Goal: Task Accomplishment & Management: Manage account settings

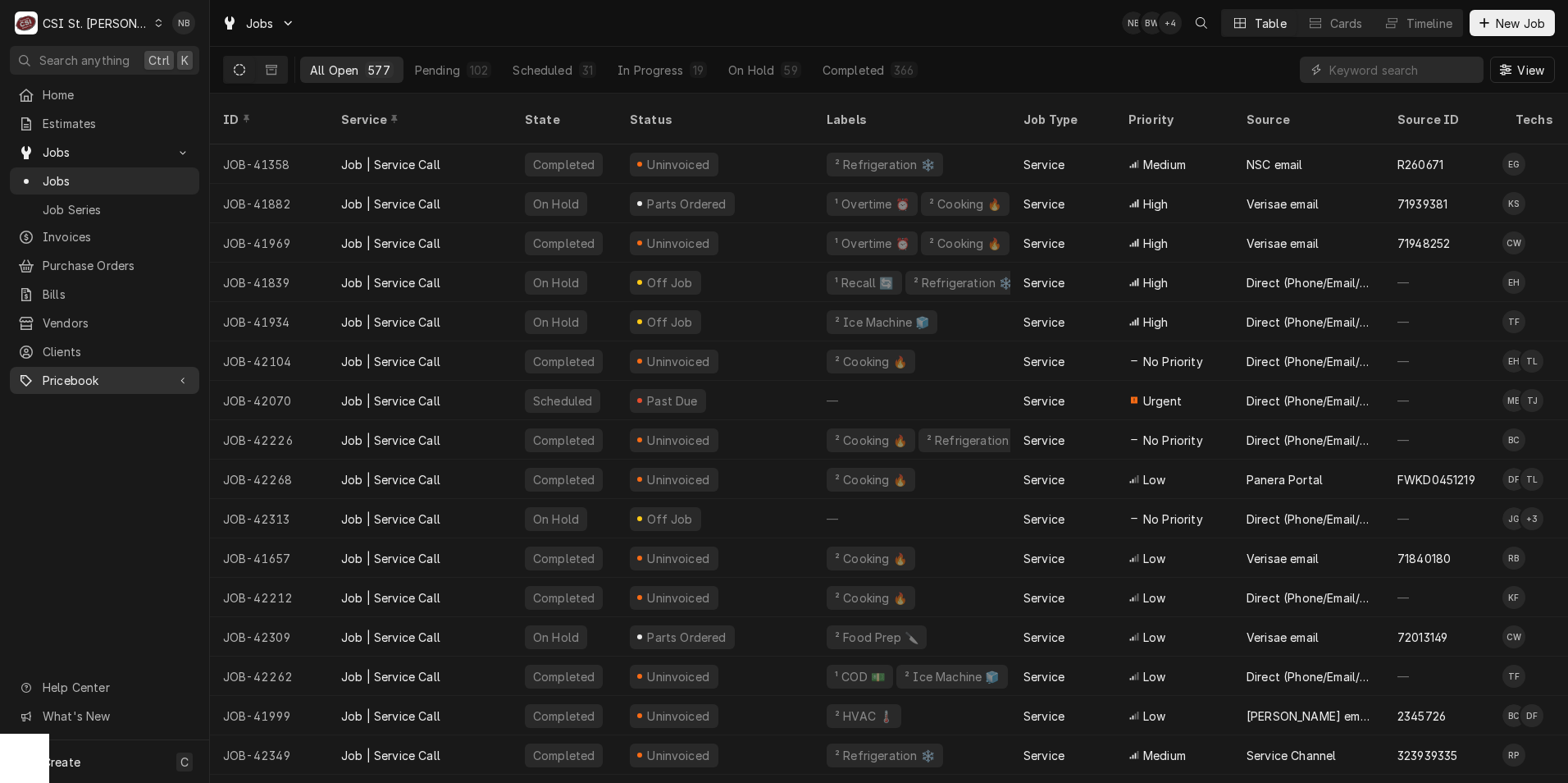
click at [111, 372] on span "Pricebook" at bounding box center [105, 380] width 124 height 17
click at [105, 429] on span "Parts & Materials" at bounding box center [117, 437] width 148 height 17
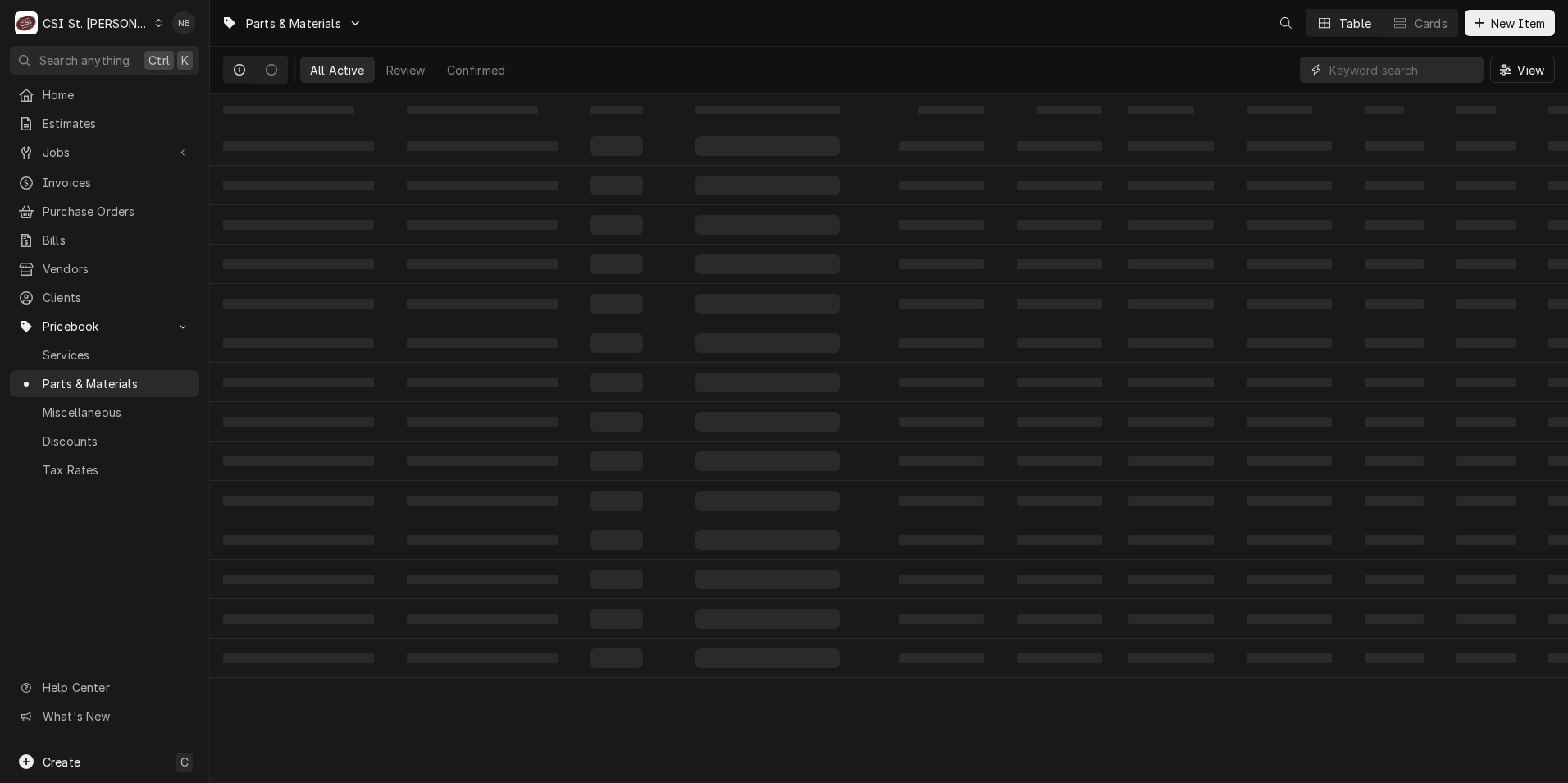
click at [1386, 77] on input "Dynamic Content Wrapper" at bounding box center [1402, 69] width 146 height 26
paste input "020008743"
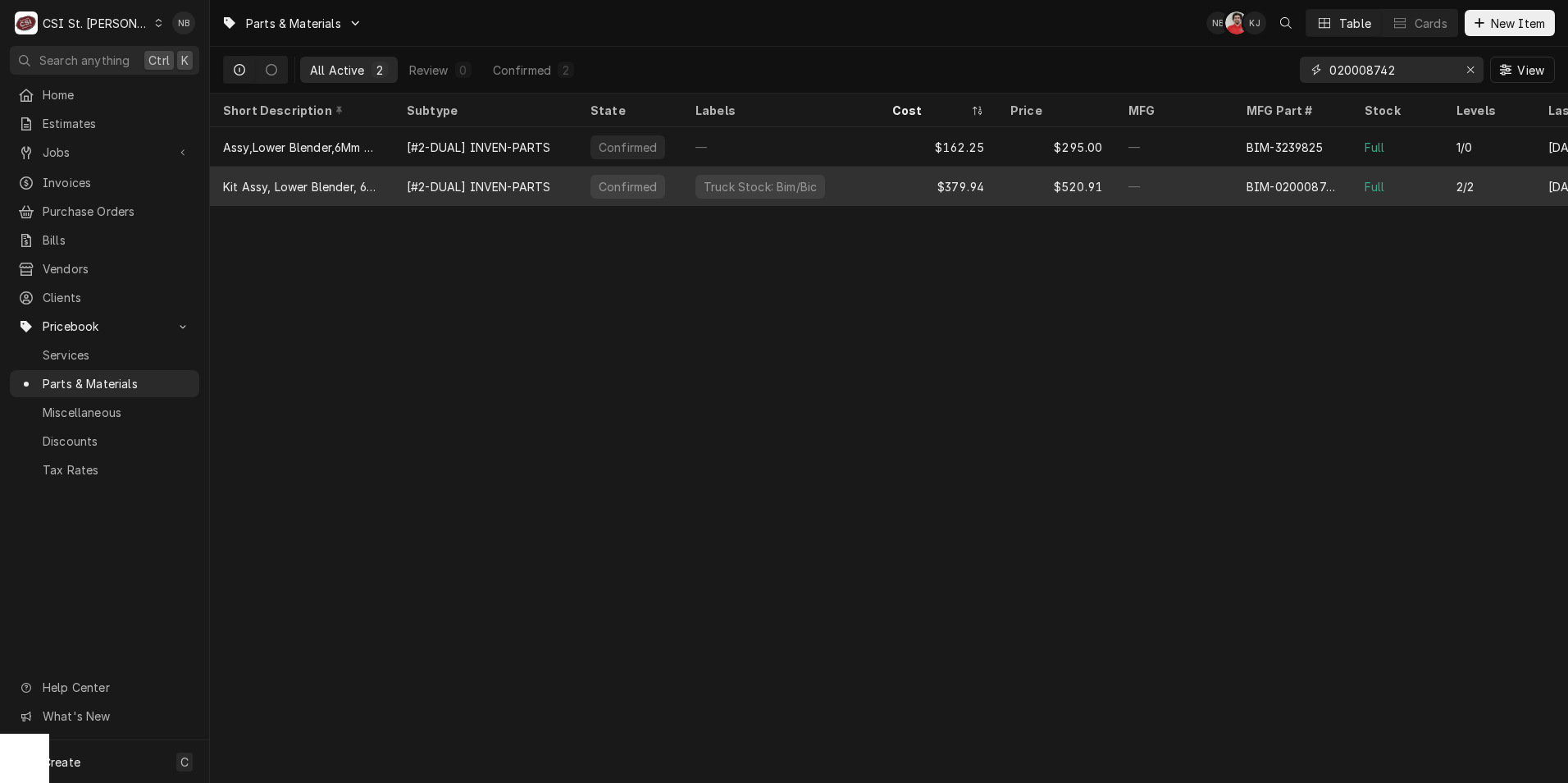
type input "020008742"
click at [1224, 193] on div "—" at bounding box center [1174, 186] width 118 height 39
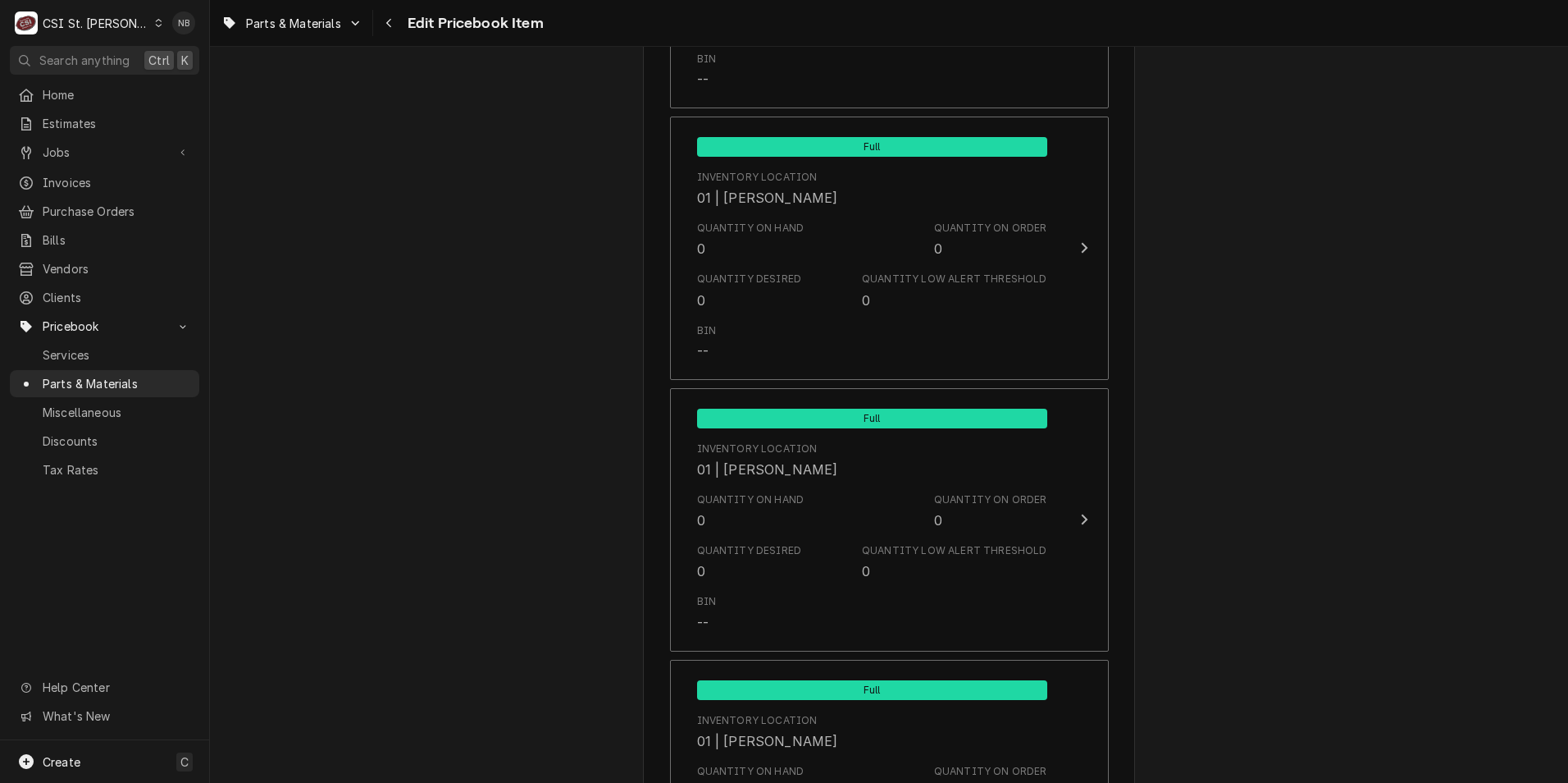
scroll to position [2297, 0]
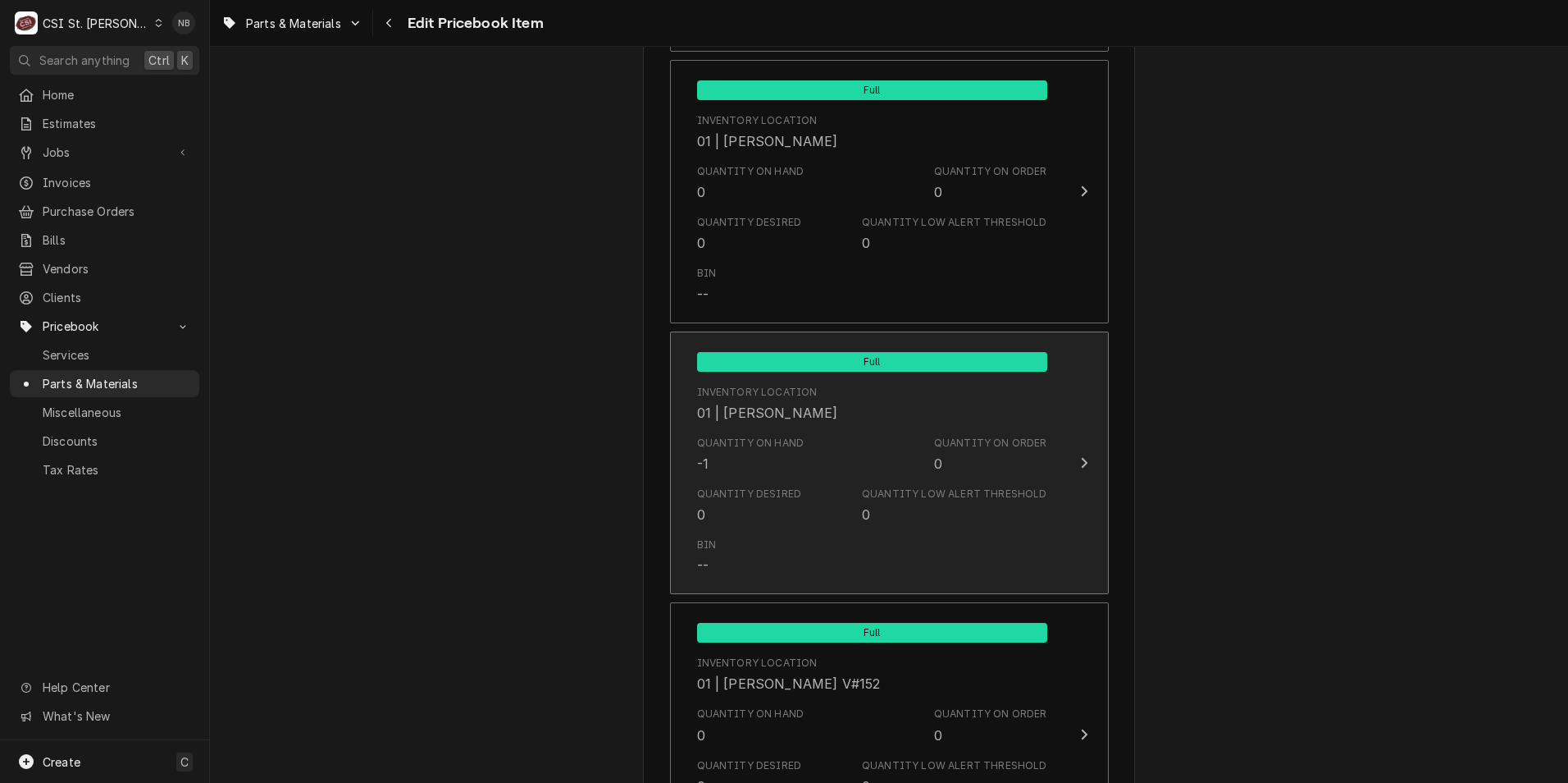
click at [816, 424] on div "Inventory Location 01 | ERIC GUARD" at bounding box center [872, 403] width 350 height 51
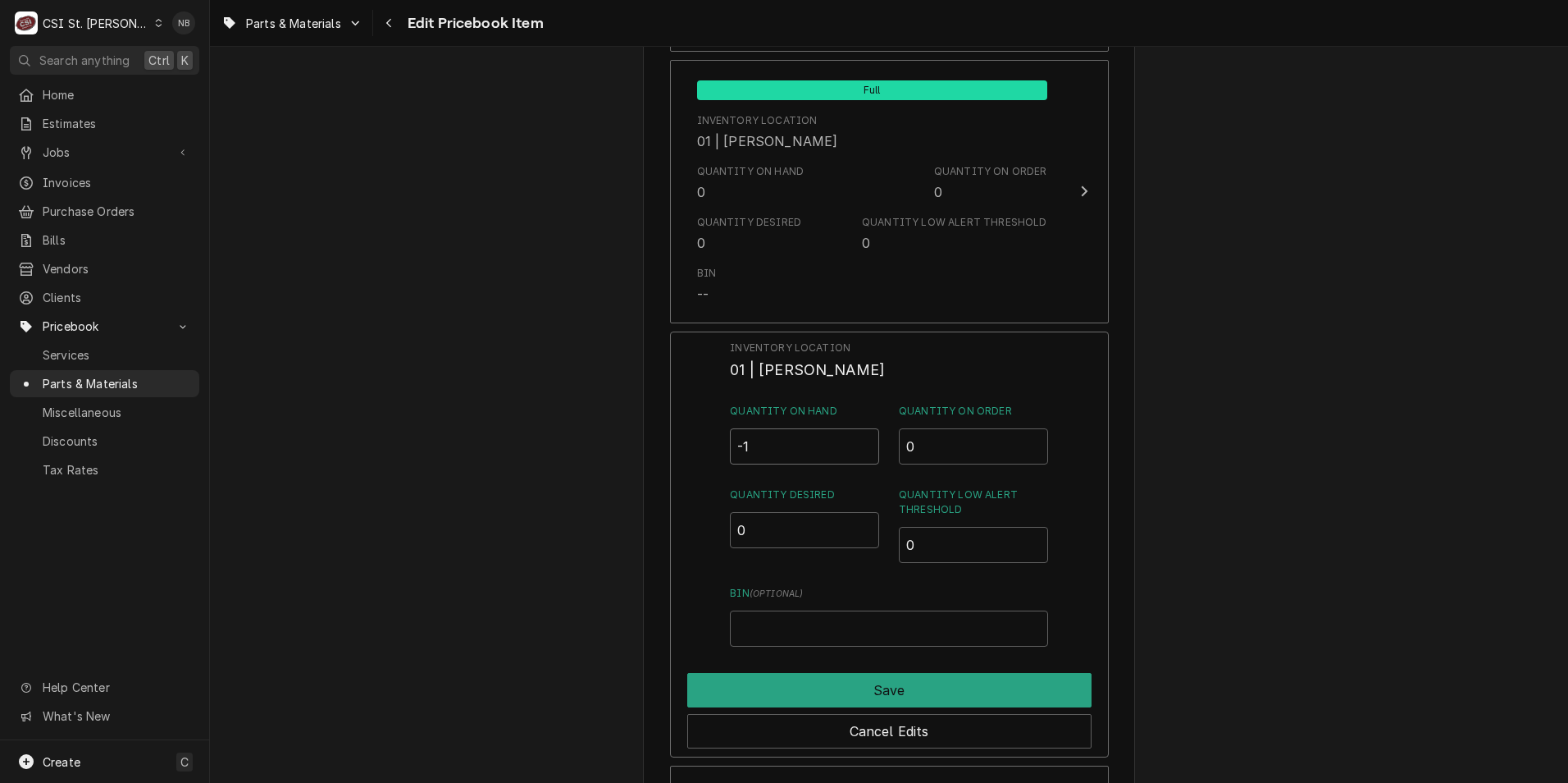
click at [780, 442] on input "-1" at bounding box center [804, 446] width 149 height 36
type input "2"
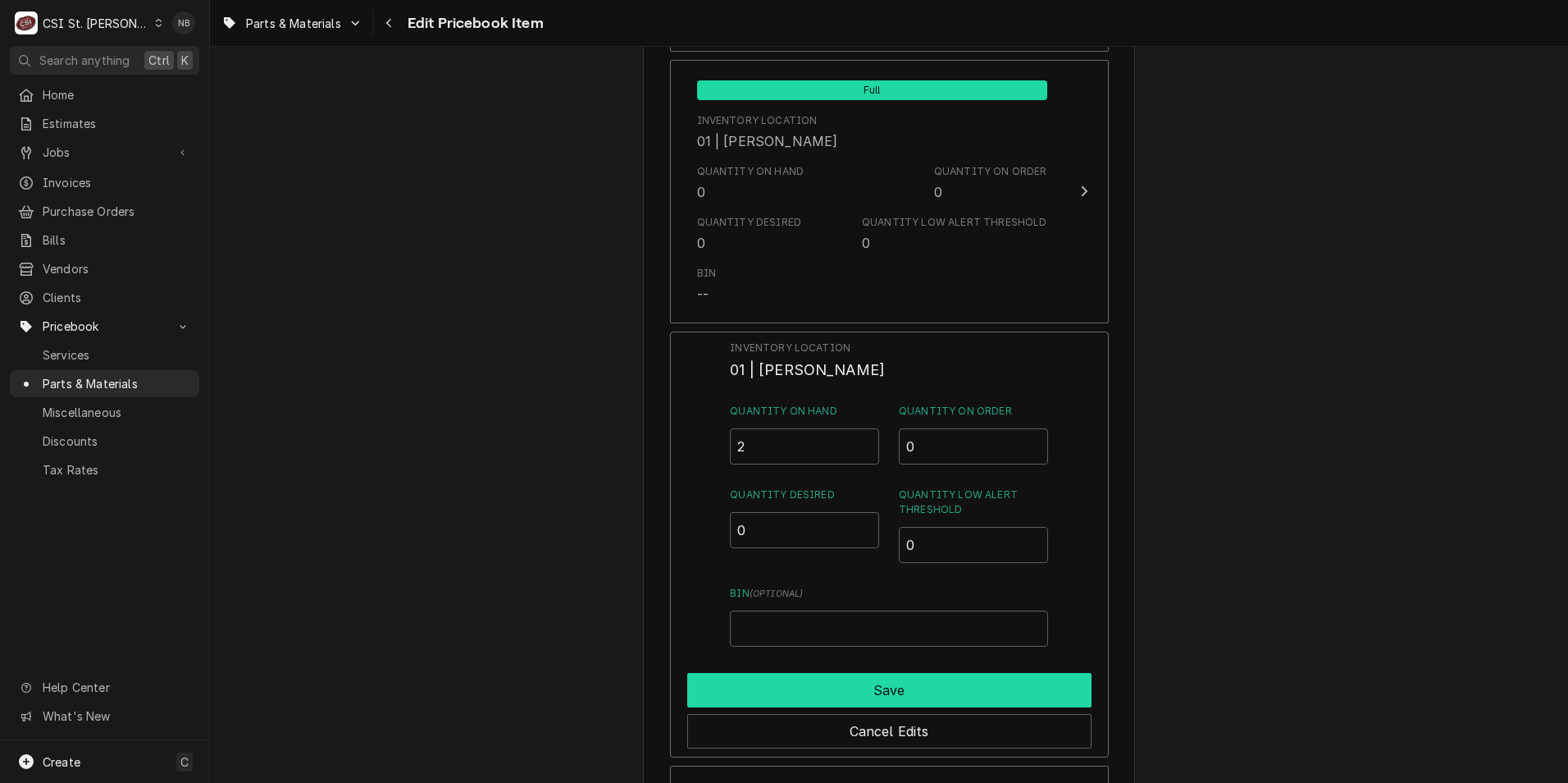
click at [962, 698] on button "Save" at bounding box center [889, 690] width 405 height 35
type textarea "x"
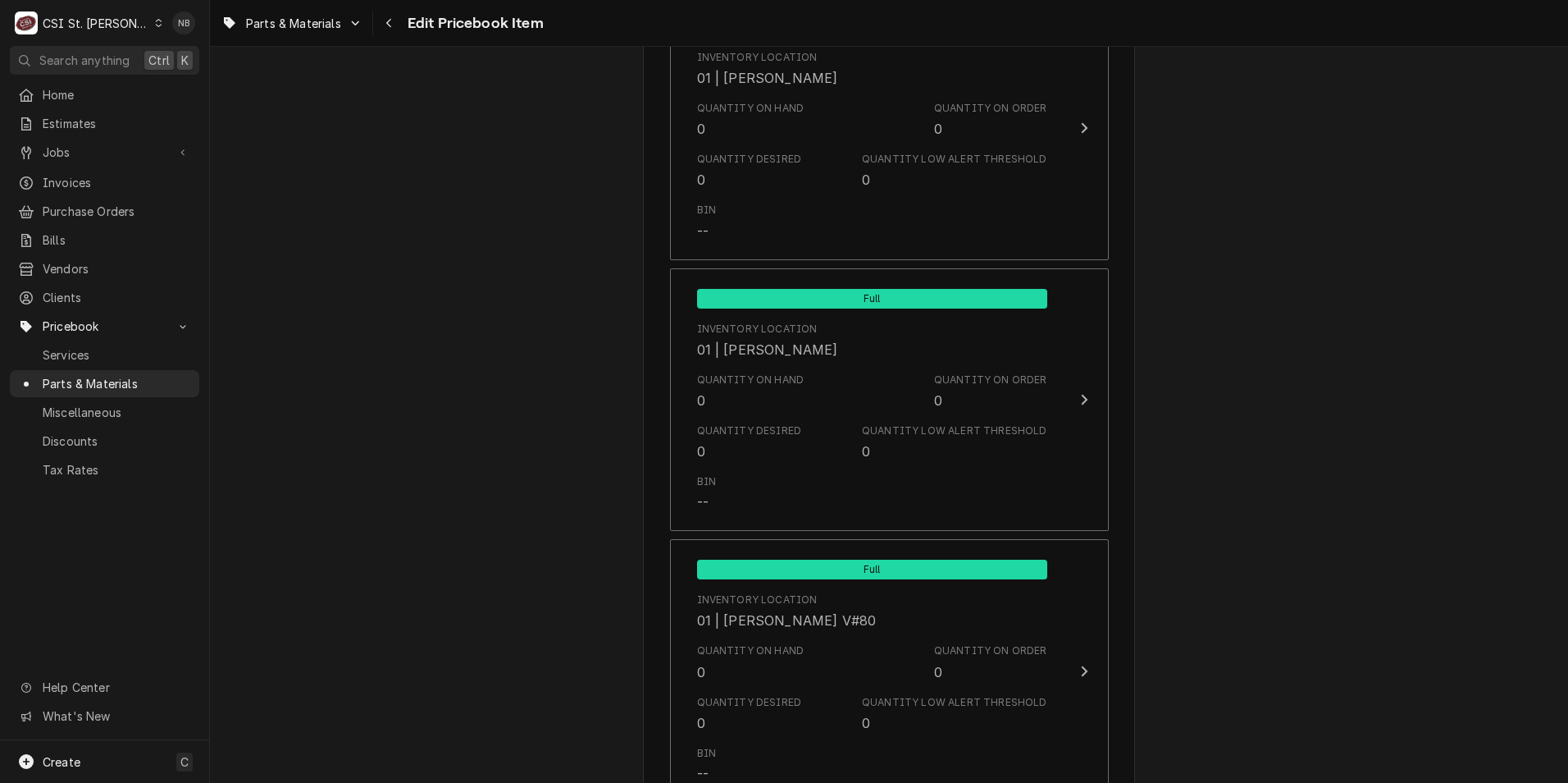
scroll to position [3938, 0]
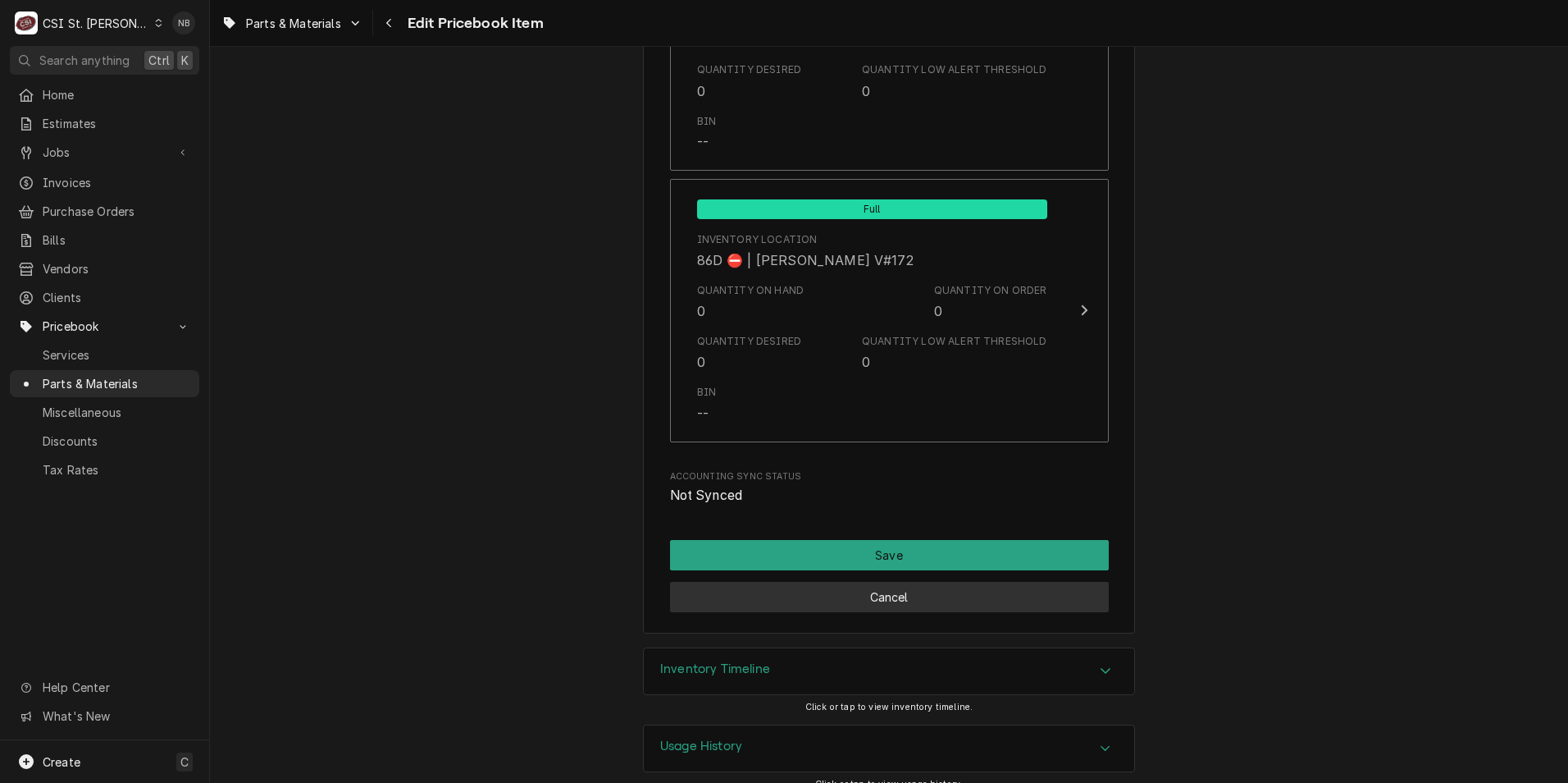
click at [918, 586] on button "Cancel" at bounding box center [889, 597] width 439 height 30
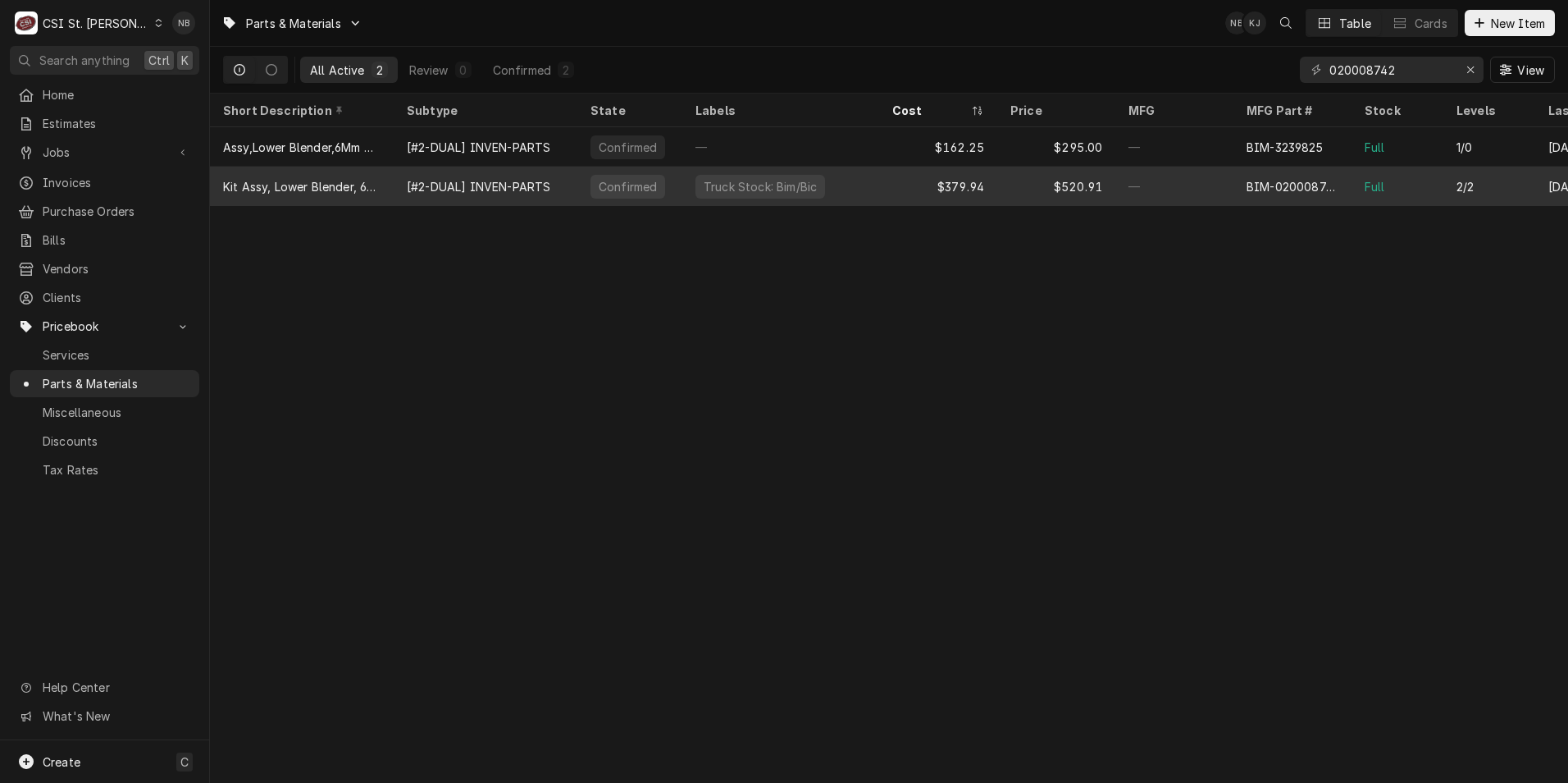
click at [1122, 174] on div "—" at bounding box center [1174, 186] width 118 height 39
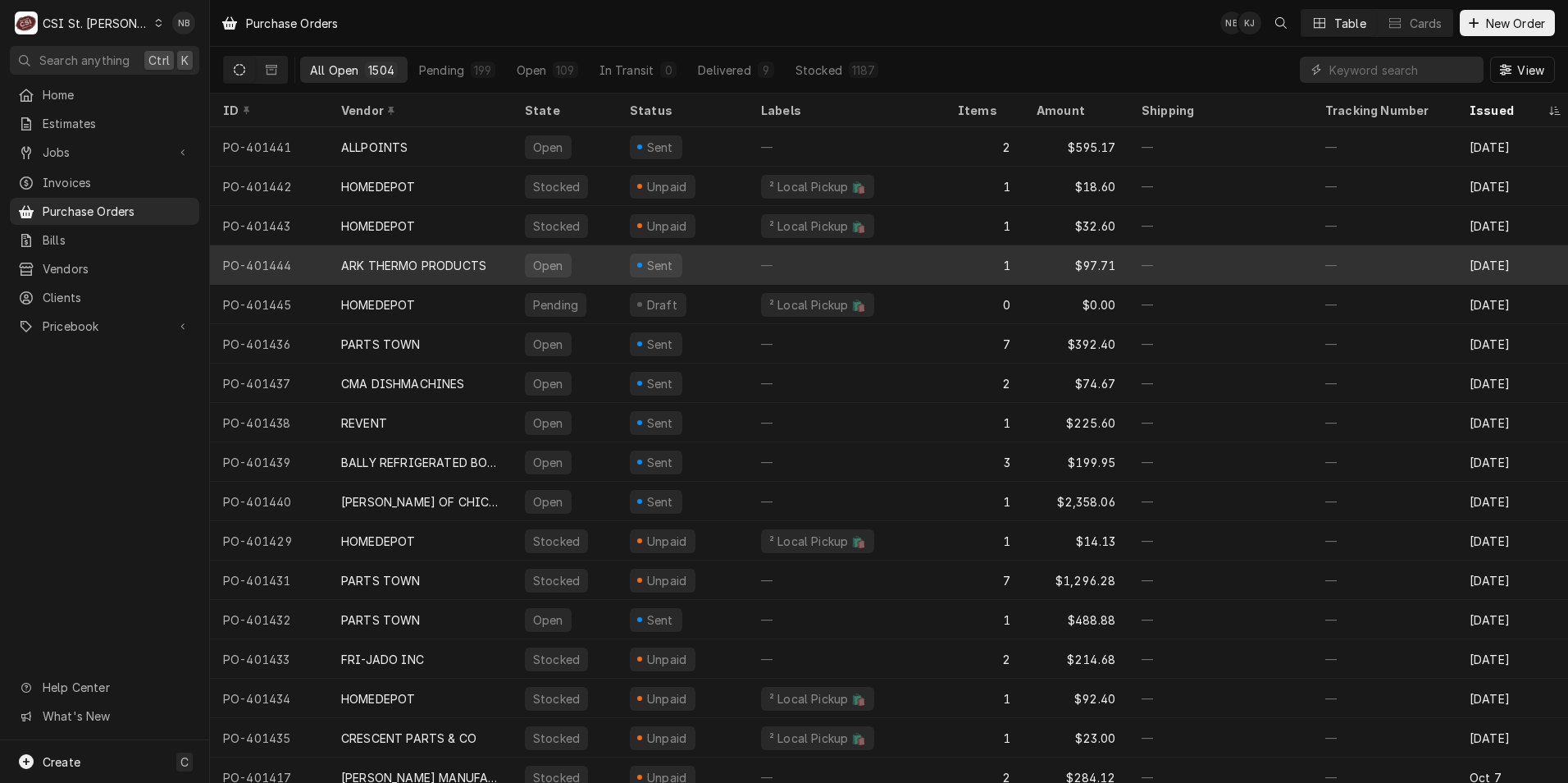
click at [786, 266] on div "—" at bounding box center [846, 265] width 197 height 39
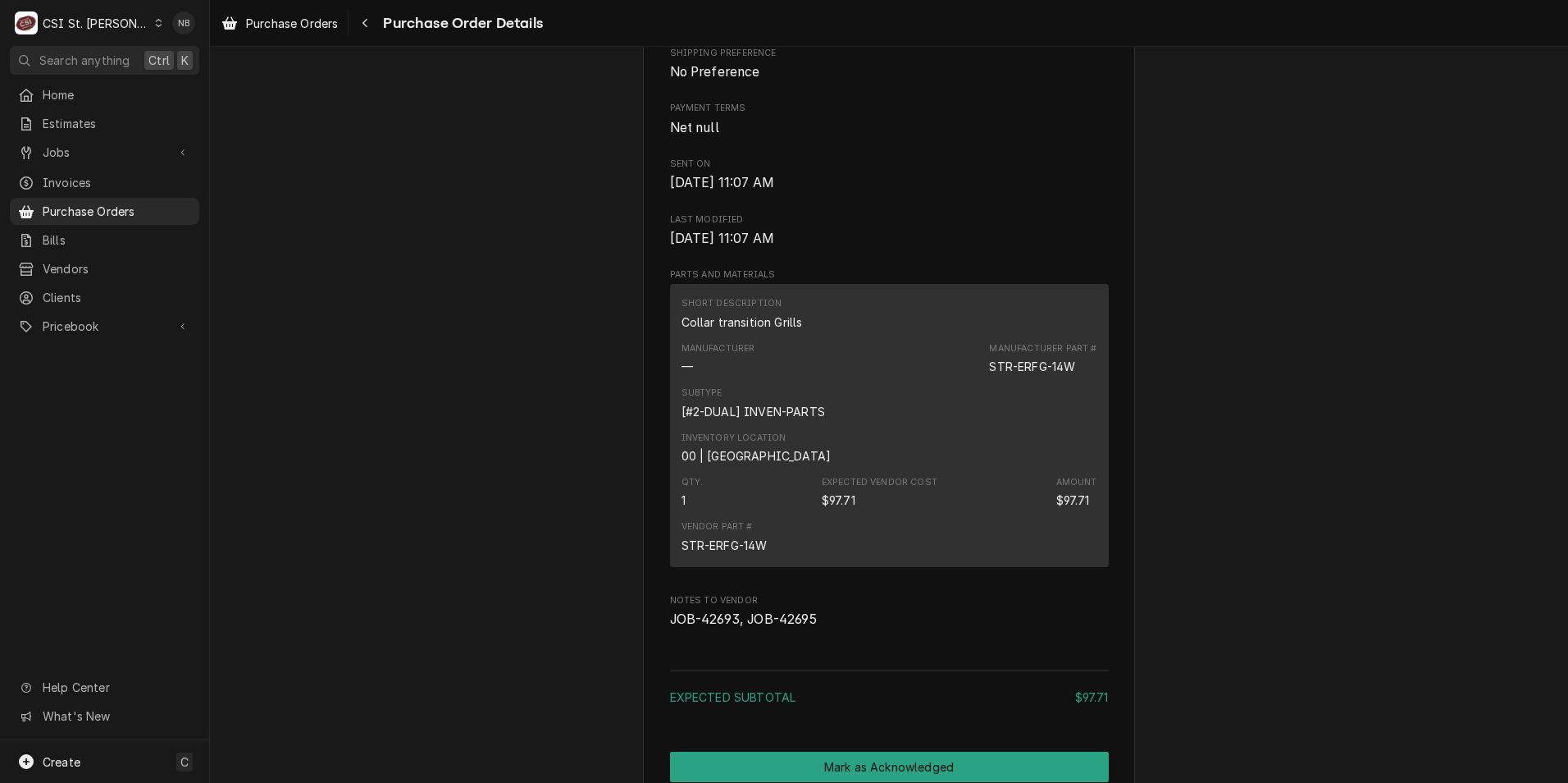
scroll to position [656, 0]
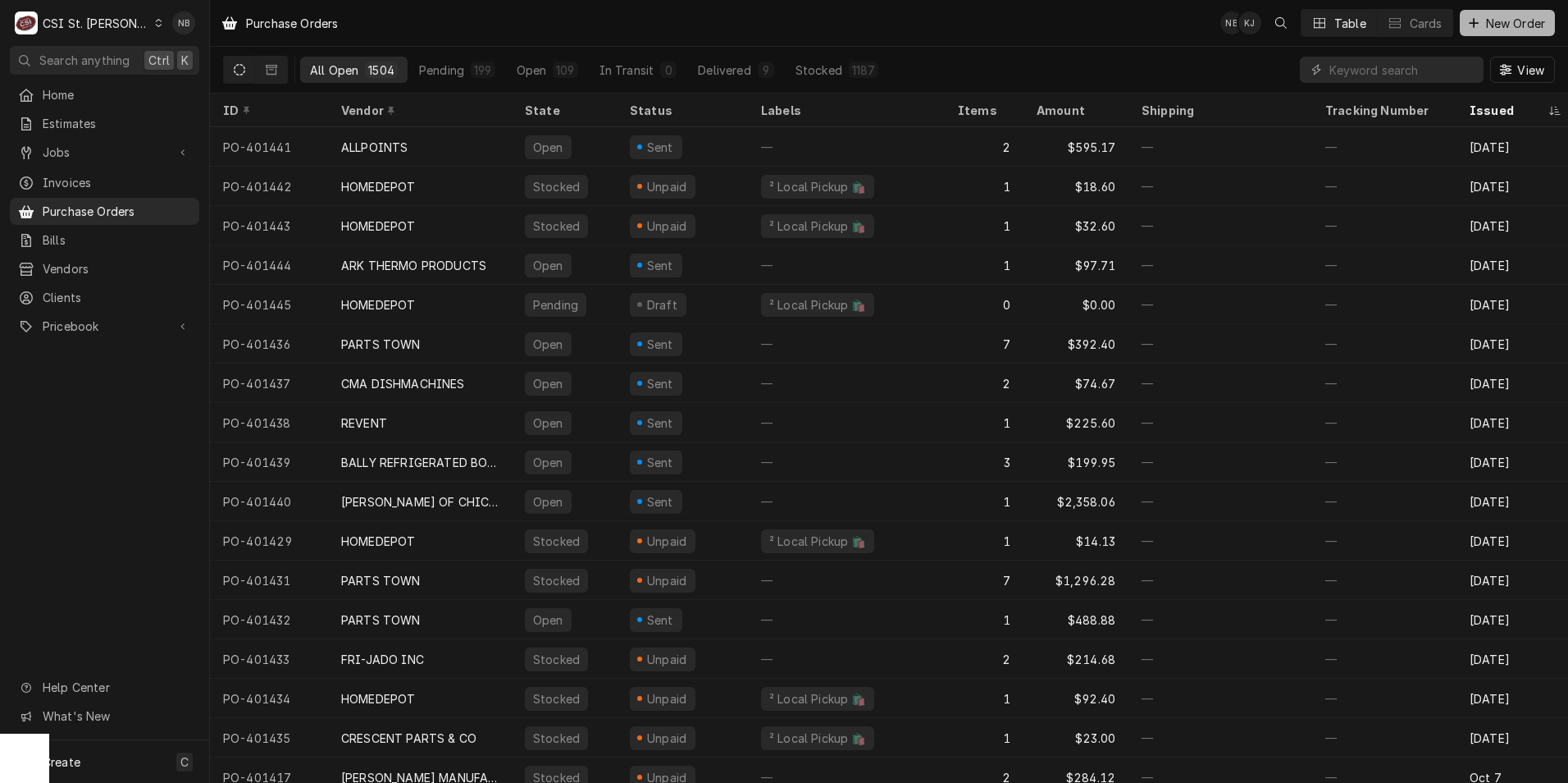
click at [1526, 18] on span "New Order" at bounding box center [1515, 23] width 65 height 17
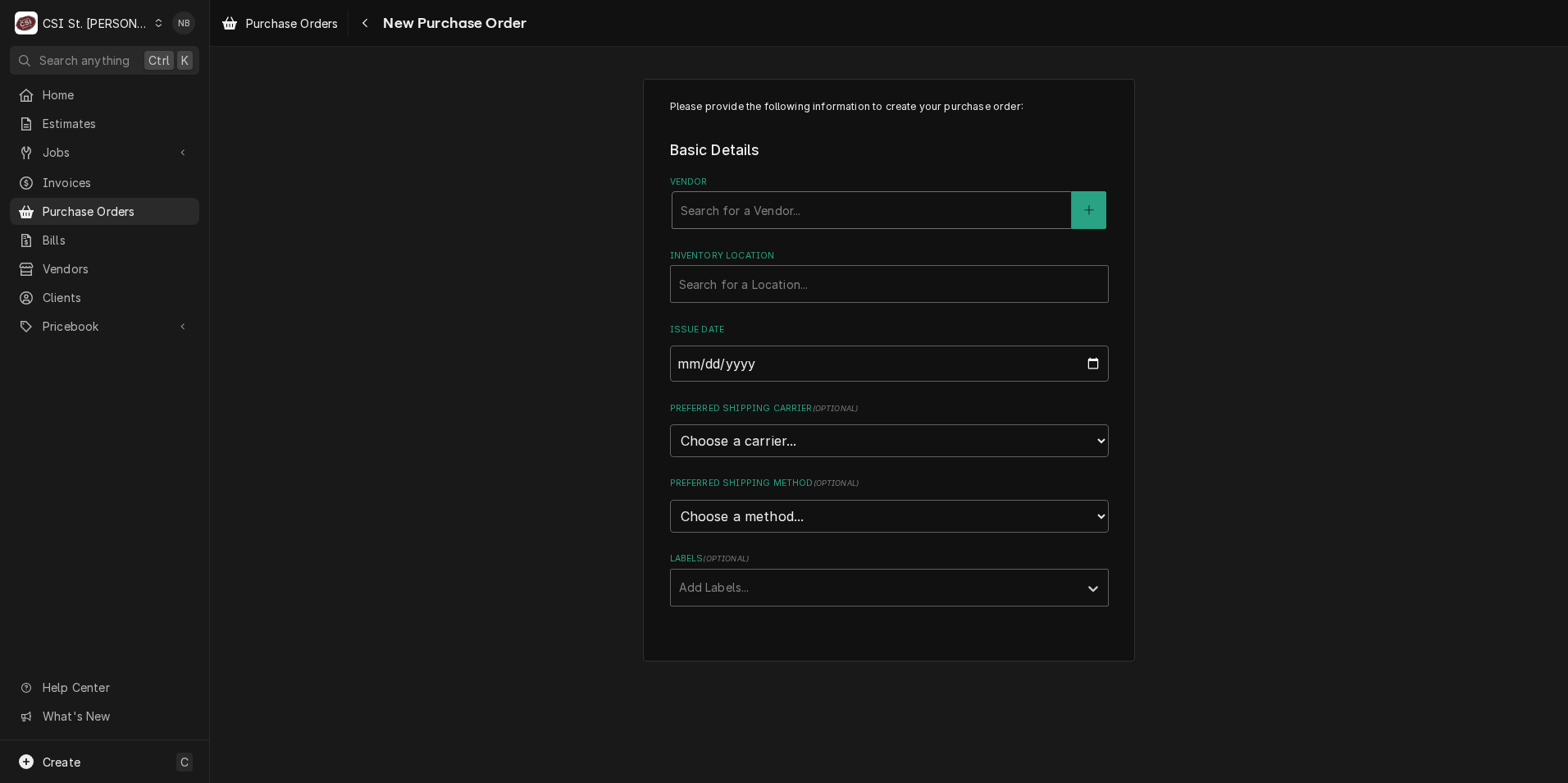
click at [936, 209] on div "Vendor" at bounding box center [872, 209] width 382 height 29
type input "parts town"
click at [895, 245] on div "PARTS TOWN" at bounding box center [872, 246] width 398 height 25
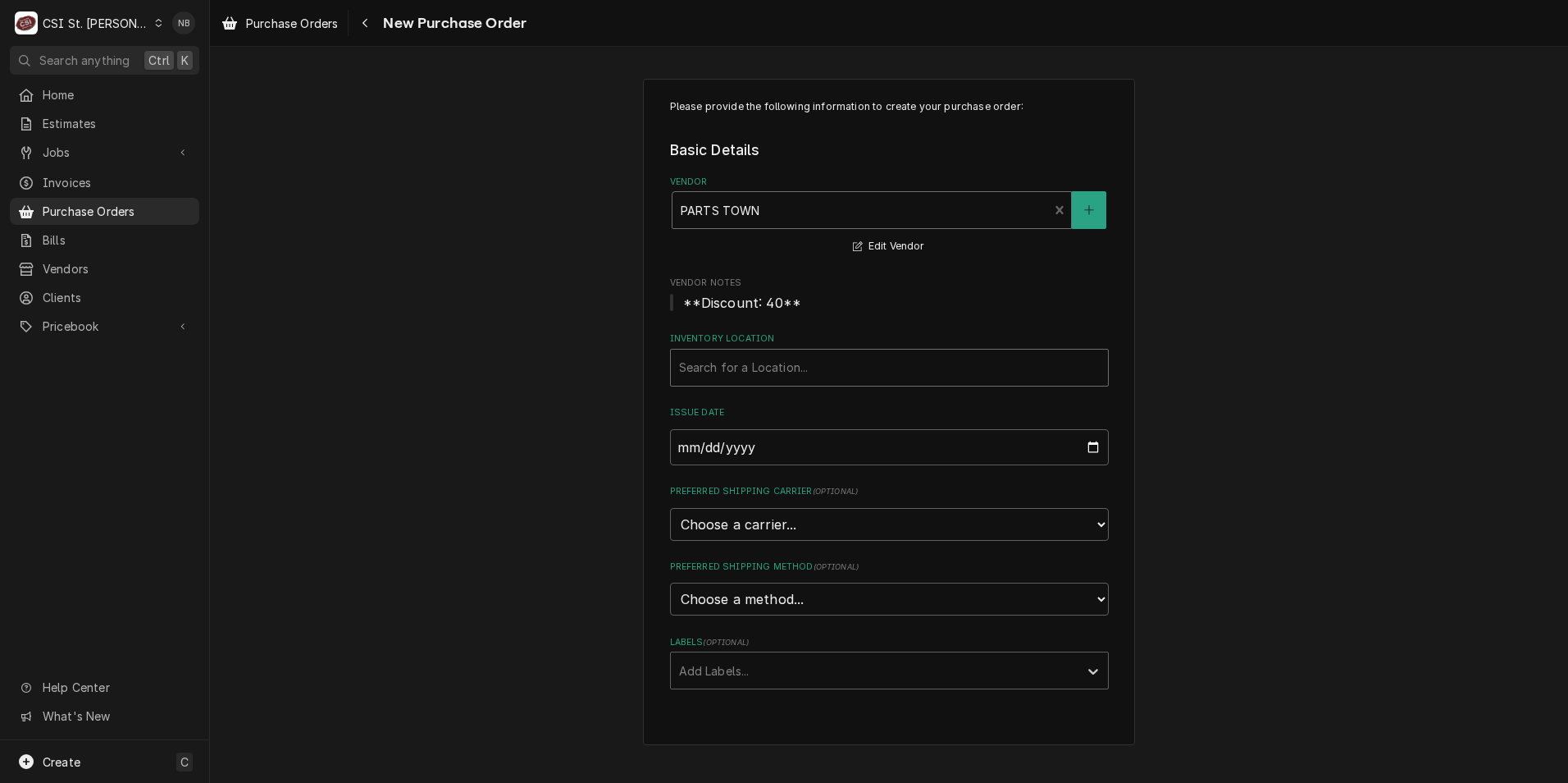
click at [816, 370] on div "Inventory Location" at bounding box center [889, 367] width 421 height 29
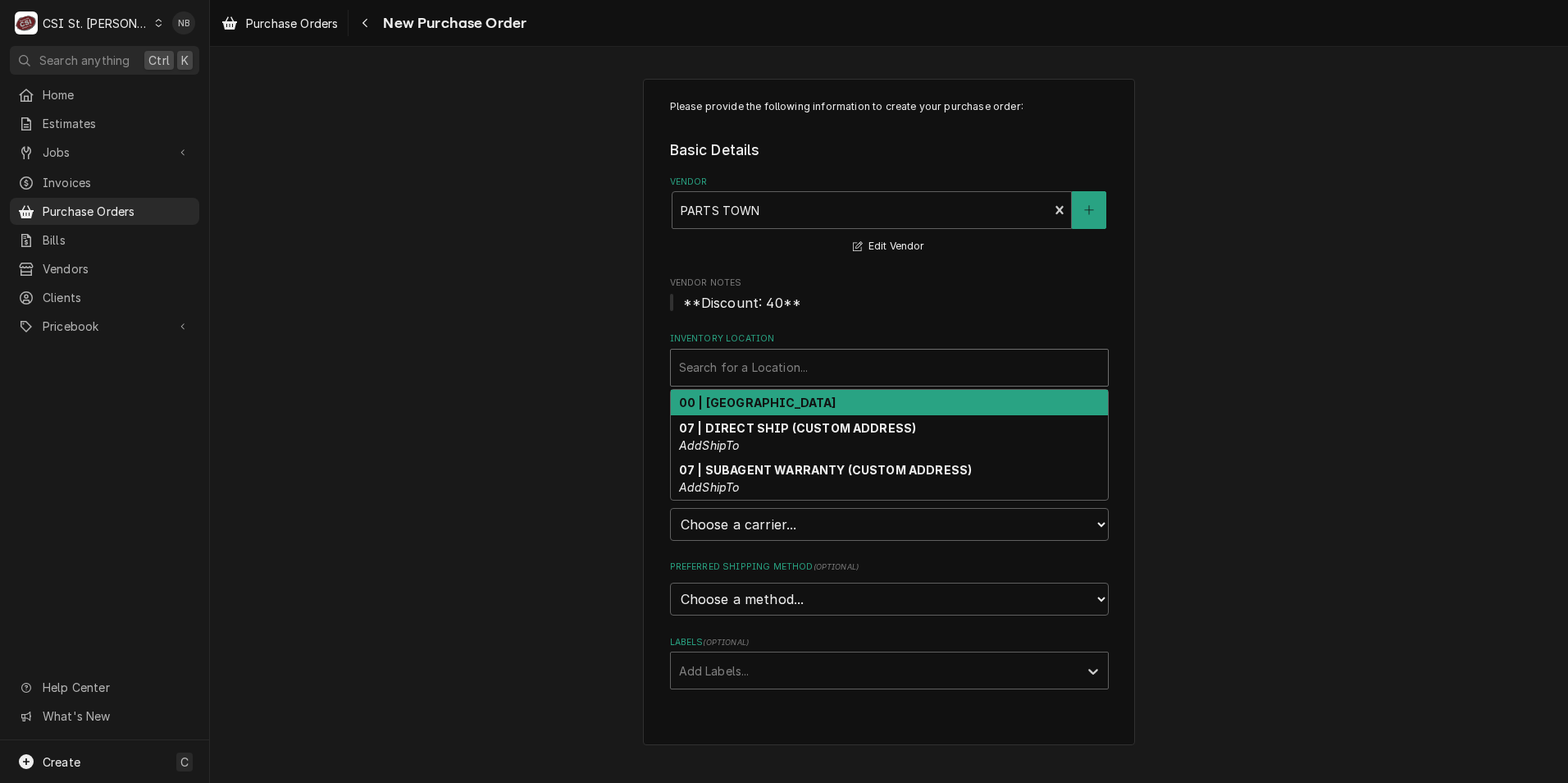
click at [825, 404] on div "00 | [GEOGRAPHIC_DATA]" at bounding box center [889, 402] width 437 height 25
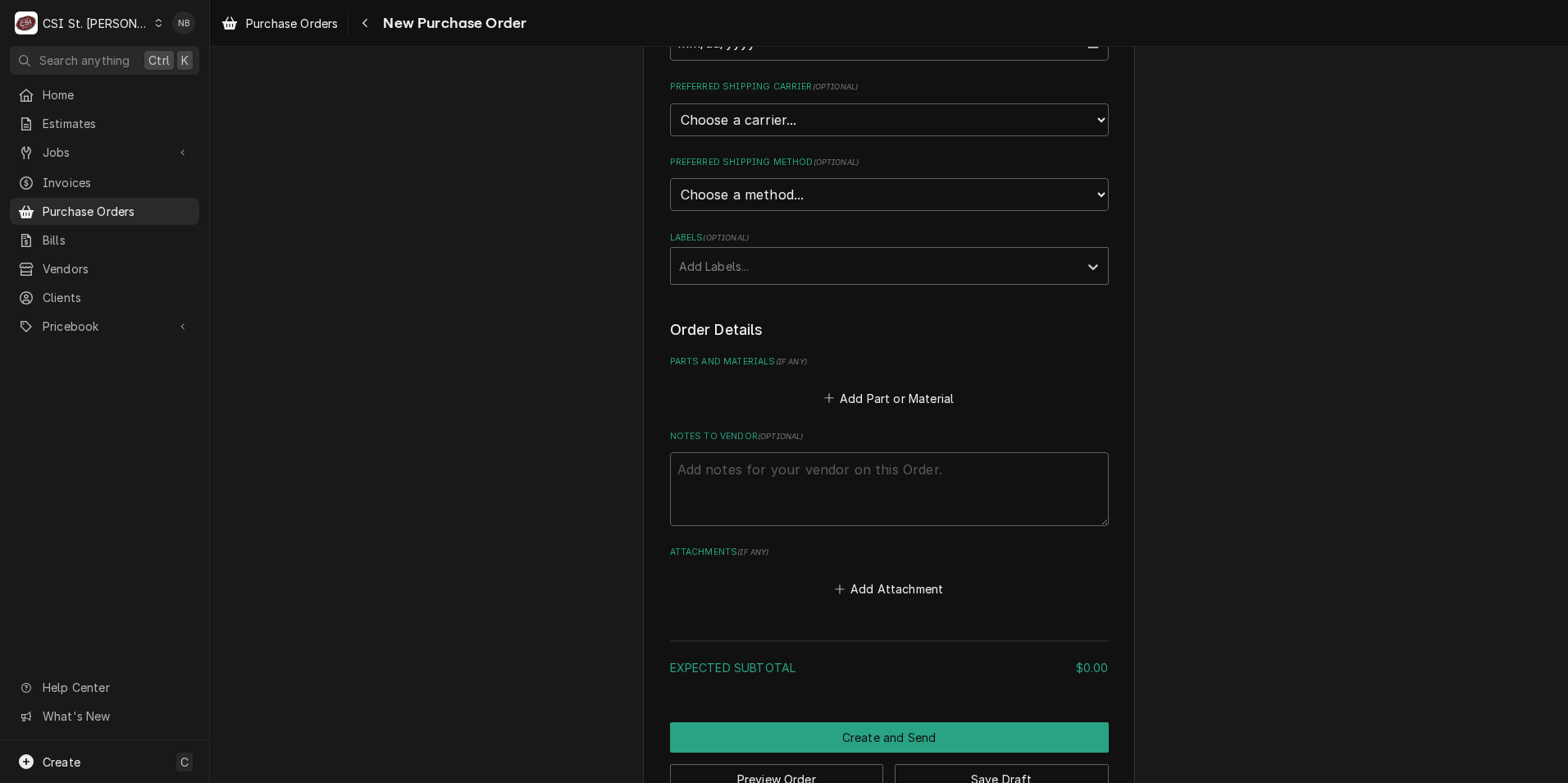
scroll to position [410, 0]
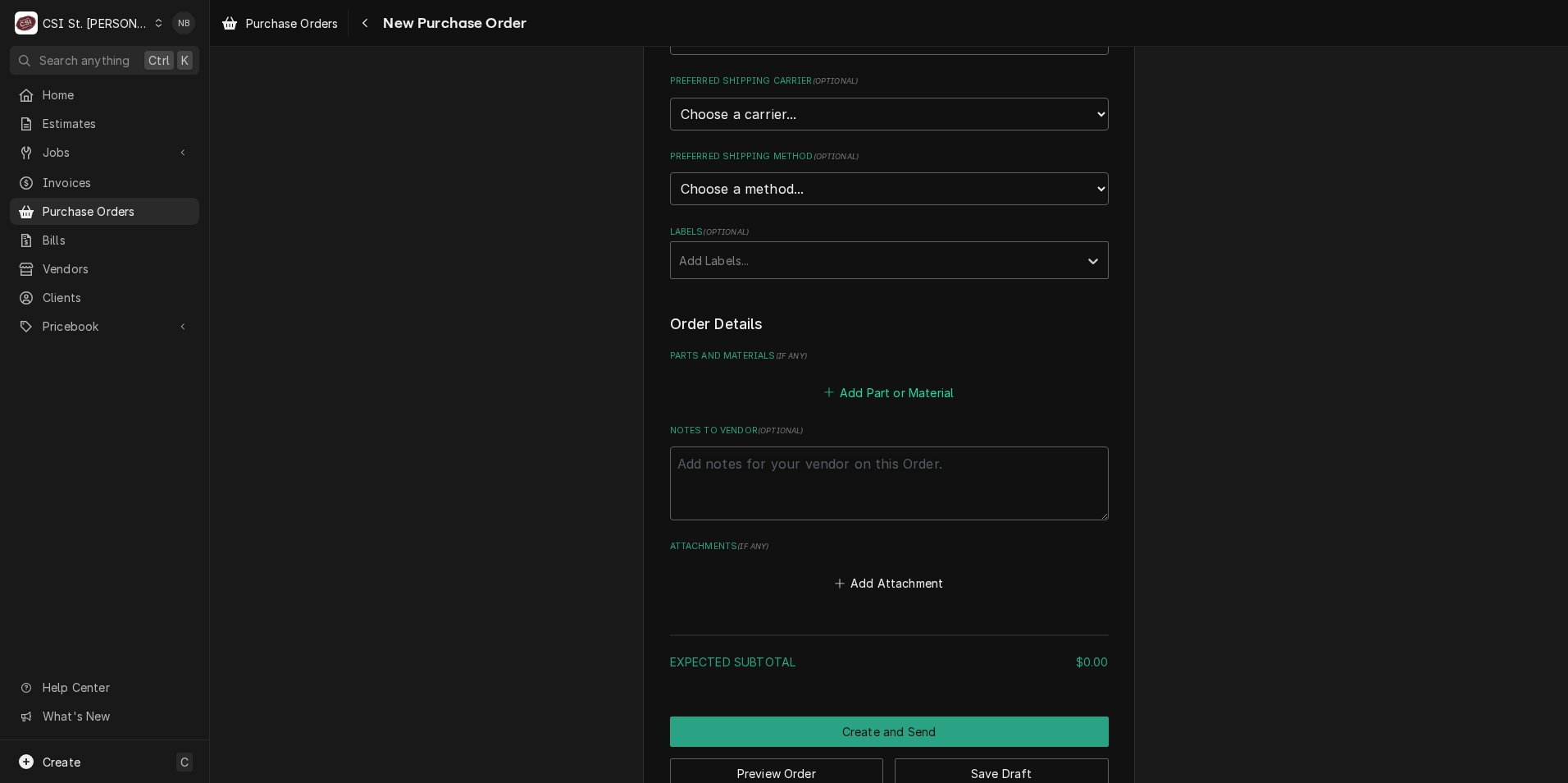
click at [902, 394] on button "Add Part or Material" at bounding box center [888, 392] width 135 height 23
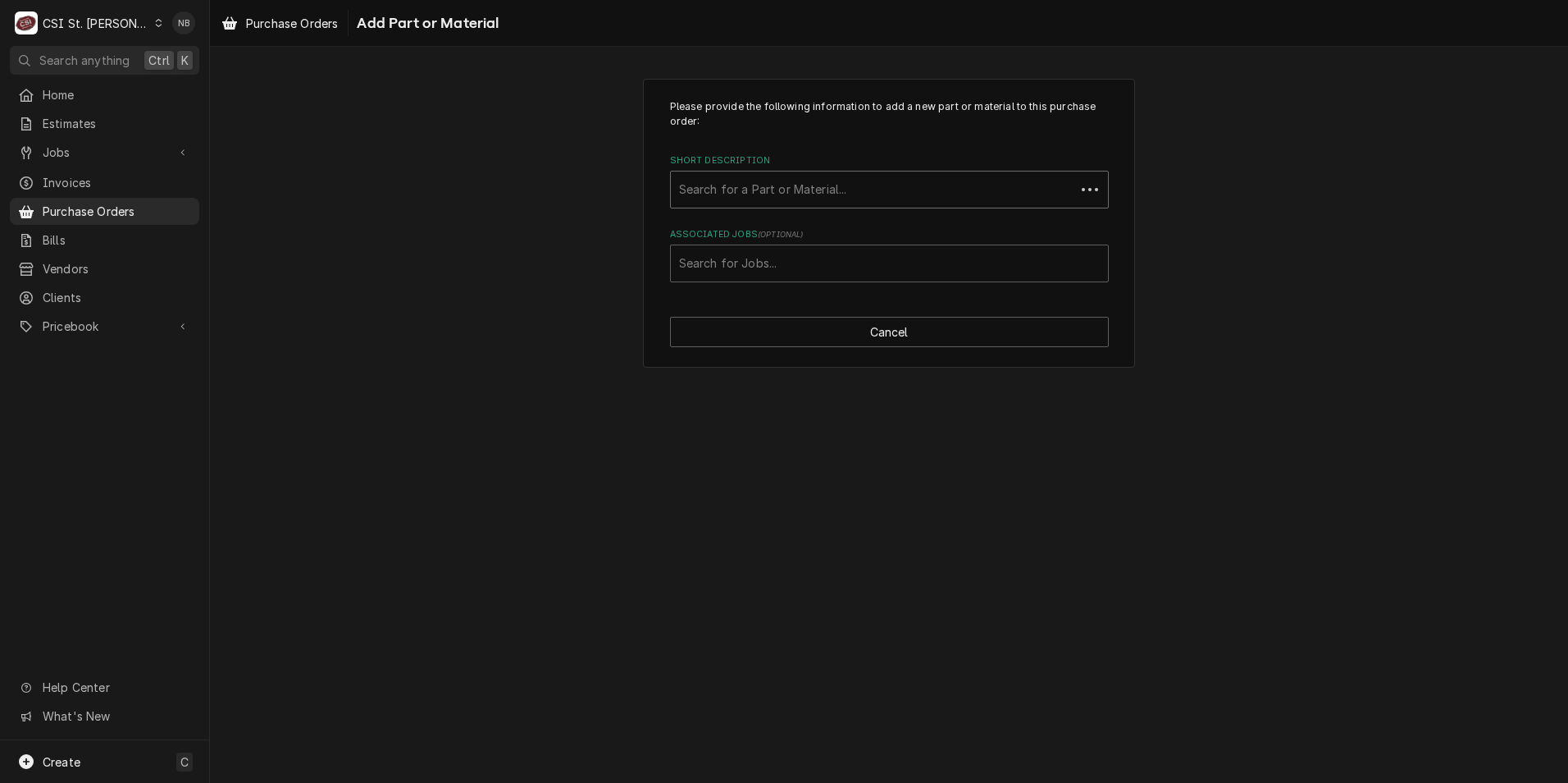
click at [824, 195] on div "Short Description" at bounding box center [873, 189] width 388 height 29
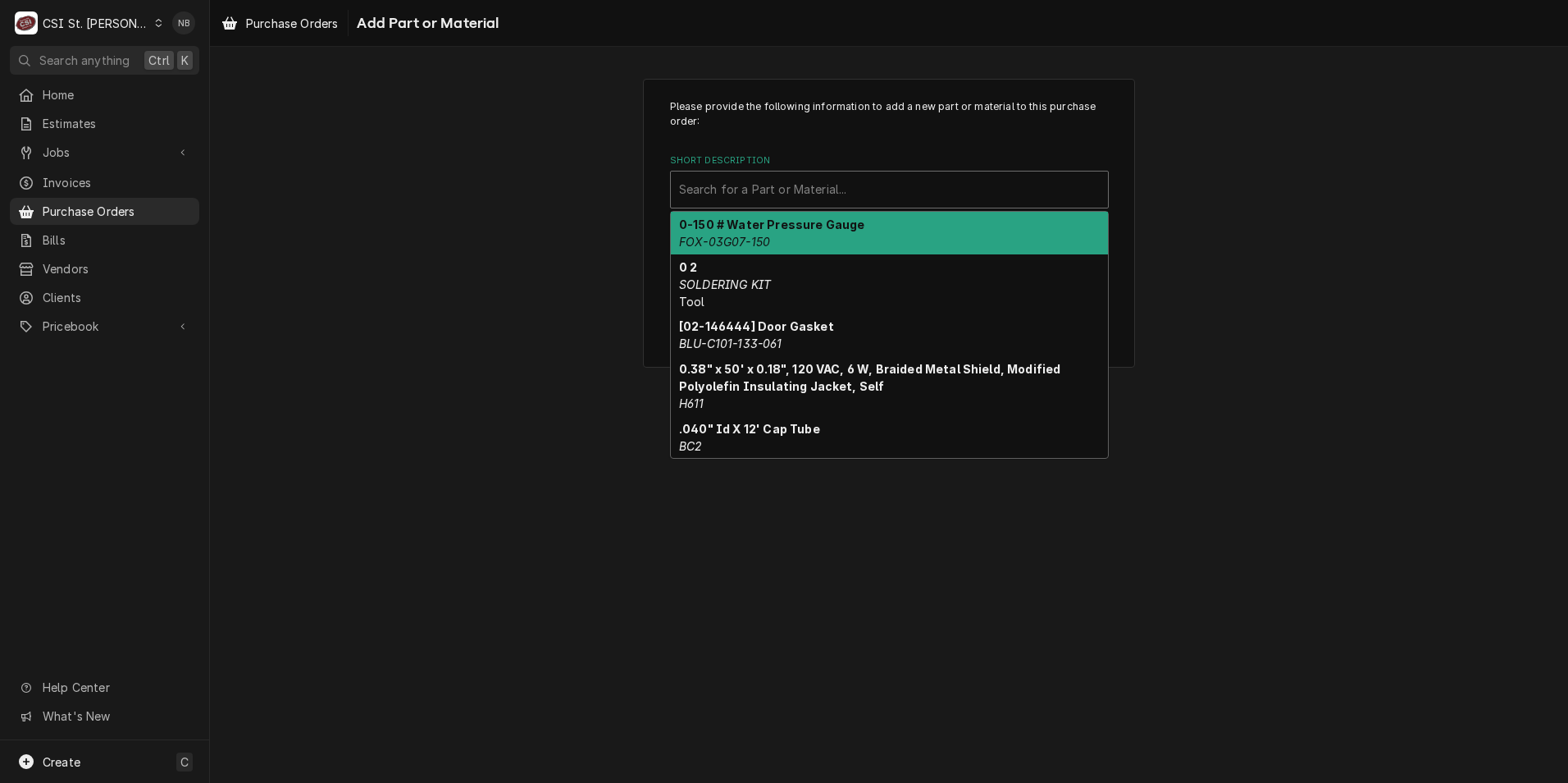
paste input "020008743"
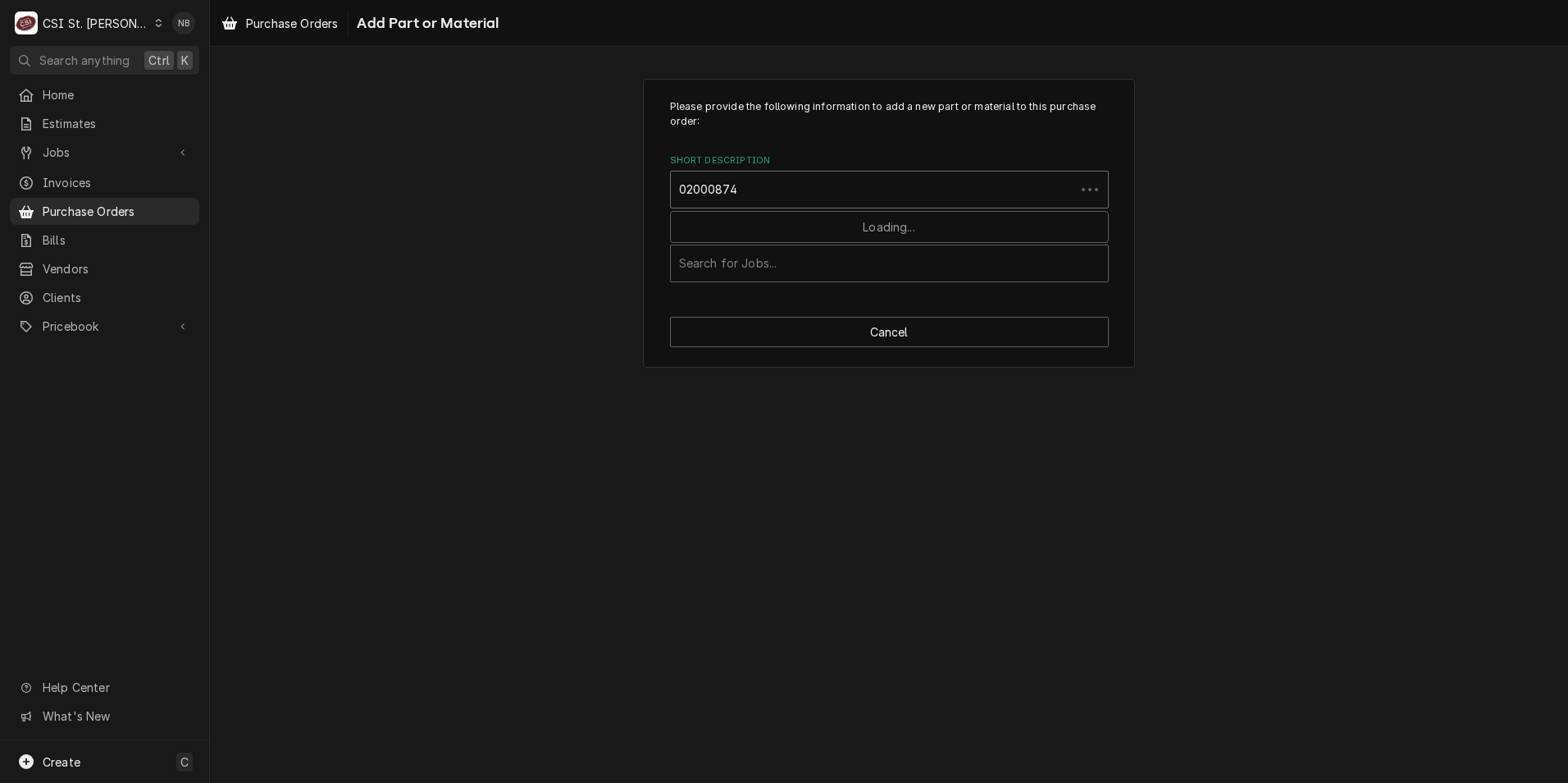
type input "020008742"
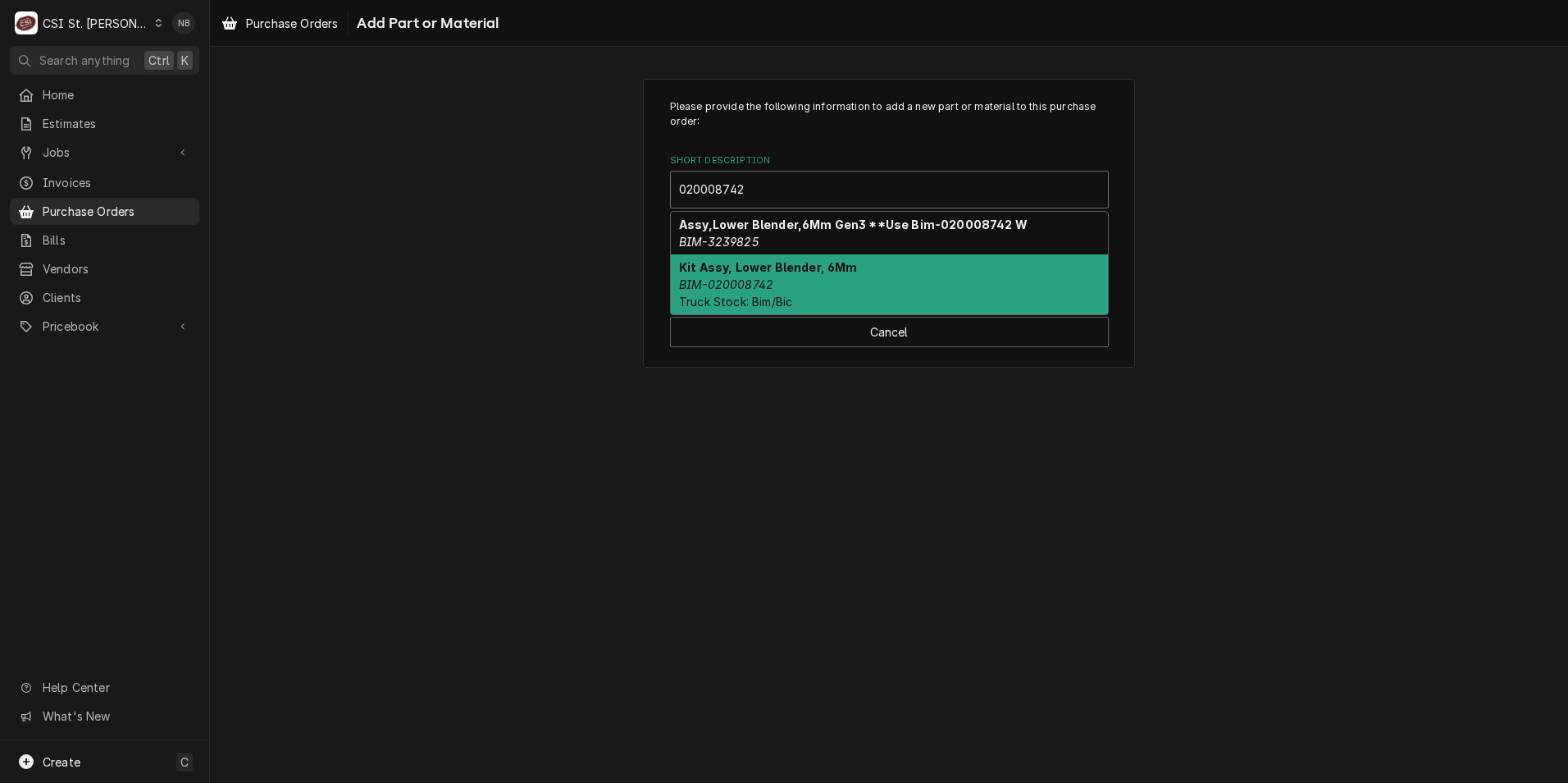
click at [834, 283] on div "Kit Assy, Lower Blender, 6Mm BIM-020008742 Truck Stock: Bim/Bic" at bounding box center [889, 284] width 437 height 60
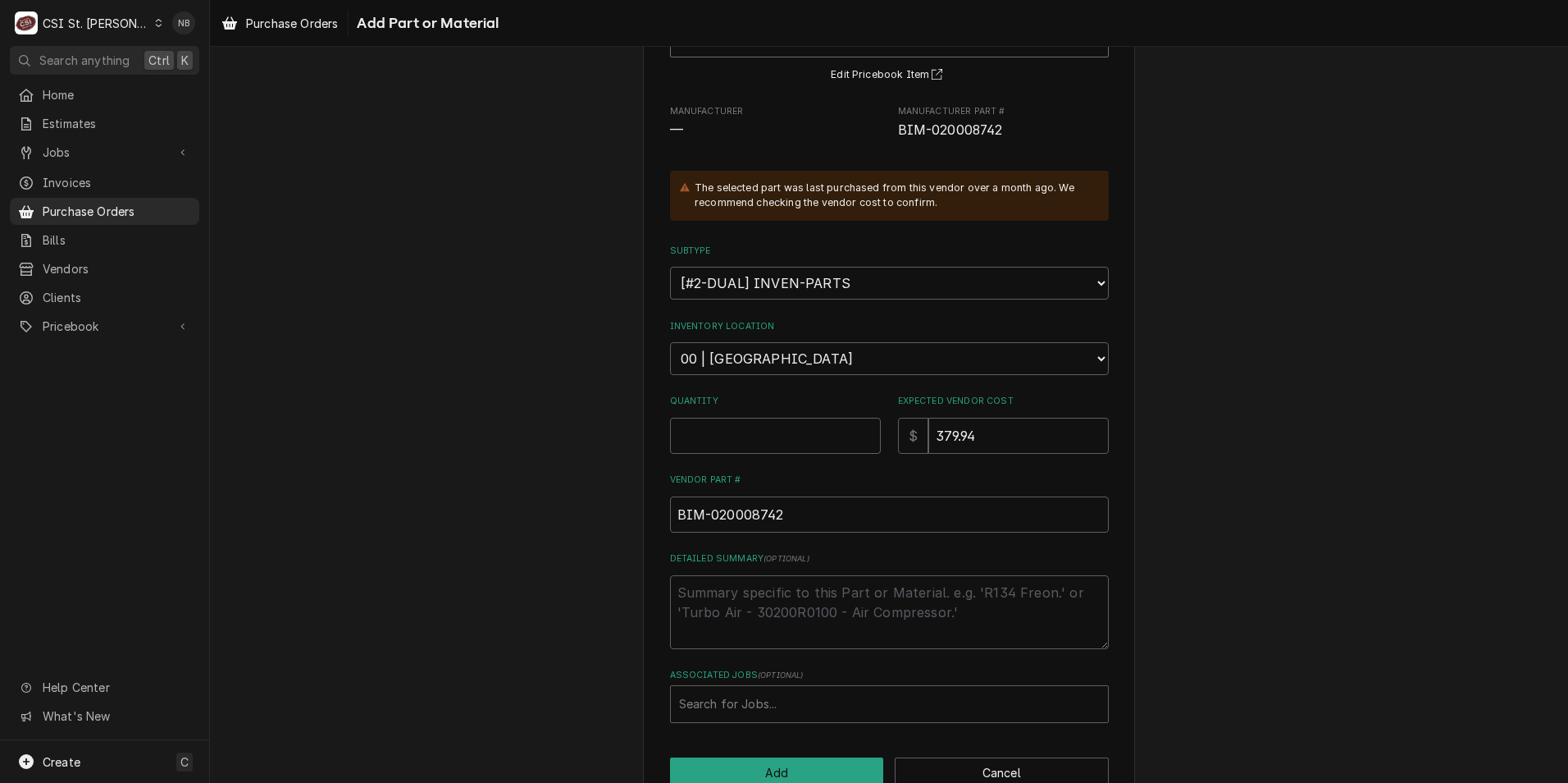
scroll to position [191, 0]
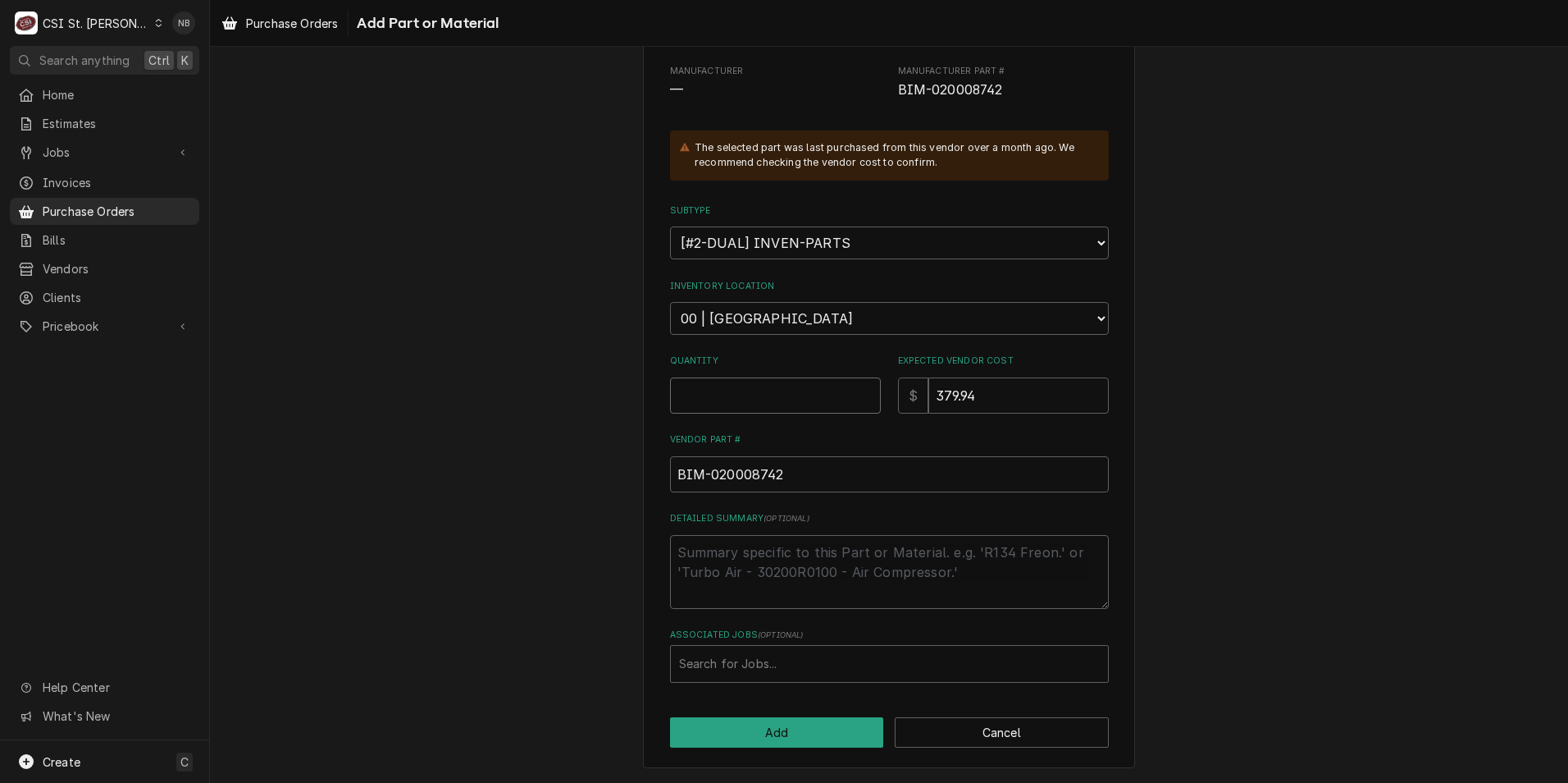
click at [768, 409] on input "Quantity" at bounding box center [776, 395] width 211 height 36
type textarea "x"
type input "2"
click at [843, 563] on textarea "Detailed Summary ( optional )" at bounding box center [889, 572] width 439 height 74
type textarea "x"
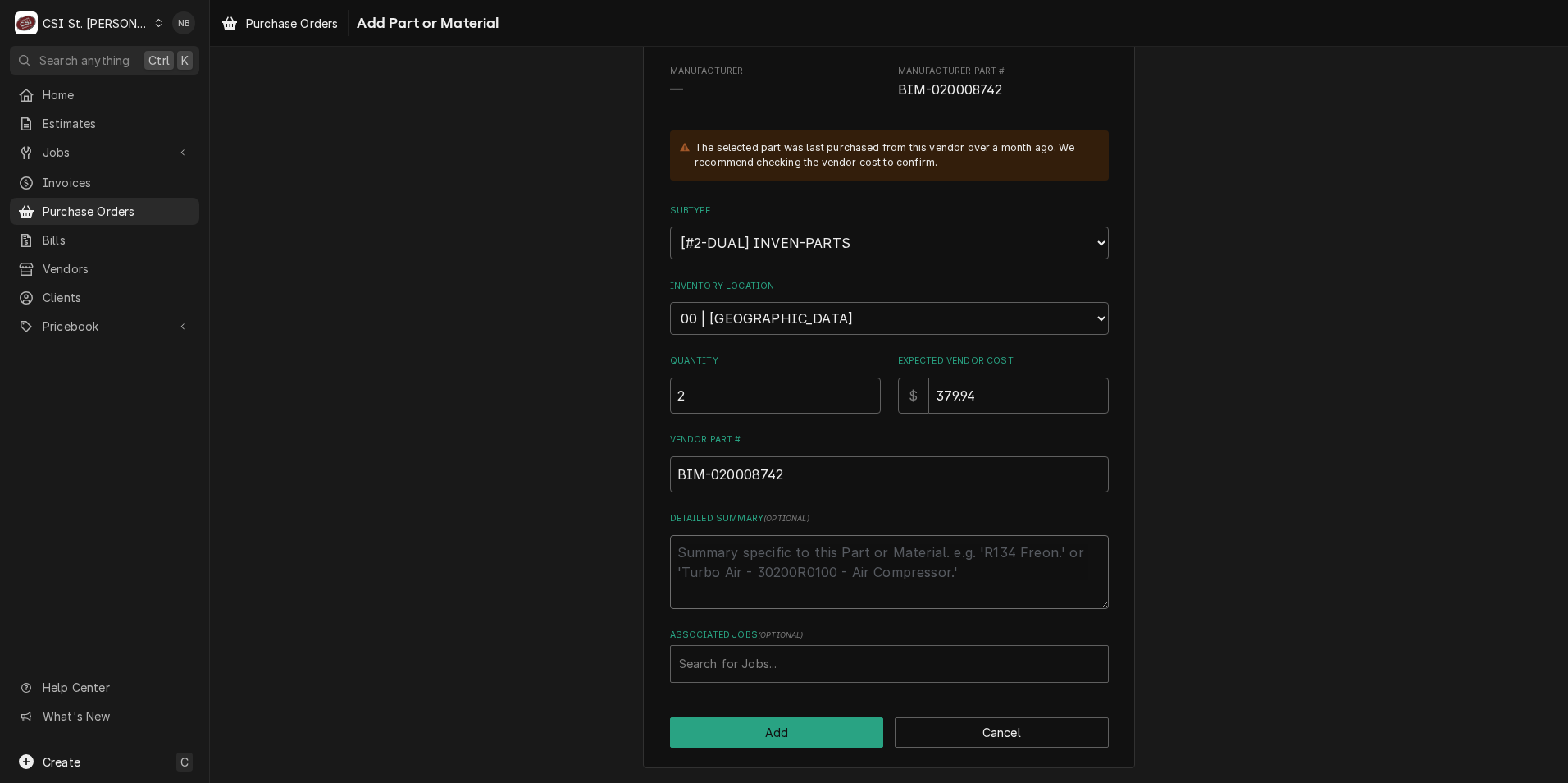
type textarea "E"
type textarea "x"
type textarea "Er"
type textarea "x"
type textarea "Eri"
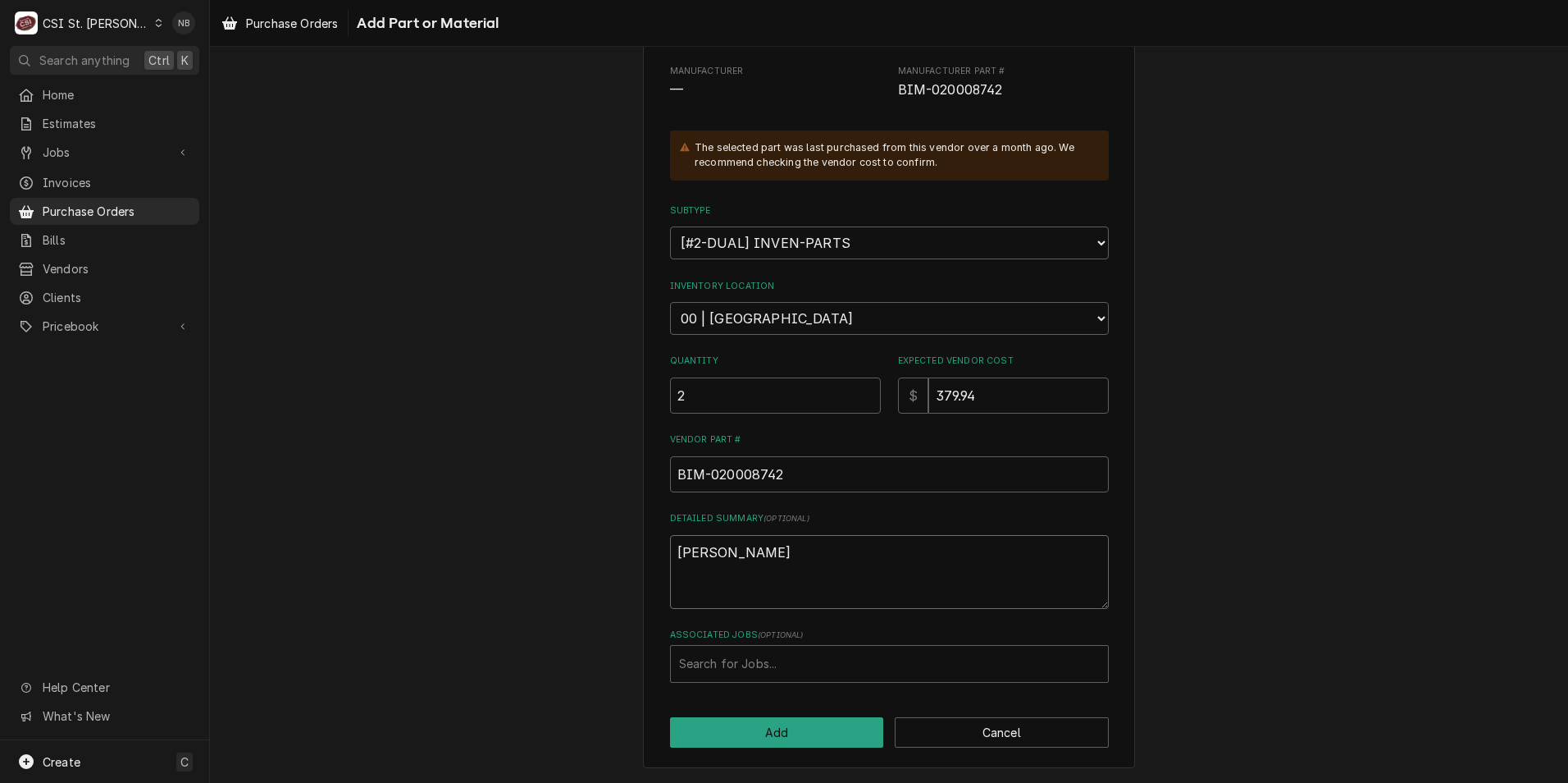
type textarea "x"
type textarea "Eric"
type textarea "x"
type textarea "Eric"
type textarea "x"
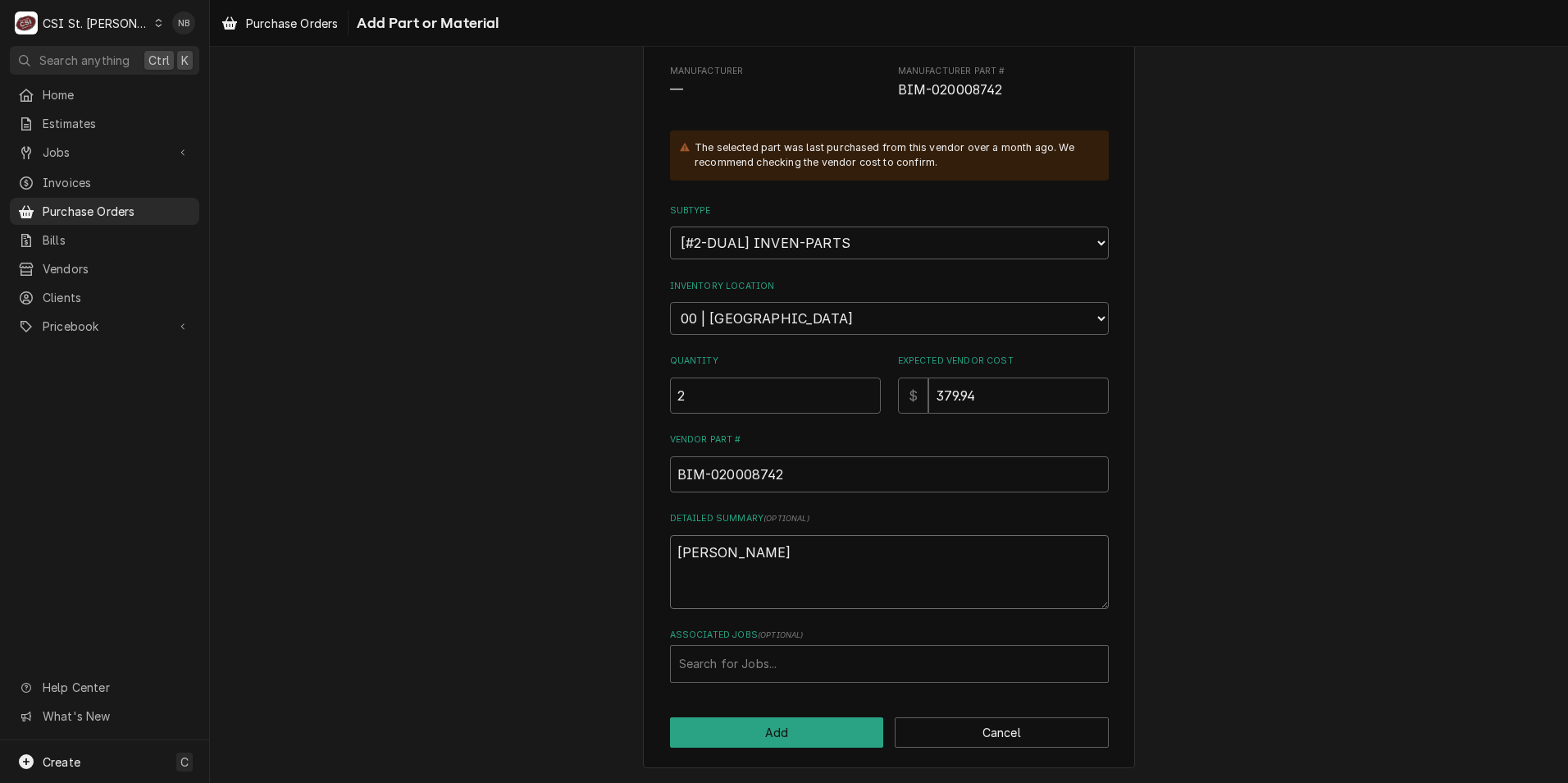
type textarea "Eric g"
type textarea "x"
type textarea "Eric gu"
type textarea "x"
type textarea "Eric gua"
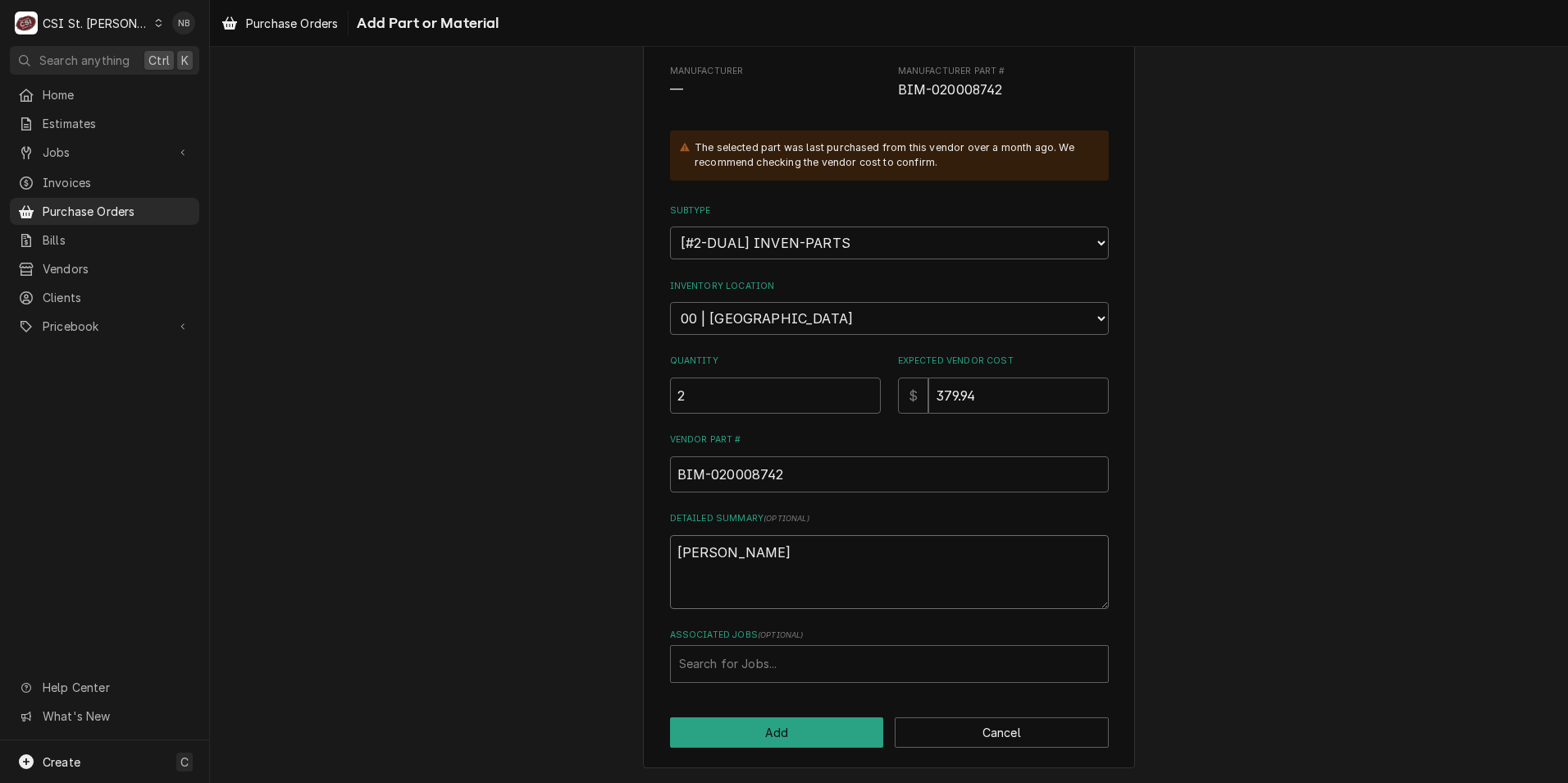
type textarea "x"
type textarea "Eric guar"
type textarea "x"
type textarea "Eric guard"
type textarea "x"
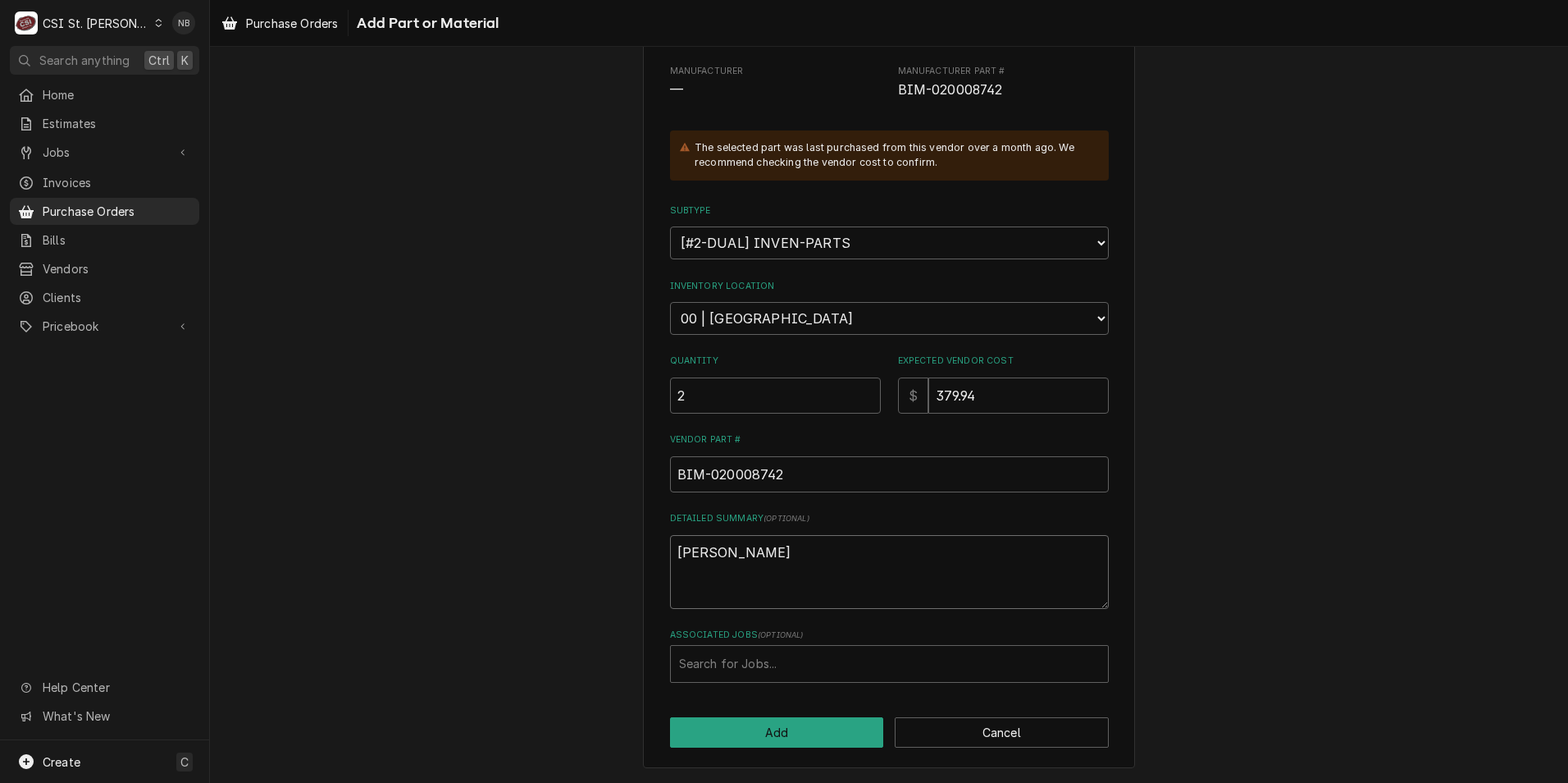
type textarea "Eric guard"
type textarea "x"
type textarea "Eric guard r"
type textarea "x"
type textarea "Eric guard re"
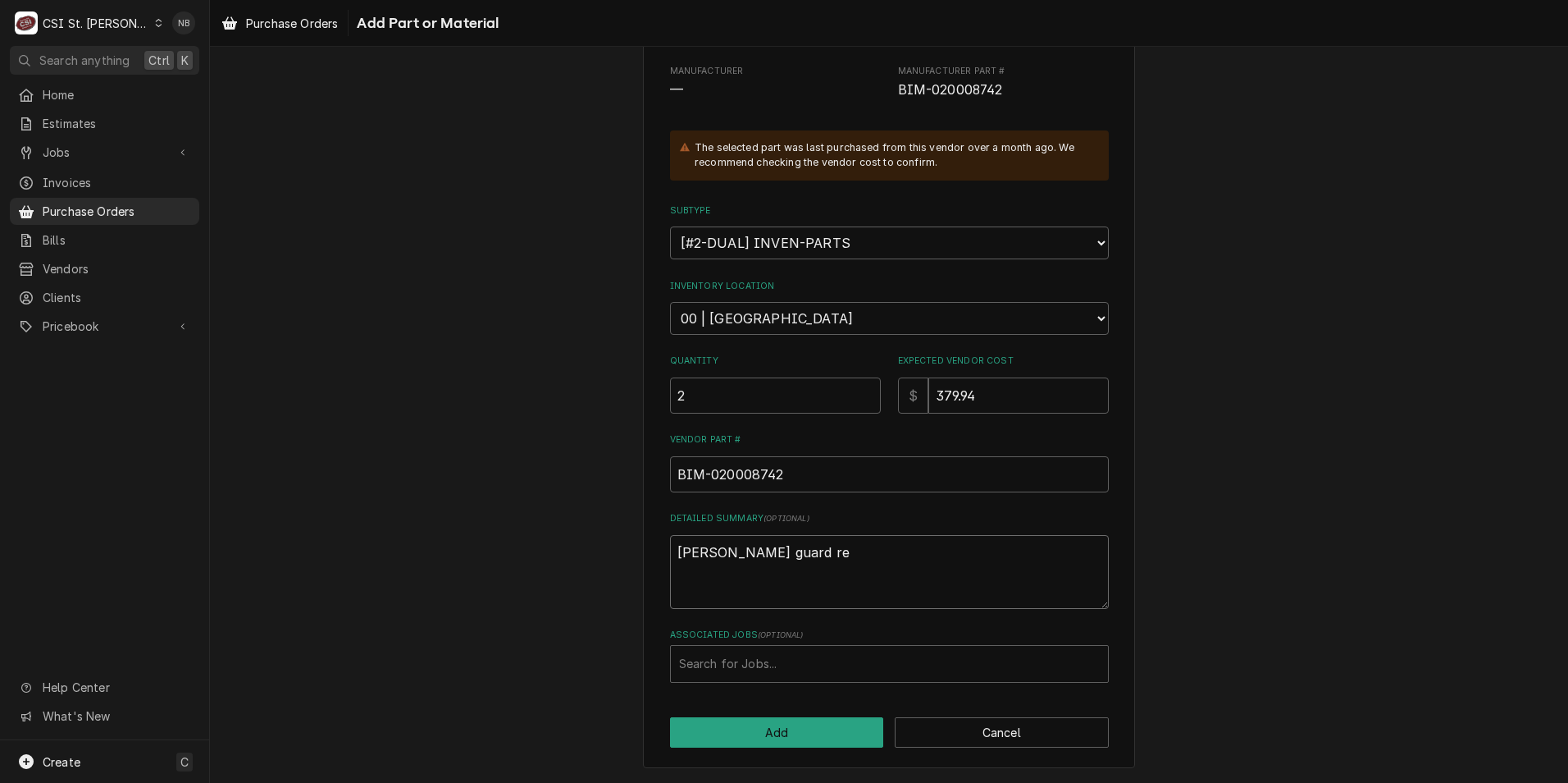
type textarea "x"
type textarea "Eric guard req"
type textarea "x"
type textarea "Eric guard requ"
type textarea "x"
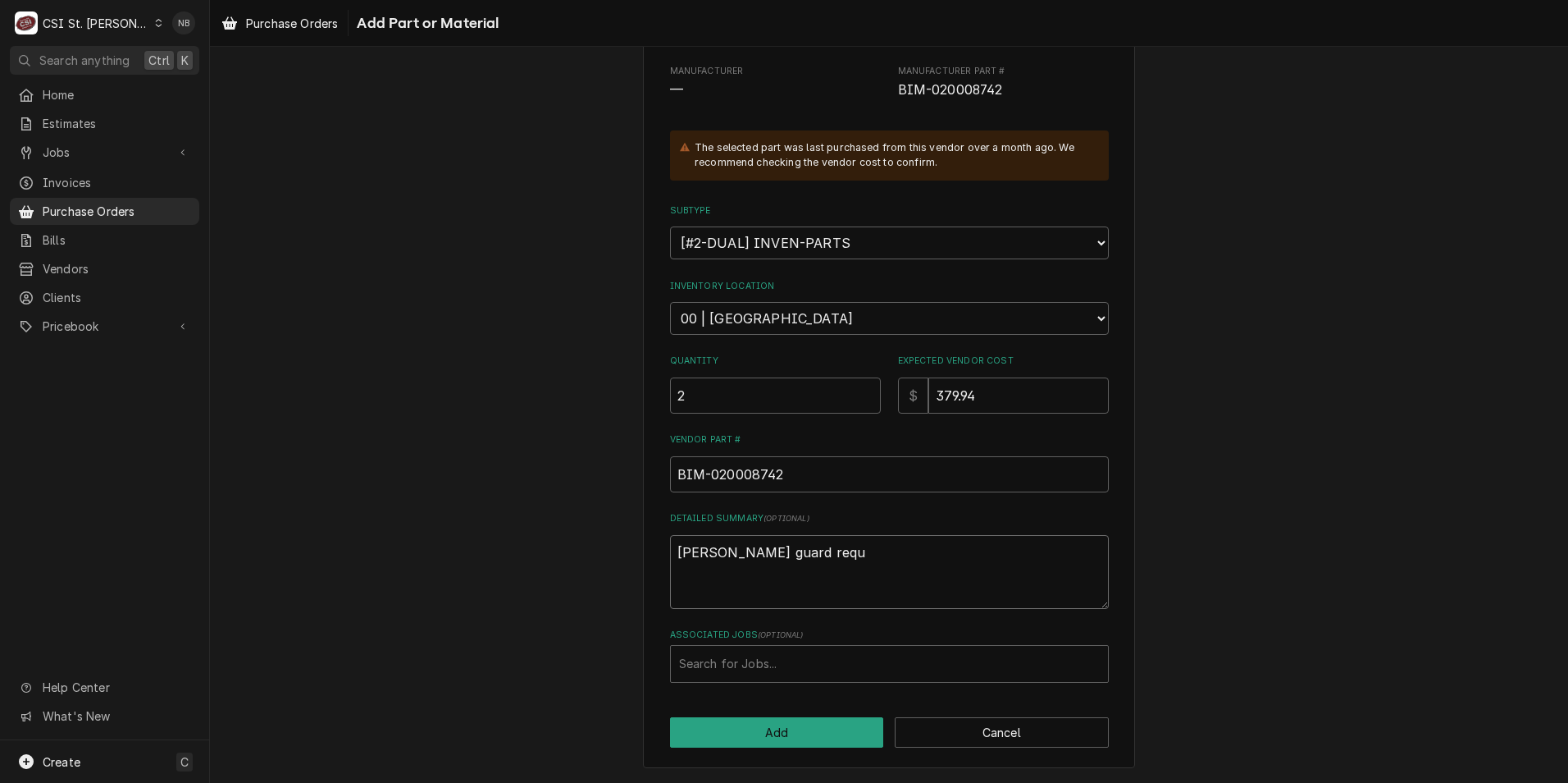
type textarea "Eric guard reque"
type textarea "x"
type textarea "Eric guard reques"
type textarea "x"
type textarea "Eric guard request"
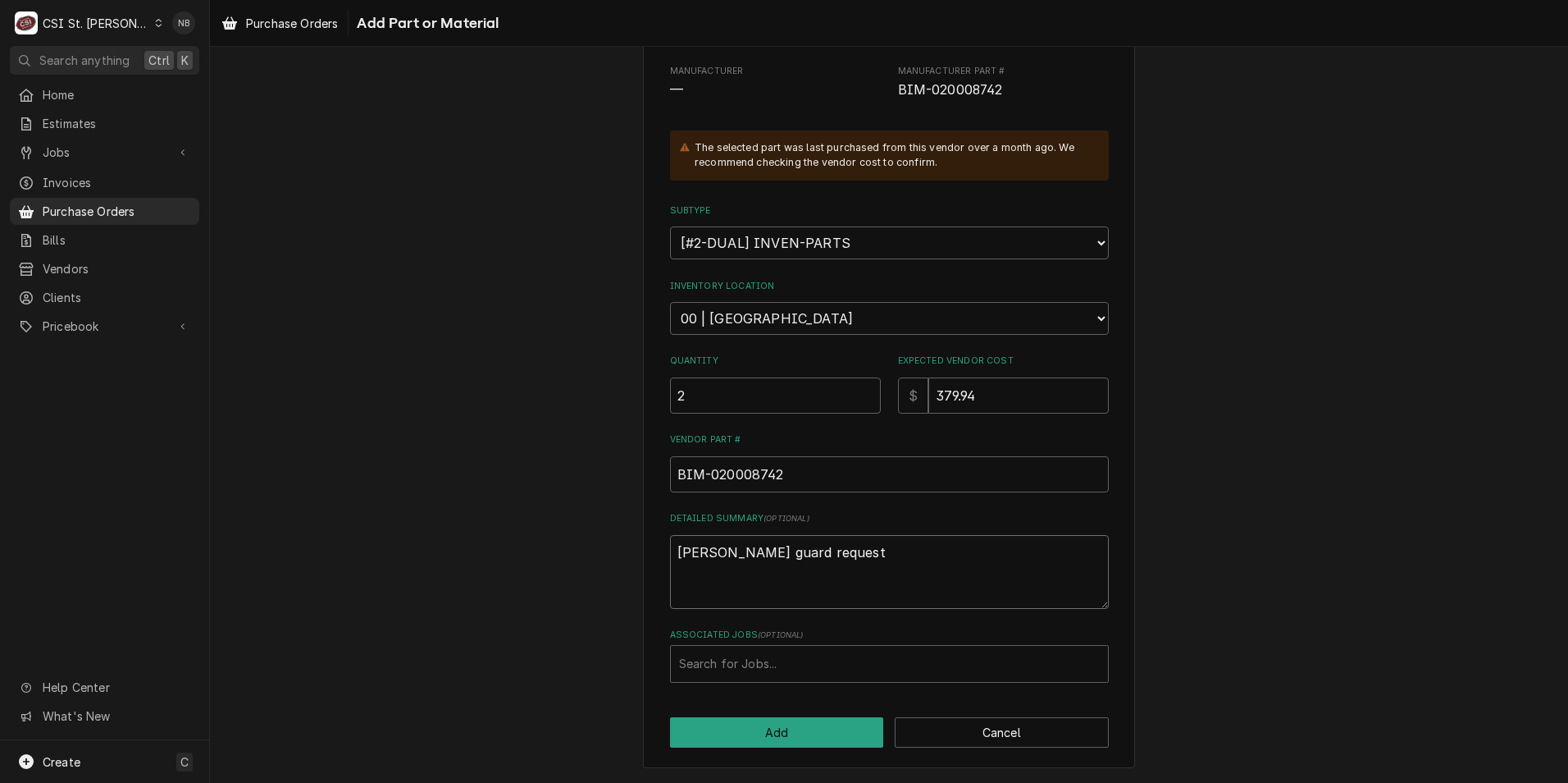
type textarea "x"
type textarea "Eric guard requeste"
type textarea "x"
type textarea "Eric guard requested"
type textarea "x"
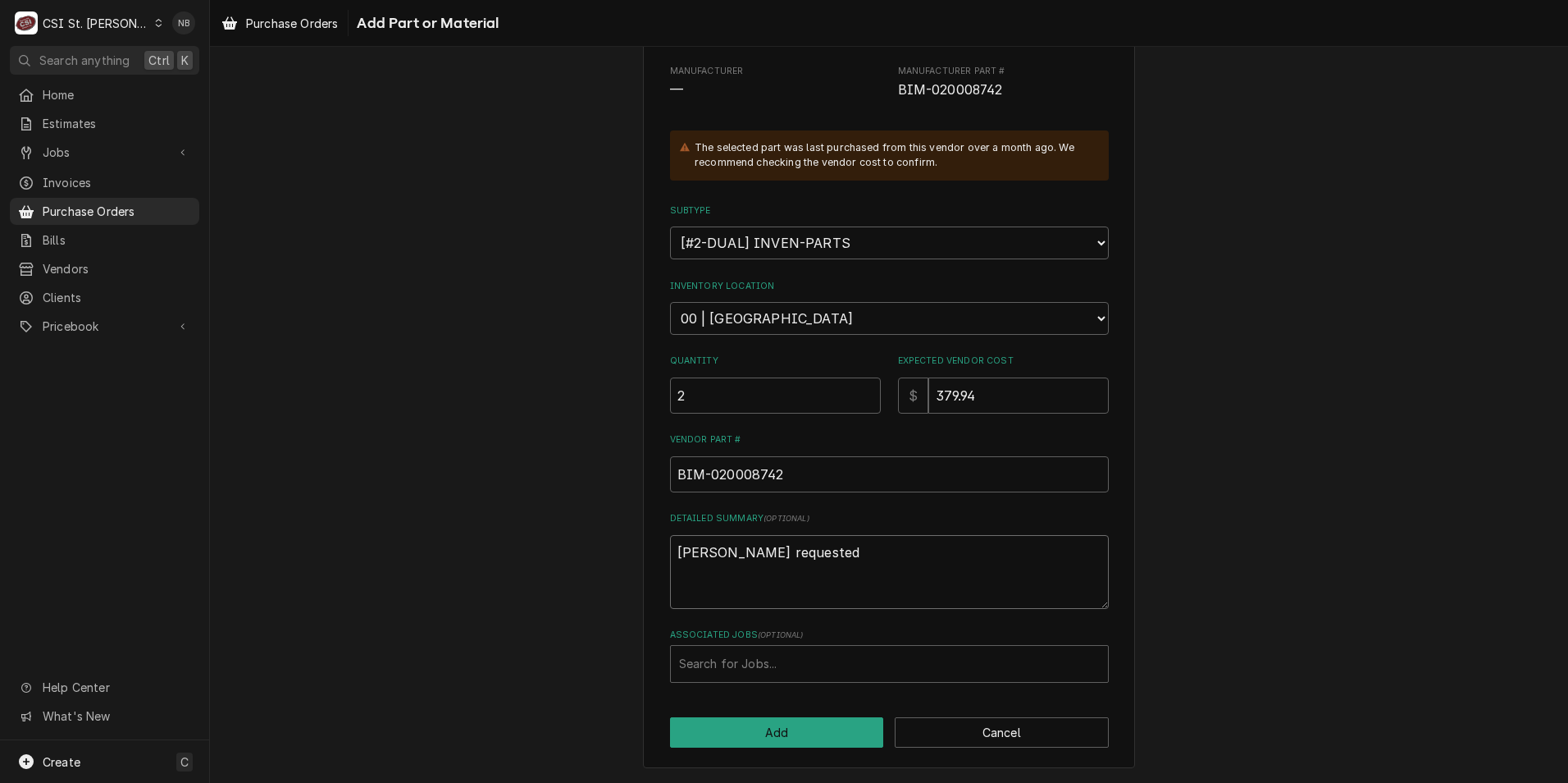
type textarea "Eric guard requested"
type textarea "x"
type textarea "Eric guard requested l"
type textarea "x"
type textarea "Eric guard requested las"
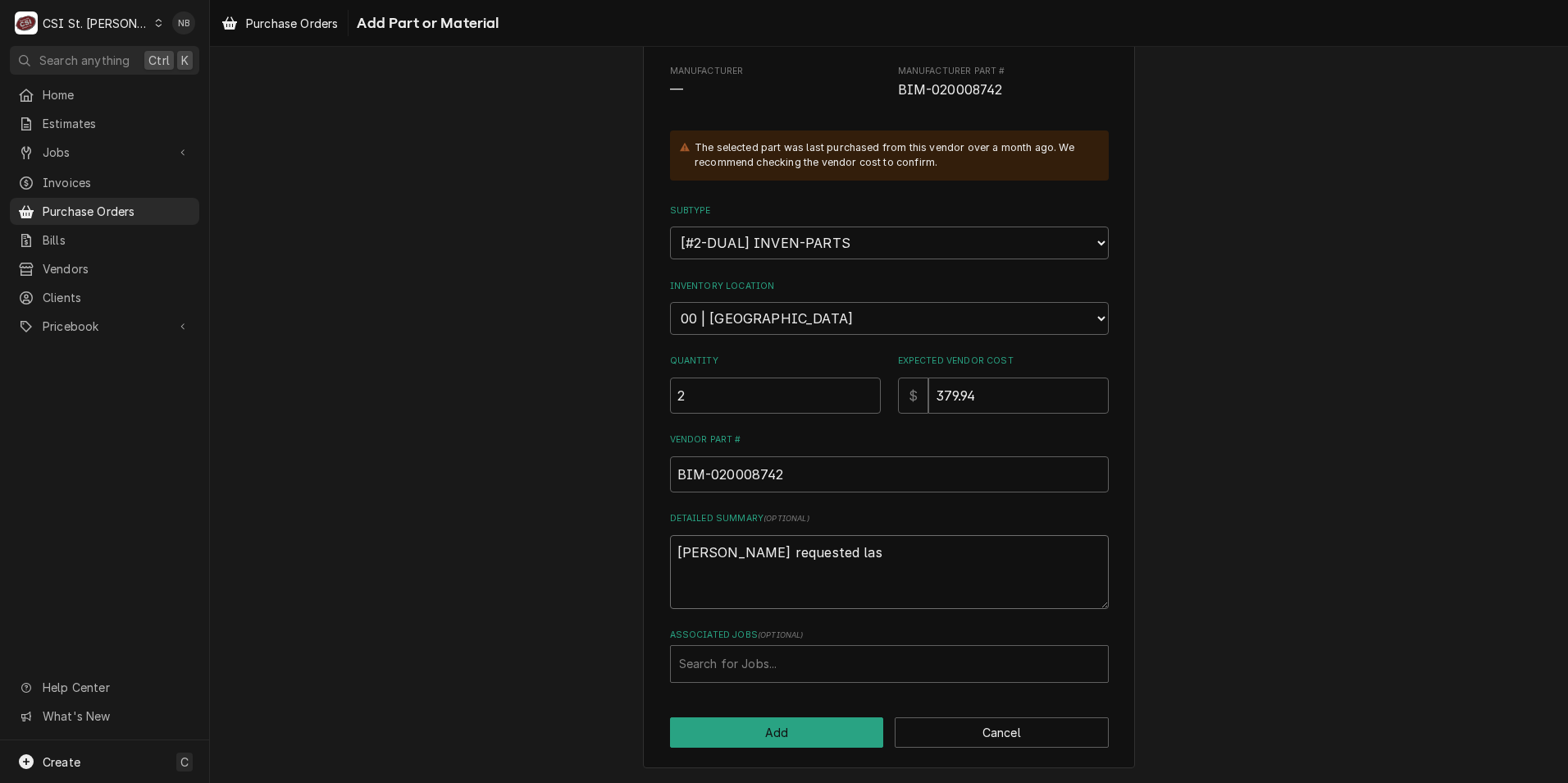
type textarea "x"
type textarea "Eric guard requested last"
type textarea "x"
type textarea "Eric guard requested last"
type textarea "x"
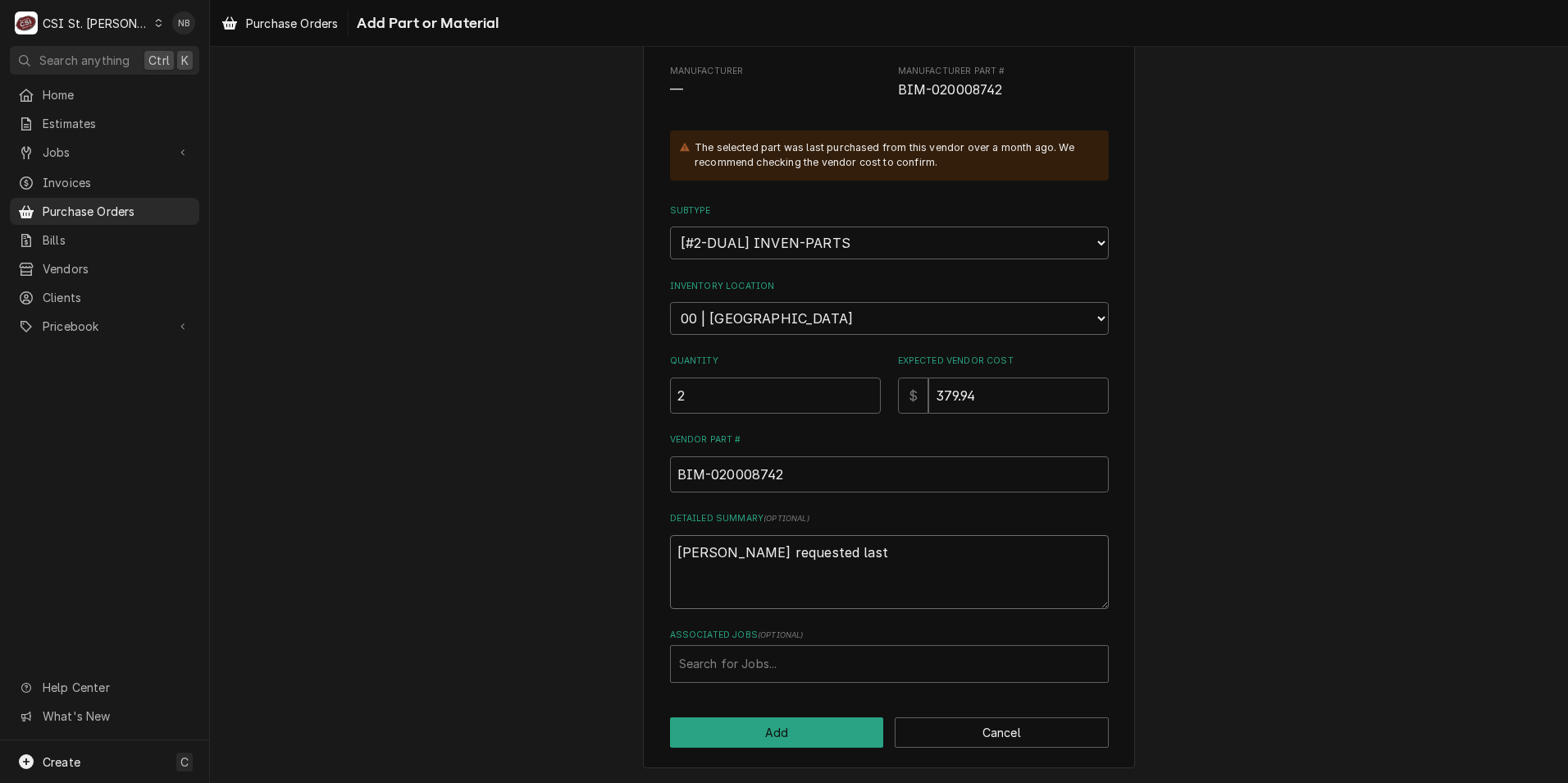
type textarea "Eric guard requested last t"
type textarea "x"
type textarea "Eric guard requested last"
type textarea "x"
type textarea "Eric guard requested last 2"
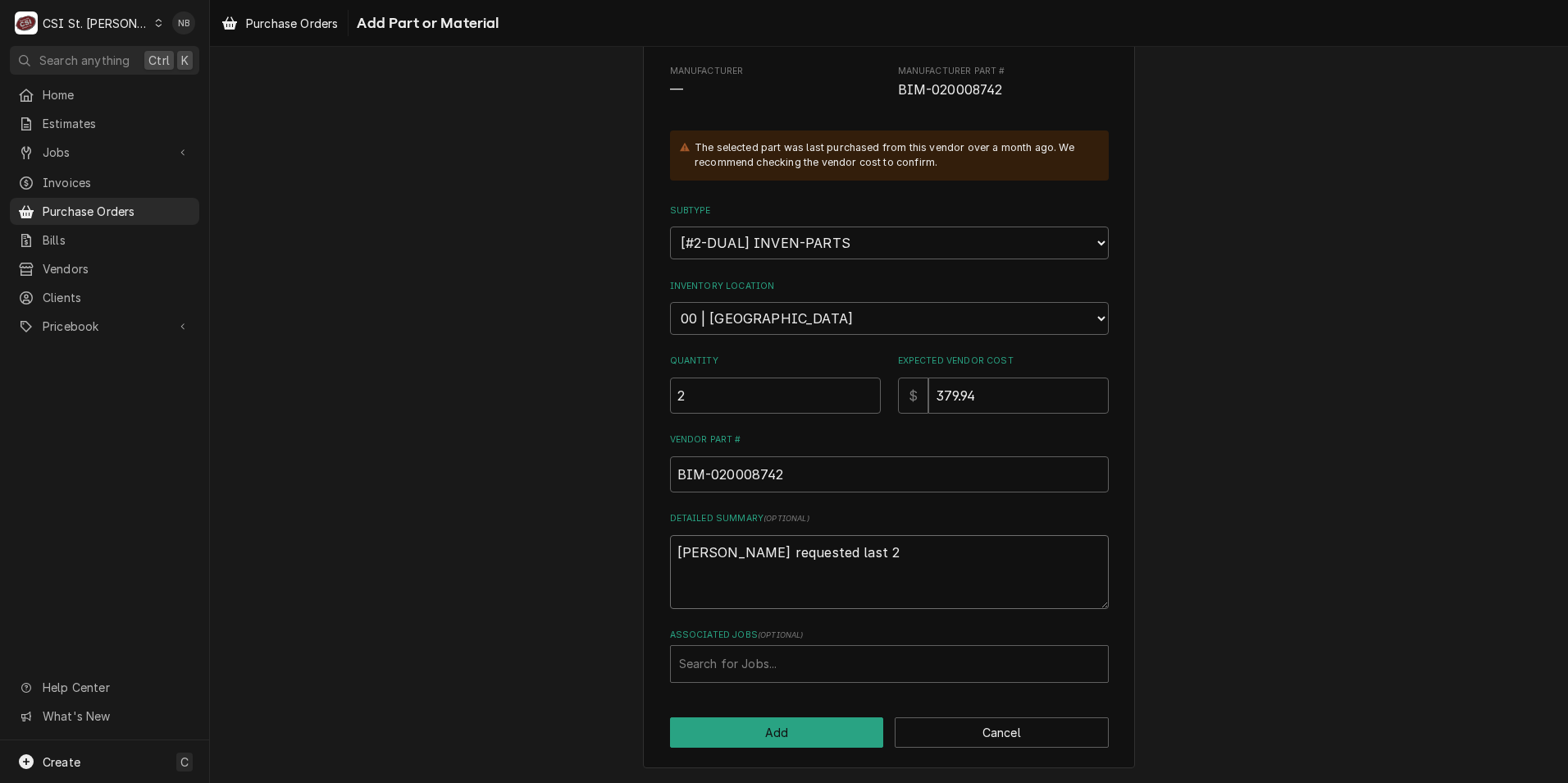
type textarea "x"
type textarea "Eric guard requested last 2"
type textarea "x"
type textarea "Eric guard requested last 2 i"
type textarea "x"
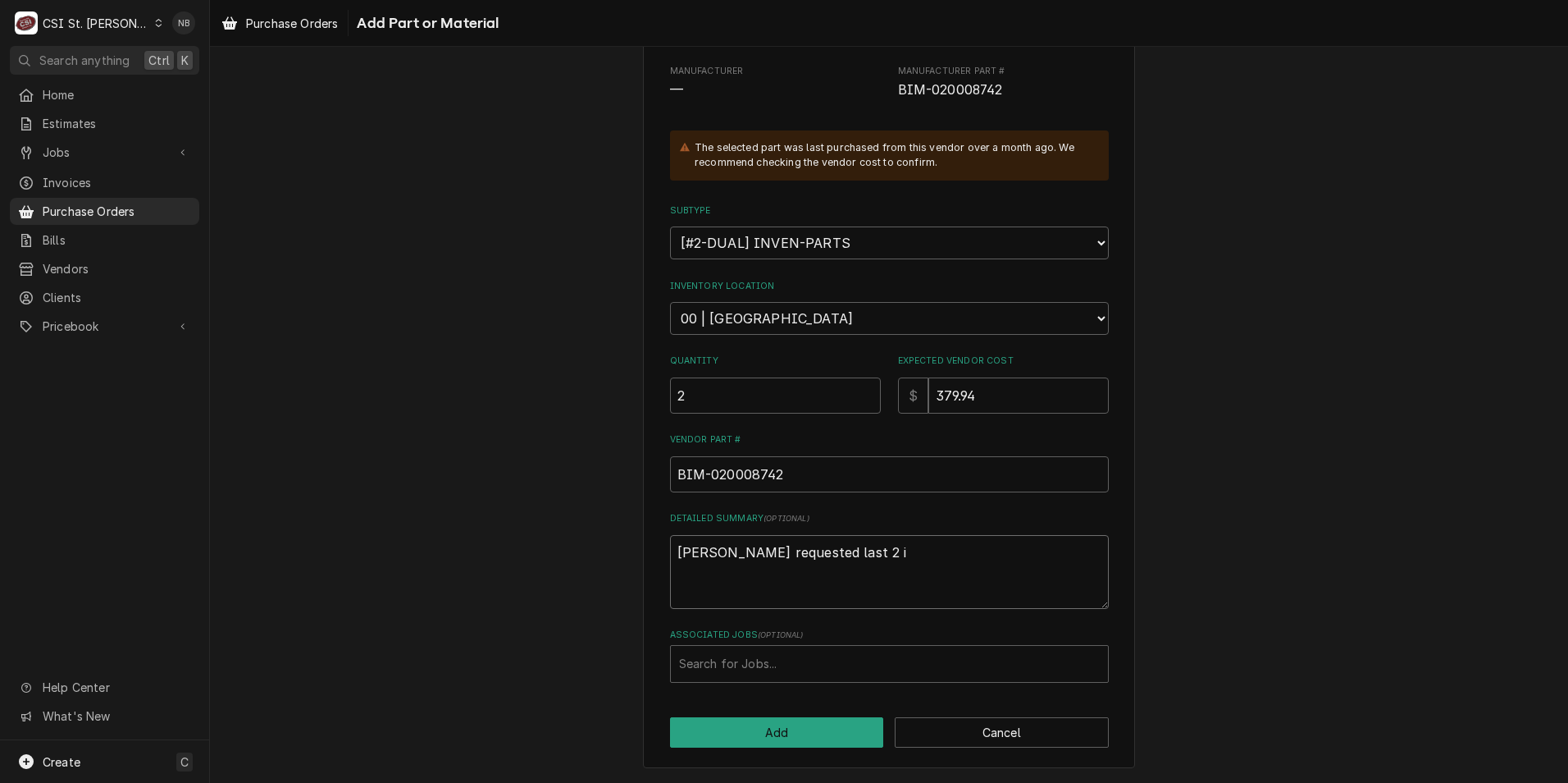
type textarea "Eric guard requested last 2 in"
type textarea "x"
type textarea "Eric guard requested last 2 in"
type textarea "x"
type textarea "Eric guard requested last 2 in i"
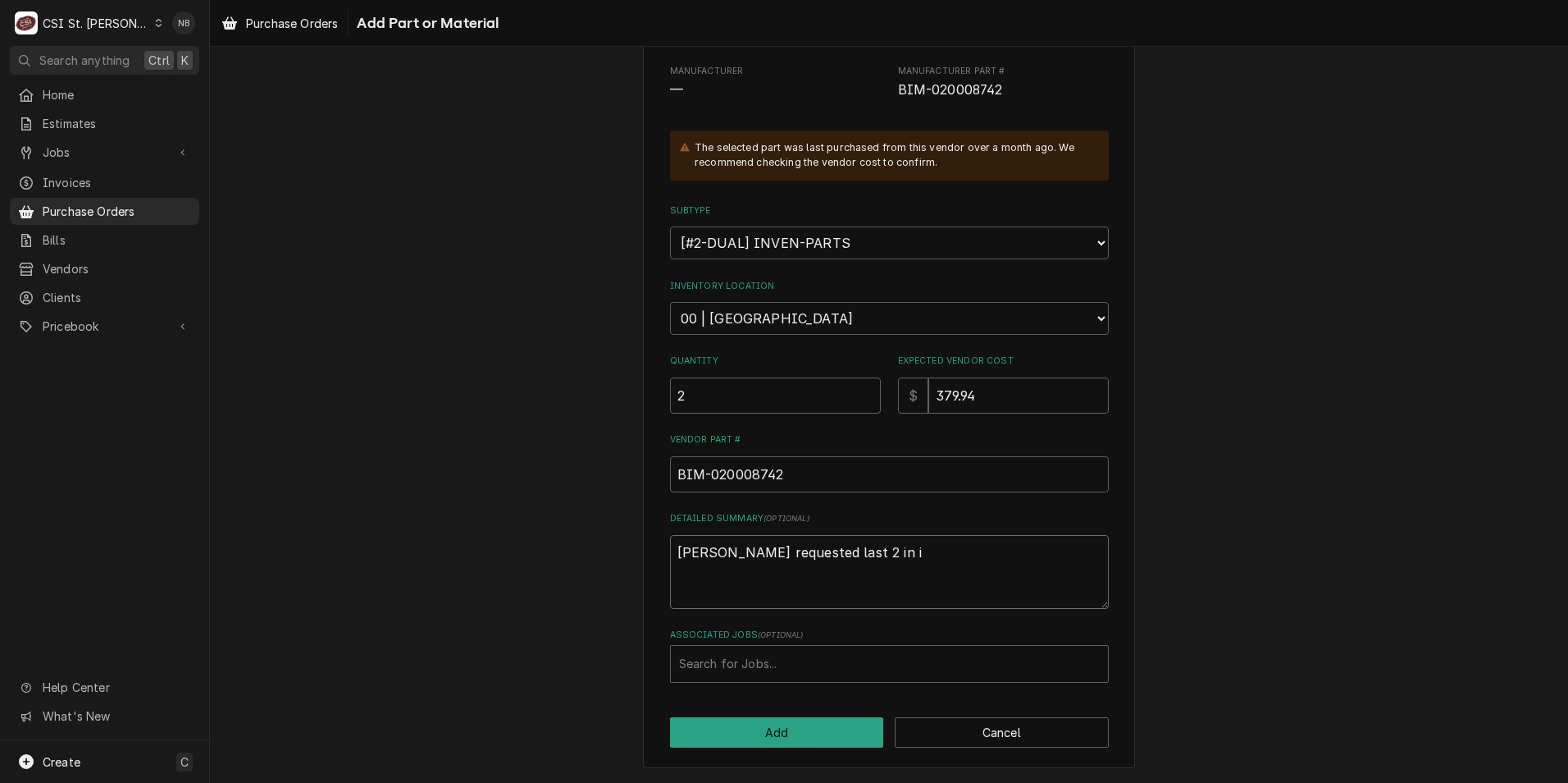
type textarea "x"
type textarea "Eric guard requested last 2 in in"
type textarea "x"
type textarea "Eric guard requested last 2 in inv"
type textarea "x"
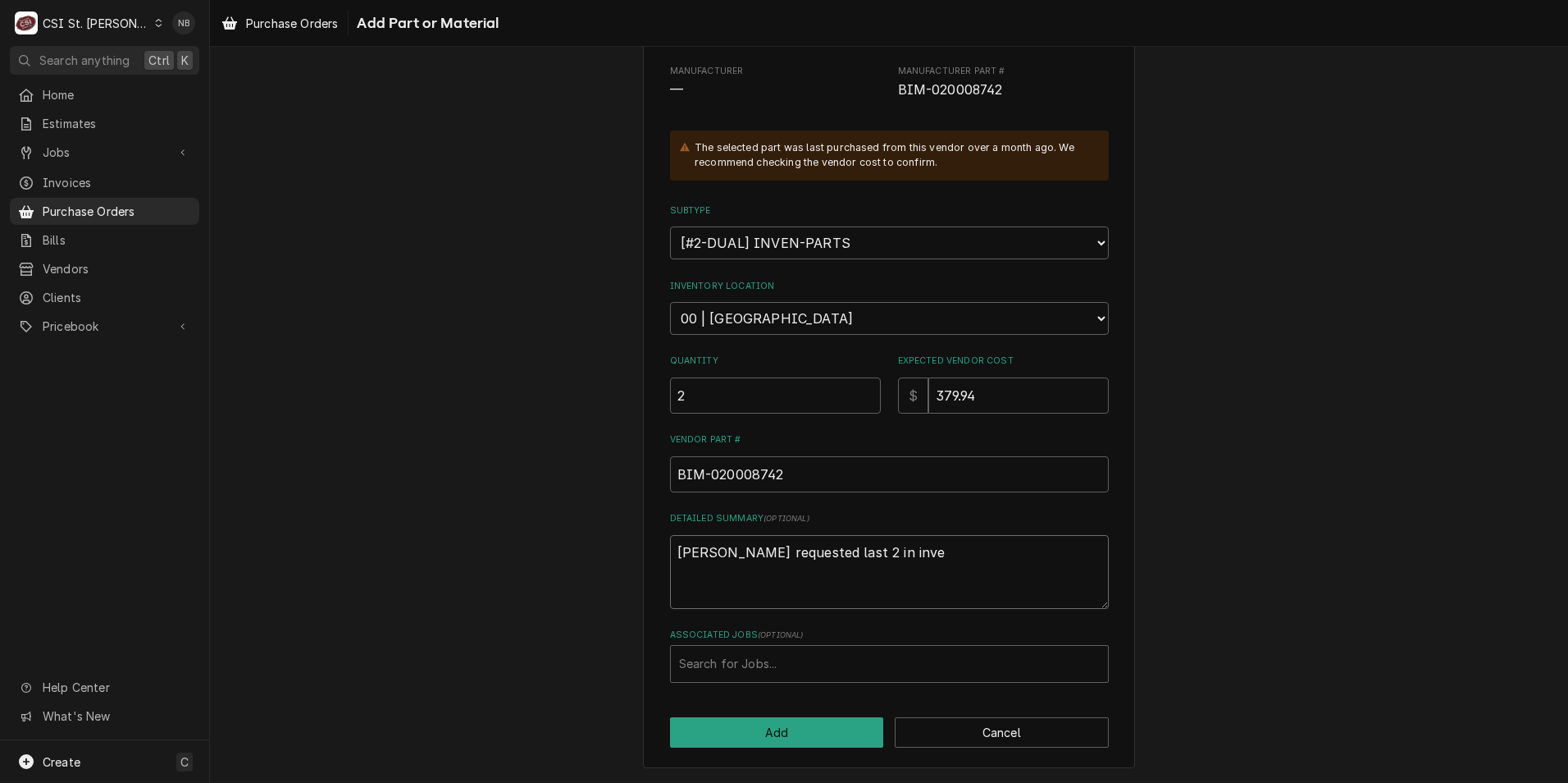
type textarea "Eric guard requested last 2 in inven"
type textarea "x"
type textarea "Eric guard requested last 2 in invent"
type textarea "x"
type textarea "Eric guard requested last 2 in invento"
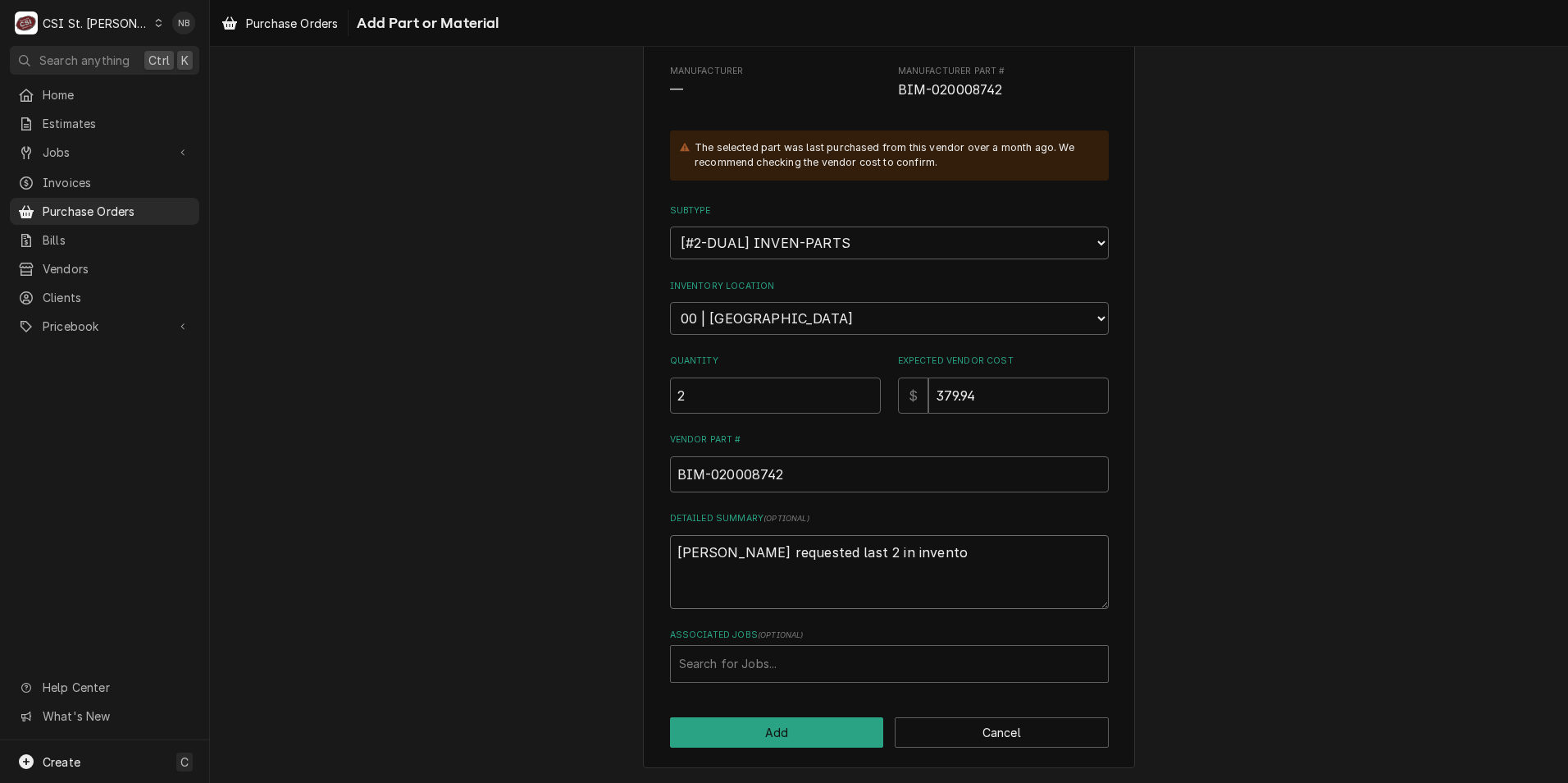
type textarea "x"
type textarea "Eric guard requested last 2 in inventor"
type textarea "x"
type textarea "Eric guard requested last 2 in inventory"
type textarea "x"
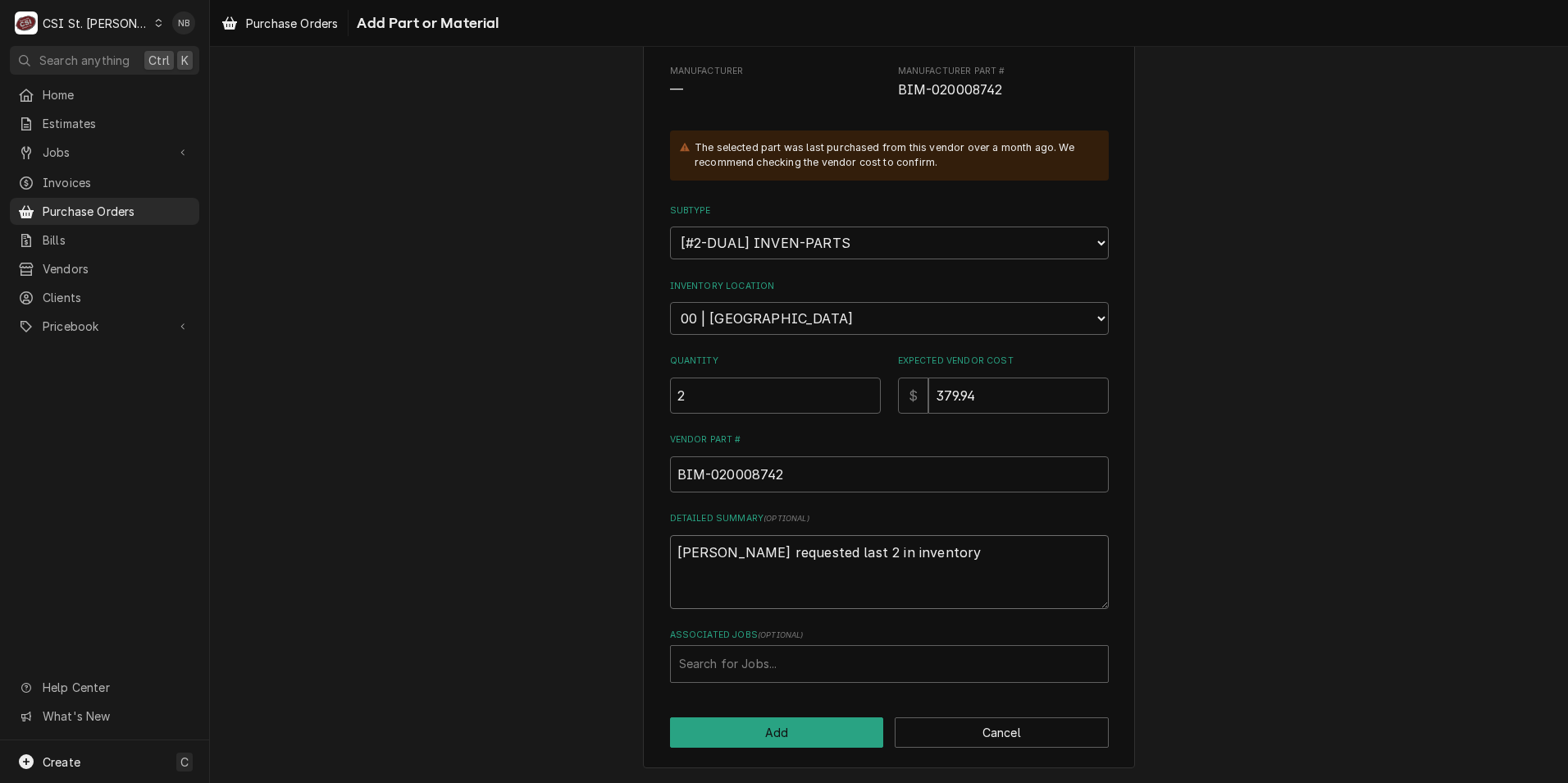
type textarea "Eric guard requested last 2 in inventory"
type textarea "x"
type textarea "Eric guard requested last 2 in inventory fo"
type textarea "x"
type textarea "Eric guard requested last 2 in inventory for"
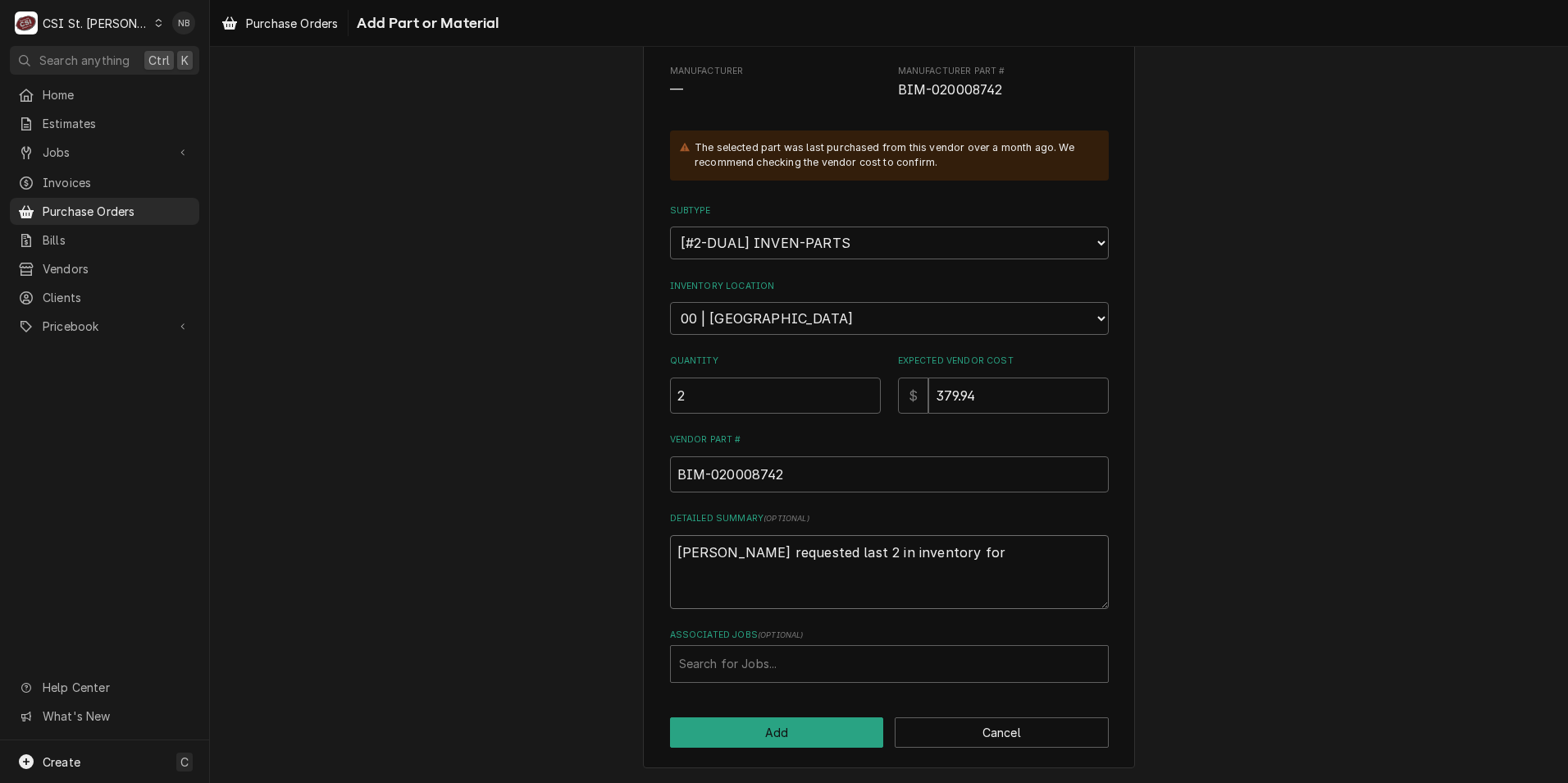
type textarea "x"
type textarea "Eric guard requested last 2 in inventory for"
type textarea "x"
type textarea "Eric guard requested last 2 in inventory for t"
type textarea "x"
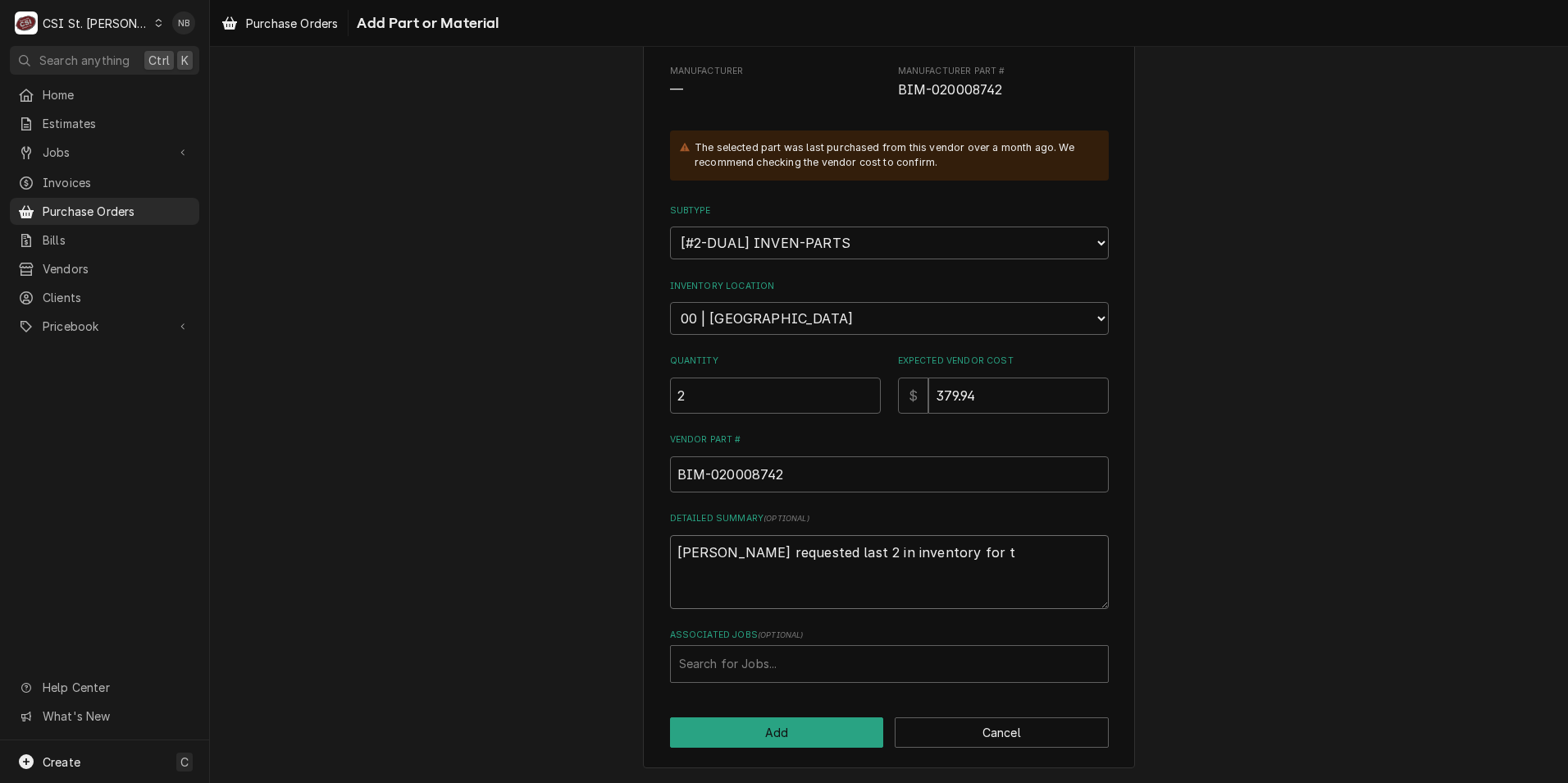
type textarea "Eric guard requested last 2 in inventory for tr"
type textarea "x"
type textarea "Eric guard requested last 2 in inventory for tru"
type textarea "x"
type textarea "Eric guard requested last 2 in inventory for truc"
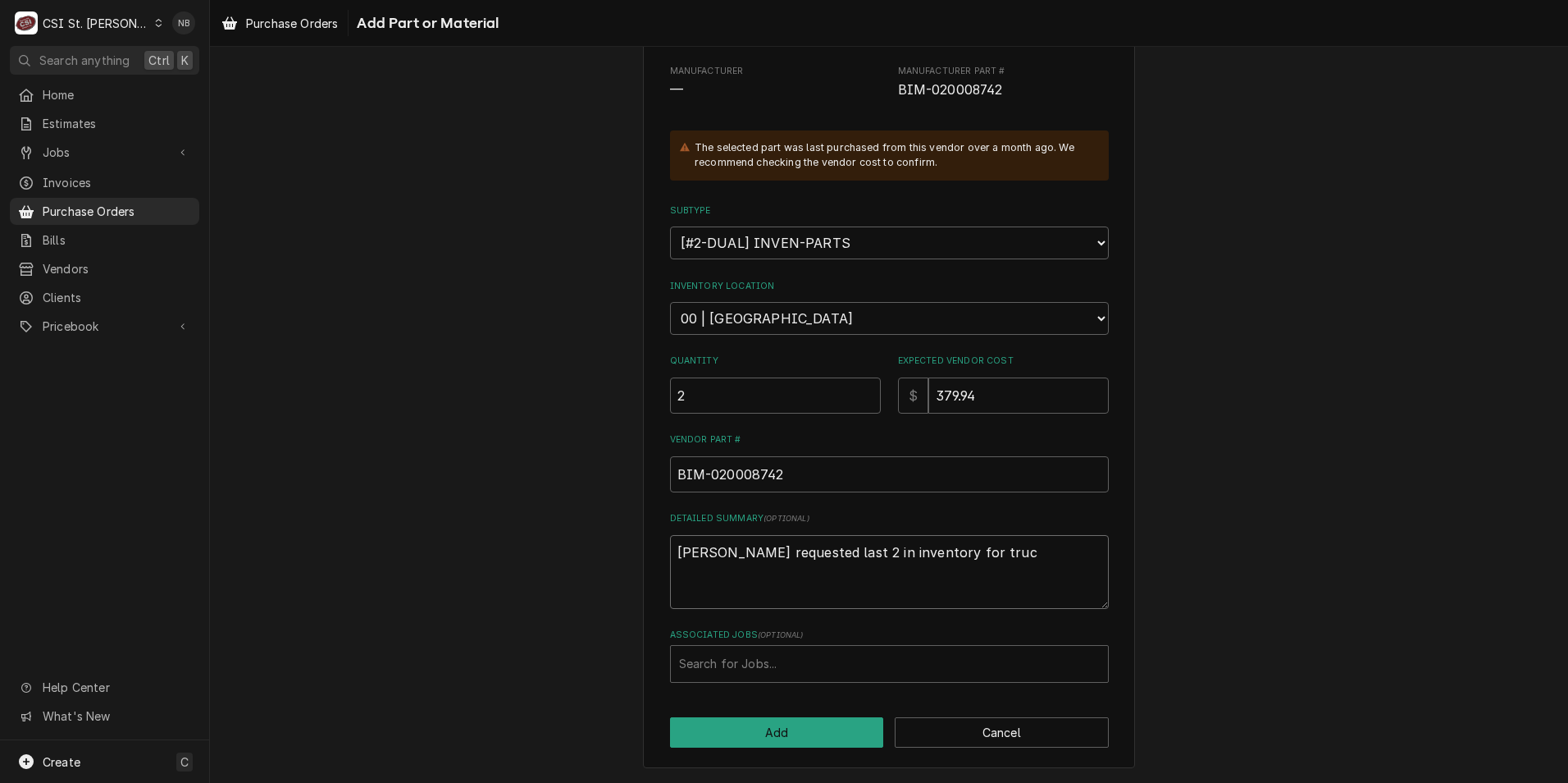
type textarea "x"
type textarea "Eric guard requested last 2 in inventory for truck"
type textarea "x"
type textarea "Eric guard requested last 2 in inventory for truck"
type textarea "x"
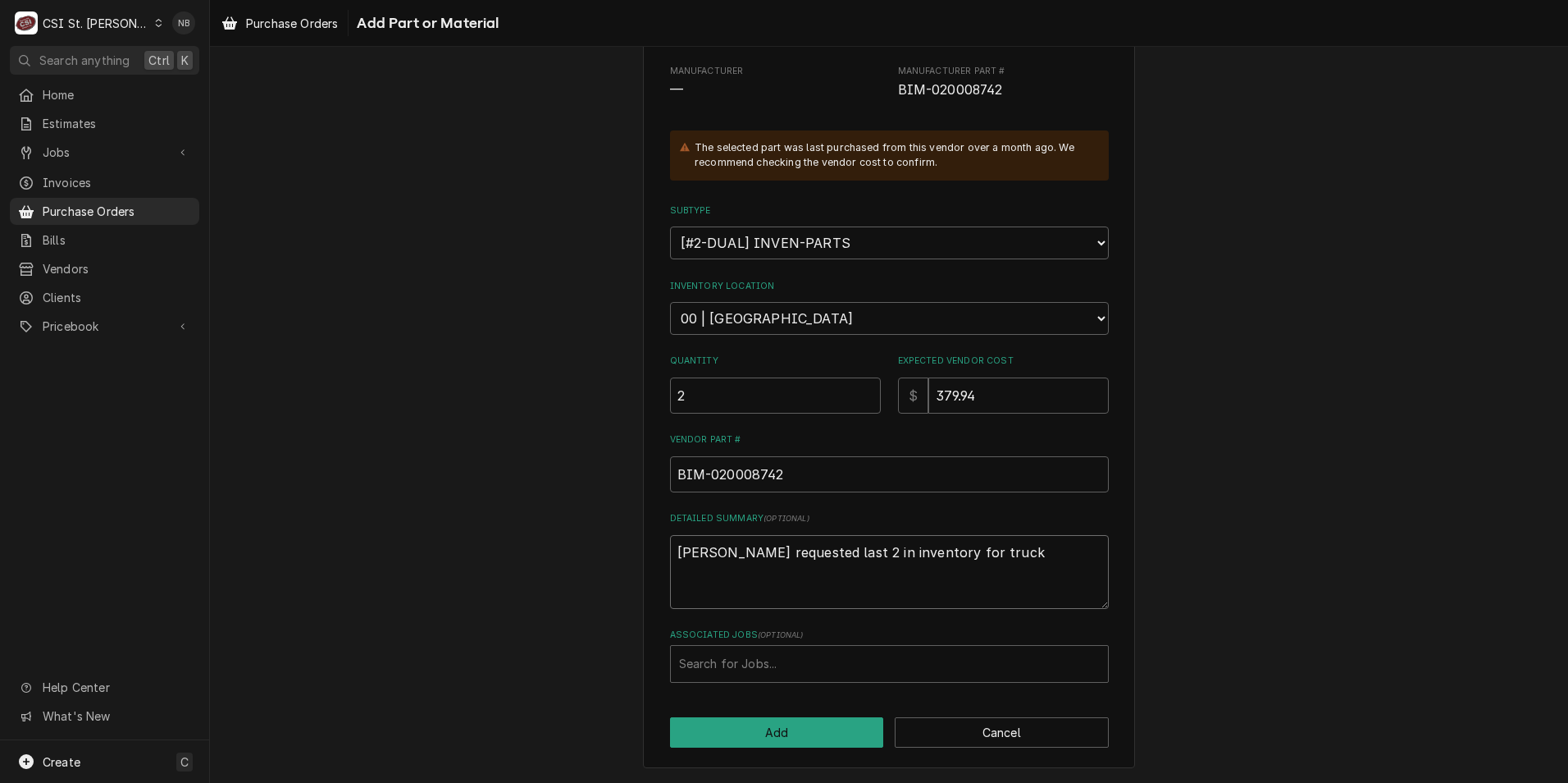
type textarea "Eric guard requested last 2 in inventory for truck s"
type textarea "x"
type textarea "Eric guard requested last 2 in inventory for truck st"
type textarea "x"
type textarea "Eric guard requested last 2 in inventory for truck sto"
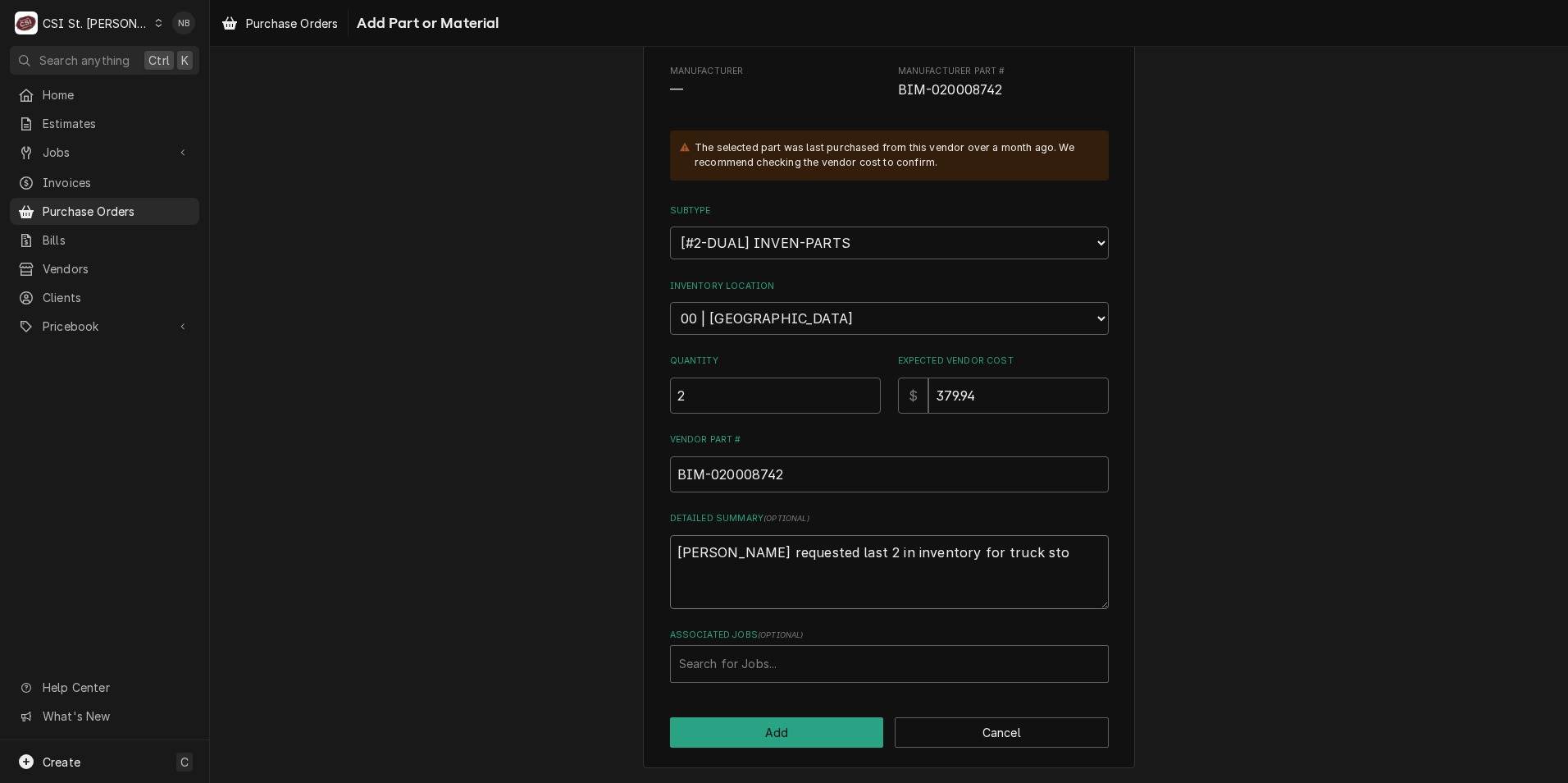
type textarea "x"
type textarea "Eric guard requested last 2 in inventory for truck stoc"
type textarea "x"
type textarea "Eric guard requested last 2 in inventory for truck stock"
type textarea "x"
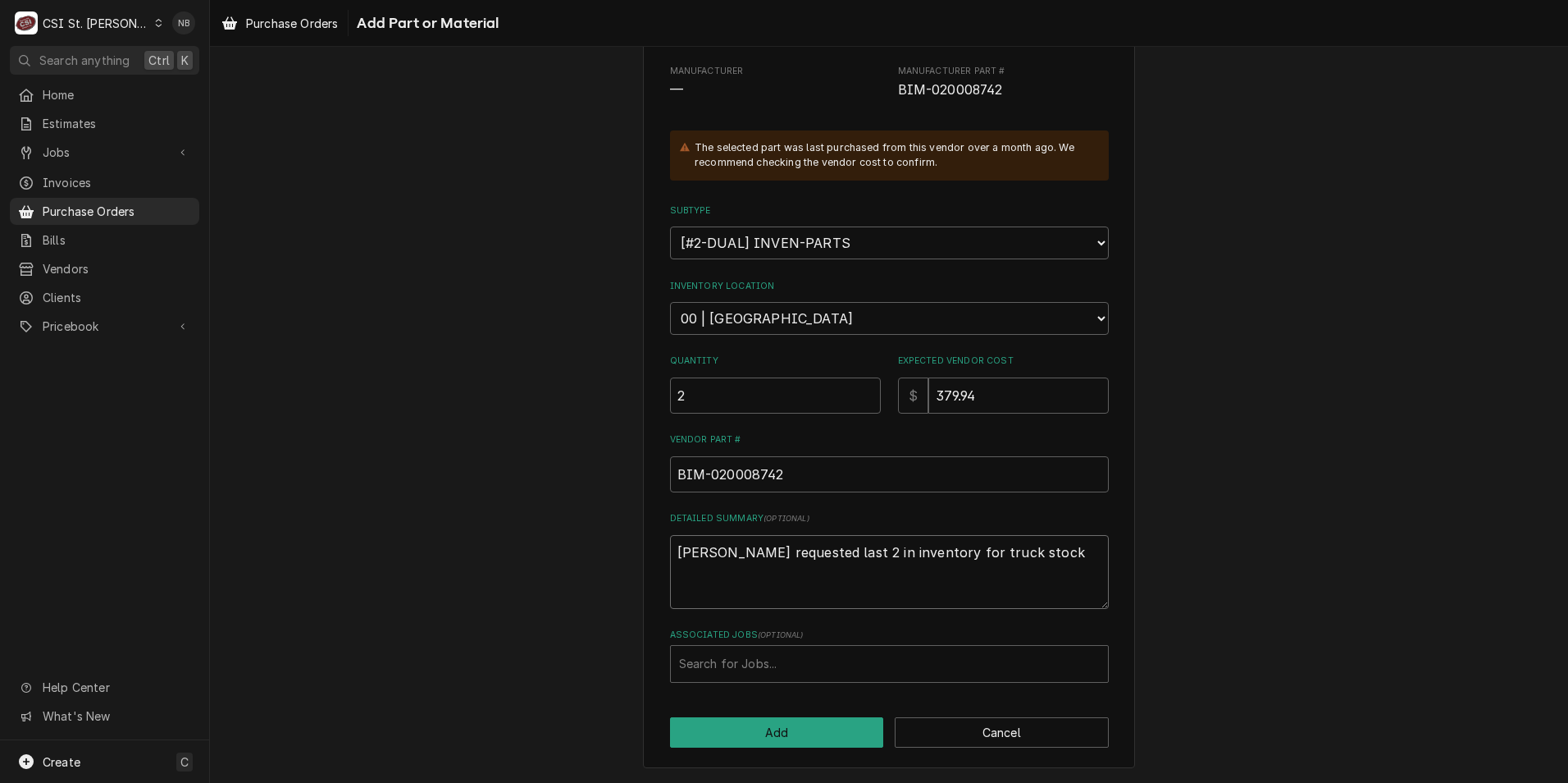
type textarea "Eric guard requested last 2 in inventory for truck stock;"
type textarea "x"
type textarea "Eric guard requested last 2 in inventory for truck stock;"
type textarea "x"
type textarea "Eric guard requested last 2 in inventory for truck stock; r"
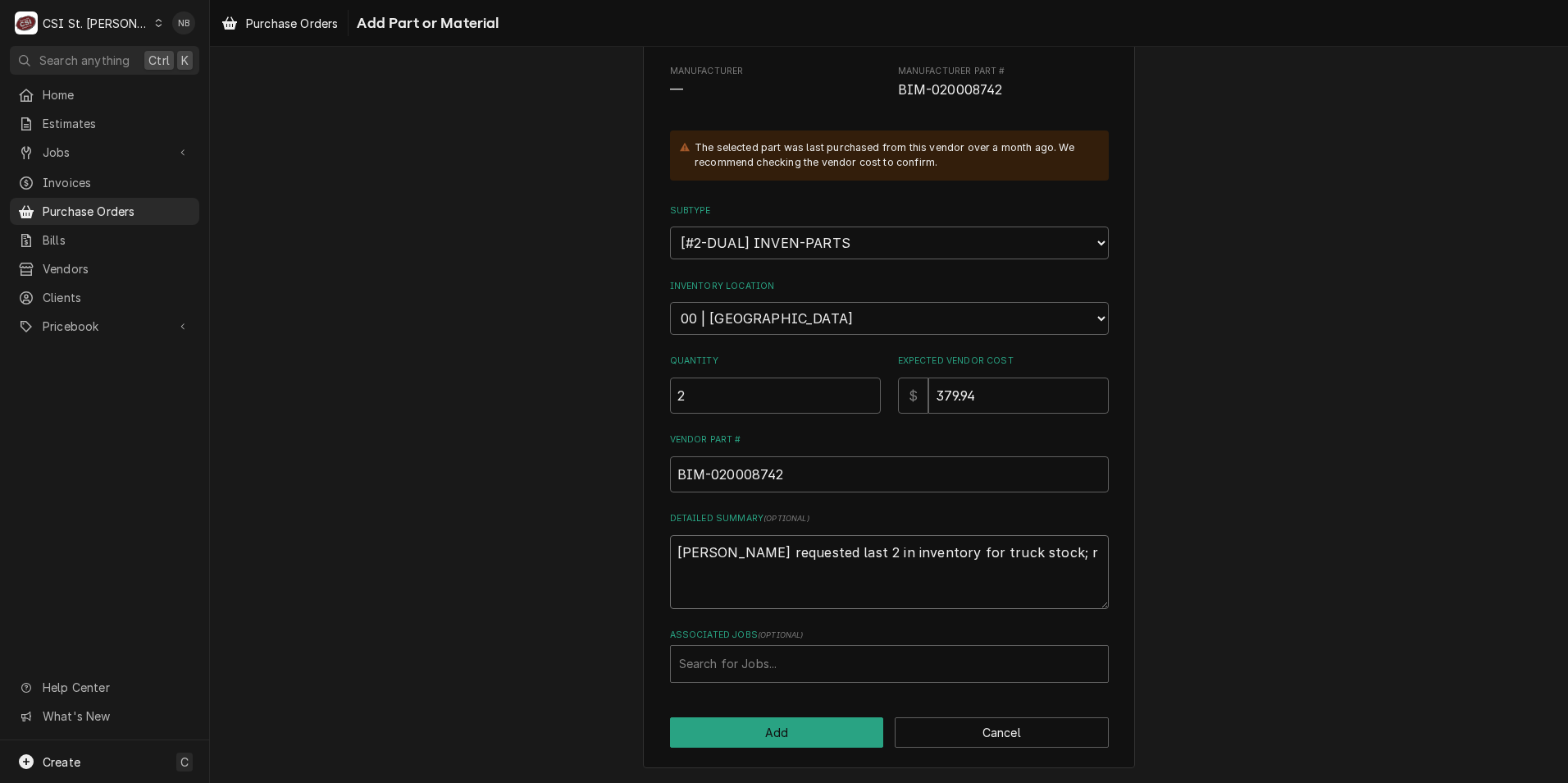
type textarea "x"
type textarea "Eric guard requested last 2 in inventory for truck stock; re"
type textarea "x"
type textarea "Eric guard requested last 2 in inventory for truck stock; res"
type textarea "x"
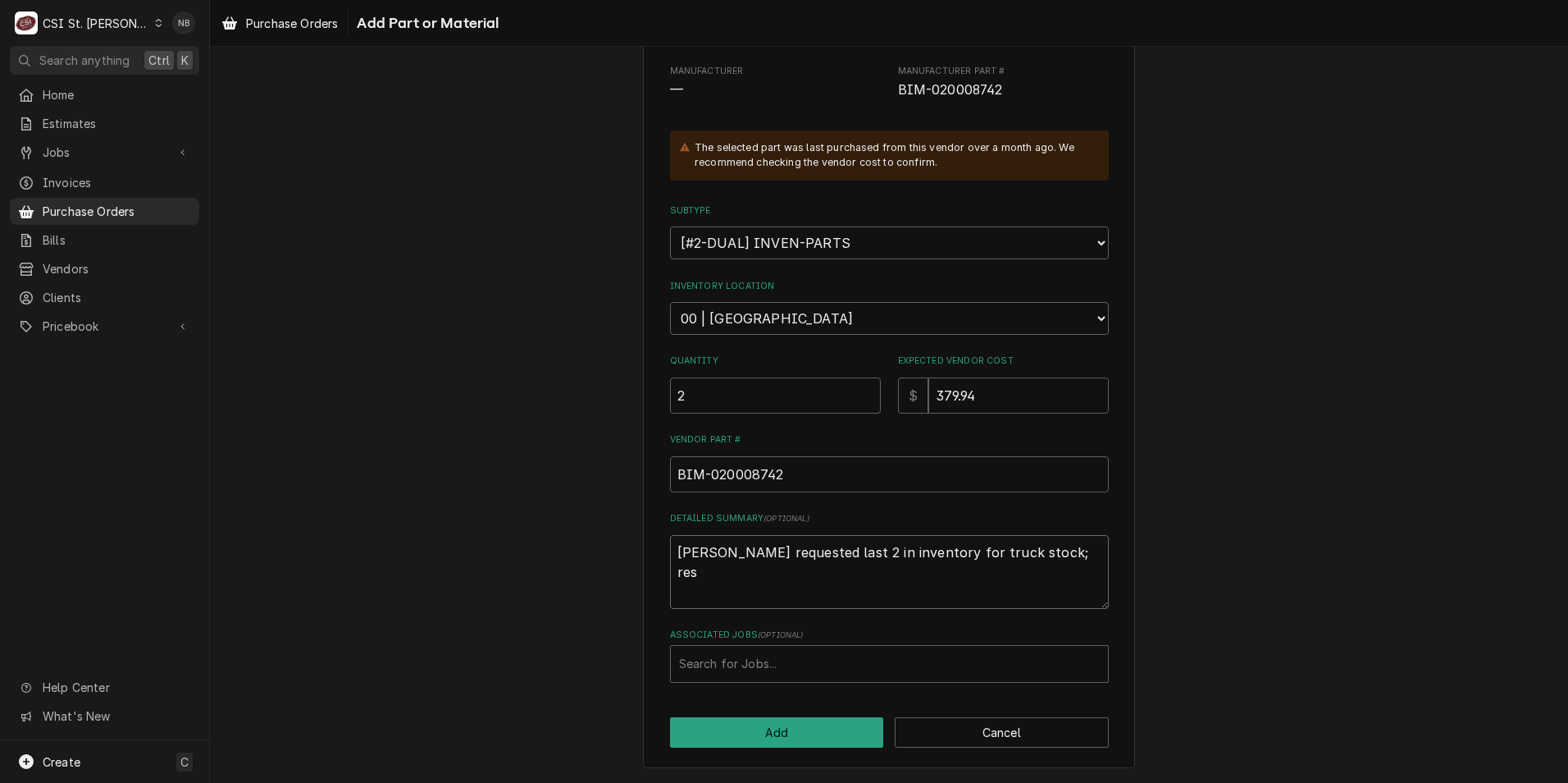
type textarea "Eric guard requested last 2 in inventory for truck stock; rest"
type textarea "x"
type textarea "Eric guard requested last 2 in inventory for truck stock; resto"
type textarea "x"
type textarea "Eric guard requested last 2 in inventory for truck stock; restoc"
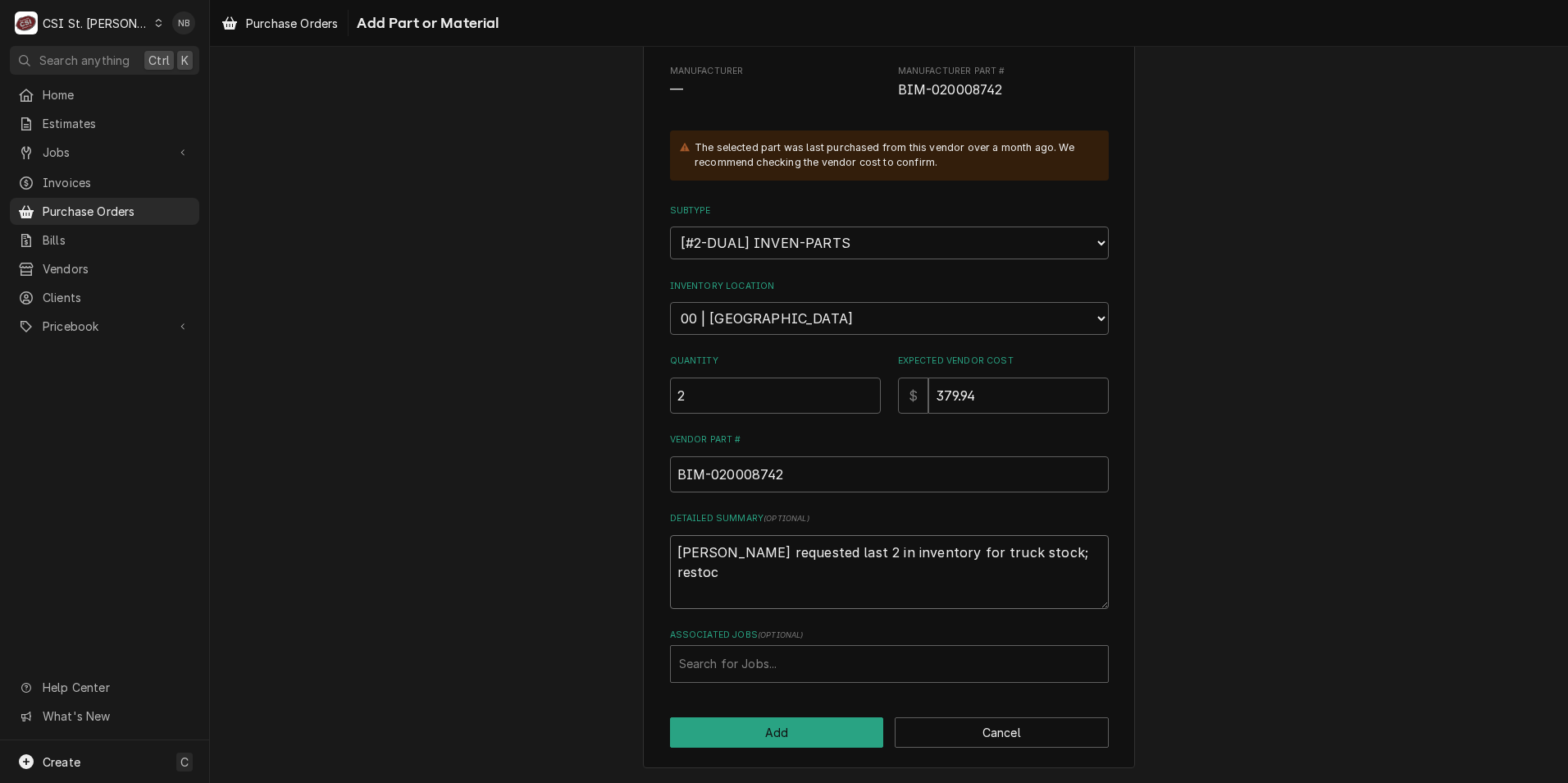
type textarea "x"
type textarea "Eric guard requested last 2 in inventory for truck stock; restock"
type textarea "x"
type textarea "Eric guard requested last 2 in inventory for truck stock; restock"
type textarea "x"
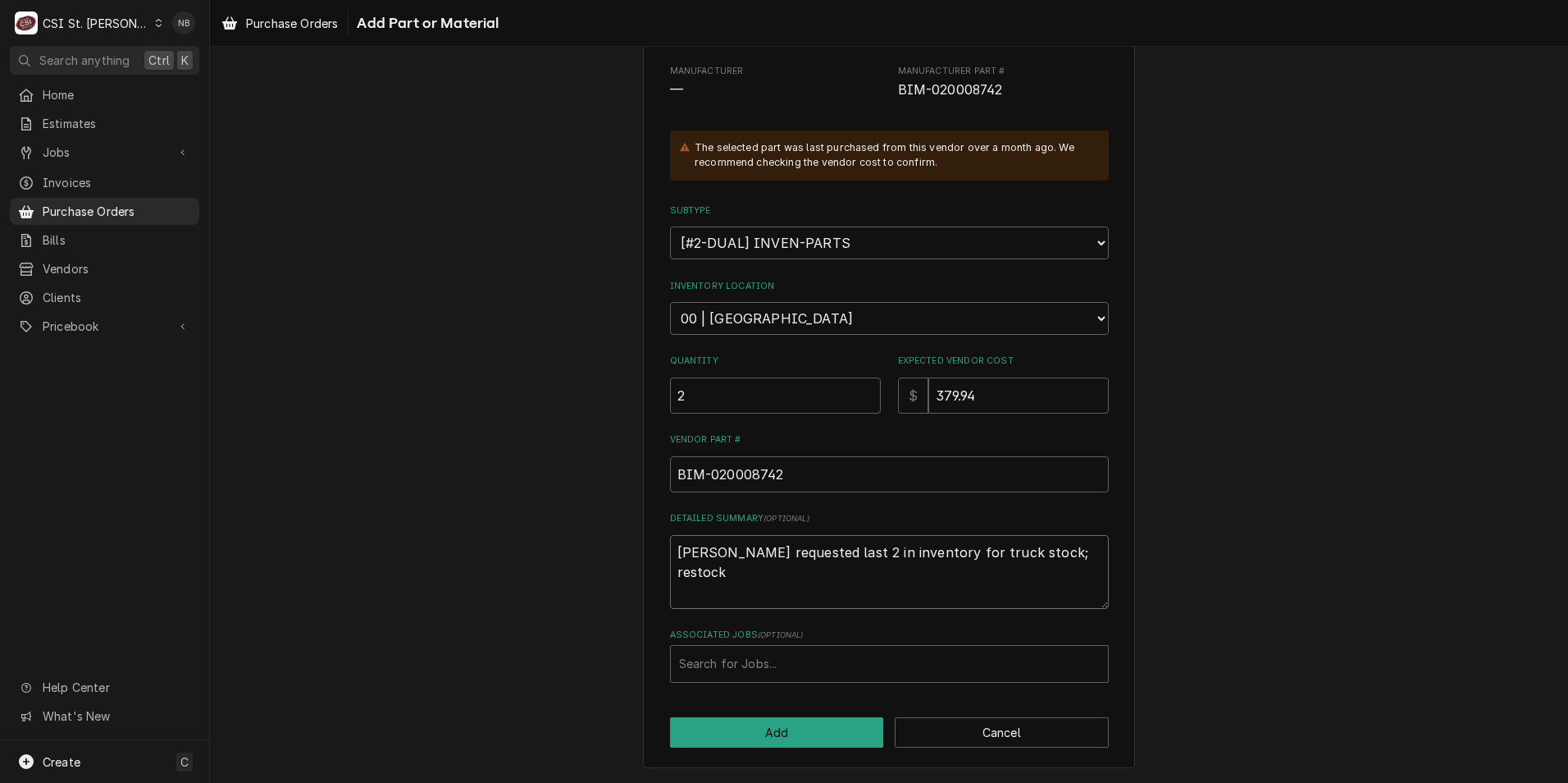
type textarea "Eric guard requested last 2 in inventory for truck stock; restock f"
type textarea "x"
type textarea "Eric guard requested last 2 in inventory for truck stock; restock fo"
type textarea "x"
type textarea "Eric guard requested last 2 in inventory for truck stock; restock for"
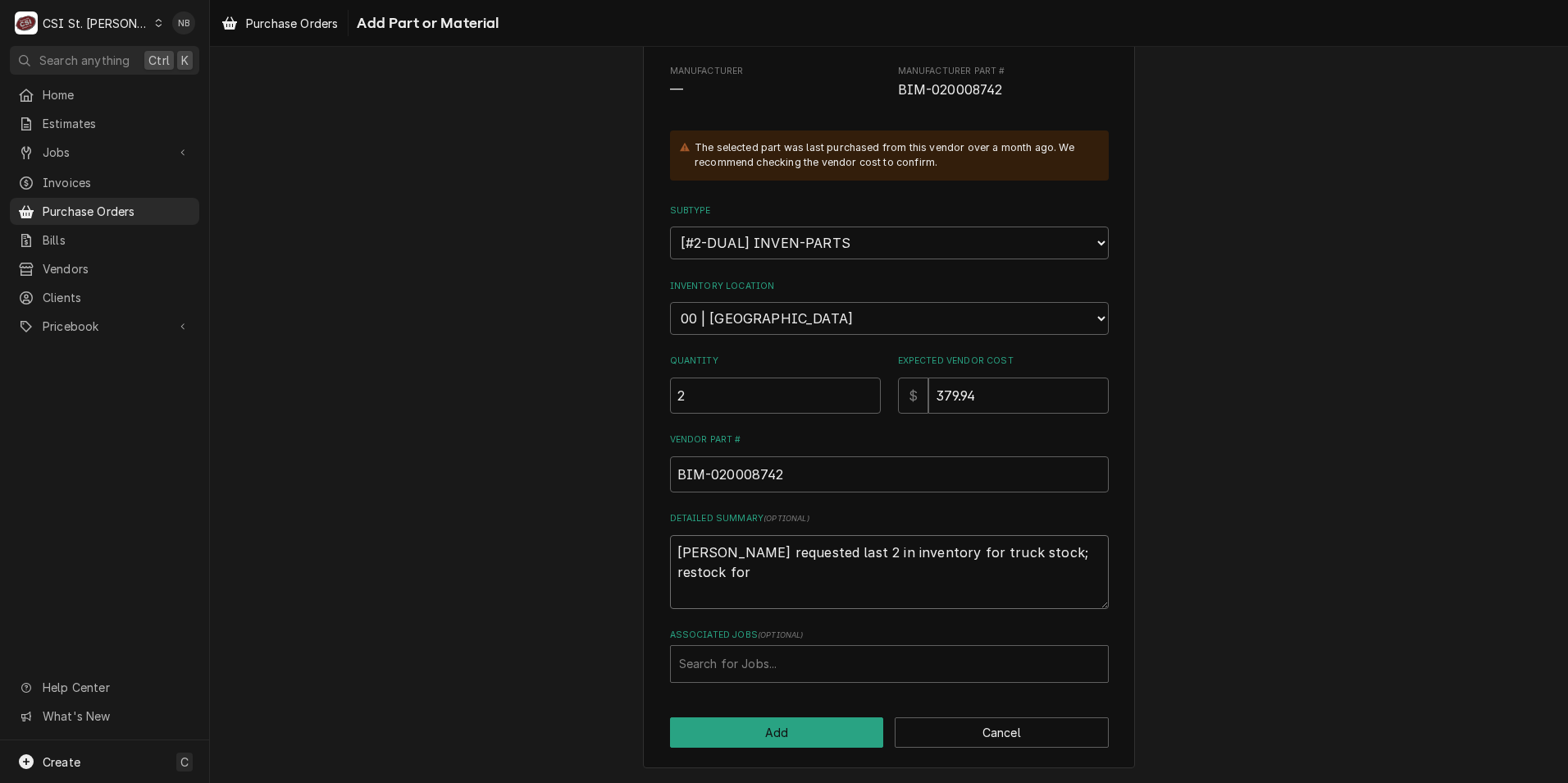
type textarea "x"
type textarea "Eric guard requested last 2 in inventory for truck stock; restock for"
type textarea "x"
type textarea "Eric guard requested last 2 in inventory for truck stock; restock for f"
type textarea "x"
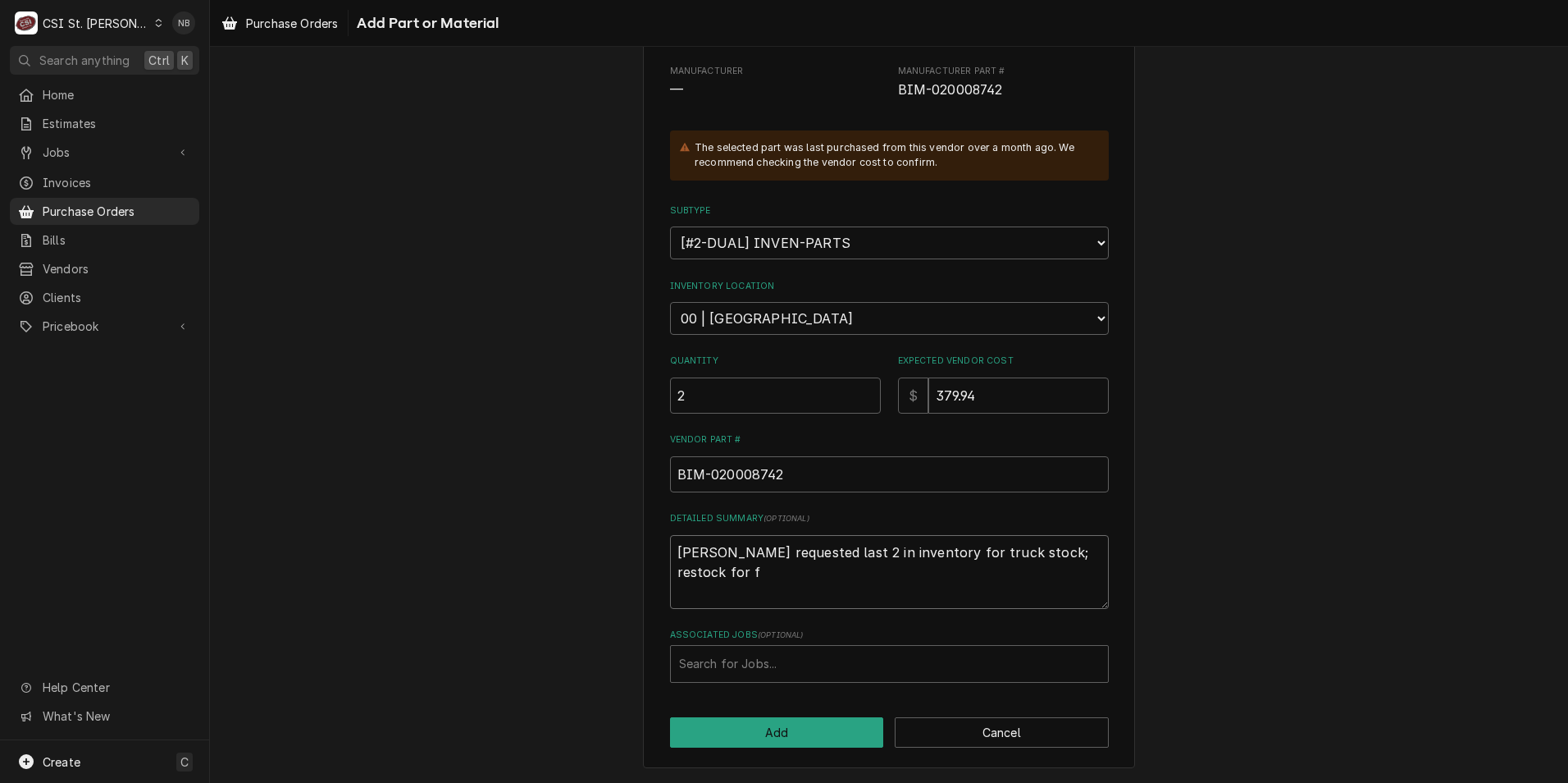
type textarea "Eric guard requested last 2 in inventory for truck stock; restock for fu"
type textarea "x"
type textarea "Eric guard requested last 2 in inventory for truck stock; restock for fut"
type textarea "x"
type textarea "Eric guard requested last 2 in inventory for truck stock; restock for futu"
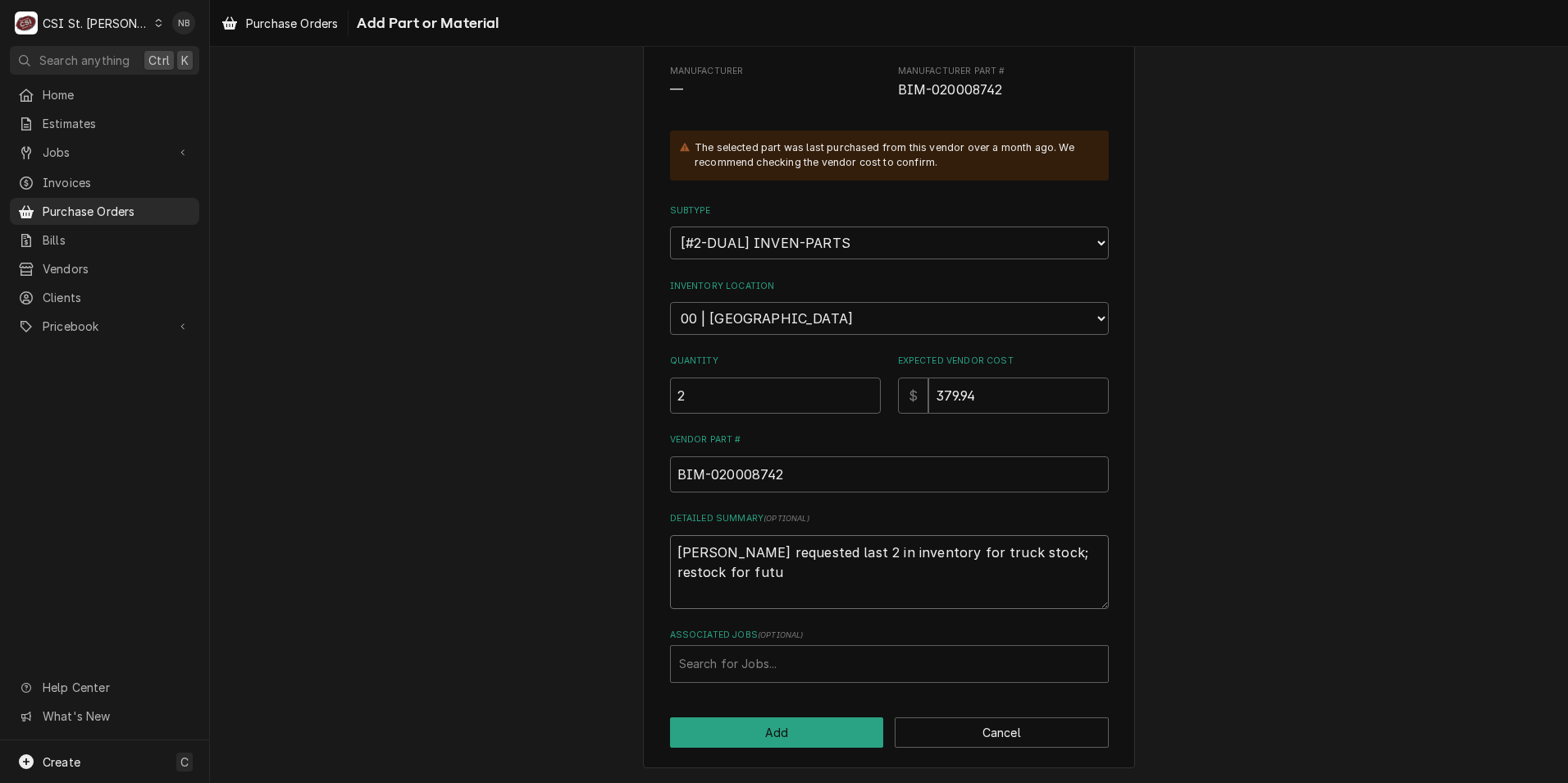
type textarea "x"
type textarea "Eric guard requested last 2 in inventory for truck stock; restock for futur"
type textarea "x"
type textarea "Eric guard requested last 2 in inventory for truck stock; restock for future"
type textarea "x"
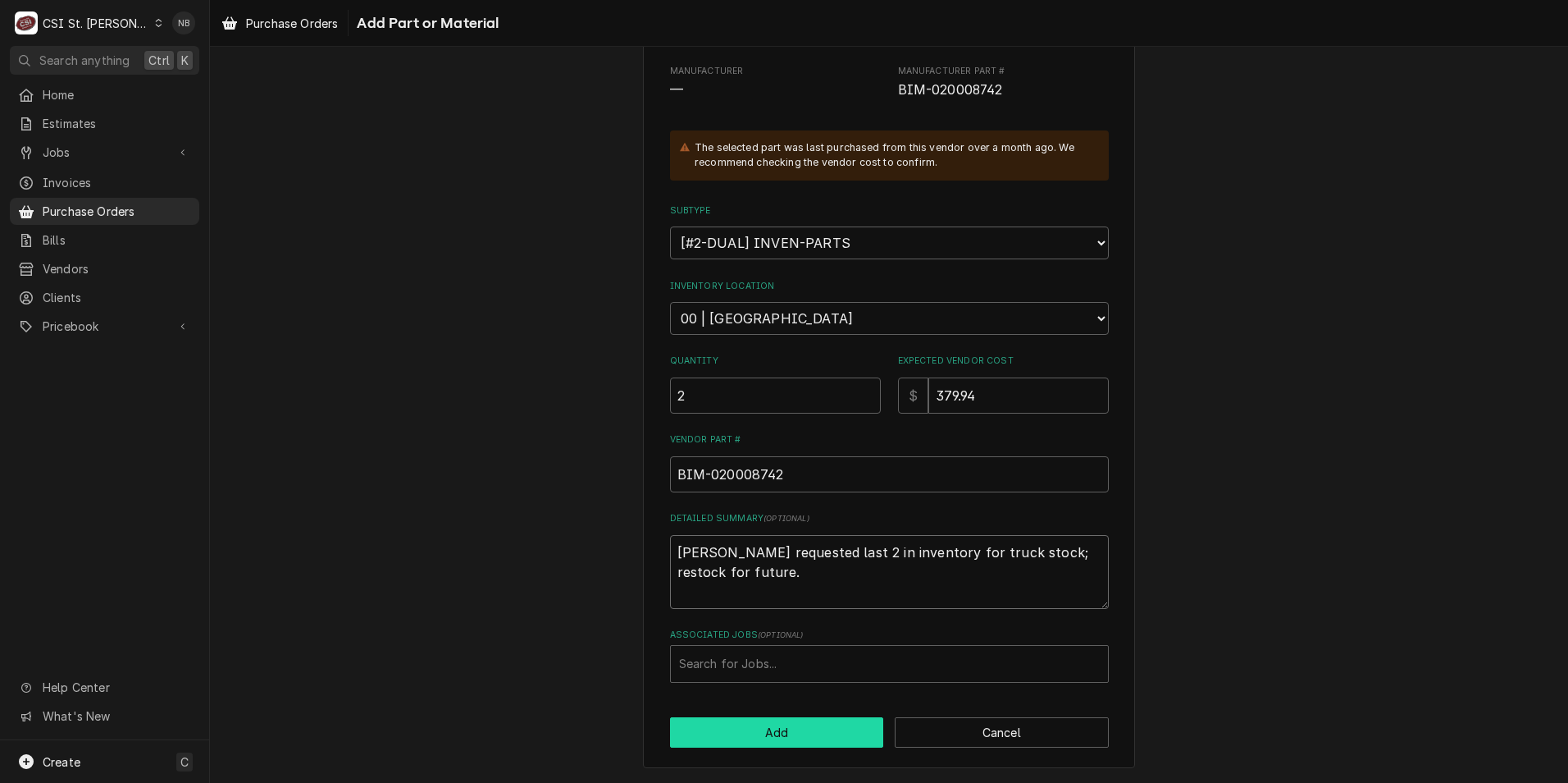
type textarea "Eric guard requested last 2 in inventory for truck stock; restock for future."
click at [783, 739] on button "Add" at bounding box center [777, 732] width 214 height 30
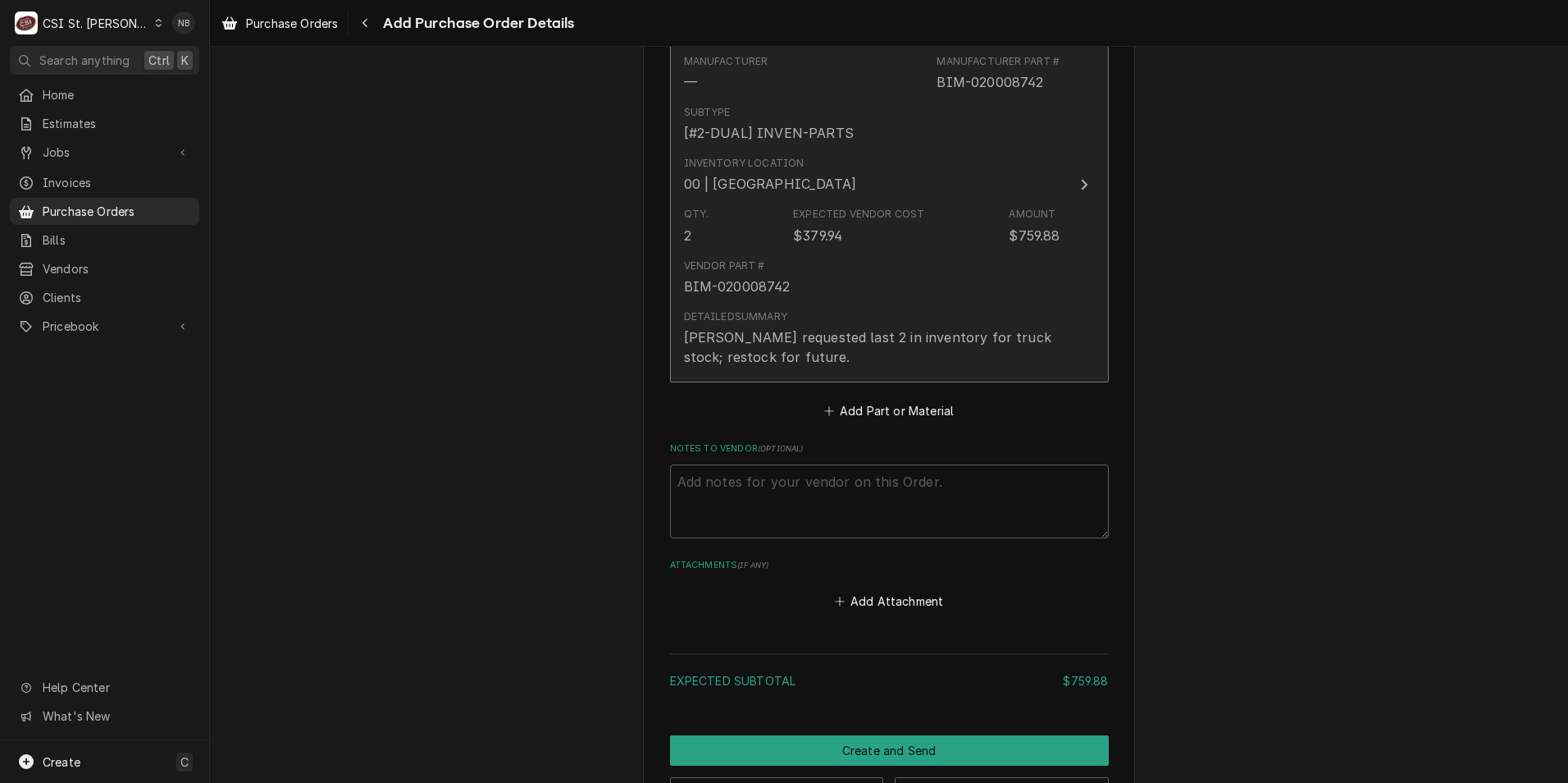
scroll to position [855, 0]
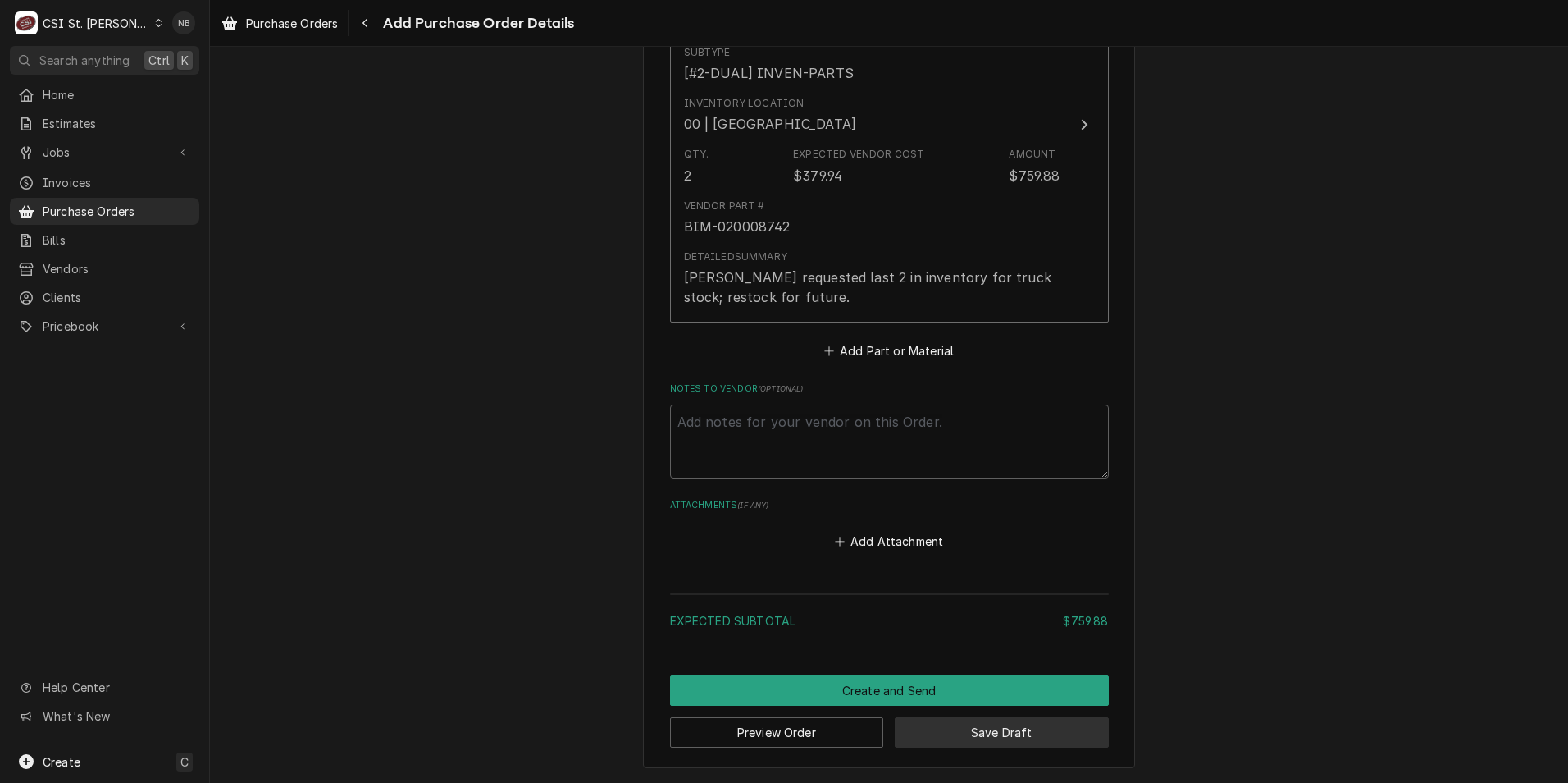
click at [984, 734] on button "Save Draft" at bounding box center [1002, 732] width 214 height 30
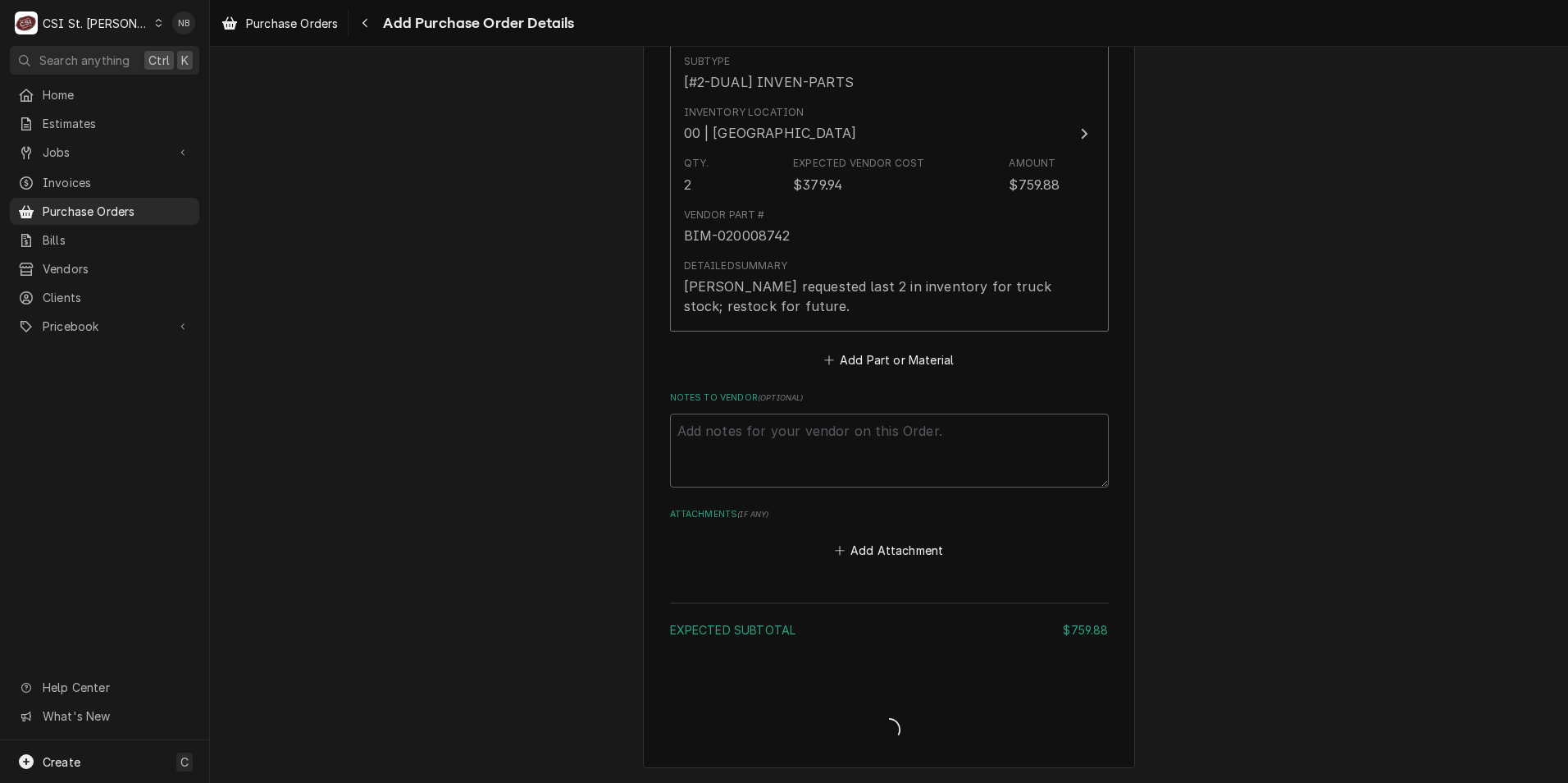
scroll to position [846, 0]
type textarea "x"
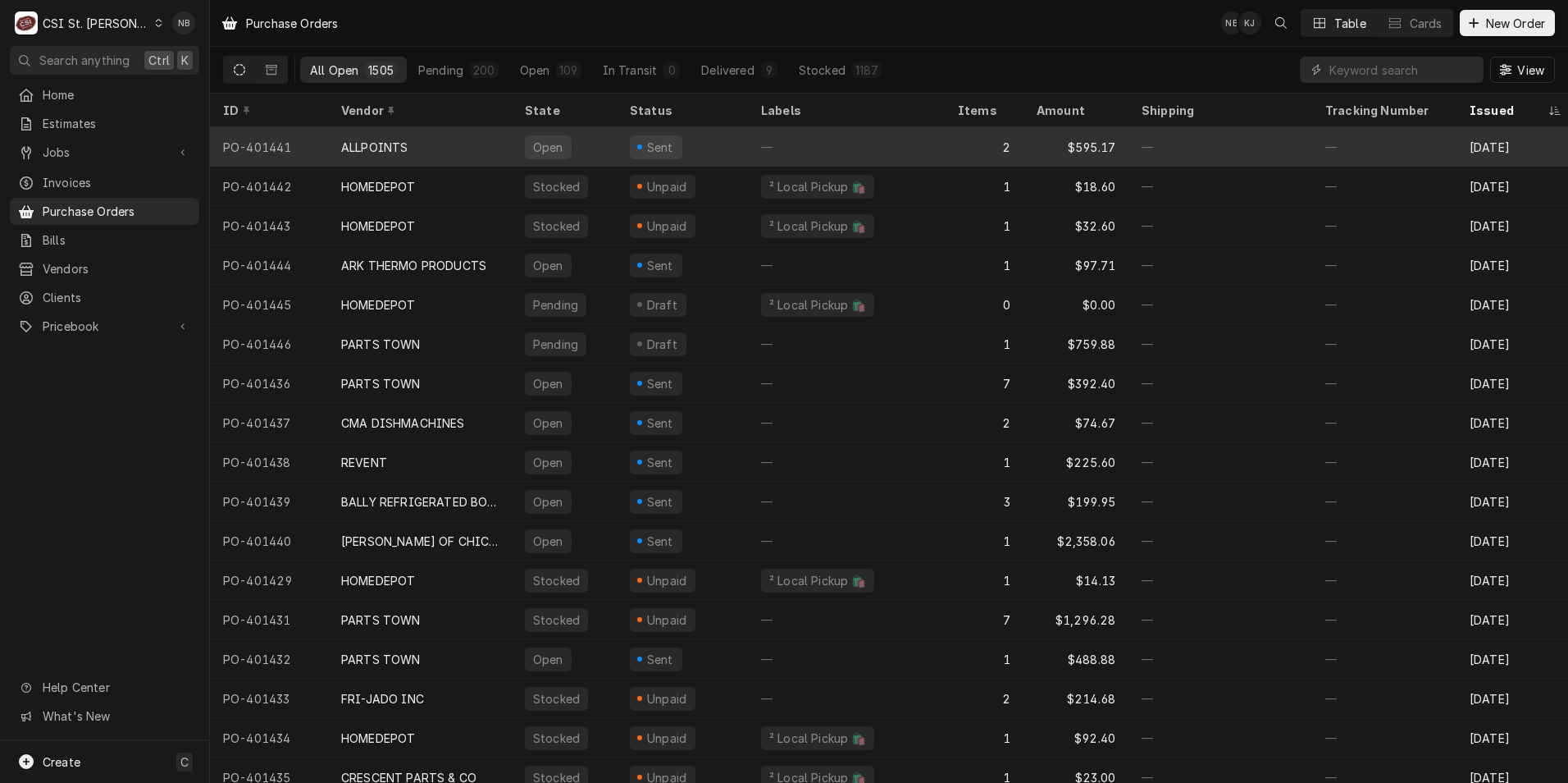
click at [894, 152] on div "—" at bounding box center [846, 147] width 197 height 39
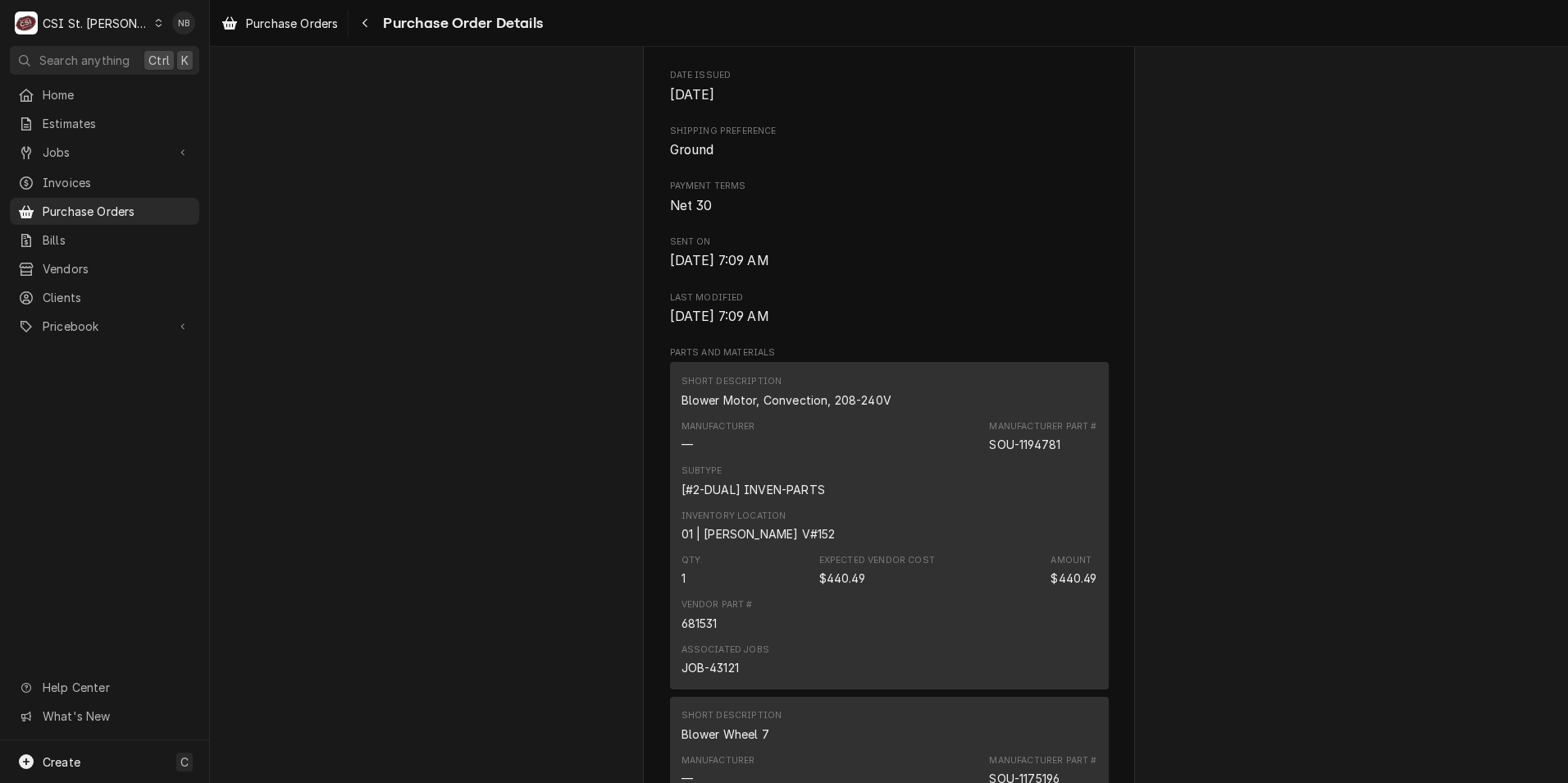
scroll to position [738, 0]
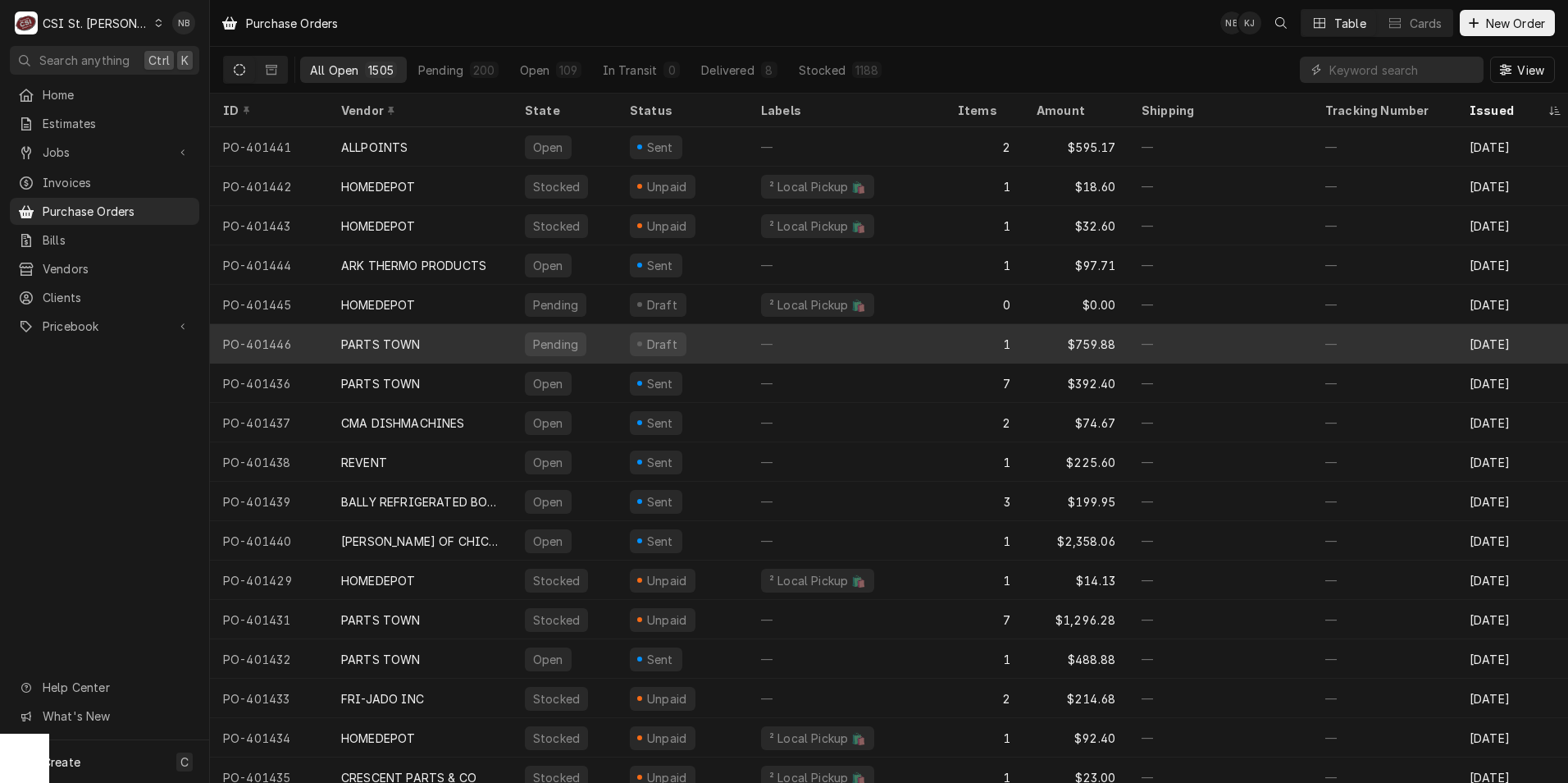
click at [903, 345] on div "—" at bounding box center [846, 344] width 197 height 39
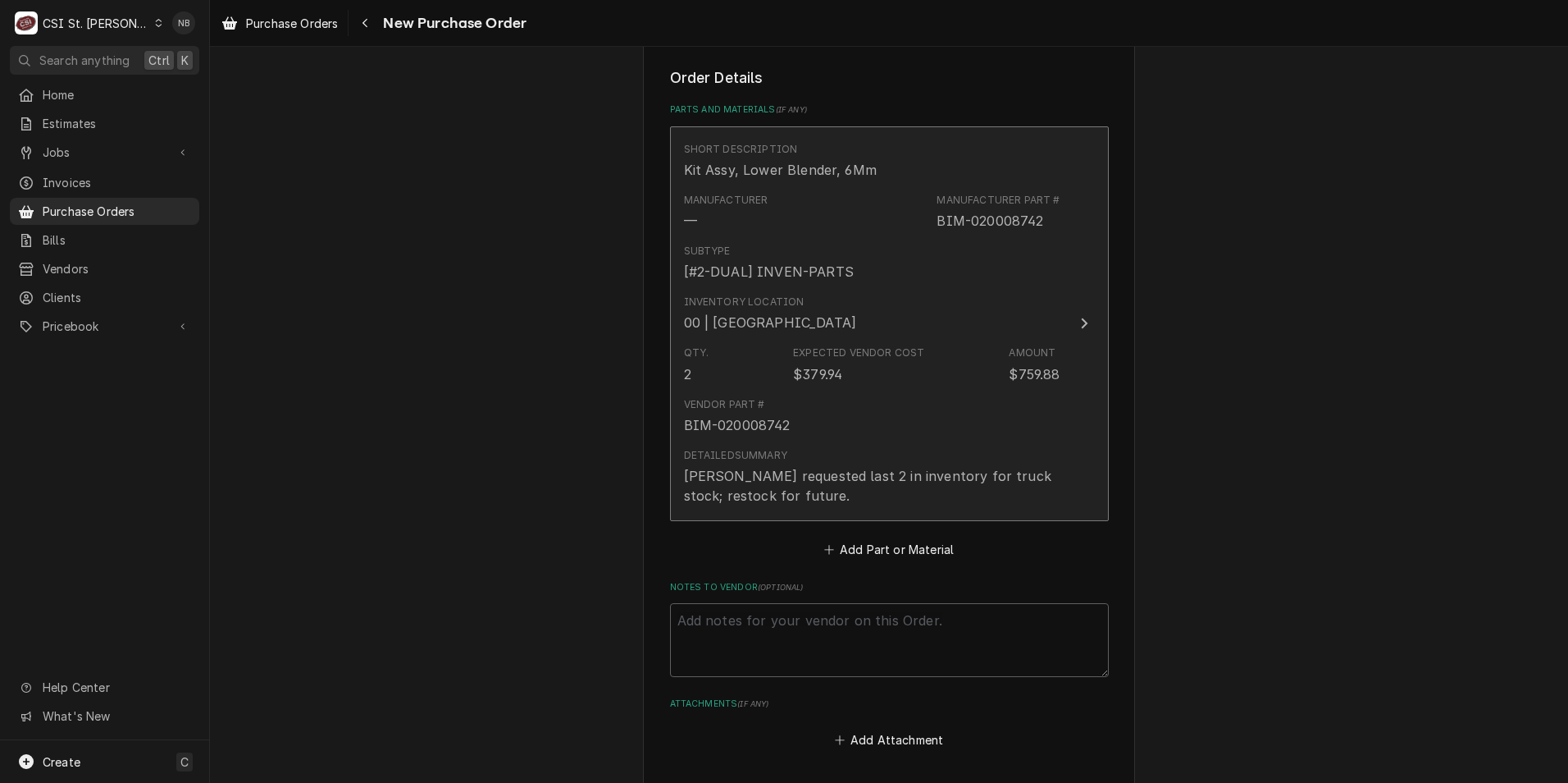
scroll to position [974, 0]
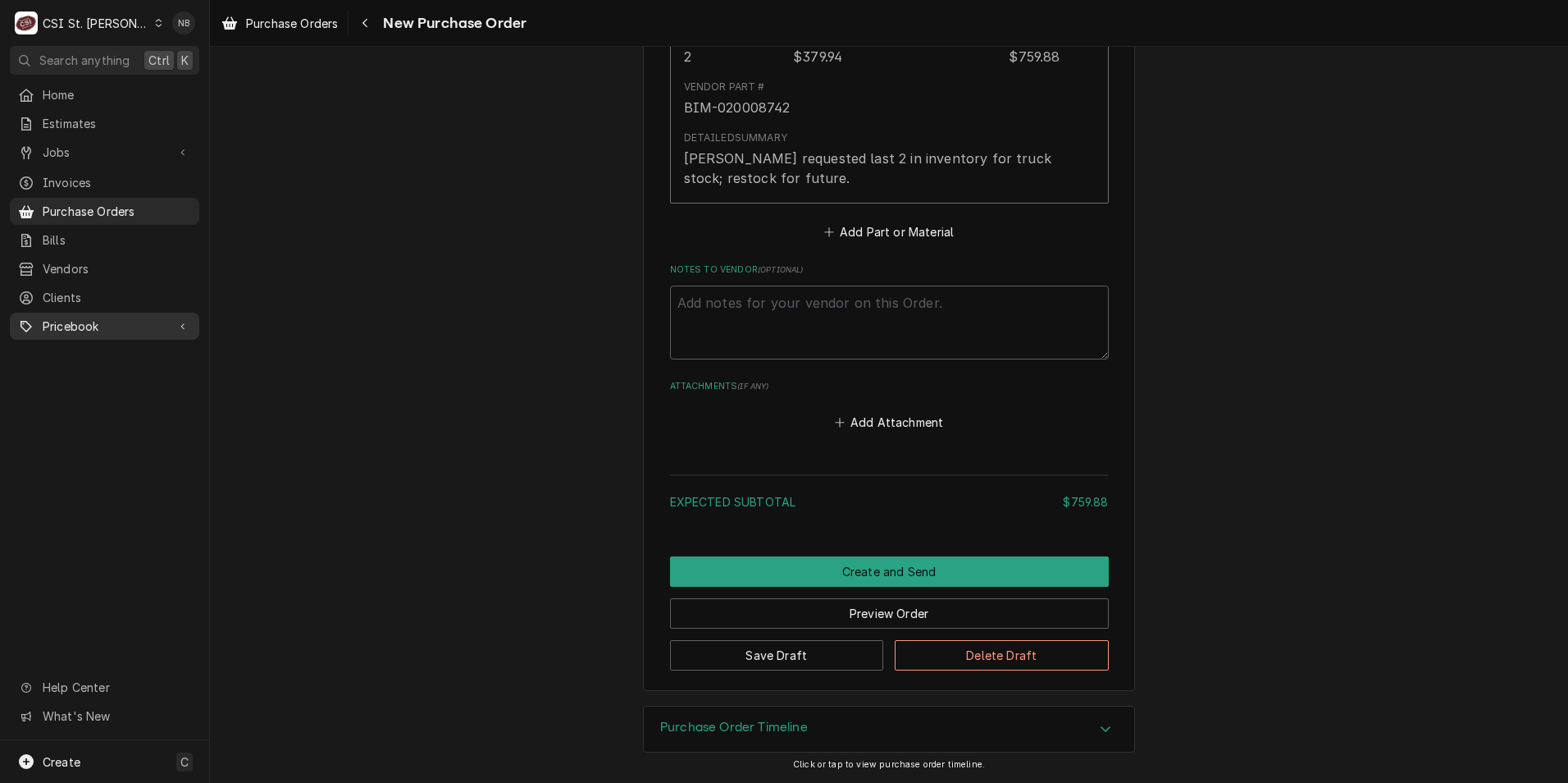
click at [130, 317] on span "Pricebook" at bounding box center [105, 325] width 124 height 17
click at [110, 375] on span "Parts & Materials" at bounding box center [117, 383] width 148 height 17
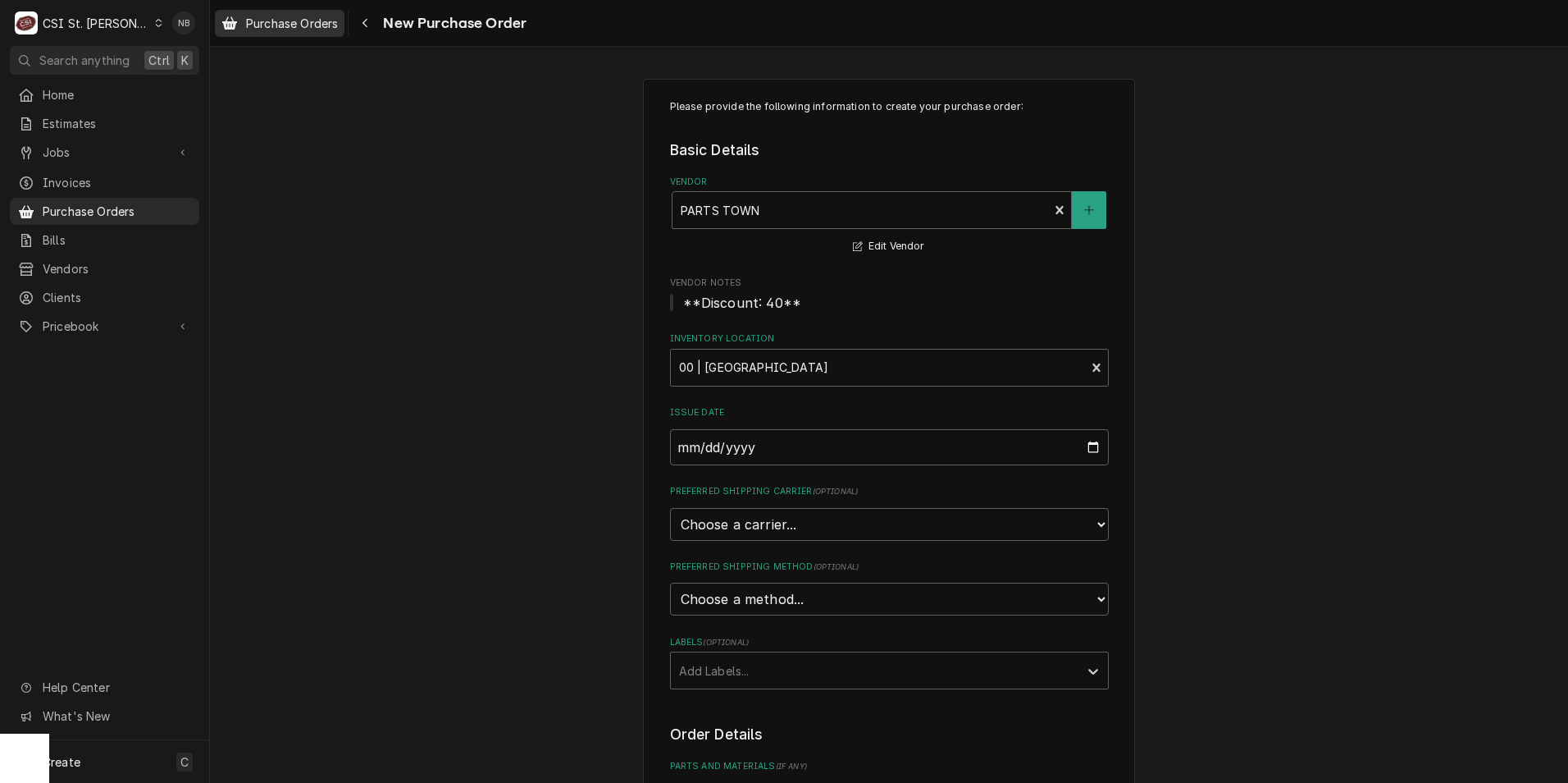
click at [286, 22] on span "Purchase Orders" at bounding box center [291, 23] width 92 height 17
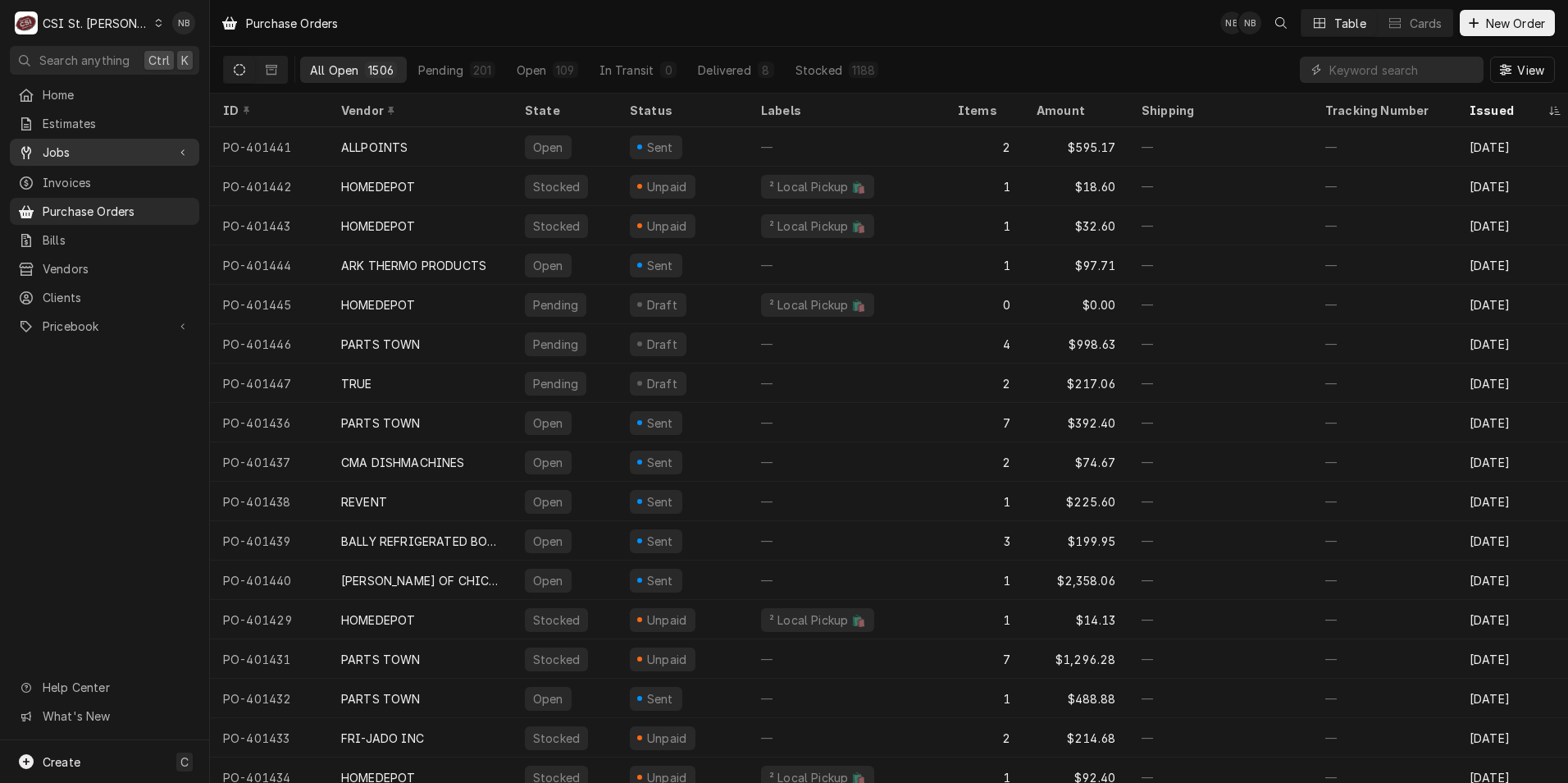
drag, startPoint x: 92, startPoint y: 143, endPoint x: 113, endPoint y: 157, distance: 25.2
click at [92, 144] on span "Jobs" at bounding box center [105, 152] width 124 height 17
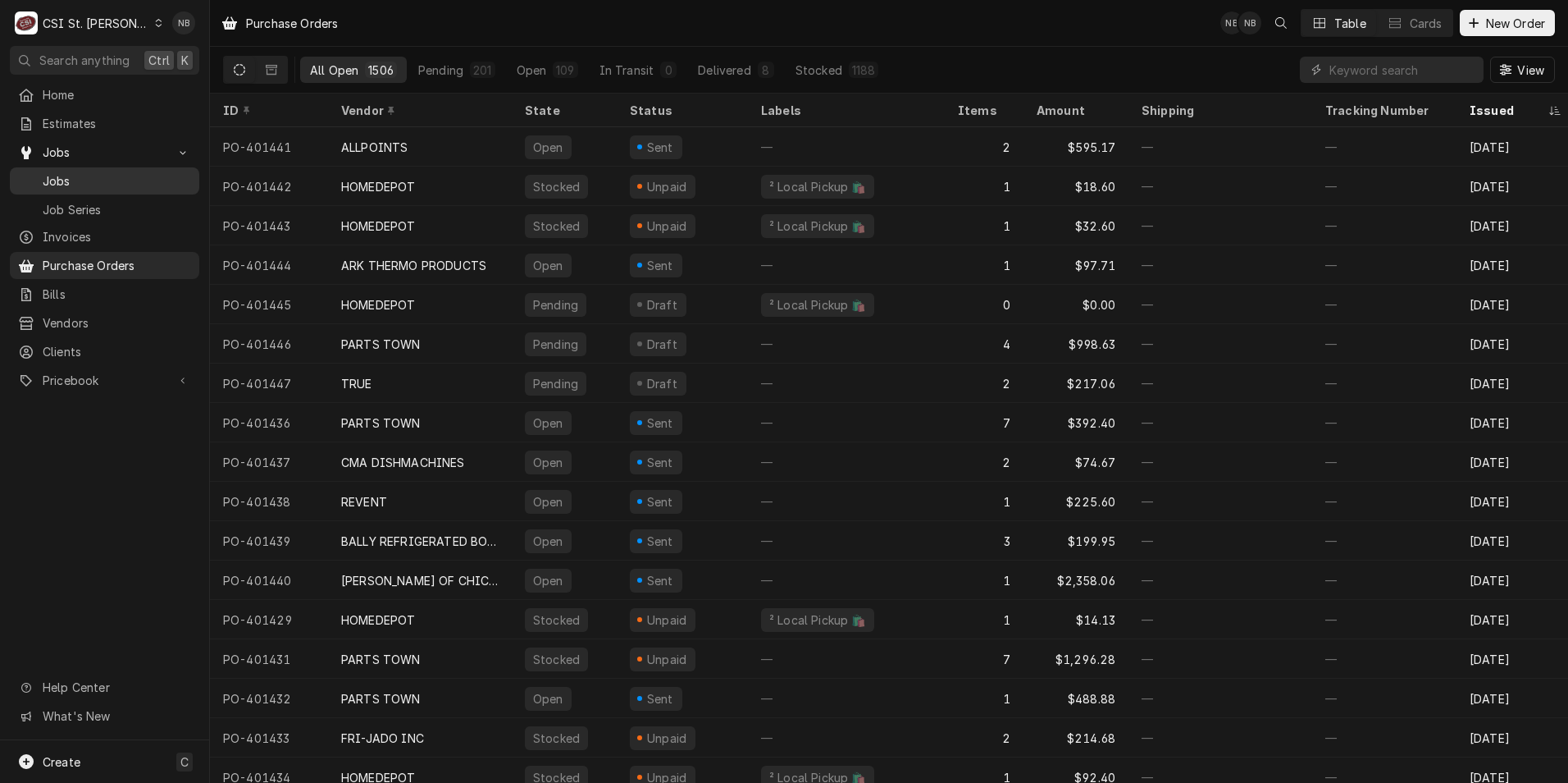
click at [131, 175] on span "Jobs" at bounding box center [117, 181] width 148 height 17
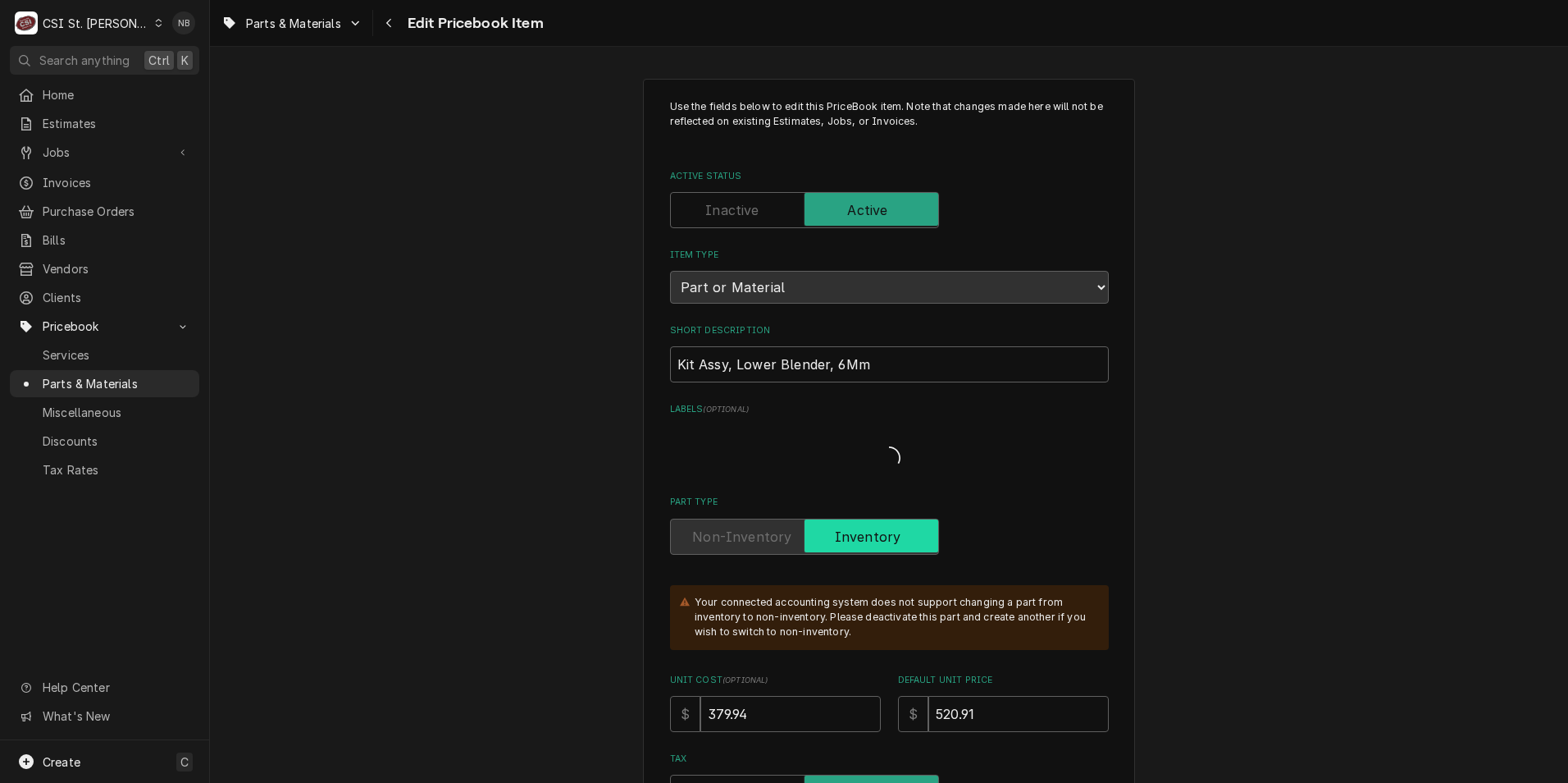
type textarea "x"
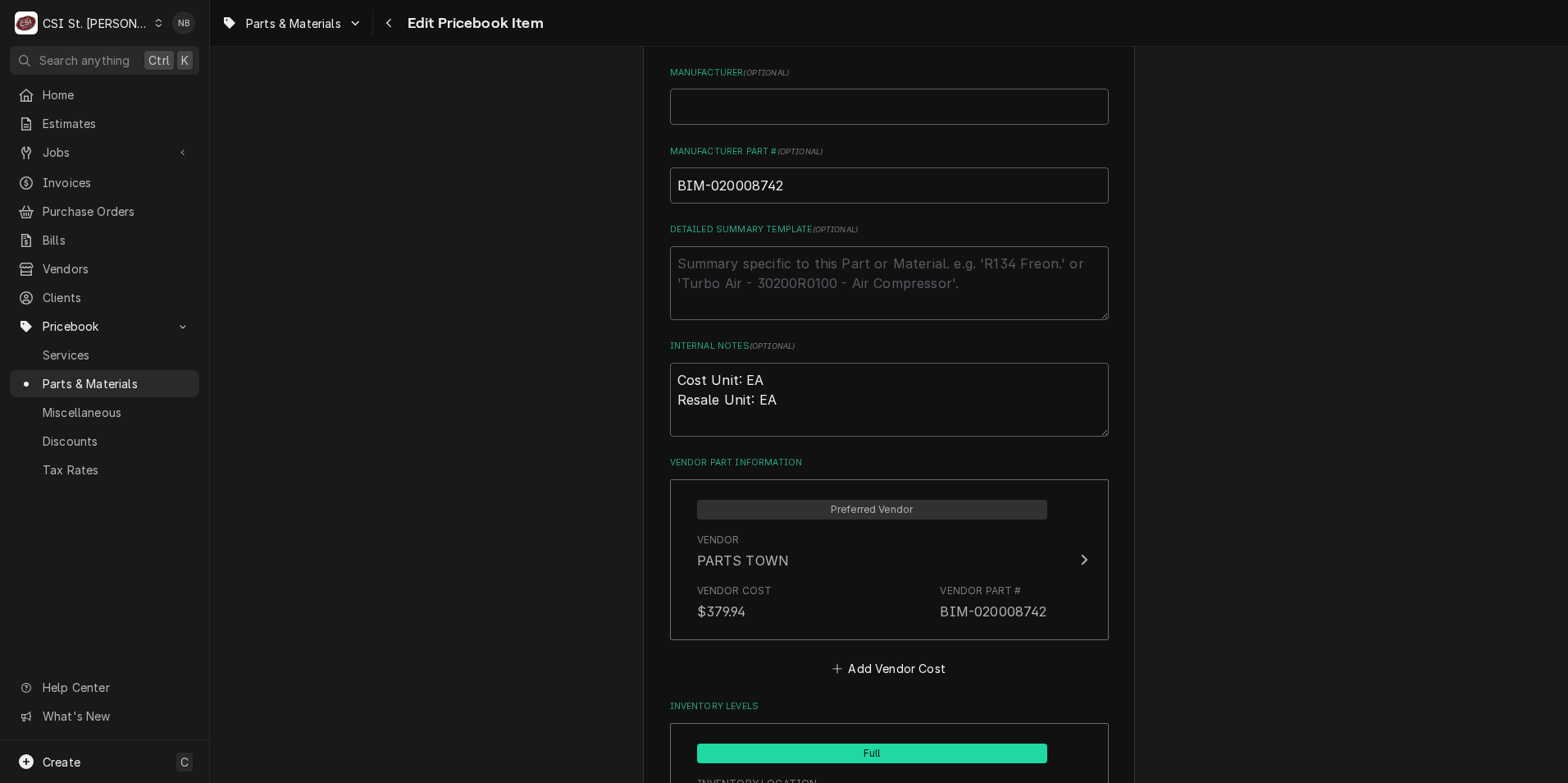
scroll to position [1149, 0]
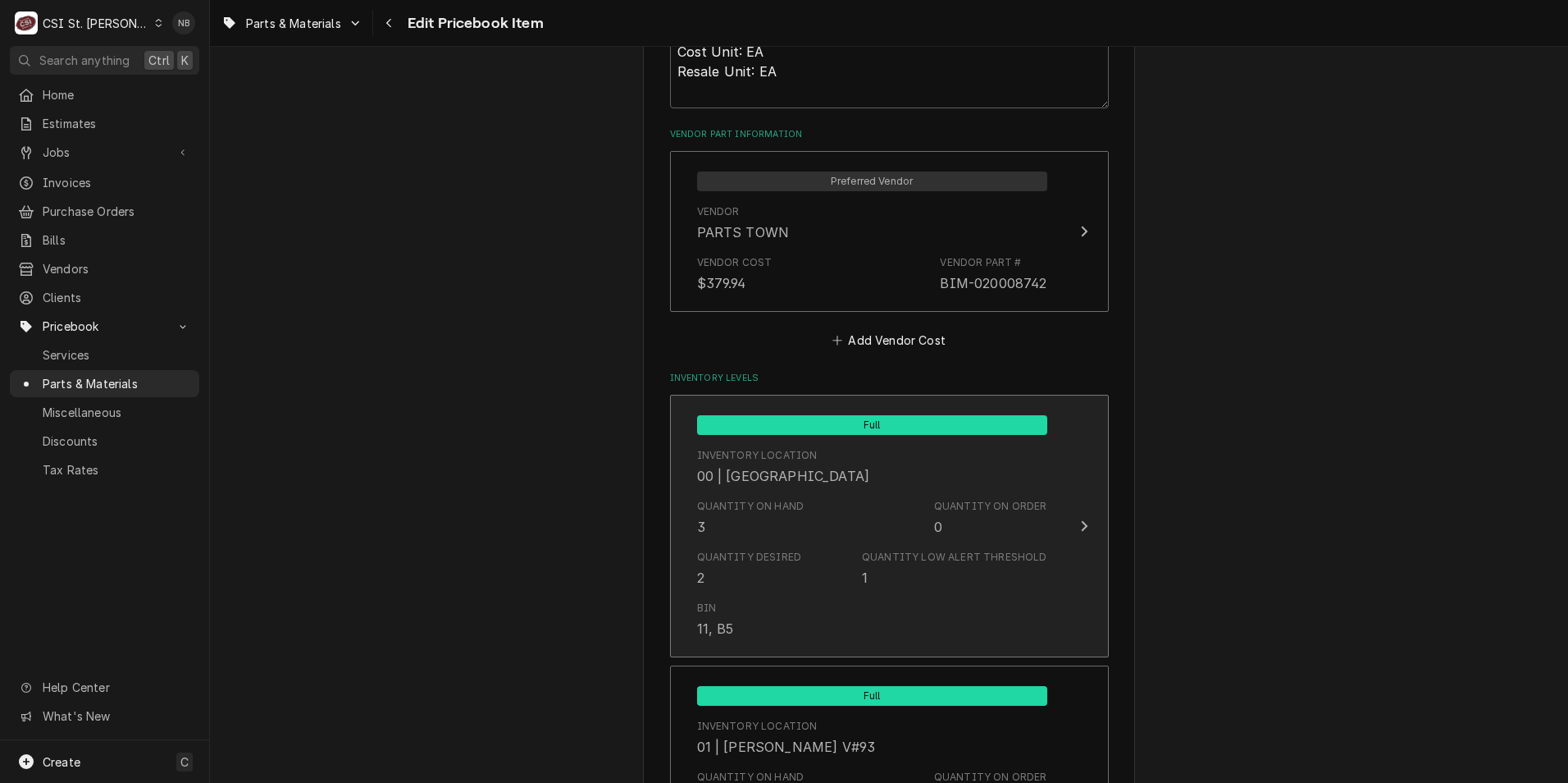
click at [805, 516] on div "Quantity on Hand 3 Quantity on Order 0" at bounding box center [872, 518] width 350 height 51
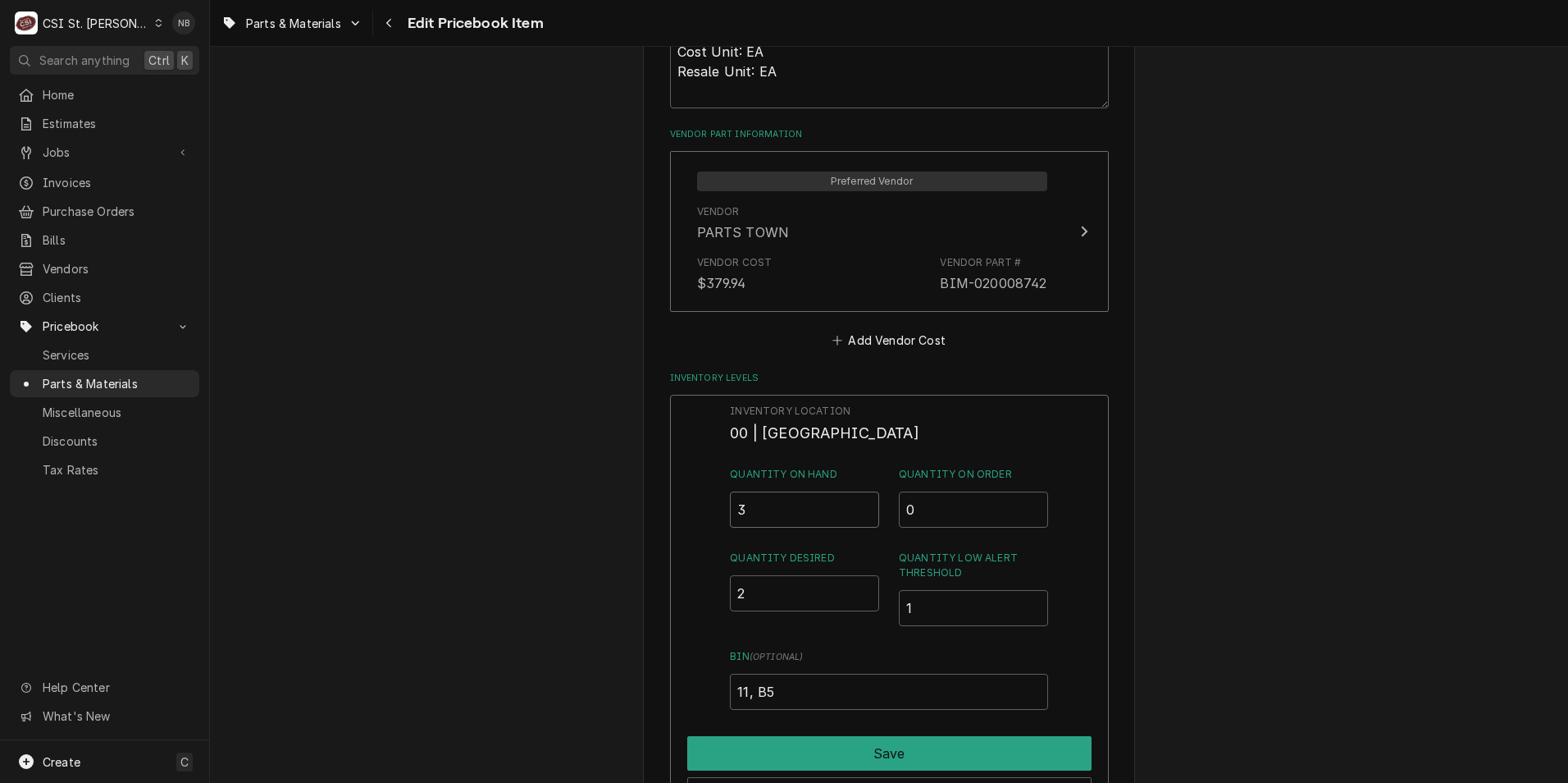
drag, startPoint x: 786, startPoint y: 513, endPoint x: 490, endPoint y: 466, distance: 299.7
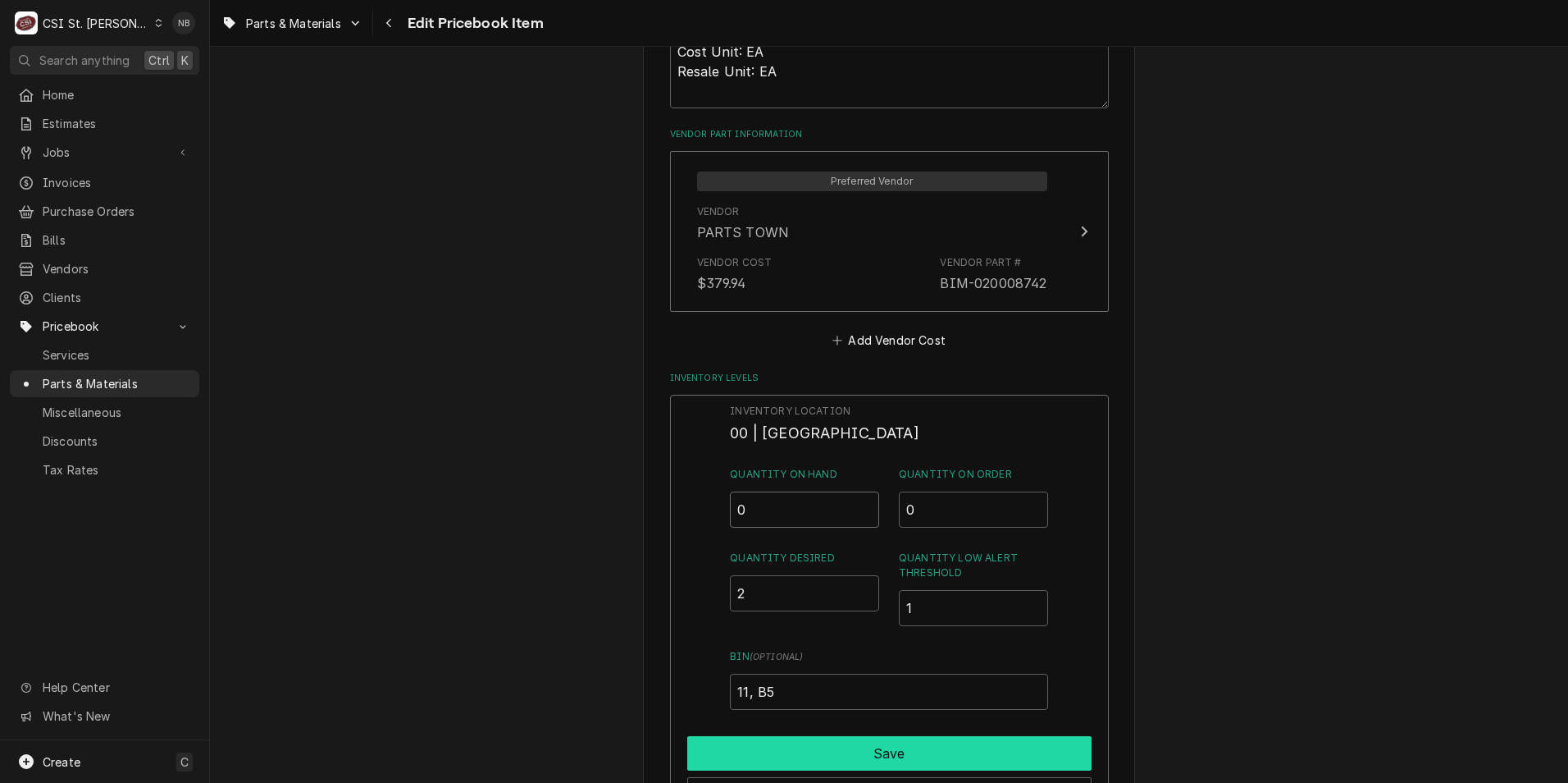
type input "0"
click at [866, 747] on button "Save" at bounding box center [889, 753] width 405 height 35
type textarea "x"
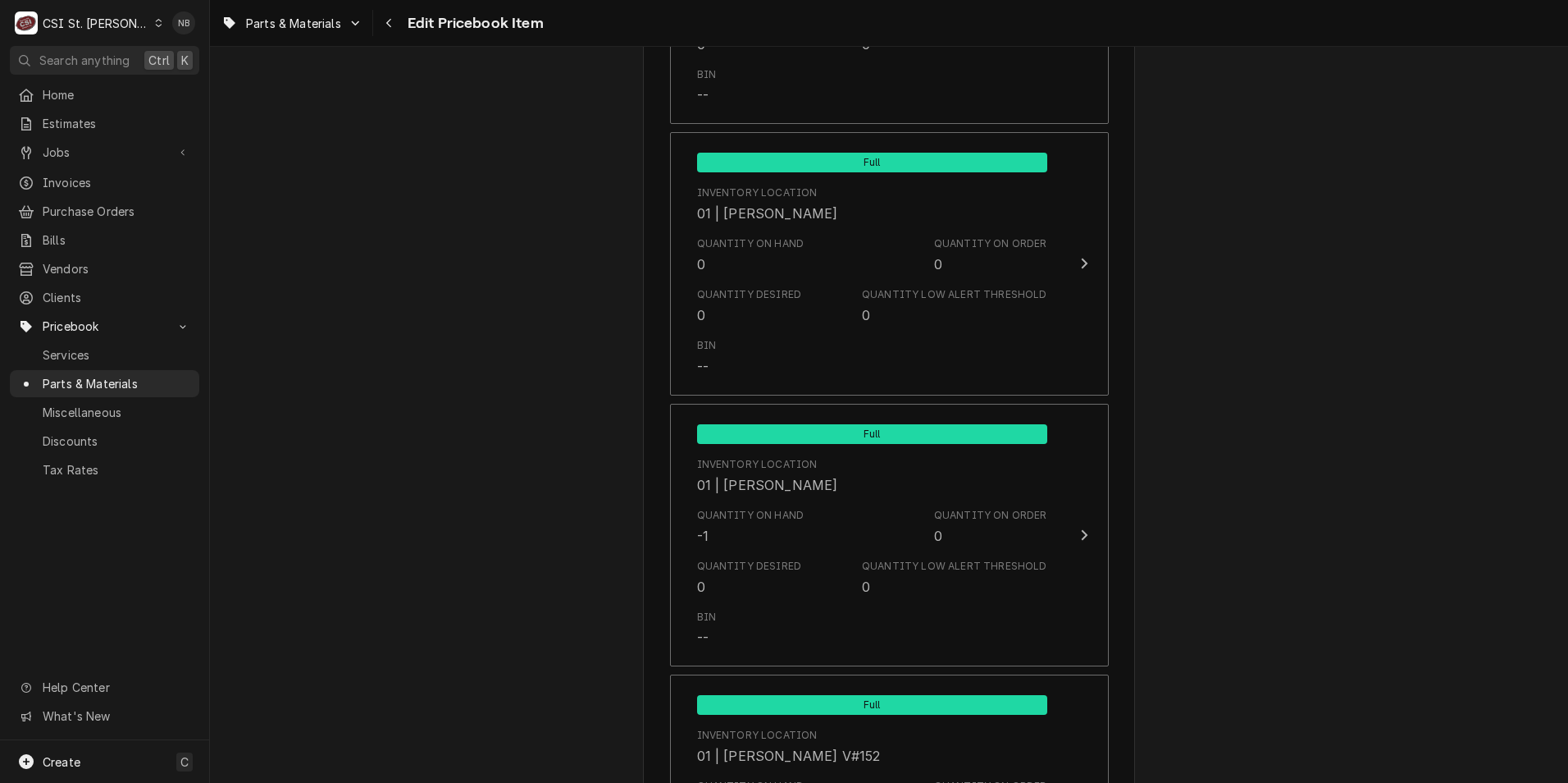
scroll to position [2462, 0]
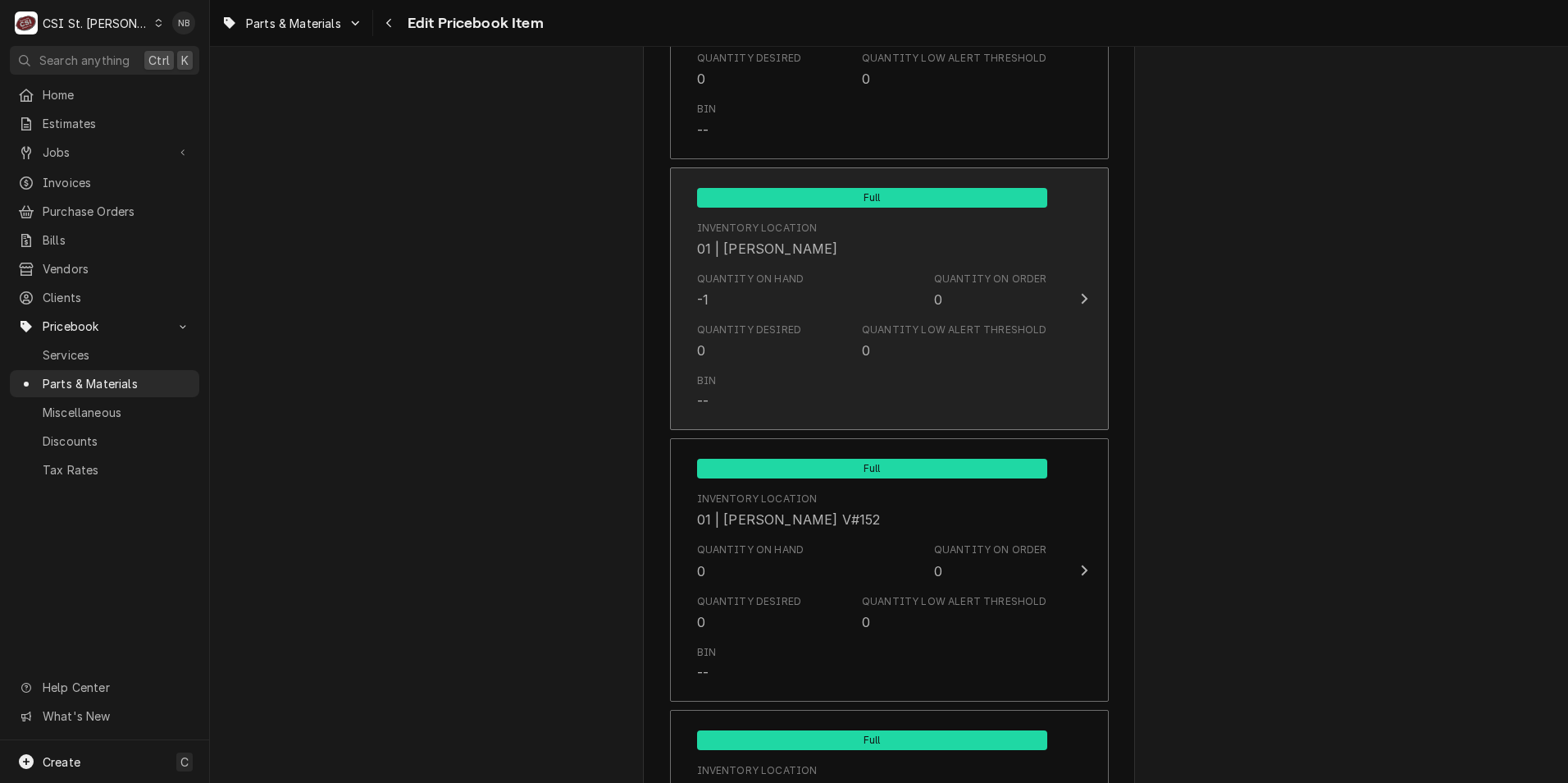
click at [849, 370] on div "Bin --" at bounding box center [872, 392] width 350 height 51
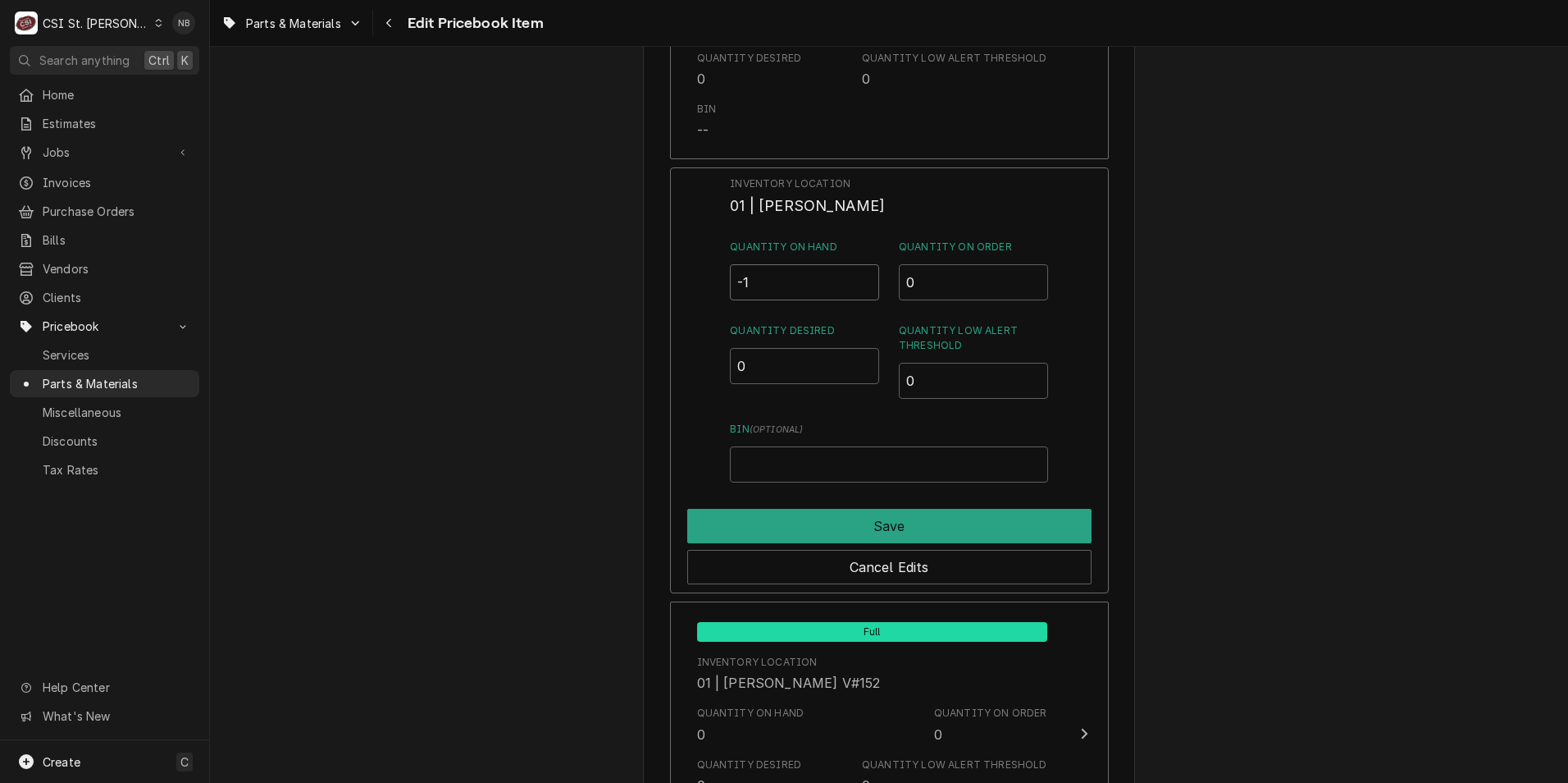
click at [766, 282] on input "-1" at bounding box center [804, 282] width 149 height 36
drag, startPoint x: 766, startPoint y: 282, endPoint x: 581, endPoint y: 248, distance: 188.1
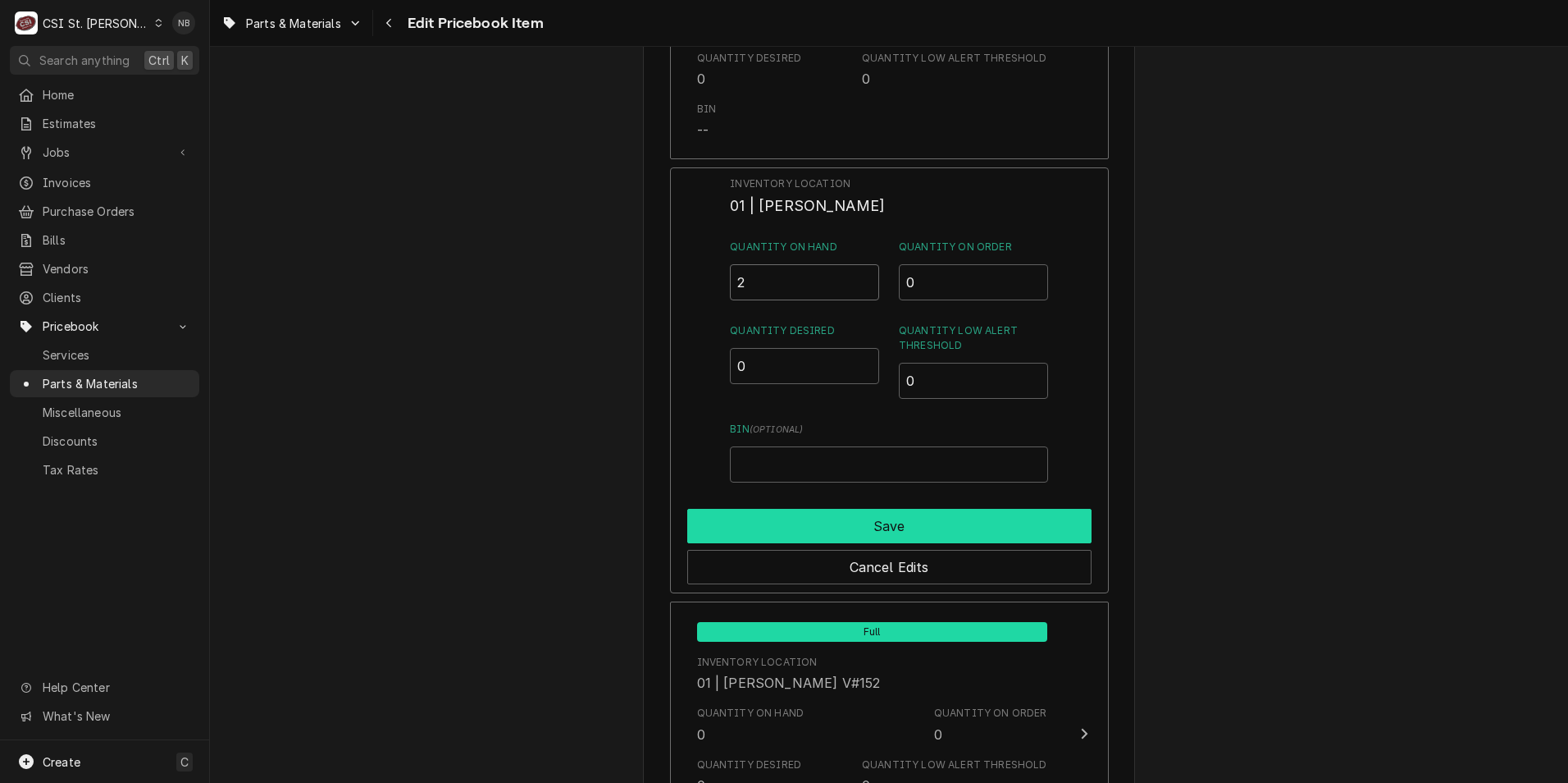
type input "2"
click at [995, 533] on button "Save" at bounding box center [889, 526] width 405 height 35
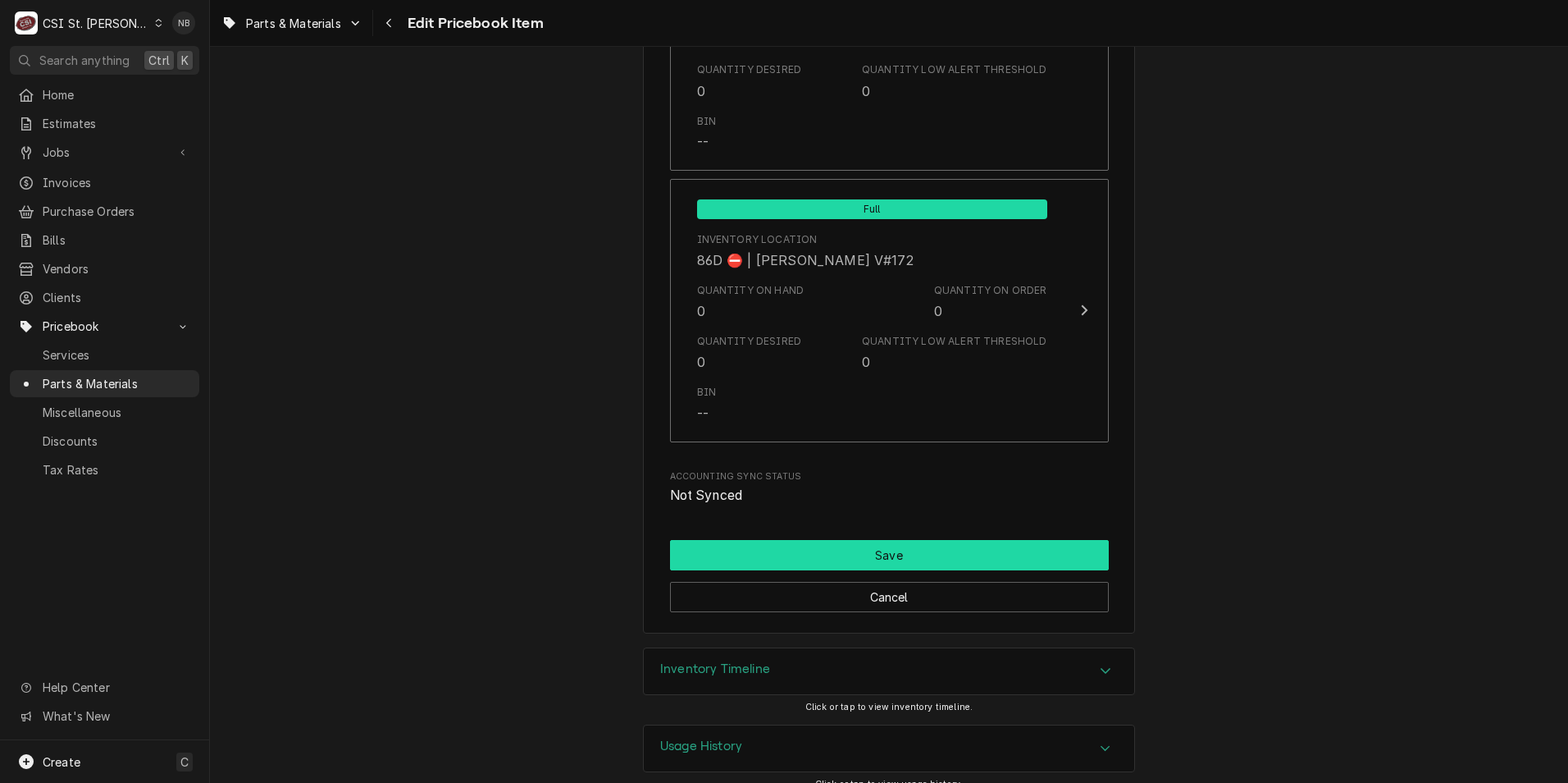
click at [937, 540] on button "Save" at bounding box center [889, 555] width 439 height 30
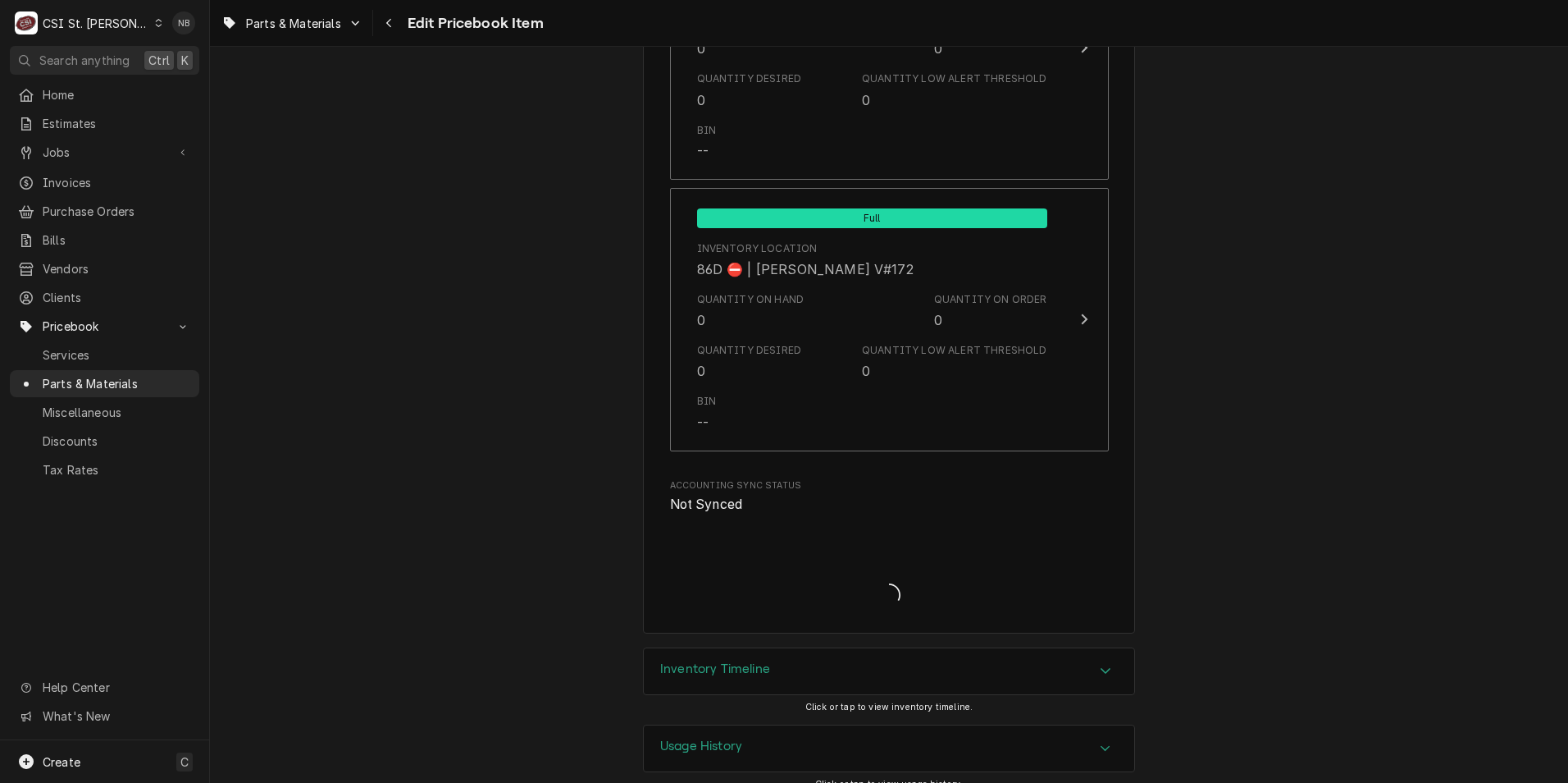
type textarea "x"
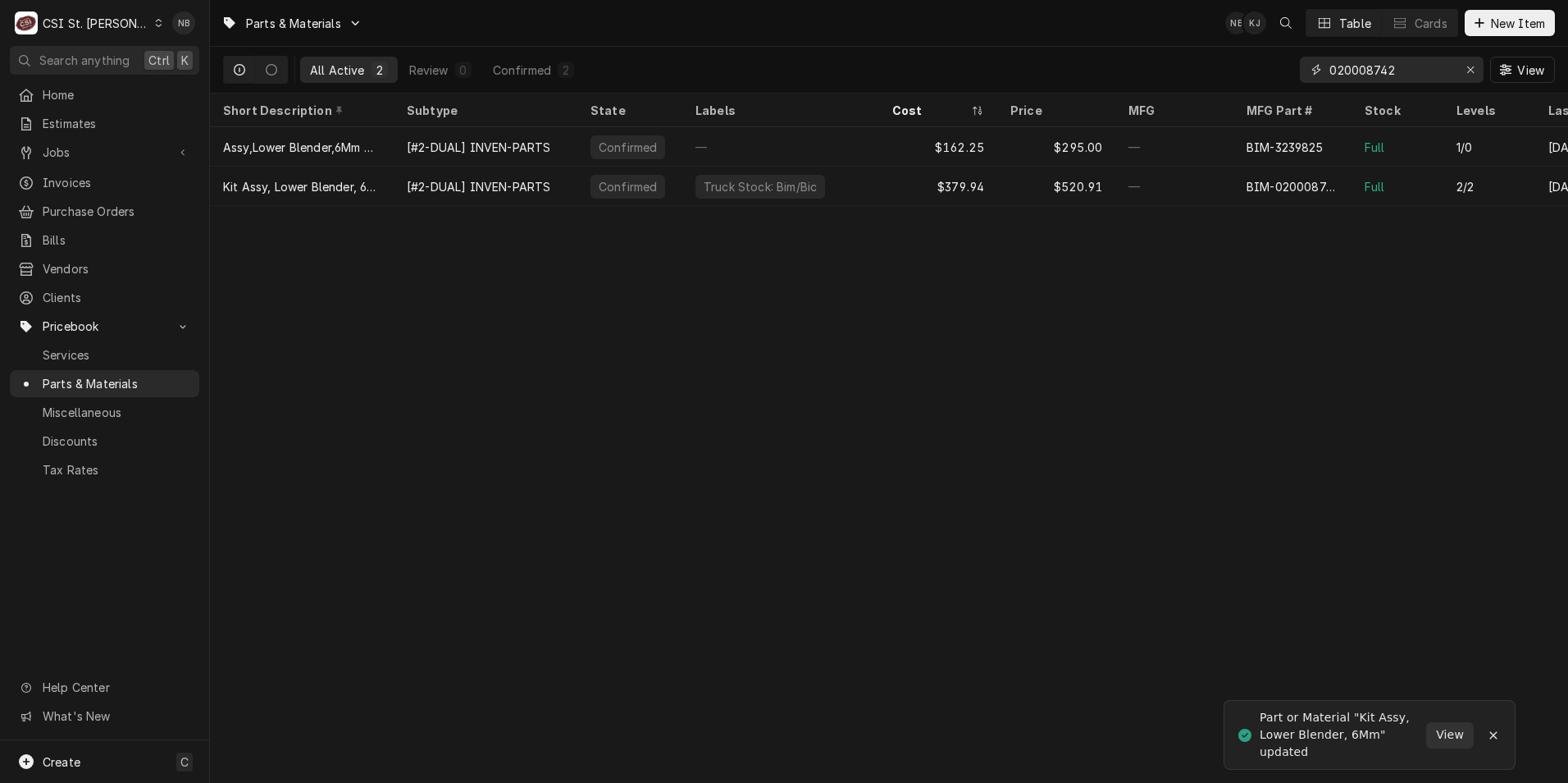
click at [1401, 67] on input "020008742" at bounding box center [1391, 69] width 123 height 26
type input "020008743"
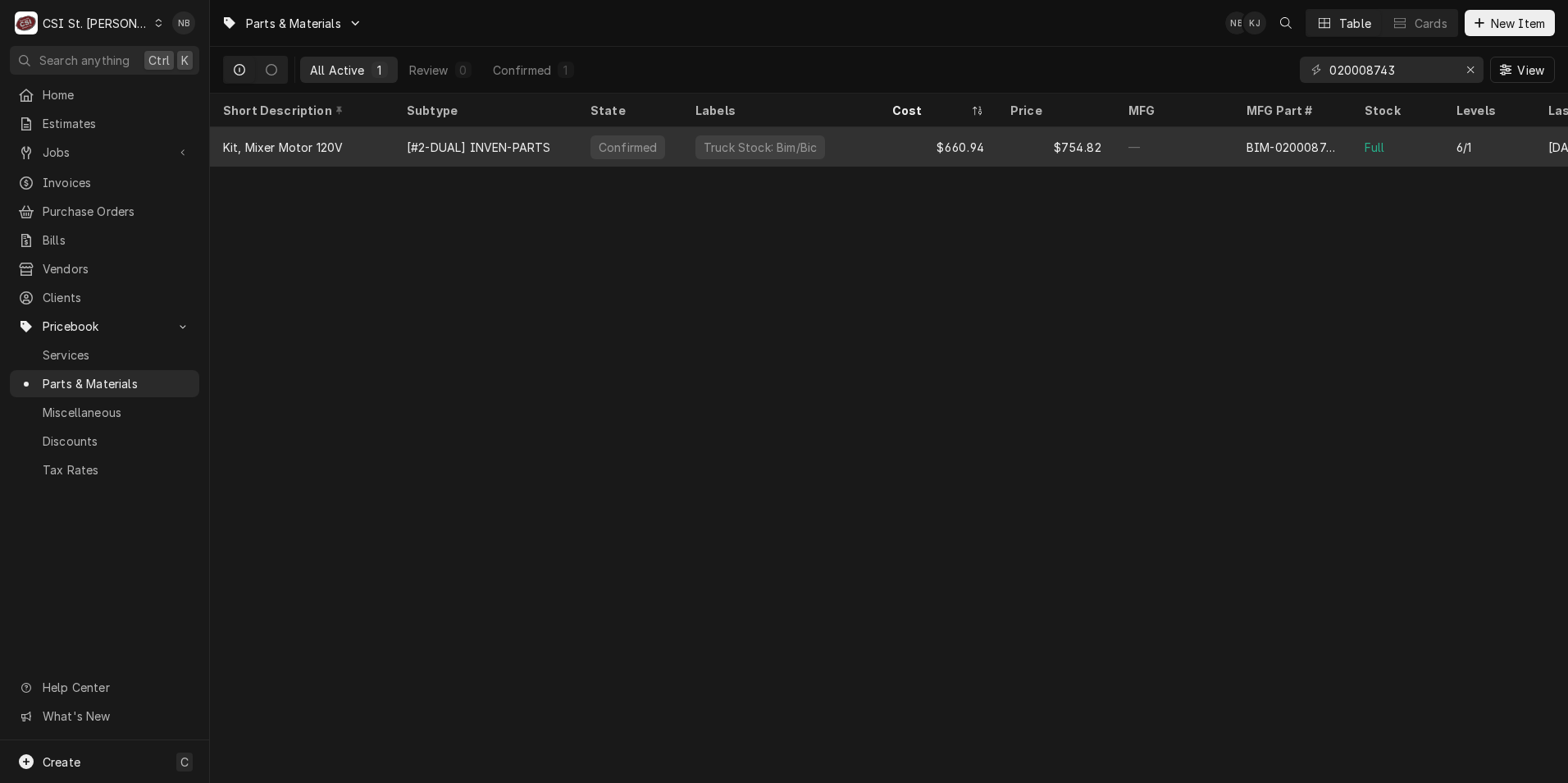
click at [1312, 145] on div "BIM-020008743" at bounding box center [1292, 147] width 92 height 17
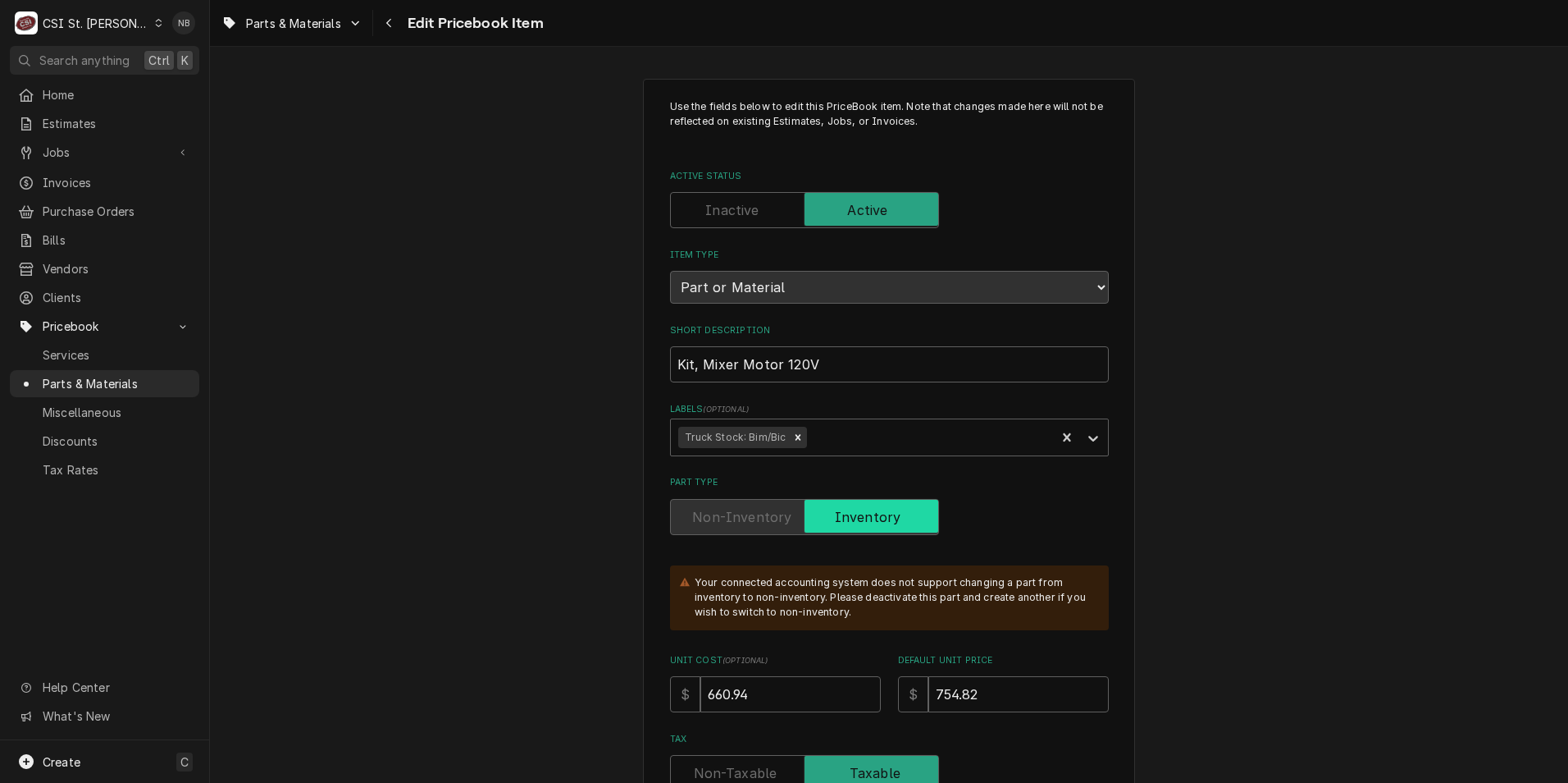
type textarea "x"
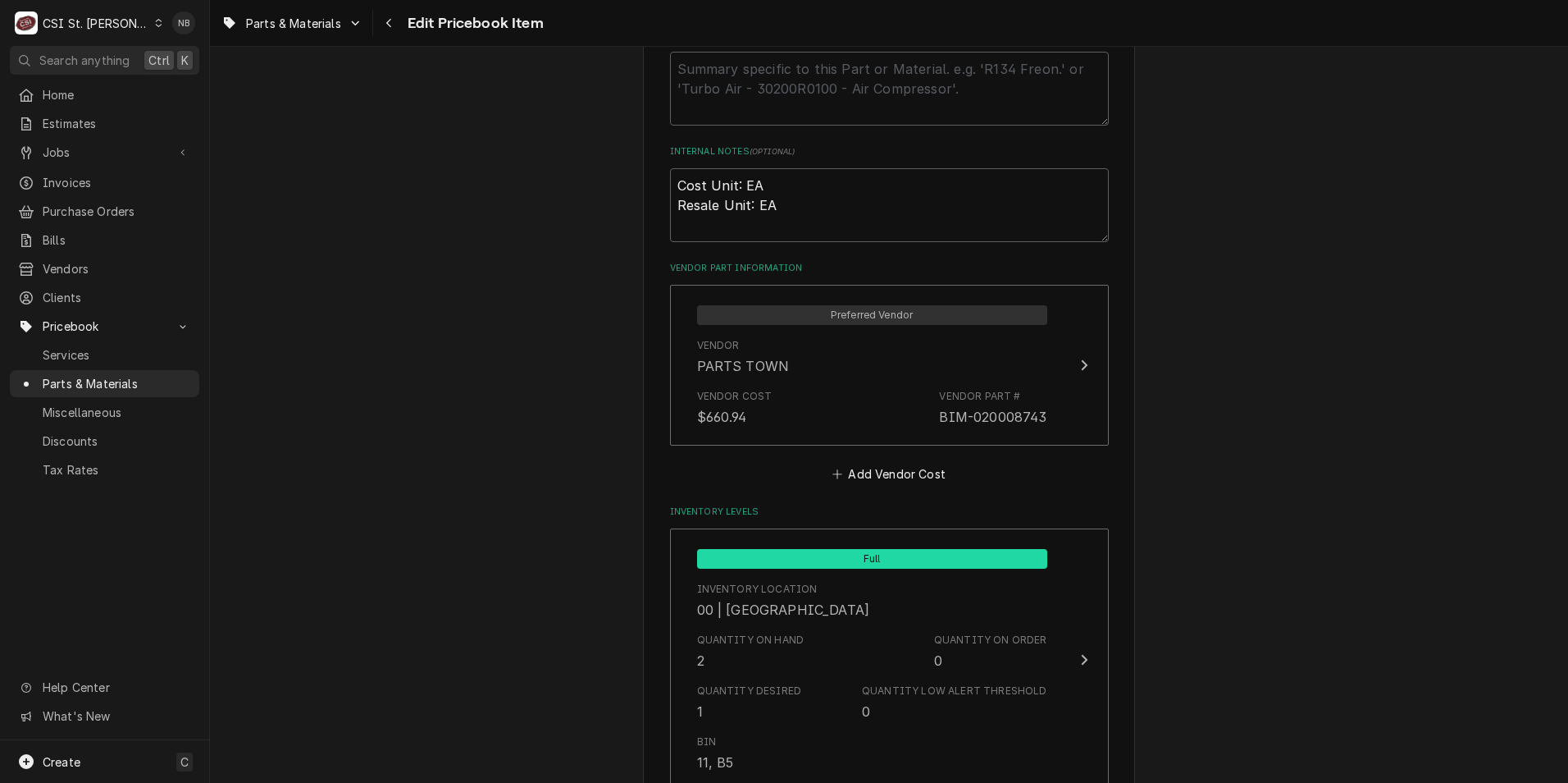
scroll to position [1149, 0]
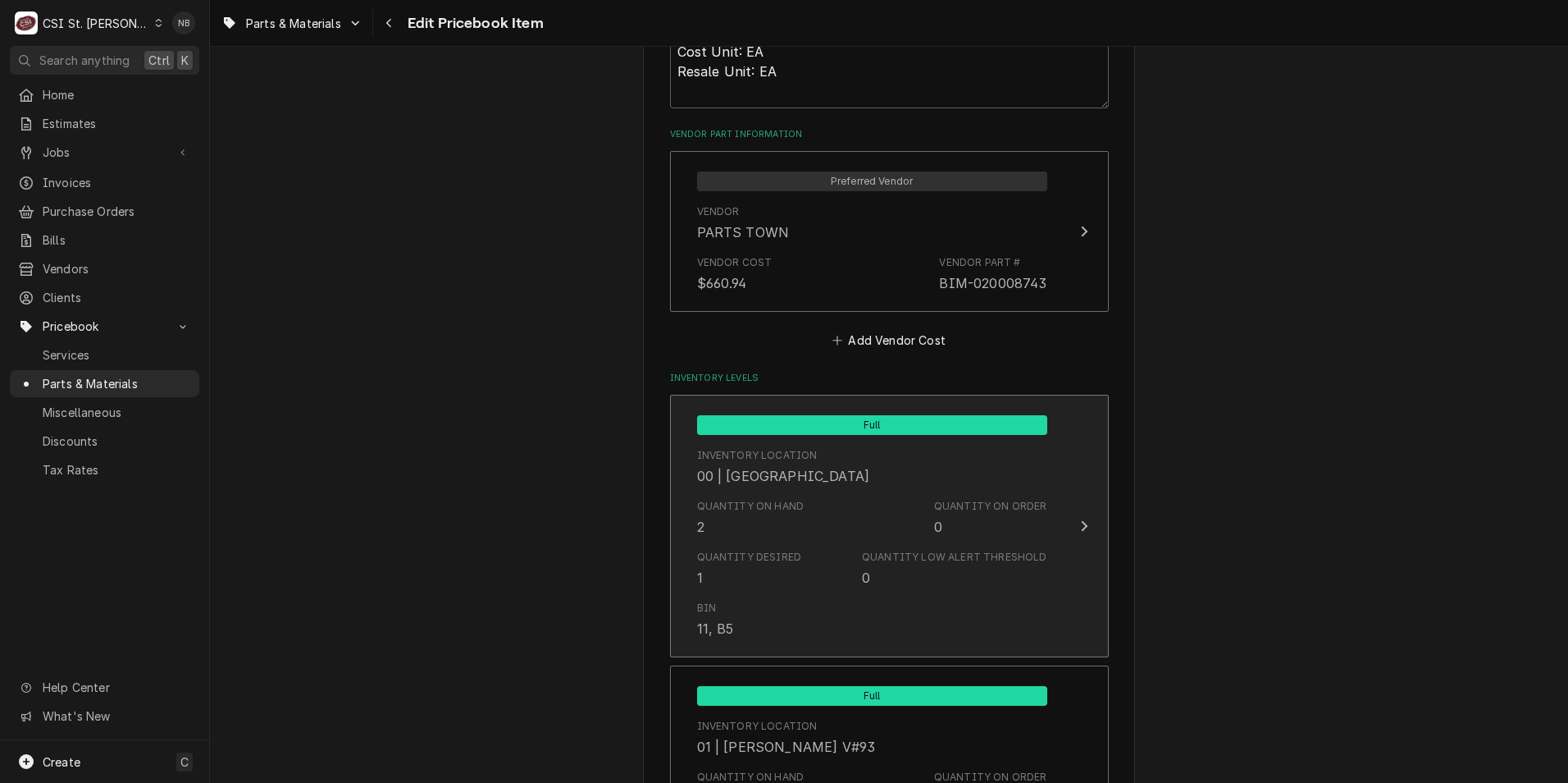
click at [859, 537] on div "Quantity on Hand 2 Quantity on Order 0" at bounding box center [872, 518] width 350 height 51
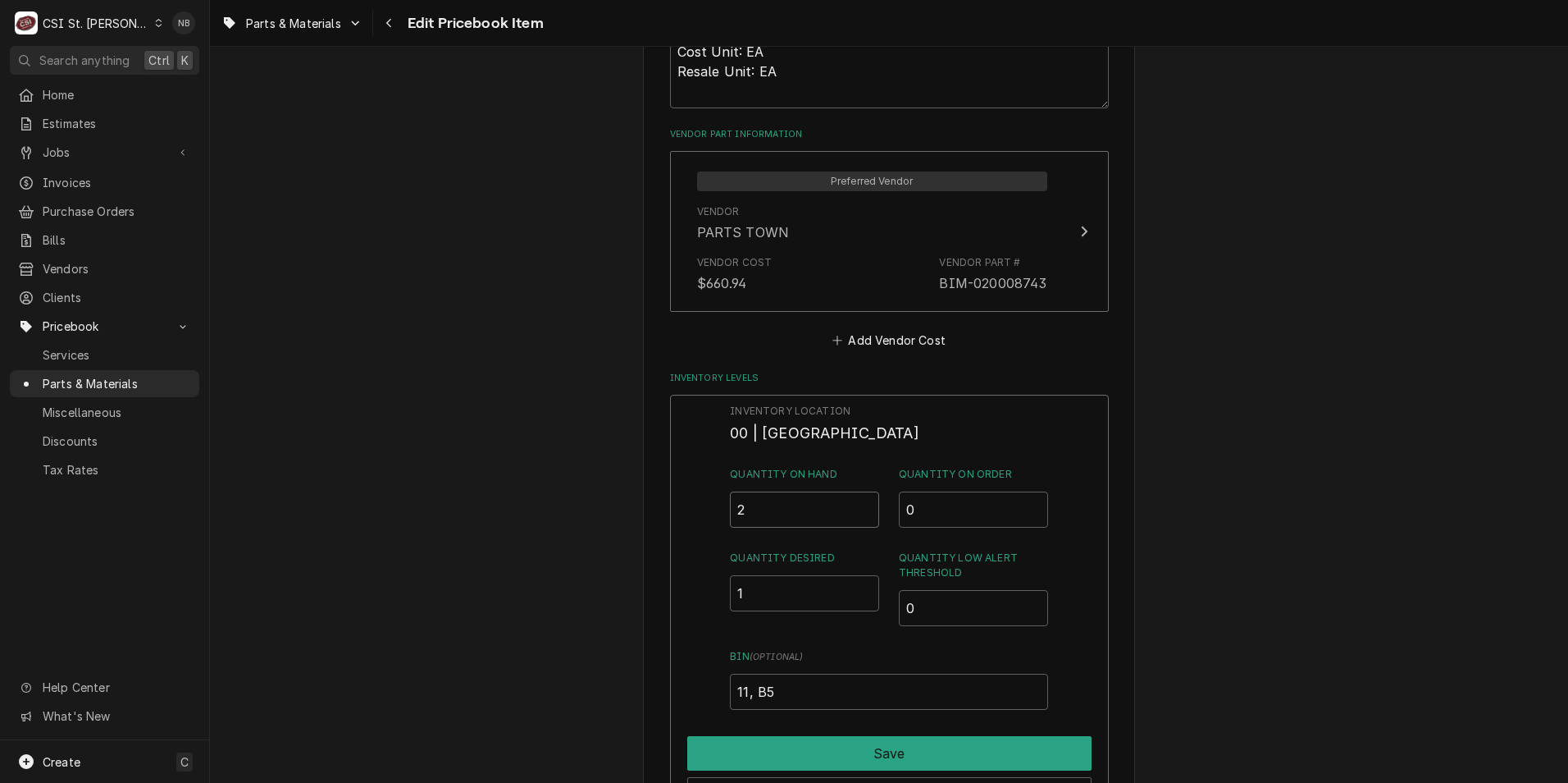
click at [747, 493] on input "2" at bounding box center [804, 509] width 149 height 36
type input "1"
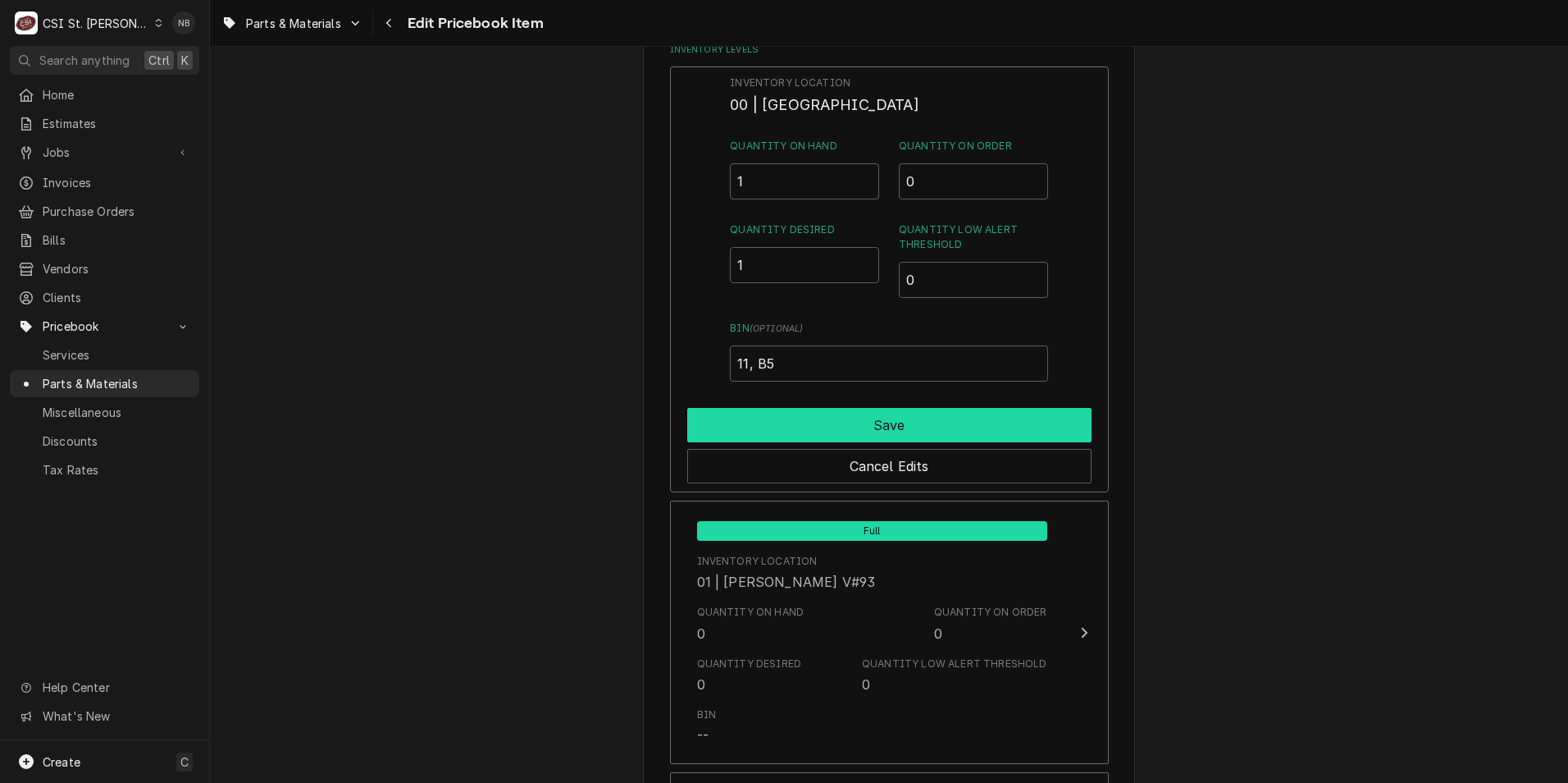
click at [935, 426] on button "Save" at bounding box center [889, 425] width 405 height 35
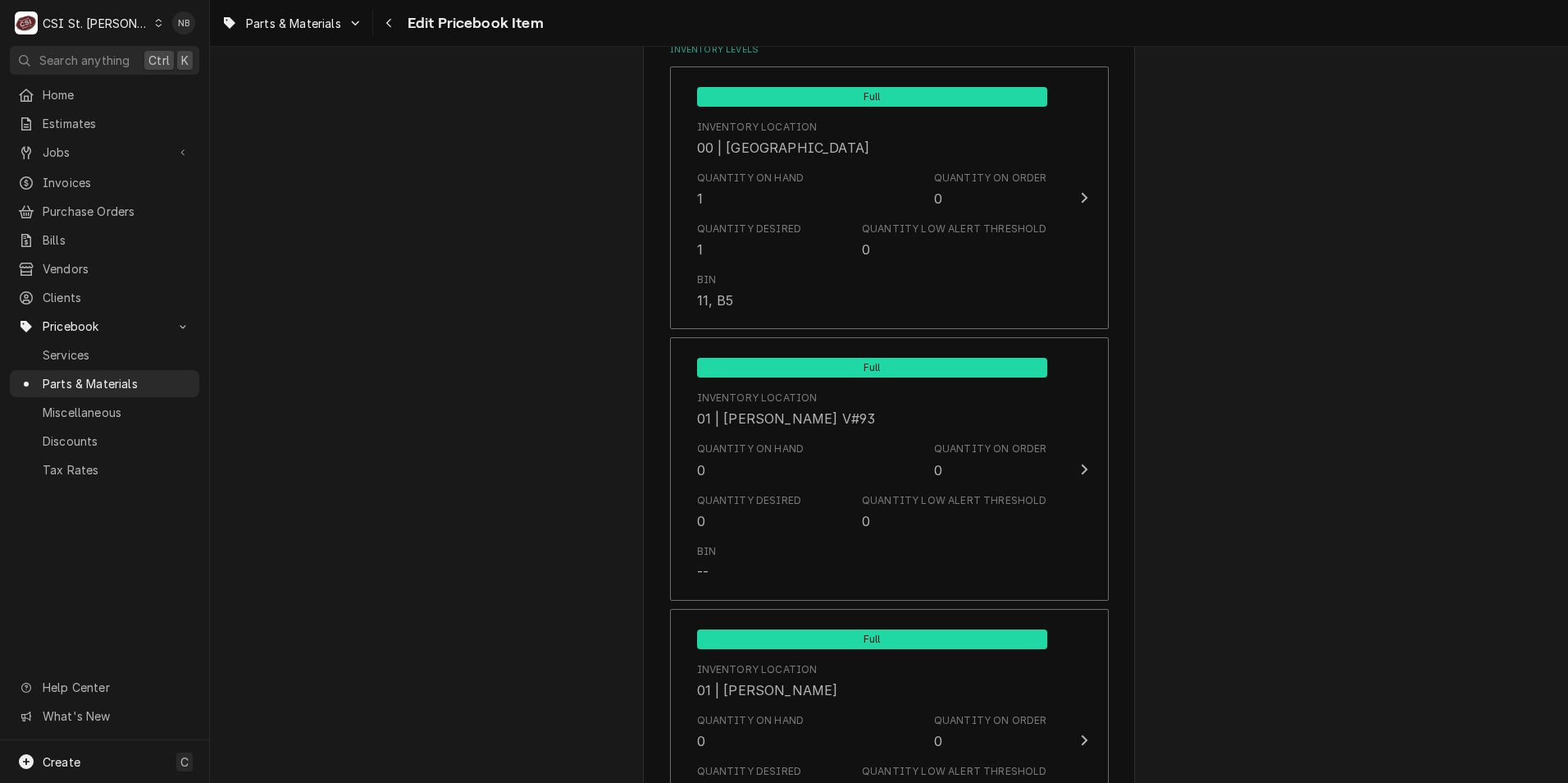
type textarea "x"
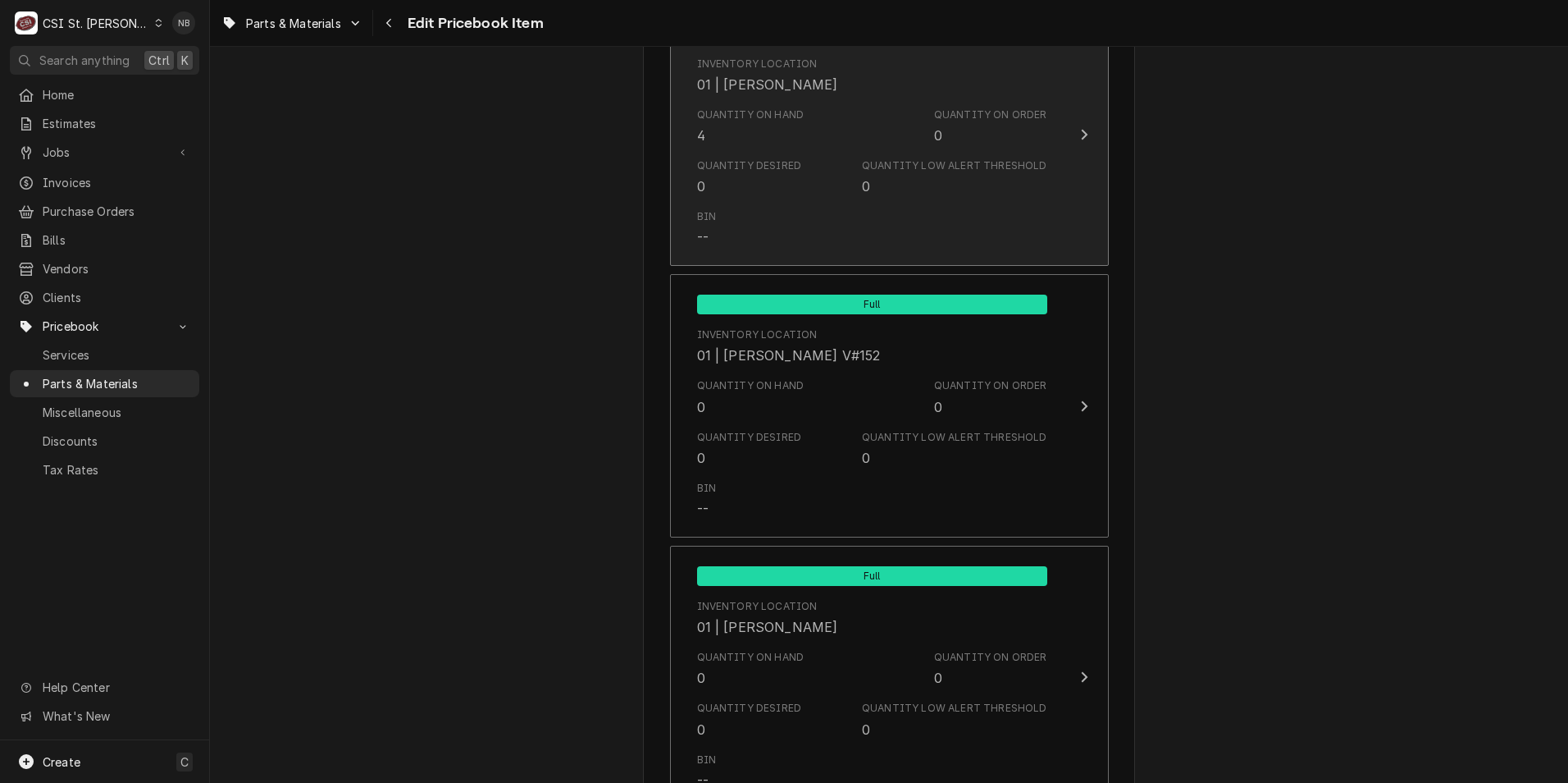
click at [891, 175] on div "Quantity Low Alert Threshold 0" at bounding box center [954, 177] width 185 height 38
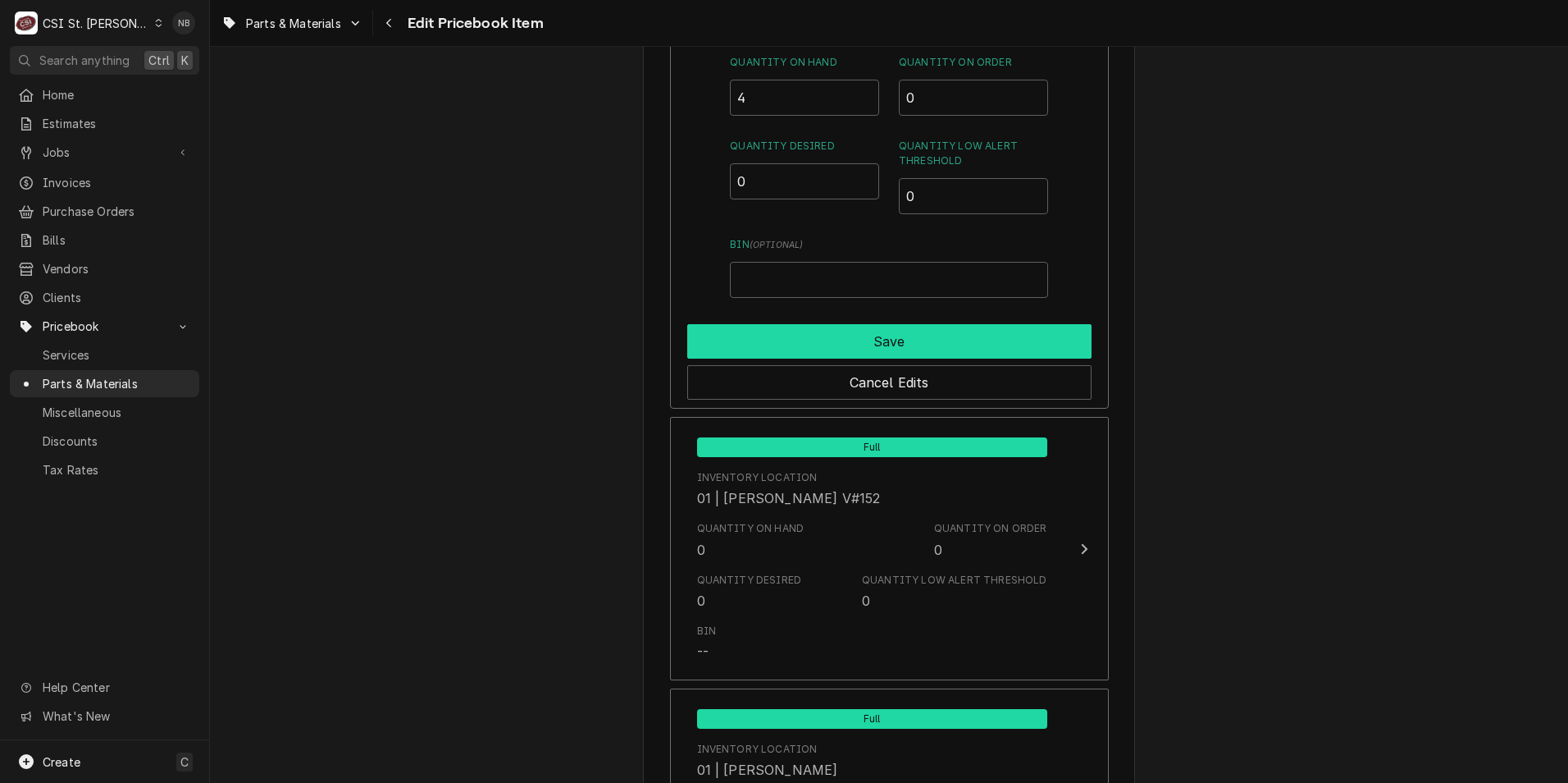
scroll to position [2543, 0]
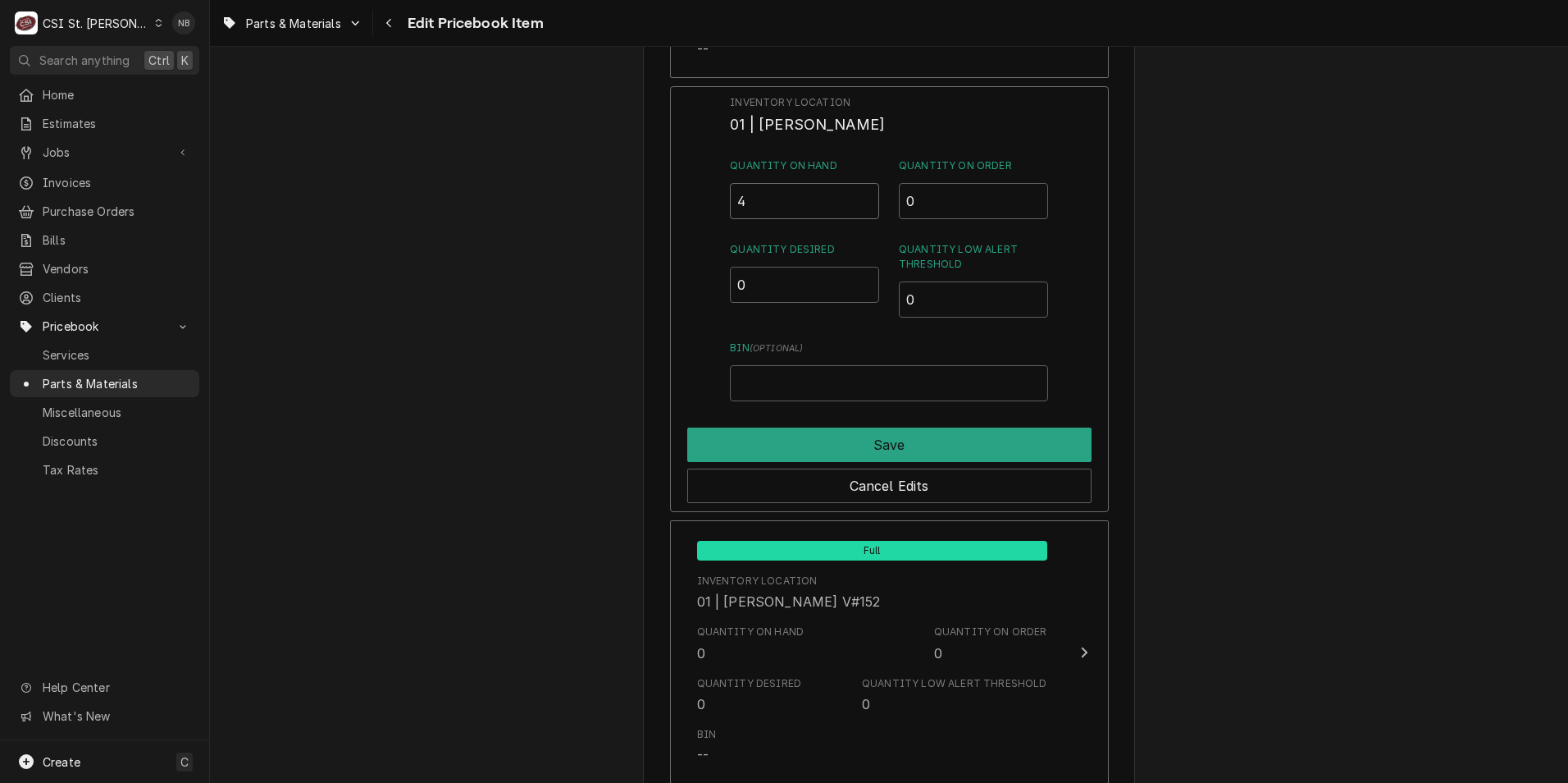
drag, startPoint x: 790, startPoint y: 192, endPoint x: 501, endPoint y: 195, distance: 289.0
type input "1"
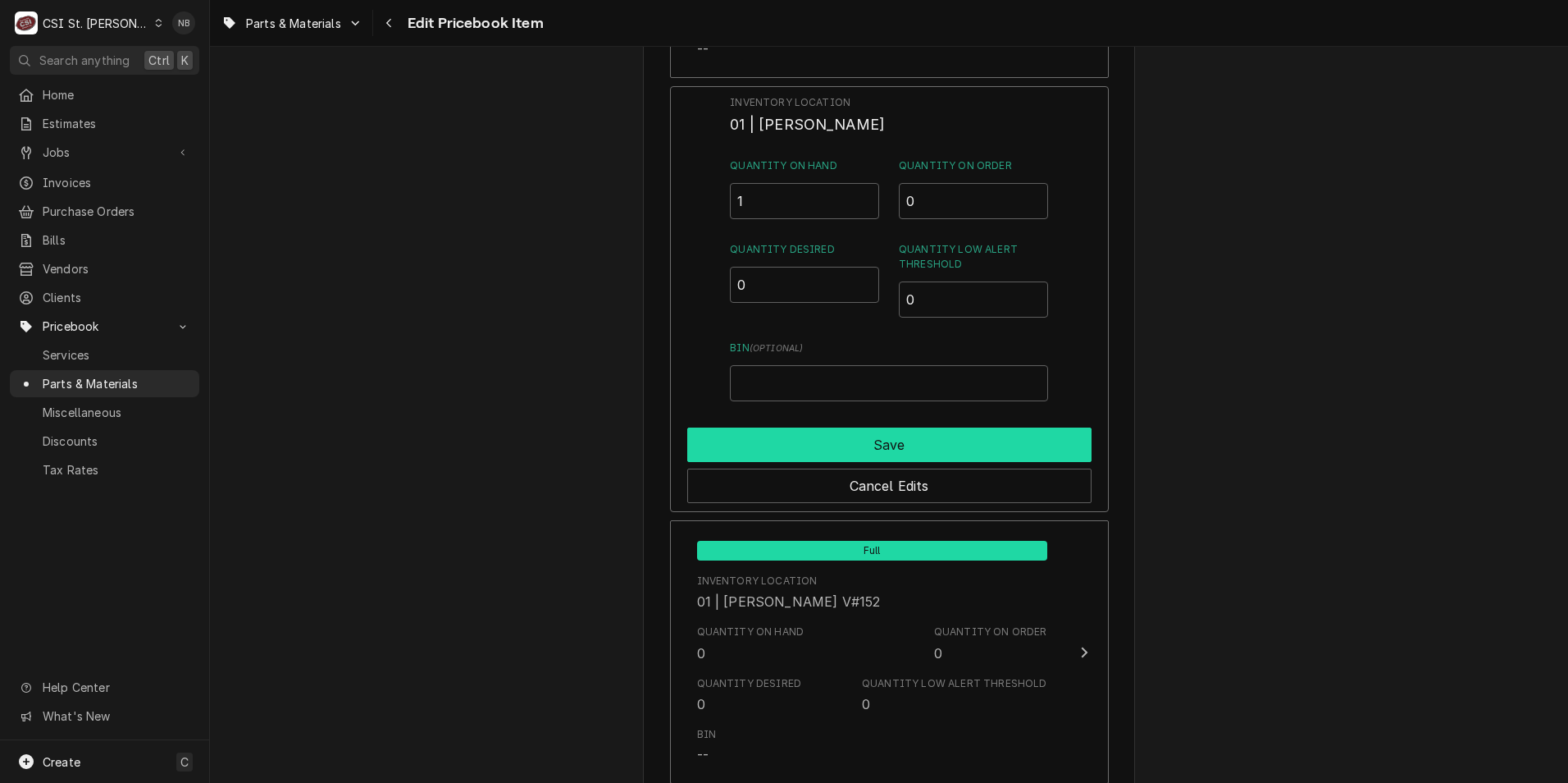
click at [849, 439] on button "Save" at bounding box center [889, 444] width 405 height 35
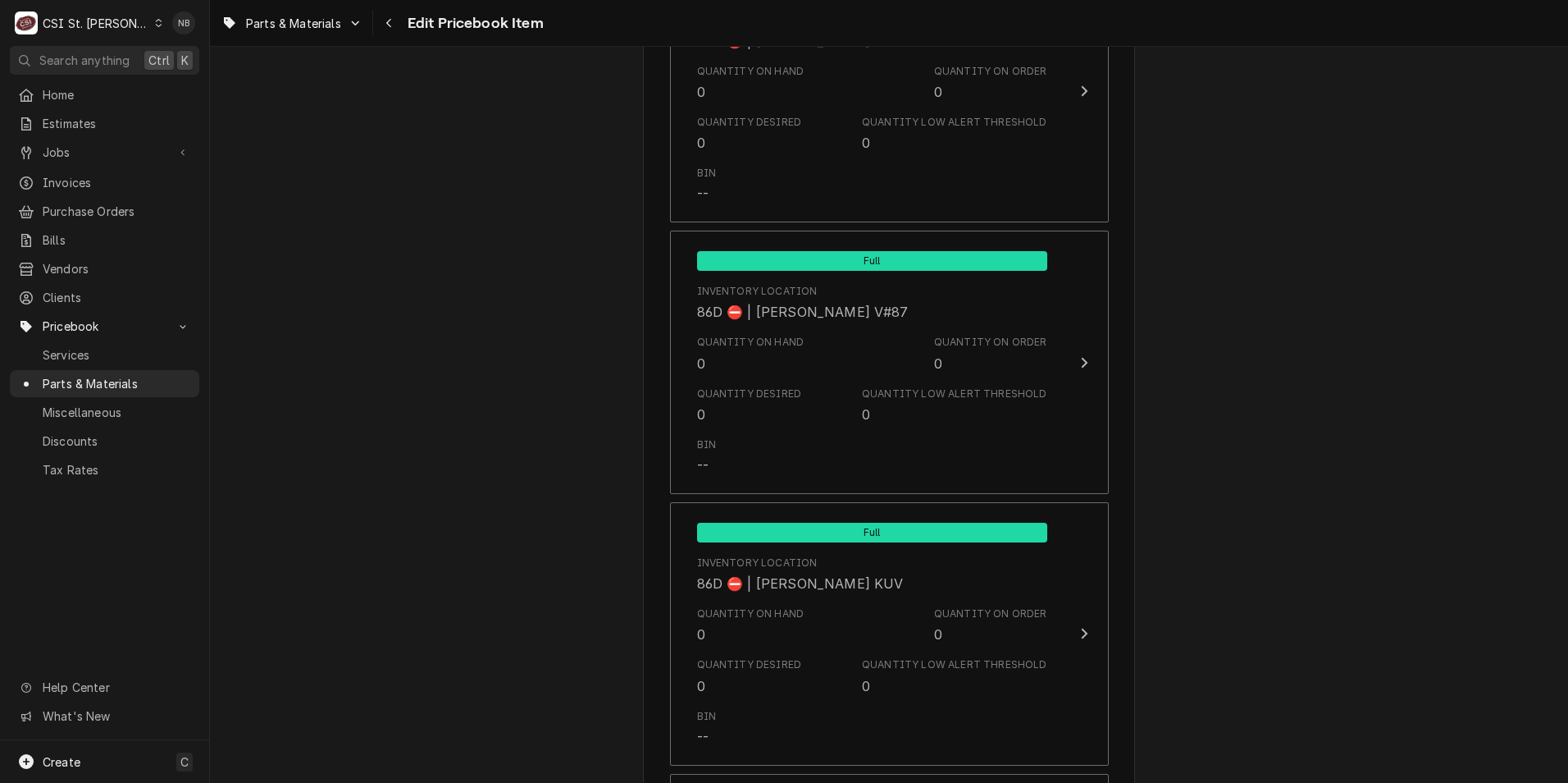
scroll to position [14140, 0]
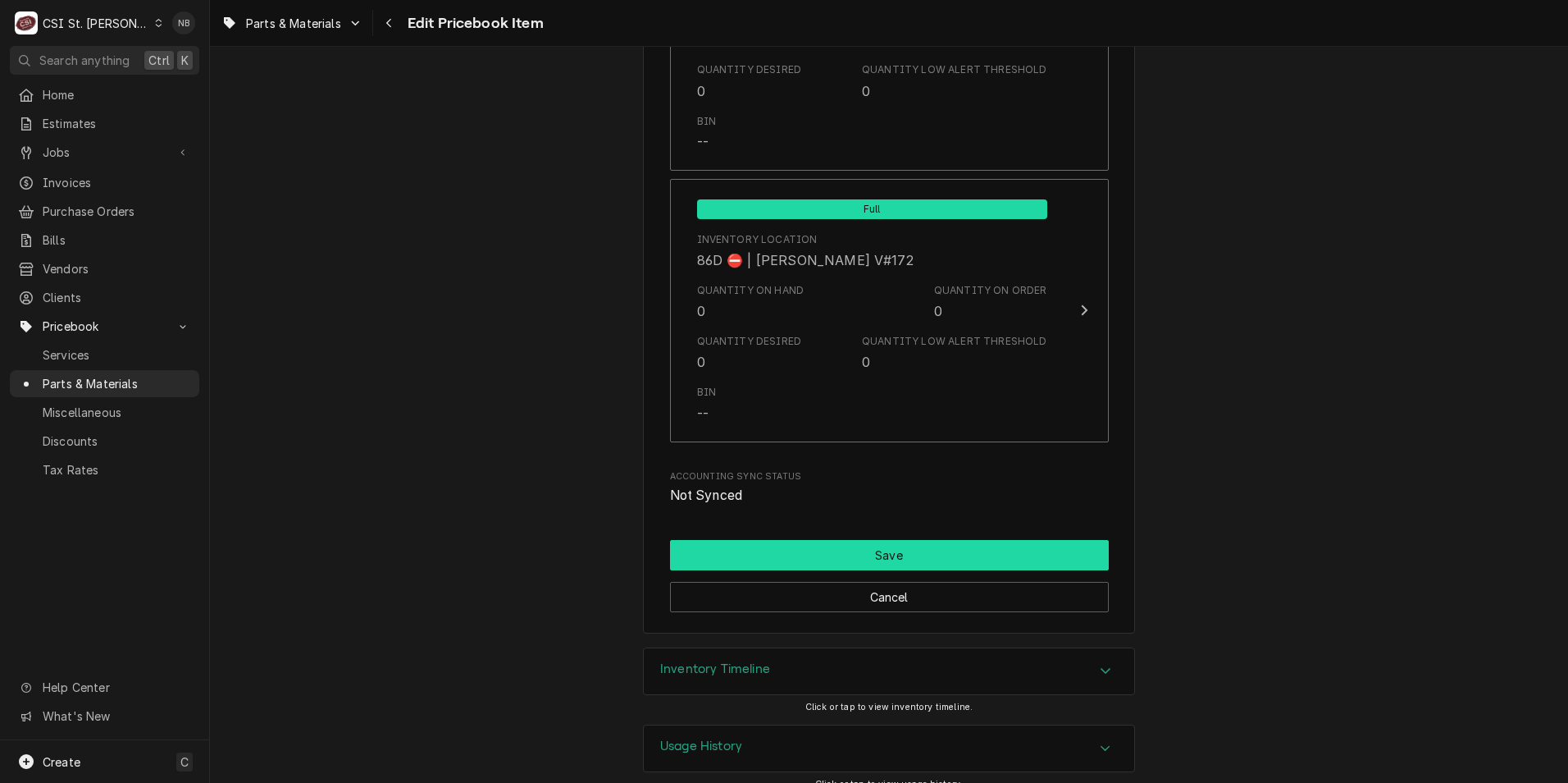
click at [951, 540] on button "Save" at bounding box center [889, 555] width 439 height 30
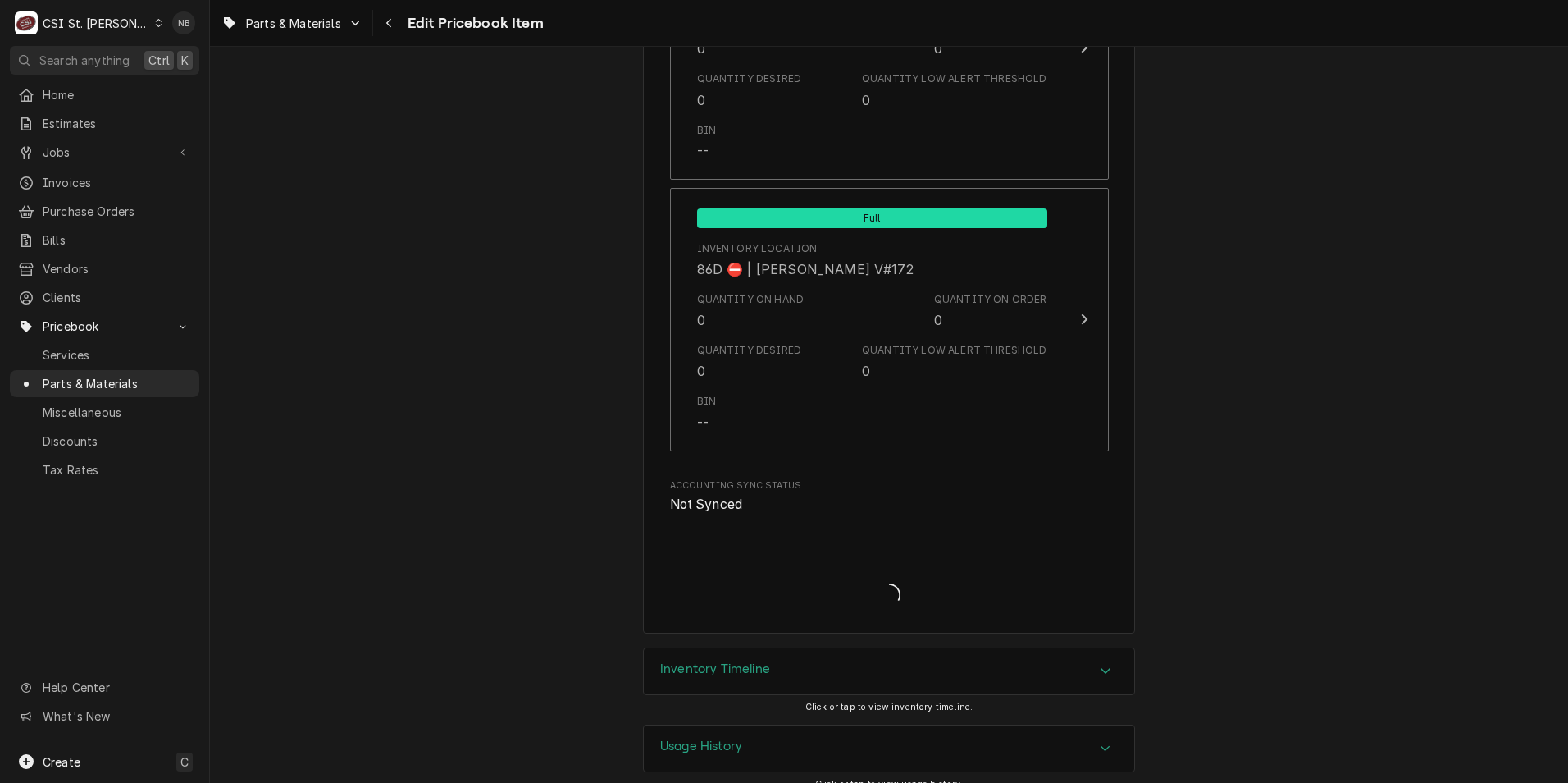
type textarea "x"
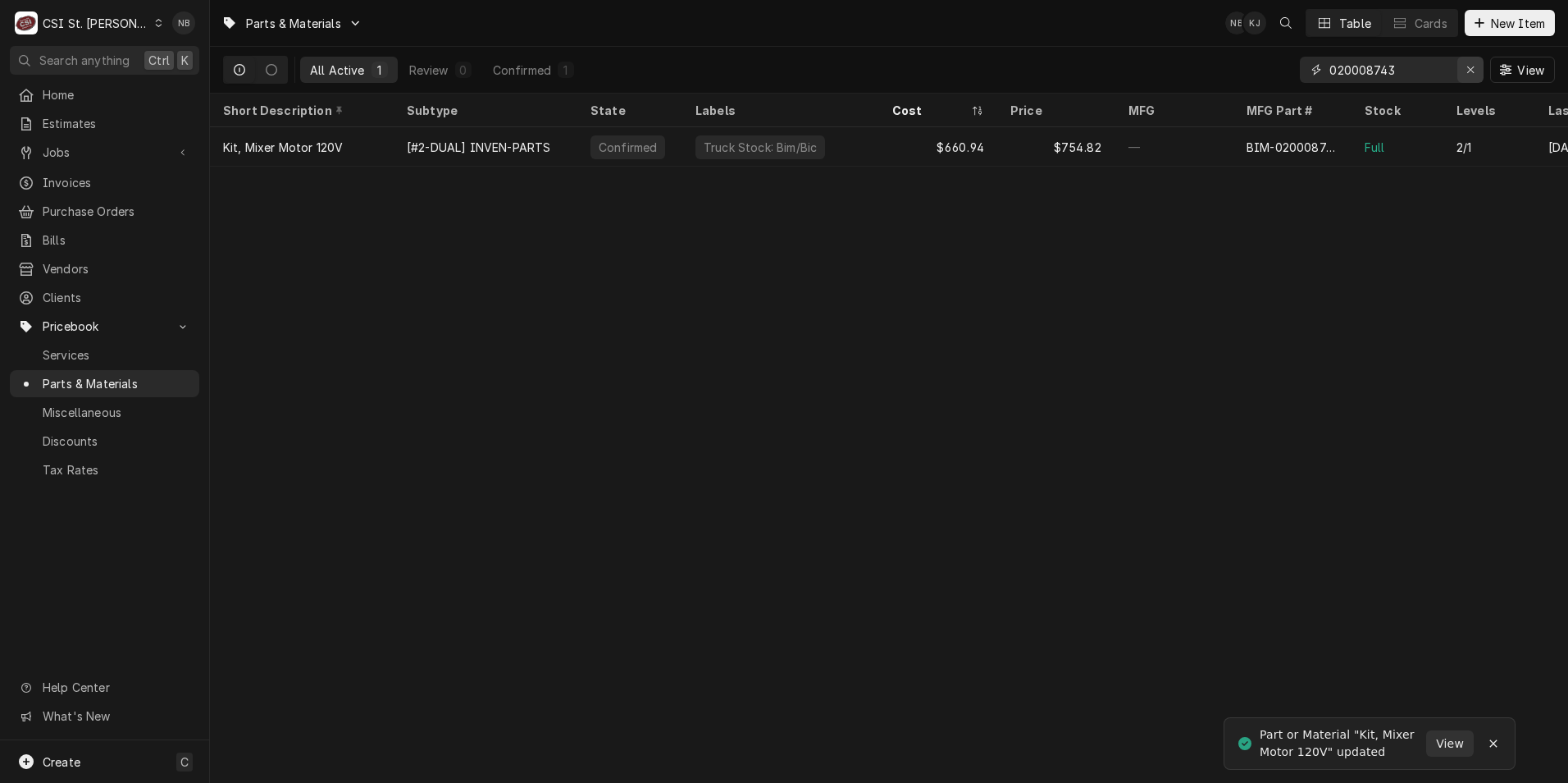
click at [1476, 65] on div "Erase input" at bounding box center [1471, 70] width 16 height 16
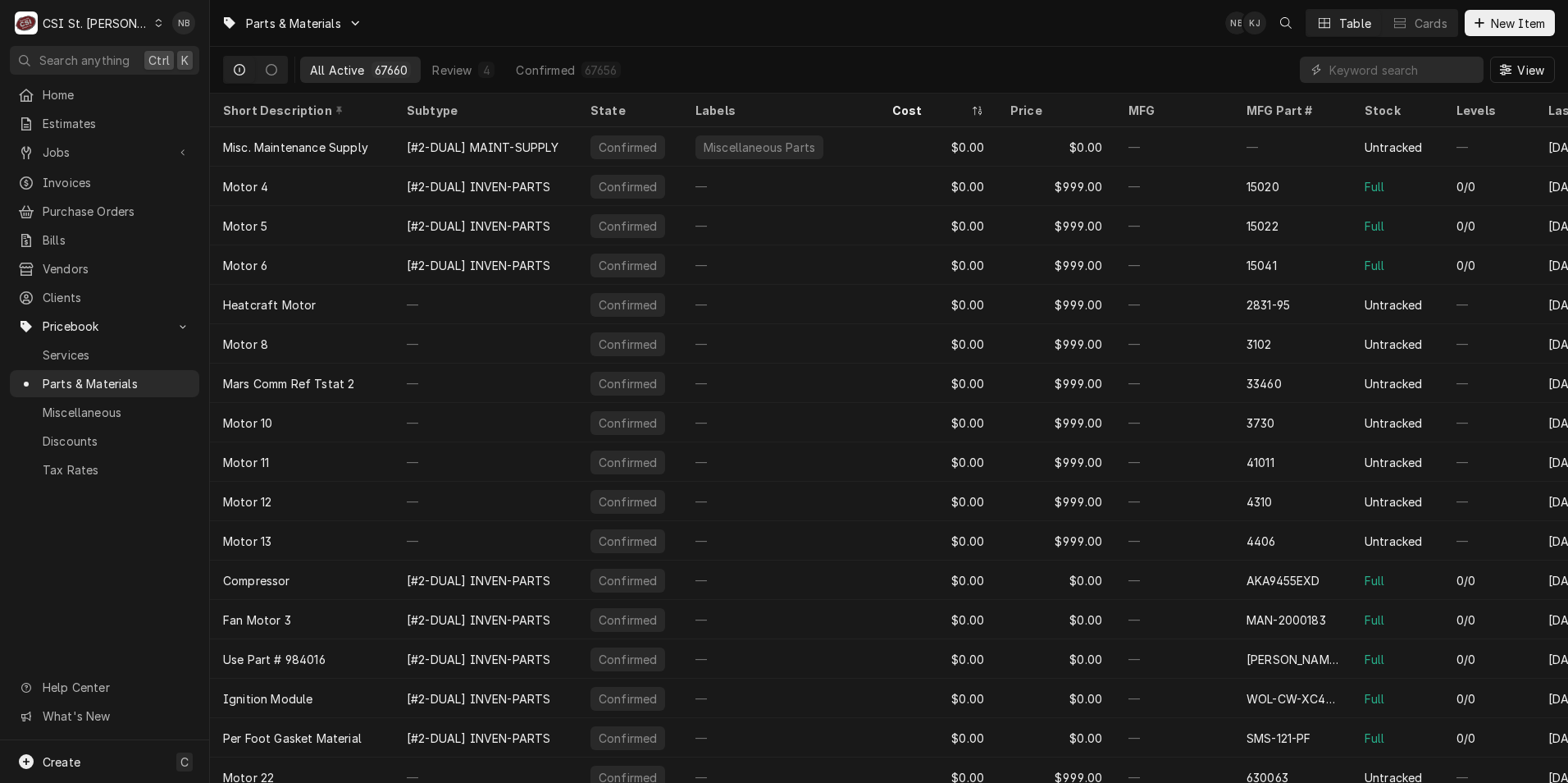
click at [111, 24] on div "CSI St. Louis" at bounding box center [96, 23] width 106 height 17
click at [164, 64] on div "CSI [US_STATE]" at bounding box center [252, 61] width 216 height 17
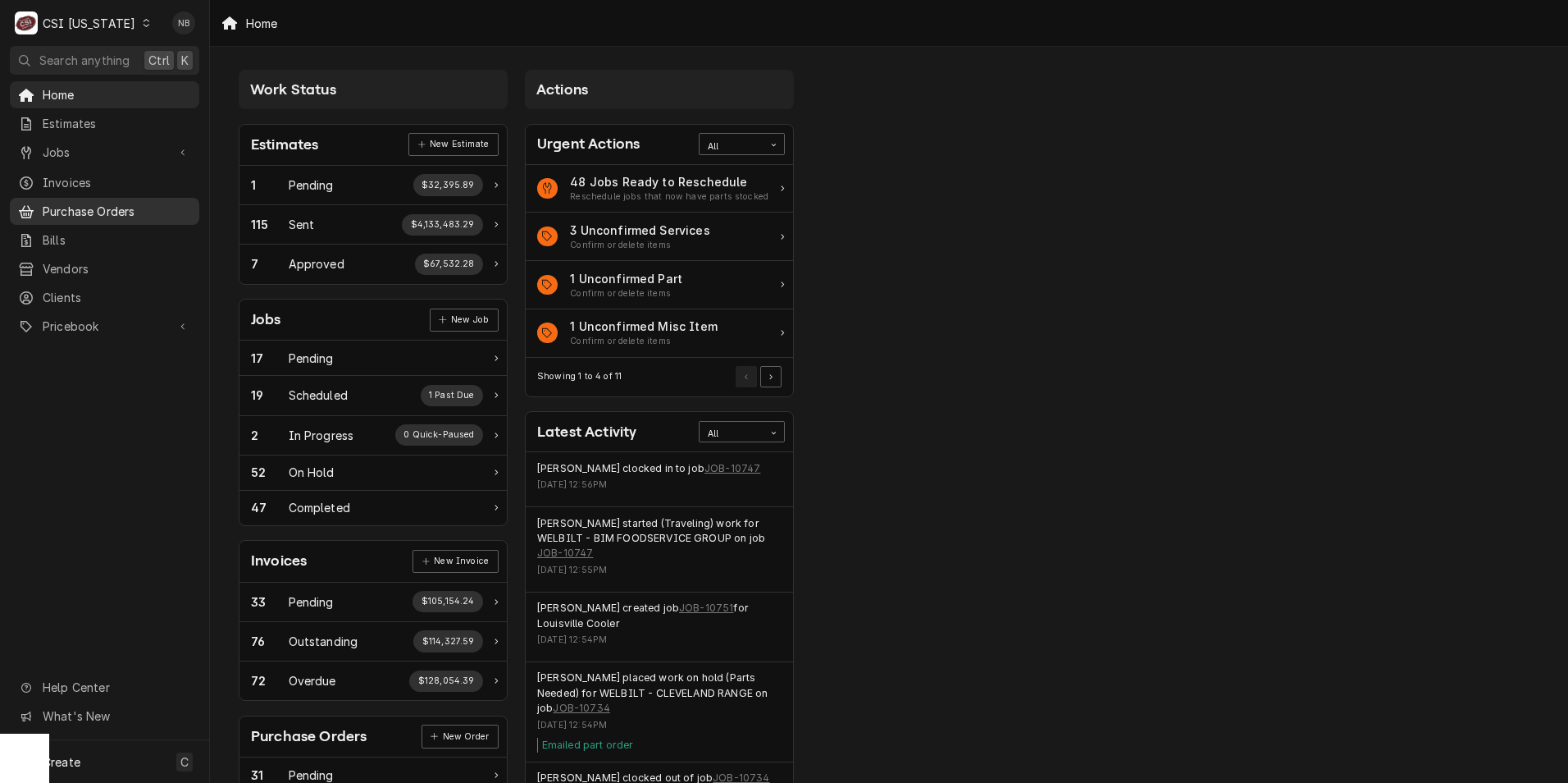
click at [104, 207] on span "Purchase Orders" at bounding box center [117, 211] width 148 height 17
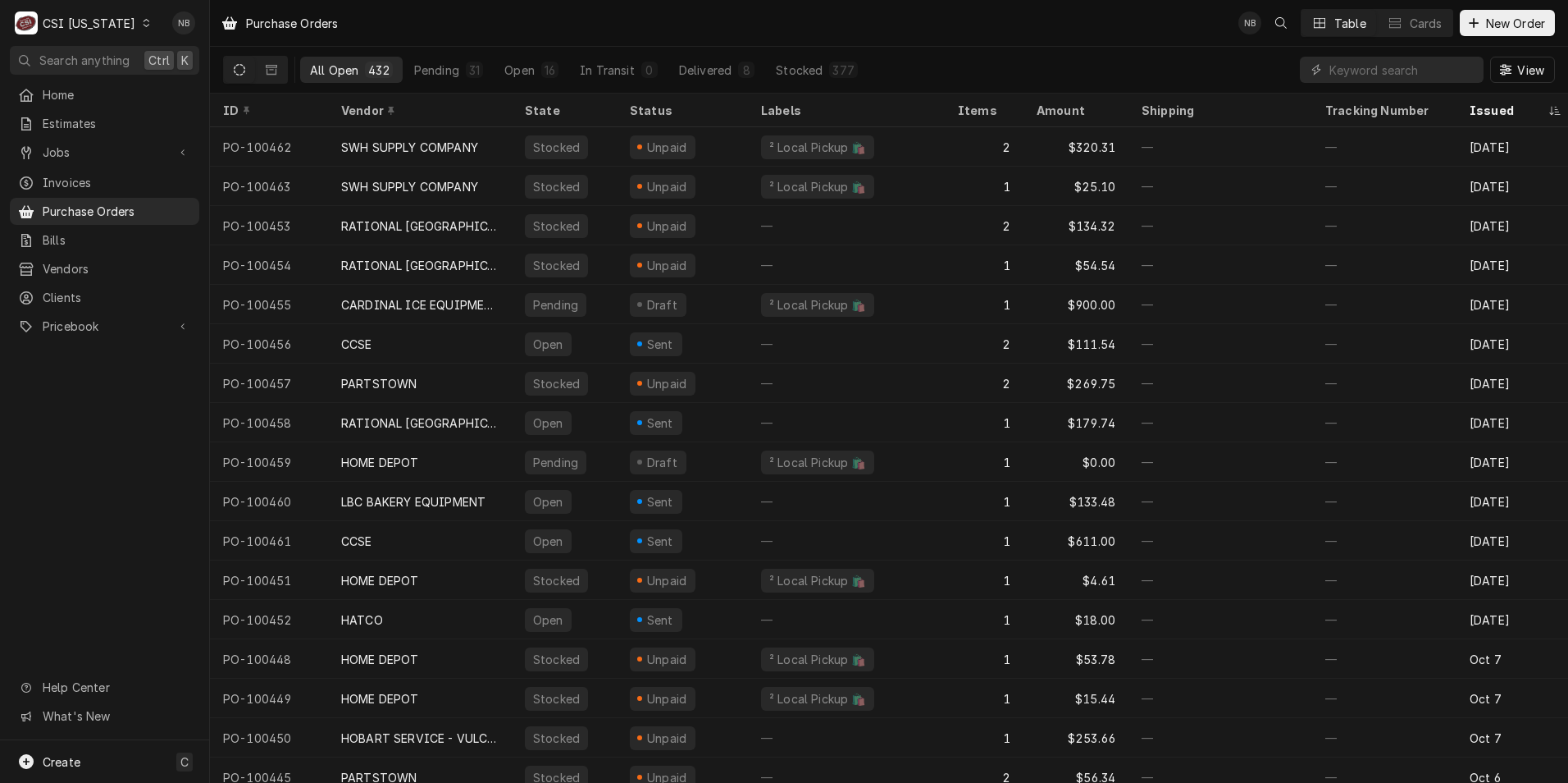
click at [95, 26] on div "CSI Kentucky" at bounding box center [89, 23] width 93 height 17
click at [222, 81] on div "CSI St. [PERSON_NAME]" at bounding box center [256, 89] width 216 height 17
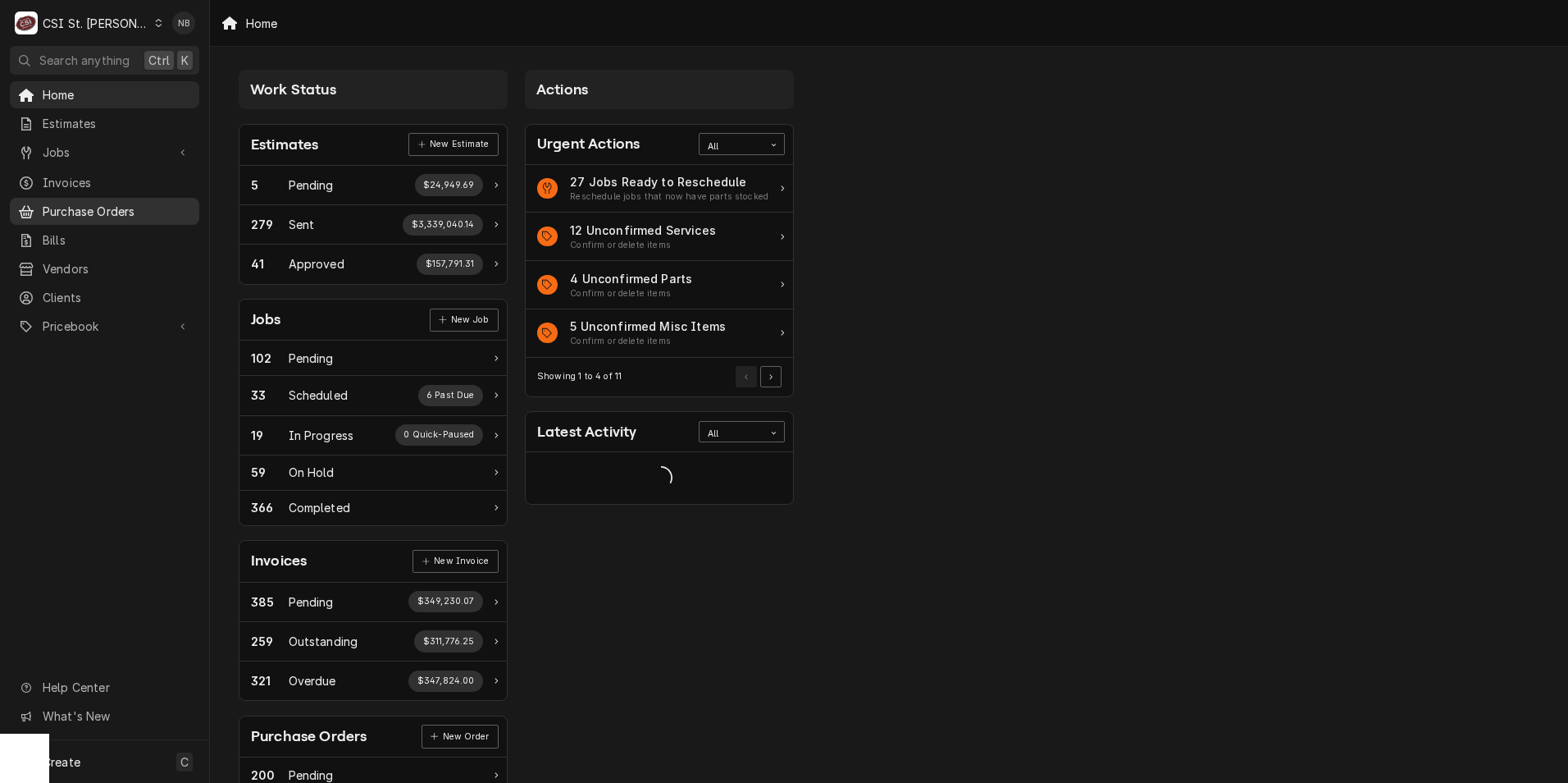
click at [147, 203] on span "Purchase Orders" at bounding box center [117, 211] width 148 height 17
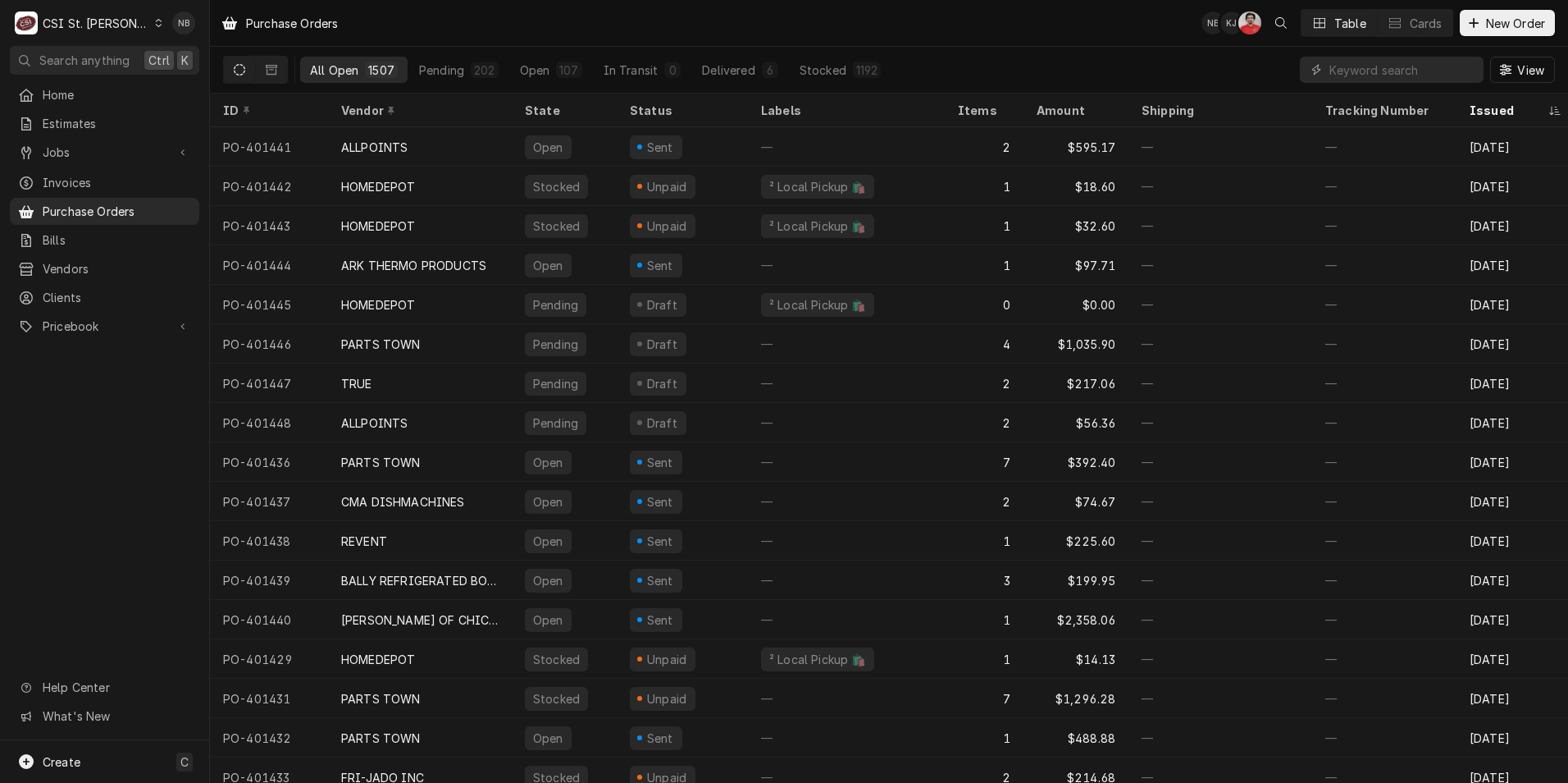
click at [98, 16] on div "CSI St. [PERSON_NAME]" at bounding box center [96, 23] width 106 height 17
click at [175, 65] on div "CSI Kentucky" at bounding box center [252, 61] width 216 height 17
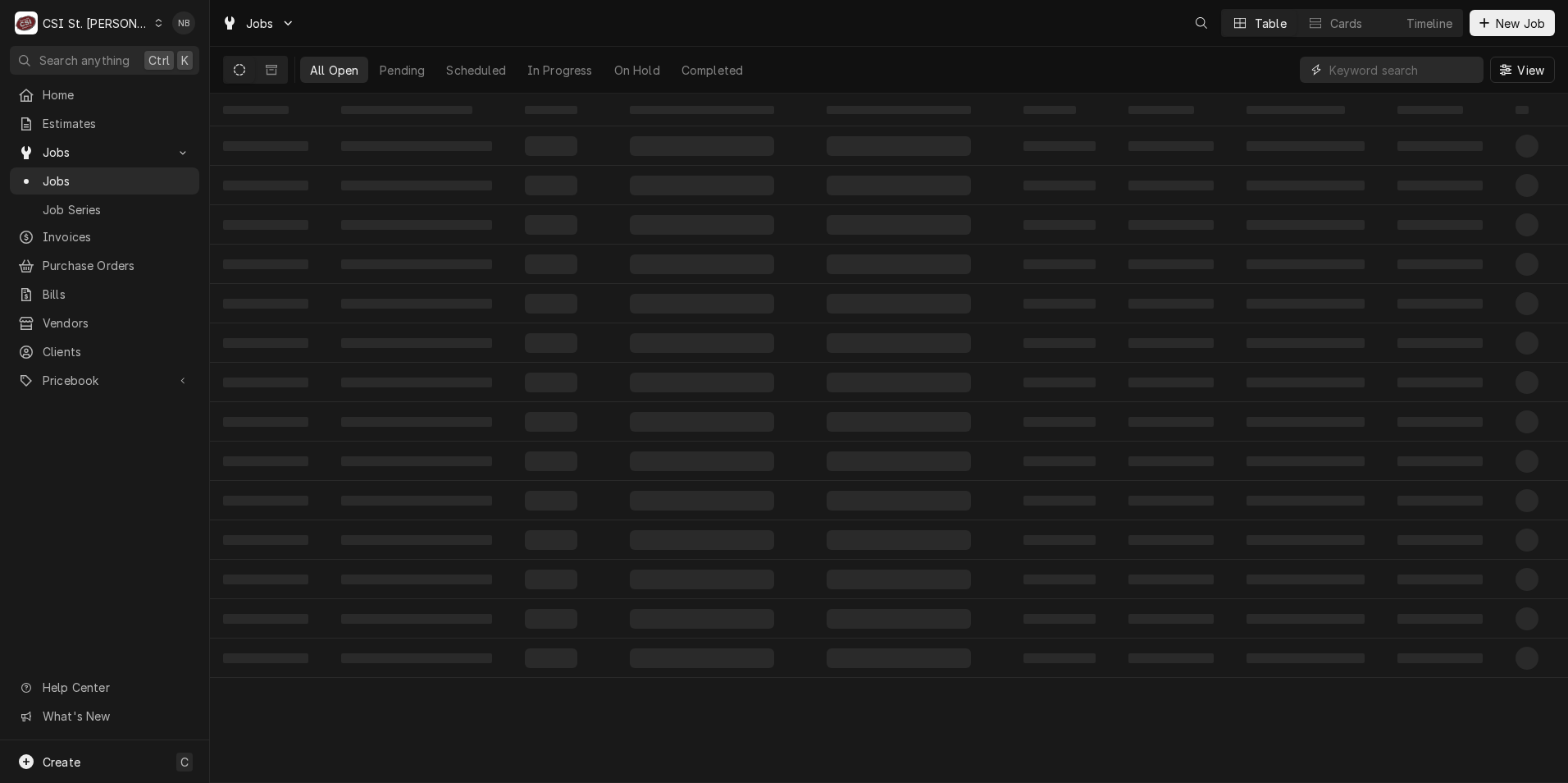
click at [1378, 68] on input "Dynamic Content Wrapper" at bounding box center [1402, 69] width 146 height 26
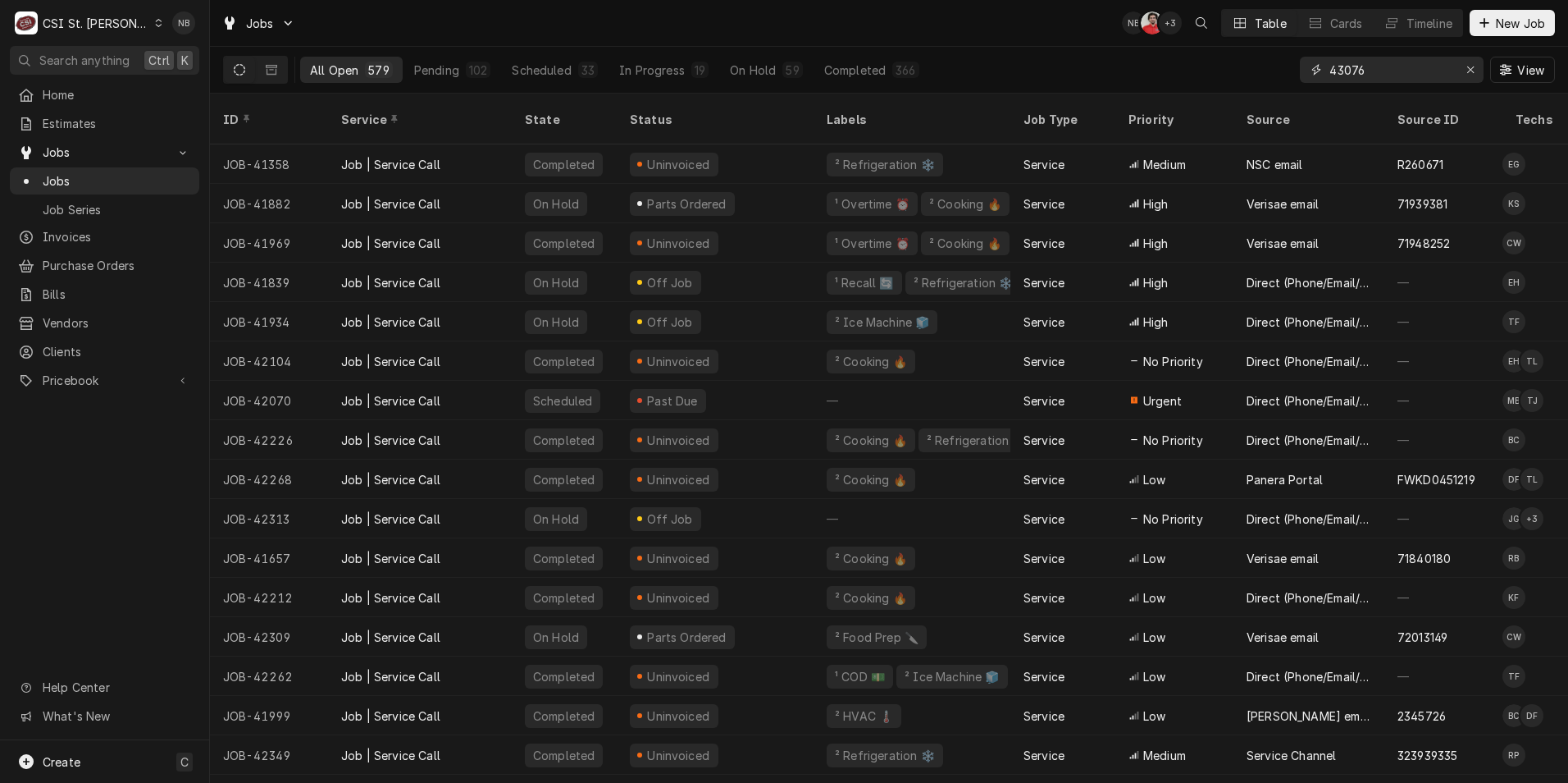
type input "43076"
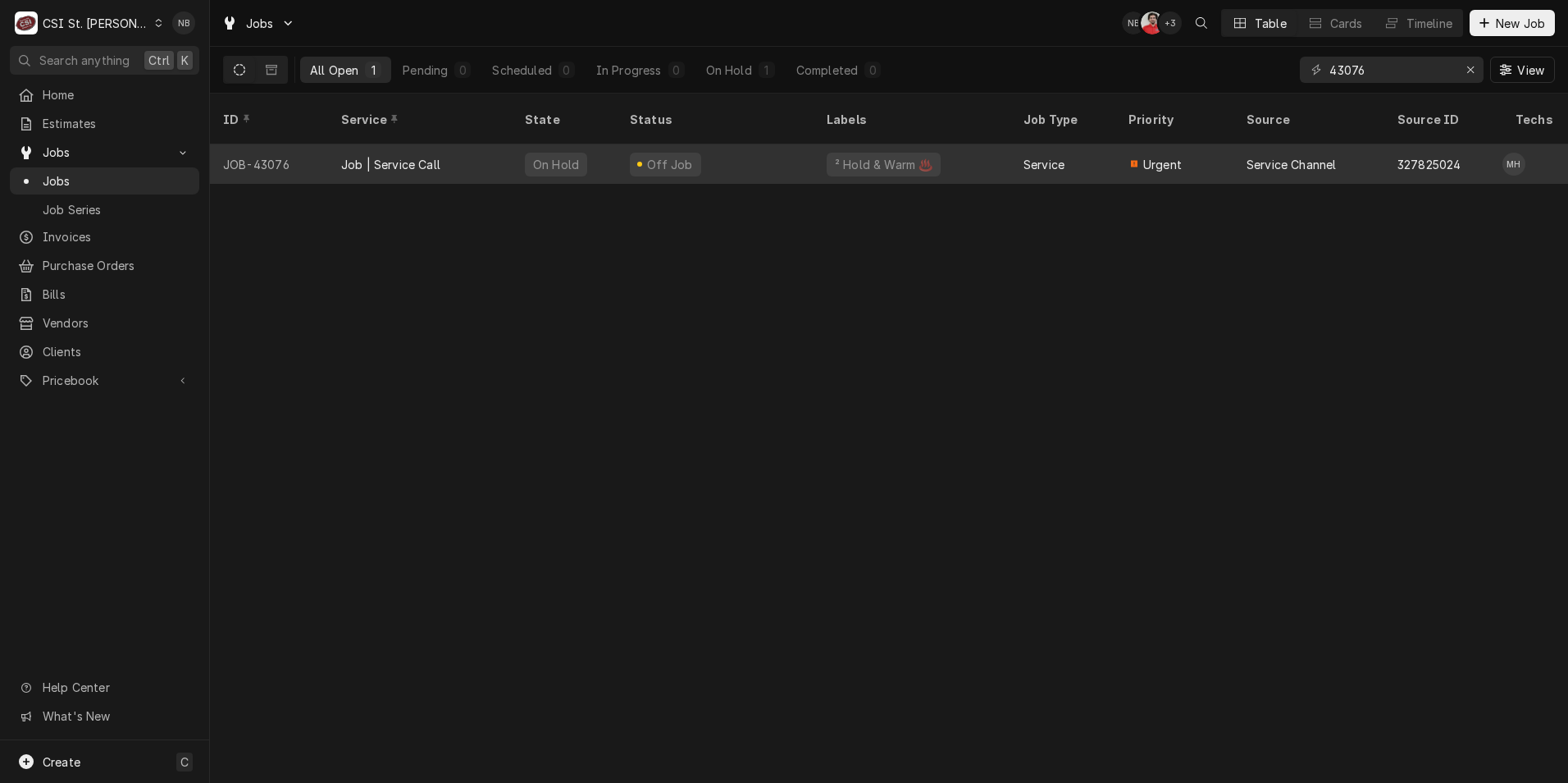
click at [966, 145] on div "² Hold & Warm ♨️" at bounding box center [912, 164] width 197 height 39
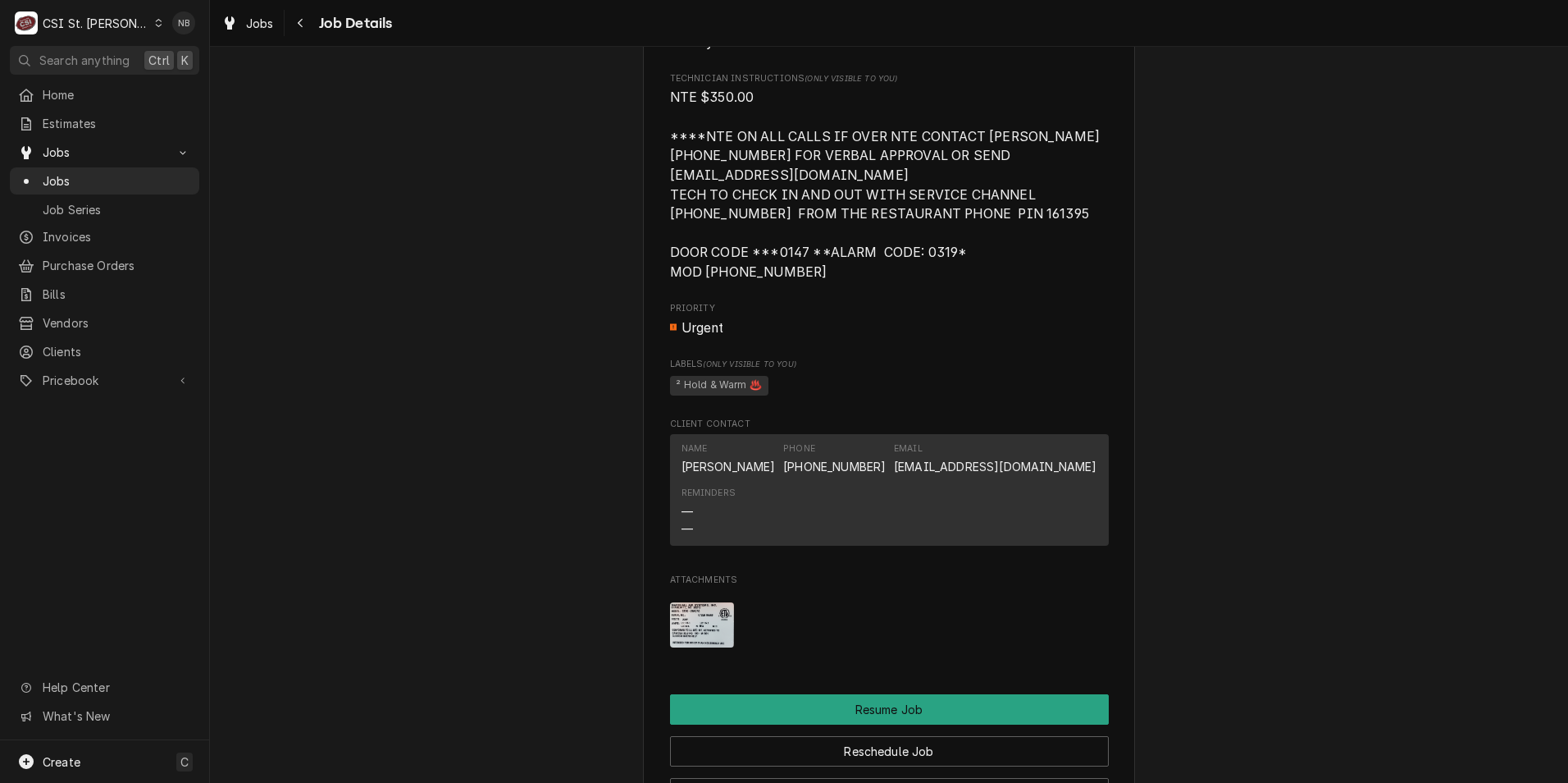
scroll to position [1924, 0]
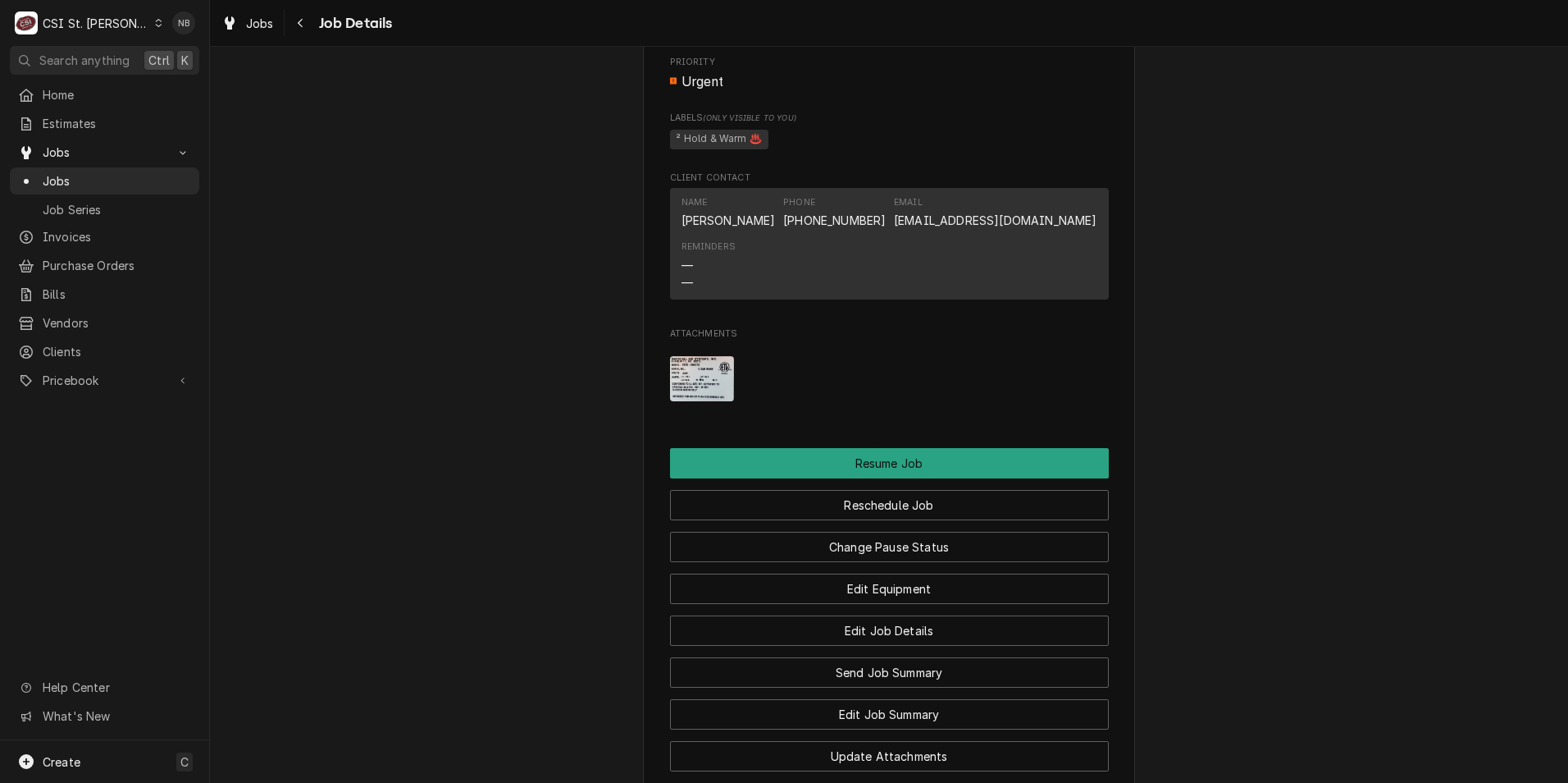
click at [688, 401] on img "Attachments" at bounding box center [702, 378] width 65 height 45
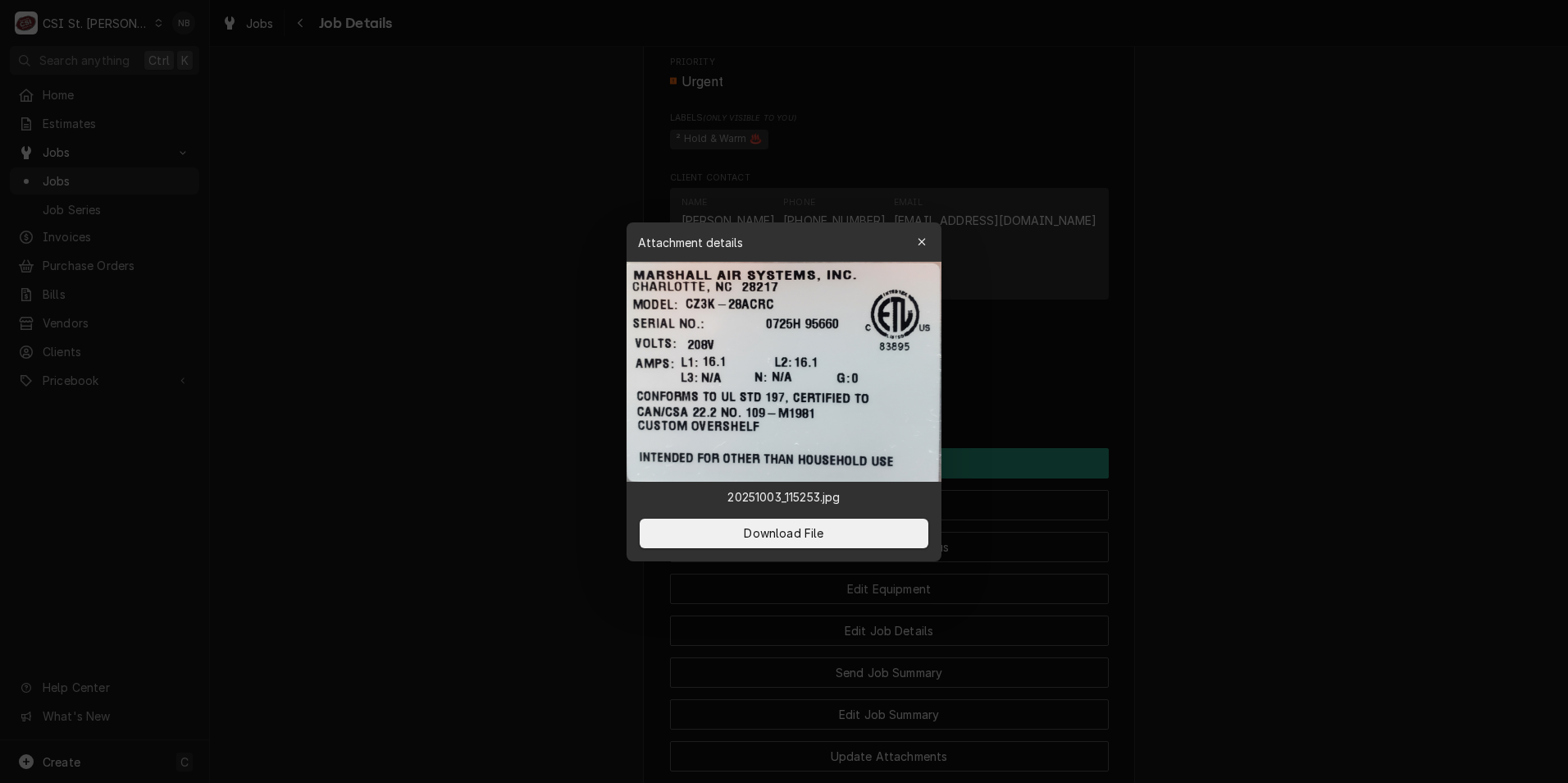
click at [532, 356] on div at bounding box center [784, 392] width 1568 height 783
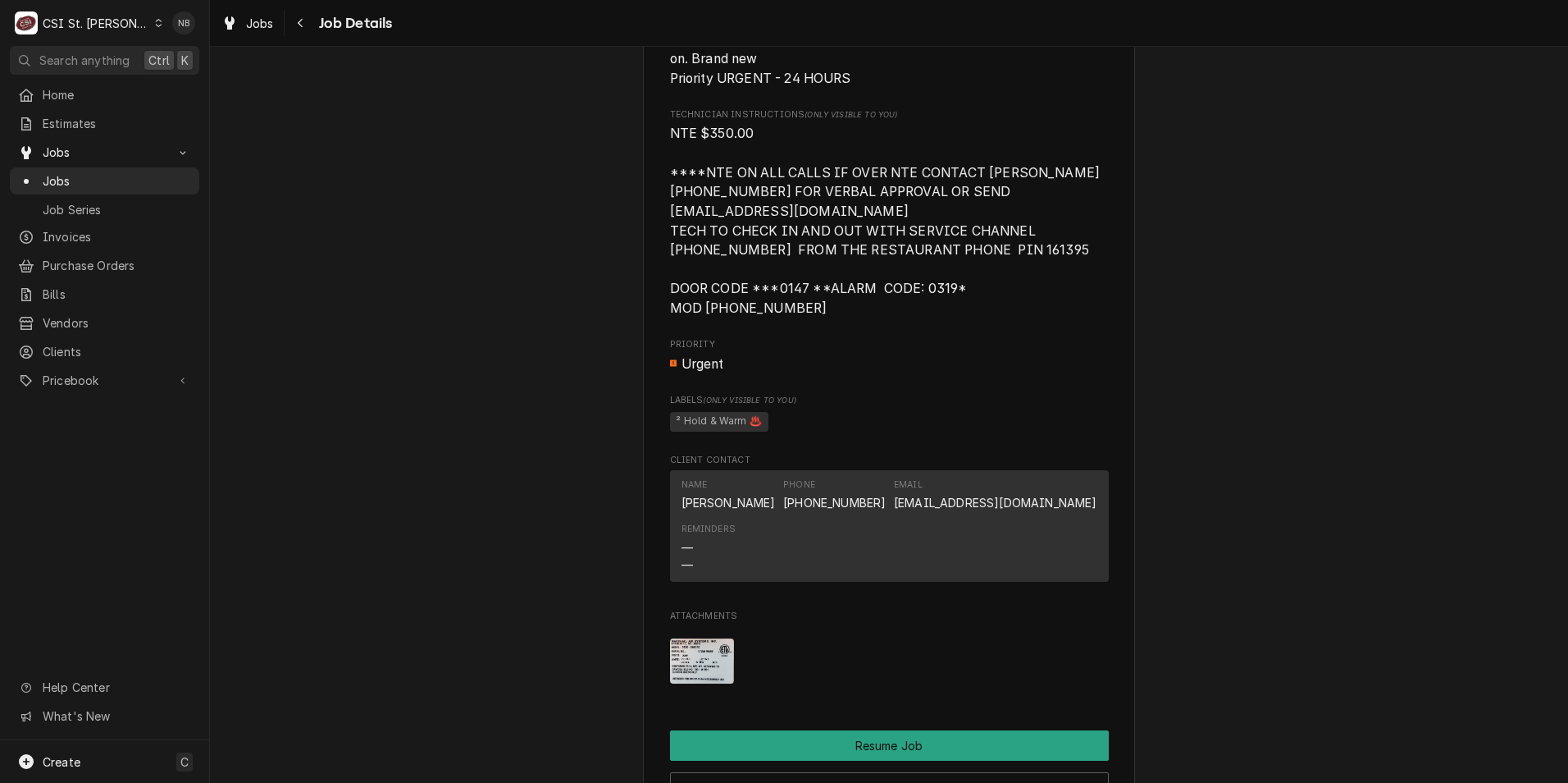
scroll to position [1806, 0]
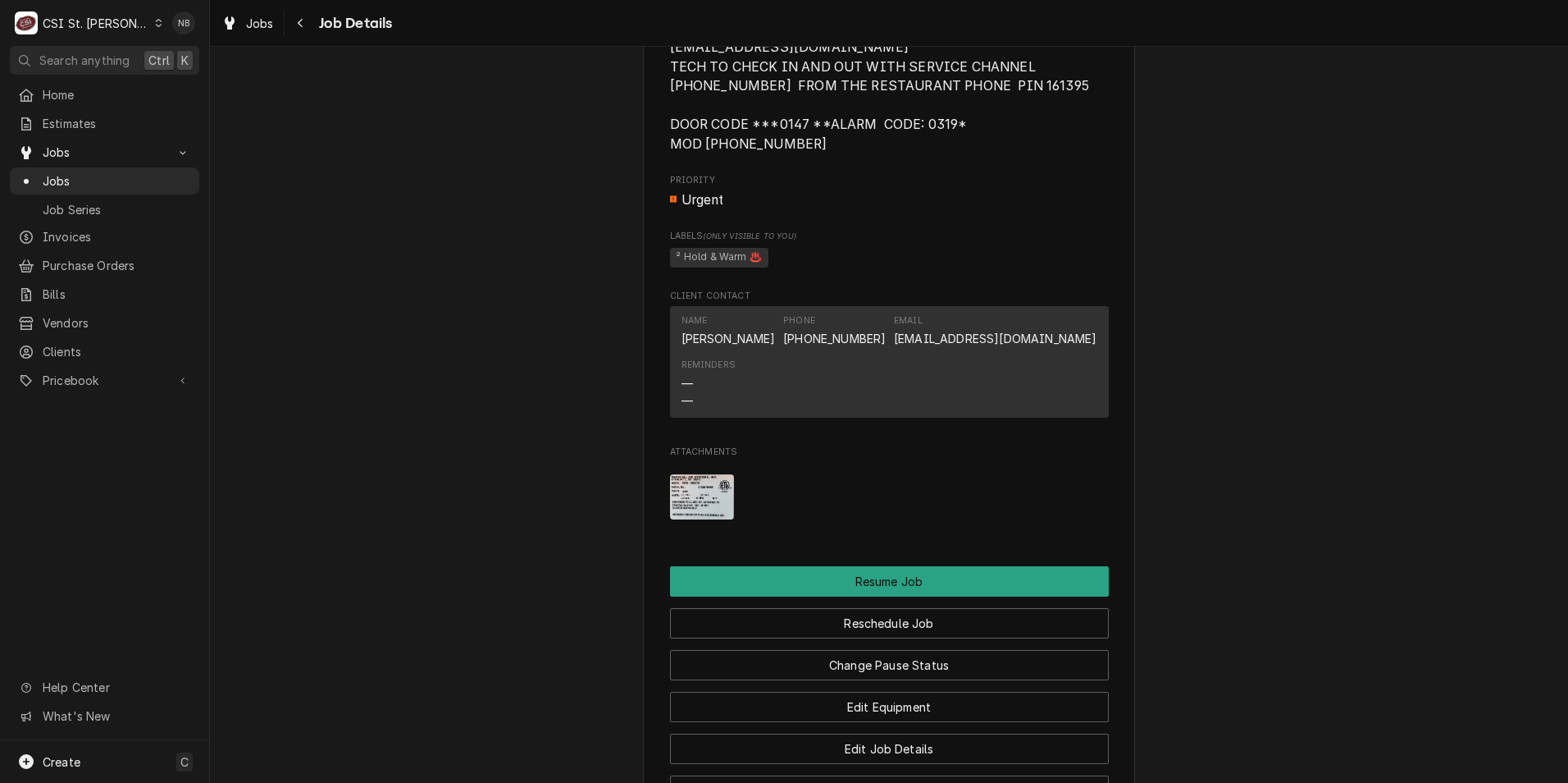
click at [686, 519] on img "Attachments" at bounding box center [702, 497] width 65 height 45
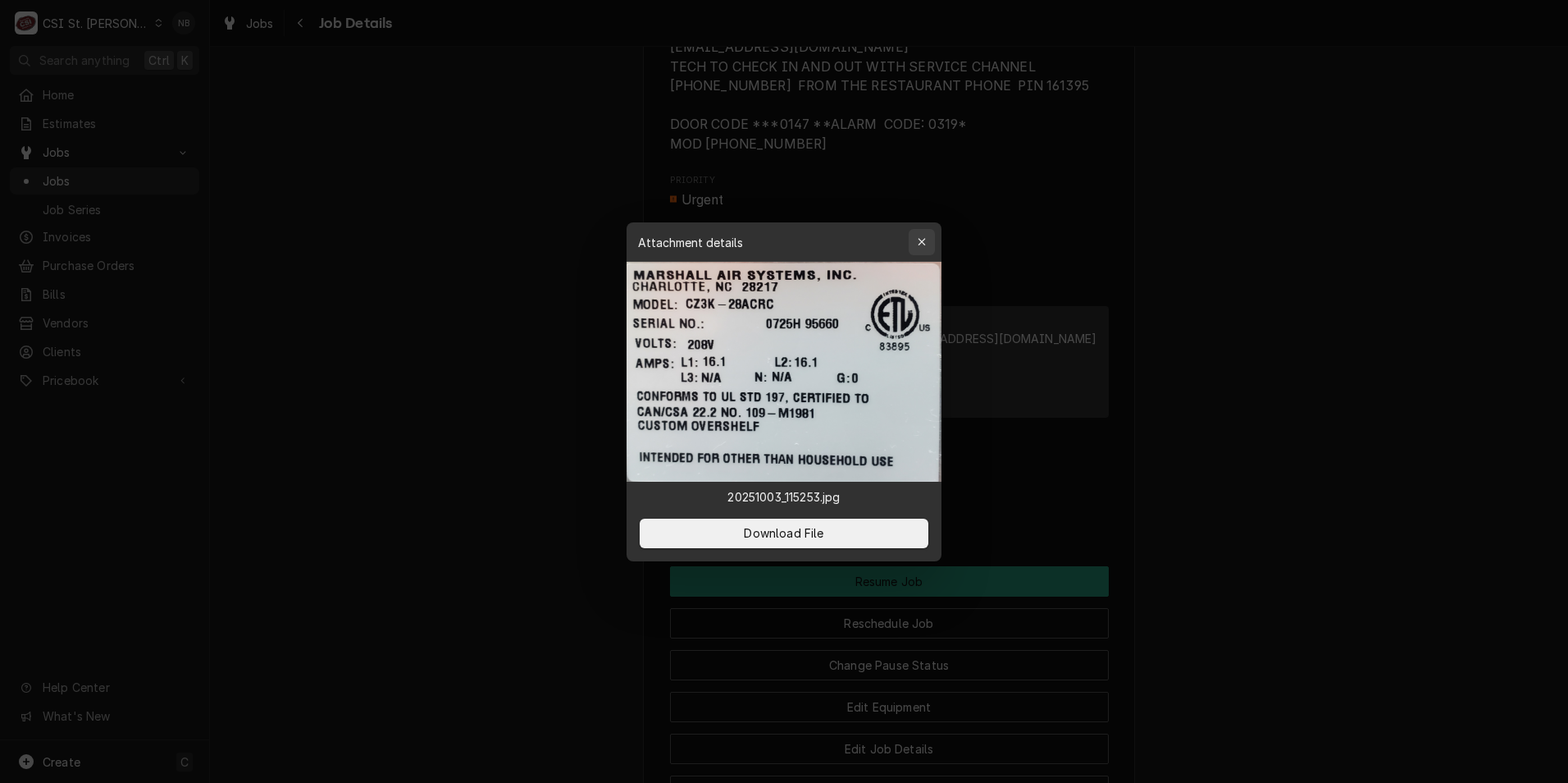
click at [923, 239] on icon "button" at bounding box center [922, 241] width 9 height 12
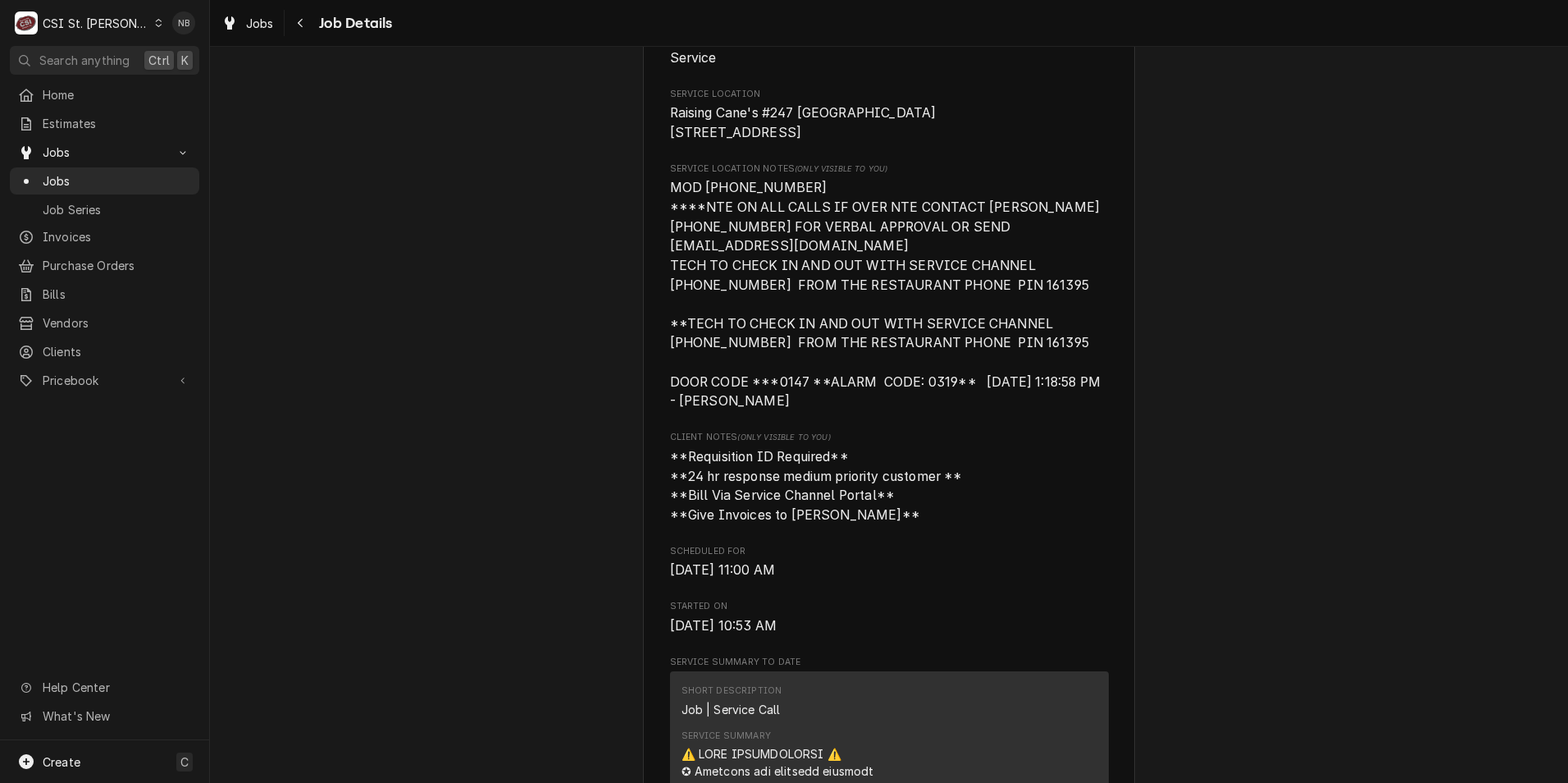
scroll to position [821, 0]
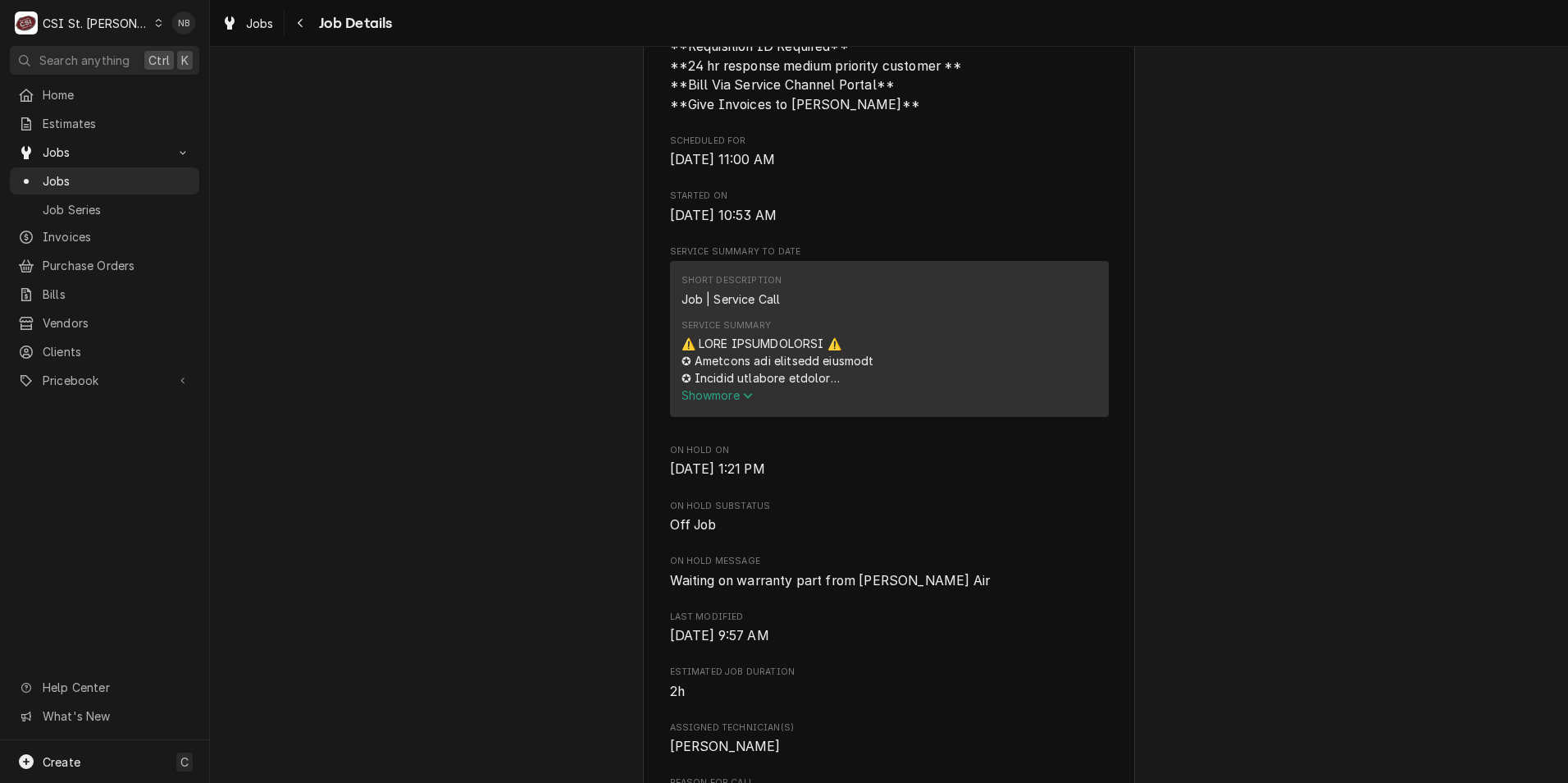
click at [716, 402] on span "Show more" at bounding box center [717, 395] width 72 height 14
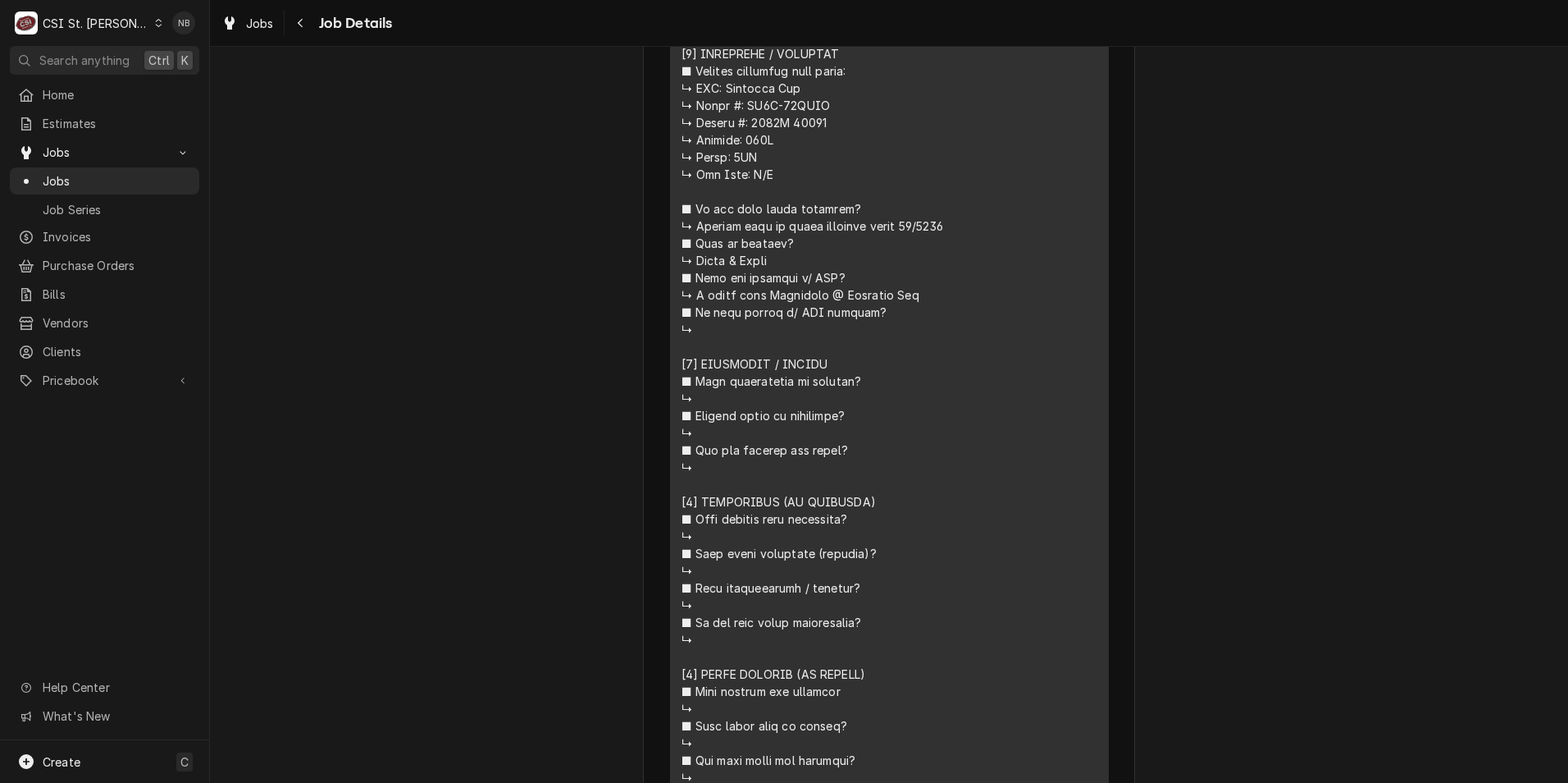
scroll to position [1723, 0]
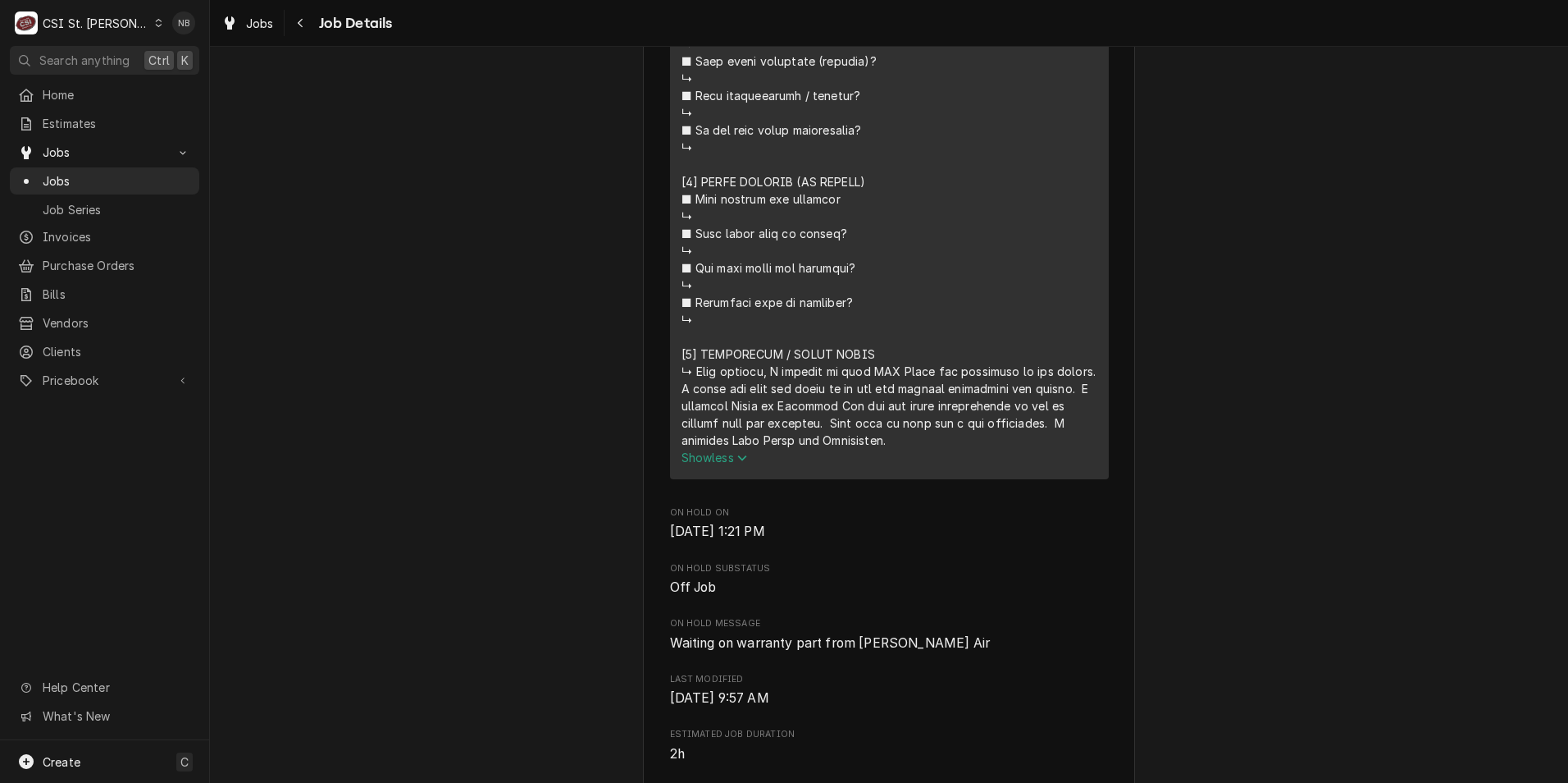
click at [723, 465] on span "Show less" at bounding box center [715, 458] width 66 height 14
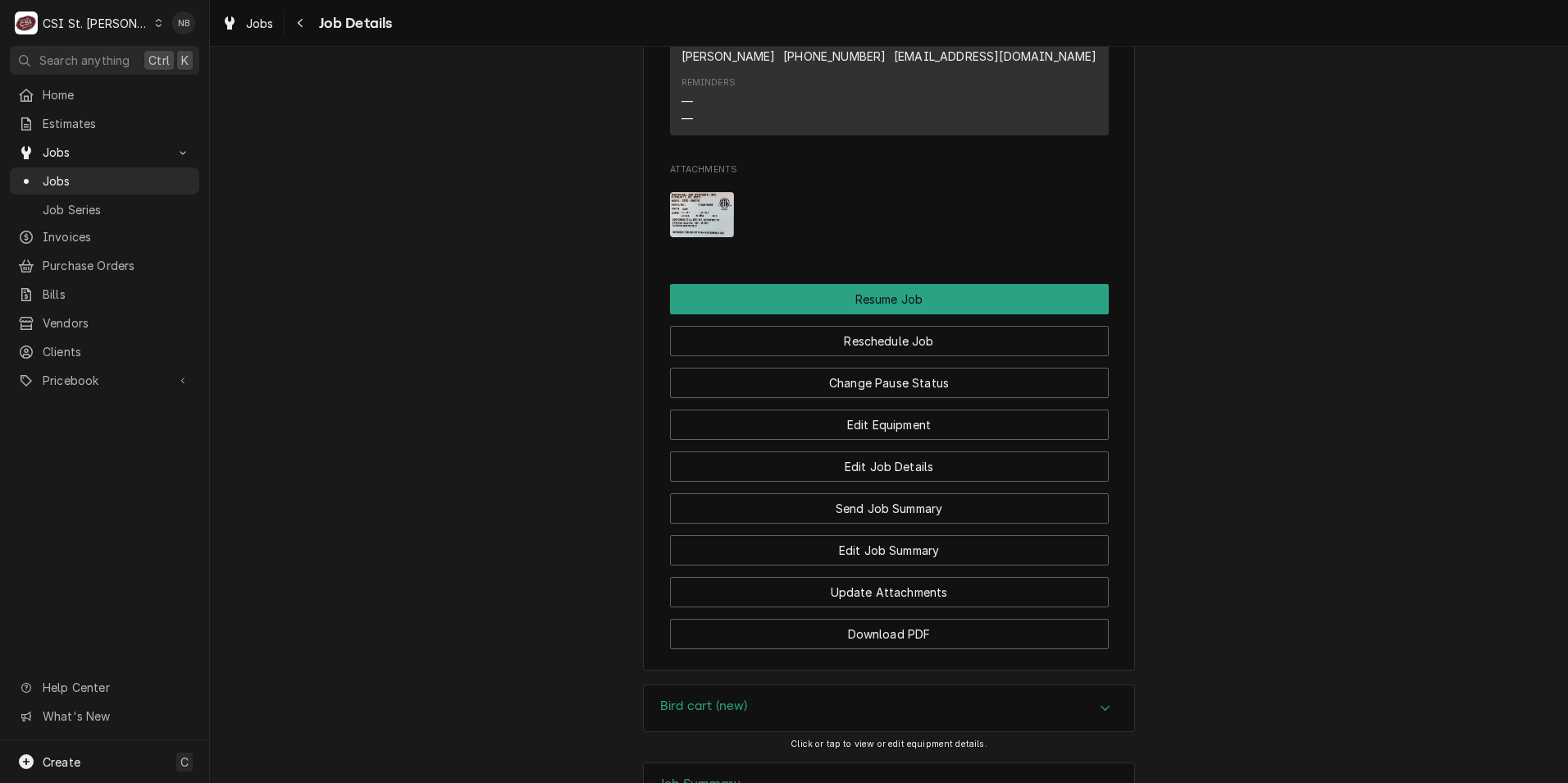
scroll to position [2334, 0]
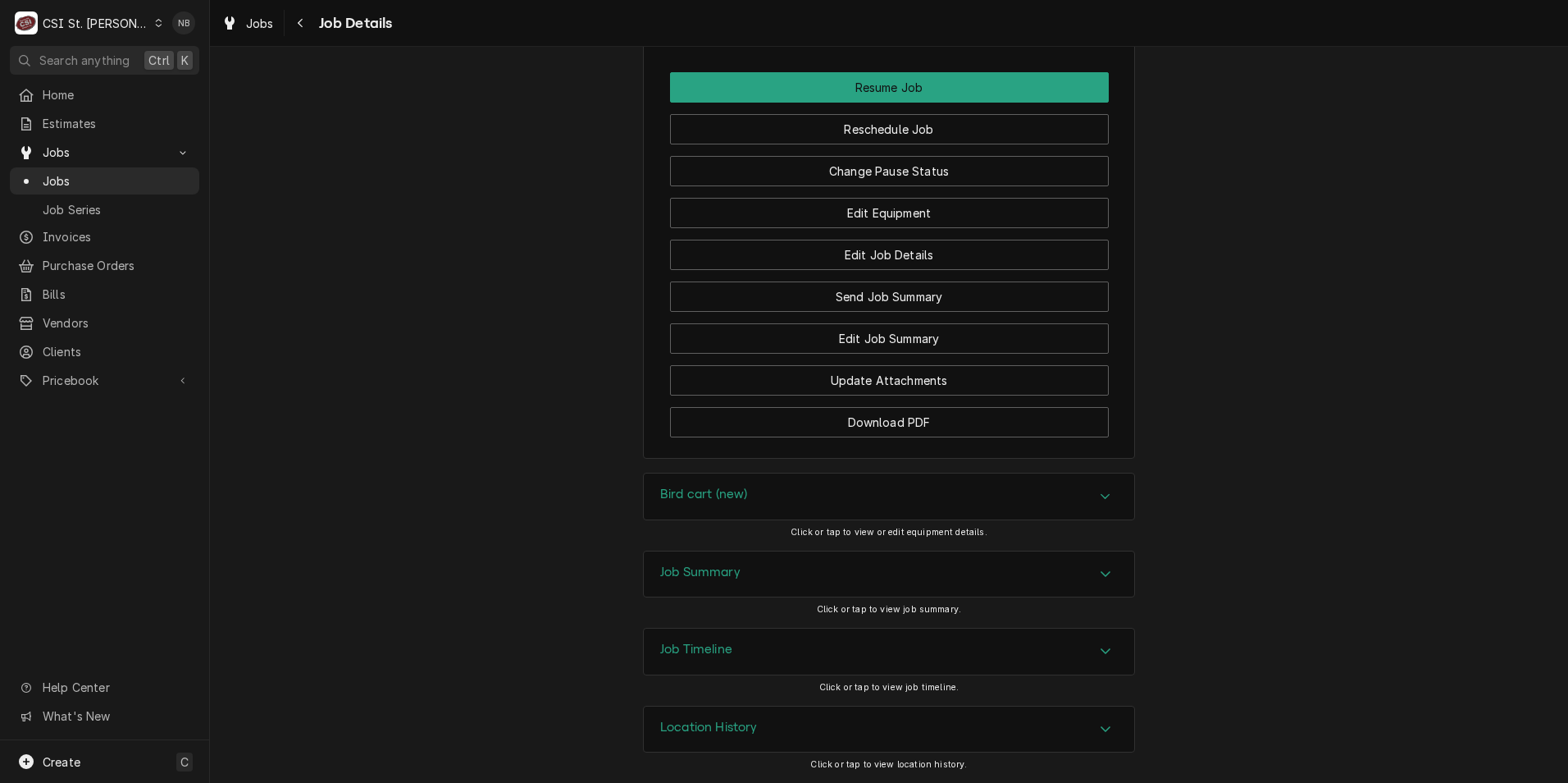
click at [780, 568] on div "Job Summary" at bounding box center [889, 574] width 491 height 46
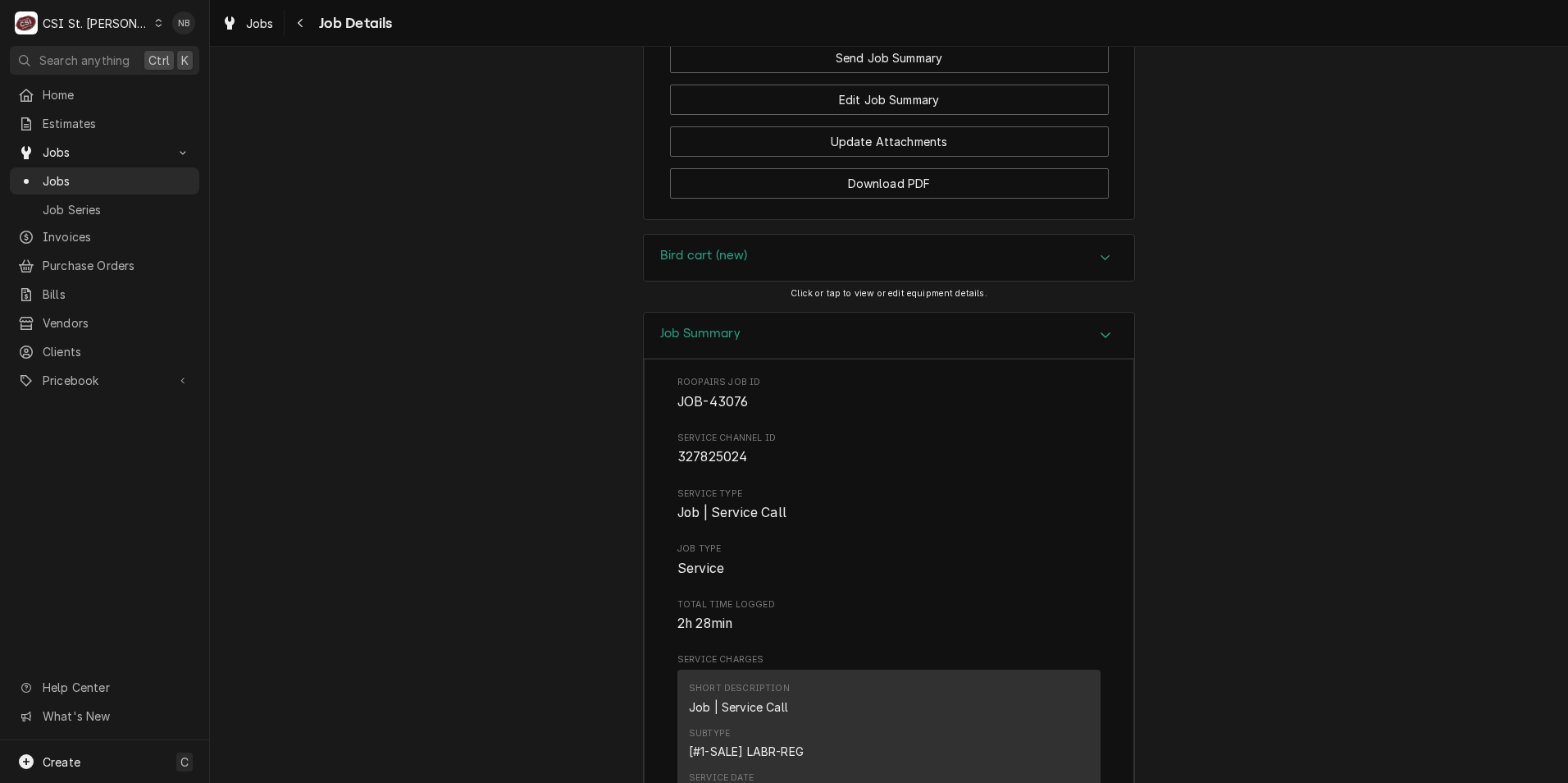
scroll to position [2534, 0]
click at [1052, 364] on div "Job Summary" at bounding box center [889, 340] width 491 height 46
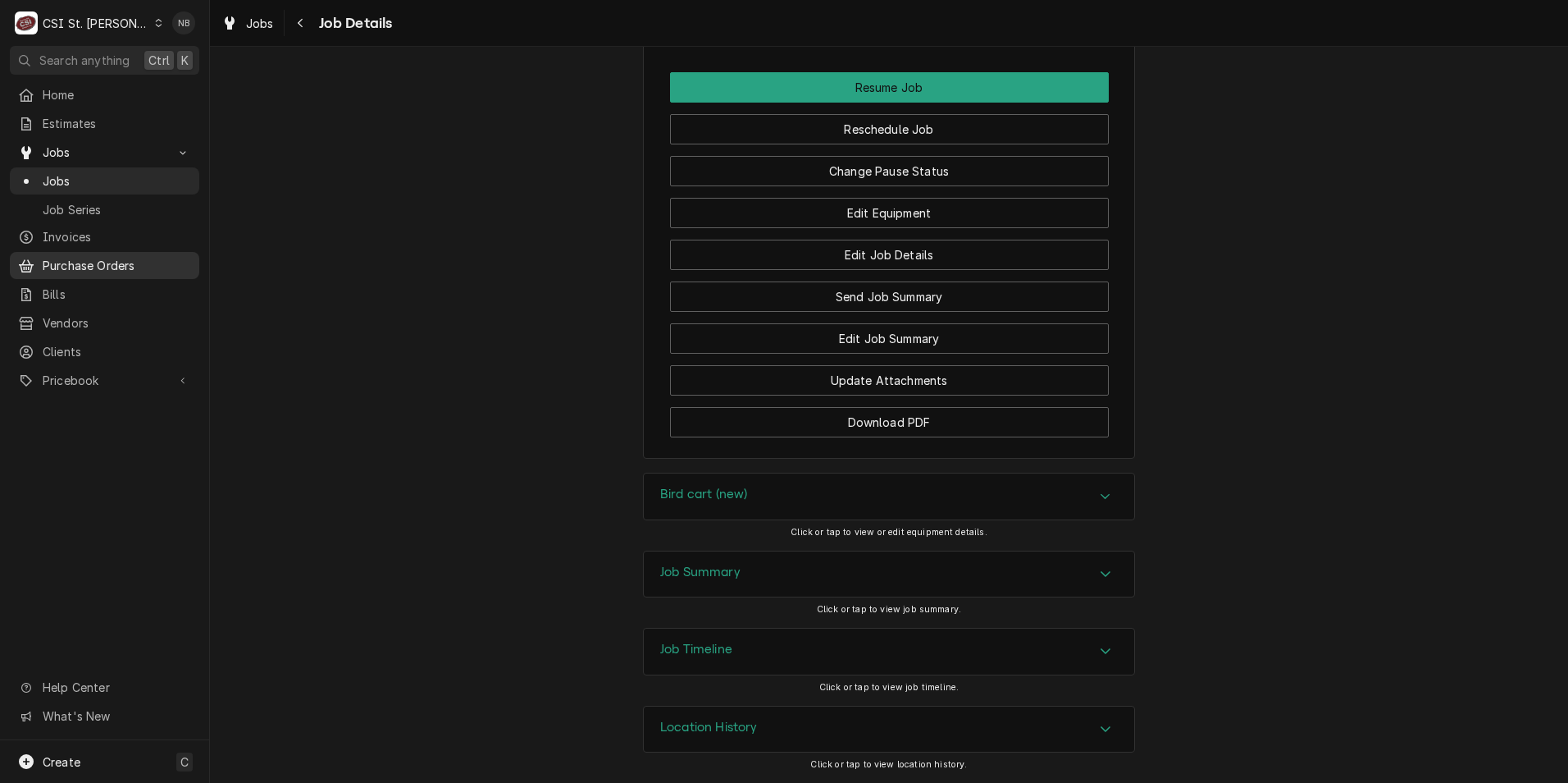
click at [64, 257] on span "Purchase Orders" at bounding box center [117, 265] width 148 height 17
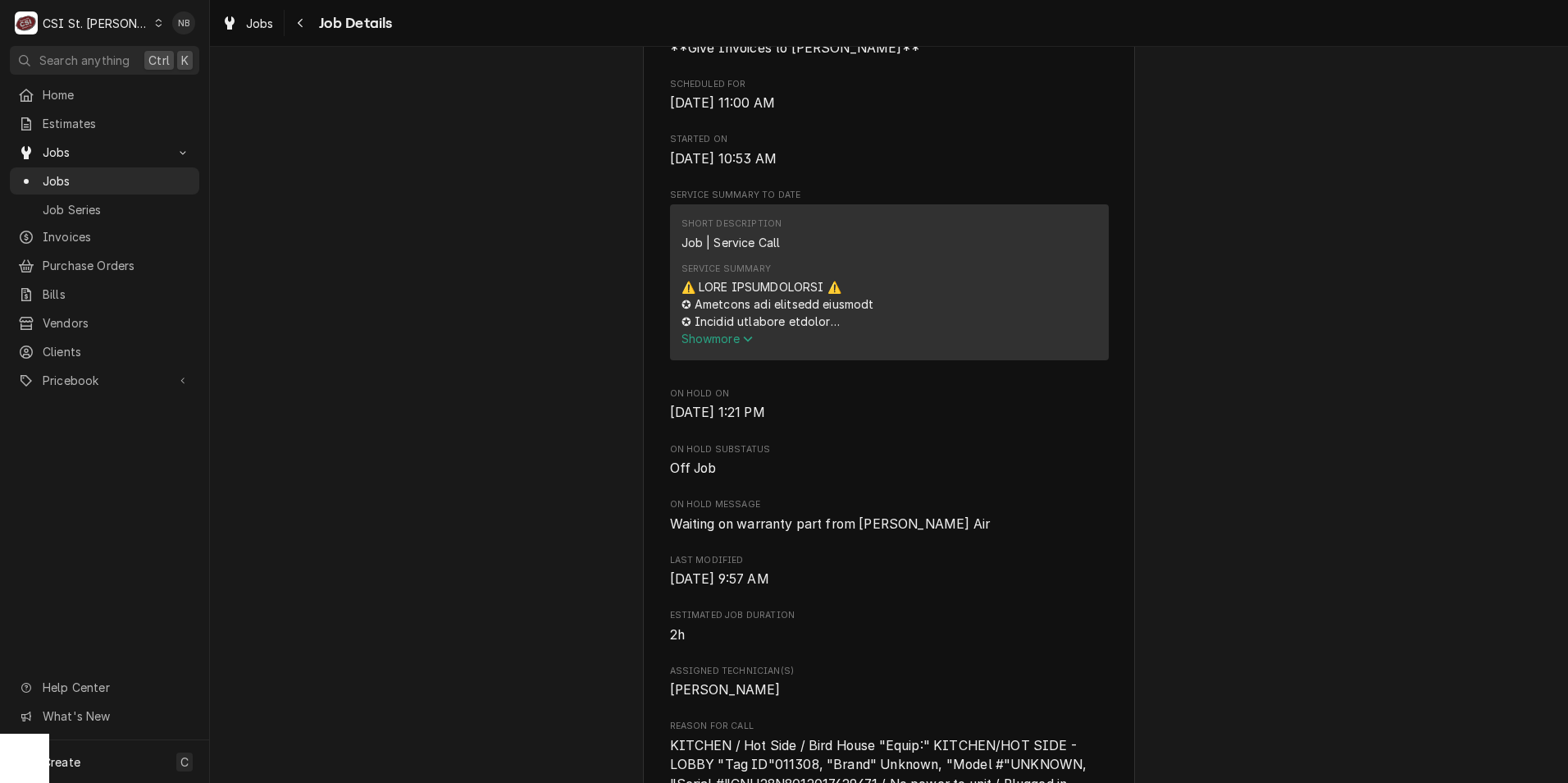
scroll to position [903, 0]
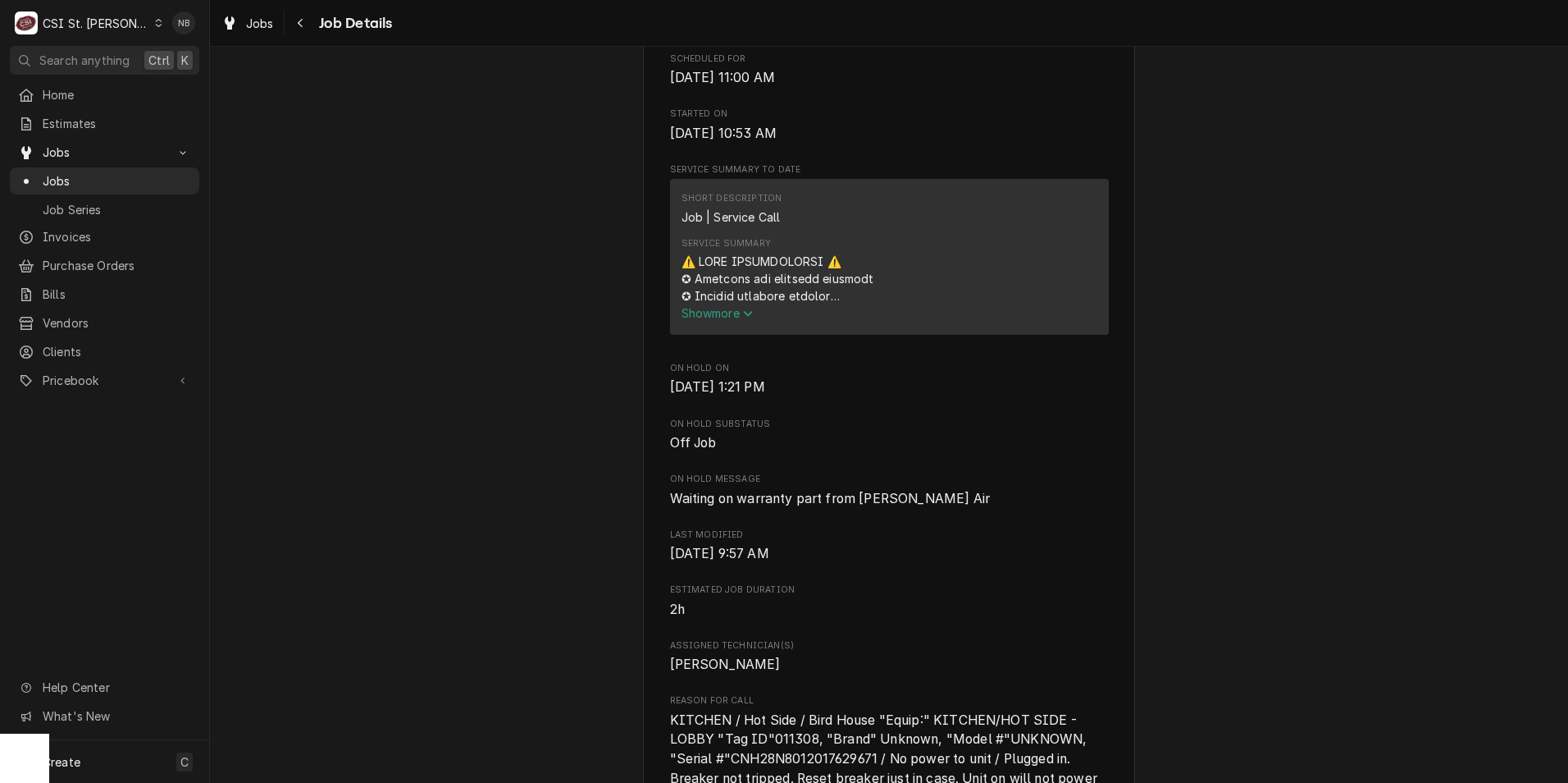
click at [725, 320] on span "Show more" at bounding box center [717, 313] width 72 height 14
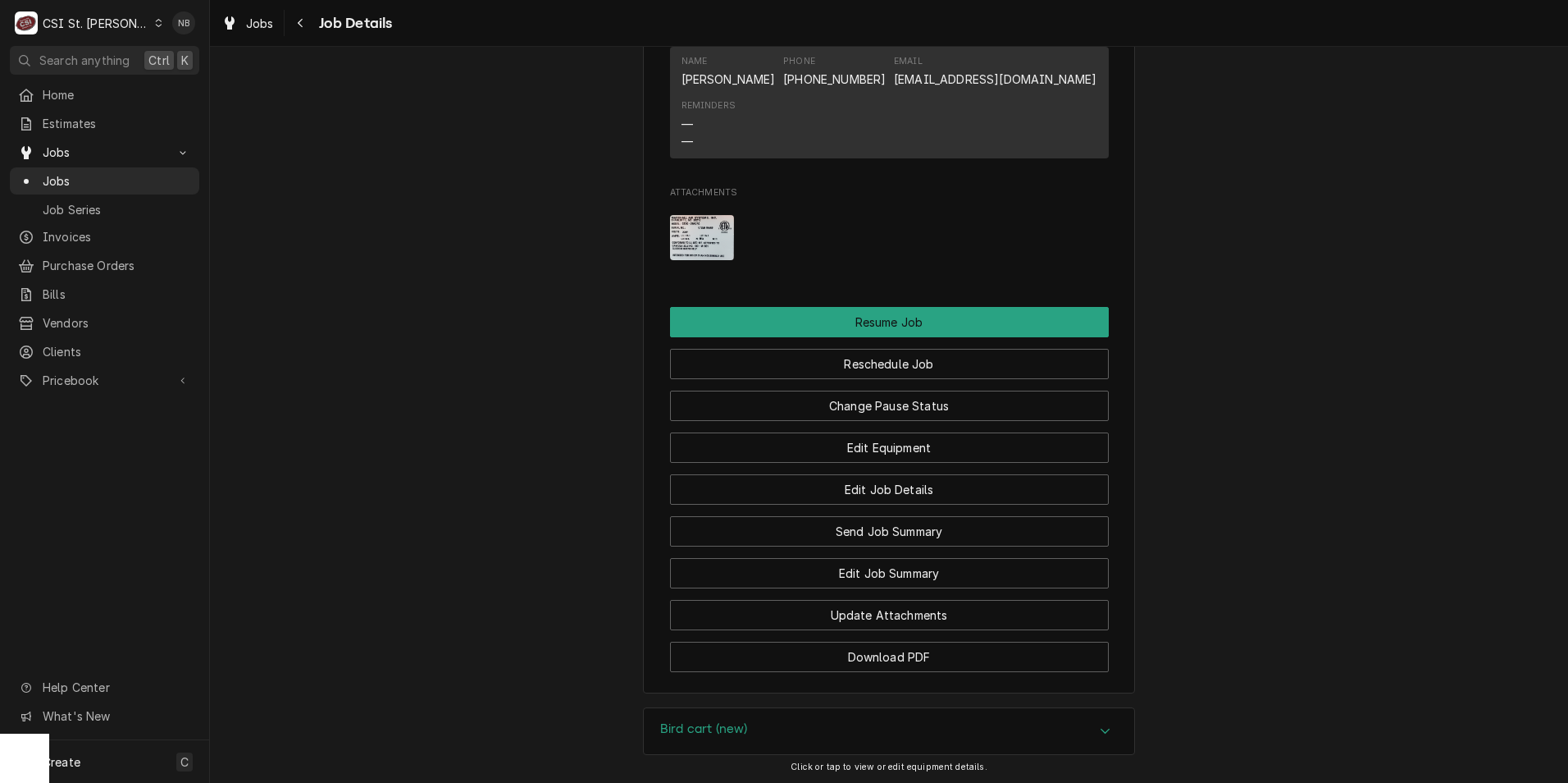
scroll to position [3036, 0]
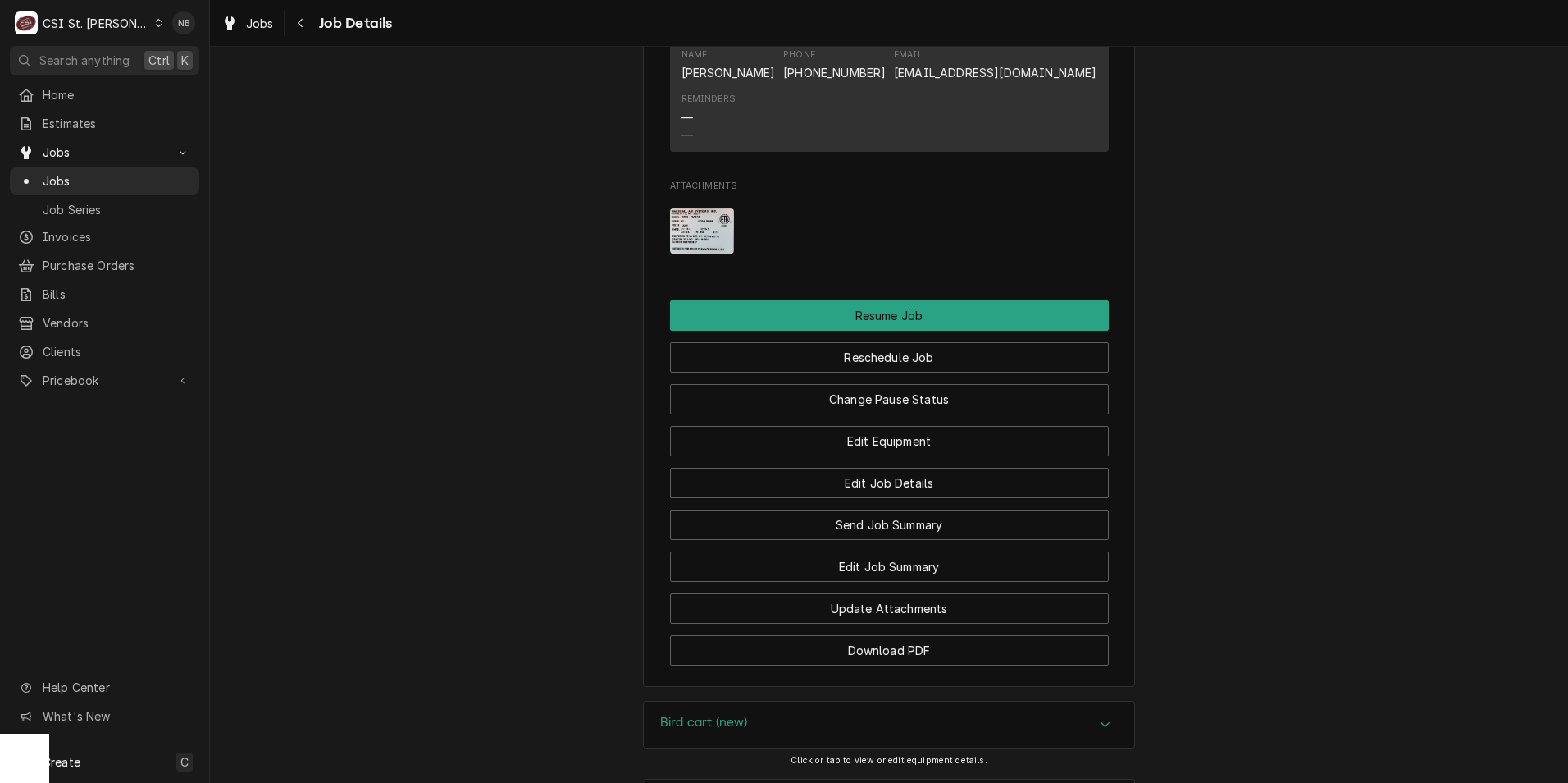
click at [695, 254] on img "Attachments" at bounding box center [702, 231] width 65 height 45
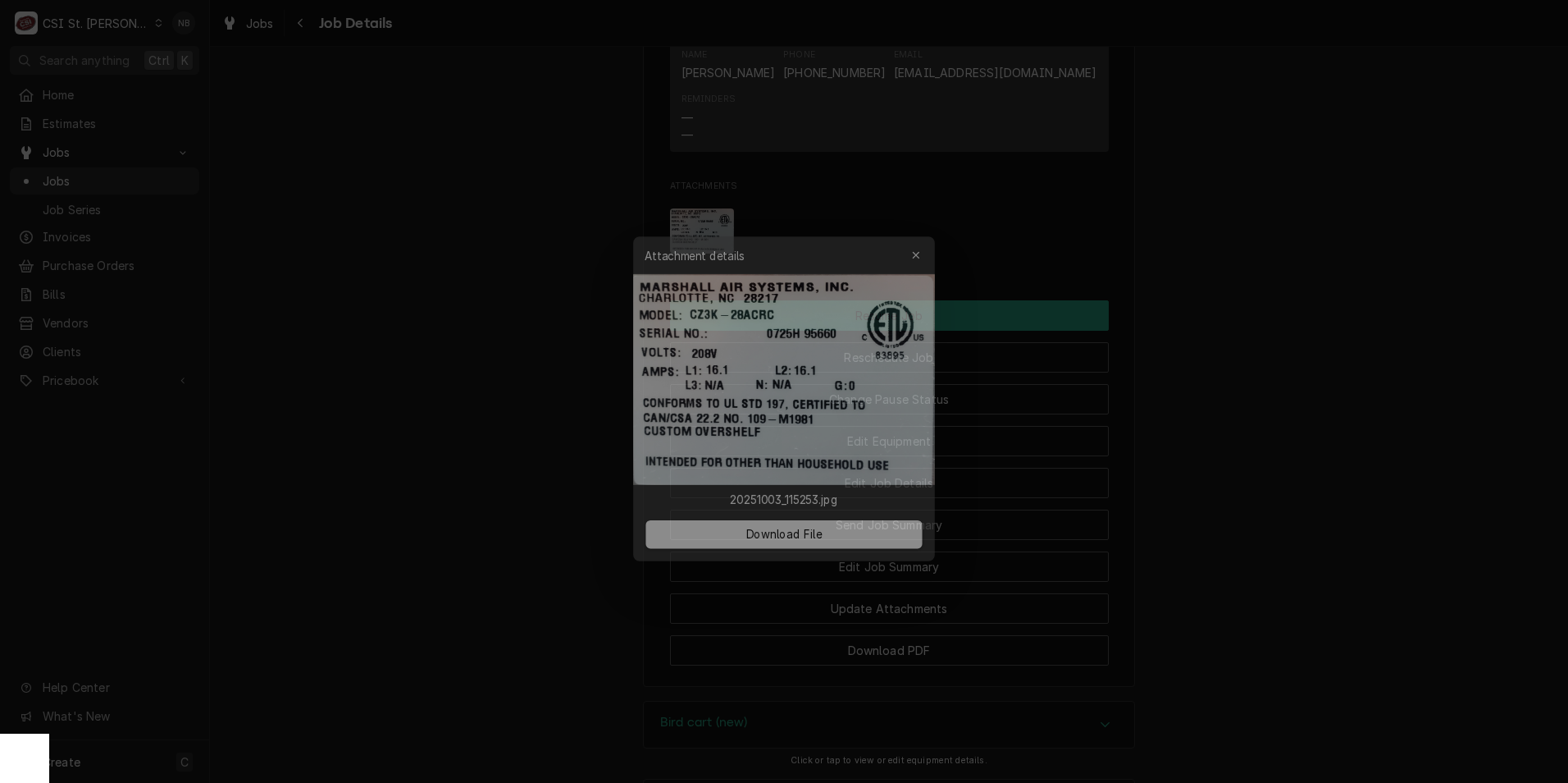
click at [1034, 275] on div at bounding box center [784, 392] width 1568 height 783
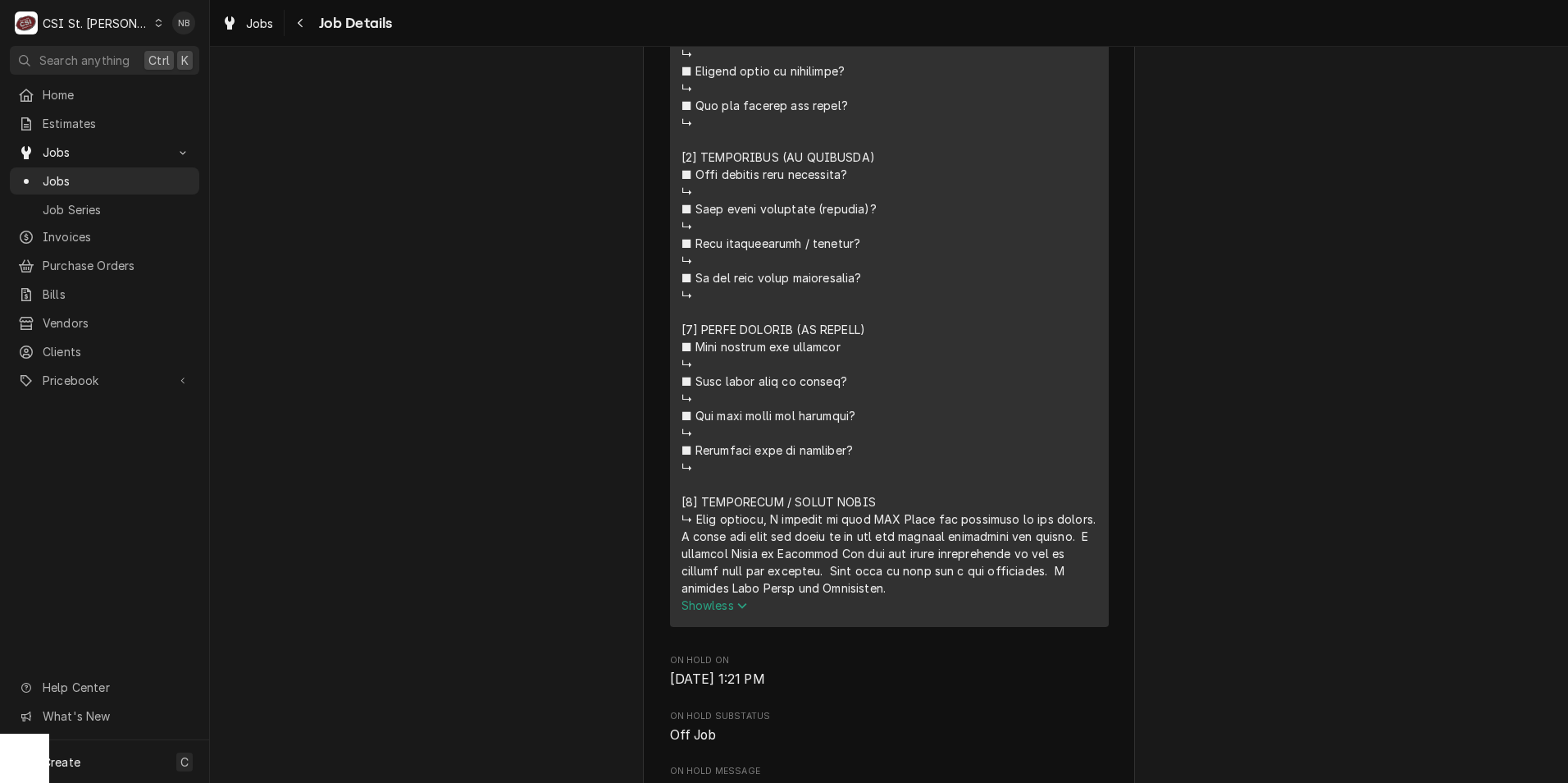
scroll to position [1822, 0]
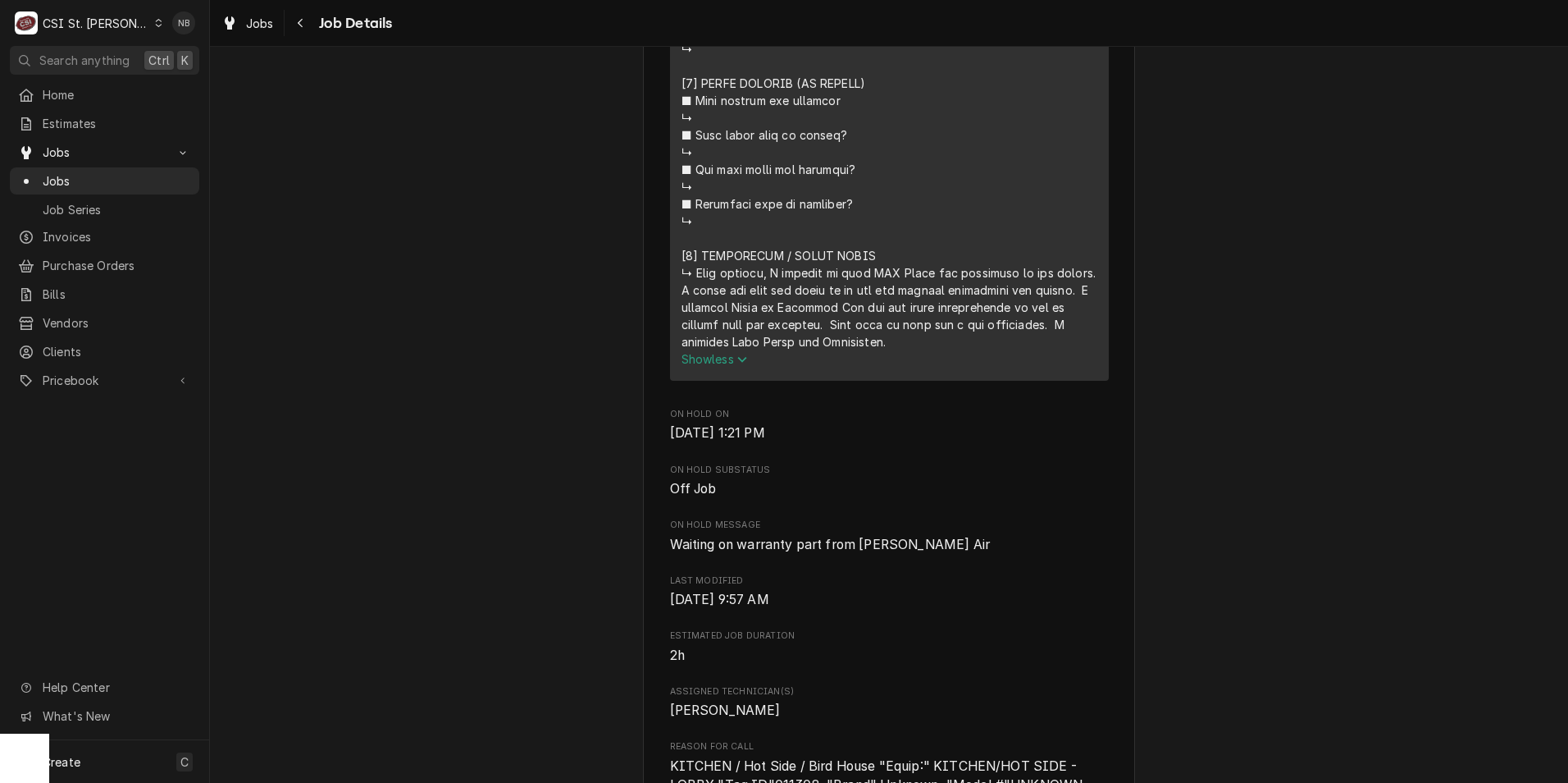
click at [905, 555] on span "Waiting on warranty part from Marshall Air" at bounding box center [889, 545] width 439 height 20
drag, startPoint x: 962, startPoint y: 568, endPoint x: 751, endPoint y: 554, distance: 211.5
click at [751, 554] on div "On Hold Message Waiting on warranty part from Marshall Air" at bounding box center [889, 535] width 439 height 35
drag, startPoint x: 751, startPoint y: 554, endPoint x: 1107, endPoint y: 592, distance: 358.0
click at [1115, 595] on div "Raising Canes - Billing Account Raising Cane's #247 Chesterfield / 17360 Cheste…" at bounding box center [889, 93] width 492 height 3618
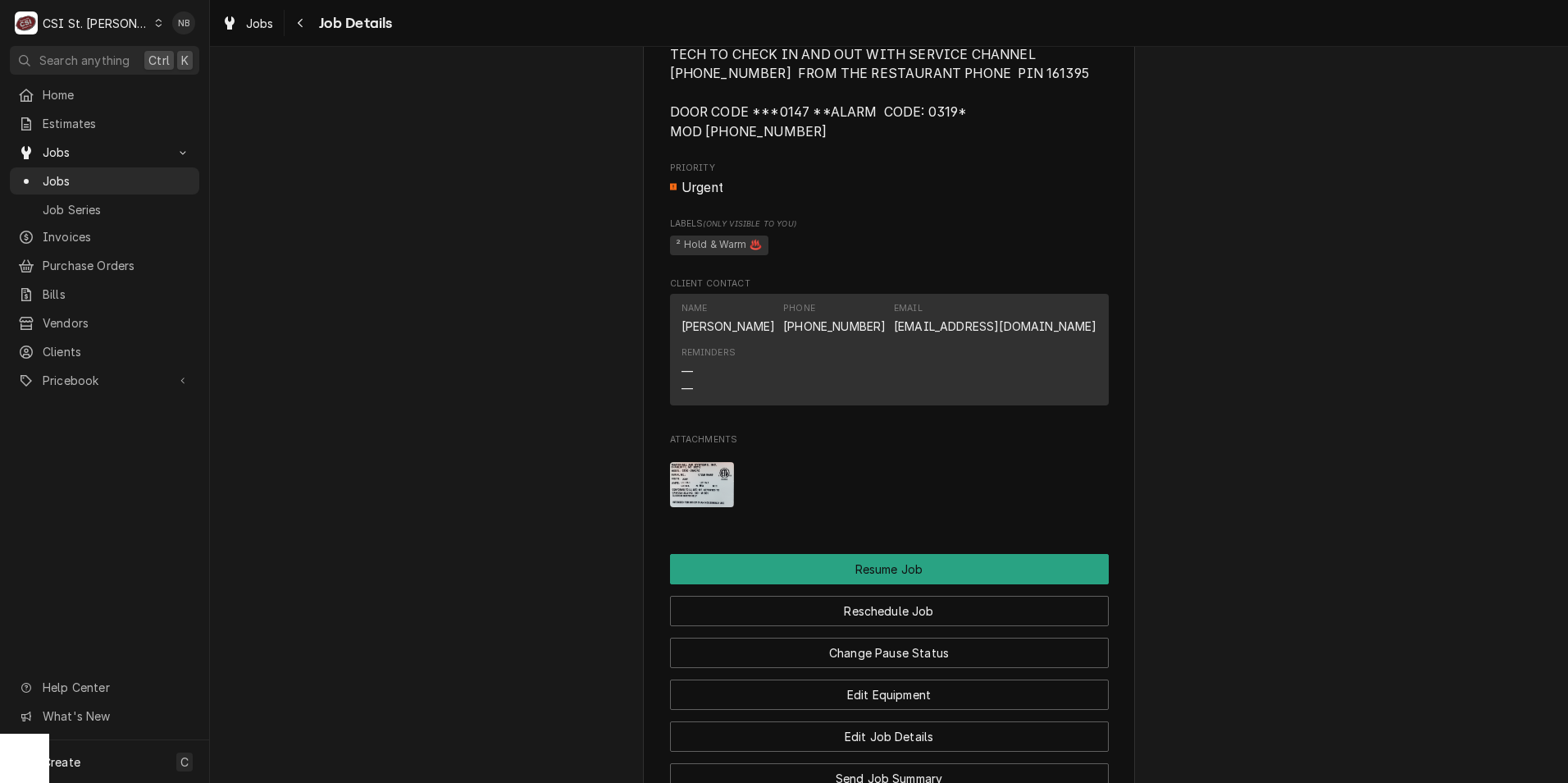
scroll to position [2807, 0]
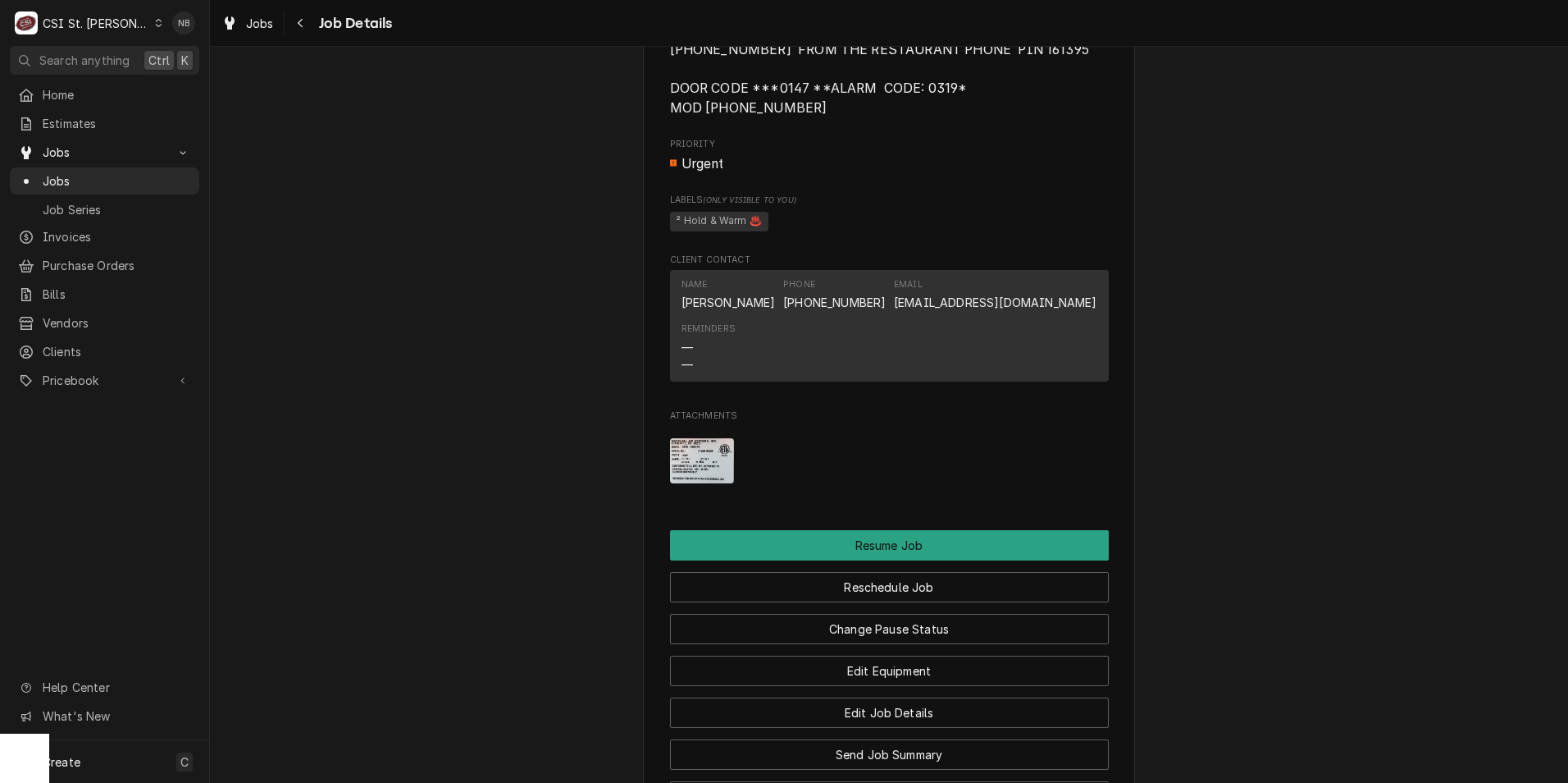
click at [731, 495] on div "Attachments" at bounding box center [889, 460] width 439 height 71
click at [700, 484] on img "Attachments" at bounding box center [702, 460] width 65 height 45
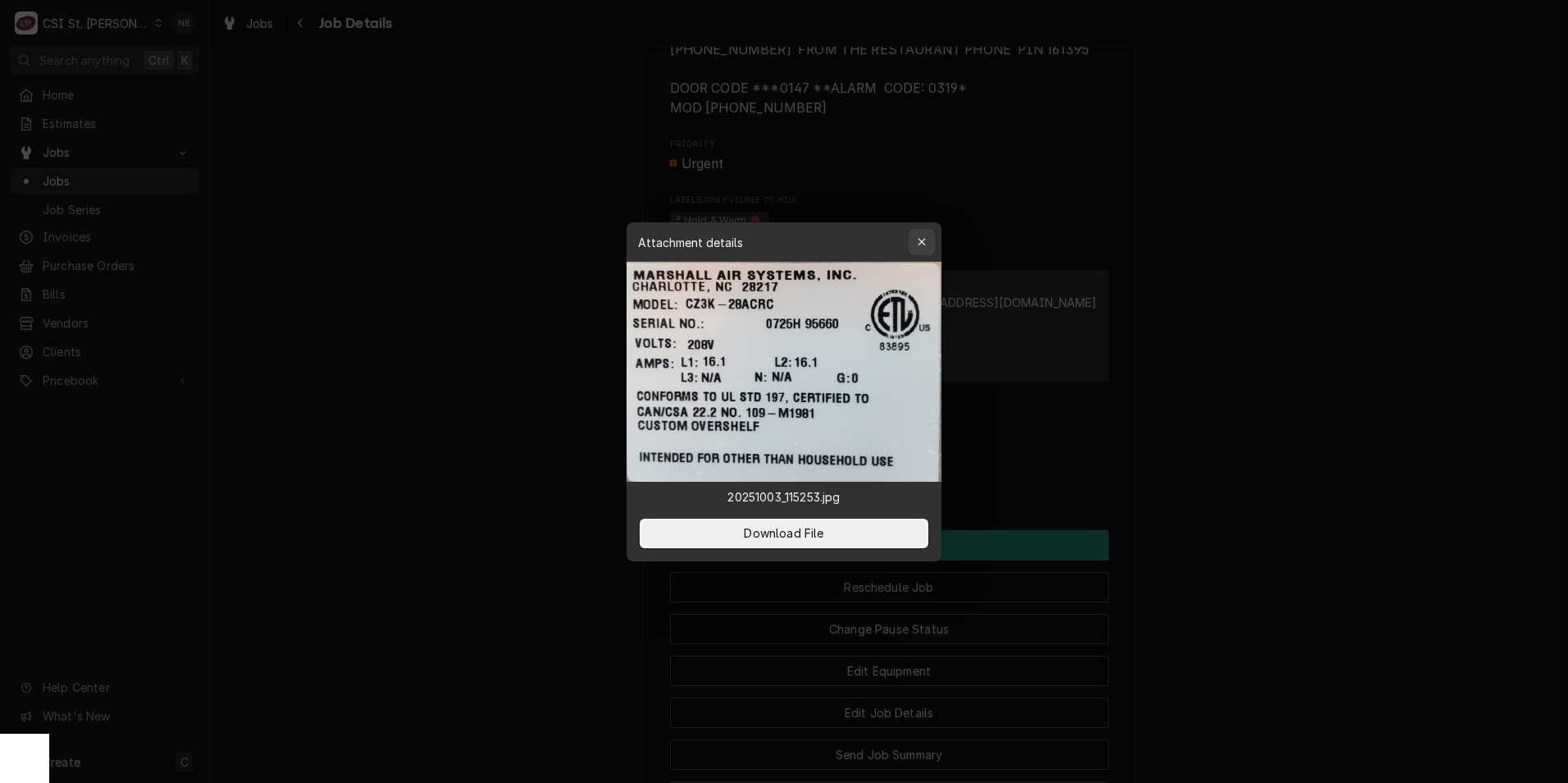
click at [927, 243] on div "button" at bounding box center [922, 242] width 16 height 16
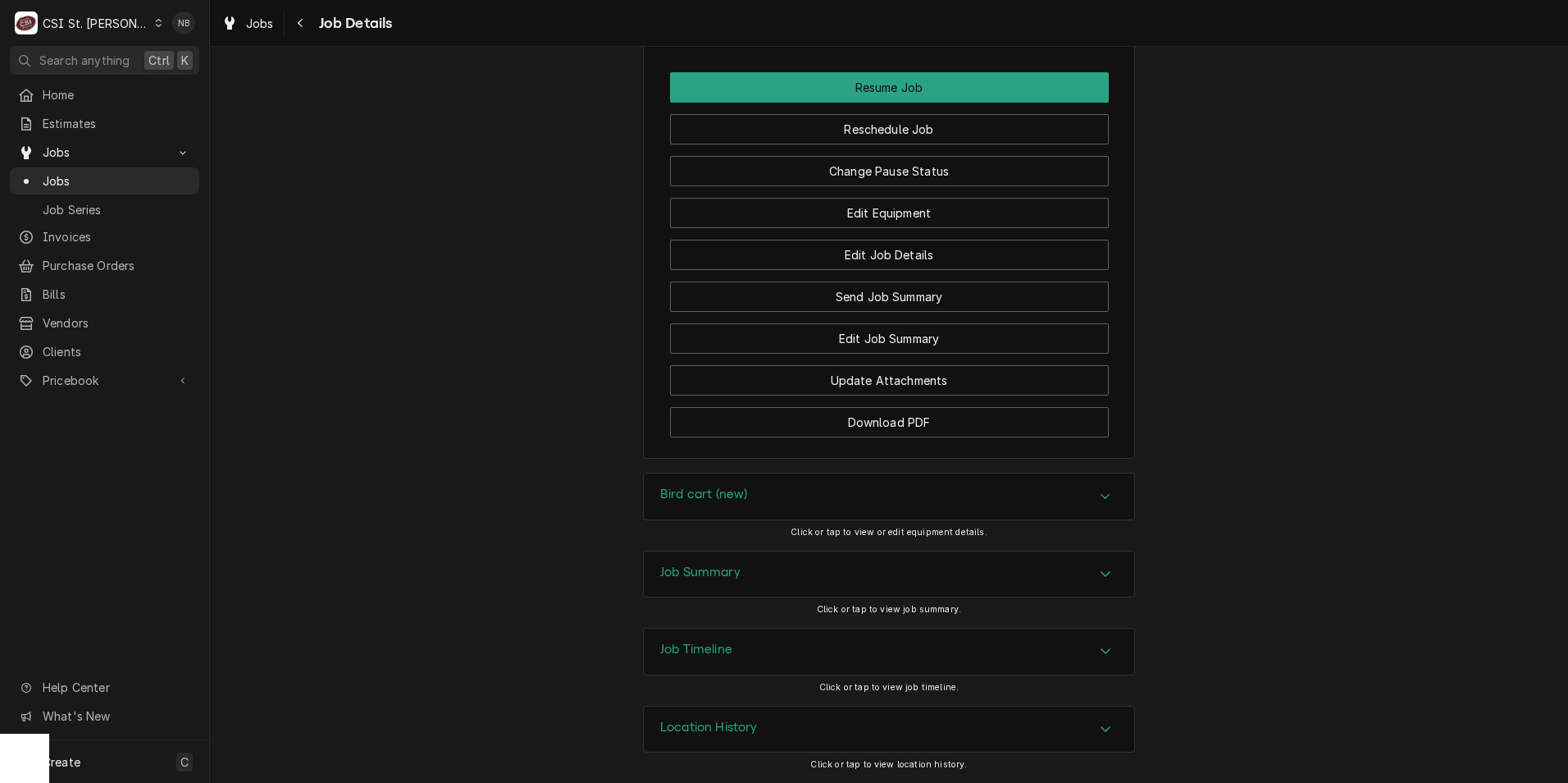
scroll to position [3298, 0]
click at [981, 572] on div "Job Summary" at bounding box center [889, 574] width 491 height 46
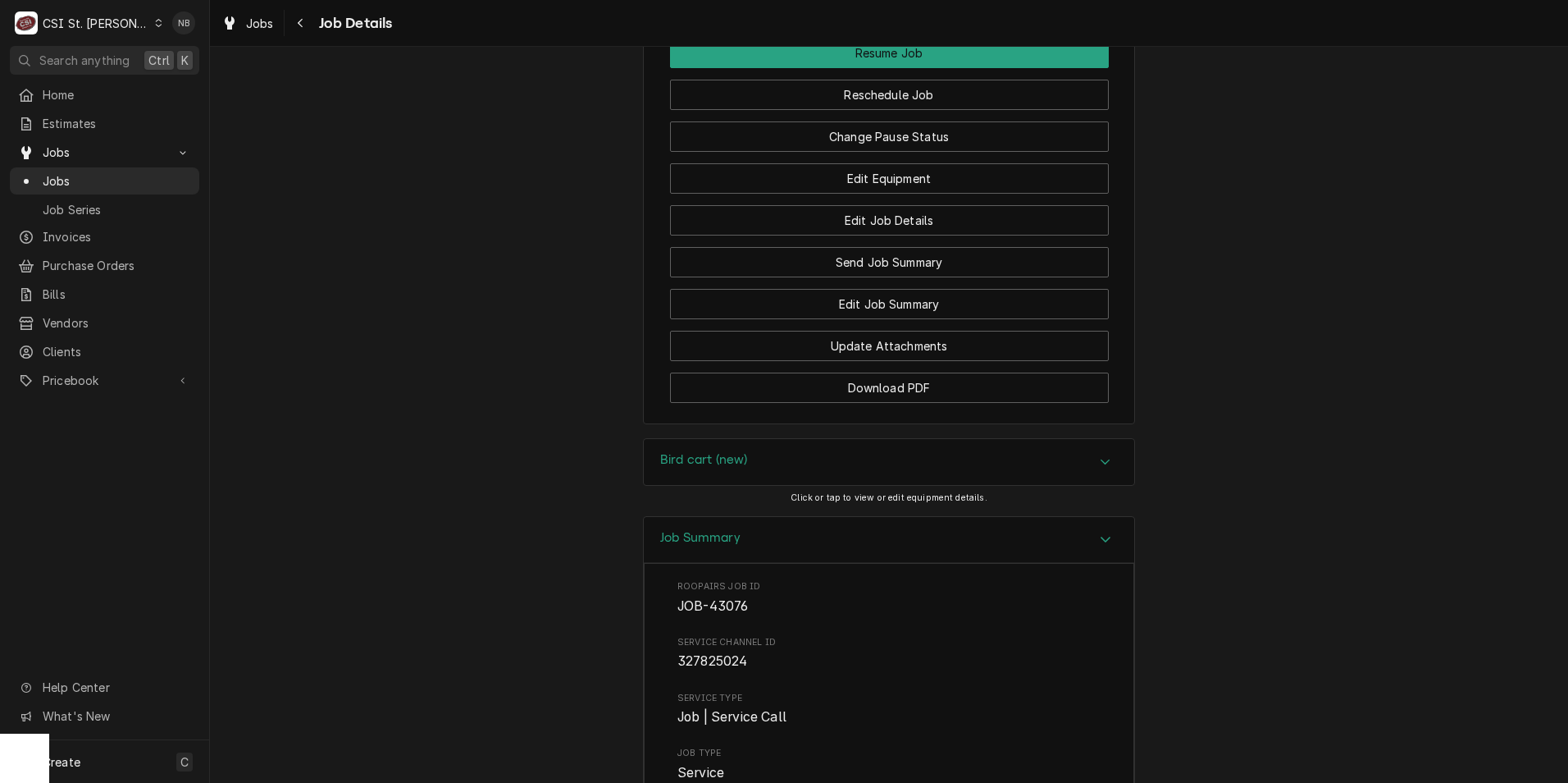
click at [978, 564] on div "Job Summary" at bounding box center [889, 540] width 491 height 46
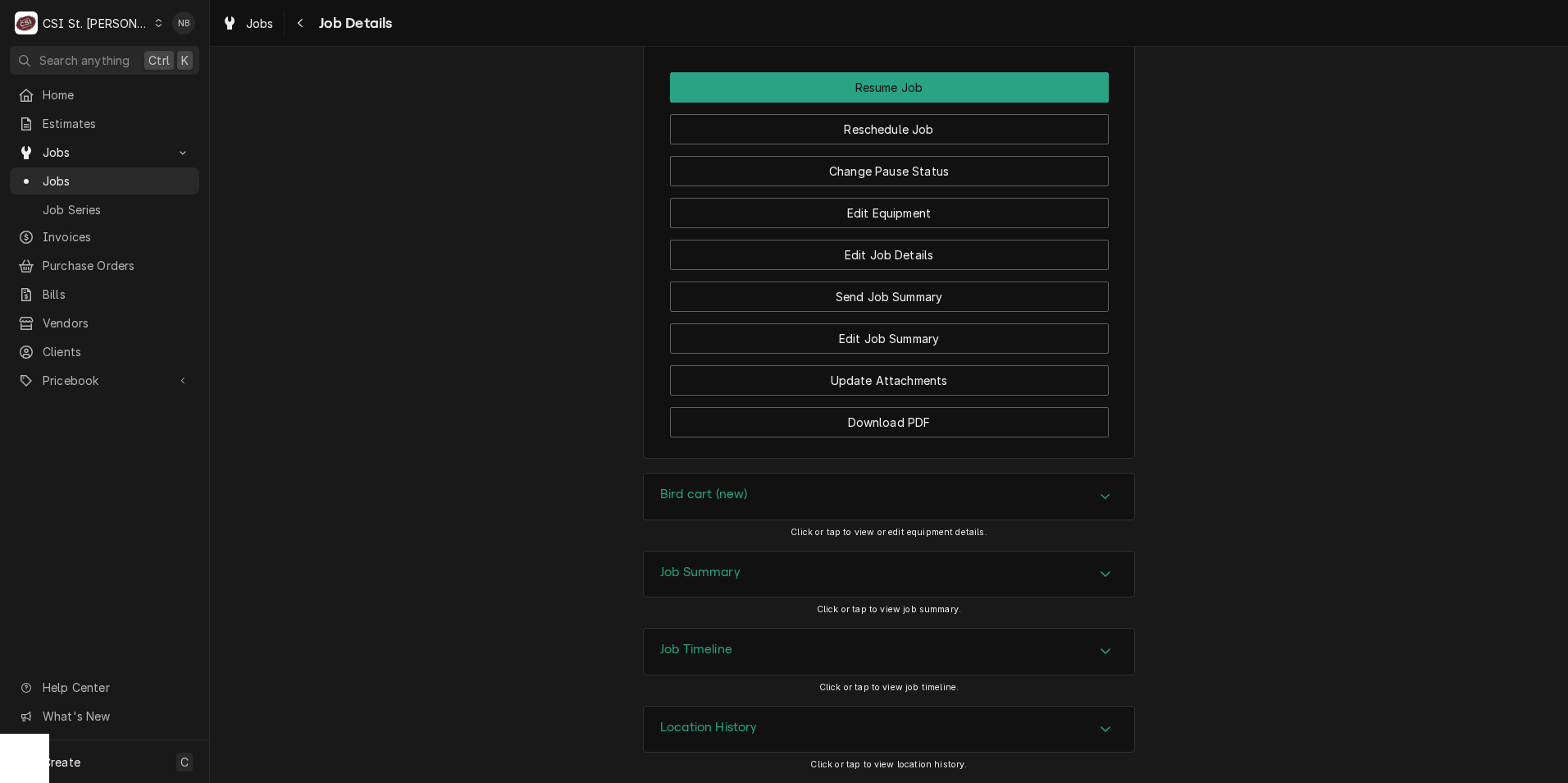
click at [964, 645] on div "Job Timeline" at bounding box center [889, 651] width 491 height 46
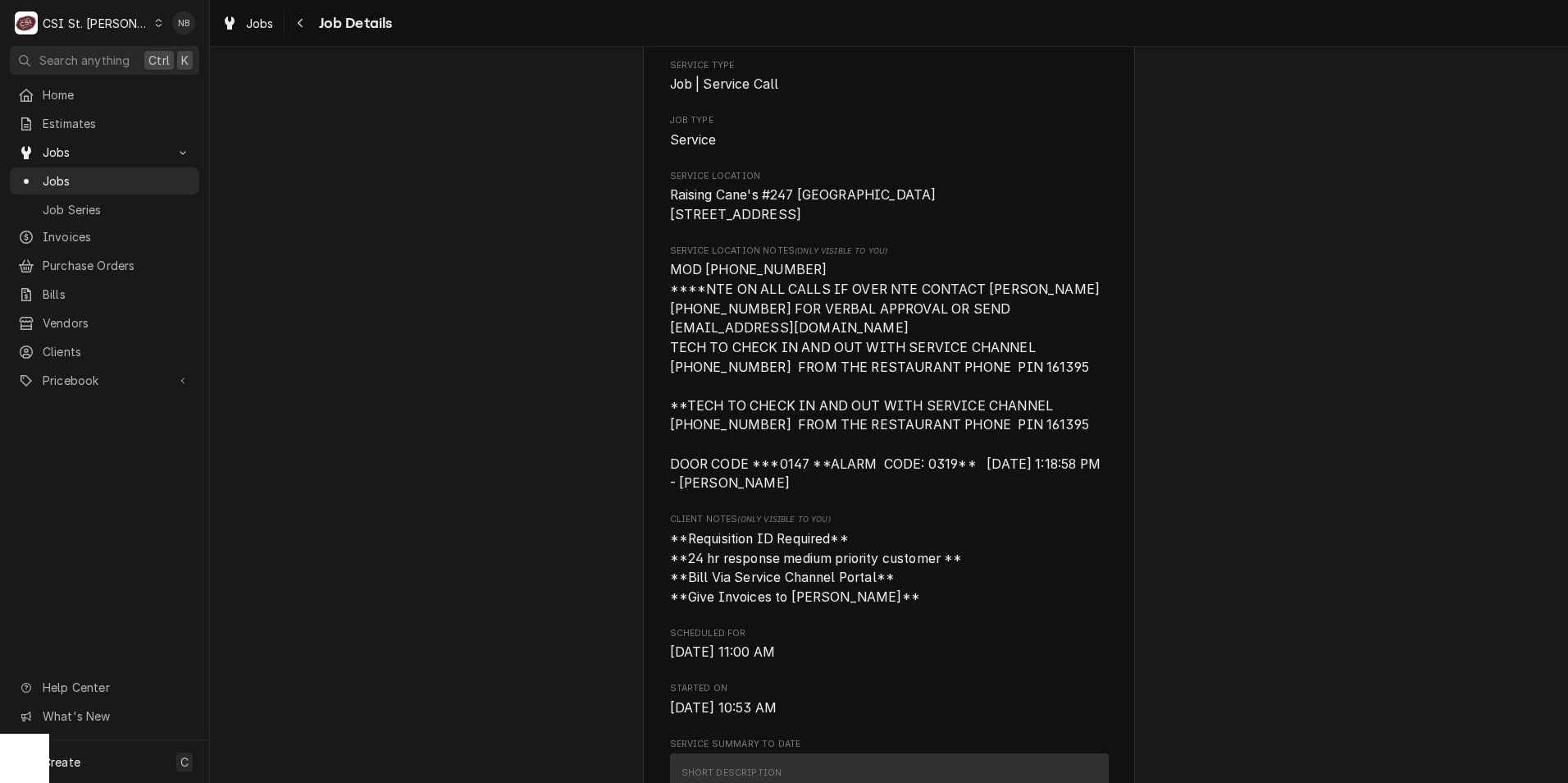
scroll to position [0, 0]
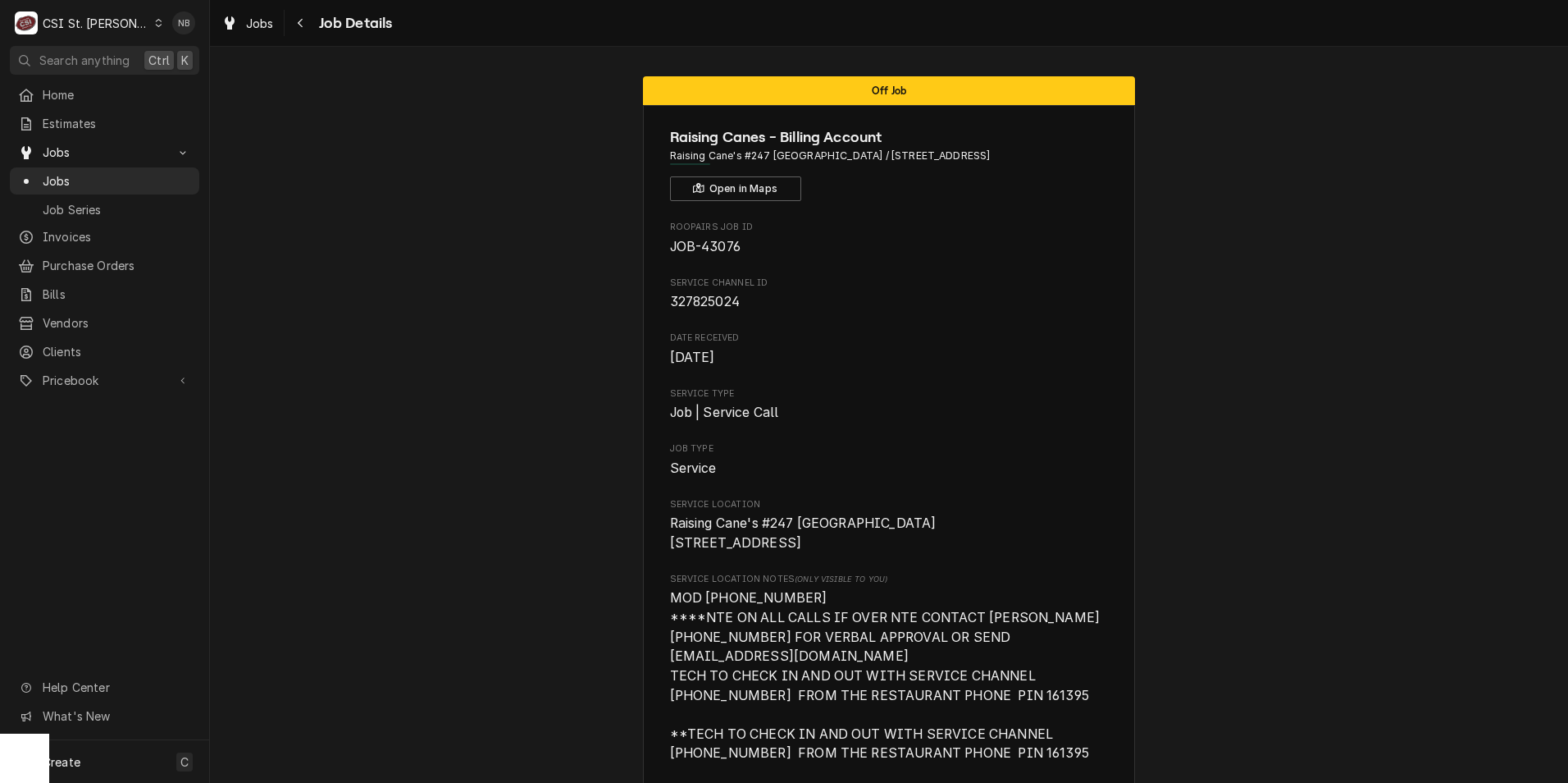
click at [1038, 312] on span "327825024" at bounding box center [889, 302] width 439 height 20
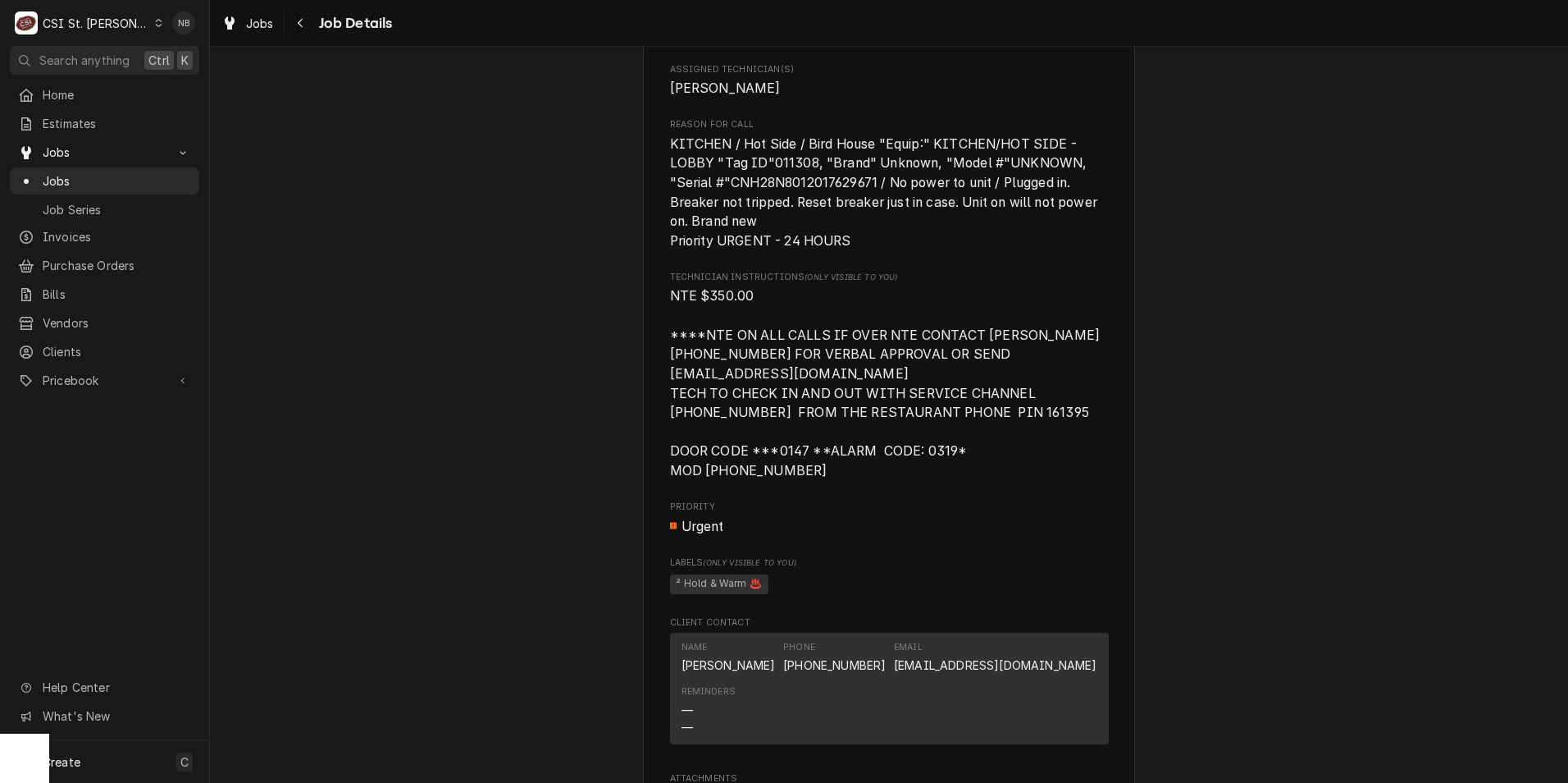
scroll to position [2462, 0]
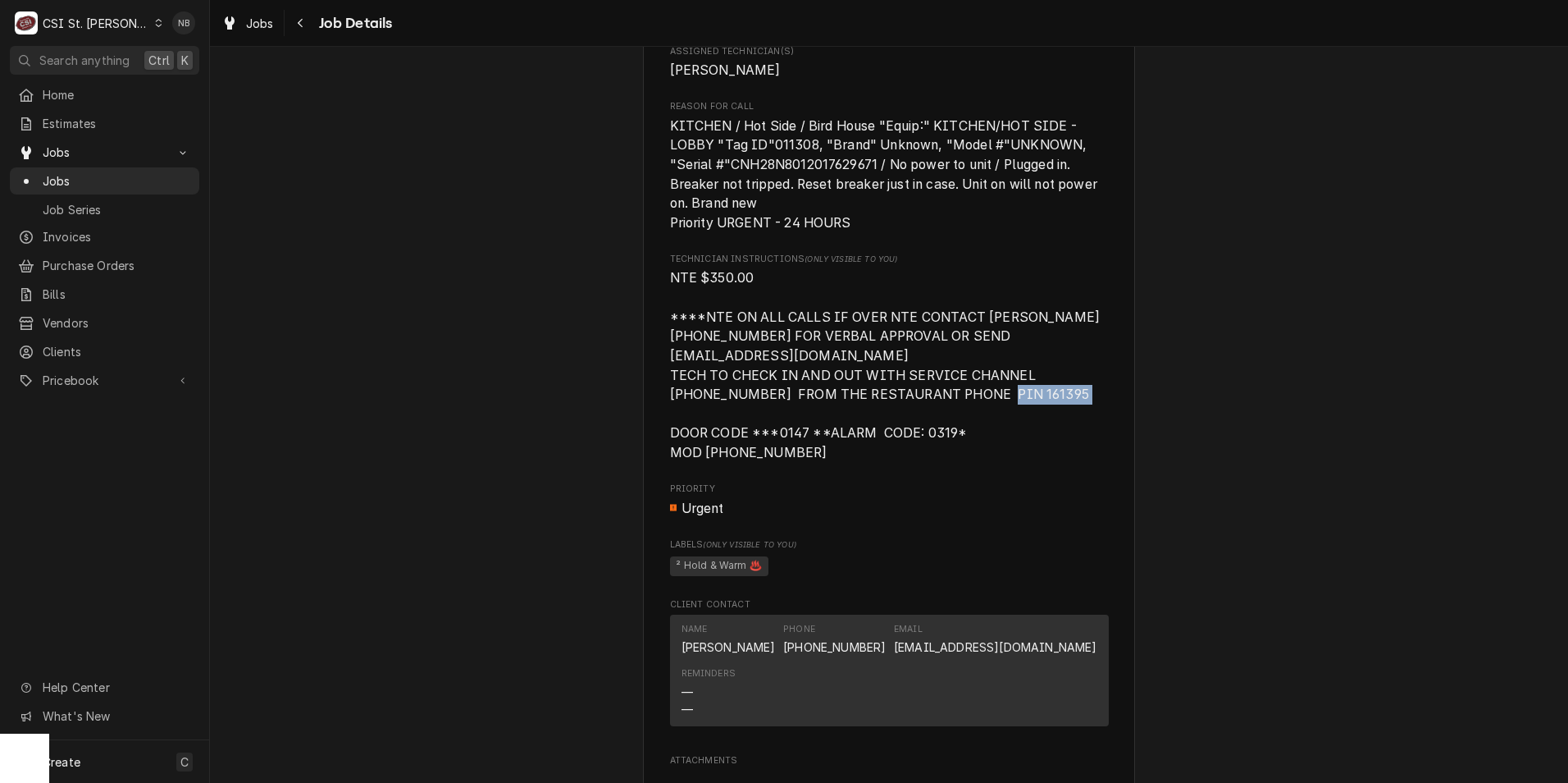
drag, startPoint x: 997, startPoint y: 430, endPoint x: 910, endPoint y: 431, distance: 87.0
click at [910, 431] on span "NTE $350.00 ****NTE ON ALL CALLS IF OVER NTE CONTACT JEFF COSTA 636-399-1299 FO…" at bounding box center [889, 365] width 439 height 194
drag, startPoint x: 910, startPoint y: 431, endPoint x: 918, endPoint y: 445, distance: 16.1
click at [918, 445] on span "NTE $350.00 ****NTE ON ALL CALLS IF OVER NTE CONTACT JEFF COSTA 636-399-1299 FO…" at bounding box center [889, 365] width 439 height 194
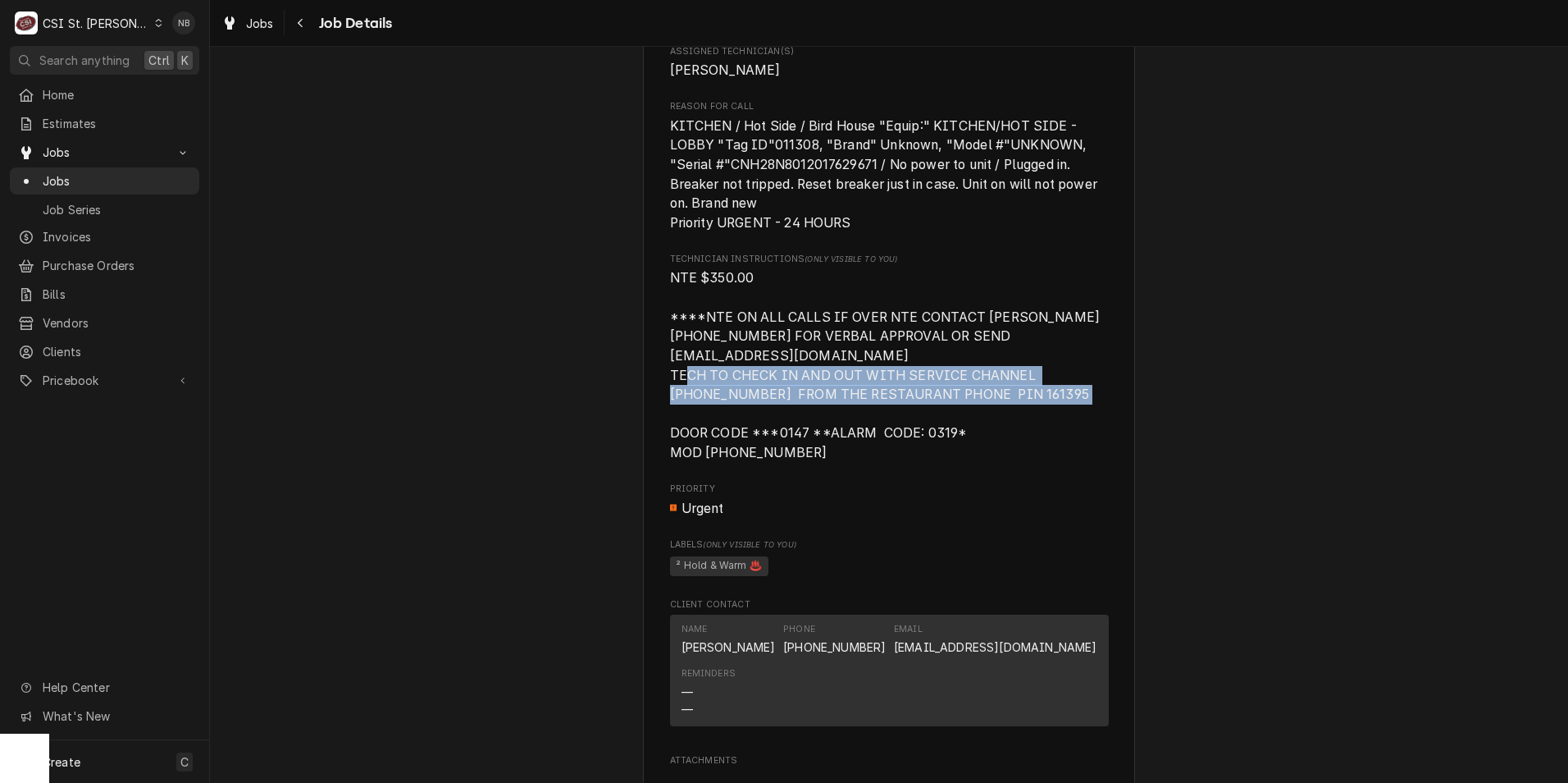
drag, startPoint x: 985, startPoint y: 426, endPoint x: 655, endPoint y: 410, distance: 330.4
drag, startPoint x: 655, startPoint y: 410, endPoint x: 792, endPoint y: 435, distance: 139.3
click at [792, 435] on span "NTE $350.00 ****NTE ON ALL CALLS IF OVER NTE CONTACT JEFF COSTA 636-399-1299 FO…" at bounding box center [887, 365] width 434 height 190
drag, startPoint x: 989, startPoint y: 433, endPoint x: 651, endPoint y: 413, distance: 338.6
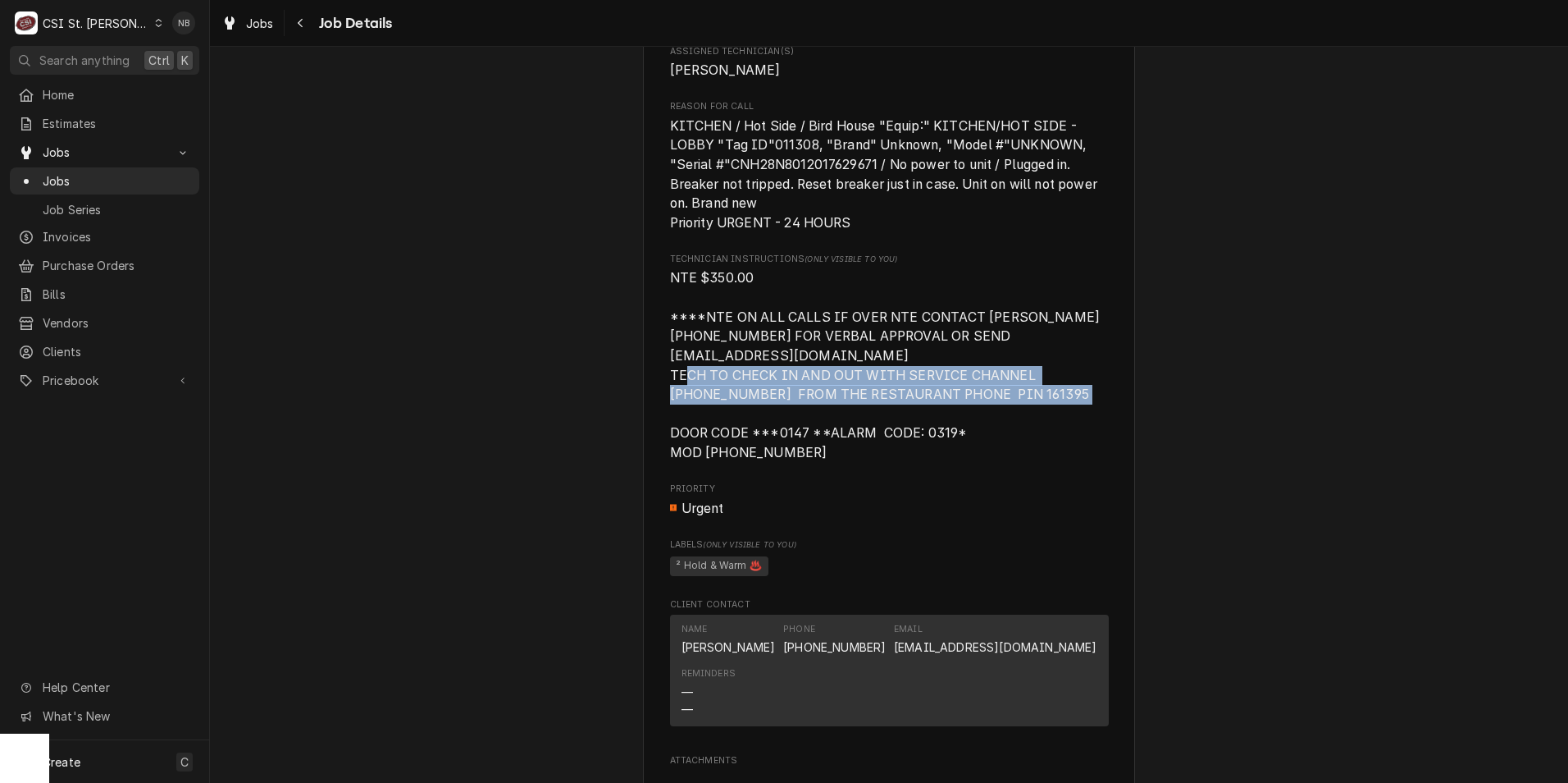
drag, startPoint x: 651, startPoint y: 413, endPoint x: 814, endPoint y: 425, distance: 163.4
click at [814, 425] on span "NTE $350.00 ****NTE ON ALL CALLS IF OVER NTE CONTACT JEFF COSTA 636-399-1299 FO…" at bounding box center [887, 365] width 434 height 190
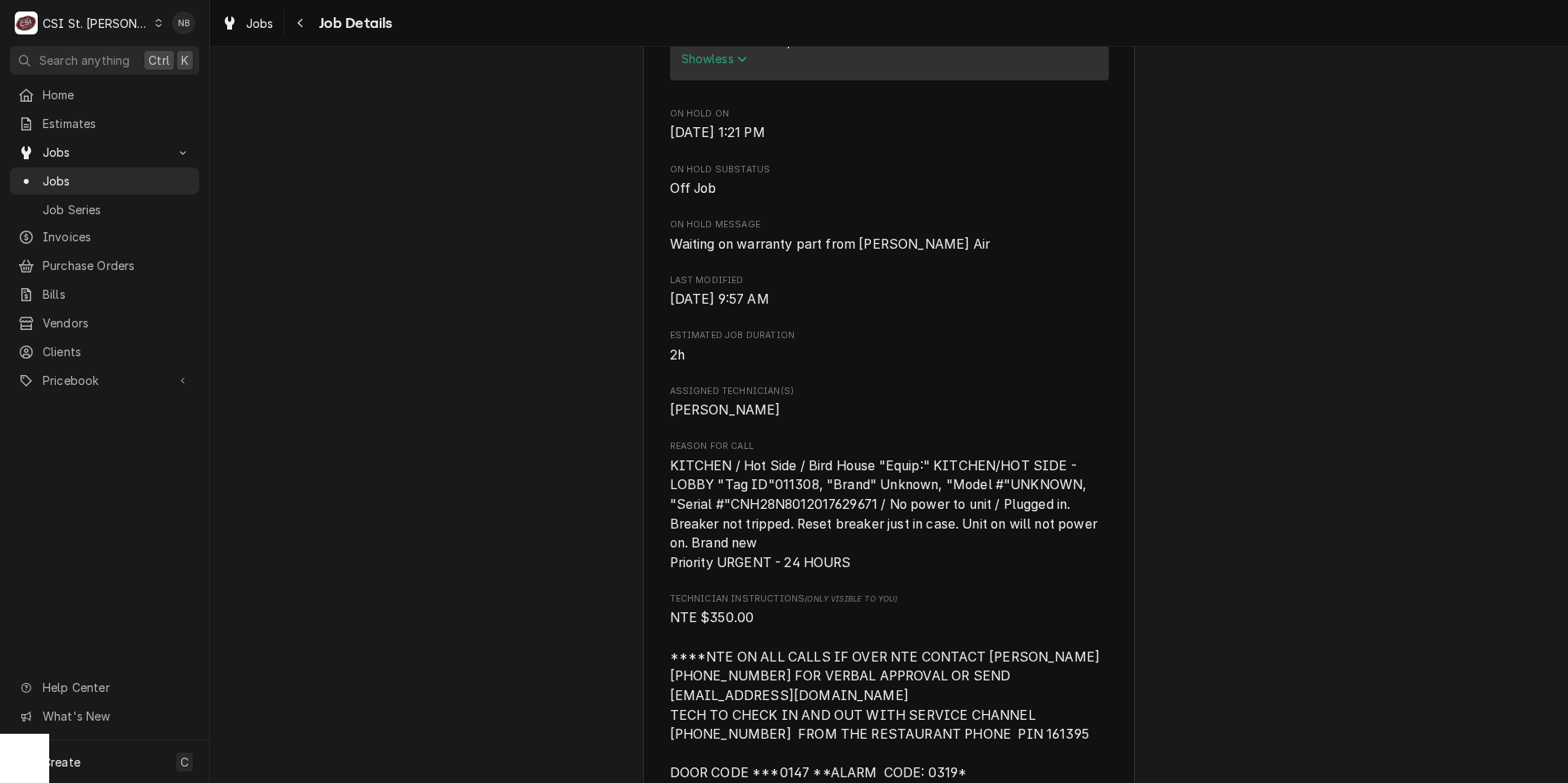
scroll to position [2216, 0]
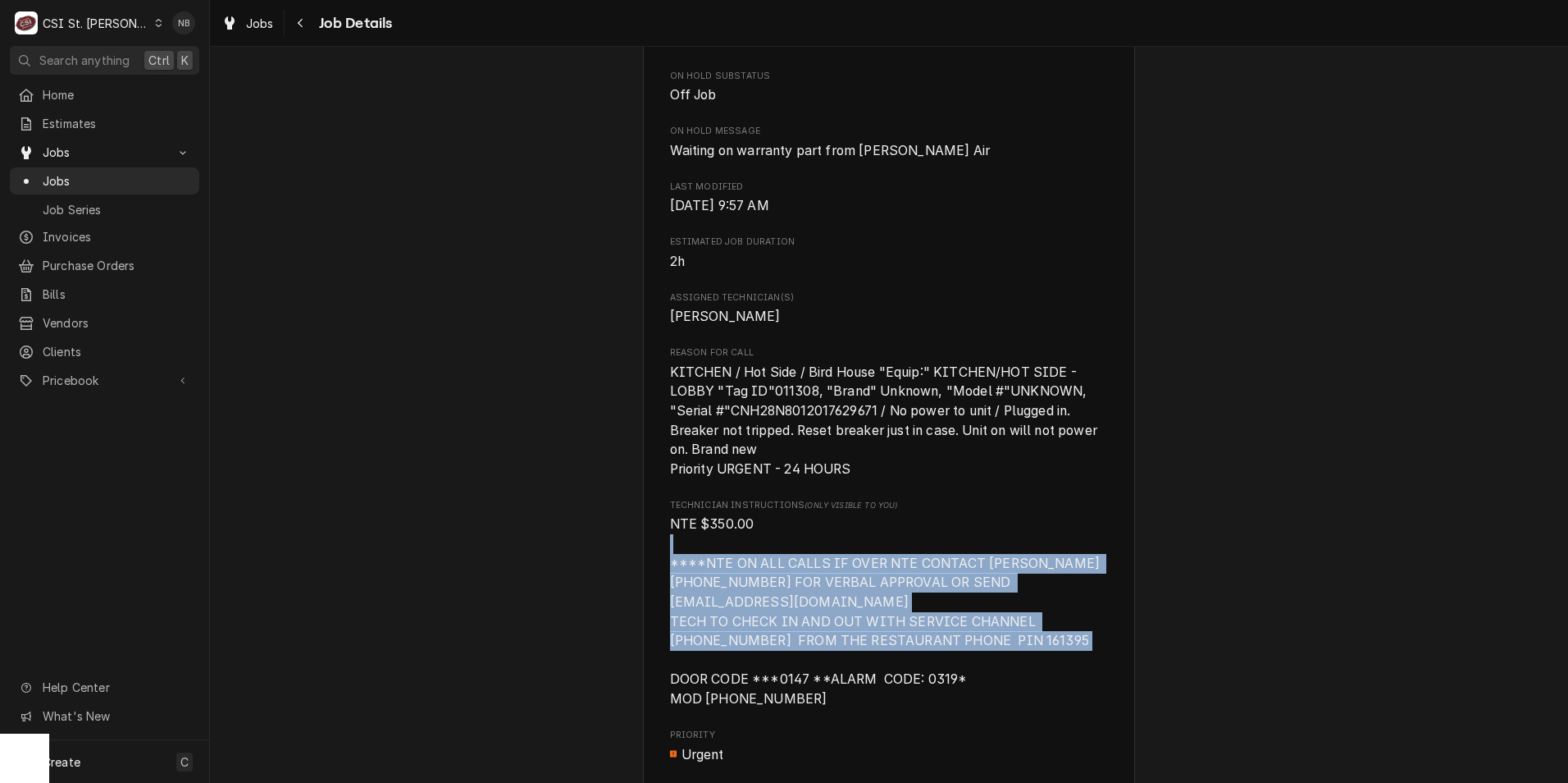
drag, startPoint x: 1002, startPoint y: 680, endPoint x: 652, endPoint y: 587, distance: 362.1
drag, startPoint x: 652, startPoint y: 587, endPoint x: 910, endPoint y: 599, distance: 258.3
click at [910, 599] on span "NTE $350.00 ****NTE ON ALL CALLS IF OVER NTE CONTACT JEFF COSTA 636-399-1299 FO…" at bounding box center [887, 610] width 434 height 190
drag, startPoint x: 999, startPoint y: 676, endPoint x: 667, endPoint y: 585, distance: 344.2
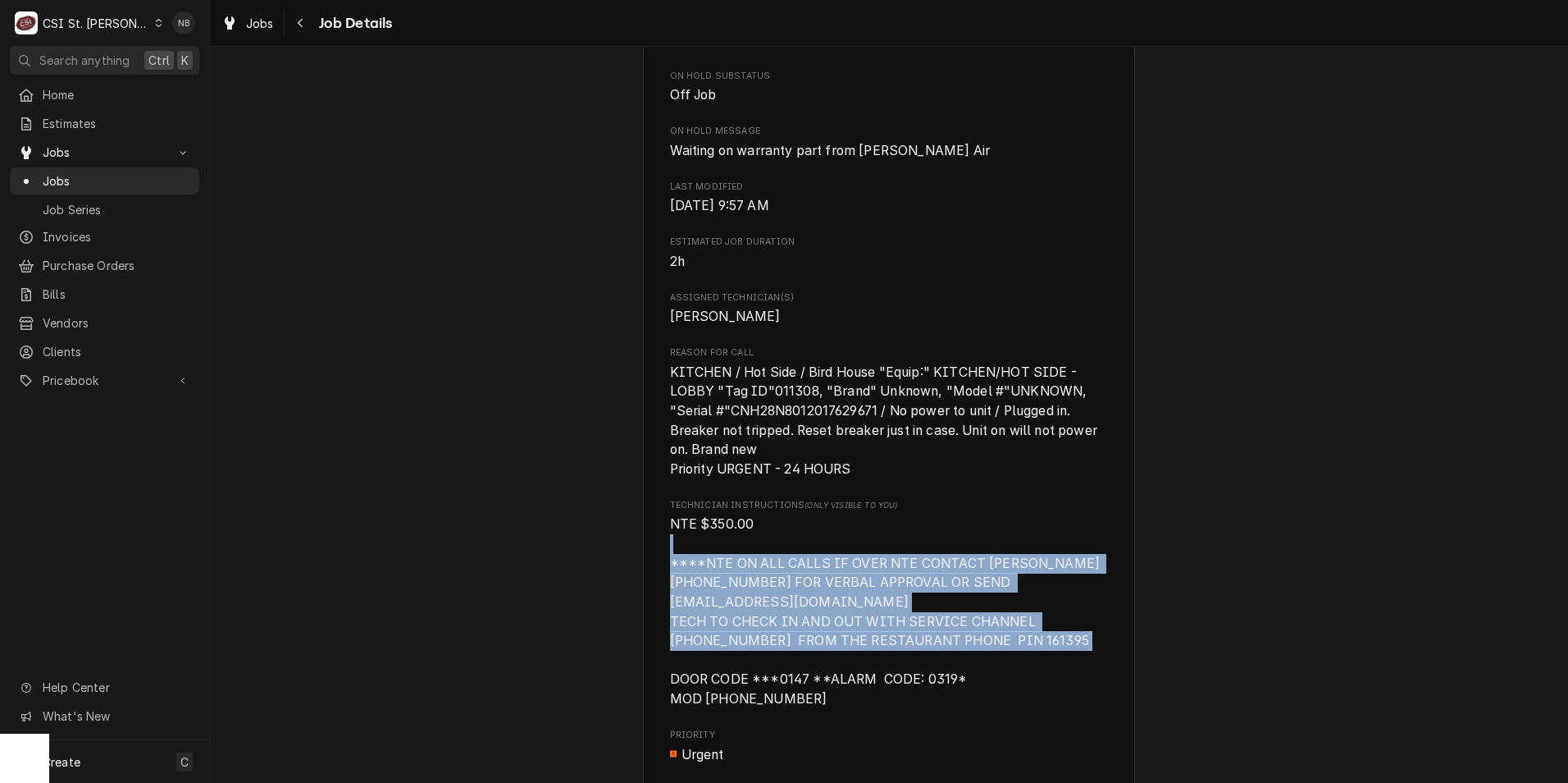
click at [670, 585] on span "NTE $350.00 ****NTE ON ALL CALLS IF OVER NTE CONTACT JEFF COSTA 636-399-1299 FO…" at bounding box center [889, 611] width 439 height 194
drag, startPoint x: 667, startPoint y: 585, endPoint x: 859, endPoint y: 627, distance: 196.5
click at [859, 627] on span "NTE $350.00 ****NTE ON ALL CALLS IF OVER NTE CONTACT JEFF COSTA 636-399-1299 FO…" at bounding box center [887, 610] width 434 height 190
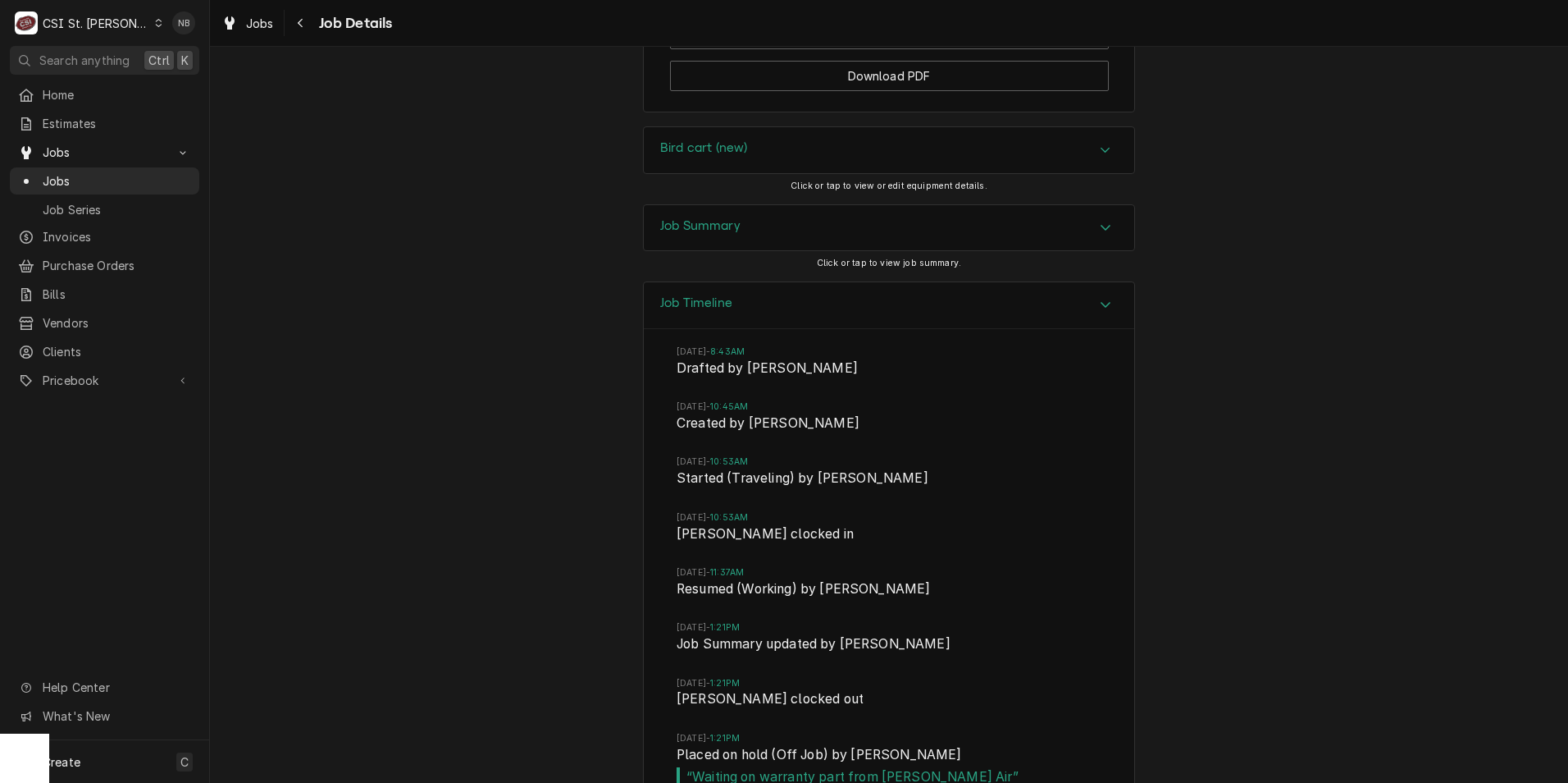
scroll to position [3282, 0]
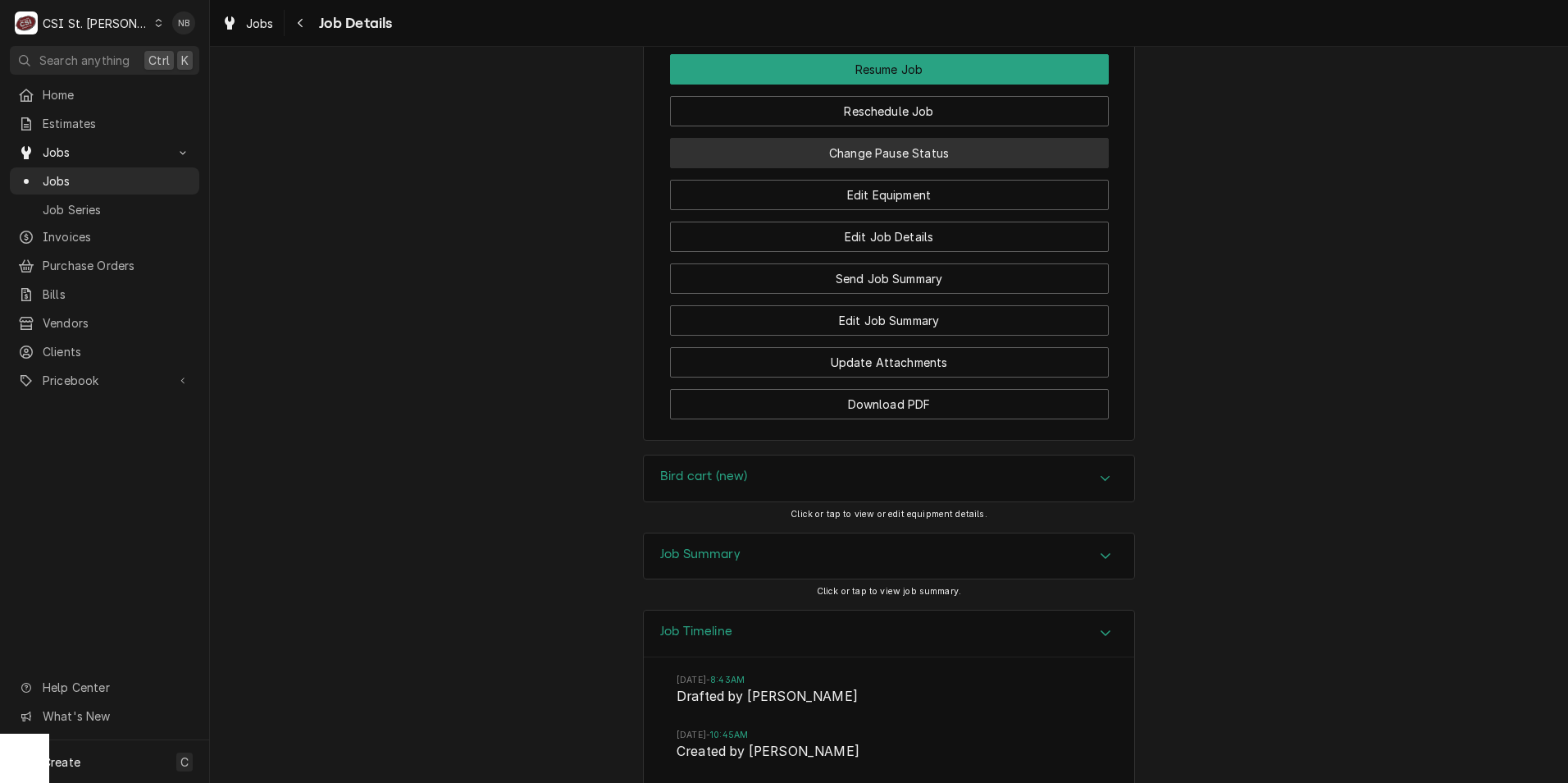
click at [936, 168] on button "Change Pause Status" at bounding box center [889, 153] width 439 height 30
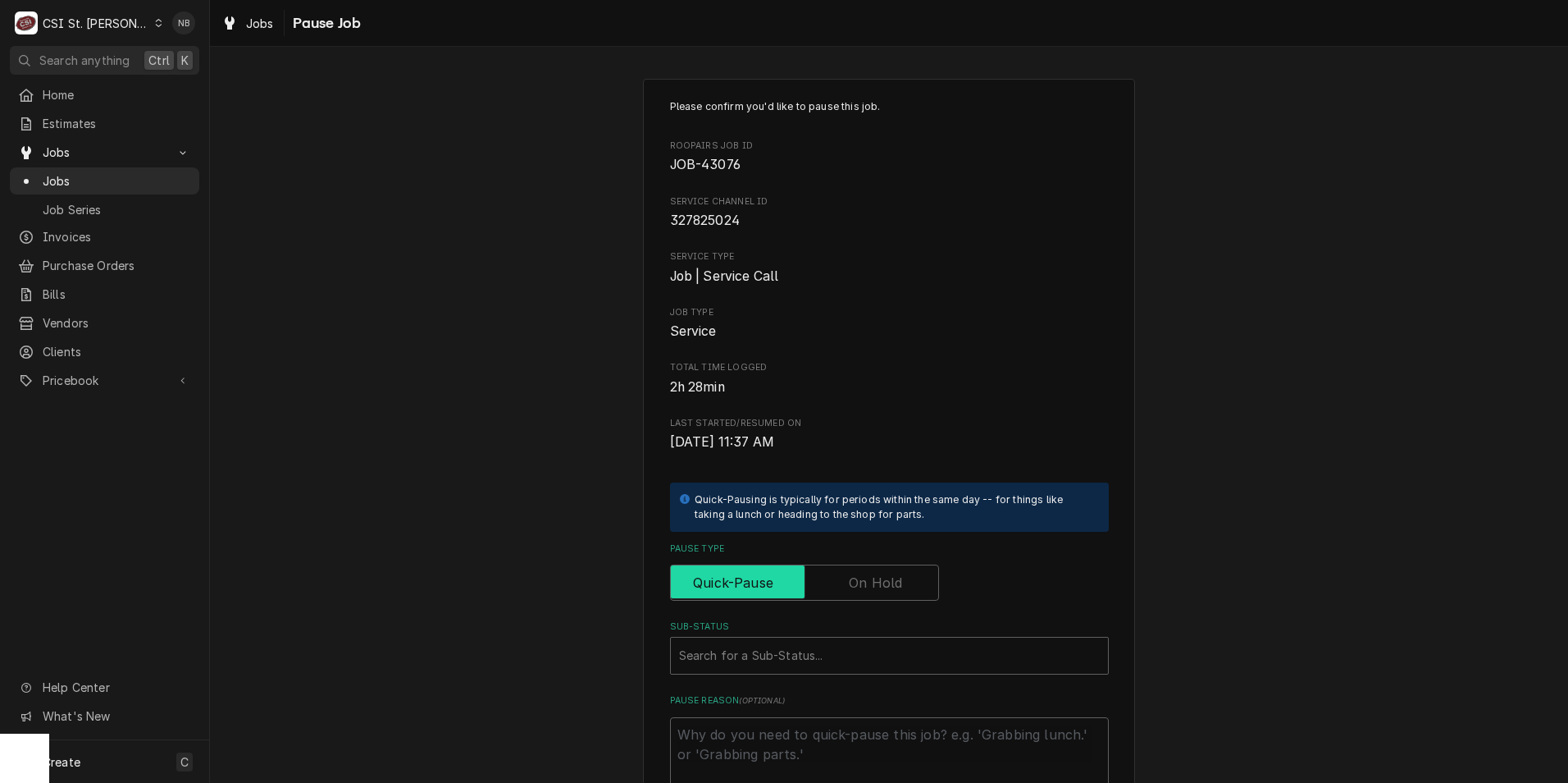
click at [854, 568] on input "Pause Type" at bounding box center [804, 583] width 255 height 36
checkbox input "true"
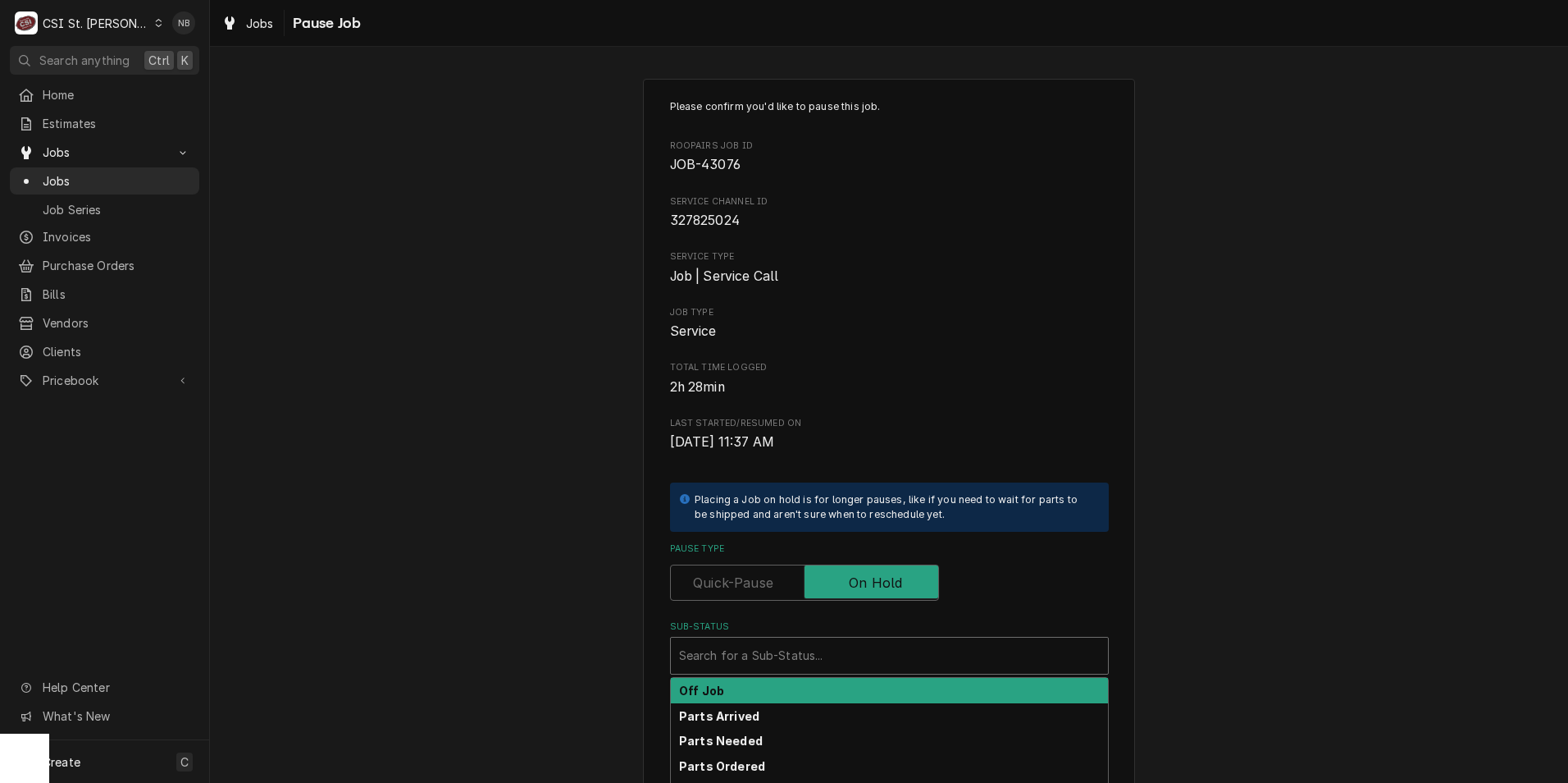
click at [853, 646] on div "Sub-Status" at bounding box center [889, 655] width 421 height 29
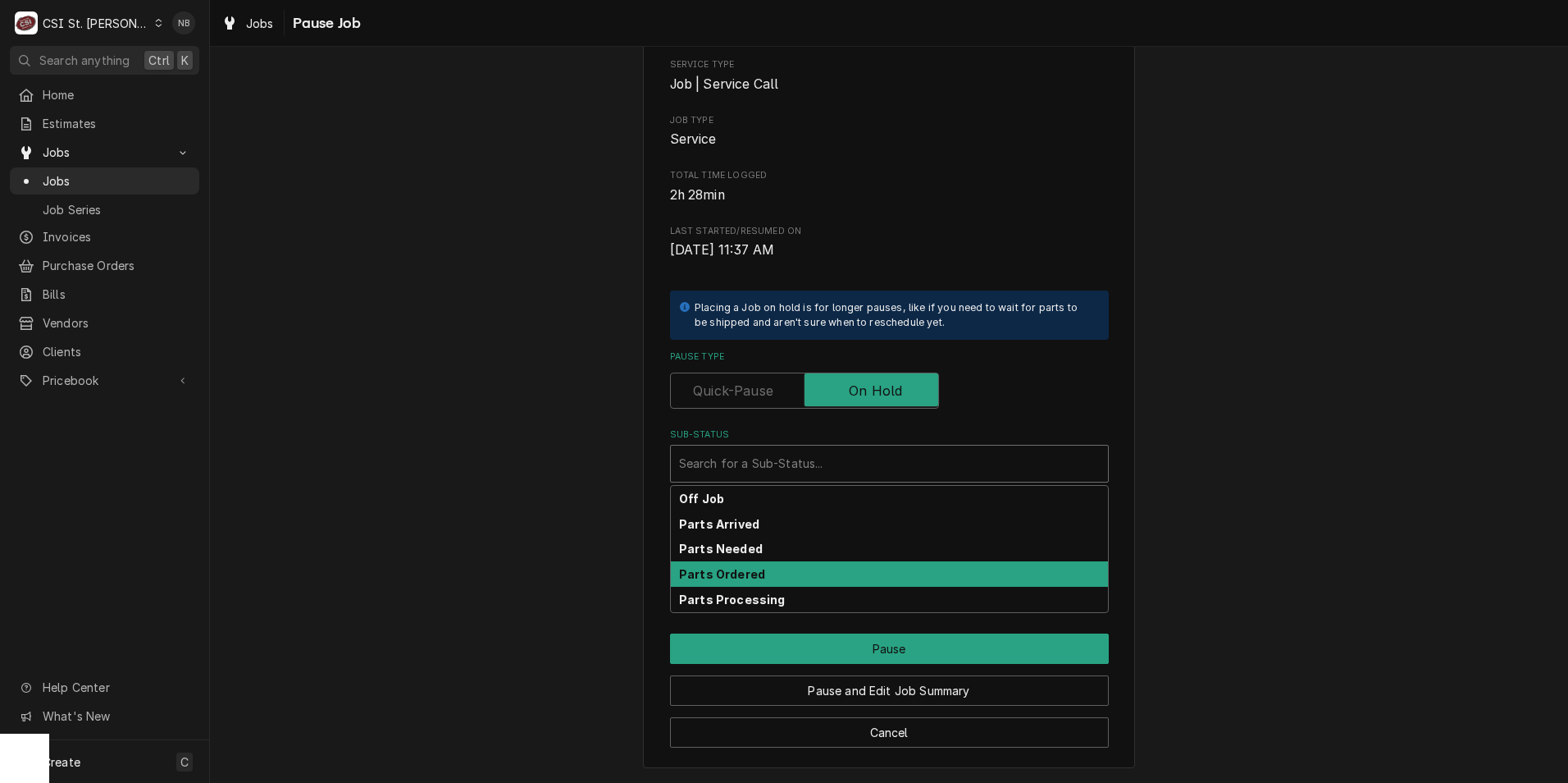
click at [885, 581] on div "Parts Ordered" at bounding box center [889, 574] width 437 height 25
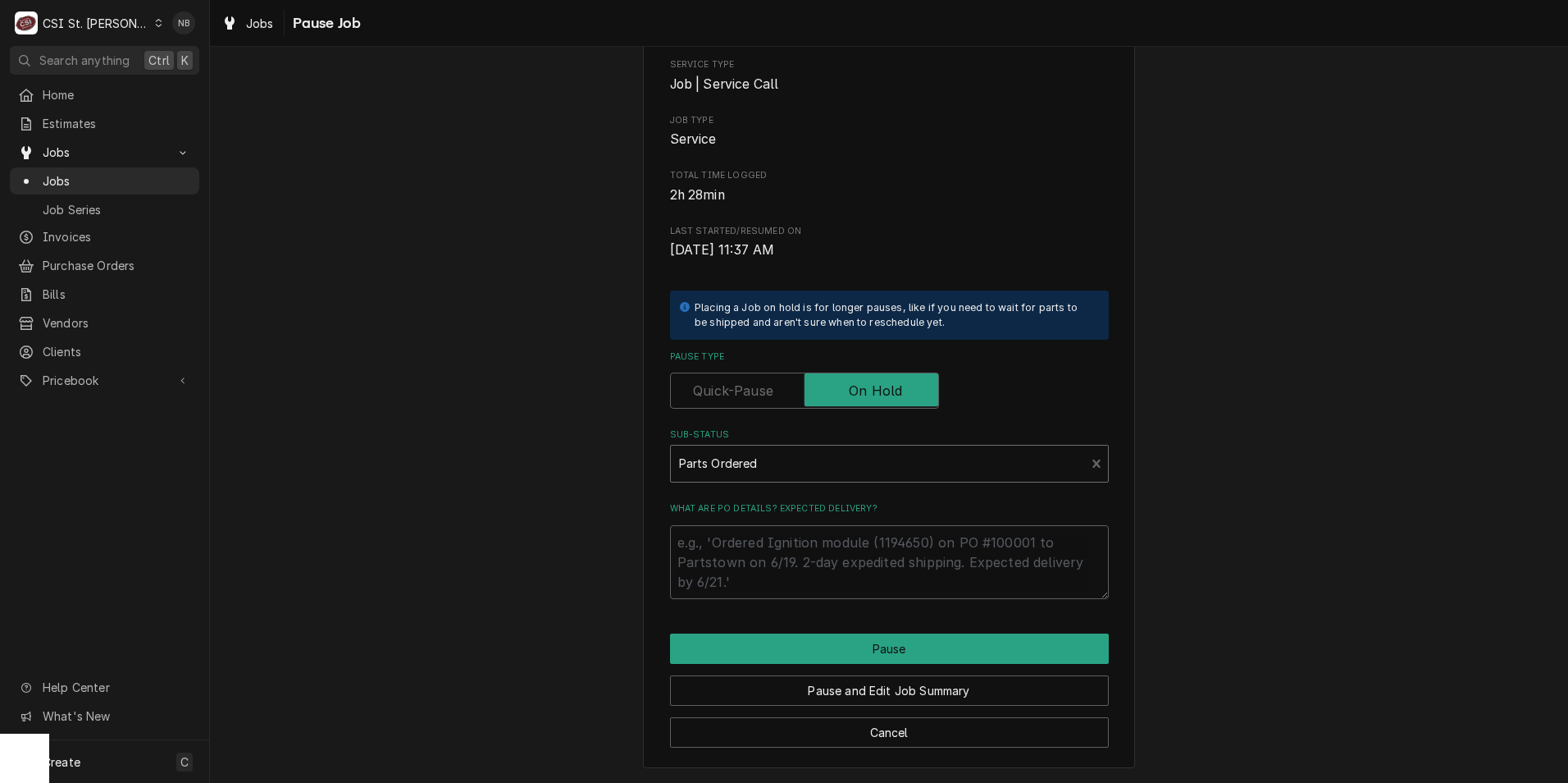
click at [927, 509] on label "What are PO details? Expected delivery?" at bounding box center [889, 509] width 439 height 13
click at [927, 526] on textarea "What are PO details? Expected delivery?" at bounding box center [889, 562] width 439 height 74
click at [917, 566] on textarea "What are PO details? Expected delivery?" at bounding box center [889, 562] width 439 height 74
type textarea "x"
type textarea "P"
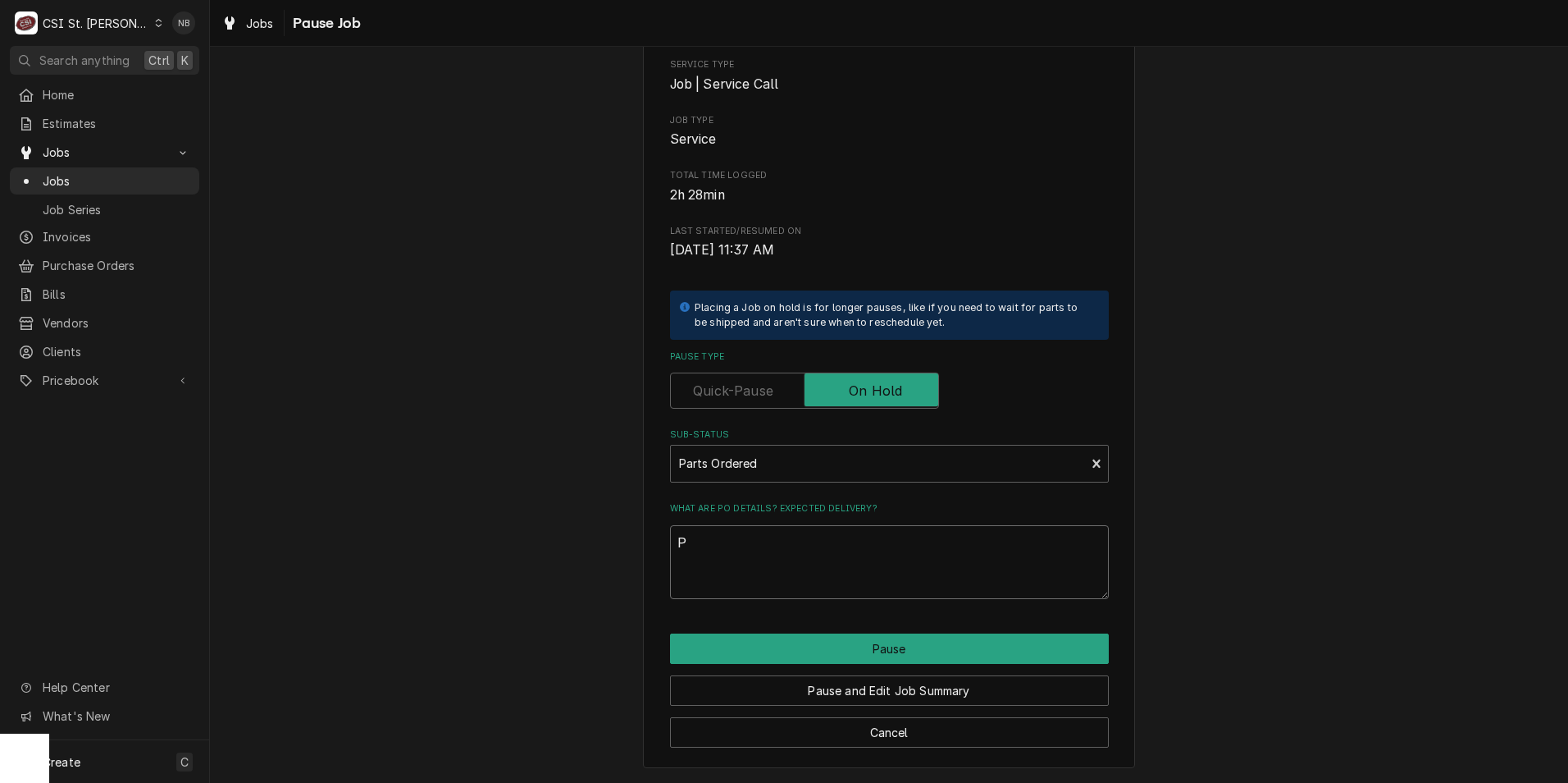
type textarea "x"
type textarea "Pa"
type textarea "x"
type textarea "Par"
type textarea "x"
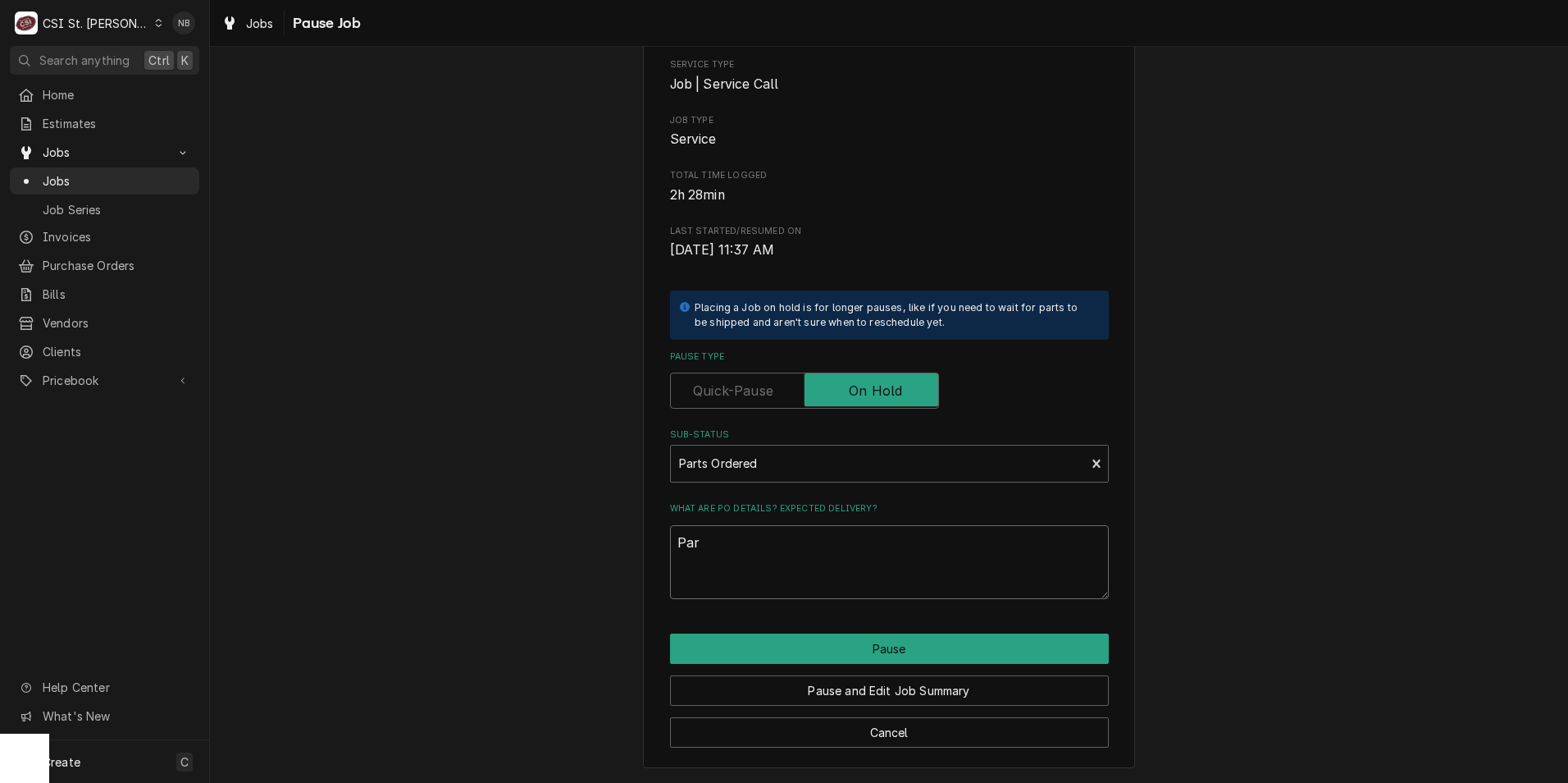
type textarea "Part"
type textarea "x"
type textarea "Part"
type textarea "x"
type textarea "Part b"
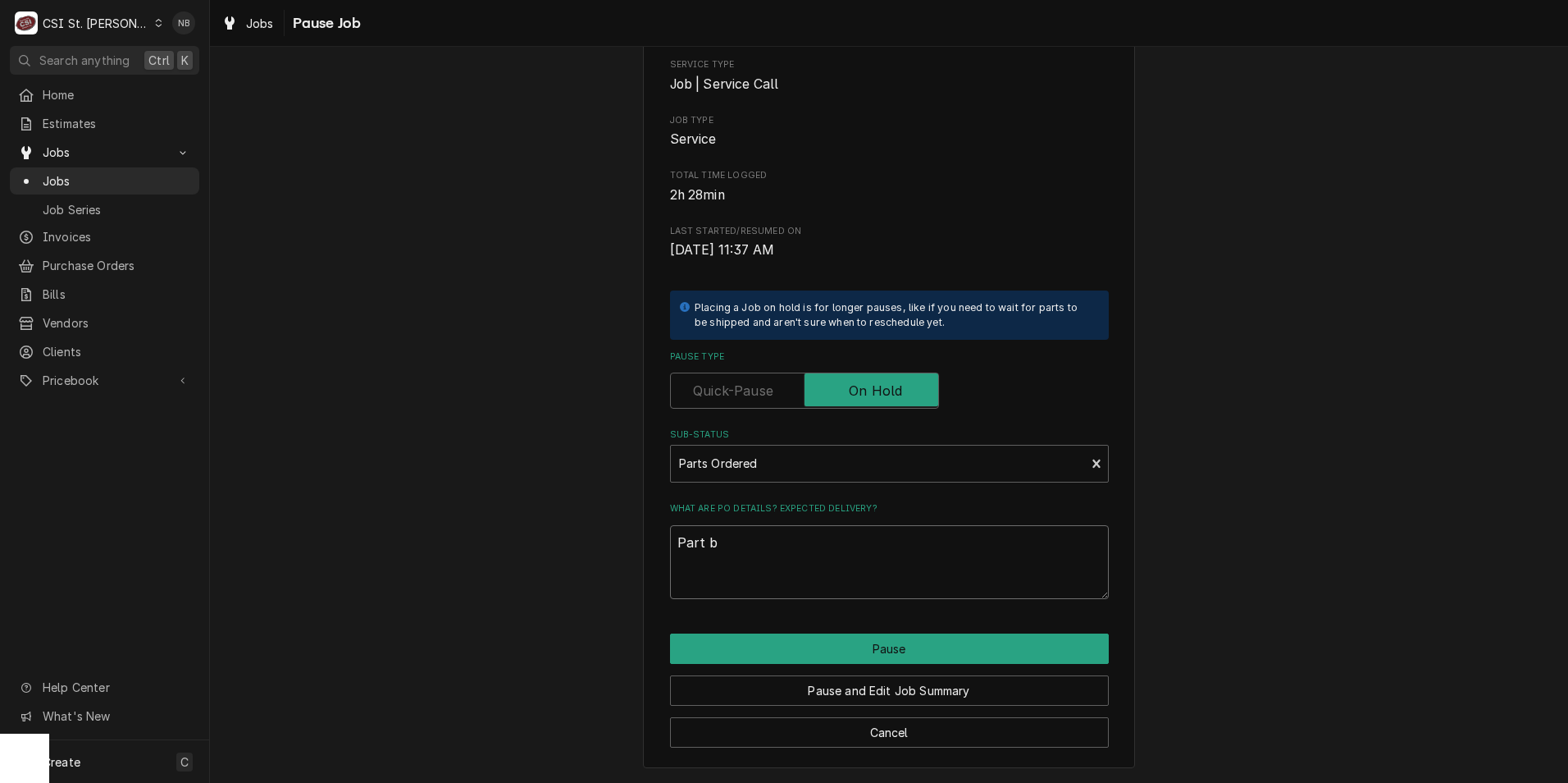
type textarea "x"
type textarea "Part bei"
type textarea "x"
type textarea "Part being"
type textarea "x"
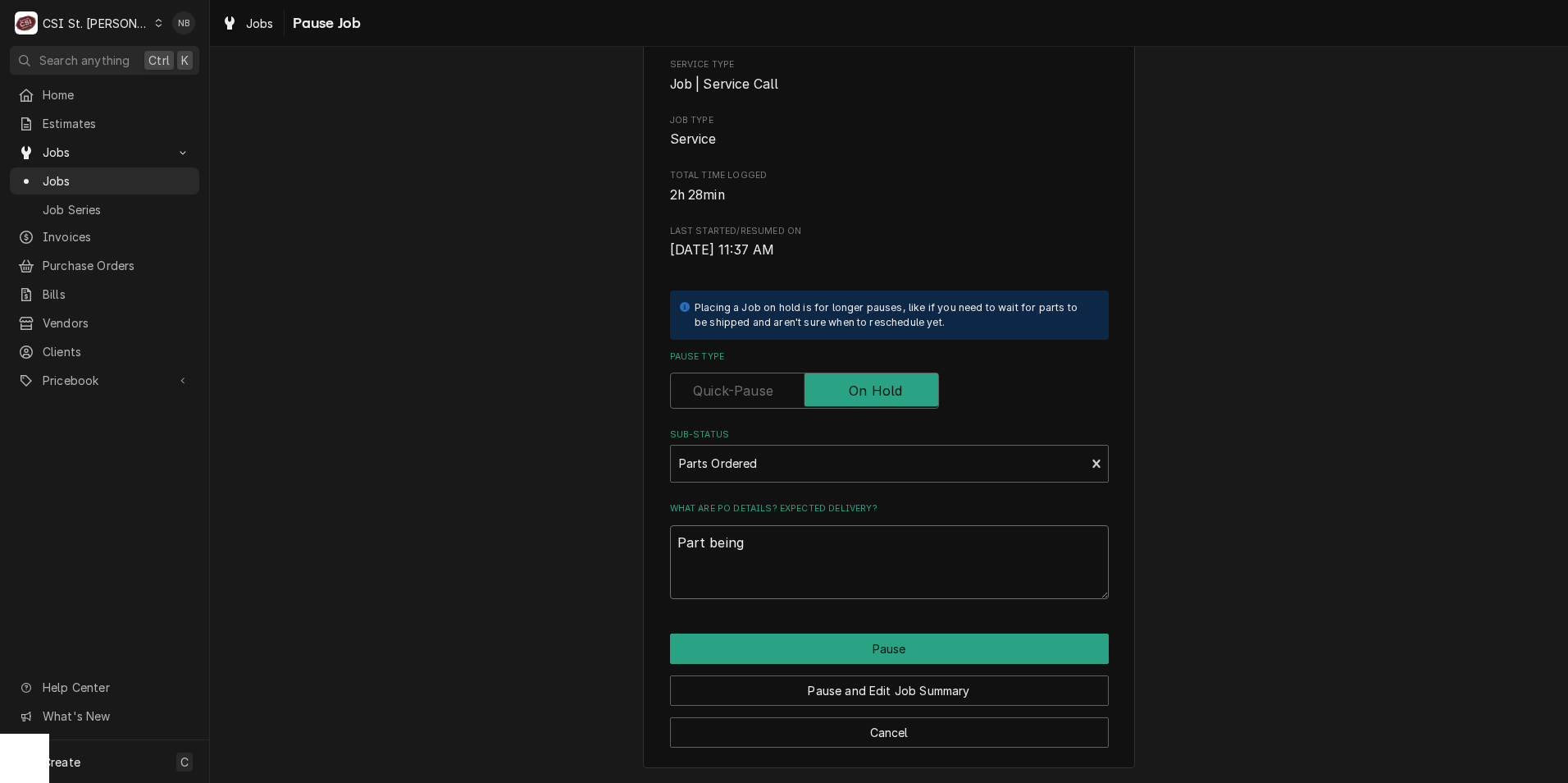
type textarea "Part being"
type textarea "x"
type textarea "Part being s"
type textarea "x"
type textarea "Part being sh"
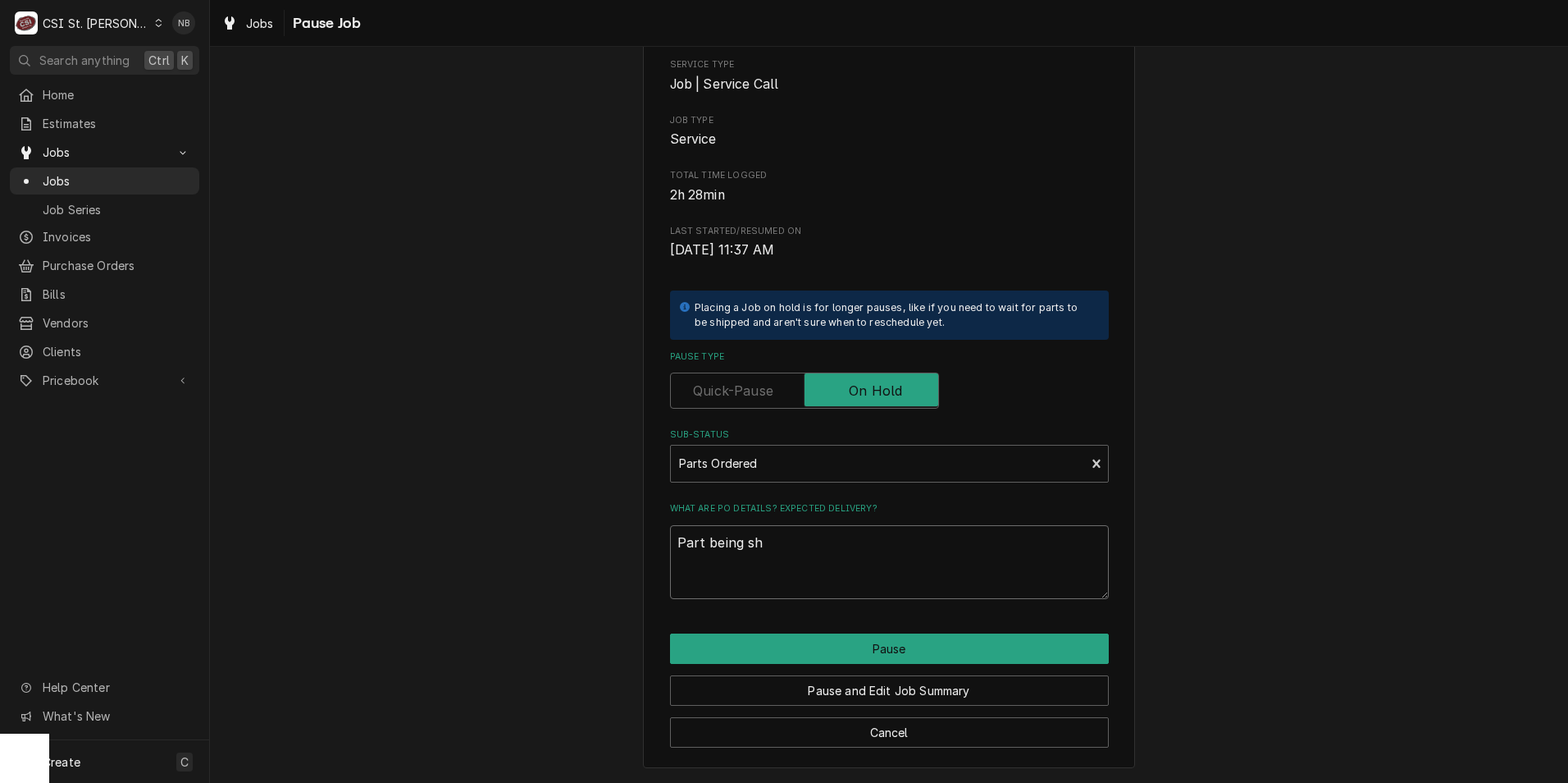
type textarea "x"
type textarea "Part being shi"
type textarea "x"
type textarea "Part being ship"
type textarea "x"
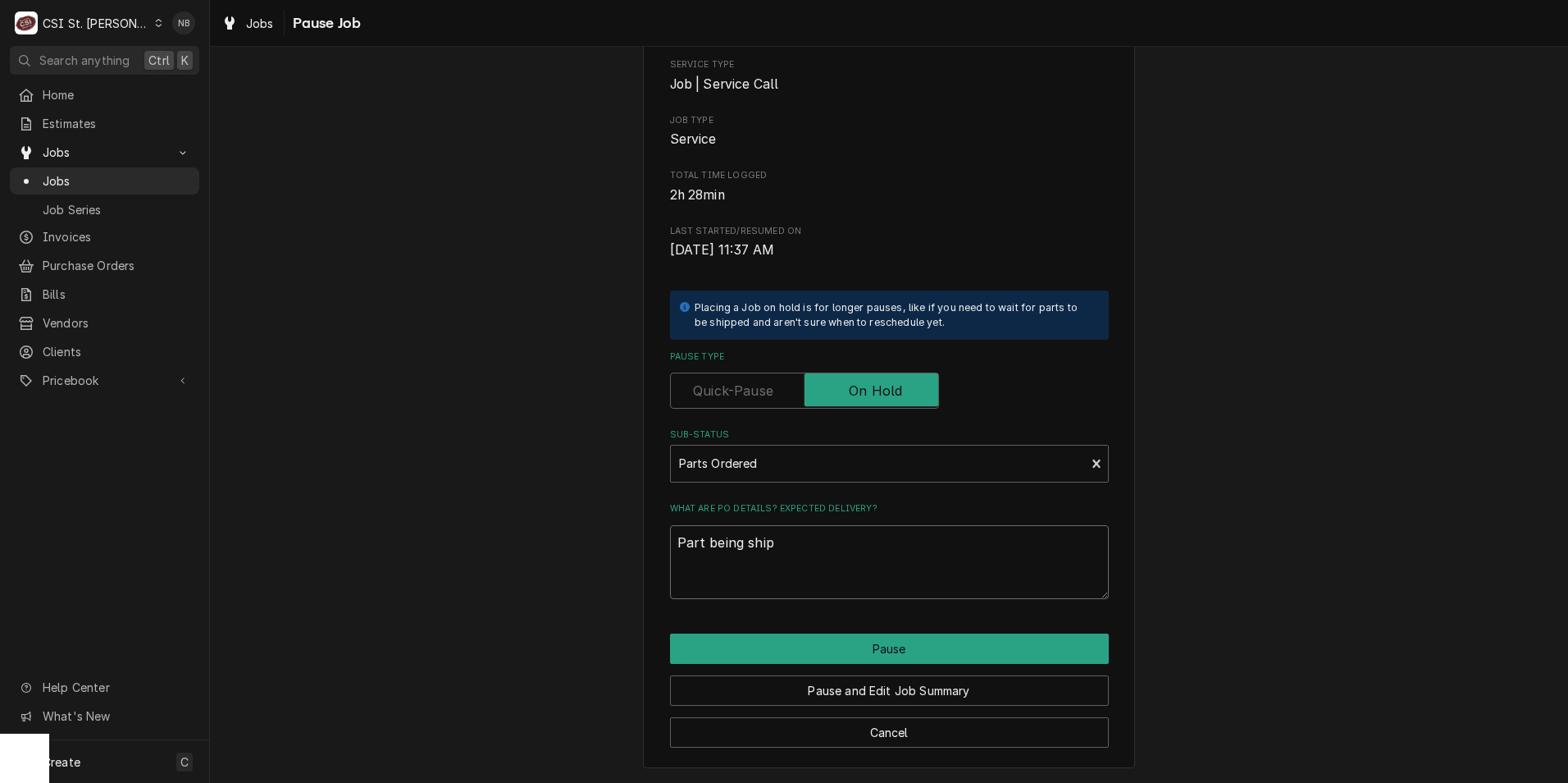
type textarea "Part being shipp"
type textarea "x"
type textarea "Part being shippe"
type textarea "x"
type textarea "Part being shipped"
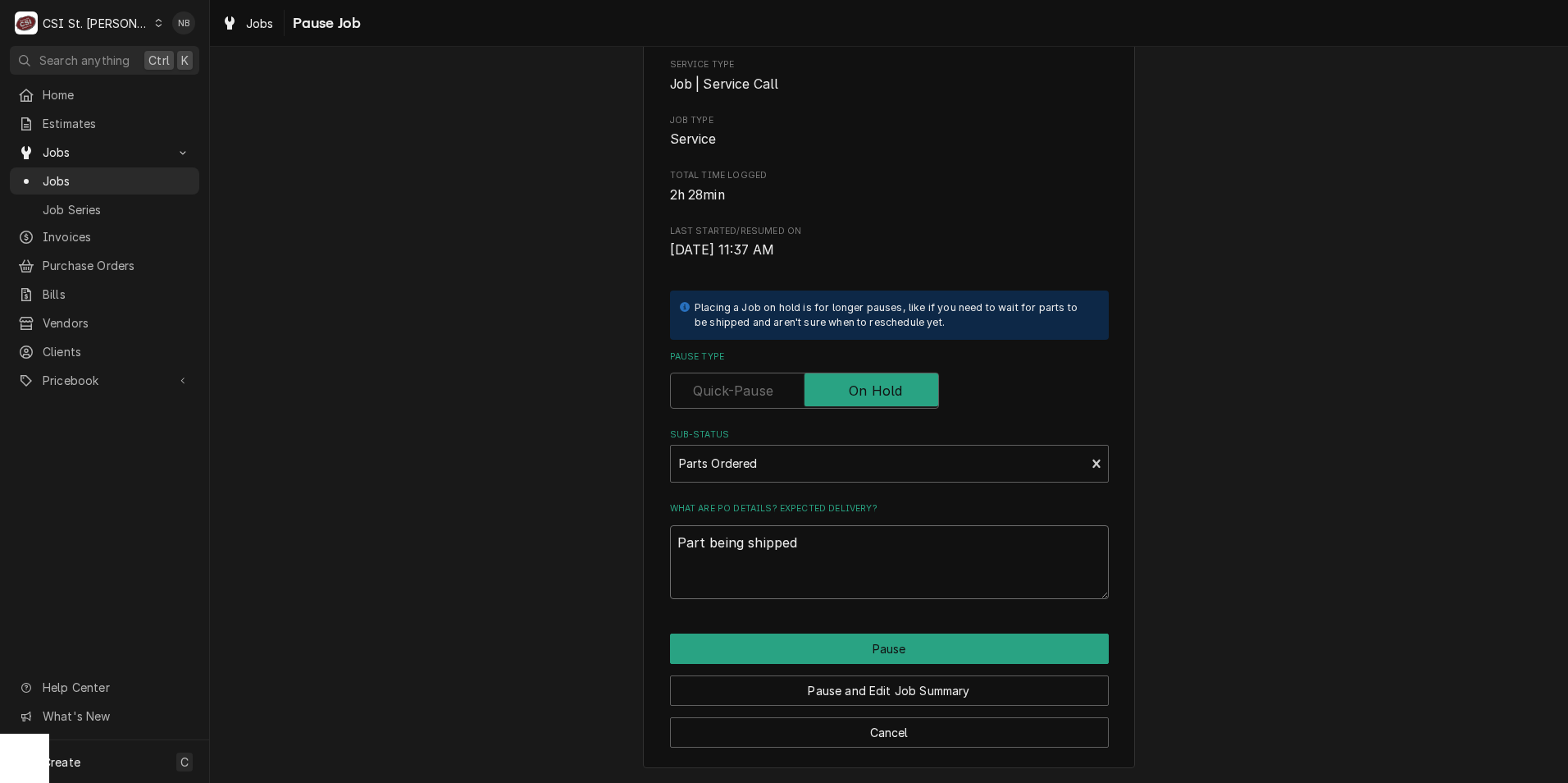
type textarea "x"
type textarea "Part being shipped"
type textarea "x"
type textarea "Part being shipped f"
type textarea "x"
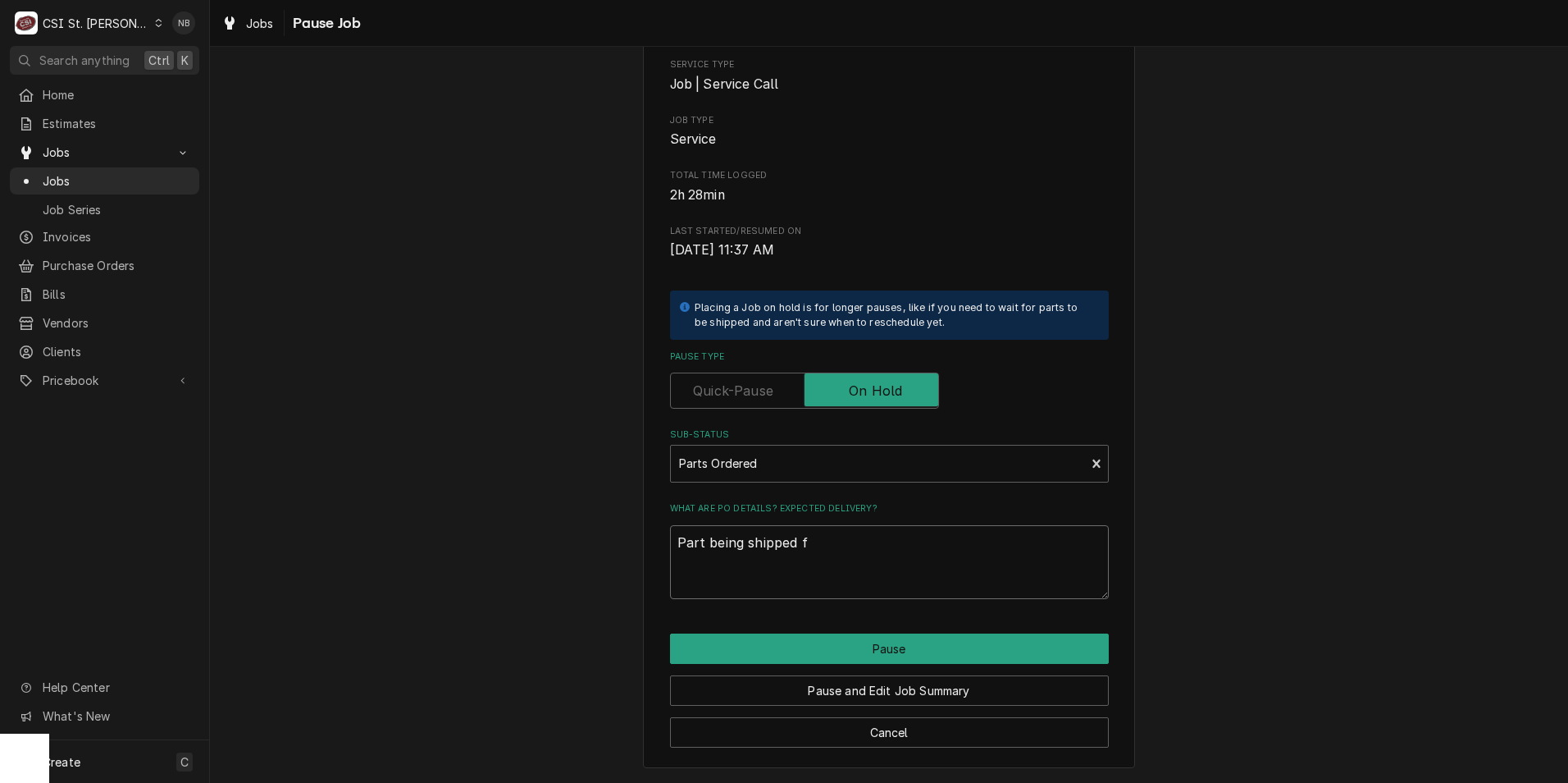
type textarea "Part being shipped fr"
type textarea "x"
type textarea "Part being shipped fro"
type textarea "x"
type textarea "Part being shipped from"
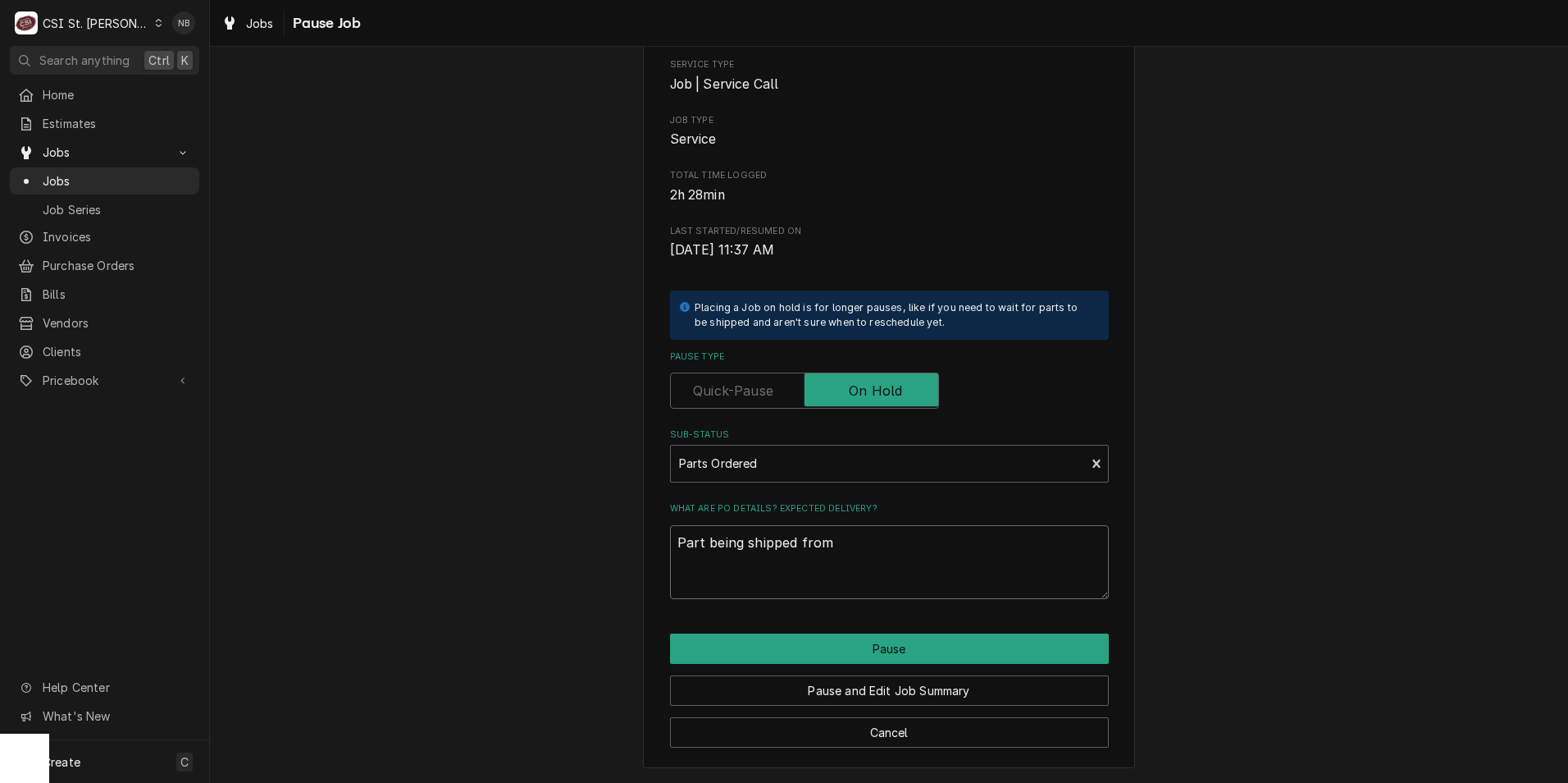
type textarea "x"
type textarea "Part being shipped from"
type textarea "x"
type textarea "Part being shipped from M"
type textarea "x"
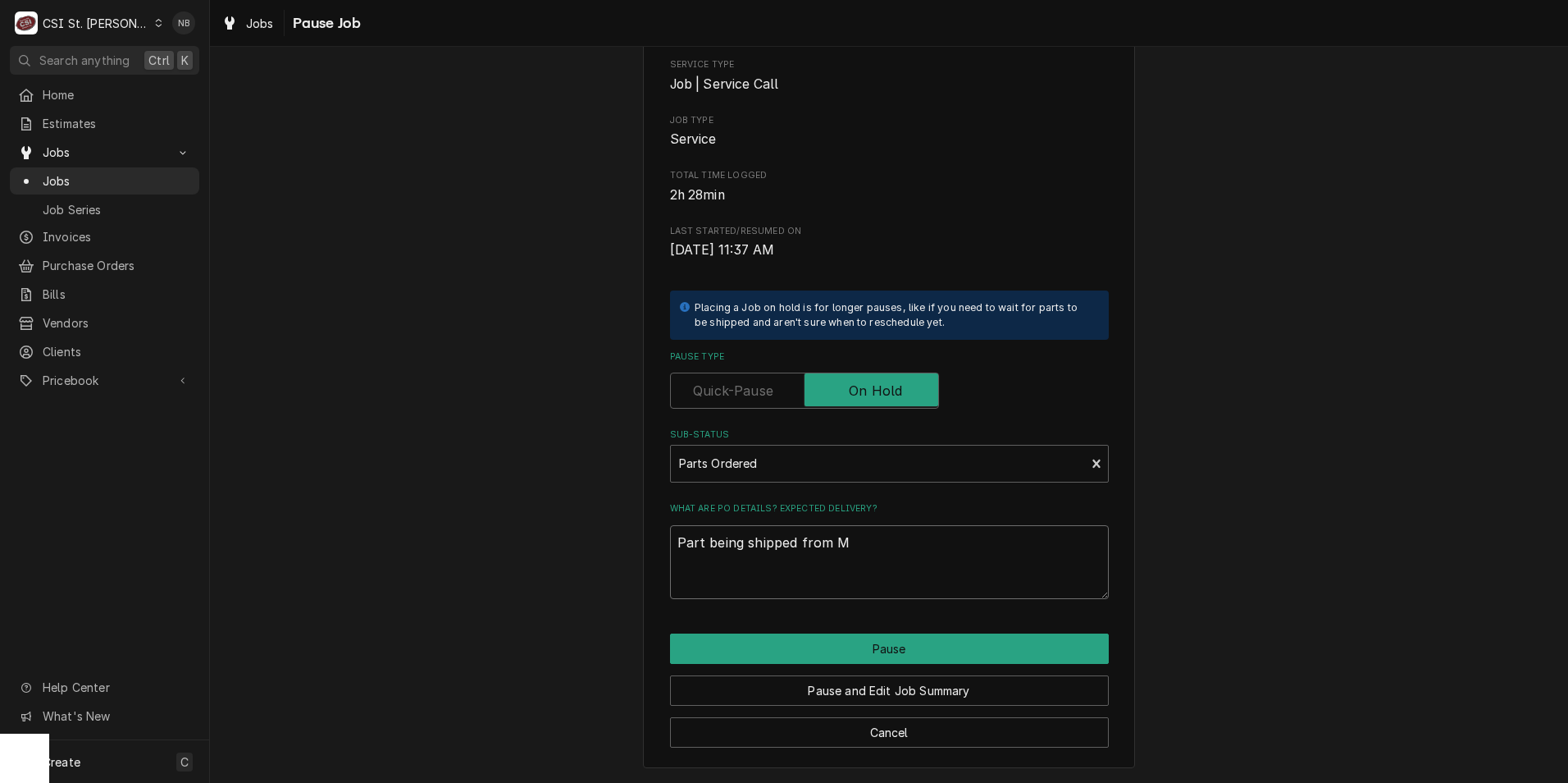
type textarea "Part being shipped from Ma"
type textarea "x"
type textarea "Part being shipped from Mar"
type textarea "x"
type textarea "Part being shipped from Mars"
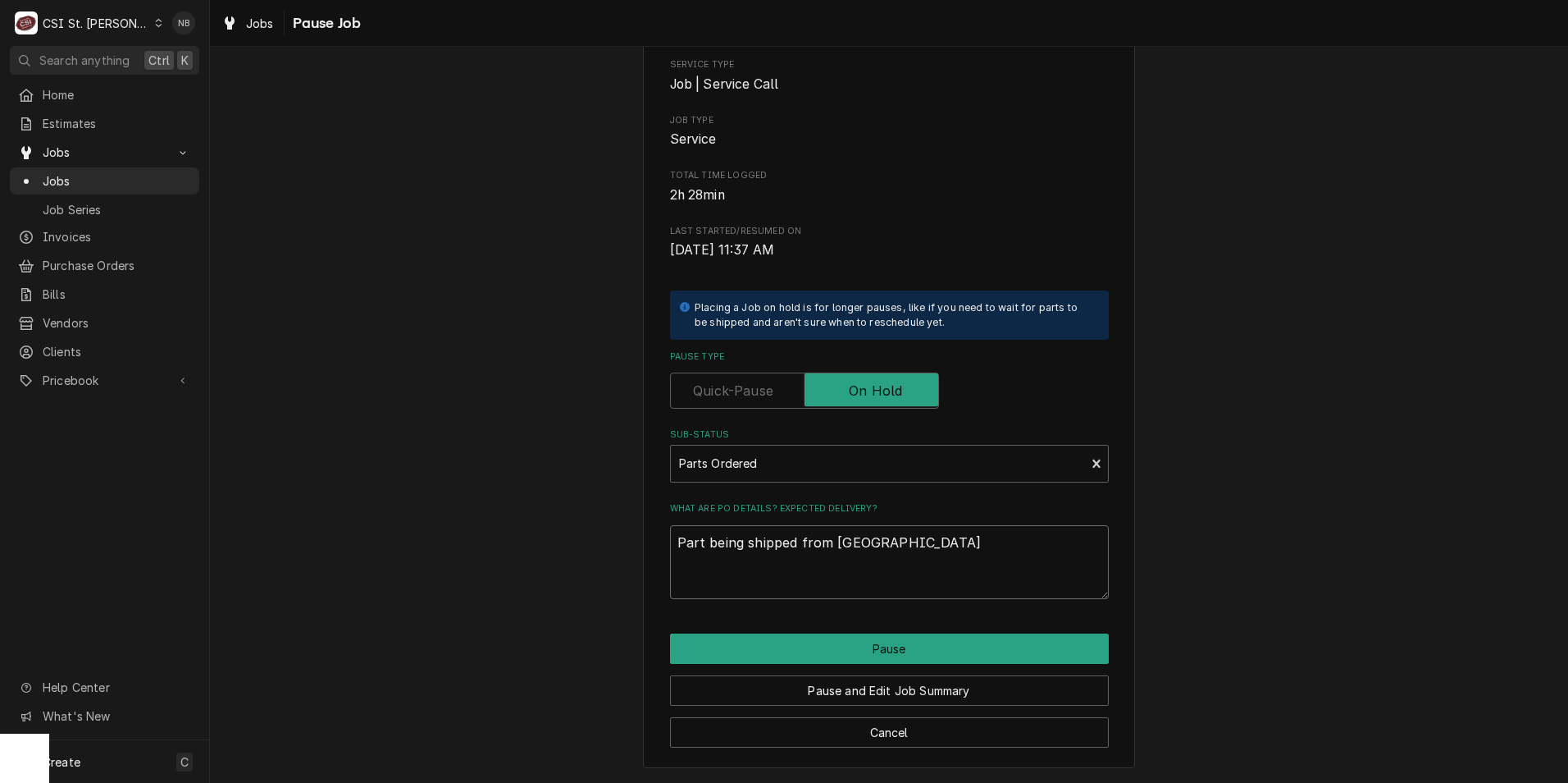
type textarea "x"
type textarea "Part being shipped from Marsh"
type textarea "x"
type textarea "Part being shipped from Marsha"
type textarea "x"
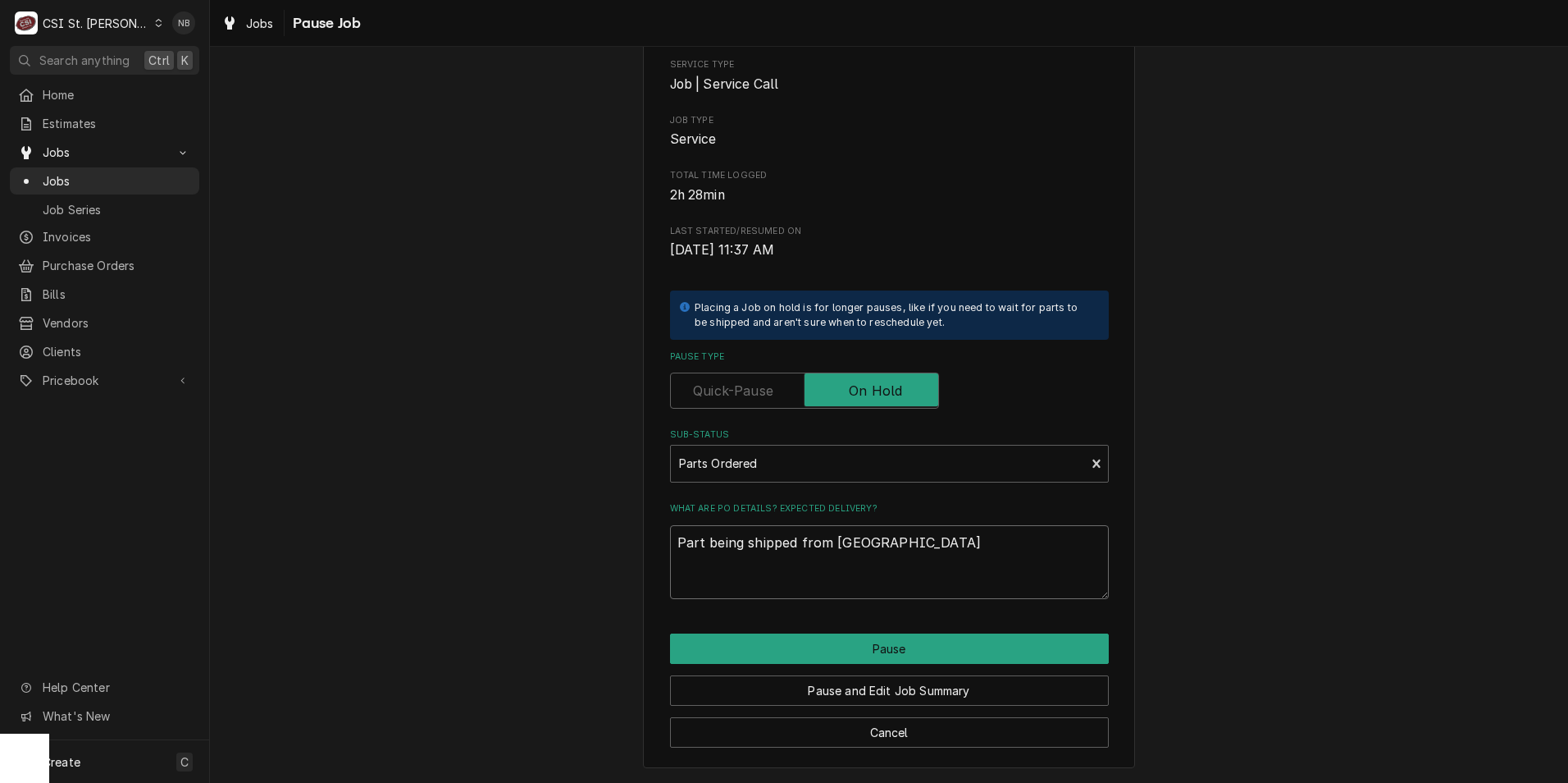
type textarea "Part being shipped from Marshal"
type textarea "x"
type textarea "Part being shipped from Marshall"
type textarea "x"
type textarea "Part being shipped from Marshall"
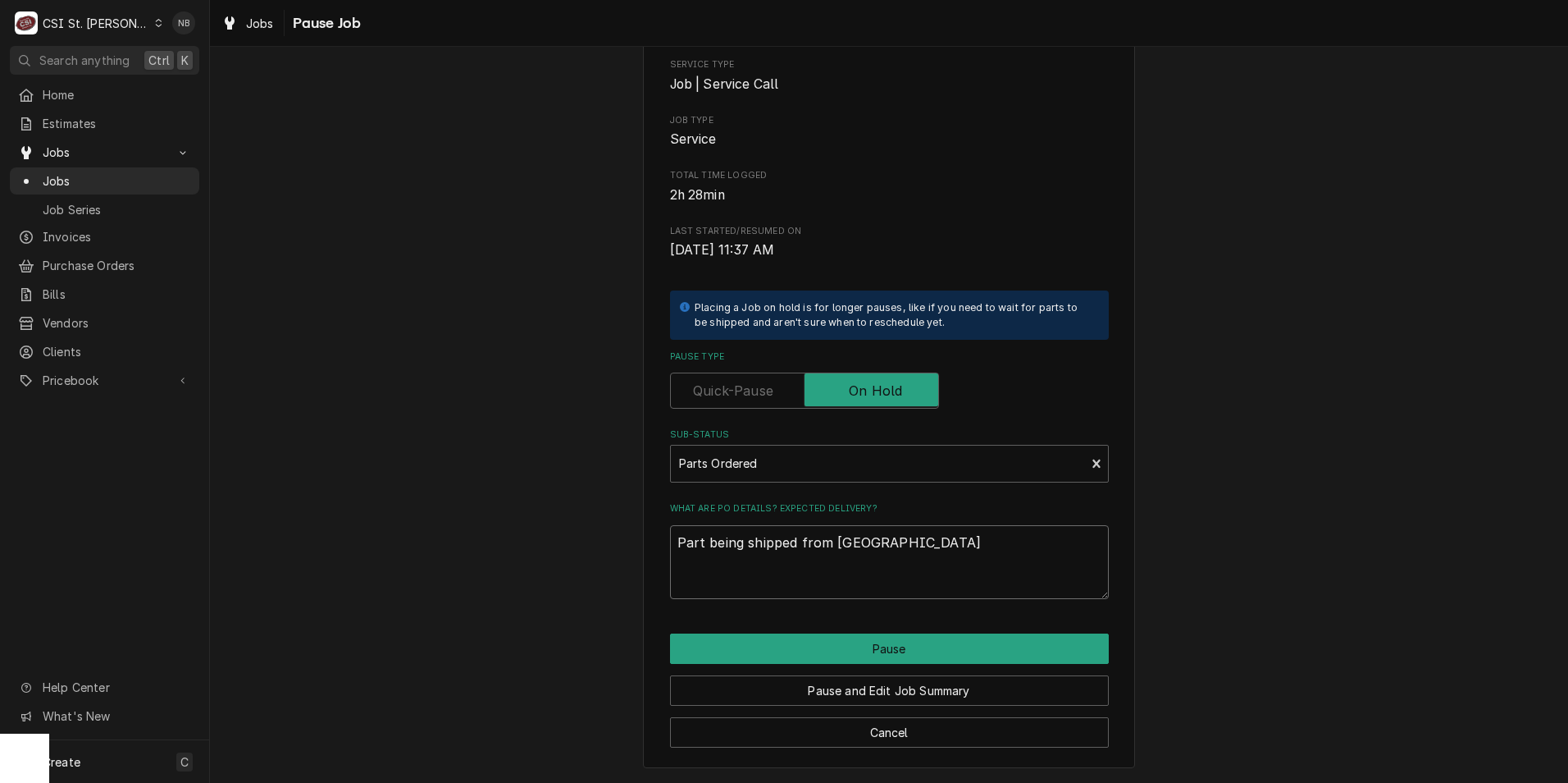
type textarea "x"
type textarea "Part being shipped from Marshall o"
type textarea "x"
type textarea "Part being shipped from Marshall on"
type textarea "x"
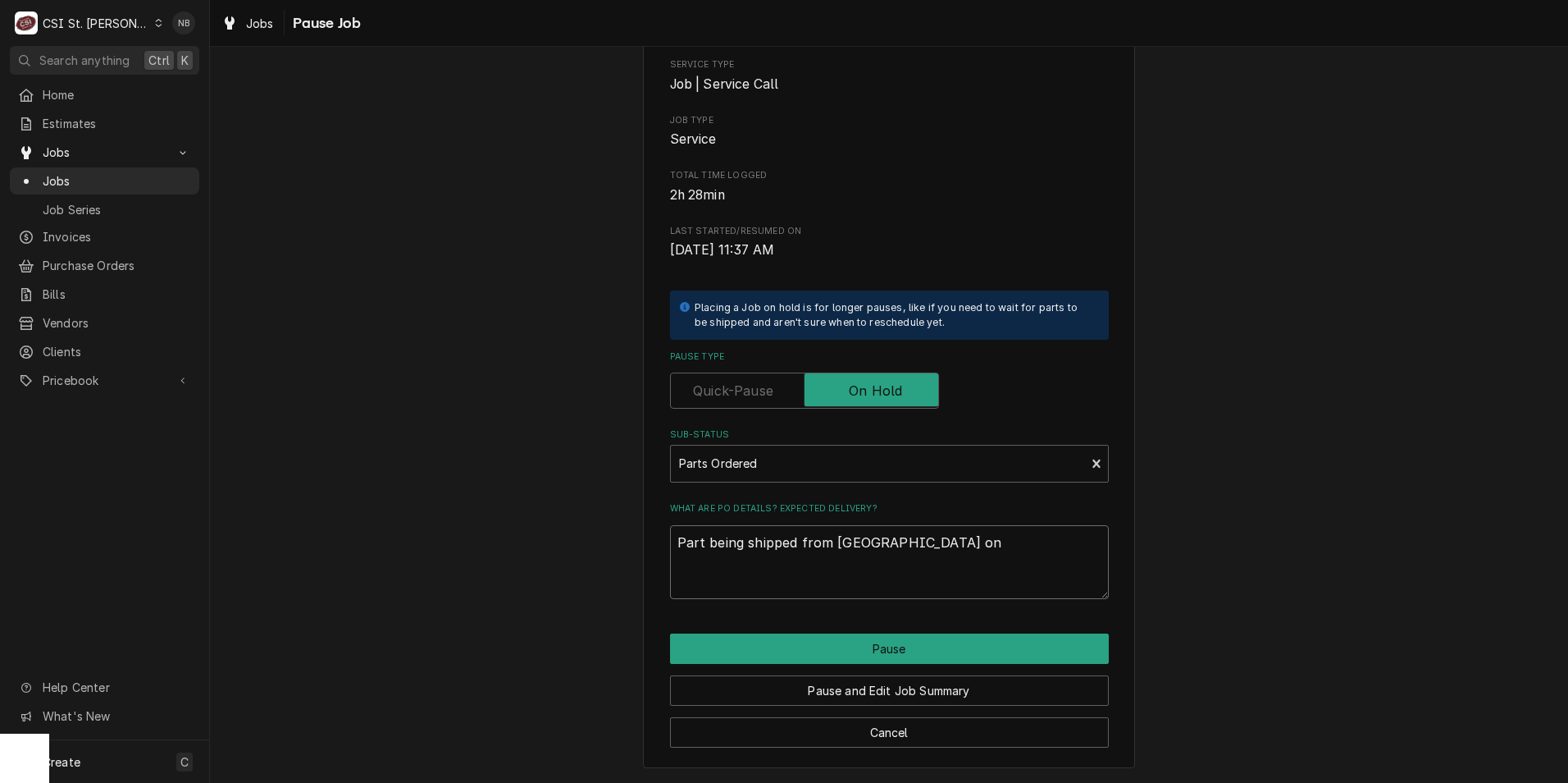
type textarea "Part being shipped from Marshall on"
type textarea "x"
type textarea "Part being shipped from Marshall on 1"
type textarea "x"
type textarea "Part being shipped from Marshall on 10"
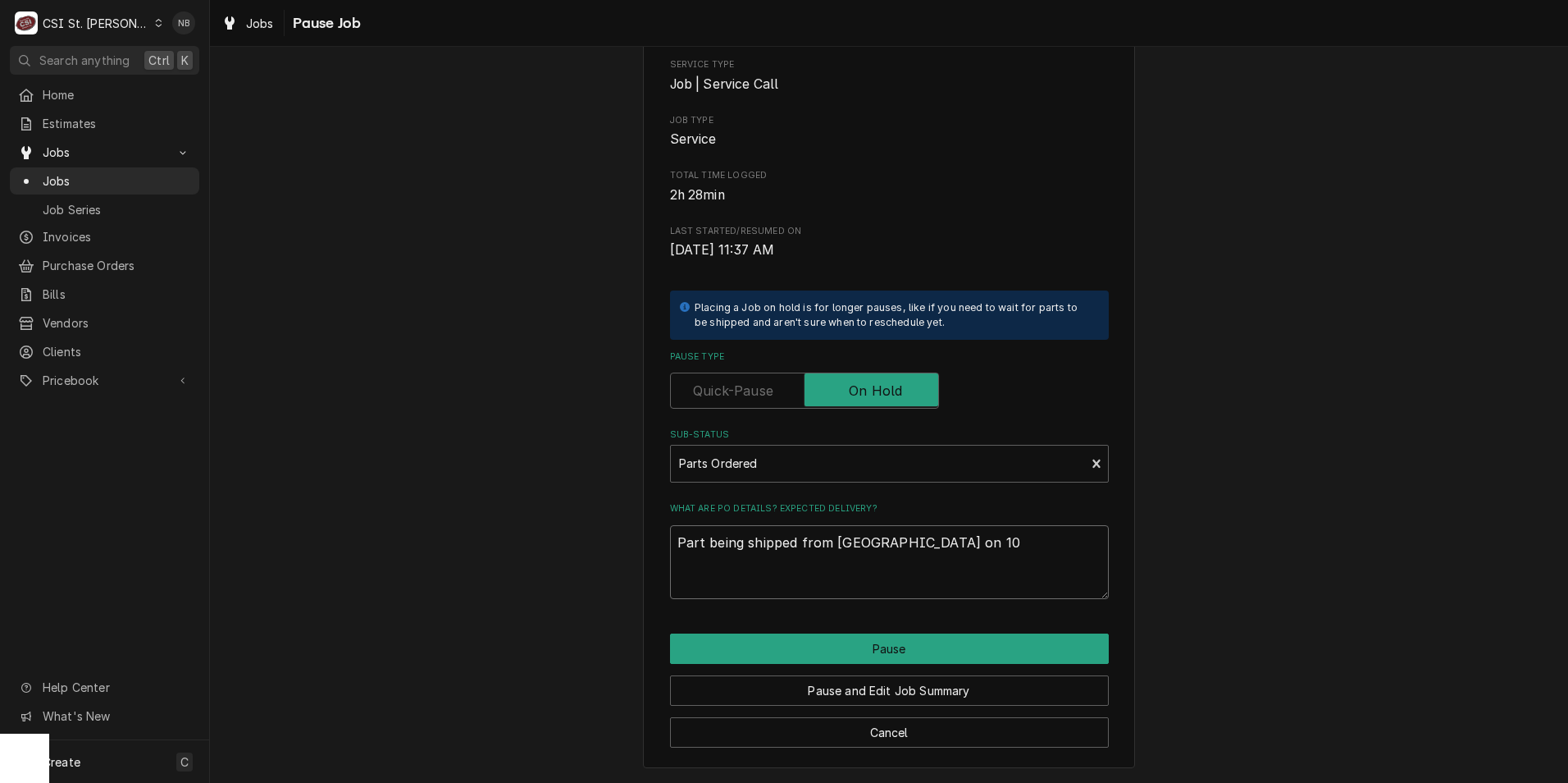
type textarea "x"
type textarea "Part being shipped from Marshall on 10/"
type textarea "x"
type textarea "Part being shipped from Marshall on 10/1"
type textarea "x"
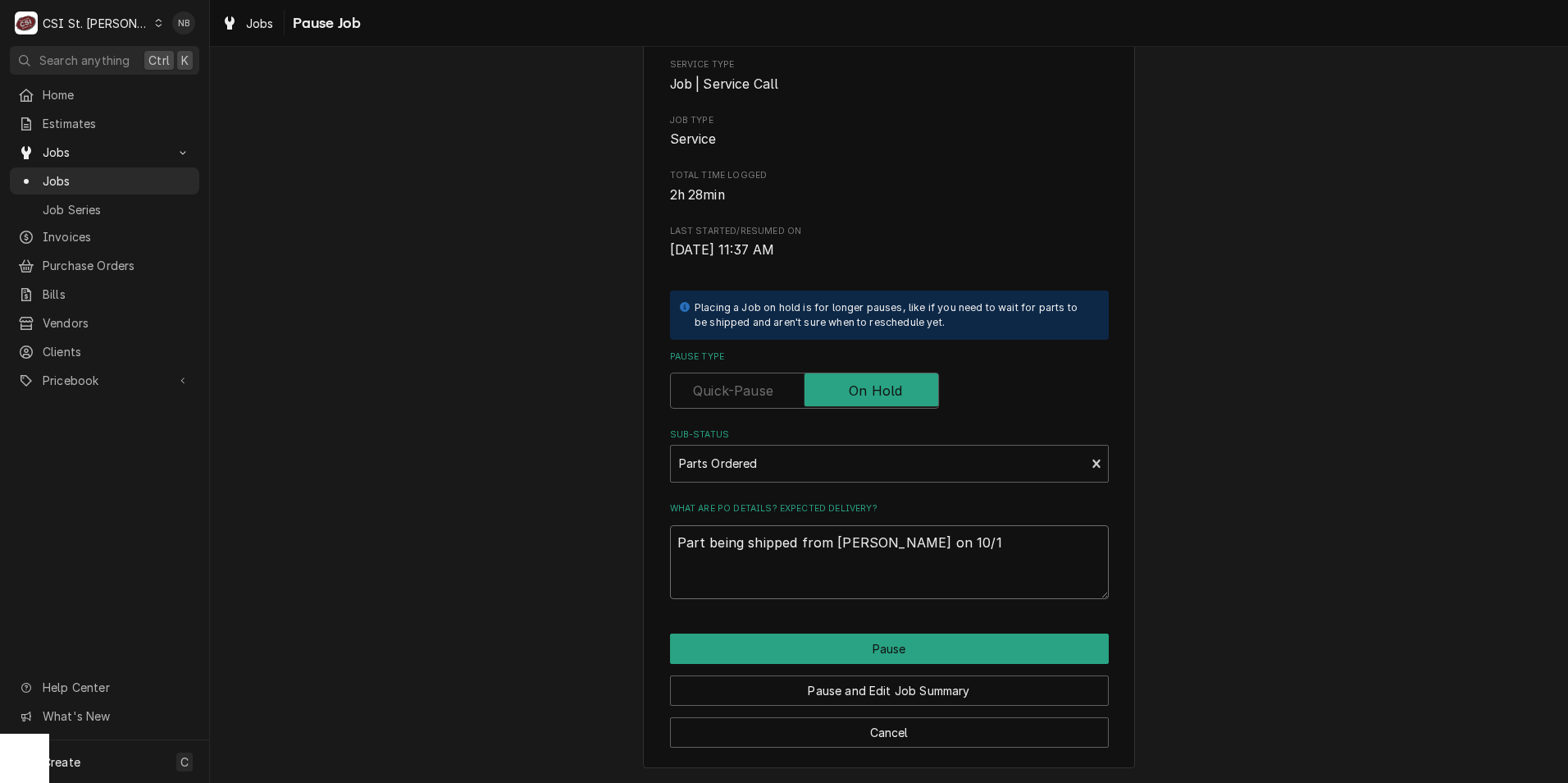
type textarea "Part being shipped from Marshall on 10/10"
type textarea "x"
type textarea "Part being shipped from Marshall on 10/10,"
type textarea "x"
type textarea "Part being shipped from Marshall on 10/10,"
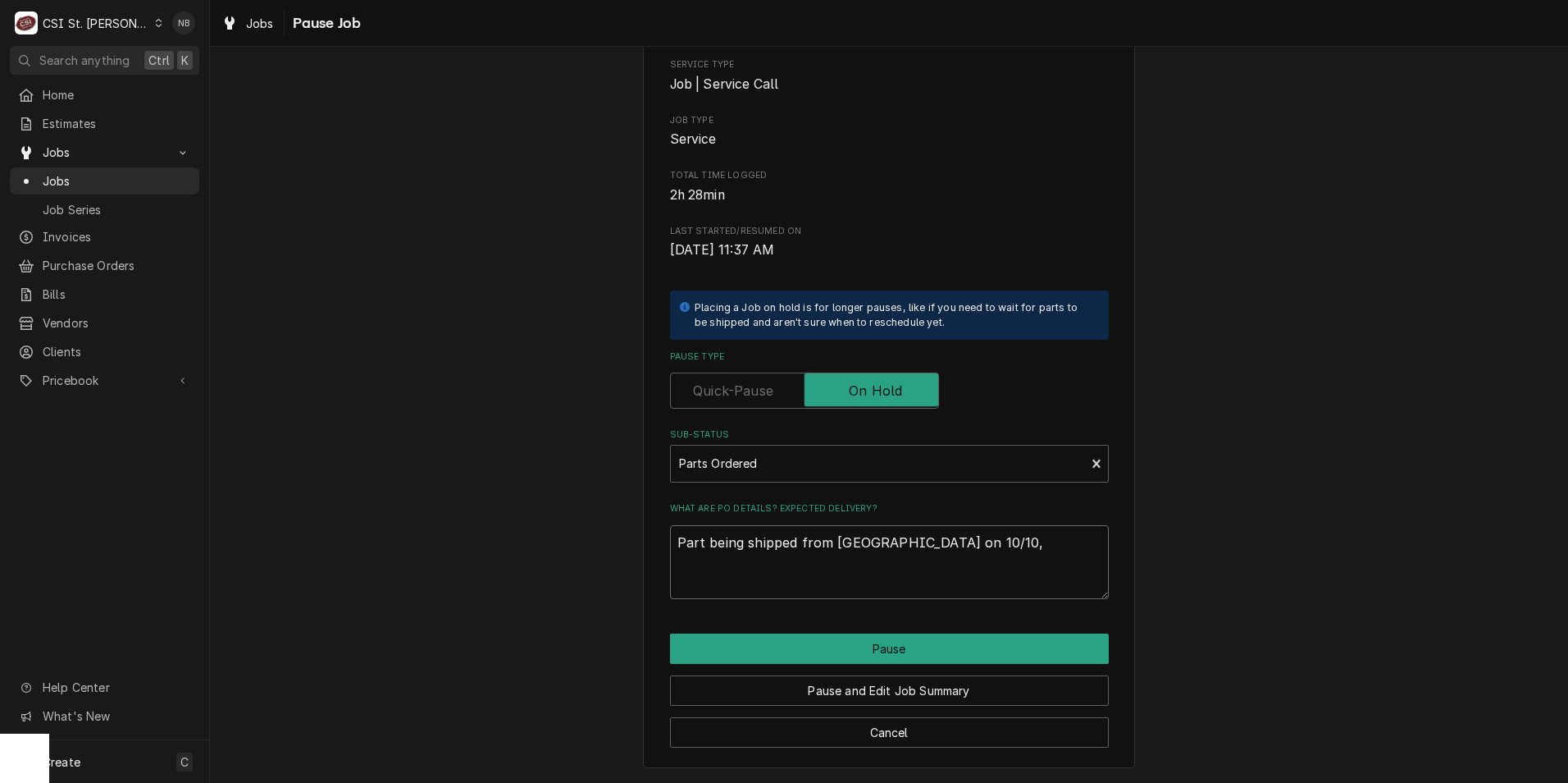
type textarea "x"
type textarea "Part being shipped from Marshall on 10/10, s"
type textarea "x"
type textarea "Part being shipped from Marshall on 10/10, sh"
type textarea "x"
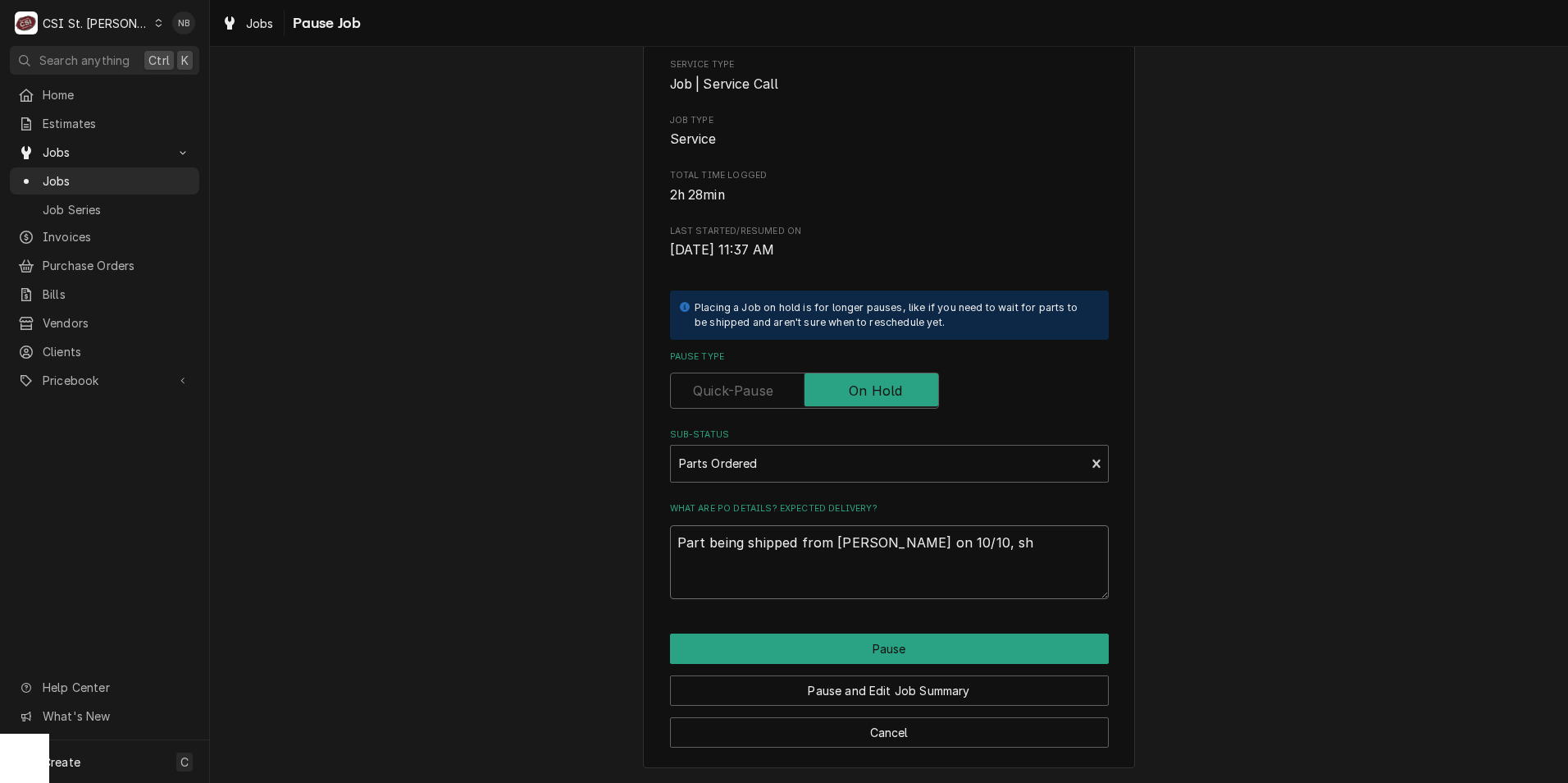
type textarea "Part being shipped from Marshall on 10/10, sho"
type textarea "x"
type textarea "Part being shipped from Marshall on 10/10, shou"
type textarea "x"
type textarea "Part being shipped from Marshall on 10/10, shoul"
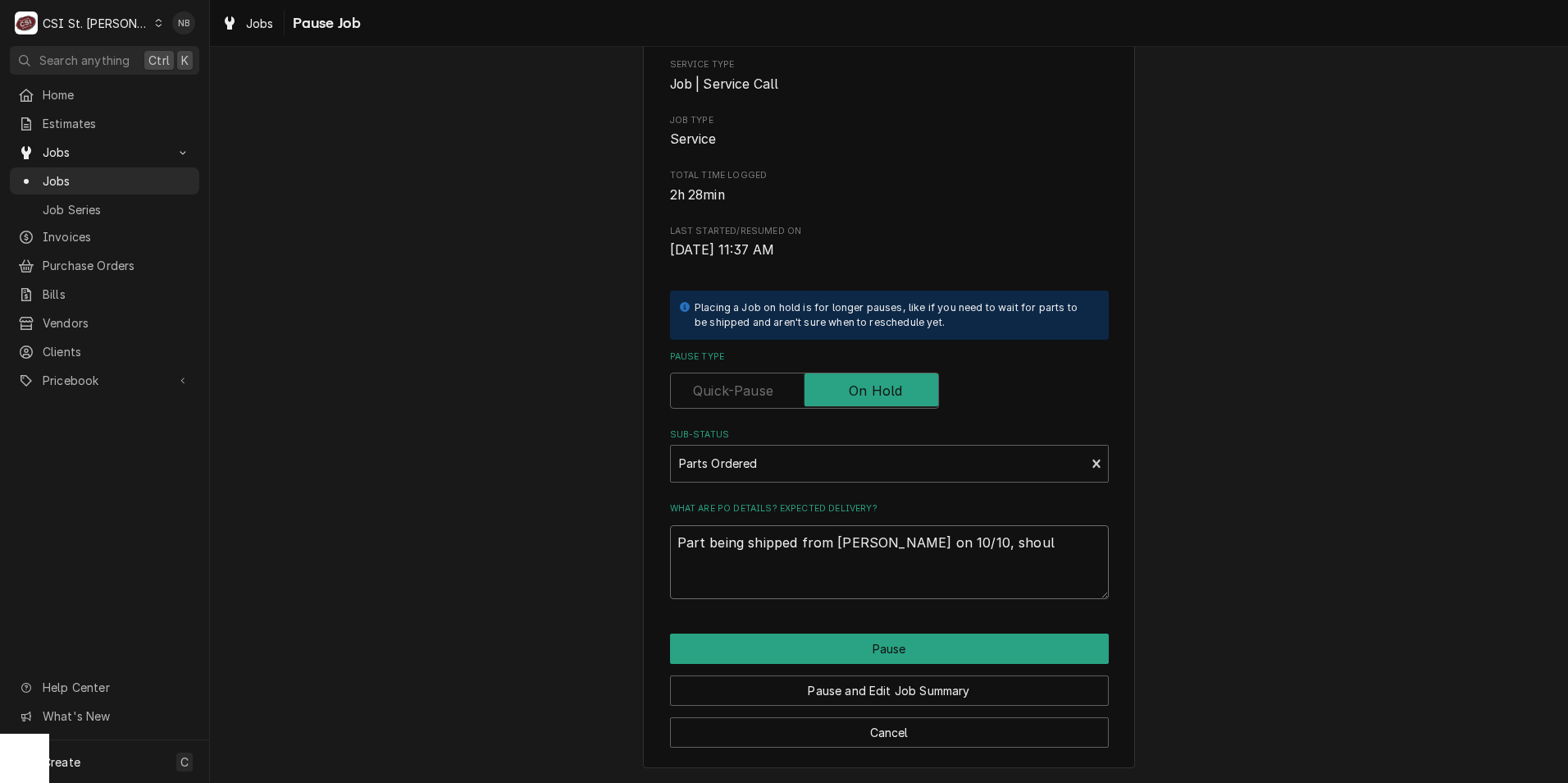
type textarea "x"
type textarea "Part being shipped from Marshall on 10/10, should"
type textarea "x"
type textarea "Part being shipped from Marshall on 10/10, should a"
type textarea "x"
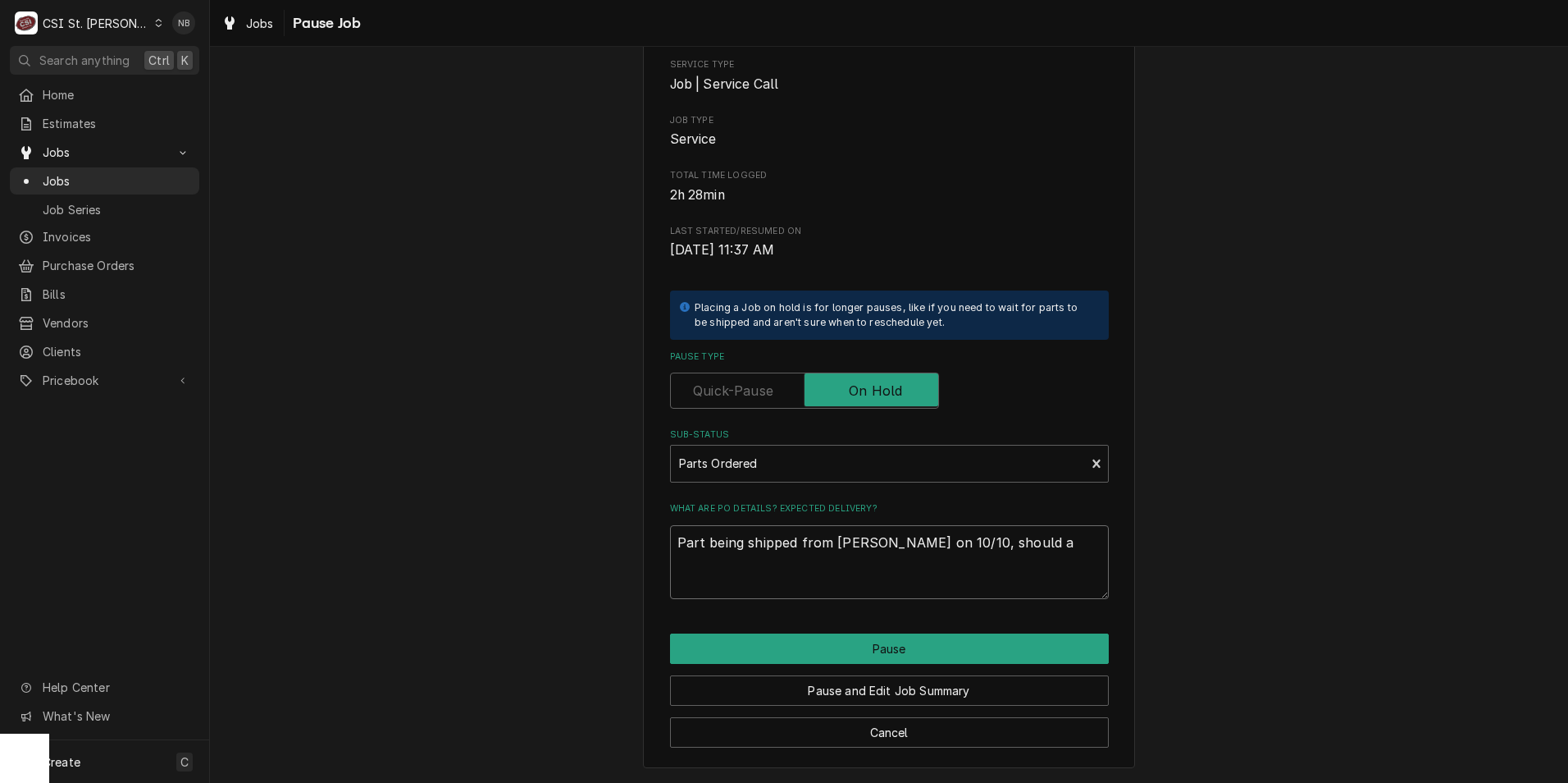
type textarea "Part being shipped from Marshall on 10/10, should ar"
type textarea "x"
type textarea "Part being shipped from Marshall on 10/10, should arr"
type textarea "x"
type textarea "Part being shipped from Marshall on 10/10, should arri"
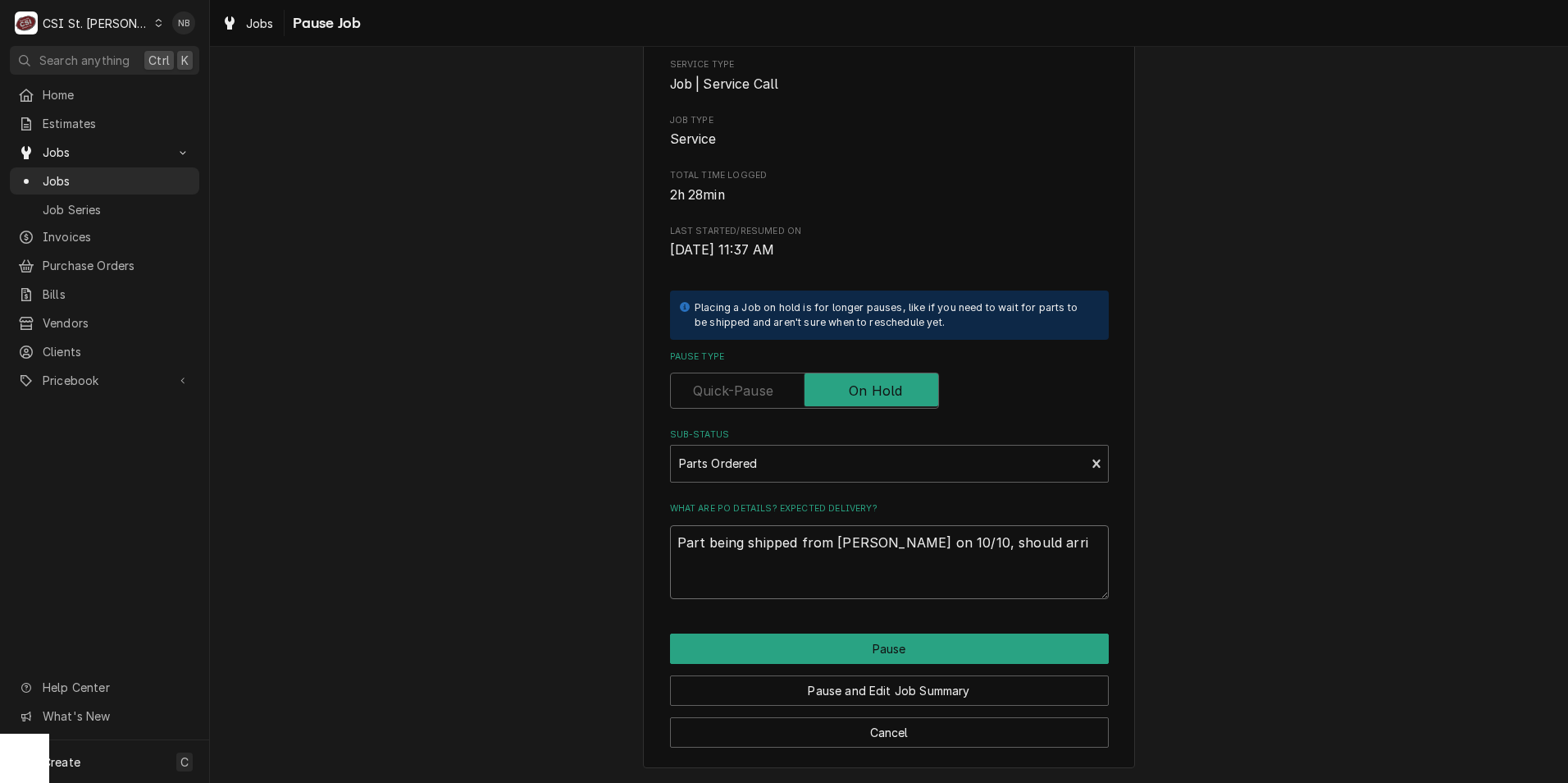
type textarea "x"
type textarea "Part being shipped from Marshall on 10/10, should arriv"
type textarea "x"
type textarea "Part being shipped from Marshall on 10/10, should arrive"
type textarea "x"
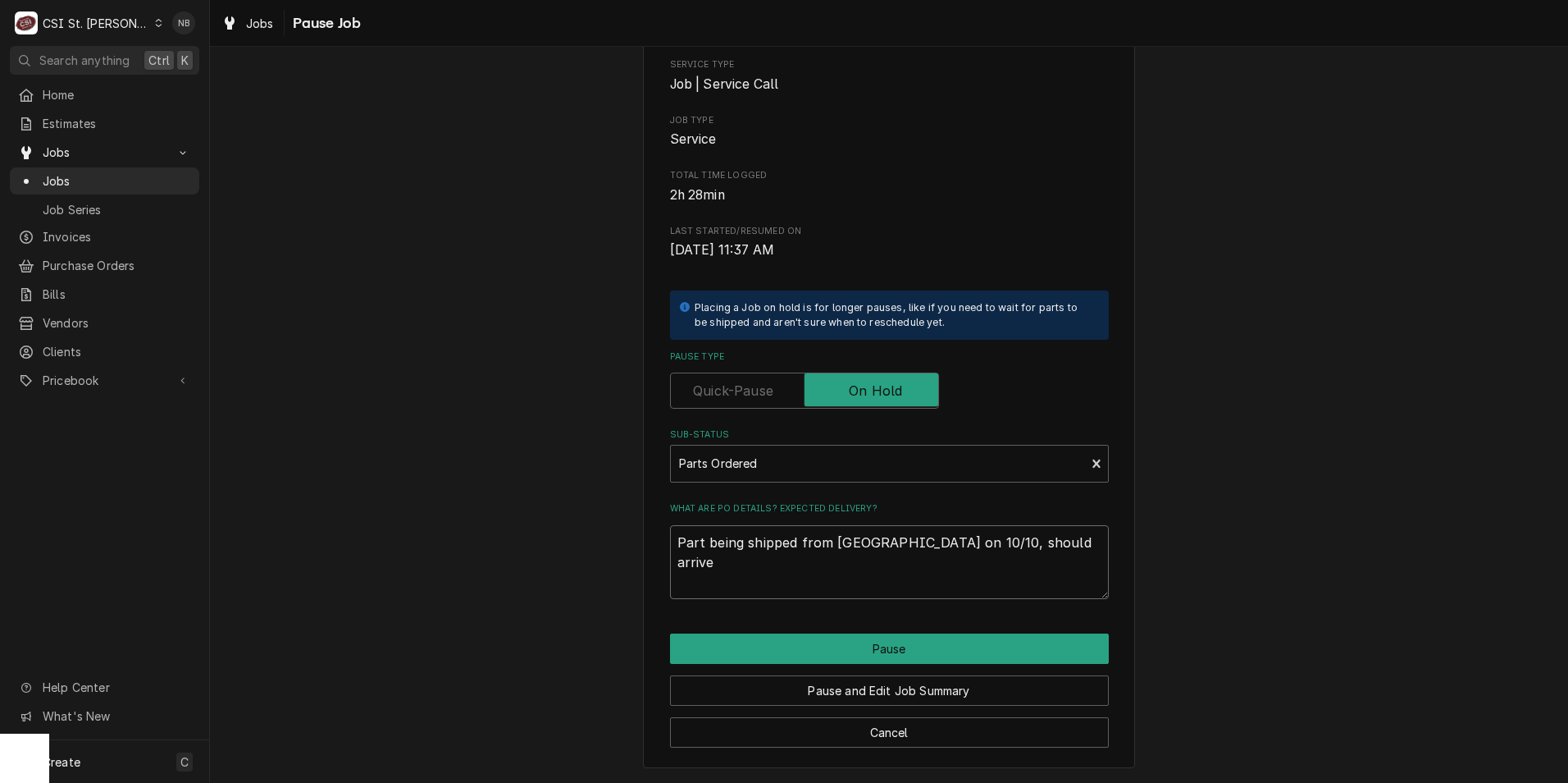
type textarea "Part being shipped from Marshall on 10/10, should arrive 1"
type textarea "x"
type textarea "Part being shipped from Marshall on 10/10, should arrive 10"
type textarea "x"
type textarea "Part being shipped from Marshall on 10/10, should arrive 10/"
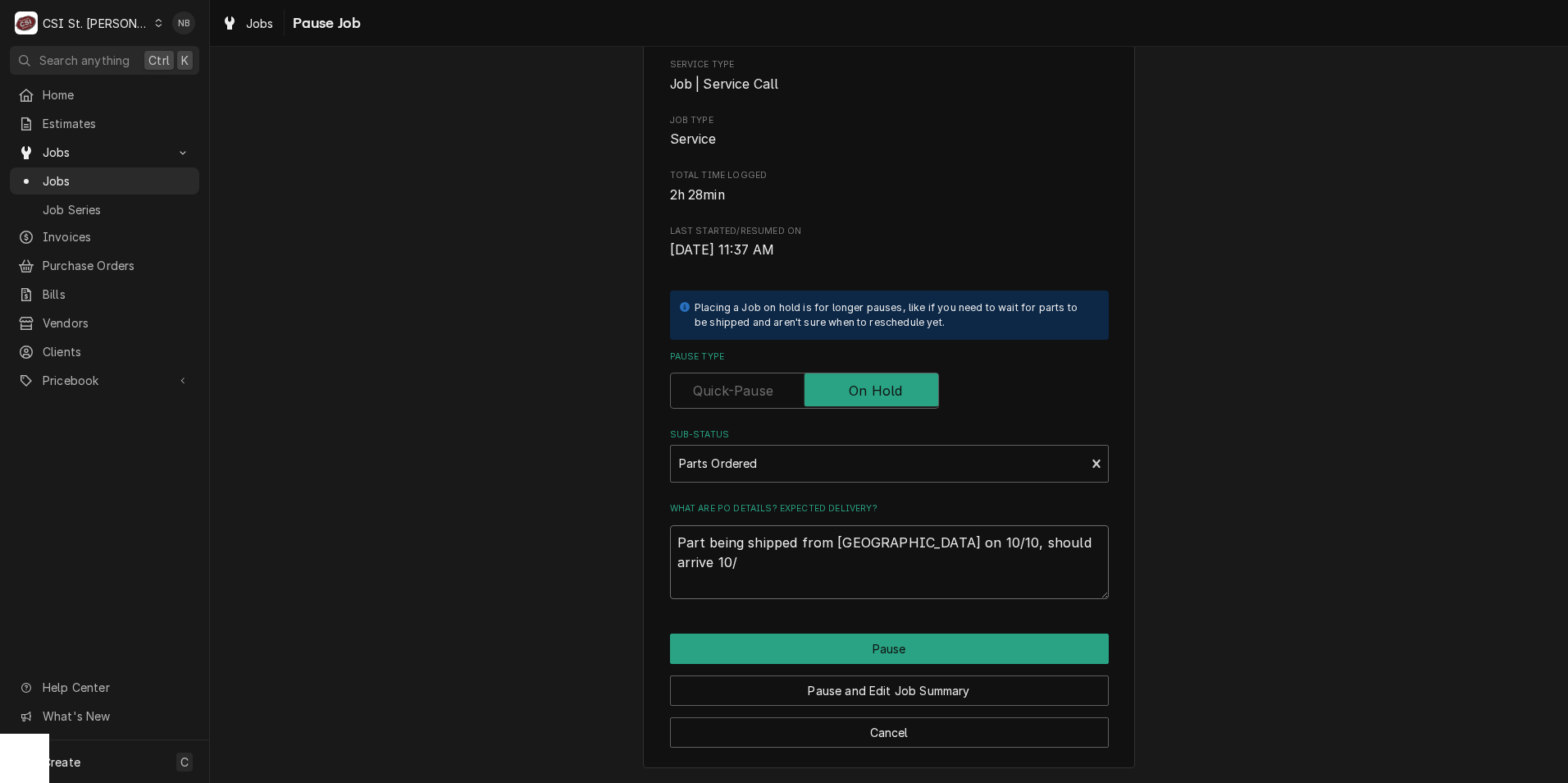
type textarea "x"
type textarea "Part being shipped from Marshall on 10/10, should arrive 10/3"
type textarea "x"
type textarea "Part being shipped from Marshall on 10/10, should arrive 10/30"
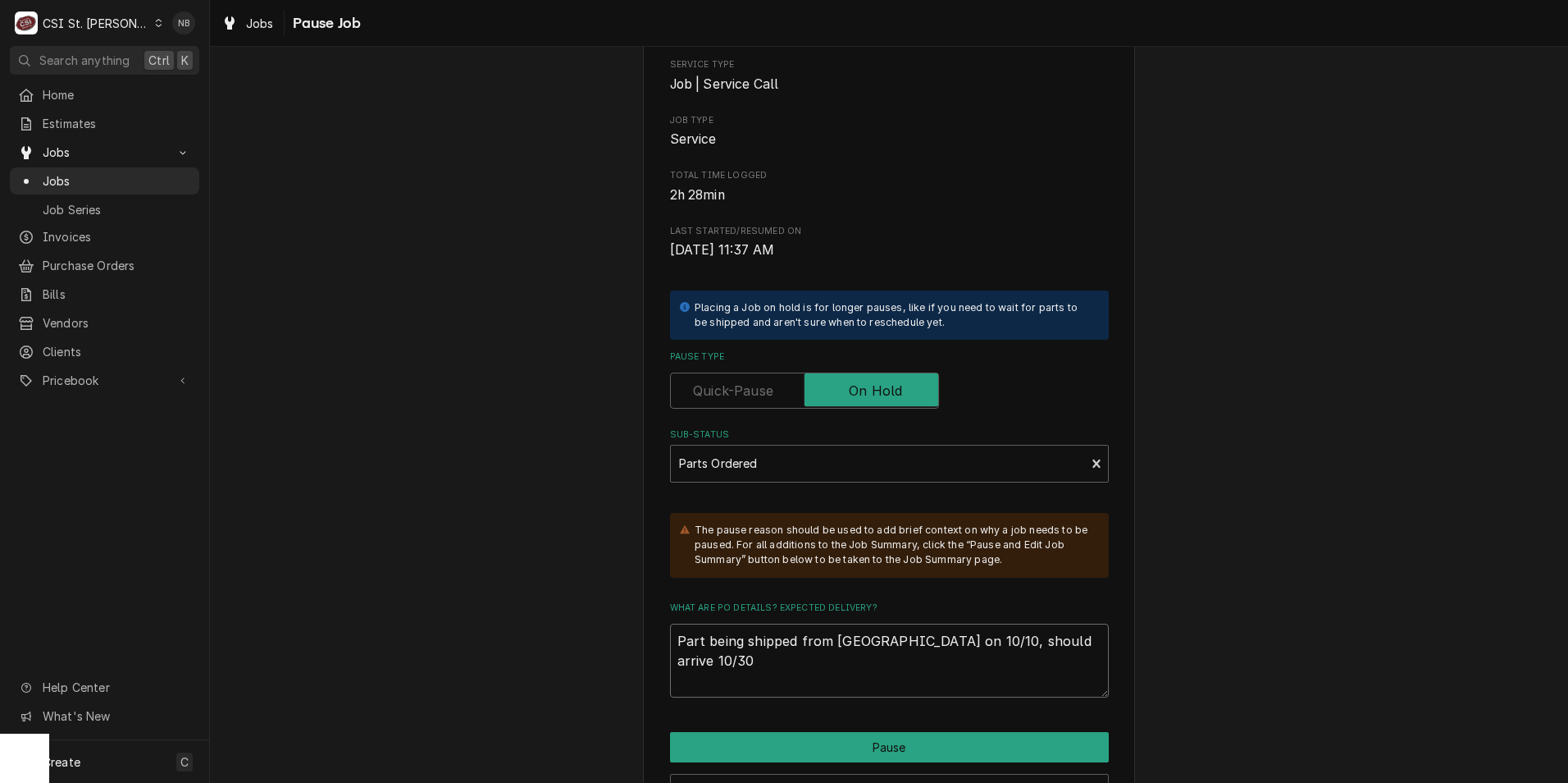
type textarea "x"
type textarea "Part being shipped from Marshall on 10/10, should arrive 10/3"
type textarea "x"
type textarea "Part being shipped from Marshall on 10/10, should arrive 10/"
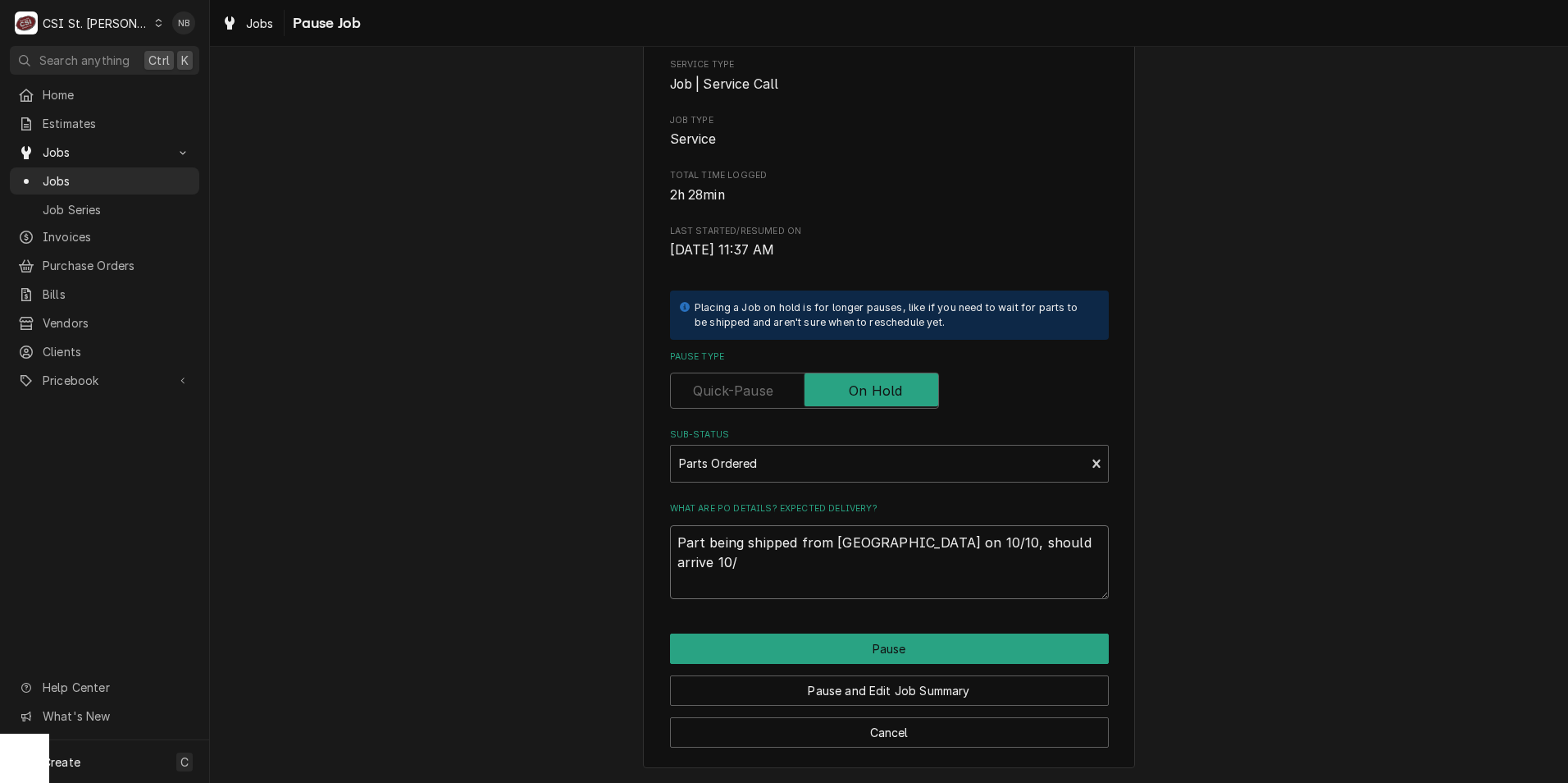
type textarea "x"
type textarea "Part being shipped from Marshall on 10/10, should arrive 10/1"
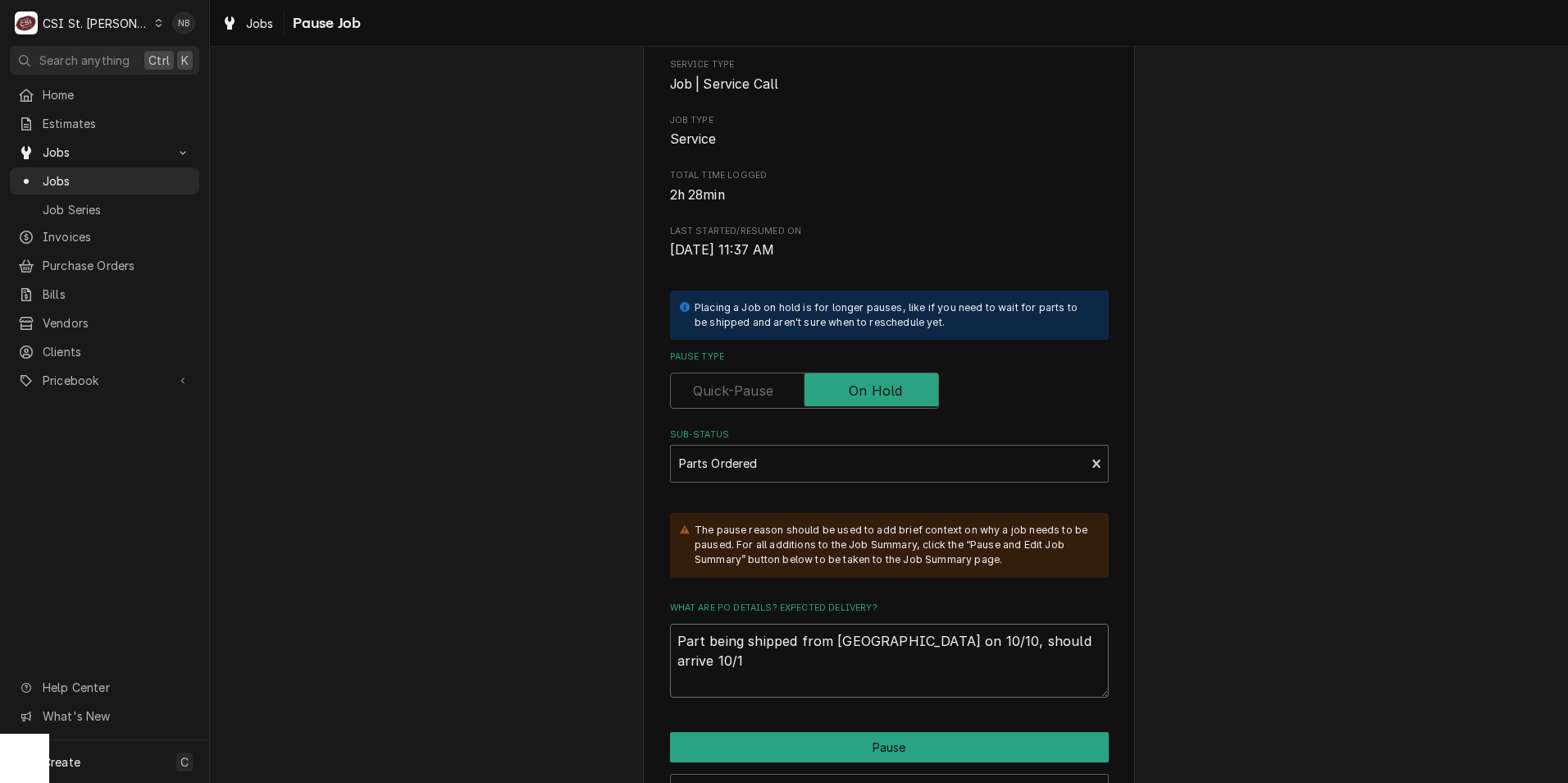
type textarea "x"
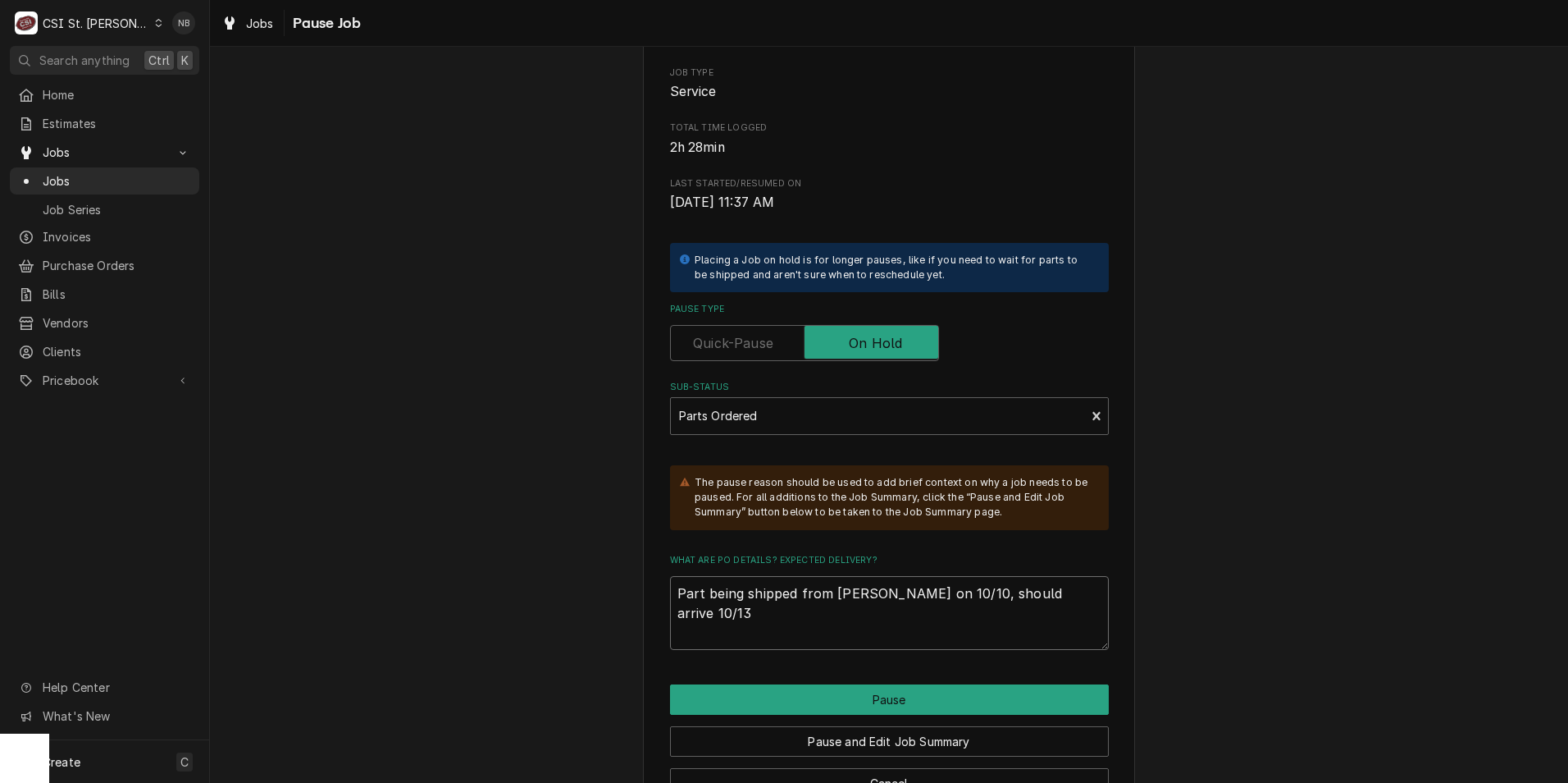
scroll to position [290, 0]
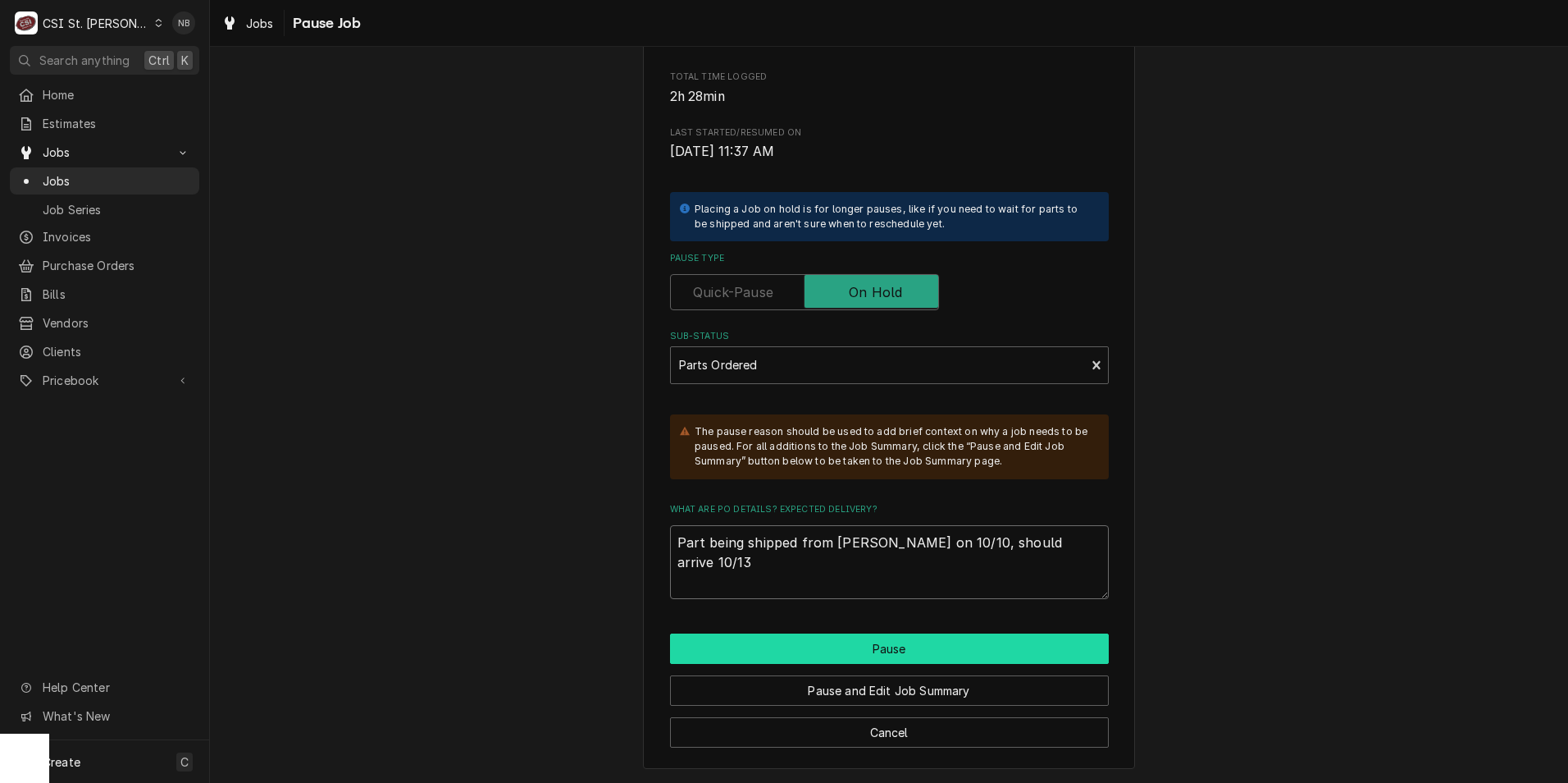
type textarea "Part being shipped from Marshall on 10/10, should arrive 10/13"
click at [960, 650] on button "Pause" at bounding box center [889, 649] width 439 height 30
type textarea "x"
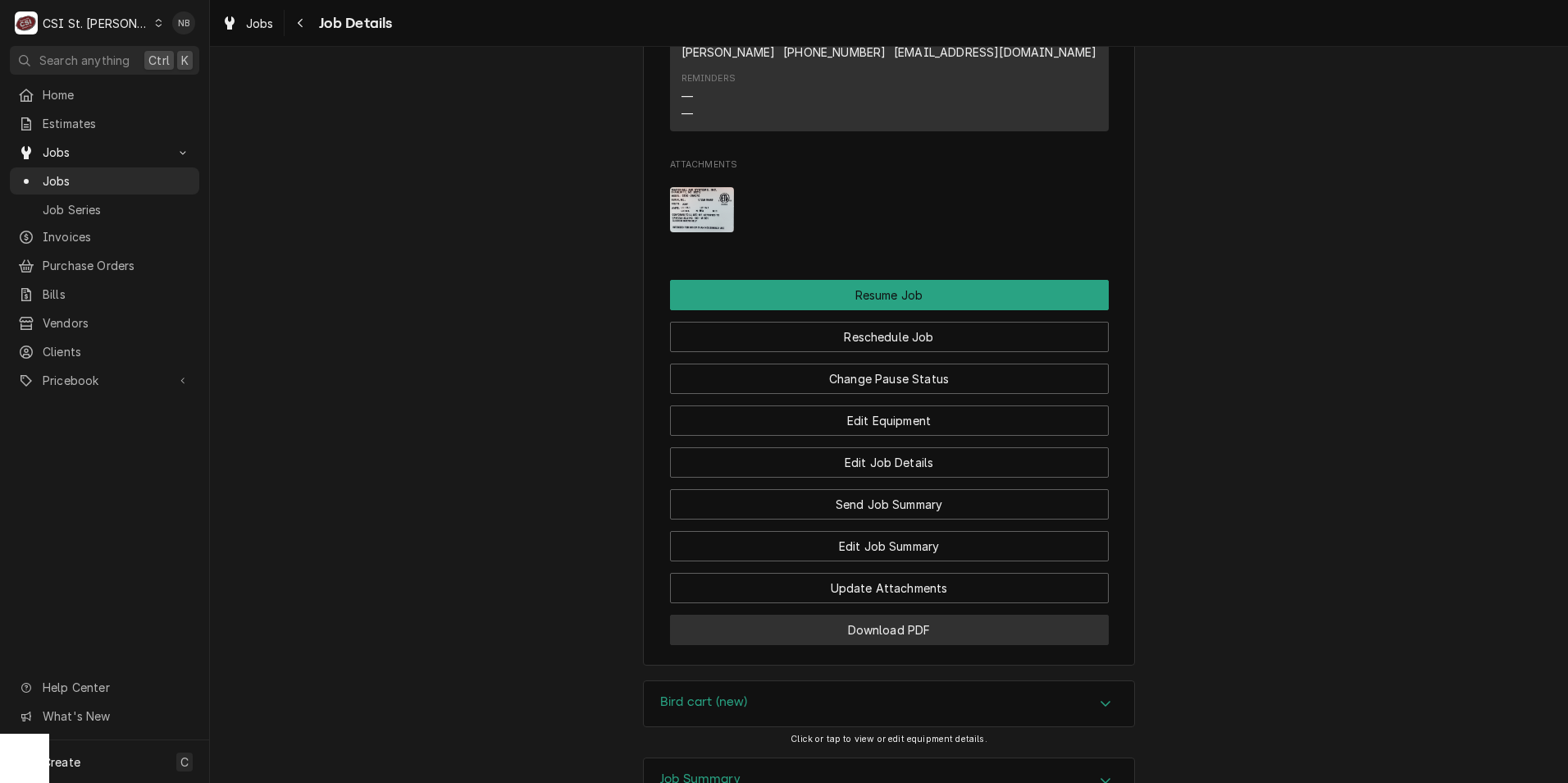
scroll to position [2129, 0]
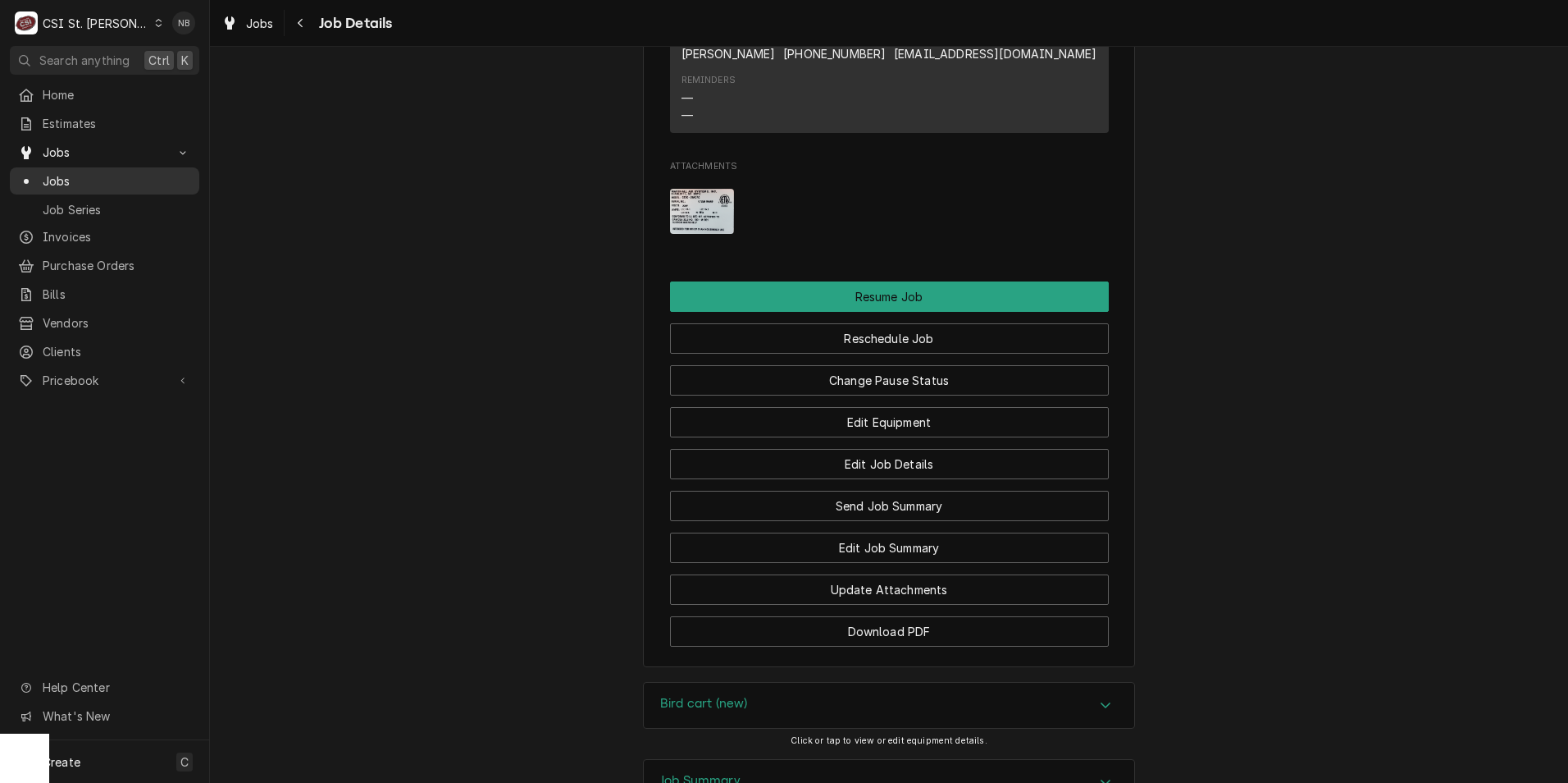
click at [95, 180] on span "Jobs" at bounding box center [117, 181] width 148 height 17
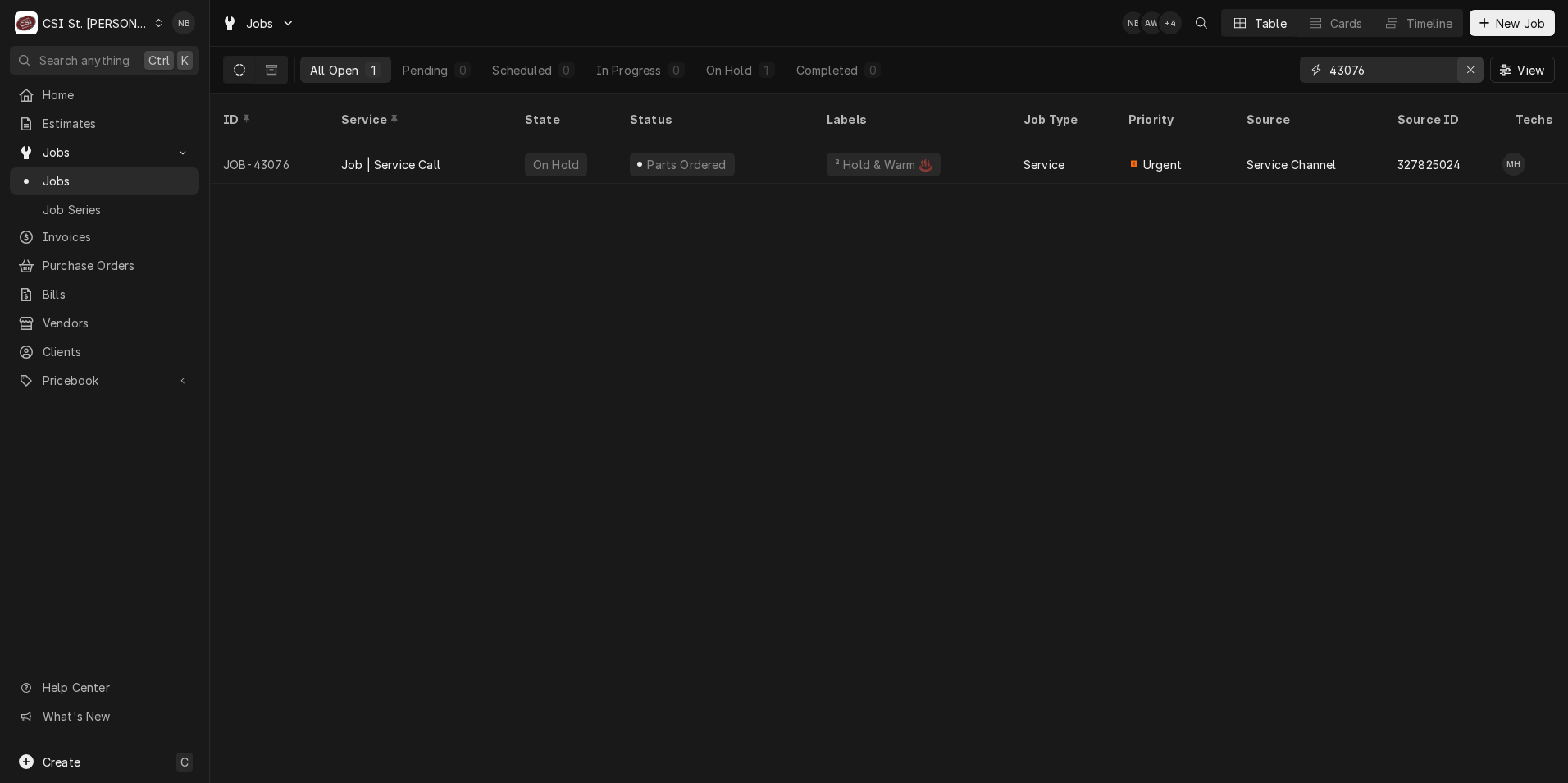
click at [1472, 72] on icon "Erase input" at bounding box center [1471, 70] width 9 height 12
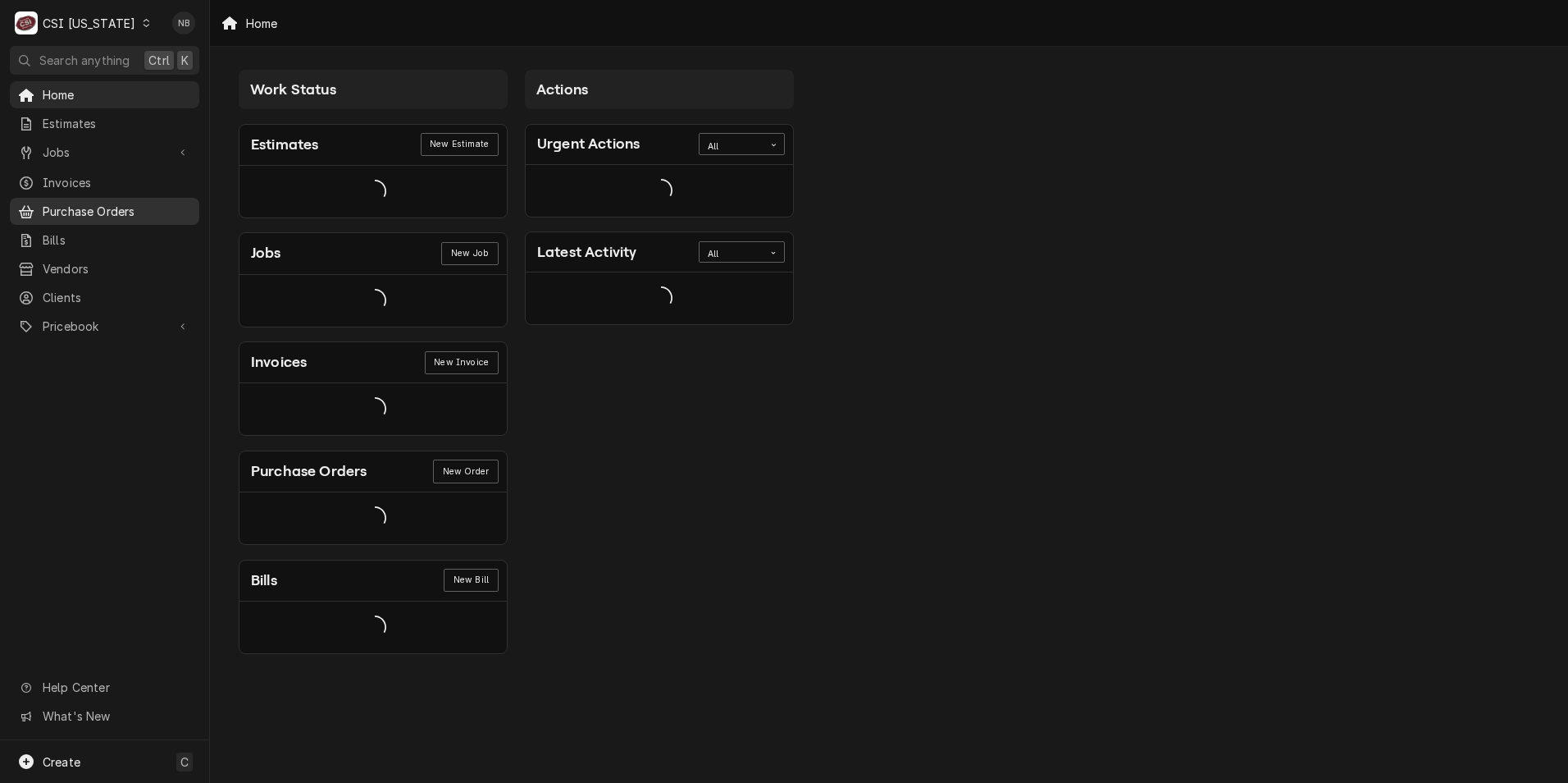
click at [143, 203] on span "Purchase Orders" at bounding box center [117, 211] width 148 height 17
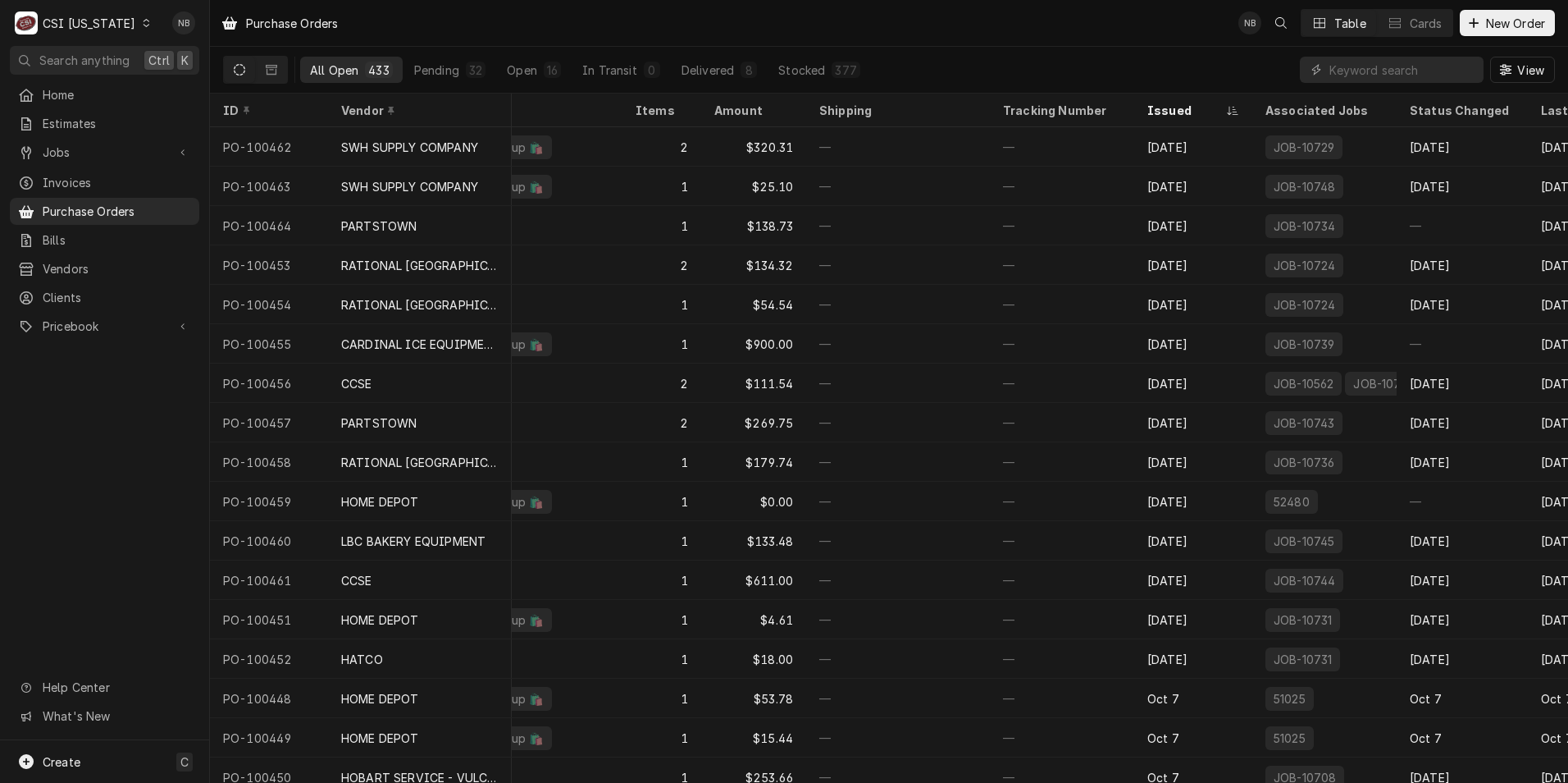
scroll to position [0, 384]
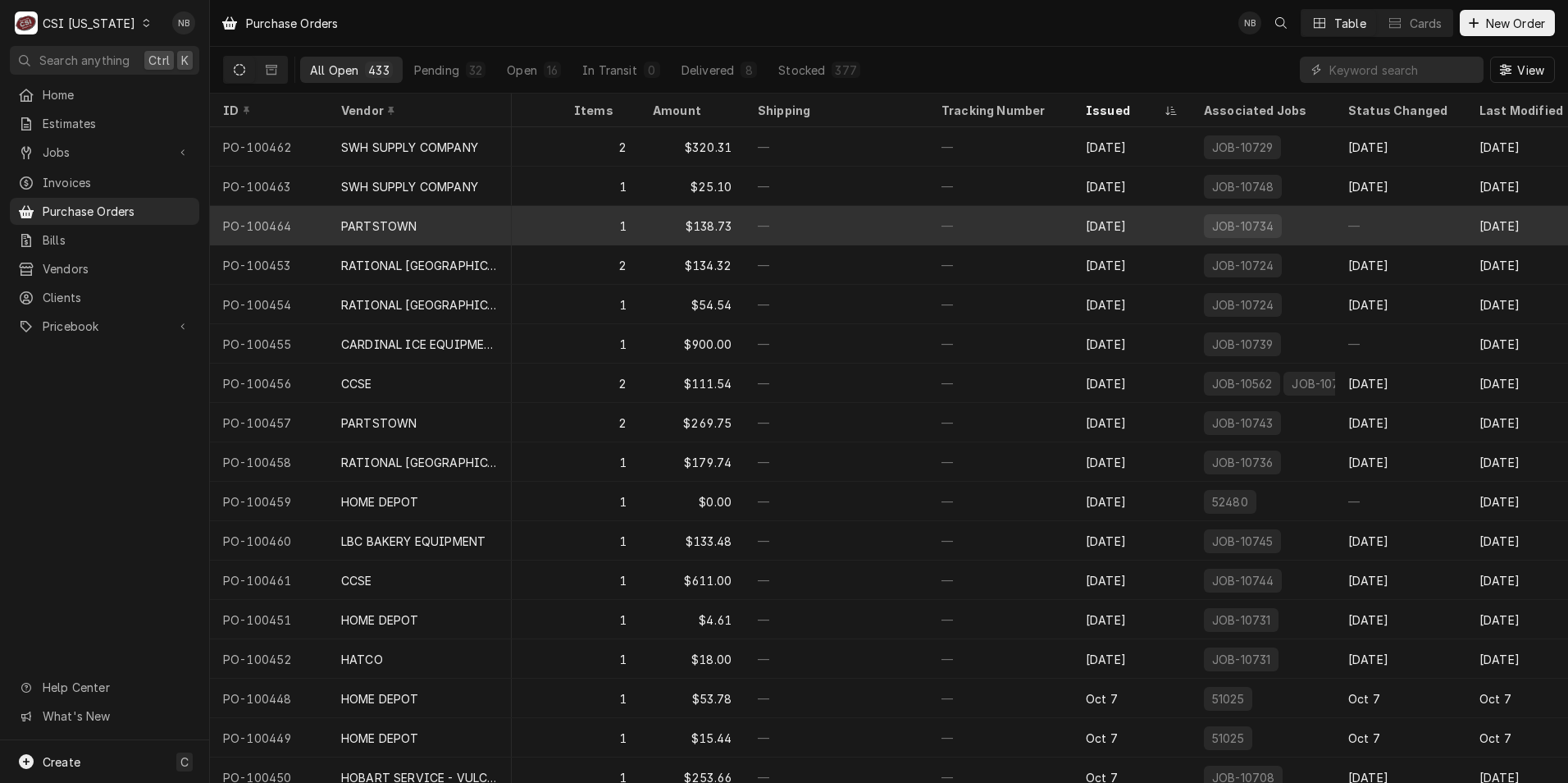
click at [869, 225] on div "—" at bounding box center [837, 225] width 184 height 39
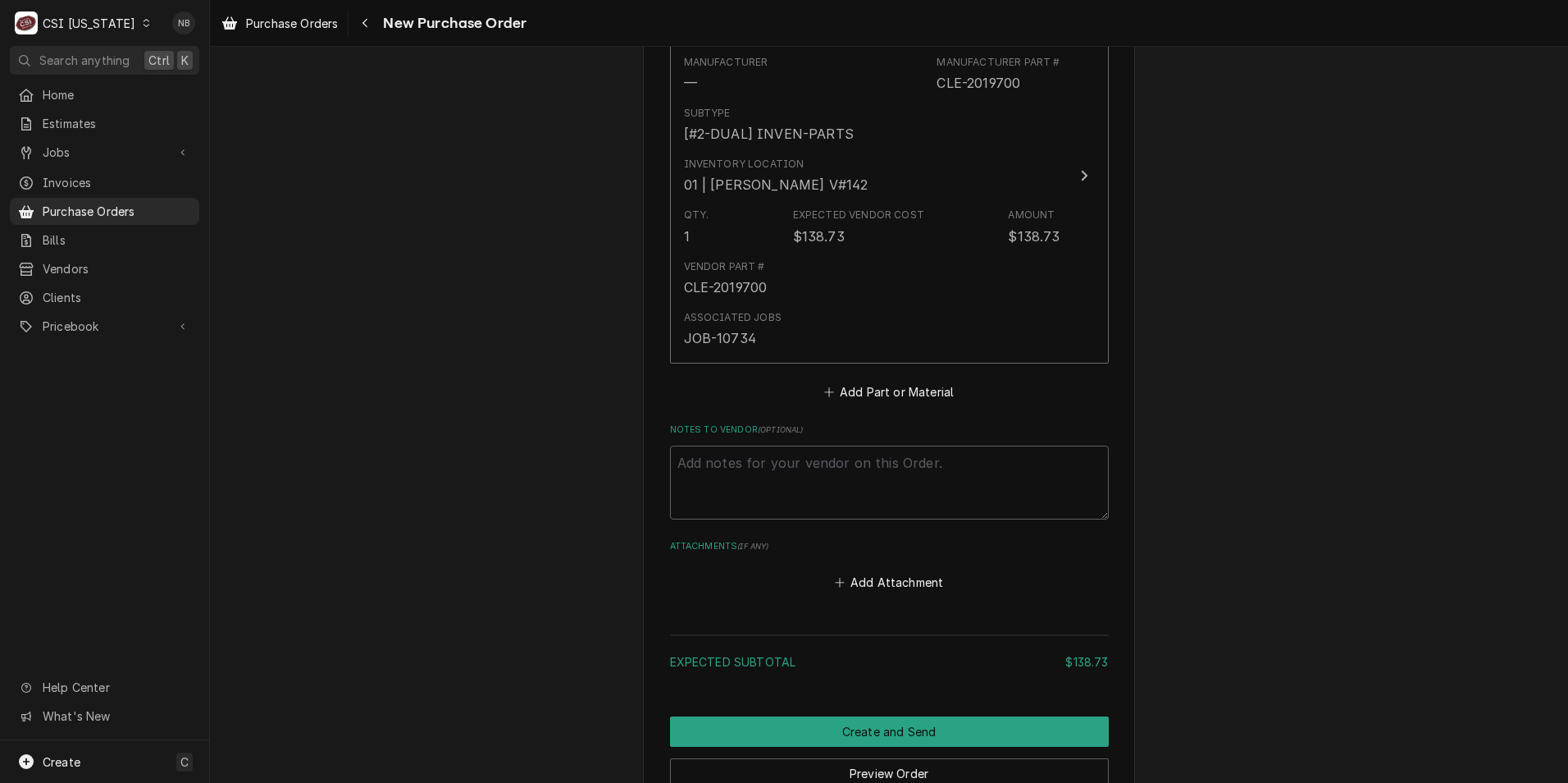
scroll to position [898, 0]
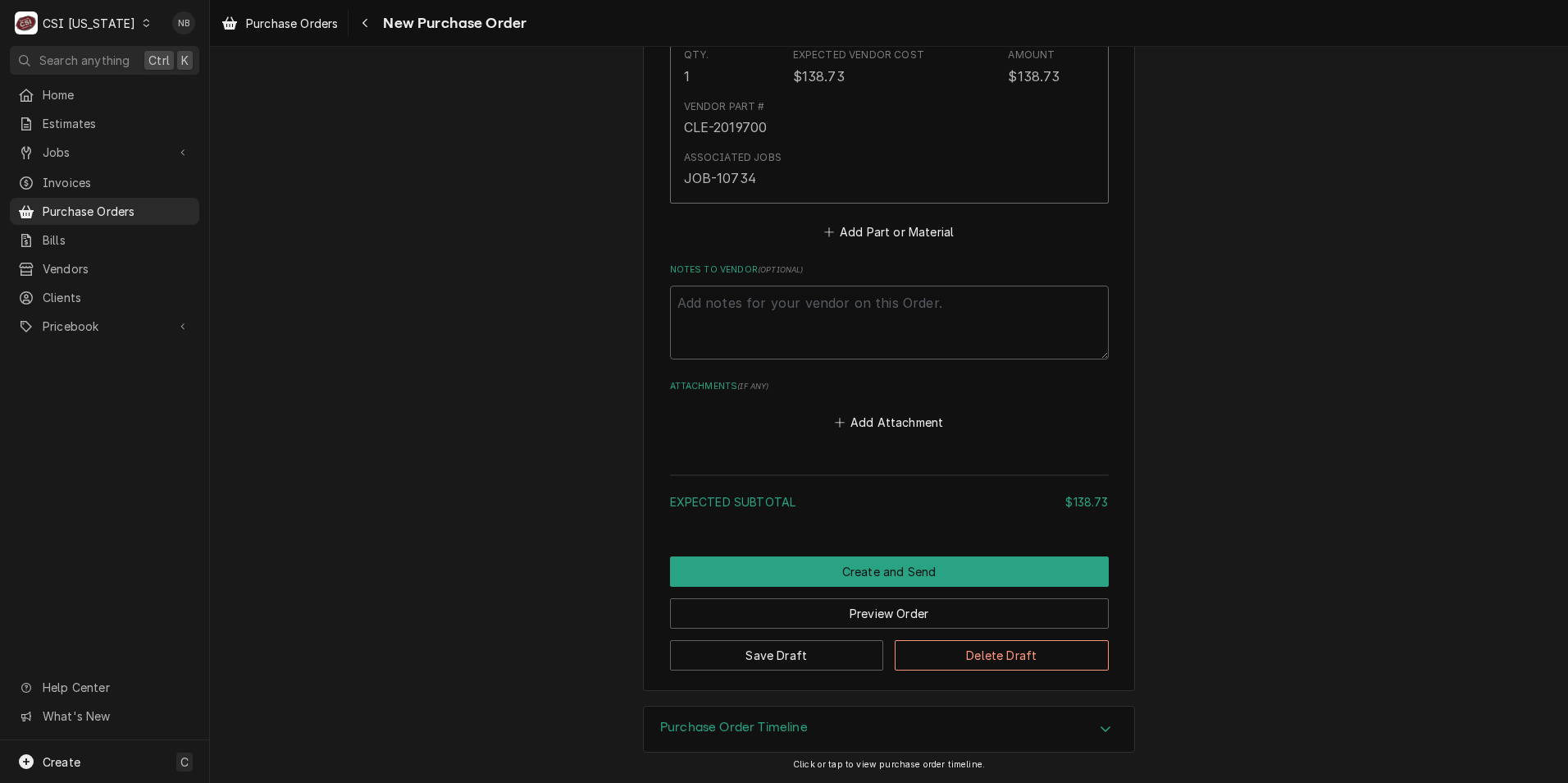
click at [1051, 709] on div "Purchase Order Timeline" at bounding box center [889, 728] width 491 height 46
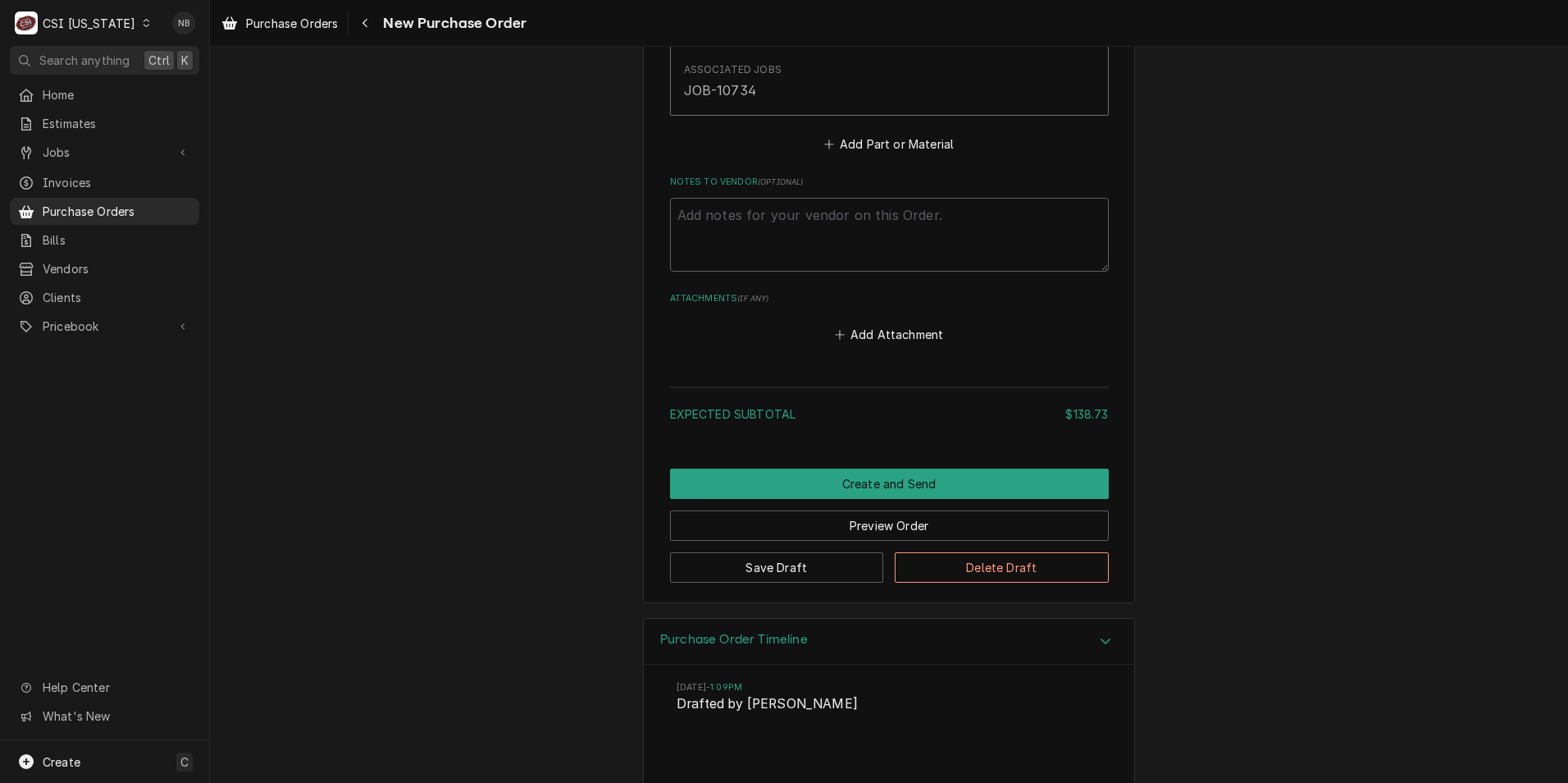
scroll to position [1050, 0]
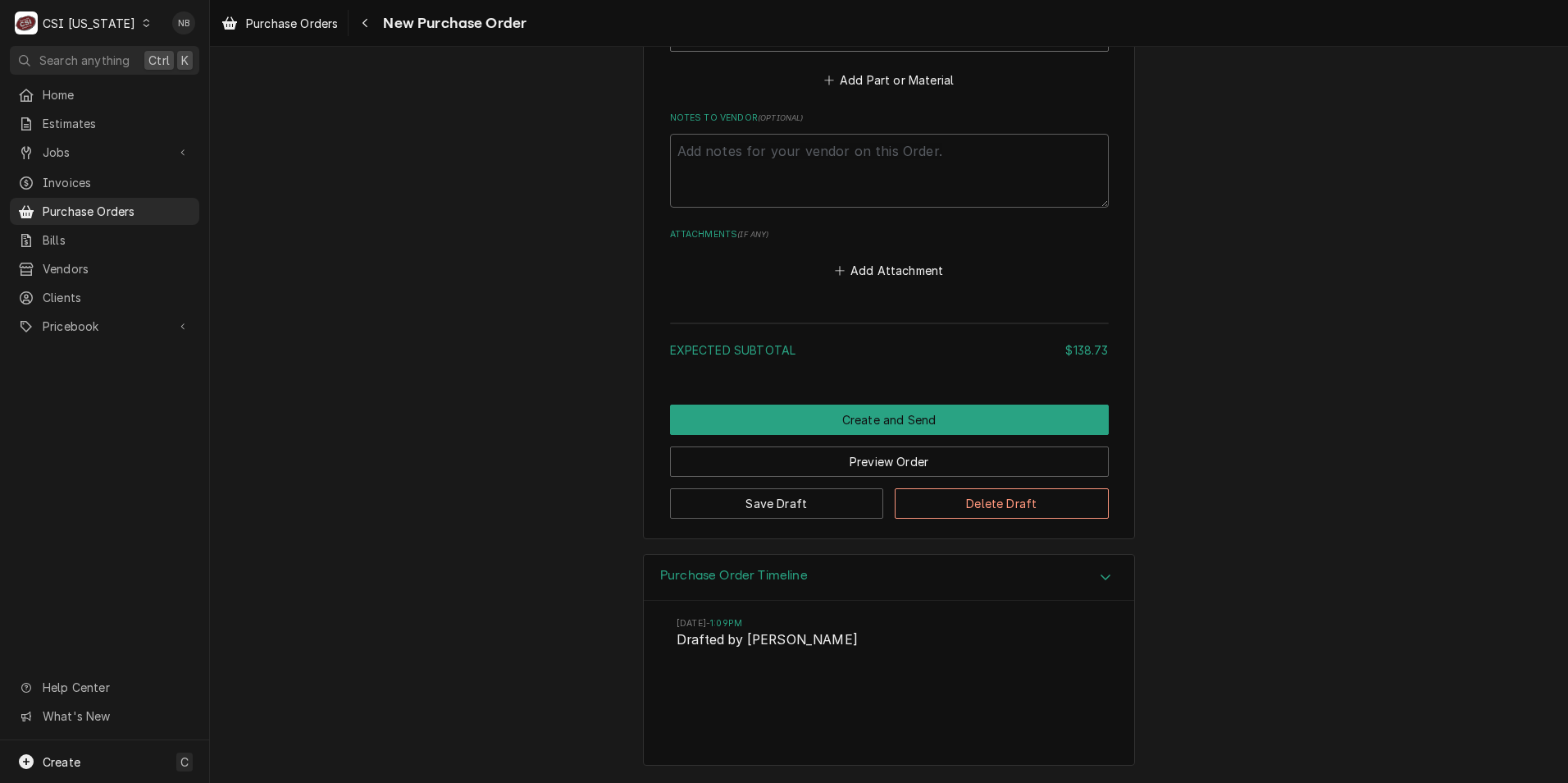
click at [1036, 590] on div "Purchase Order Timeline" at bounding box center [889, 578] width 491 height 46
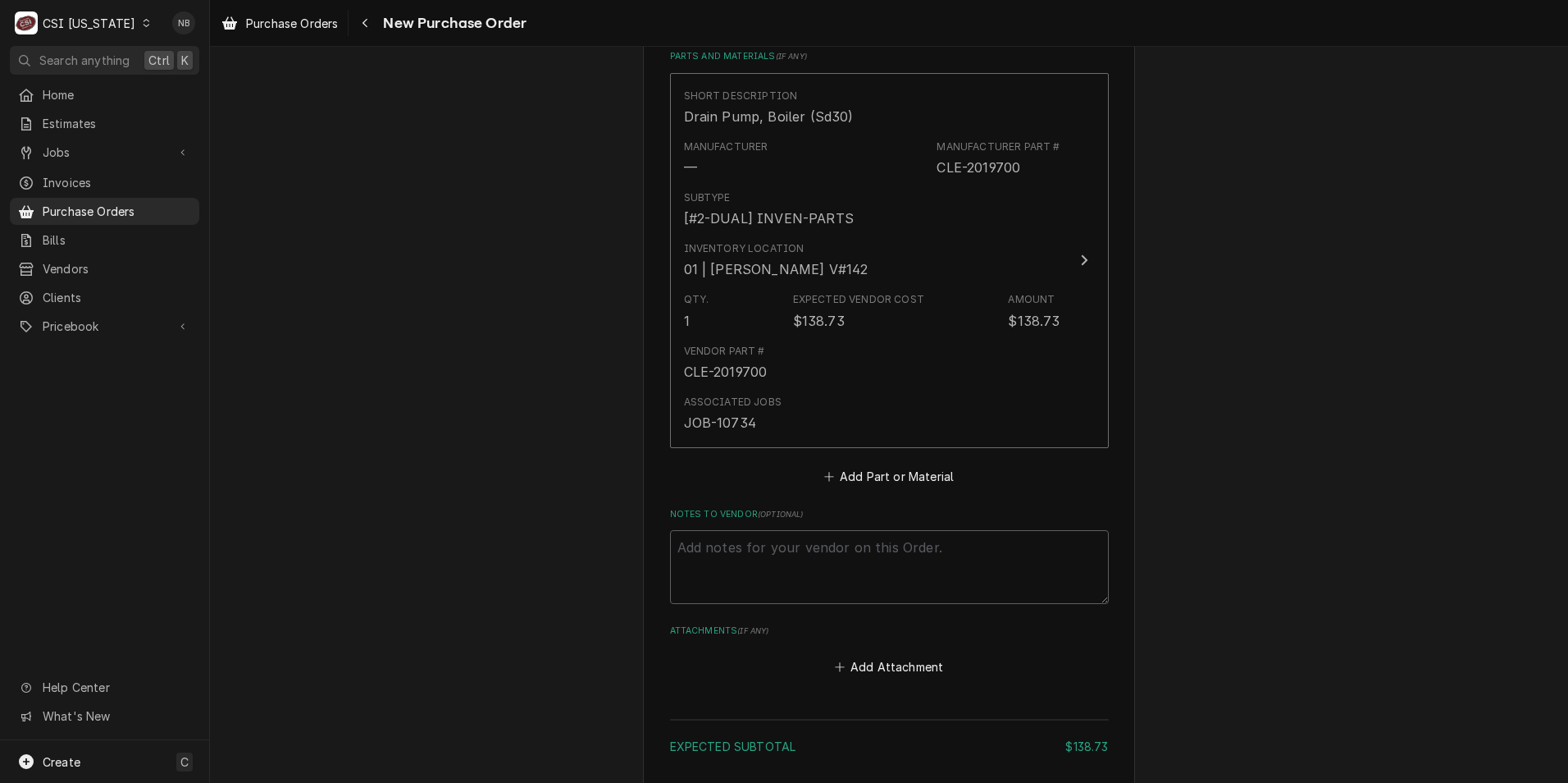
scroll to position [652, 0]
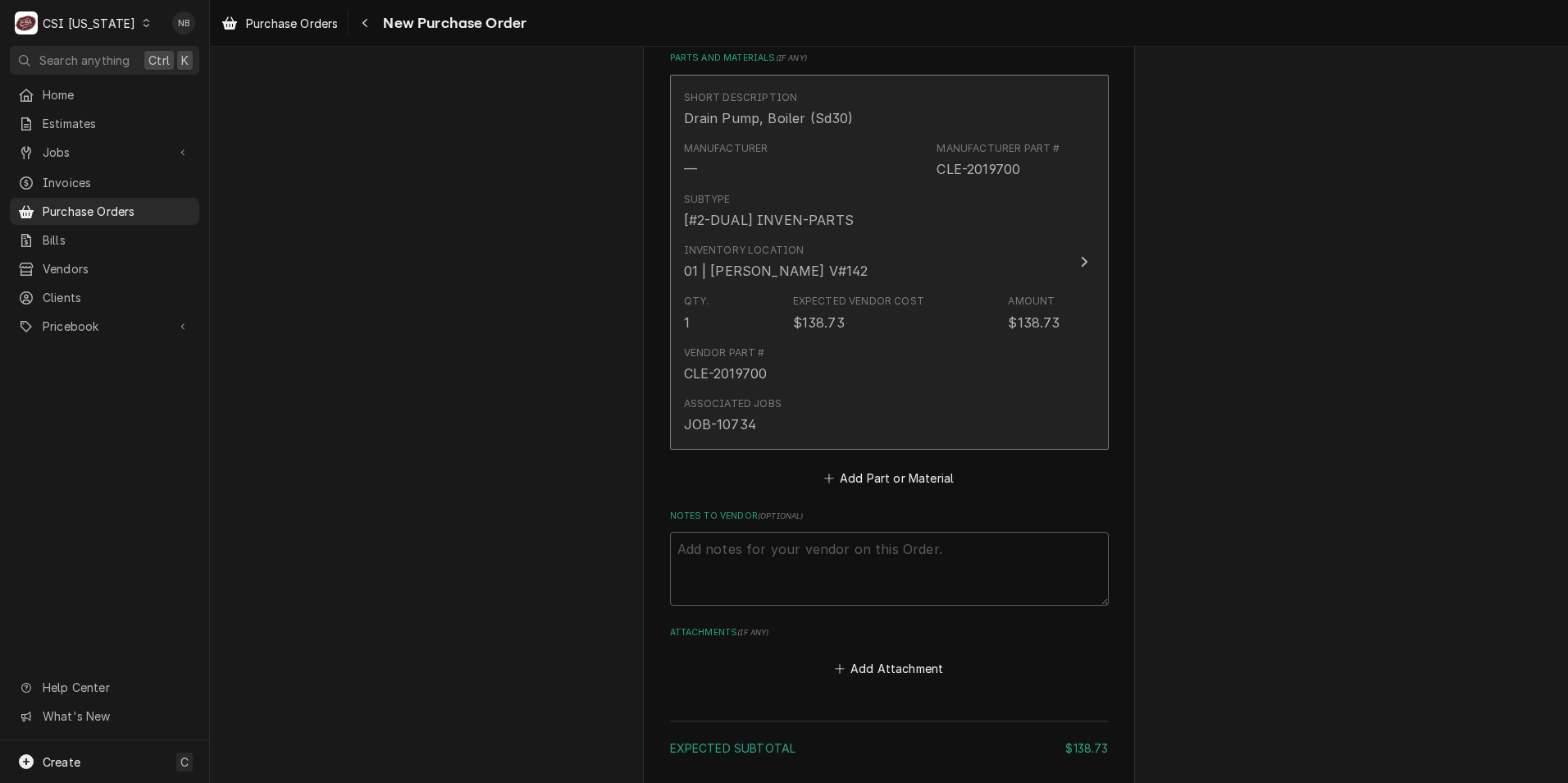
click at [955, 422] on div "Associated Jobs JOB-10734" at bounding box center [872, 415] width 376 height 51
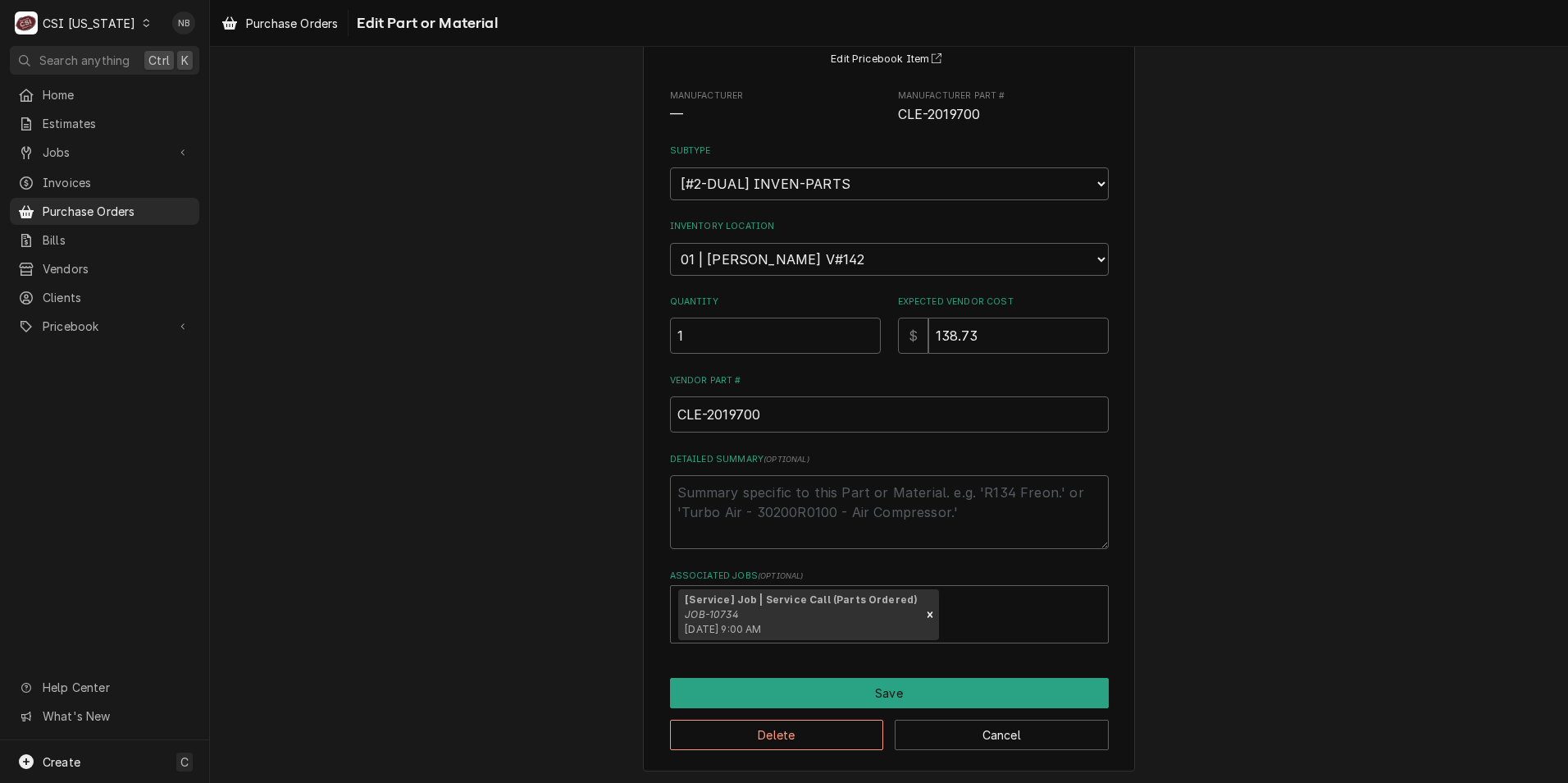
scroll to position [155, 0]
click at [729, 345] on input "1" at bounding box center [776, 333] width 211 height 36
type textarea "x"
type input "2"
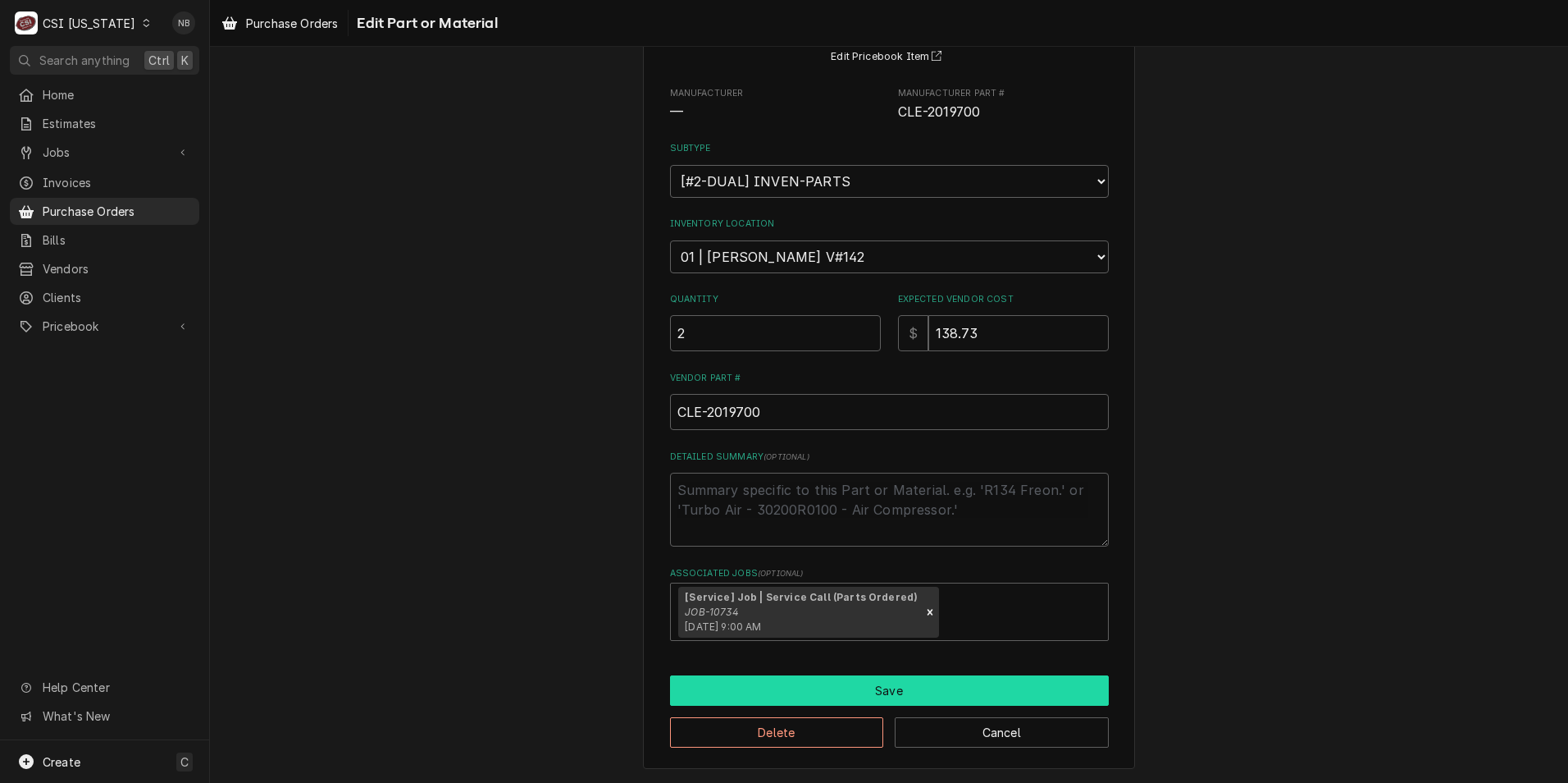
click at [896, 694] on button "Save" at bounding box center [889, 691] width 439 height 30
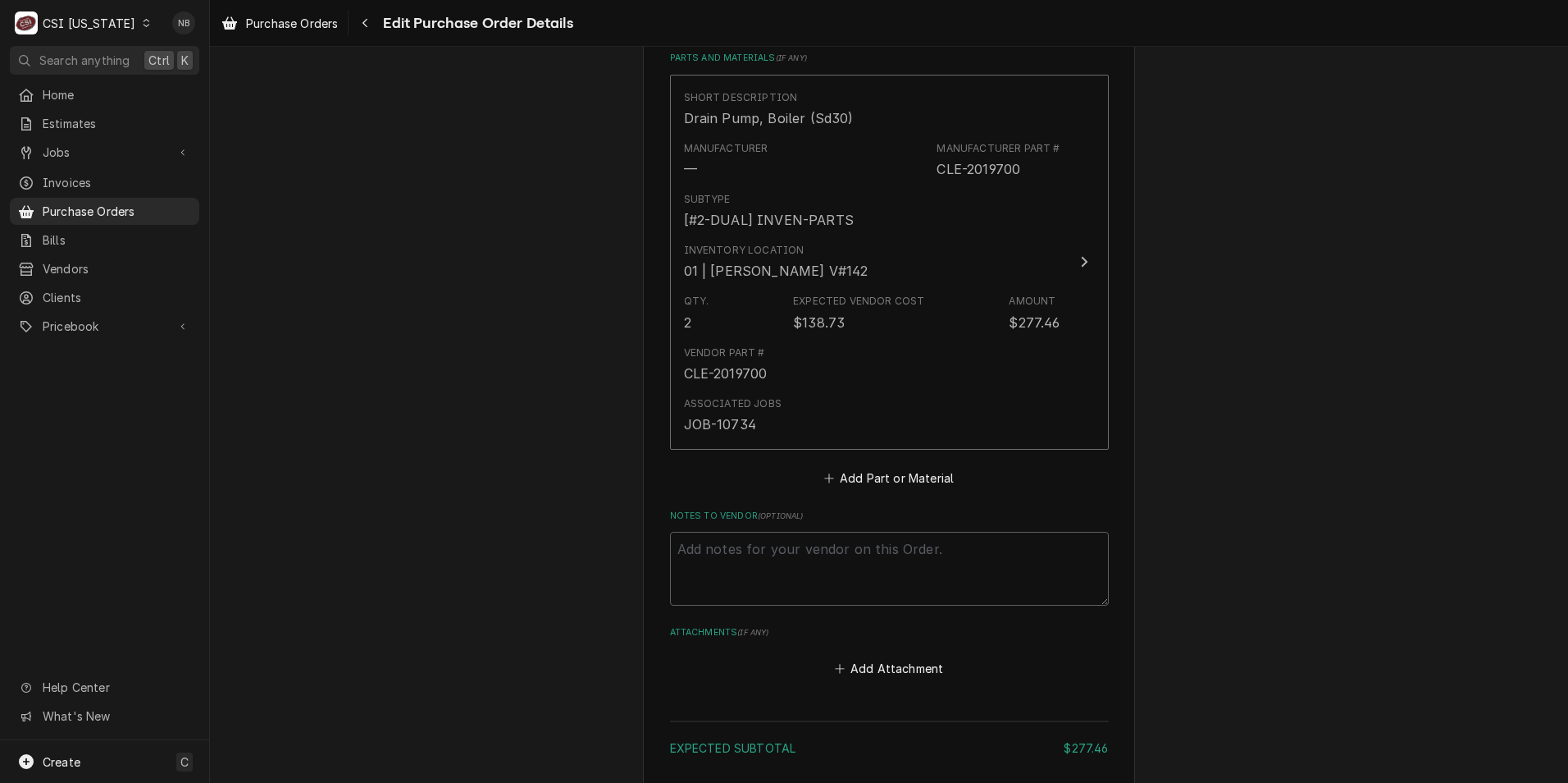
scroll to position [898, 0]
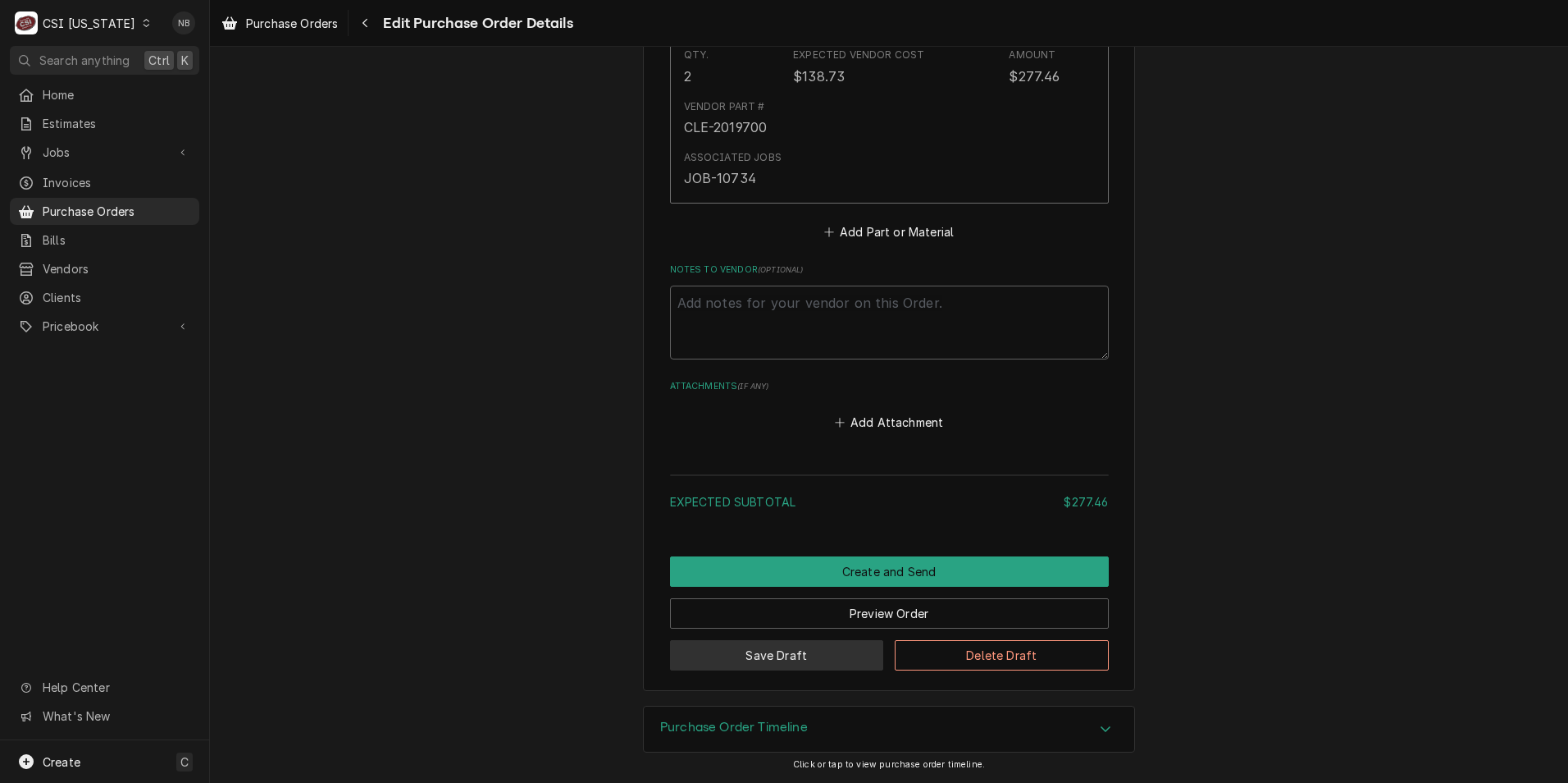
click at [797, 645] on button "Save Draft" at bounding box center [777, 655] width 214 height 30
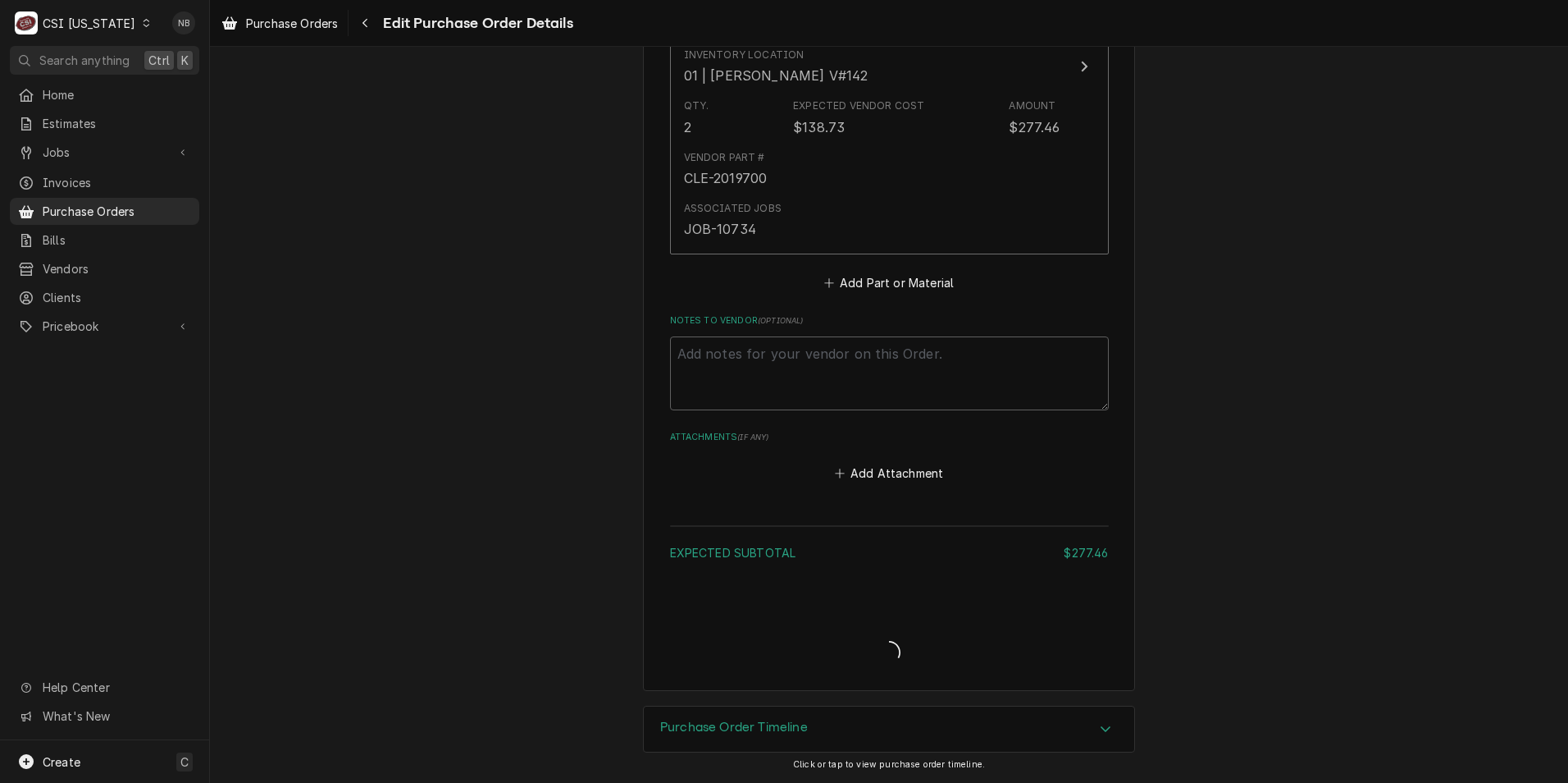
type textarea "x"
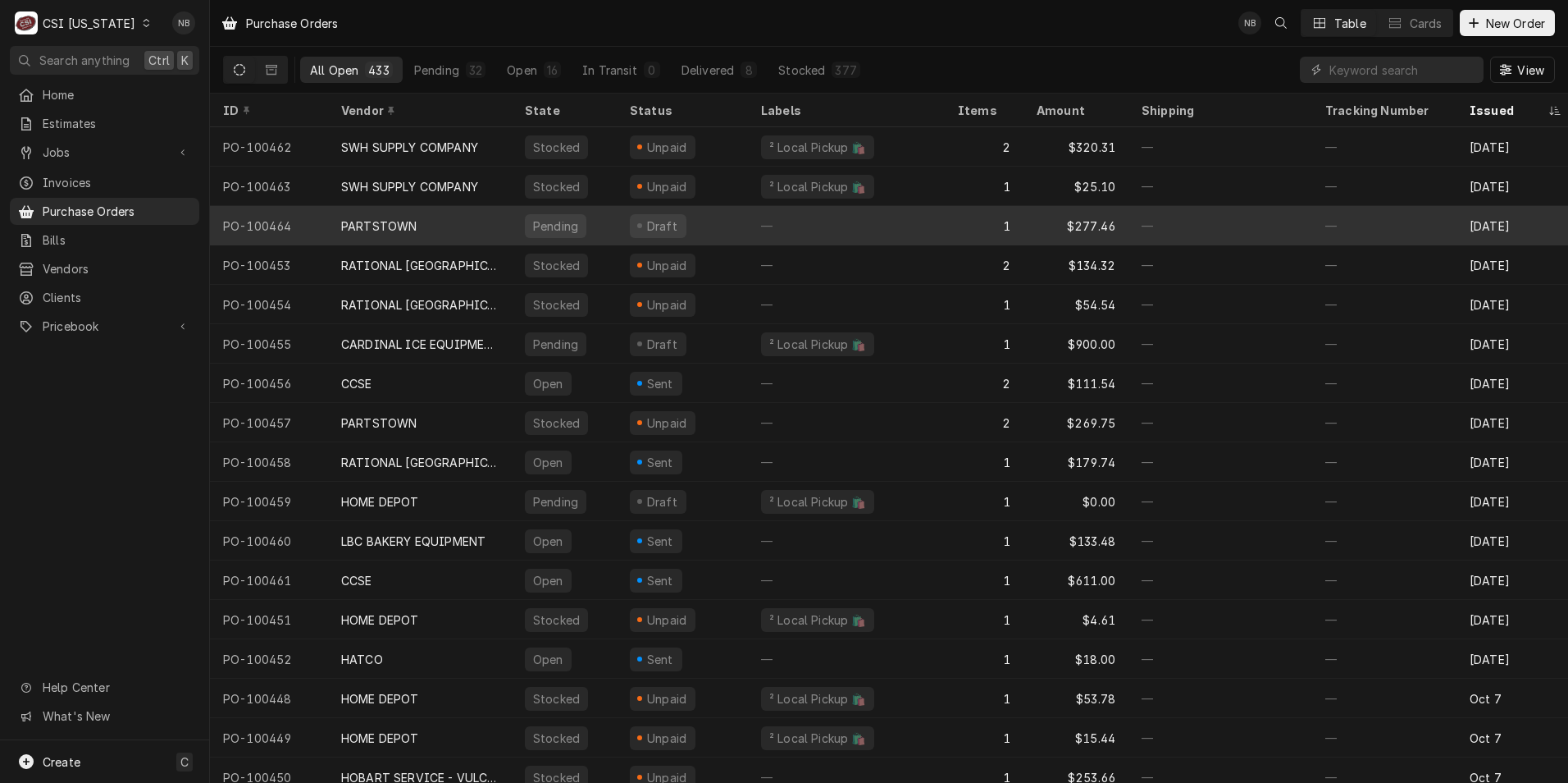
click at [615, 215] on div "Pending" at bounding box center [565, 225] width 105 height 39
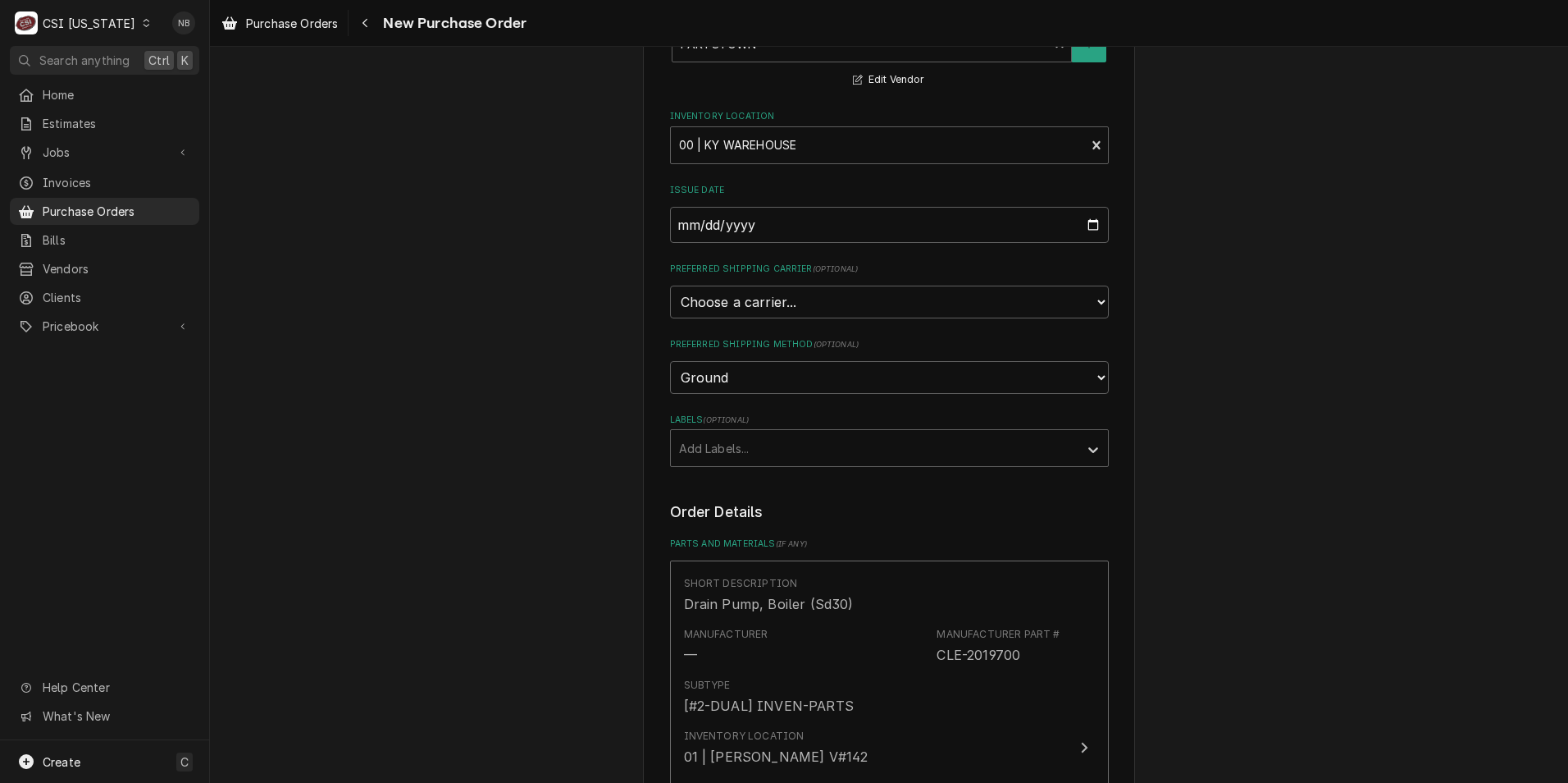
scroll to position [410, 0]
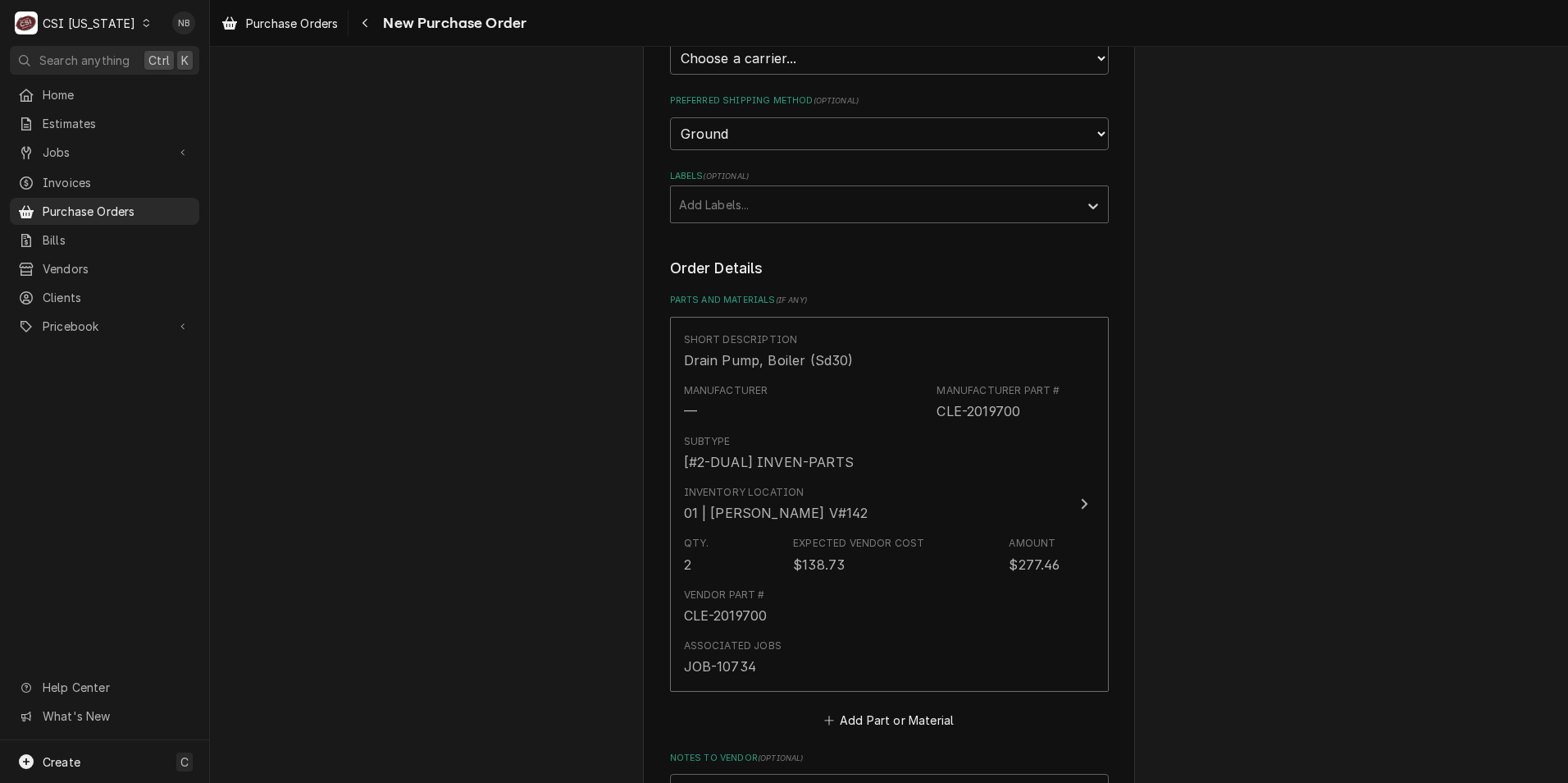
click at [425, 326] on div "Please provide the following information to create your purchase order: Basic D…" at bounding box center [889, 424] width 1358 height 1540
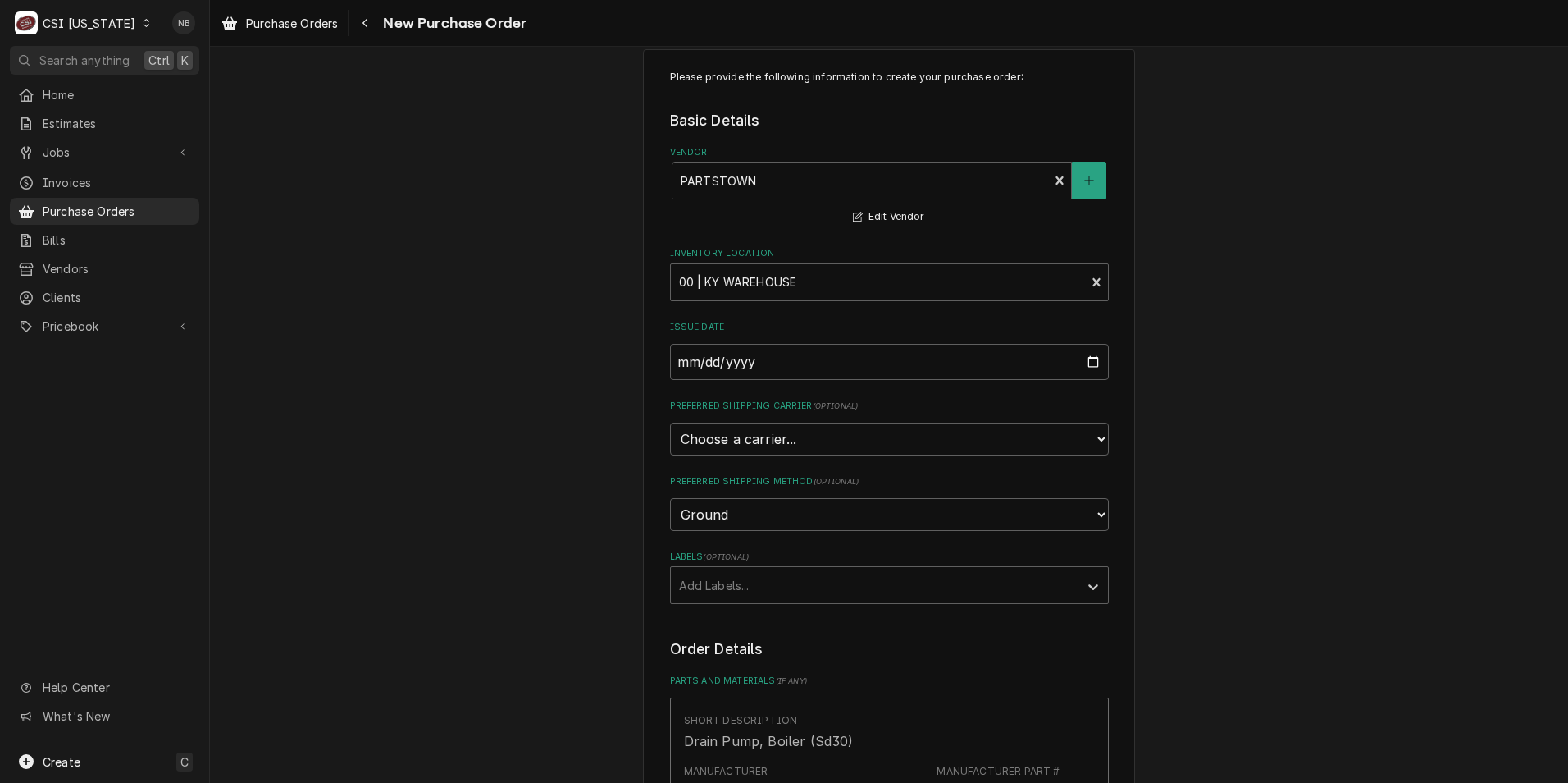
scroll to position [0, 0]
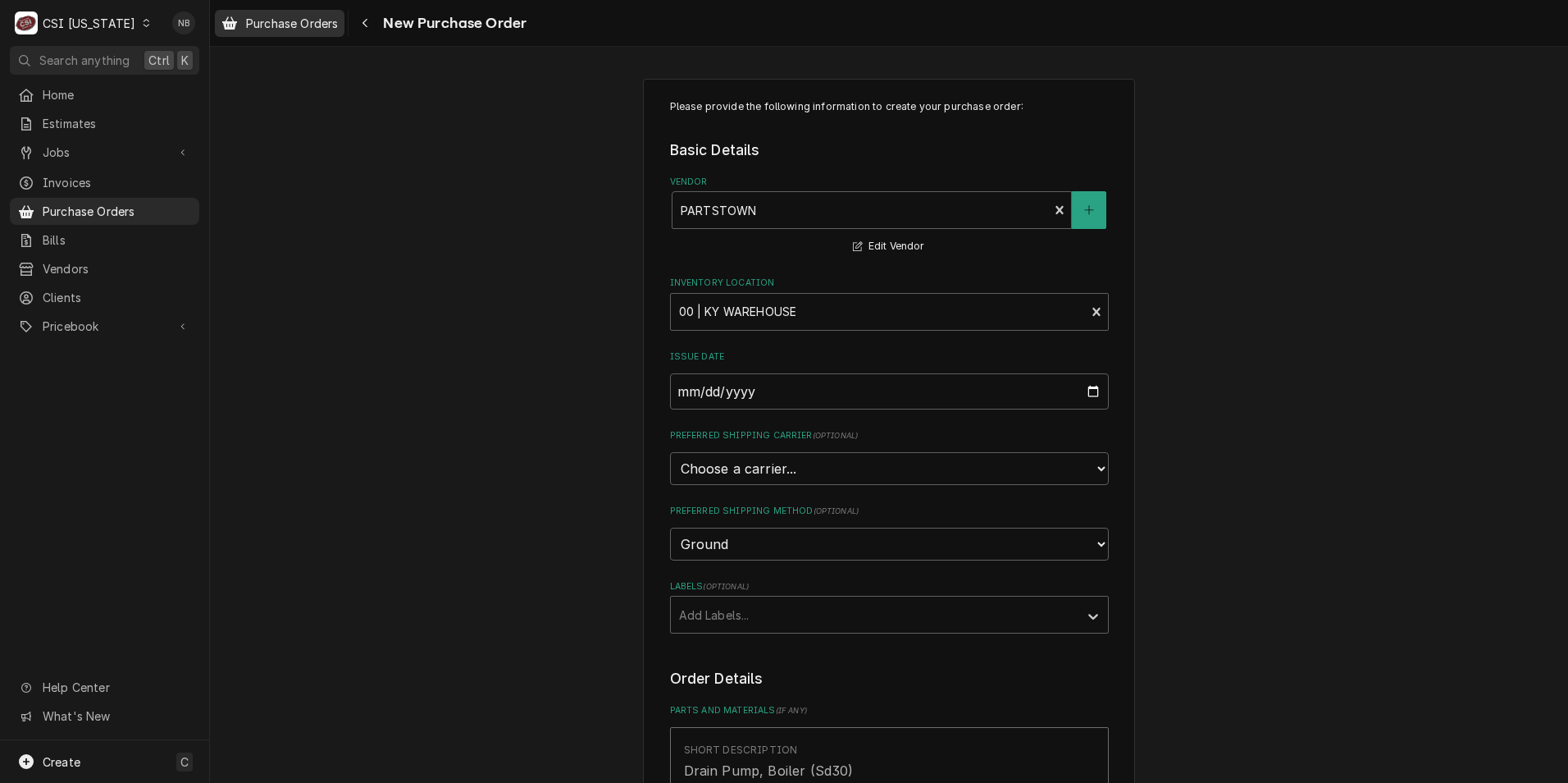
click at [280, 30] on span "Purchase Orders" at bounding box center [291, 23] width 92 height 17
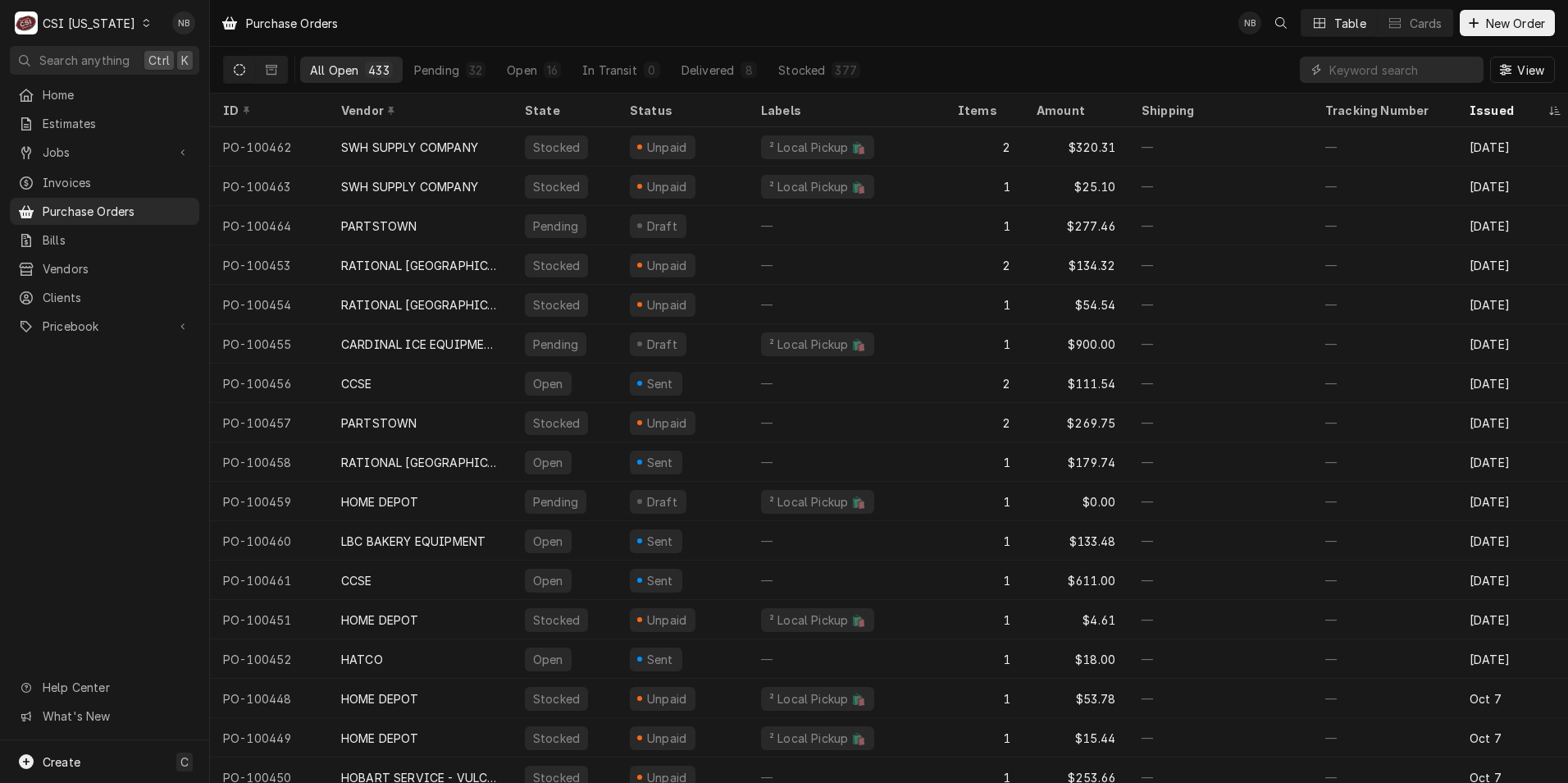
click at [100, 21] on div "CSI [US_STATE]" at bounding box center [89, 23] width 93 height 17
click at [189, 85] on div "CSI St. [PERSON_NAME]" at bounding box center [256, 89] width 216 height 17
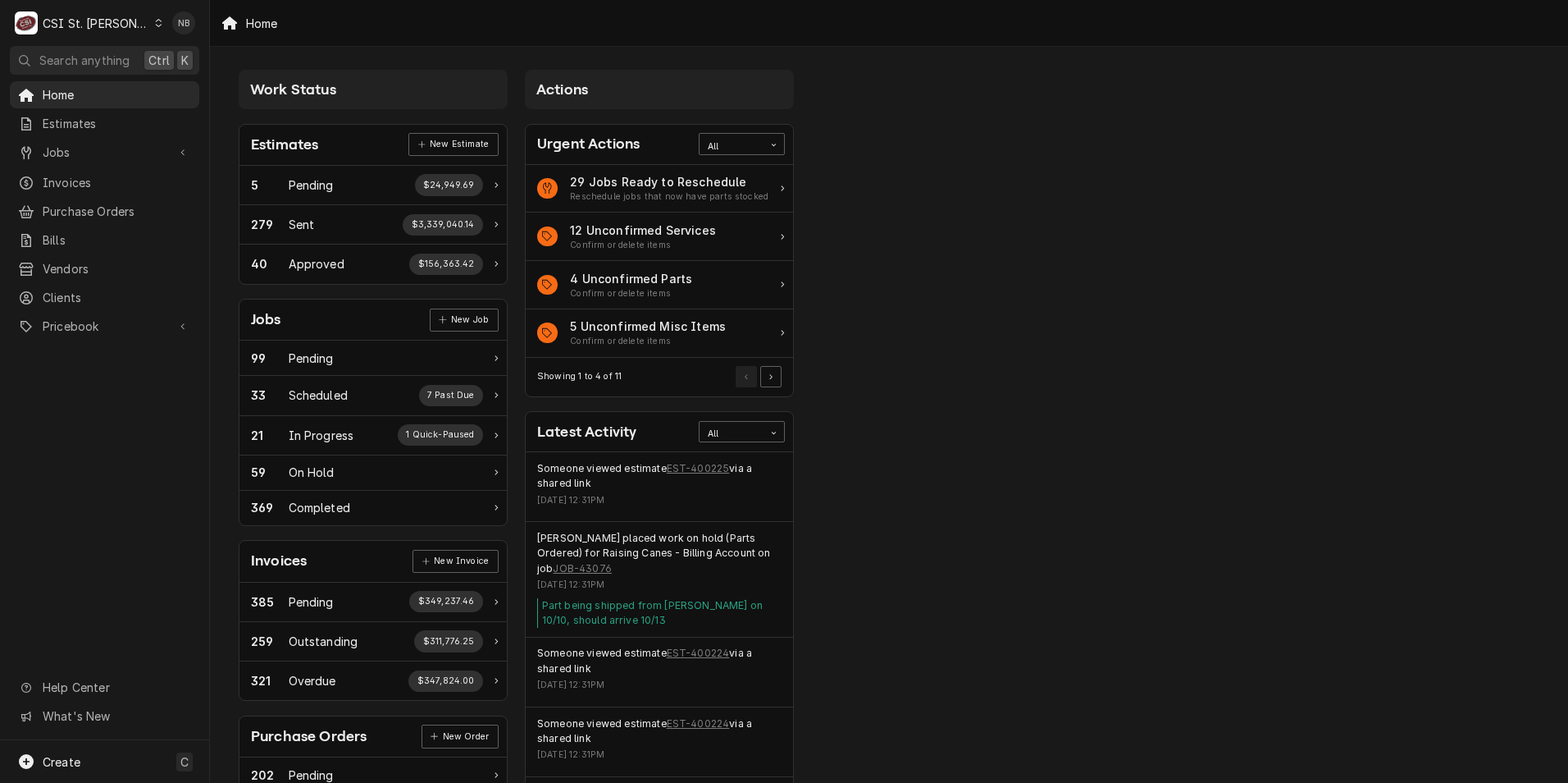
click at [1019, 209] on div "Work Status Estimates New Estimate 5 Pending $24,949.69 279 Sent $3,339,040.14 …" at bounding box center [889, 596] width 1358 height 1099
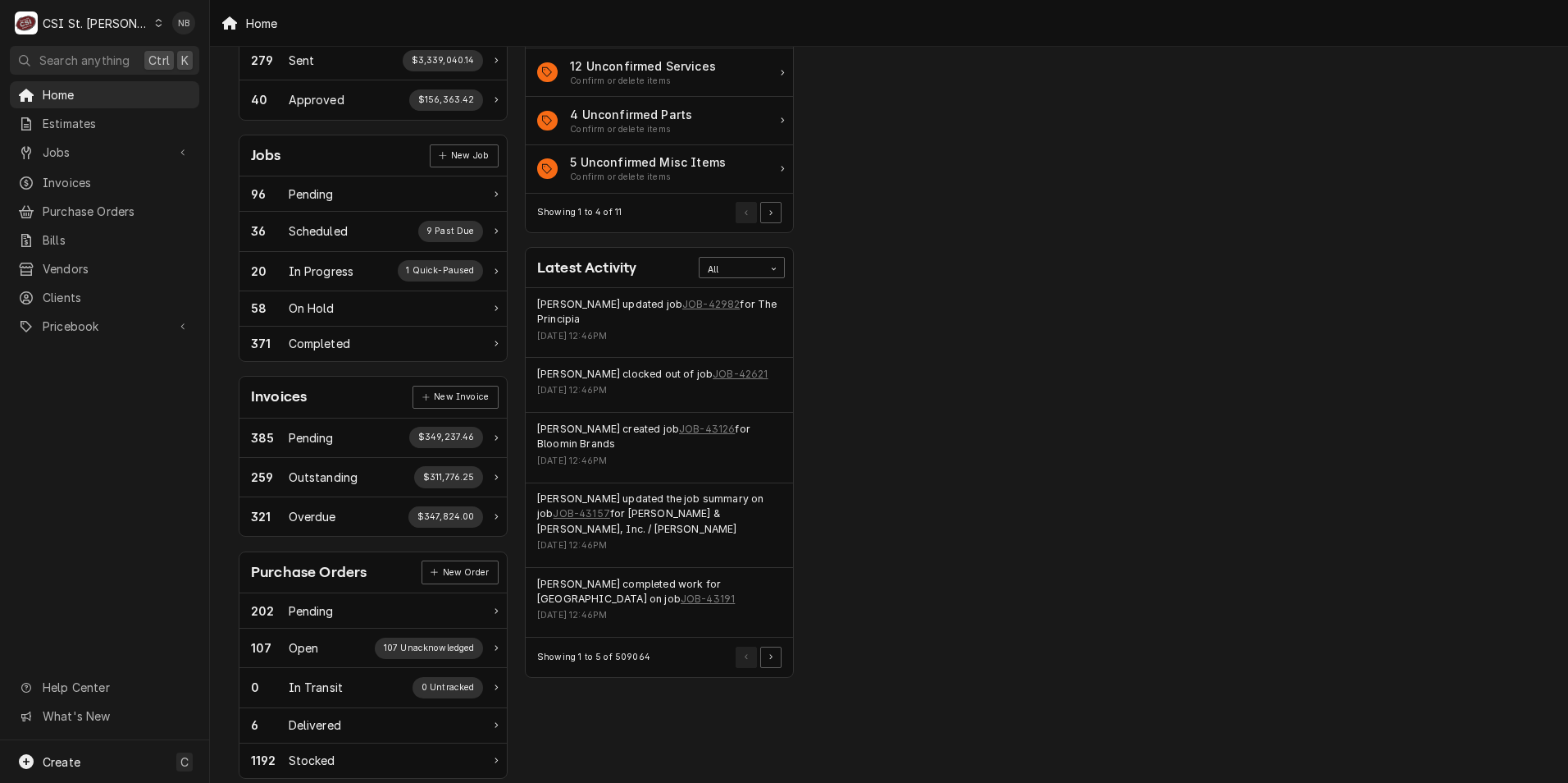
scroll to position [164, 0]
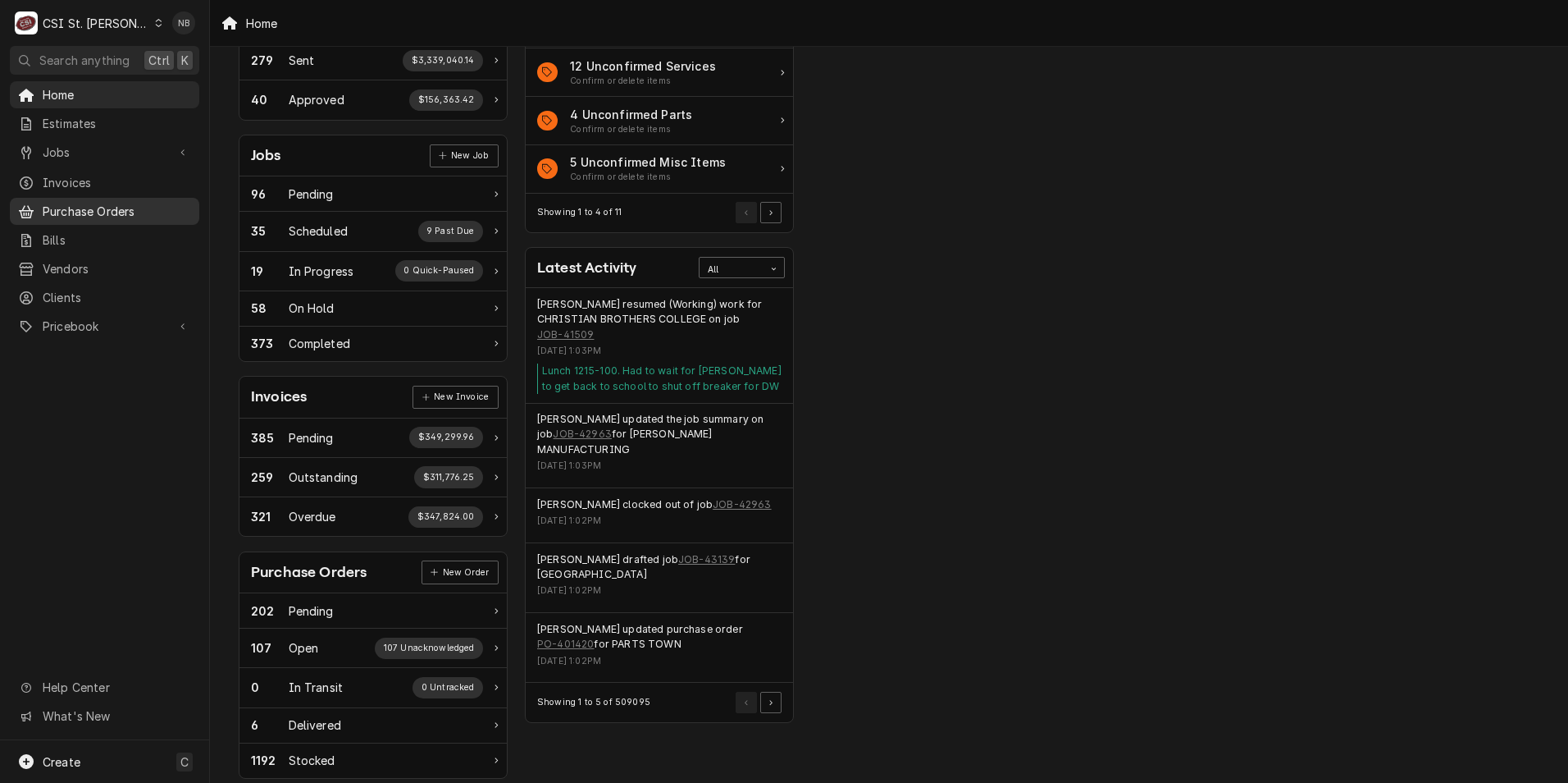
click at [101, 203] on span "Purchase Orders" at bounding box center [117, 211] width 148 height 17
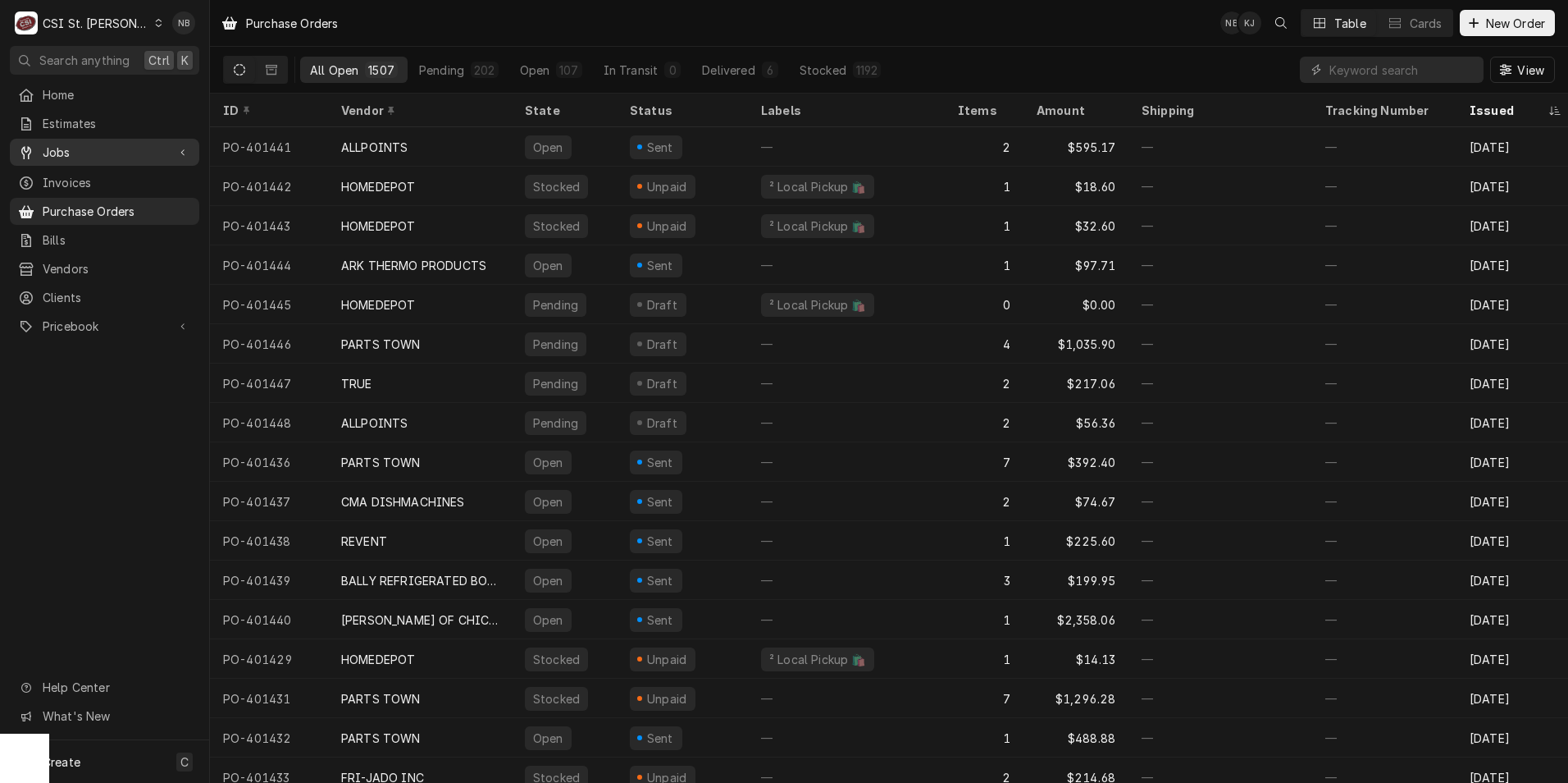
click at [105, 144] on span "Jobs" at bounding box center [105, 152] width 124 height 17
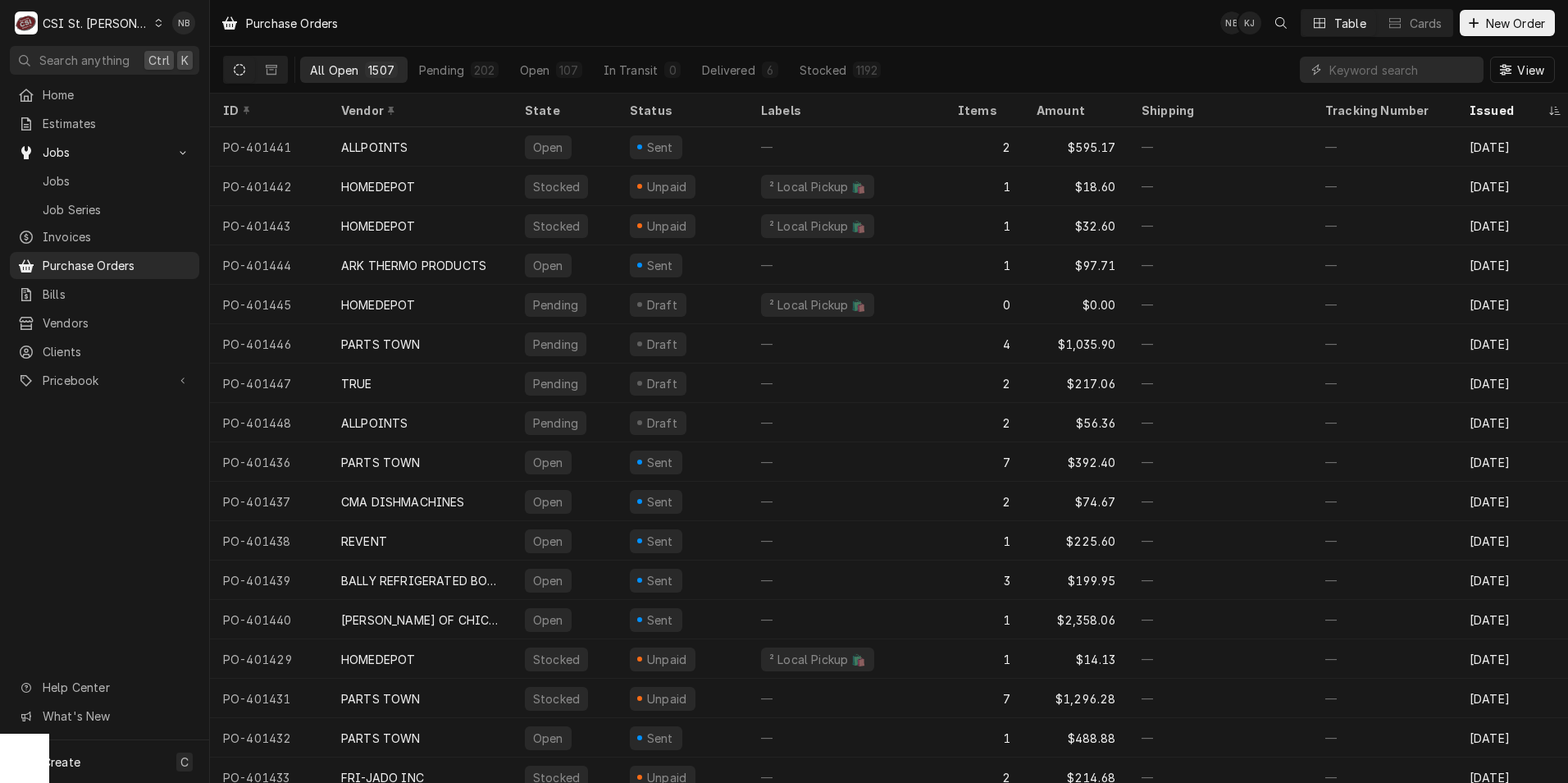
click at [1381, 64] on input "Dynamic Content Wrapper" at bounding box center [1402, 69] width 146 height 26
click at [1383, 74] on input "Dynamic Content Wrapper" at bounding box center [1402, 69] width 146 height 26
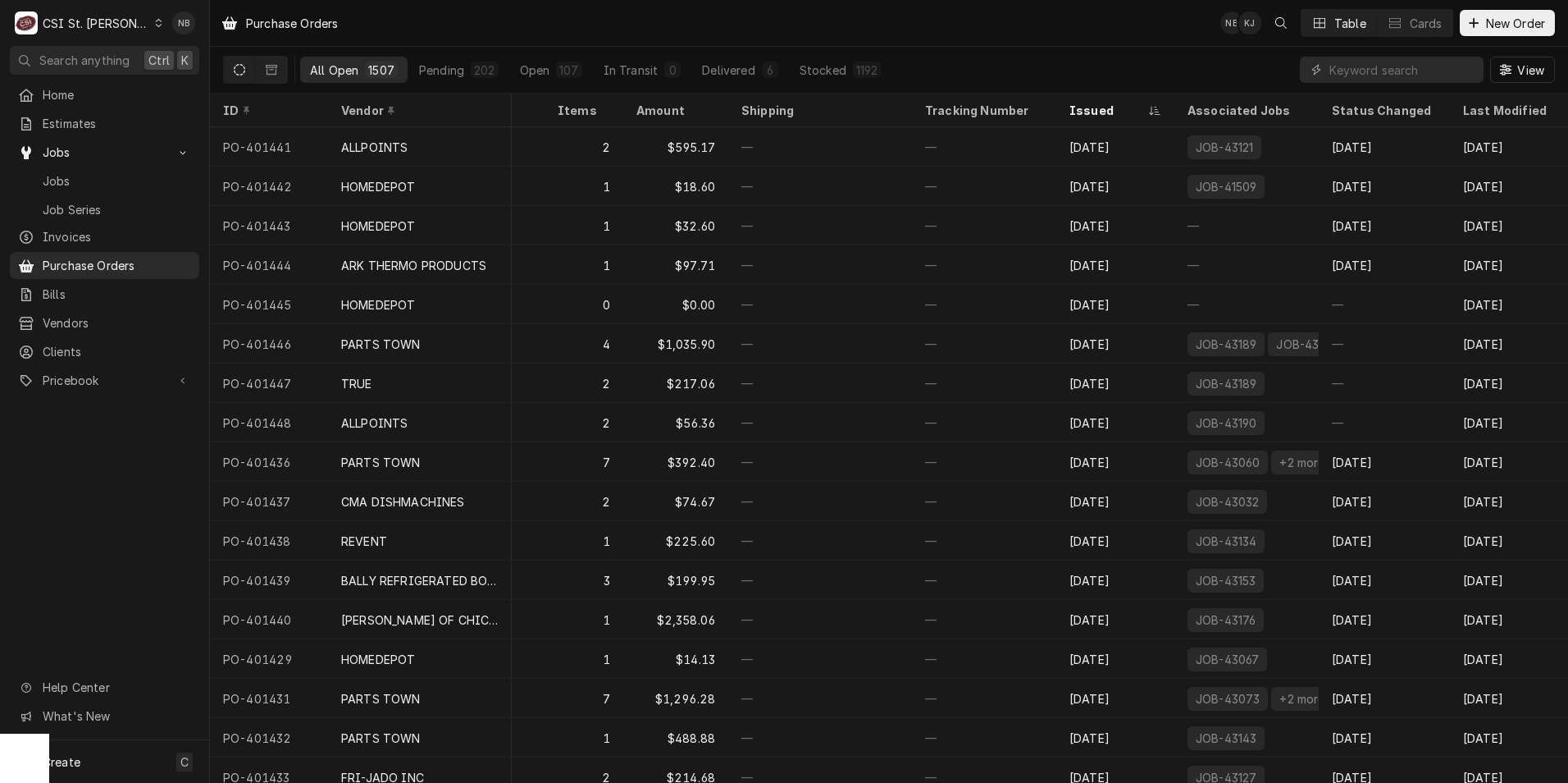
scroll to position [103, 413]
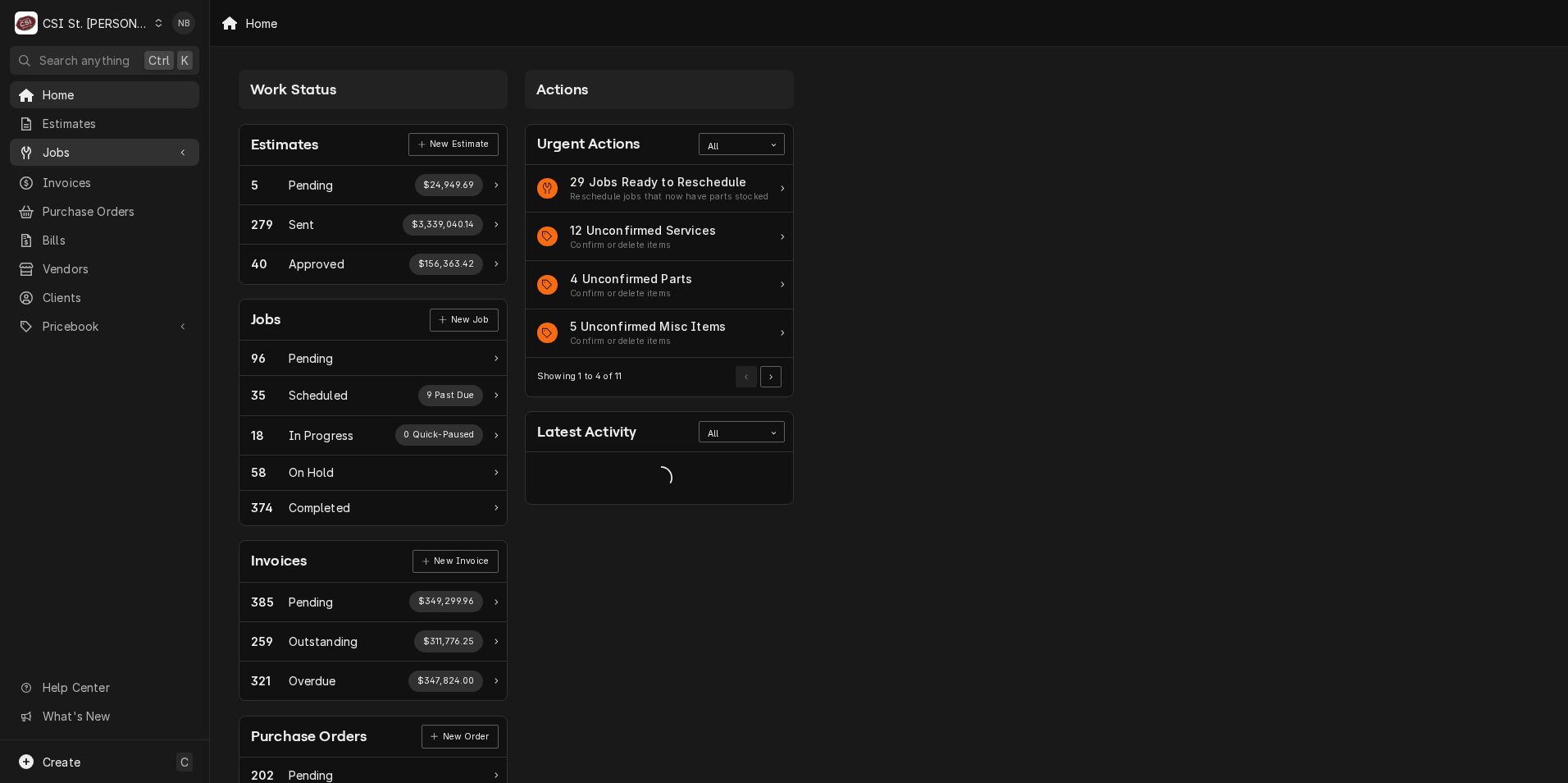
click at [137, 145] on span "Jobs" at bounding box center [105, 152] width 124 height 17
click at [139, 177] on span "Jobs" at bounding box center [117, 181] width 148 height 17
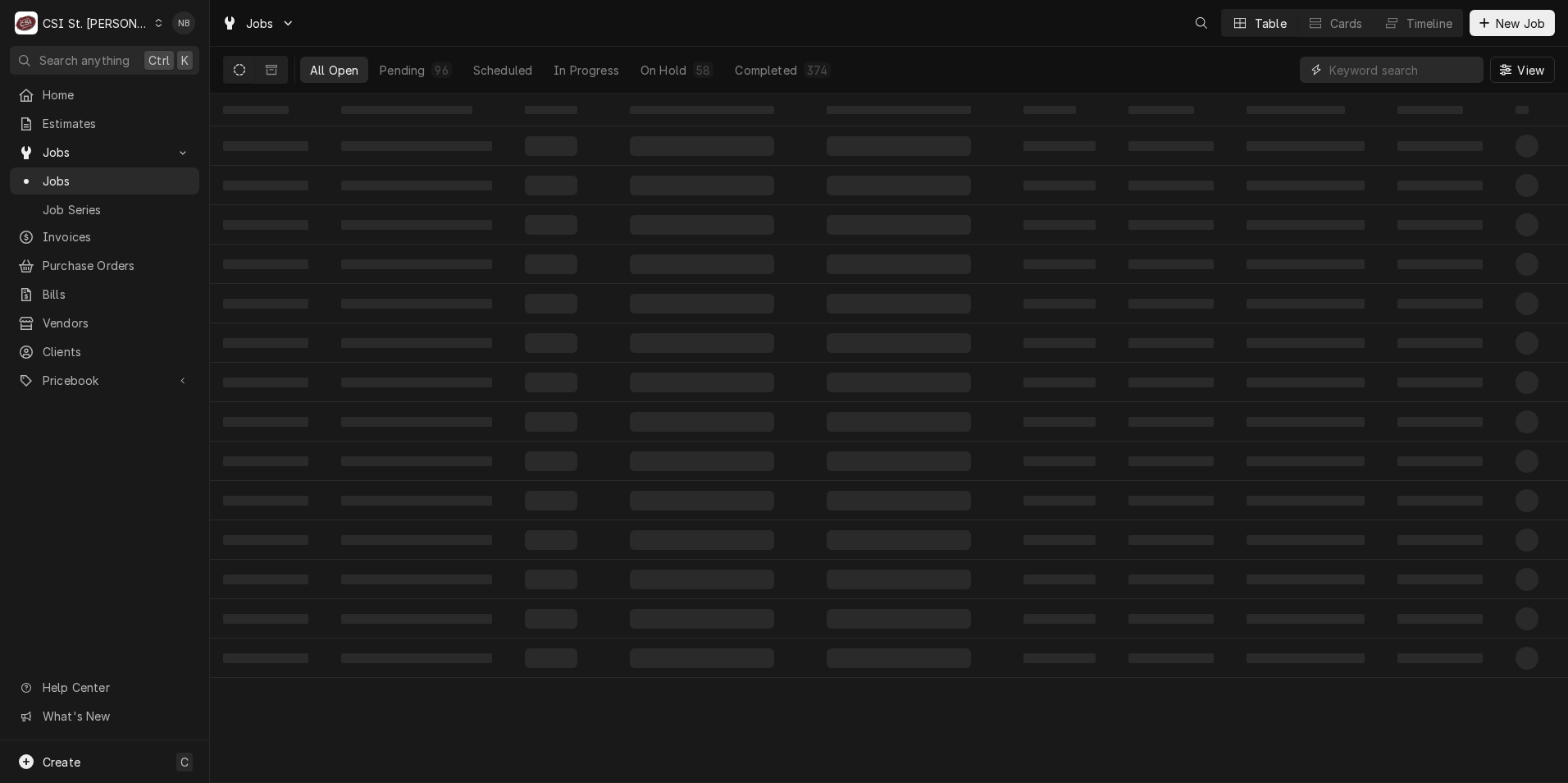
click at [1394, 72] on input "Dynamic Content Wrapper" at bounding box center [1402, 69] width 146 height 26
type input "42831"
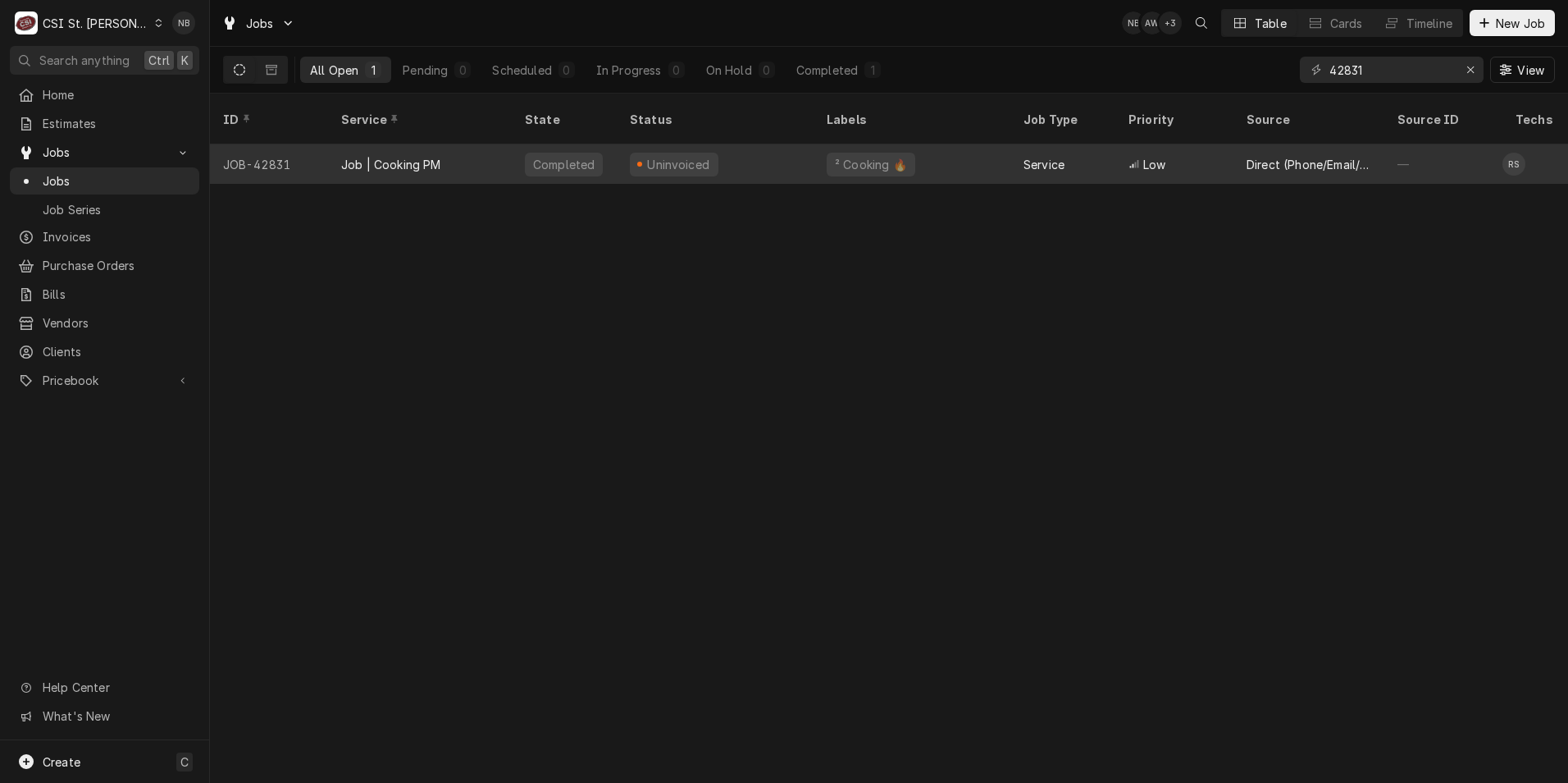
click at [764, 145] on div "Uninvoiced" at bounding box center [715, 164] width 197 height 39
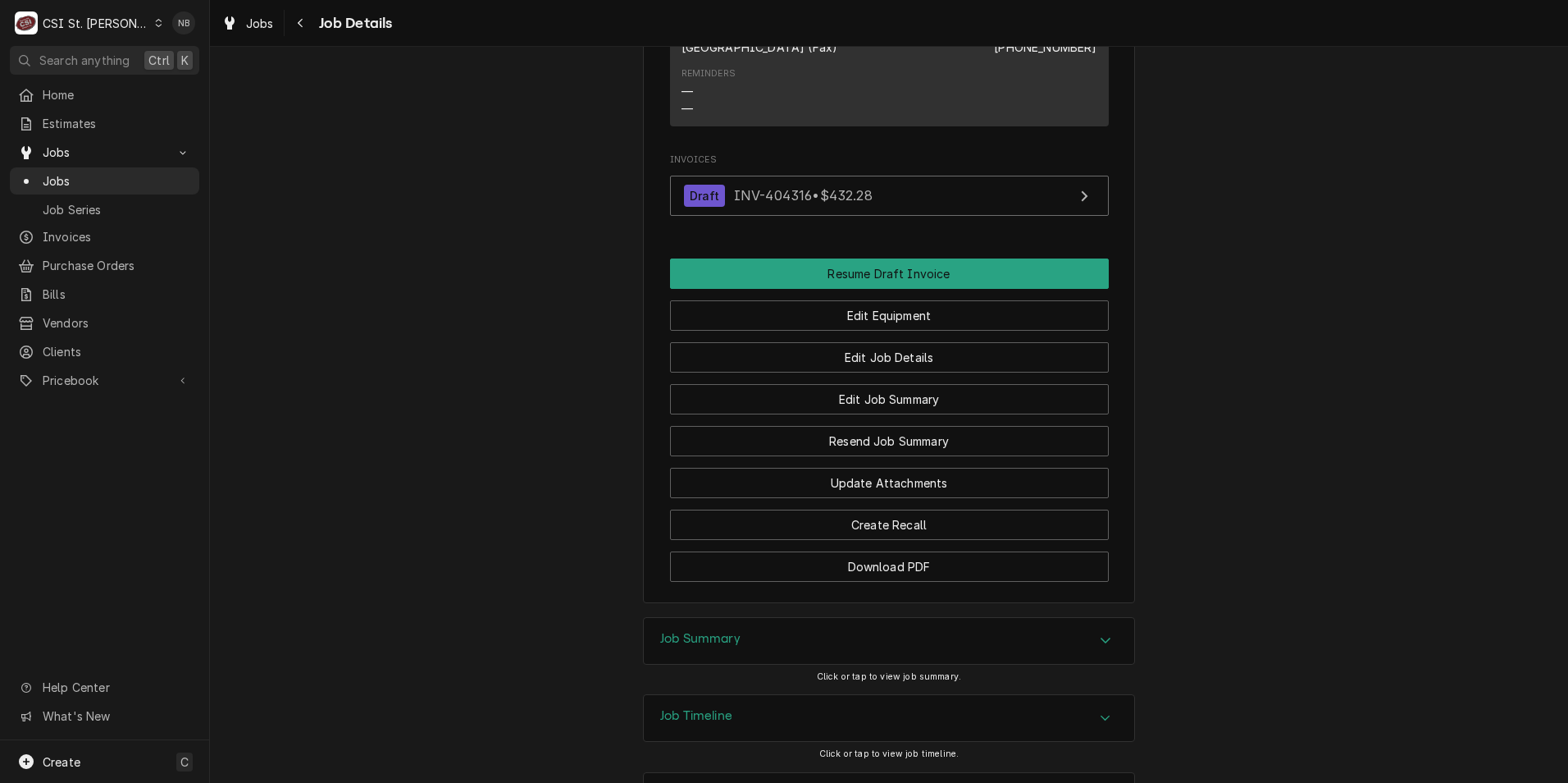
scroll to position [1566, 0]
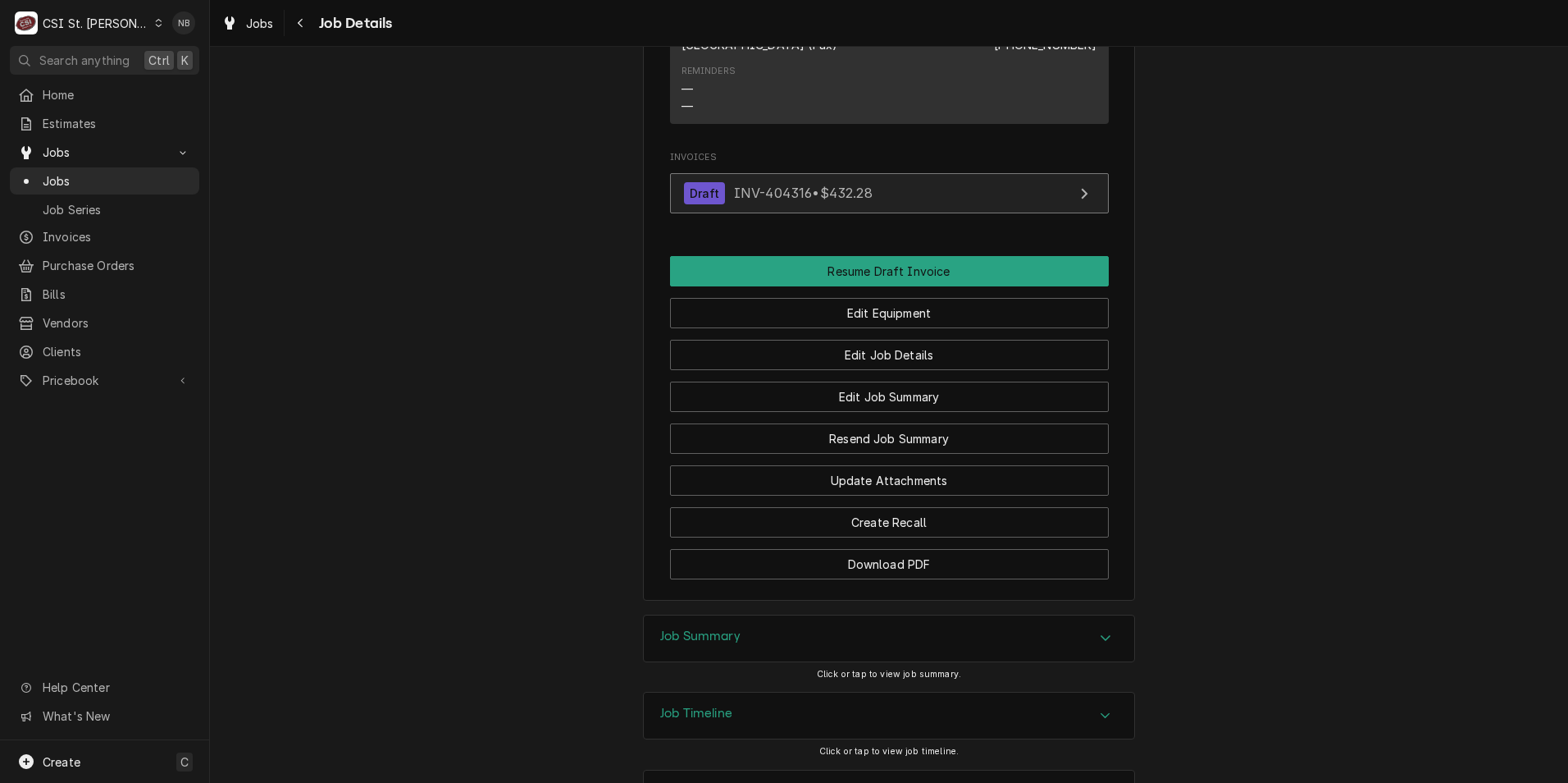
click at [900, 173] on link "Draft INV-404316 • $432.28" at bounding box center [889, 193] width 439 height 40
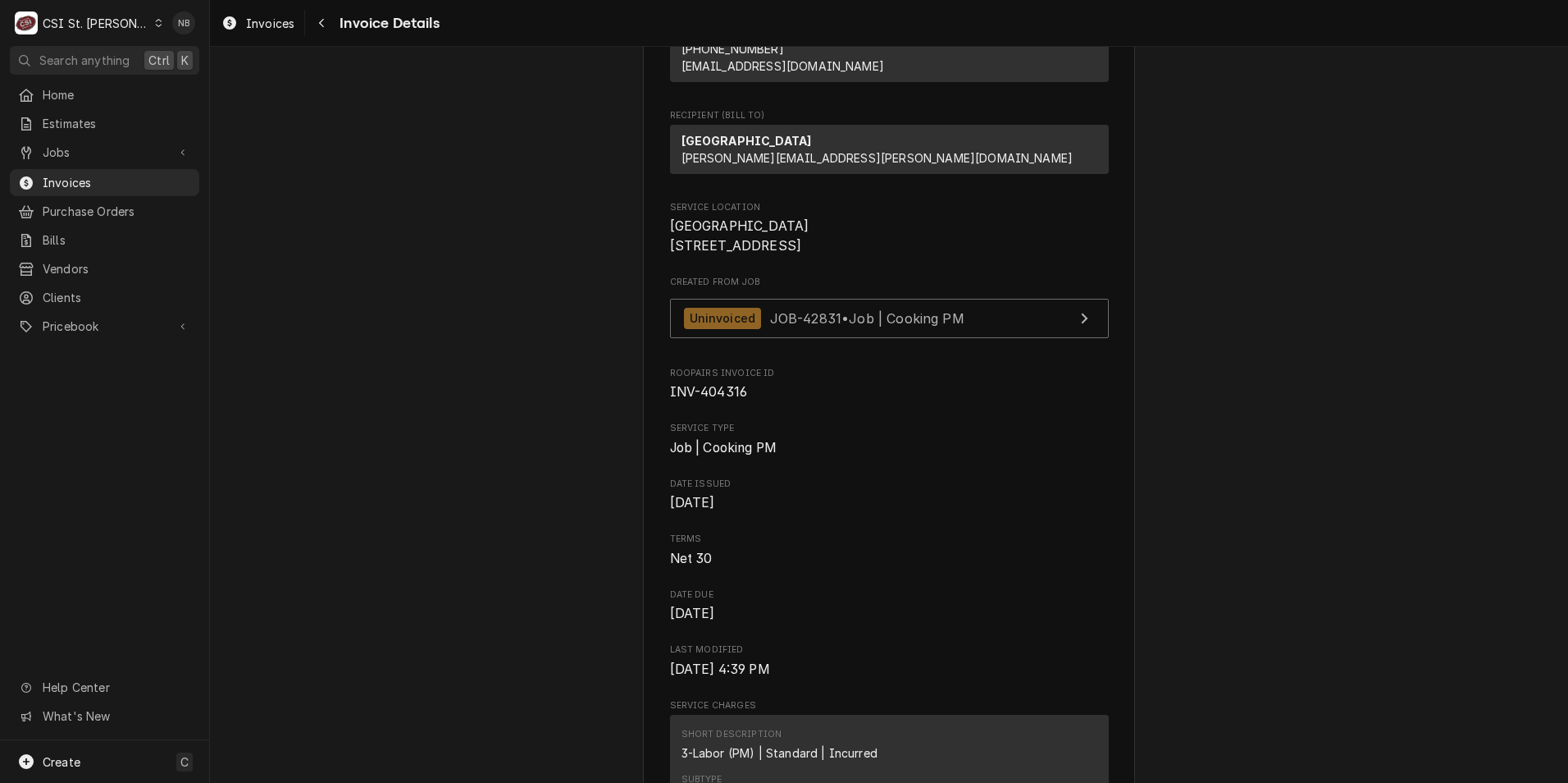
scroll to position [82, 0]
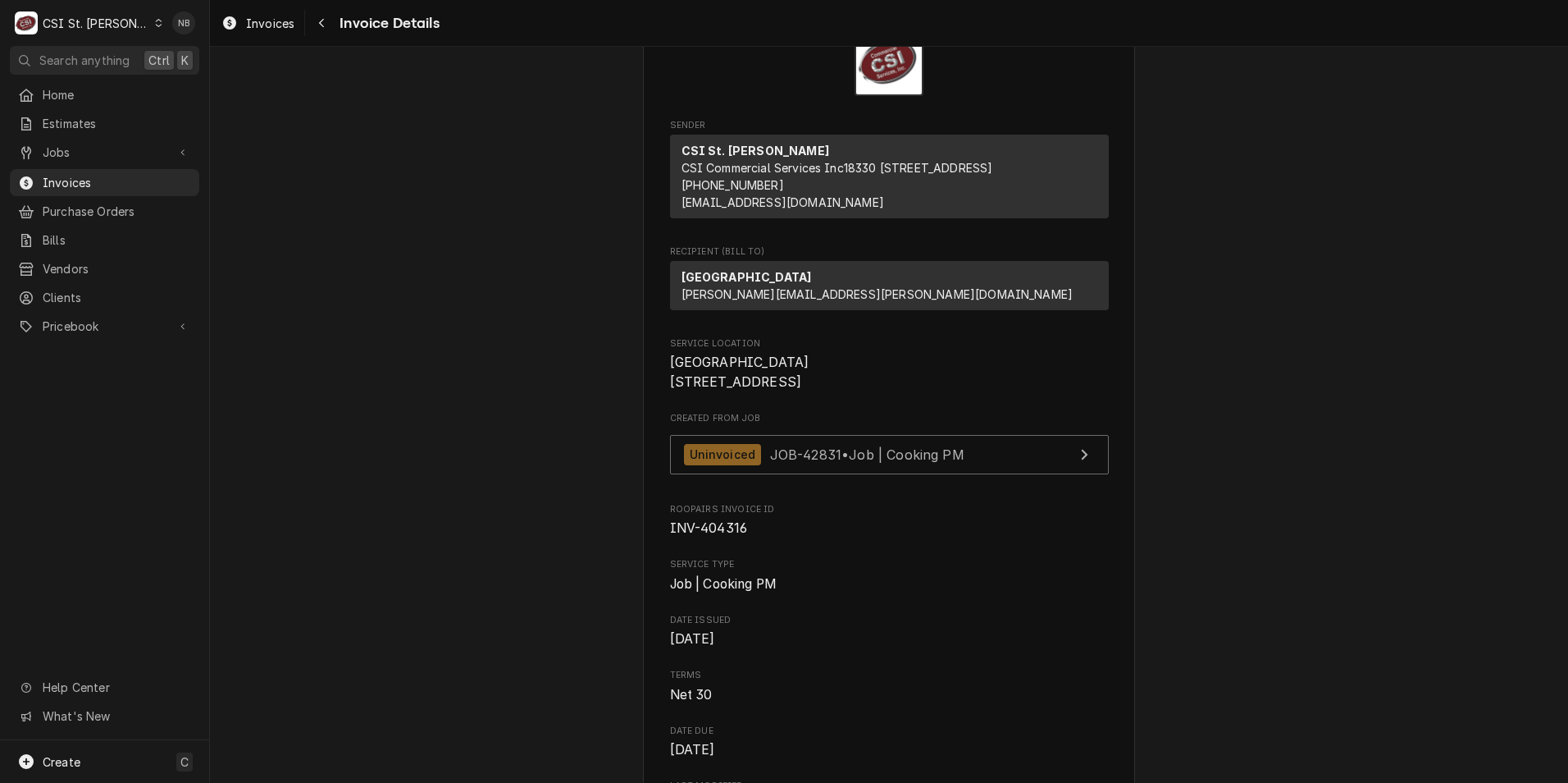
drag, startPoint x: 0, startPoint y: 0, endPoint x: 935, endPoint y: 219, distance: 960.3
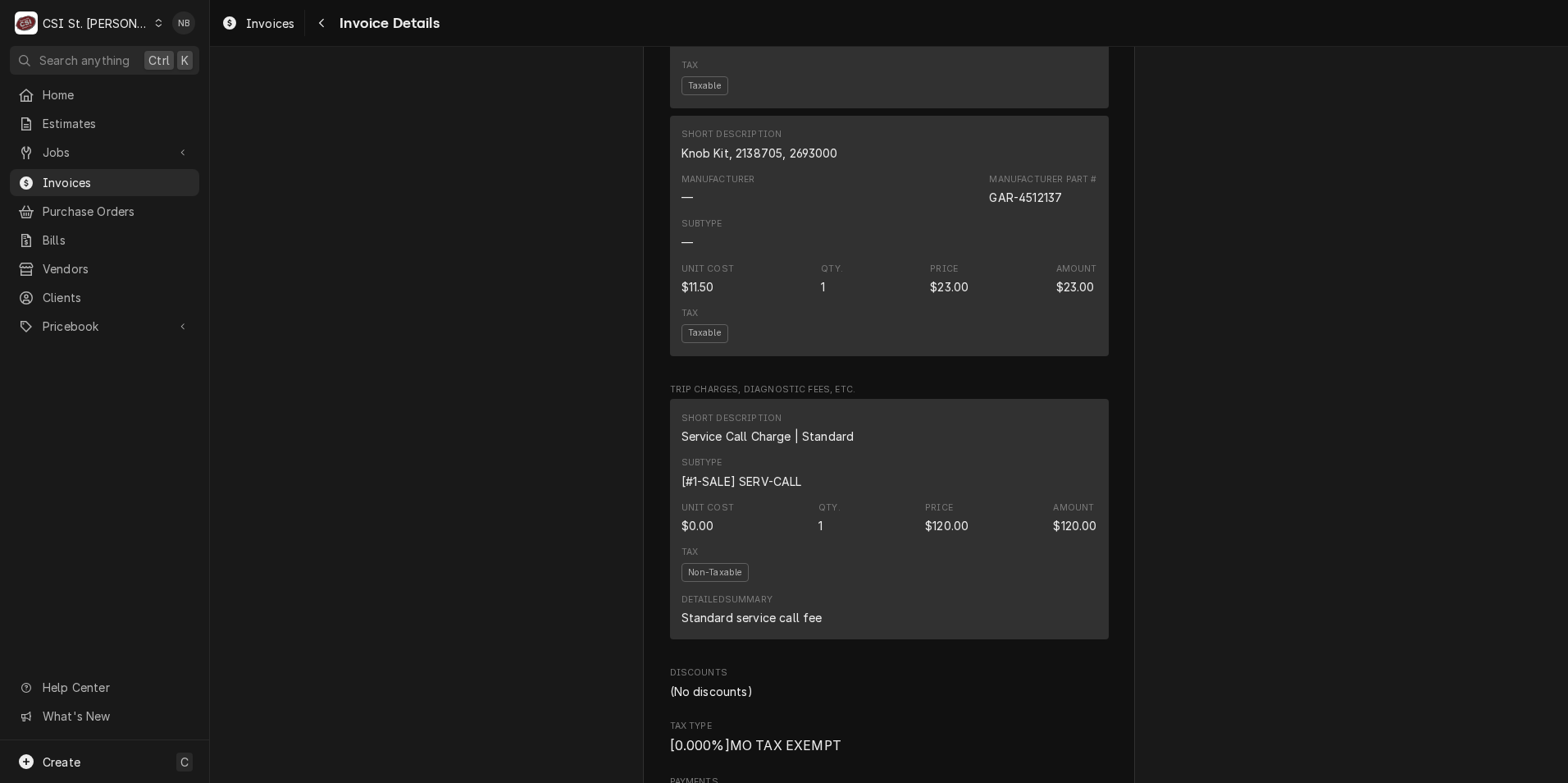
scroll to position [1969, 0]
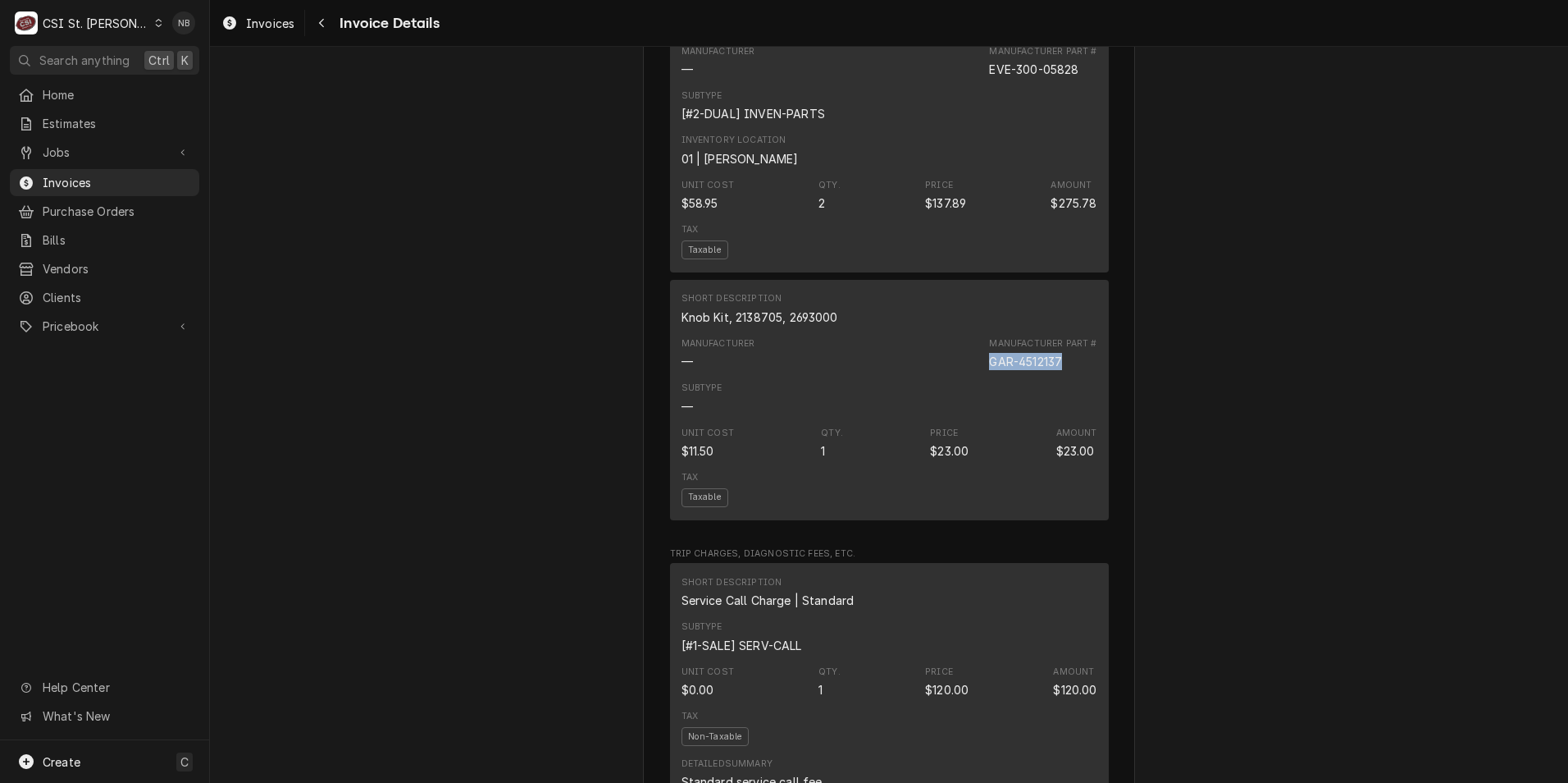
drag, startPoint x: 981, startPoint y: 404, endPoint x: 1066, endPoint y: 403, distance: 85.0
click at [1066, 375] on div "Manufacturer — Manufacturer Part # GAR-4512137" at bounding box center [889, 354] width 415 height 45
drag, startPoint x: 1066, startPoint y: 403, endPoint x: 1027, endPoint y: 400, distance: 39.1
copy div "GAR-4512137"
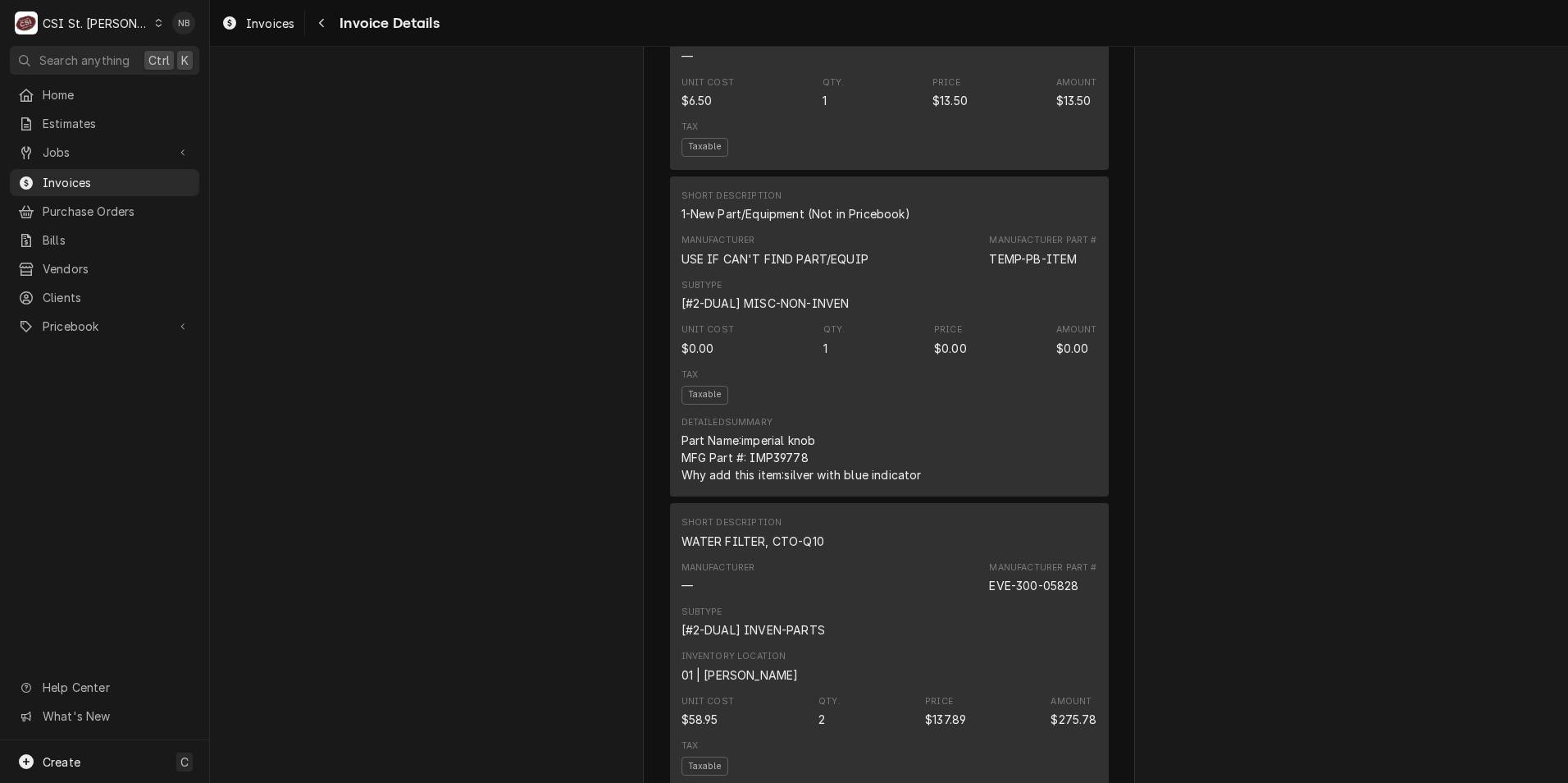
scroll to position [1313, 0]
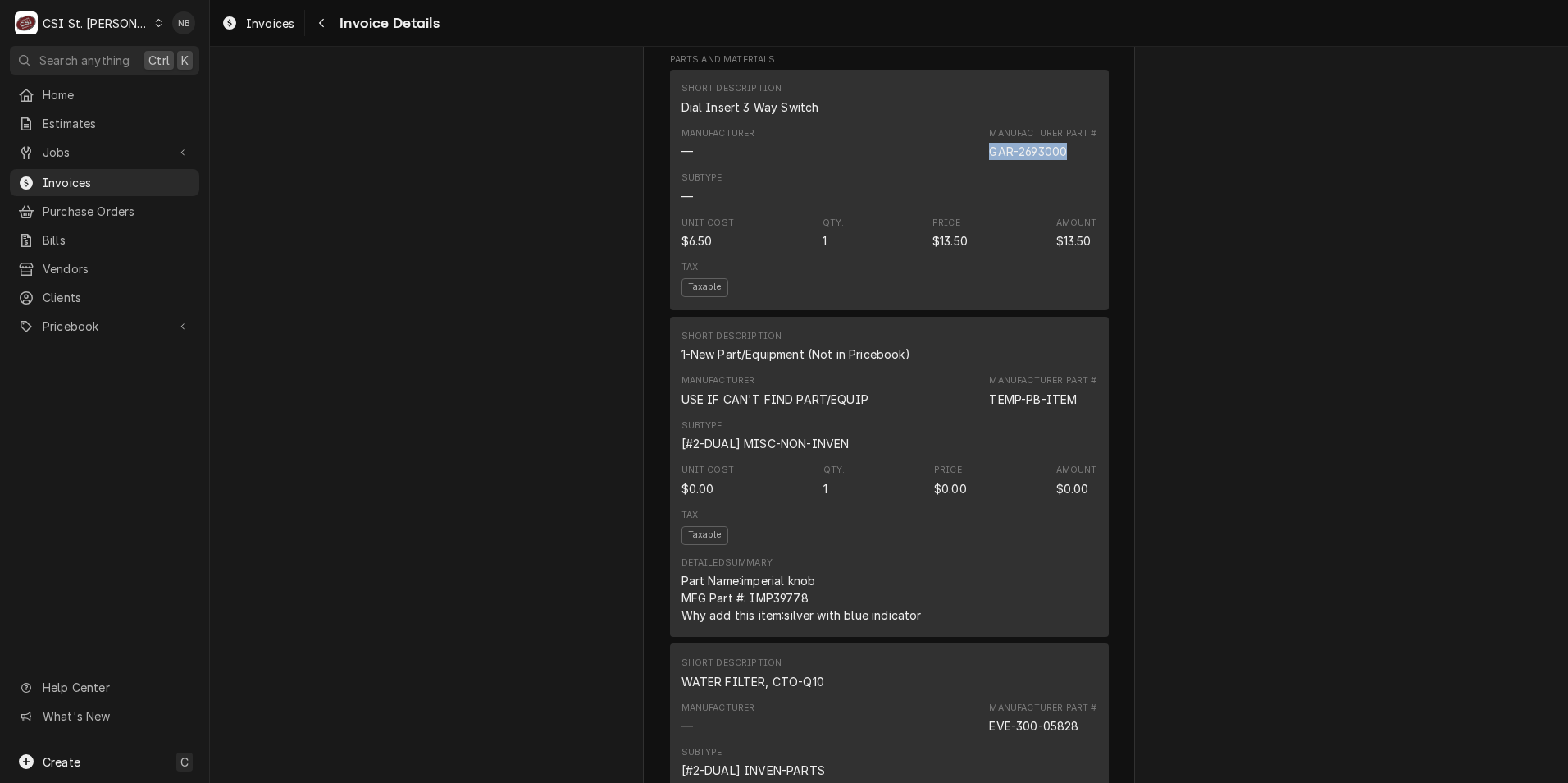
drag, startPoint x: 982, startPoint y: 186, endPoint x: 1078, endPoint y: 193, distance: 96.3
click at [1078, 165] on div "Manufacturer — Manufacturer Part # GAR-2693000" at bounding box center [889, 144] width 415 height 45
drag, startPoint x: 1078, startPoint y: 193, endPoint x: 1020, endPoint y: 186, distance: 58.4
copy div "GAR-2693000"
click at [72, 323] on span "Pricebook" at bounding box center [105, 325] width 124 height 17
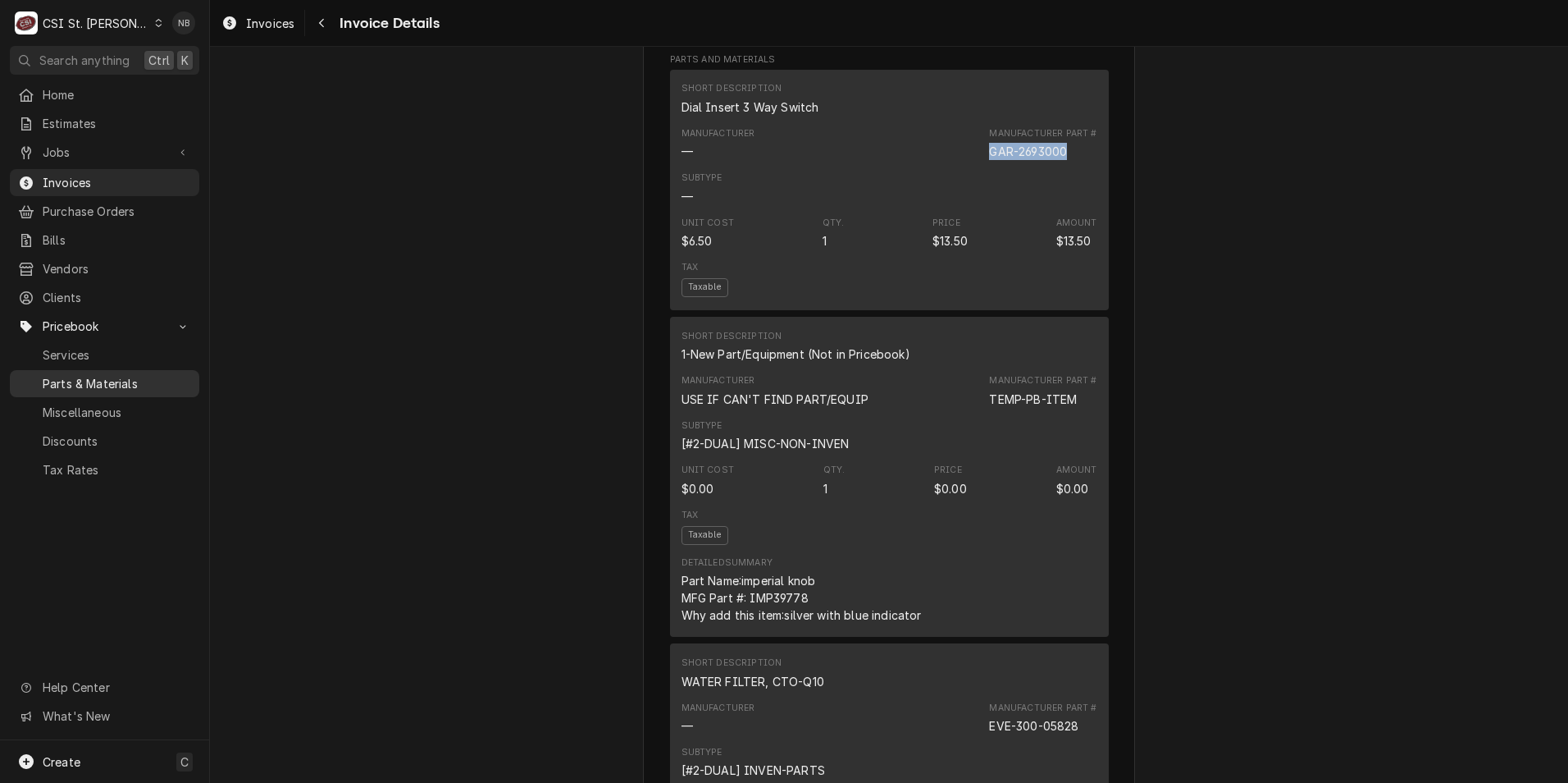
click at [100, 375] on span "Parts & Materials" at bounding box center [117, 383] width 148 height 17
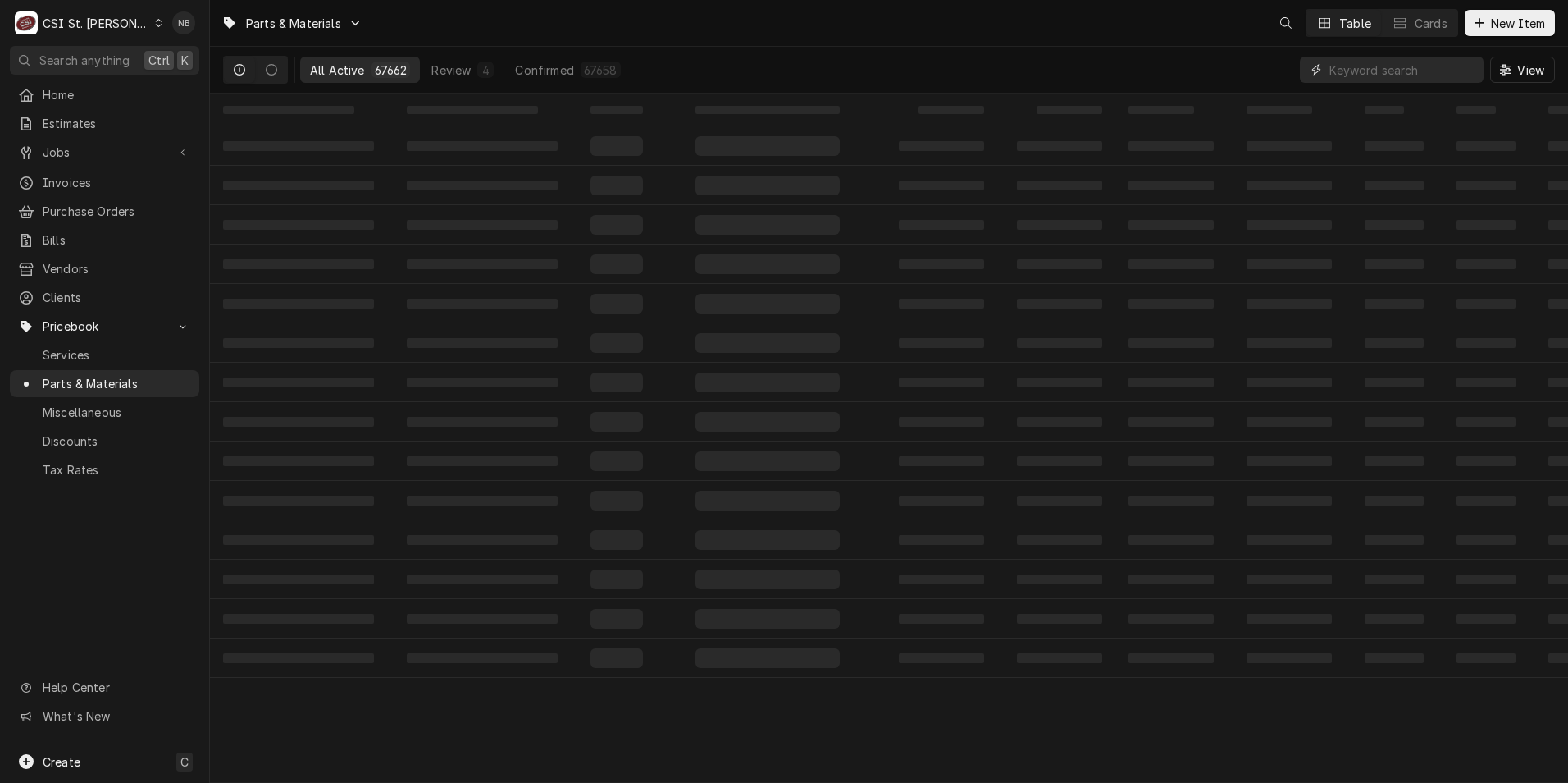
click at [1354, 77] on input "Dynamic Content Wrapper" at bounding box center [1402, 69] width 146 height 26
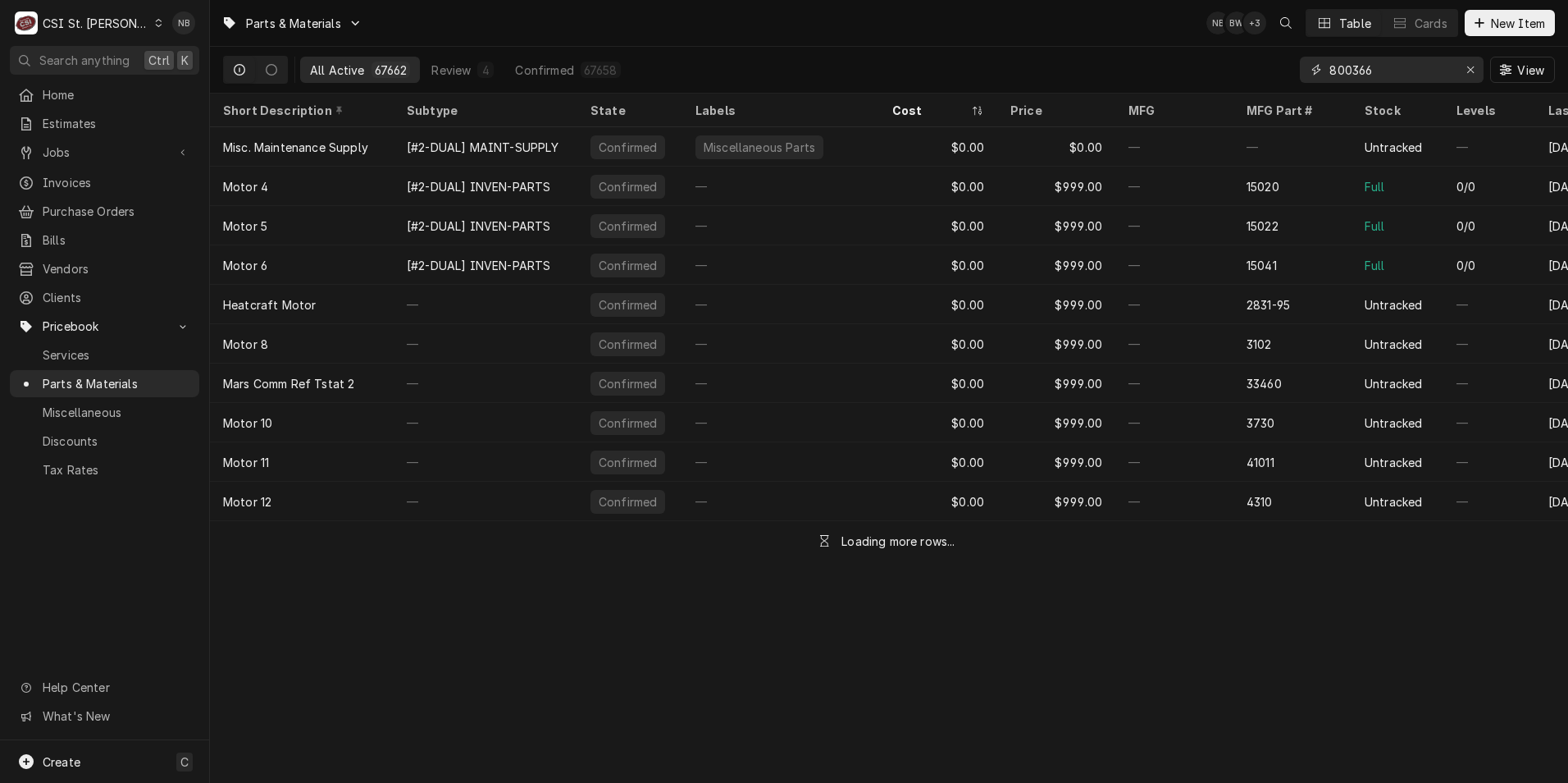
type input "800366"
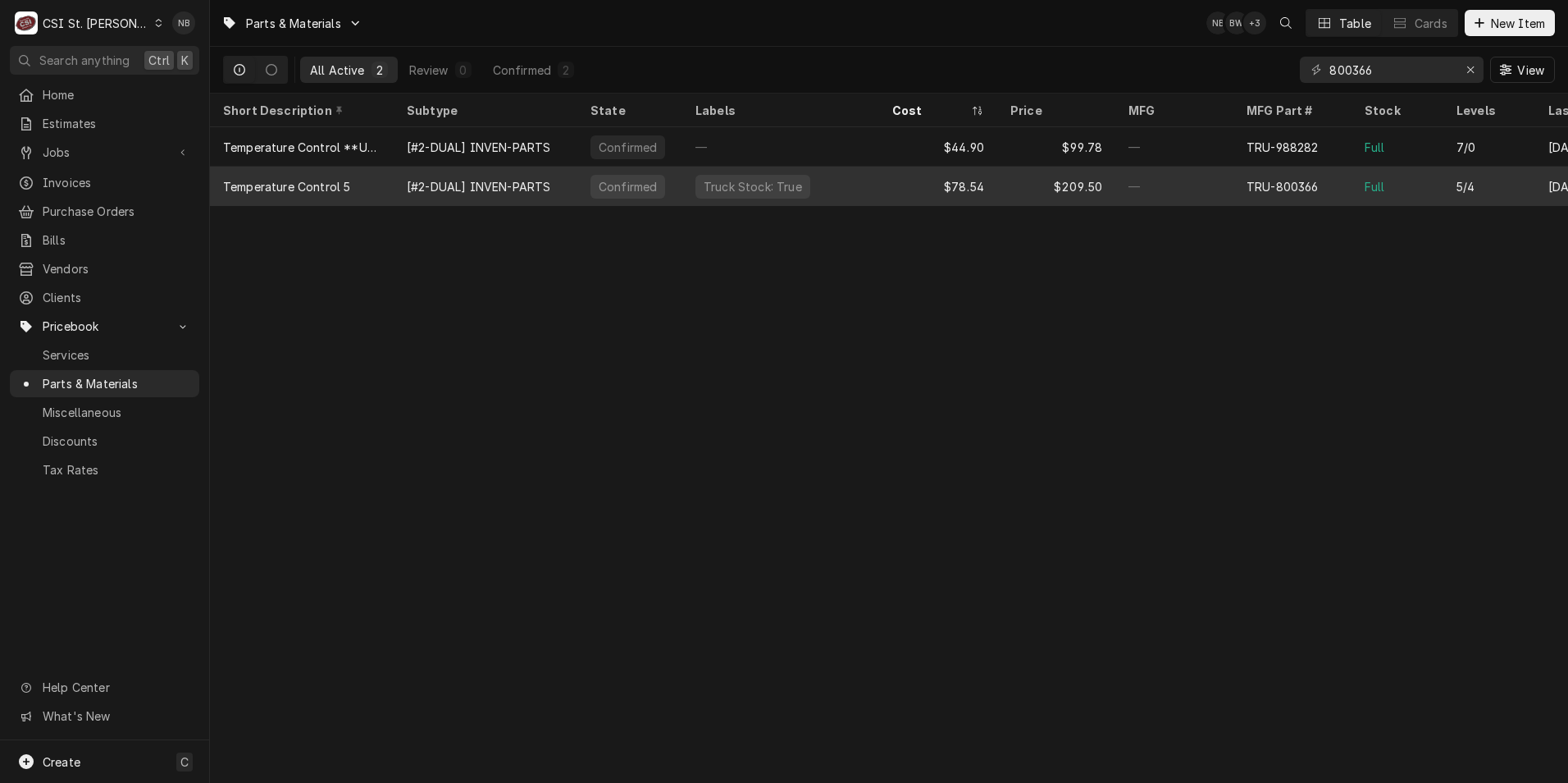
click at [1295, 183] on div "TRU-800366" at bounding box center [1282, 186] width 72 height 17
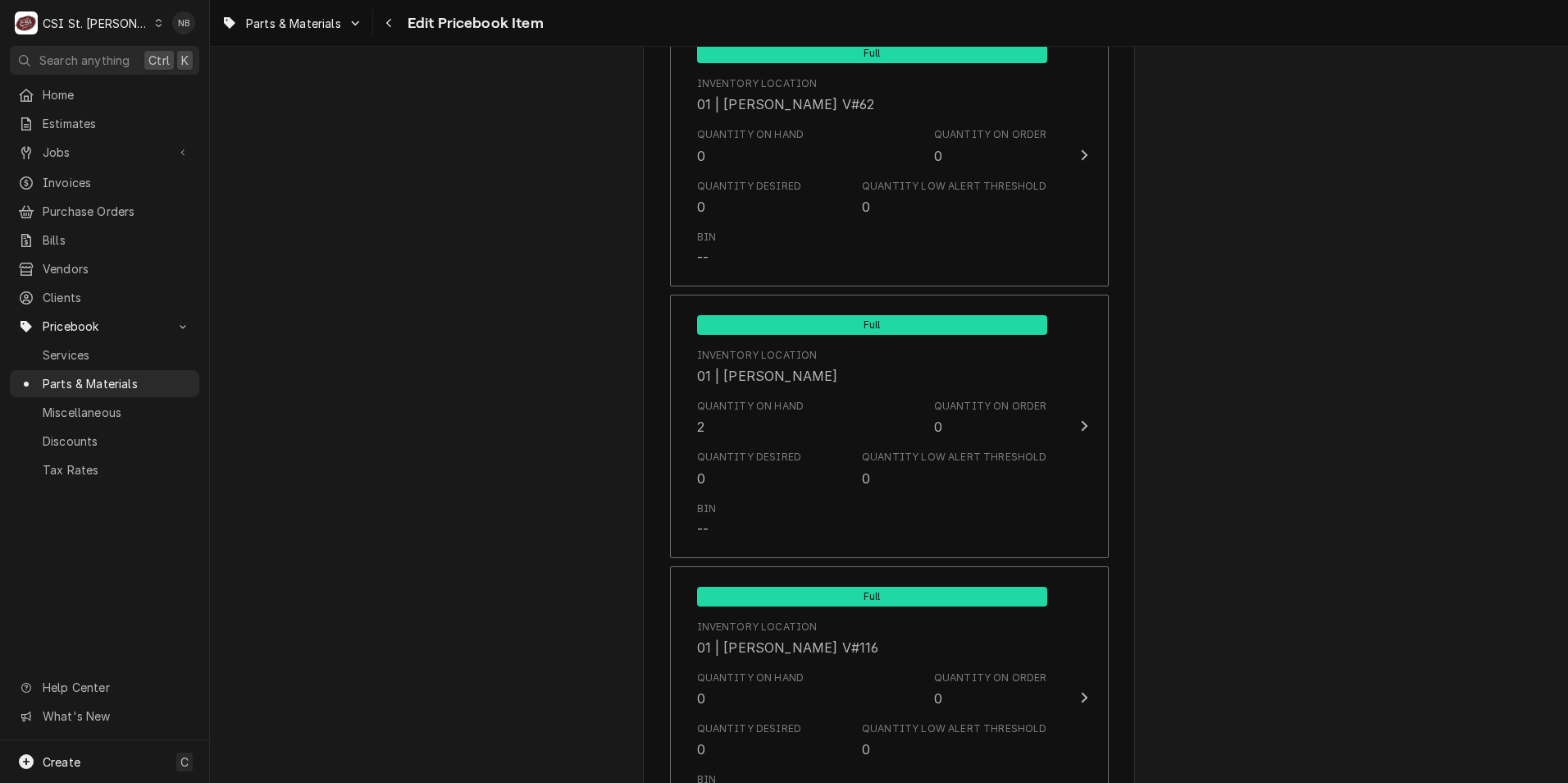
scroll to position [6154, 0]
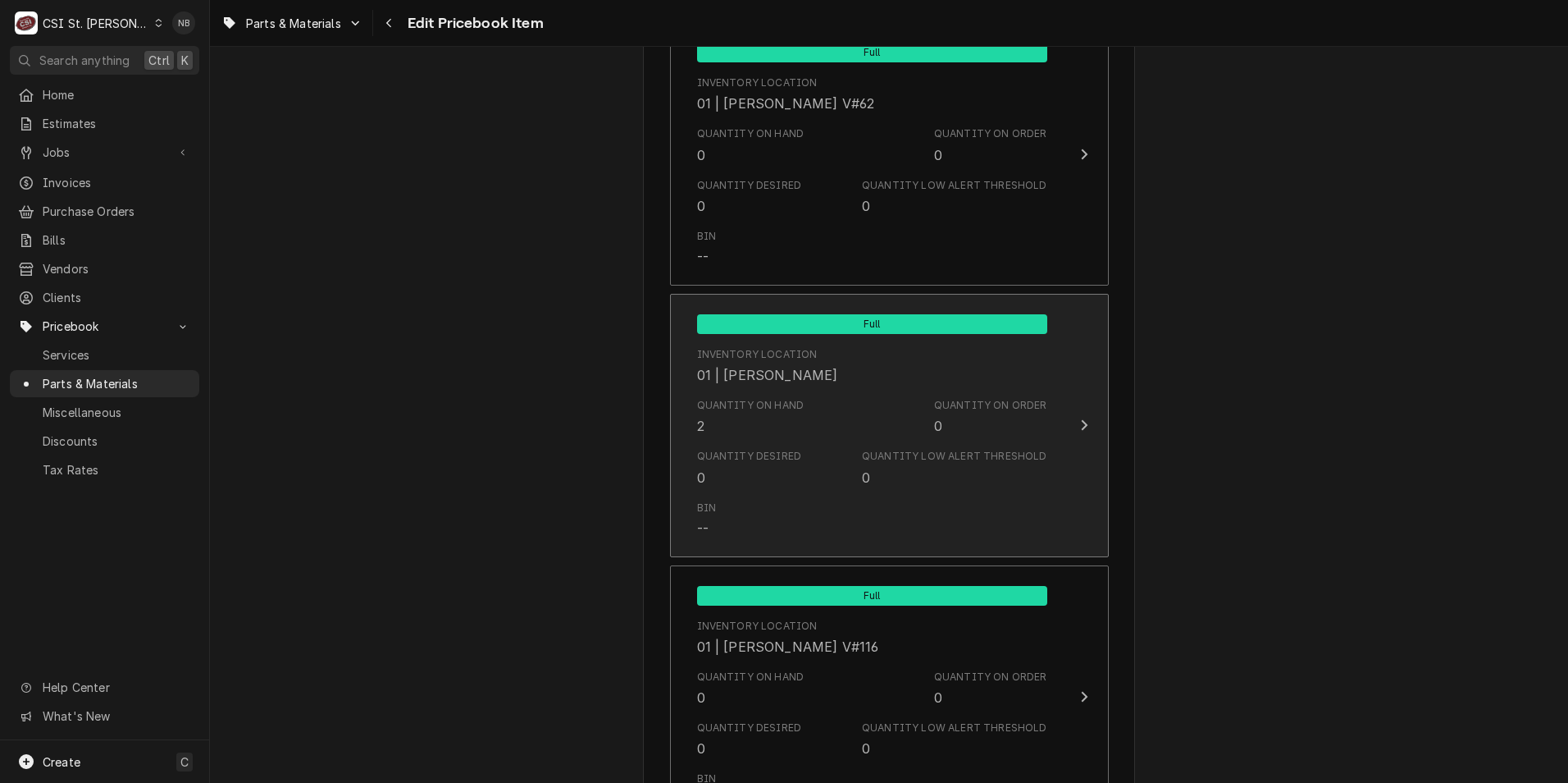
click at [1058, 365] on button "Full Inventory Location 01 | RYAN SMITH Quantity on Hand 2 Quantity on Order 0 …" at bounding box center [889, 425] width 439 height 264
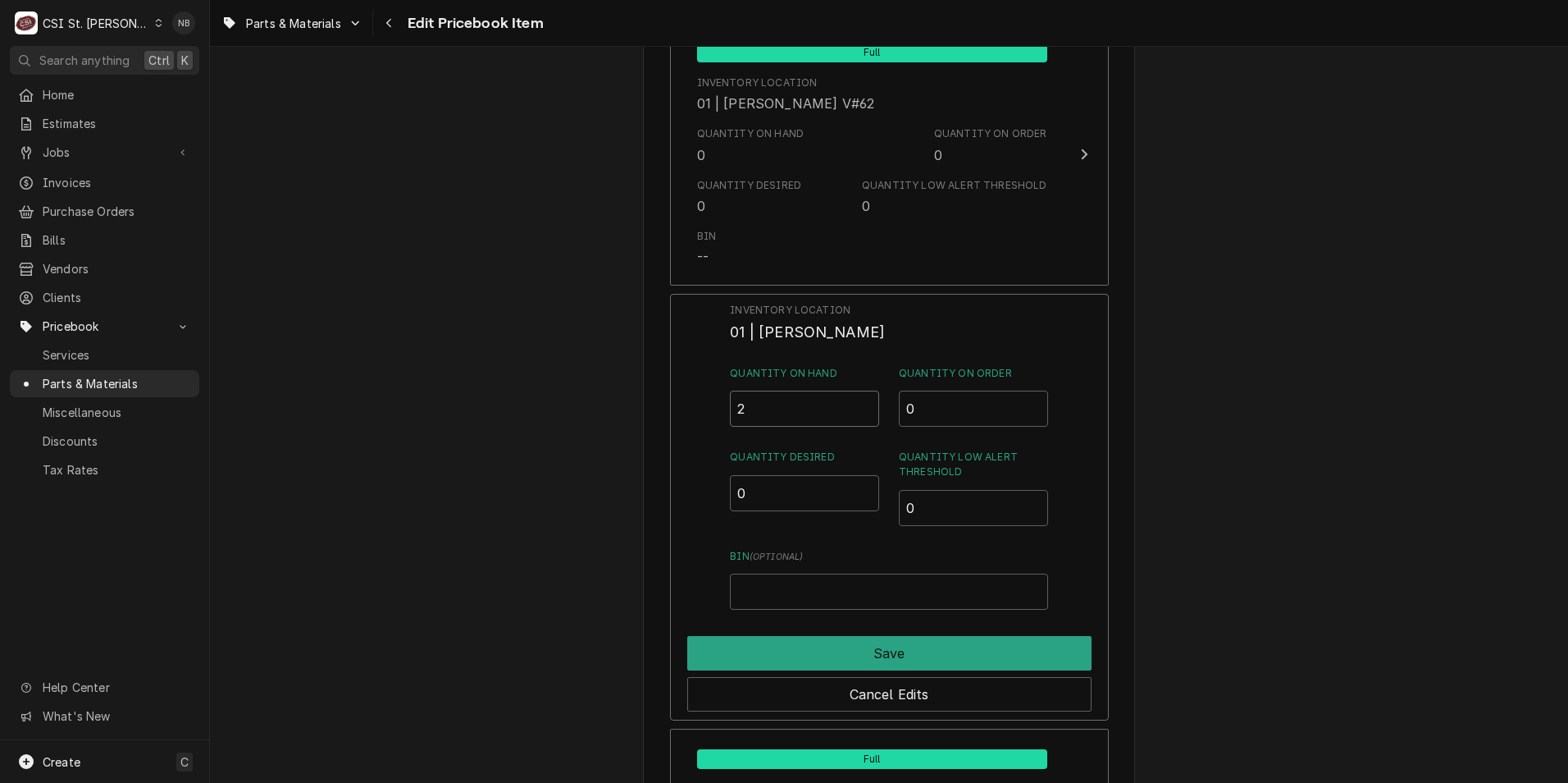
click at [786, 394] on input "2" at bounding box center [804, 408] width 149 height 36
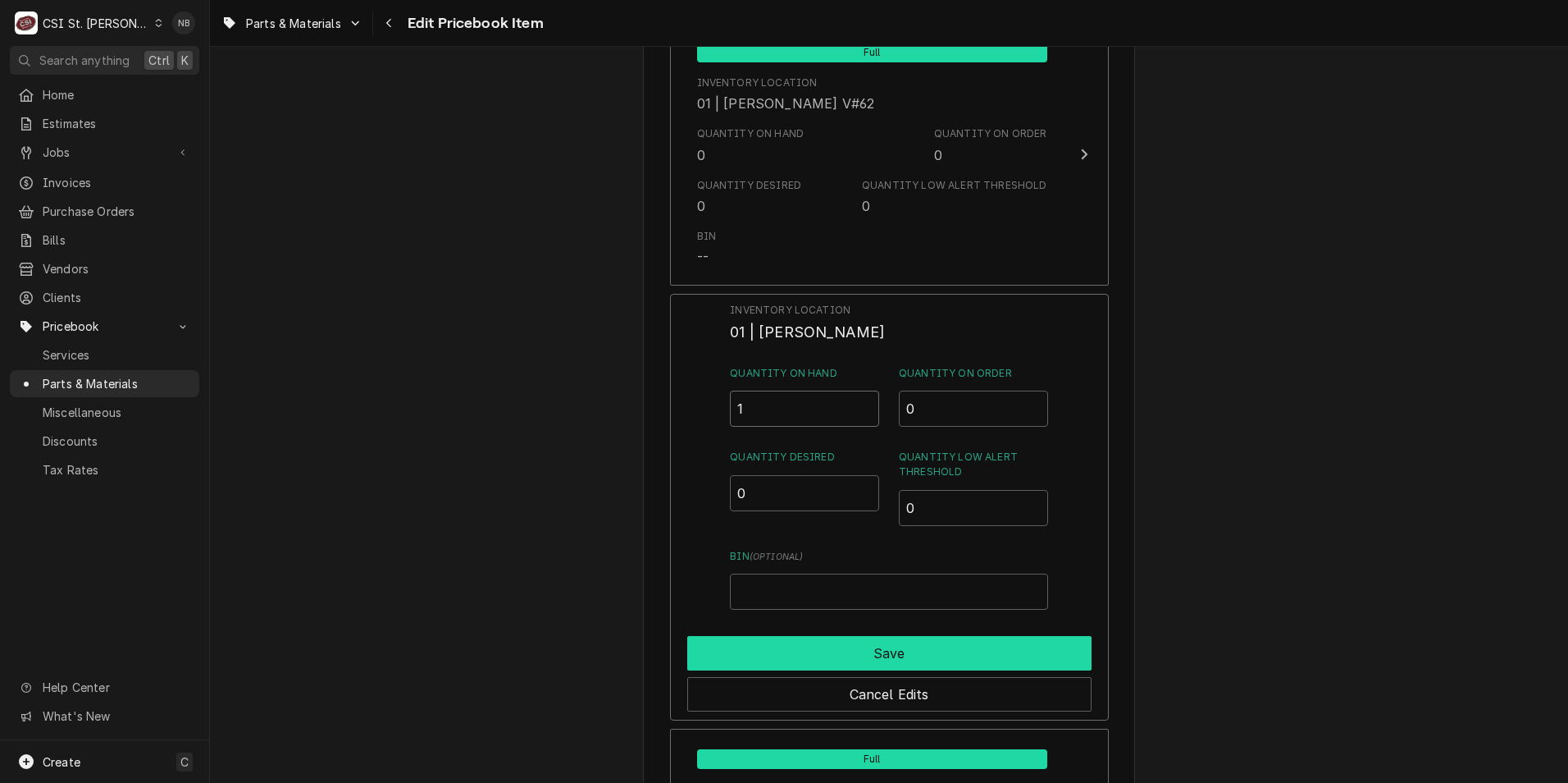
type input "1"
click at [937, 636] on button "Save" at bounding box center [889, 652] width 405 height 35
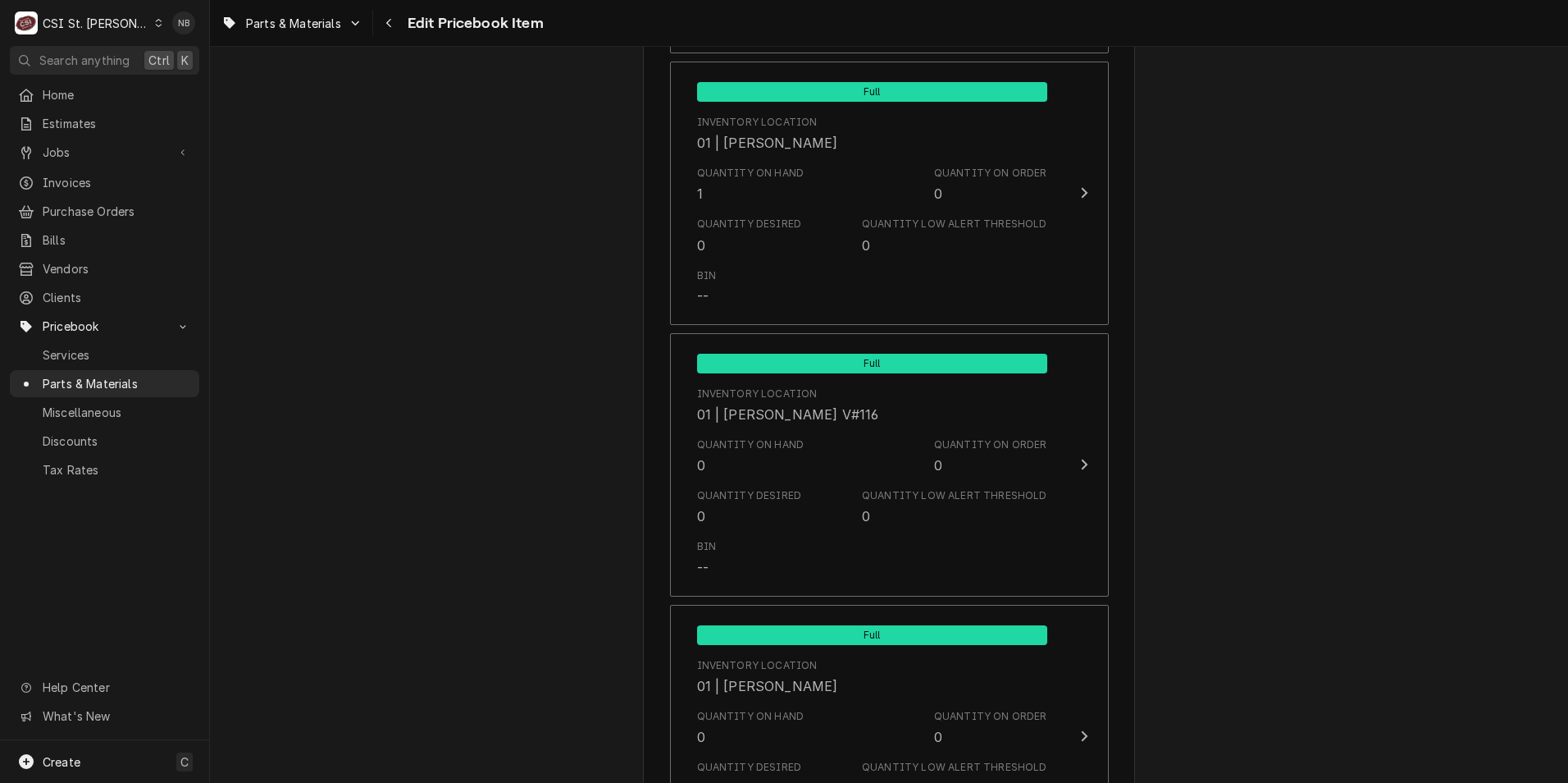
scroll to position [6482, 0]
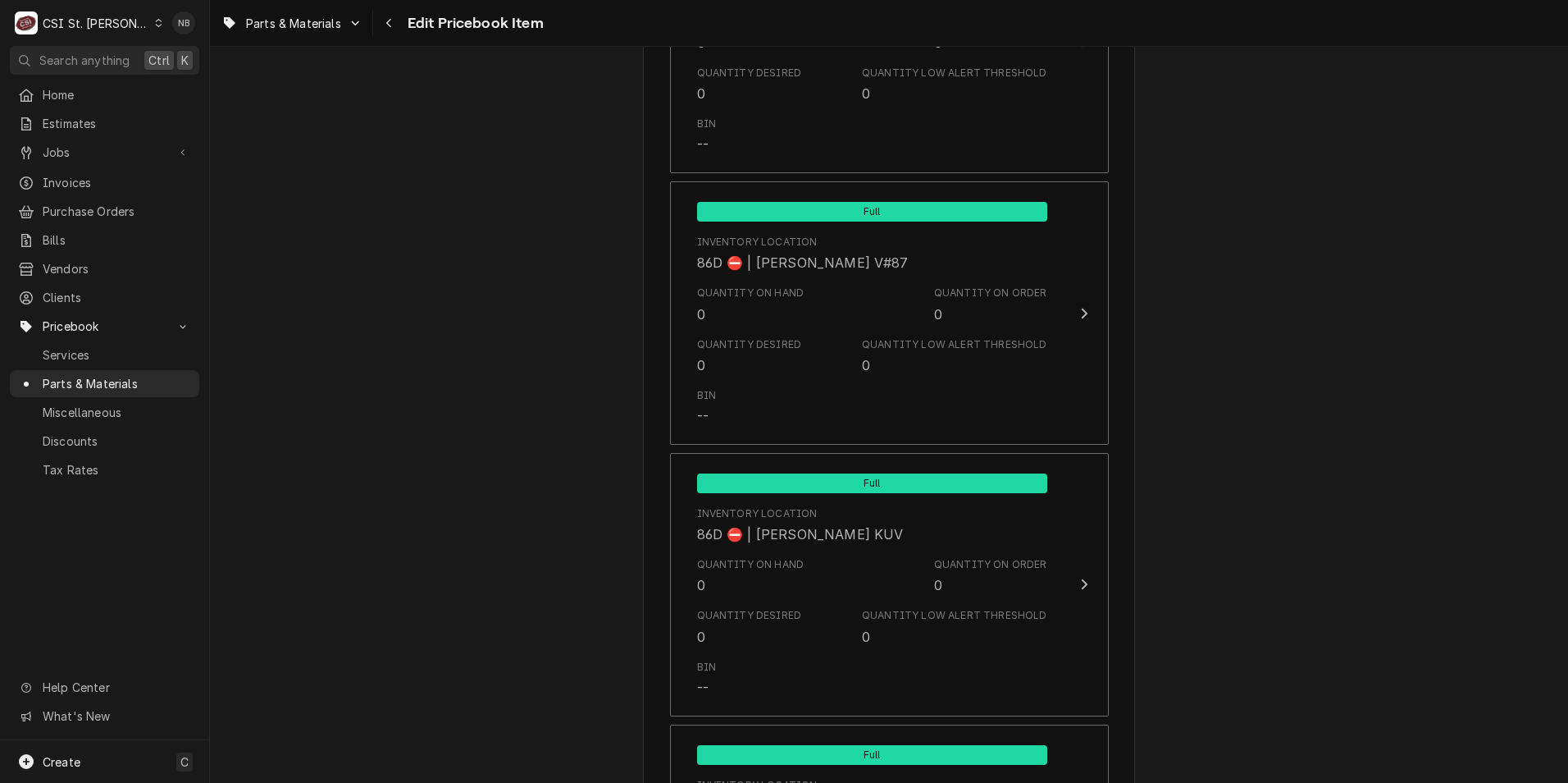
scroll to position [14140, 0]
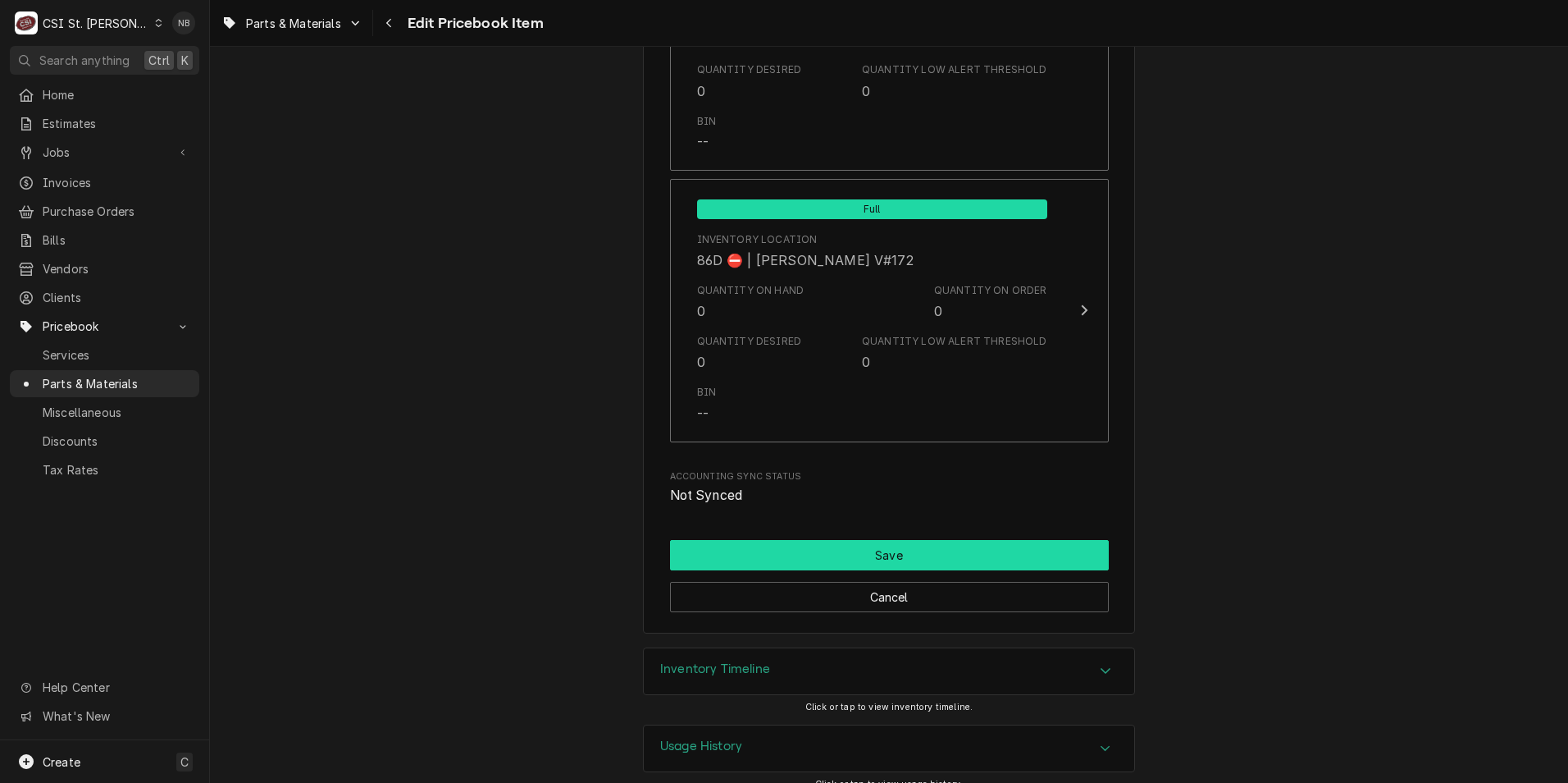
click at [893, 540] on button "Save" at bounding box center [889, 555] width 439 height 30
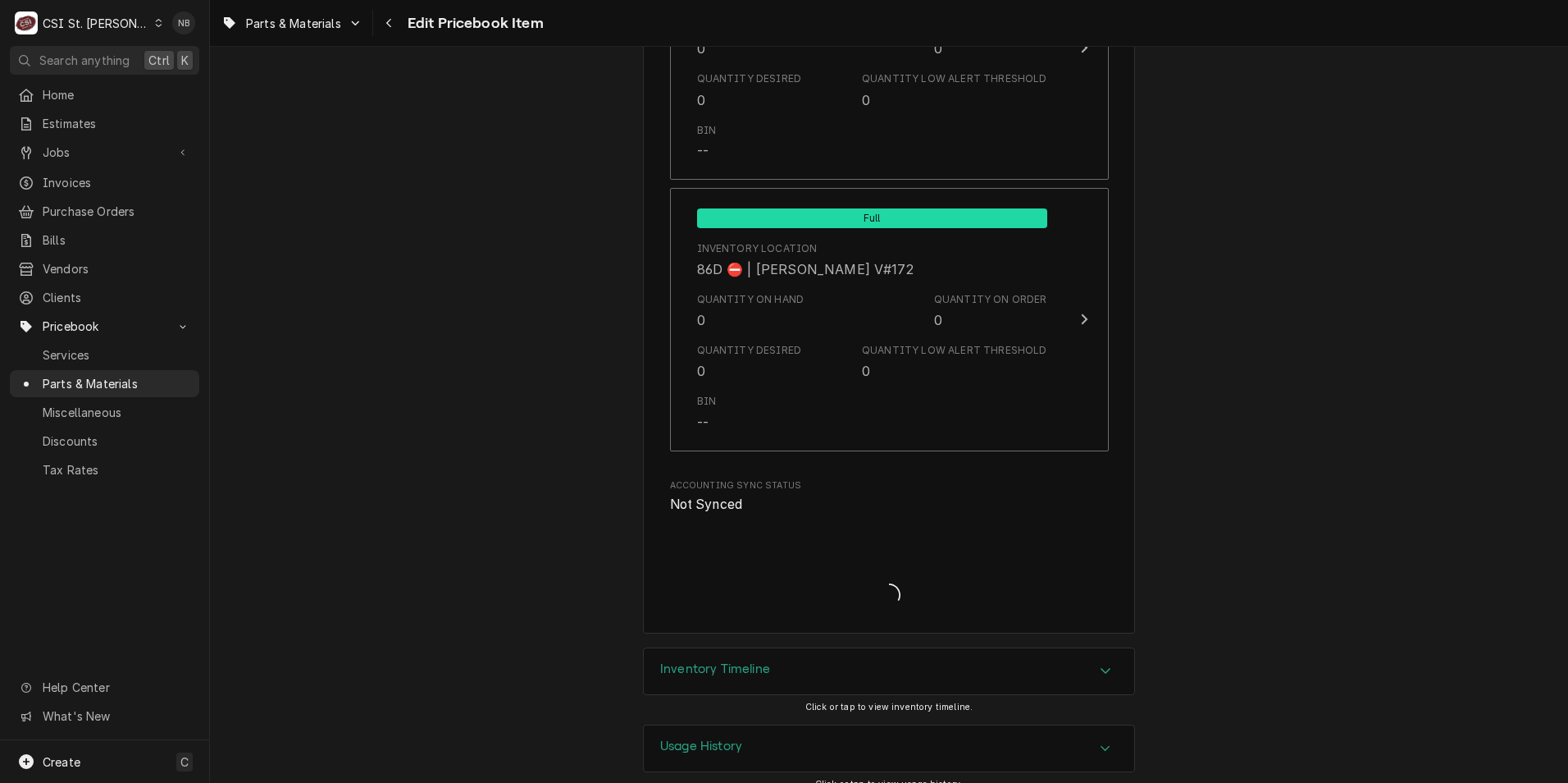
type textarea "x"
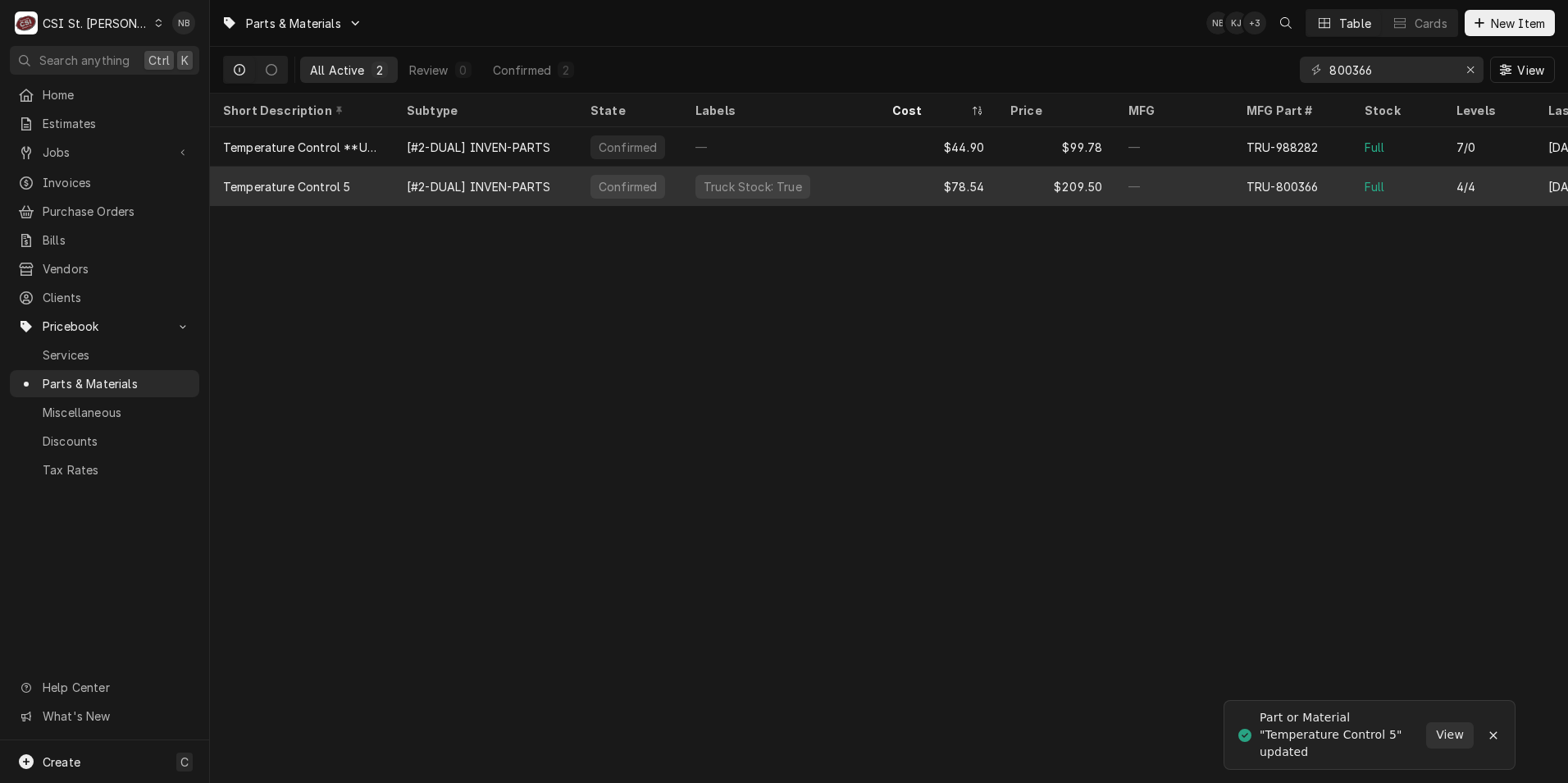
click at [1228, 191] on div "—" at bounding box center [1174, 186] width 118 height 39
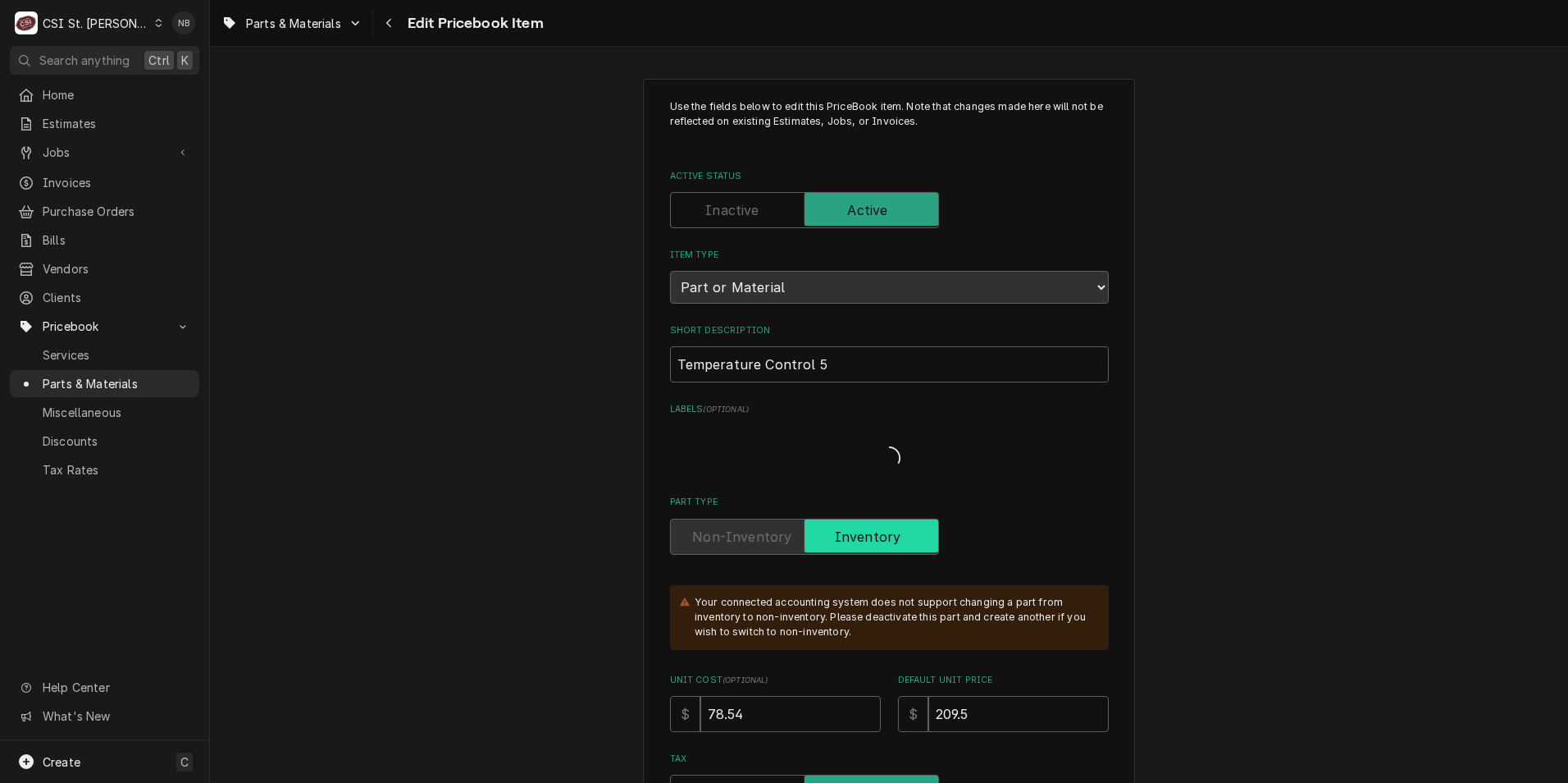
type textarea "x"
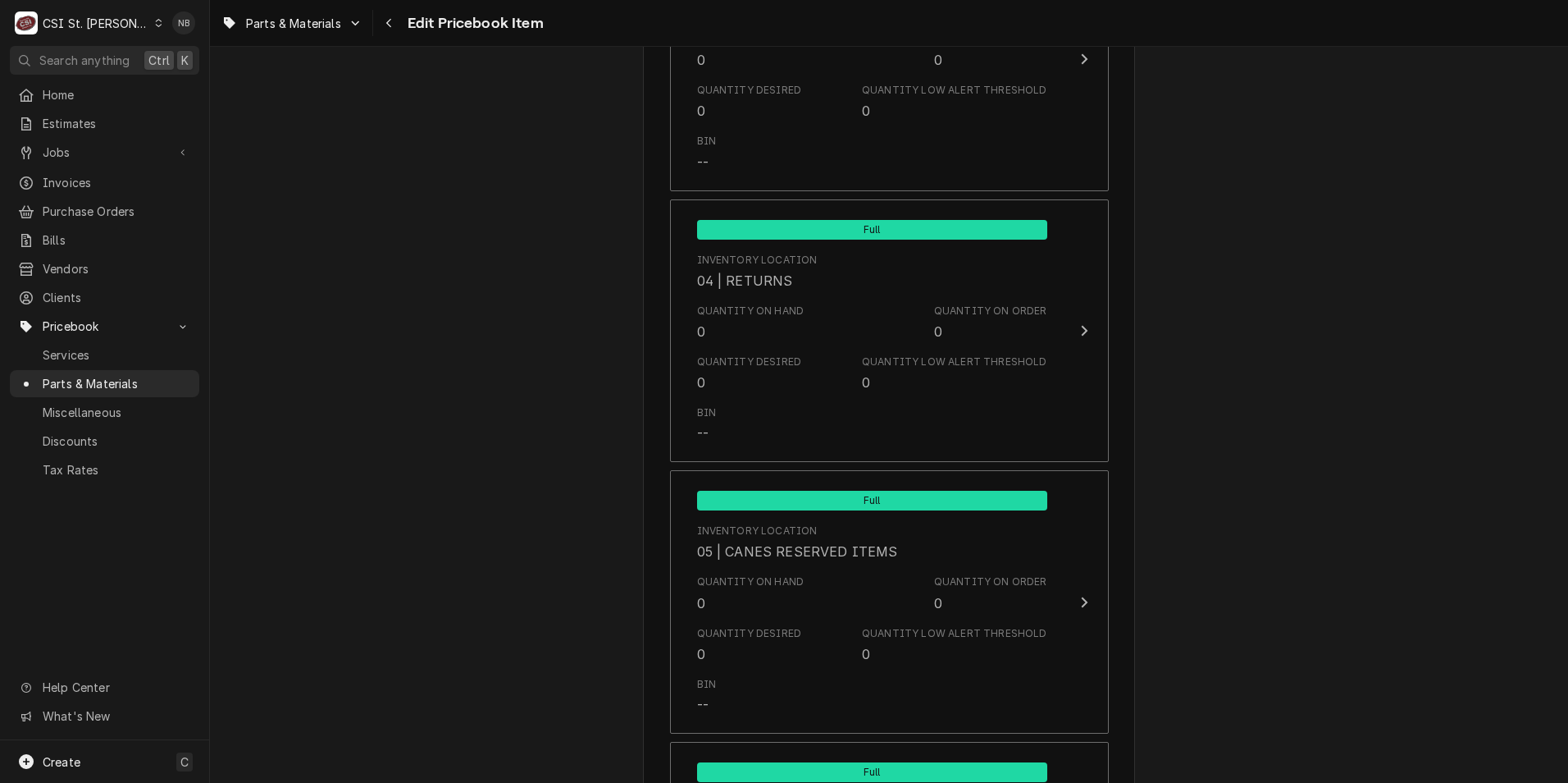
scroll to position [8806, 0]
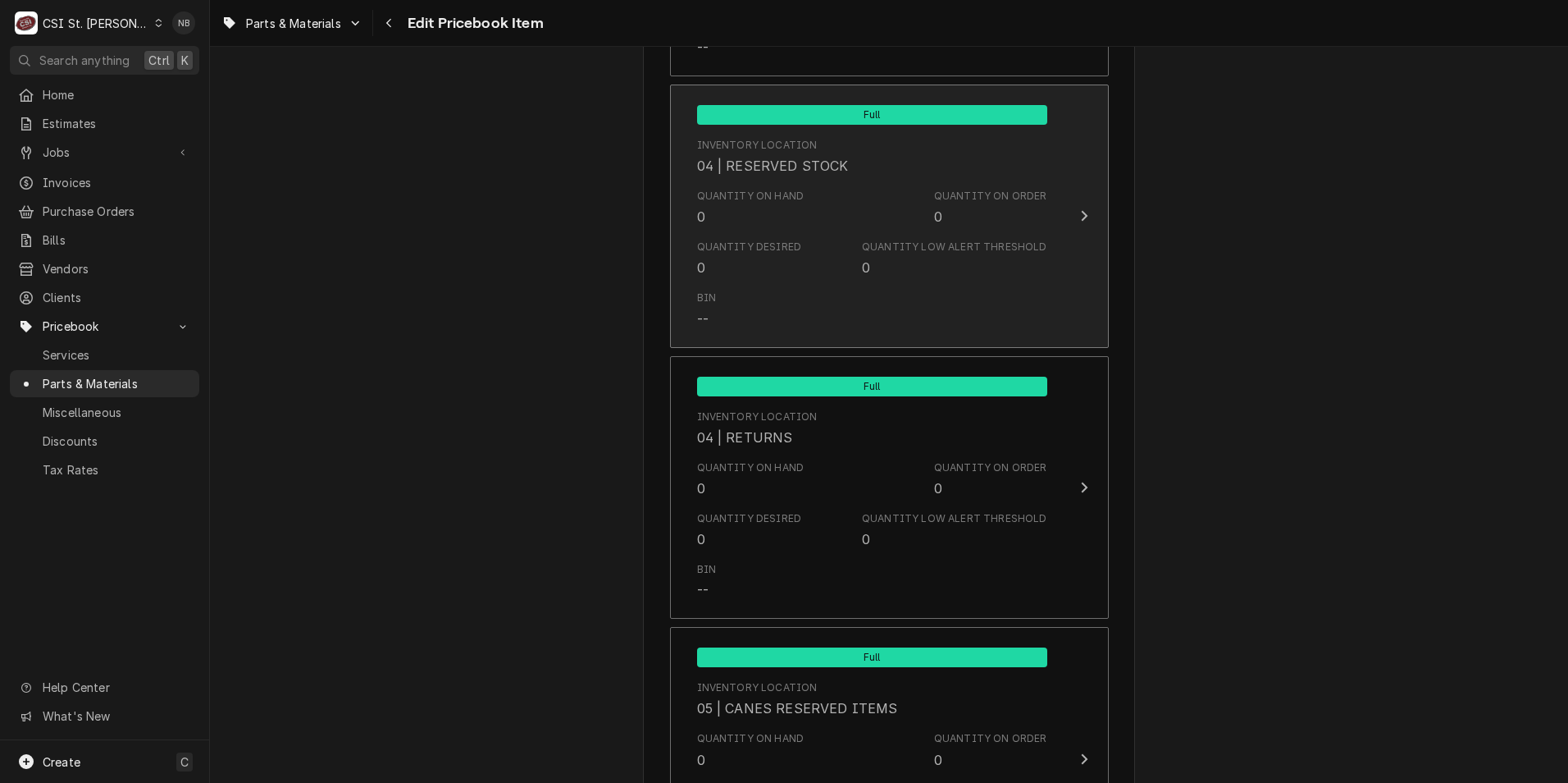
click at [938, 189] on div "Quantity on Order" at bounding box center [991, 196] width 113 height 15
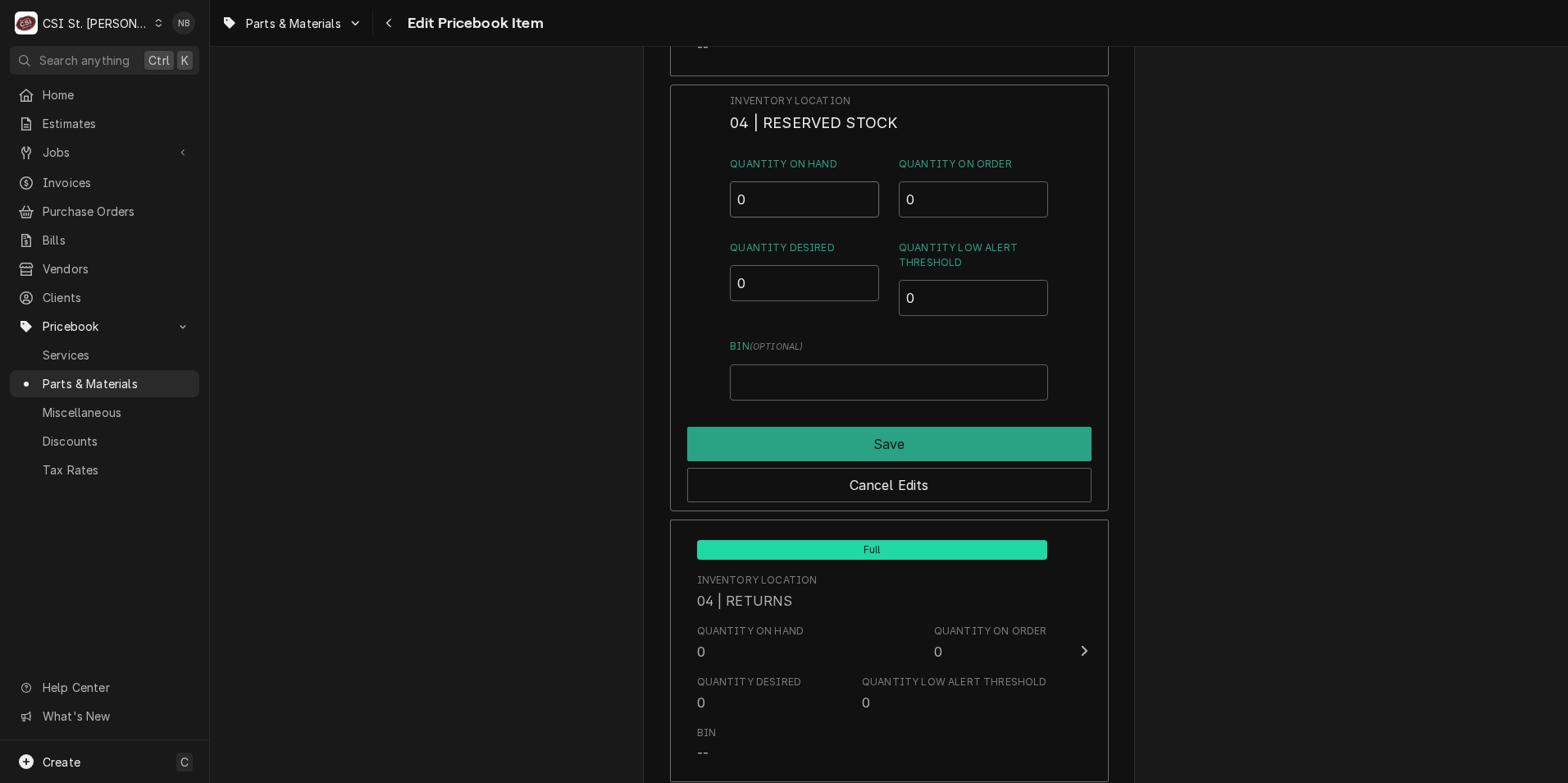
click at [766, 181] on input "0" at bounding box center [804, 199] width 149 height 36
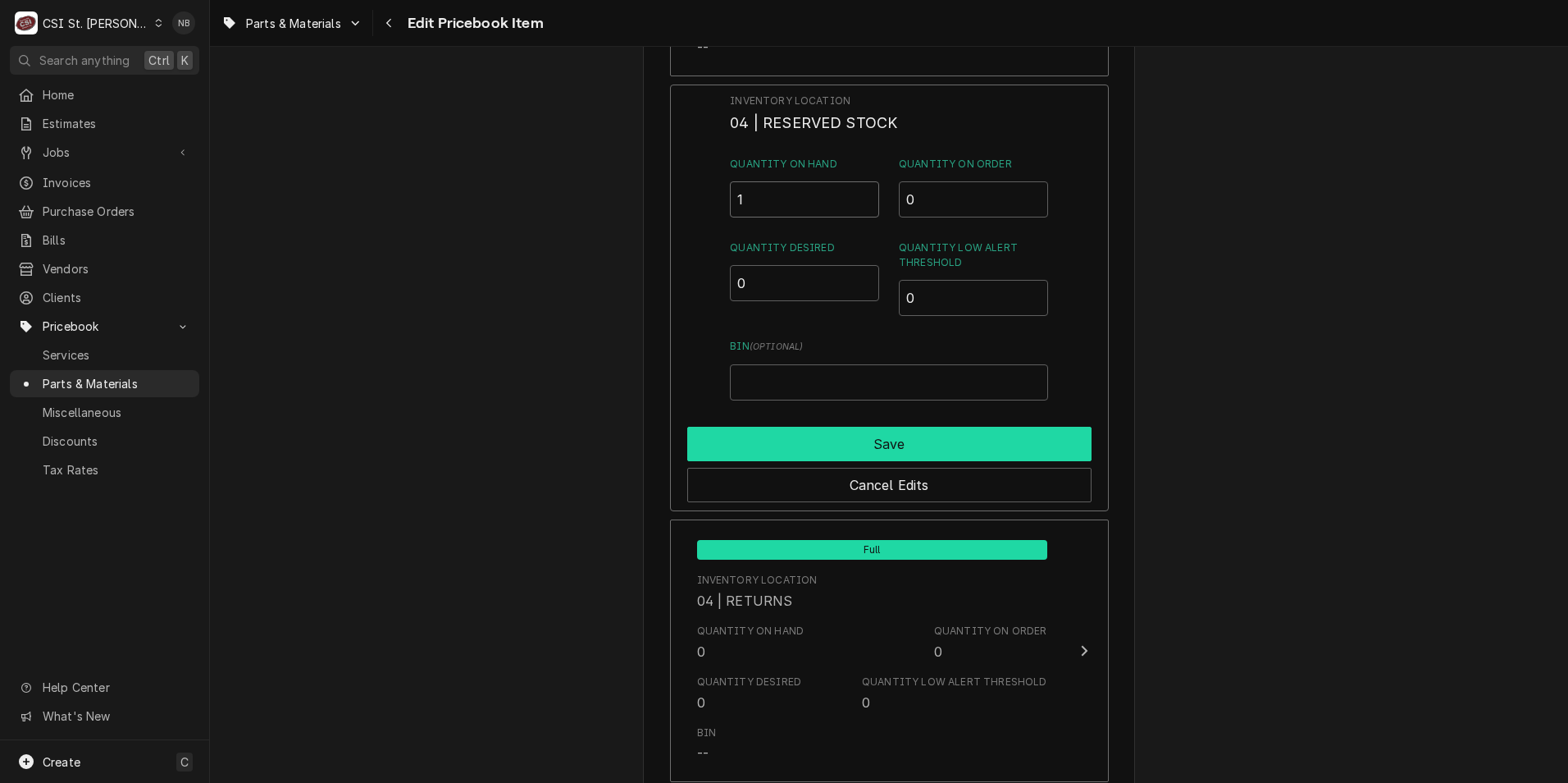
type input "1"
click at [834, 434] on button "Save" at bounding box center [889, 443] width 405 height 35
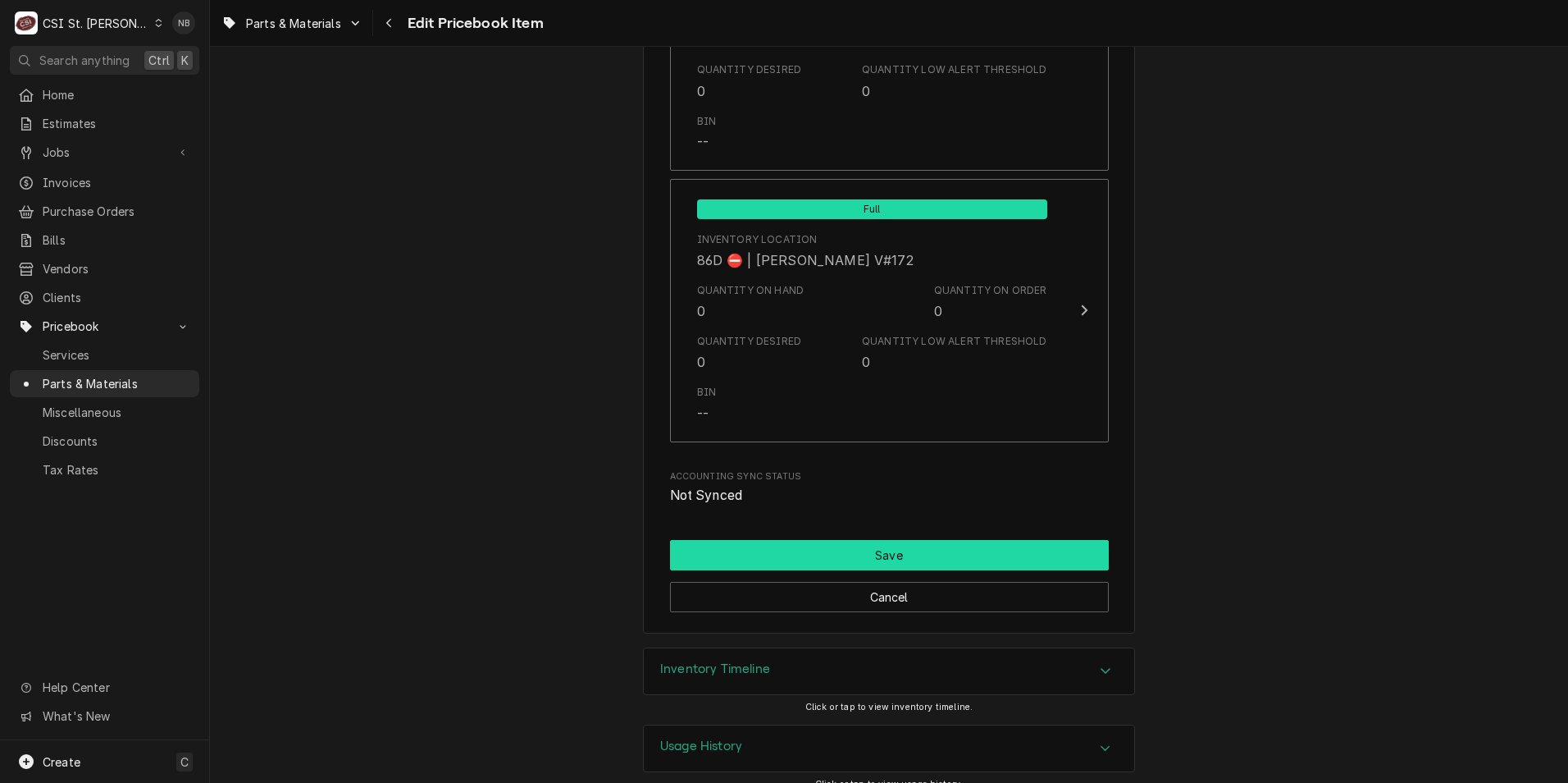
click at [939, 540] on button "Save" at bounding box center [889, 555] width 439 height 30
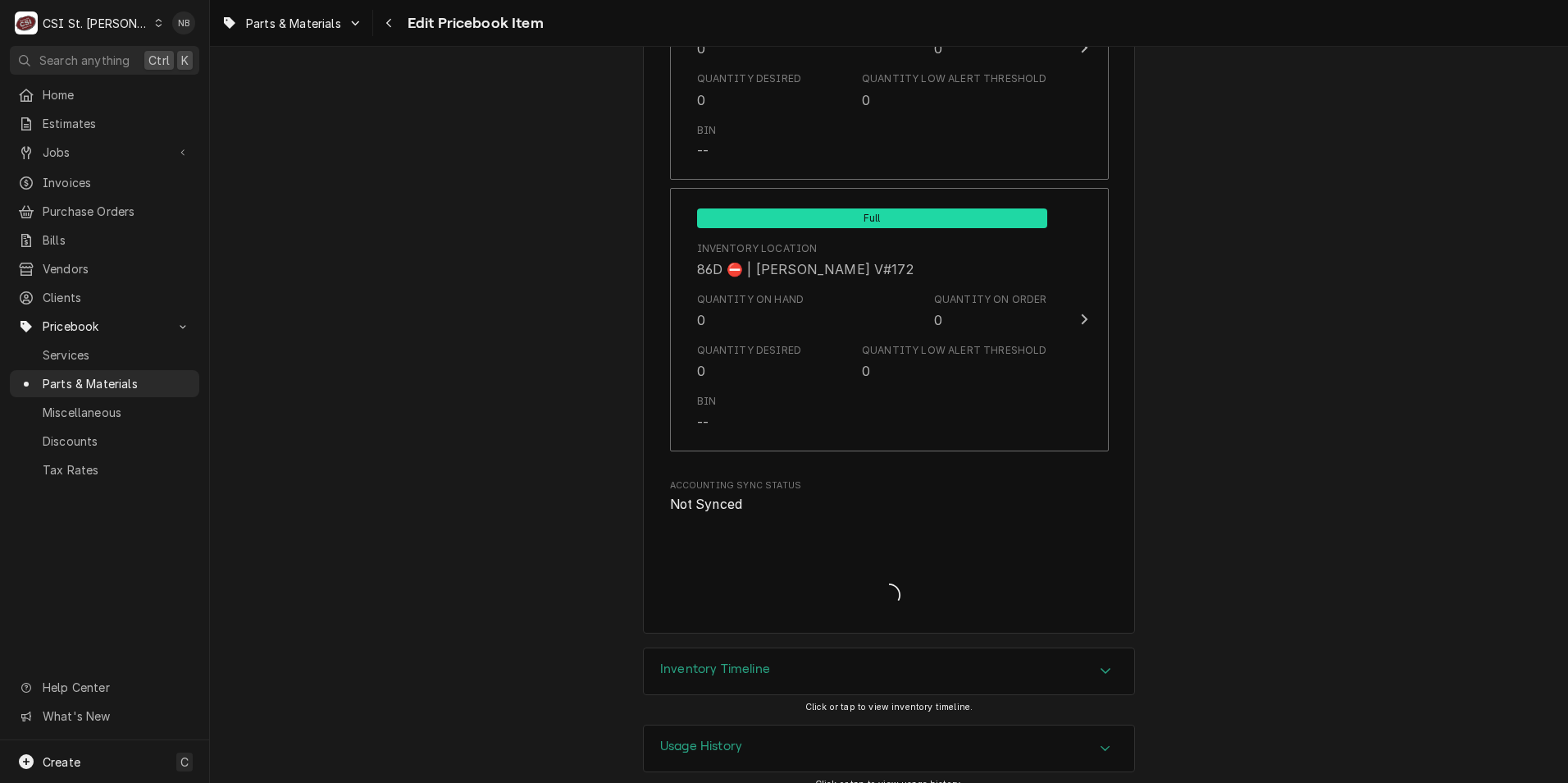
type textarea "x"
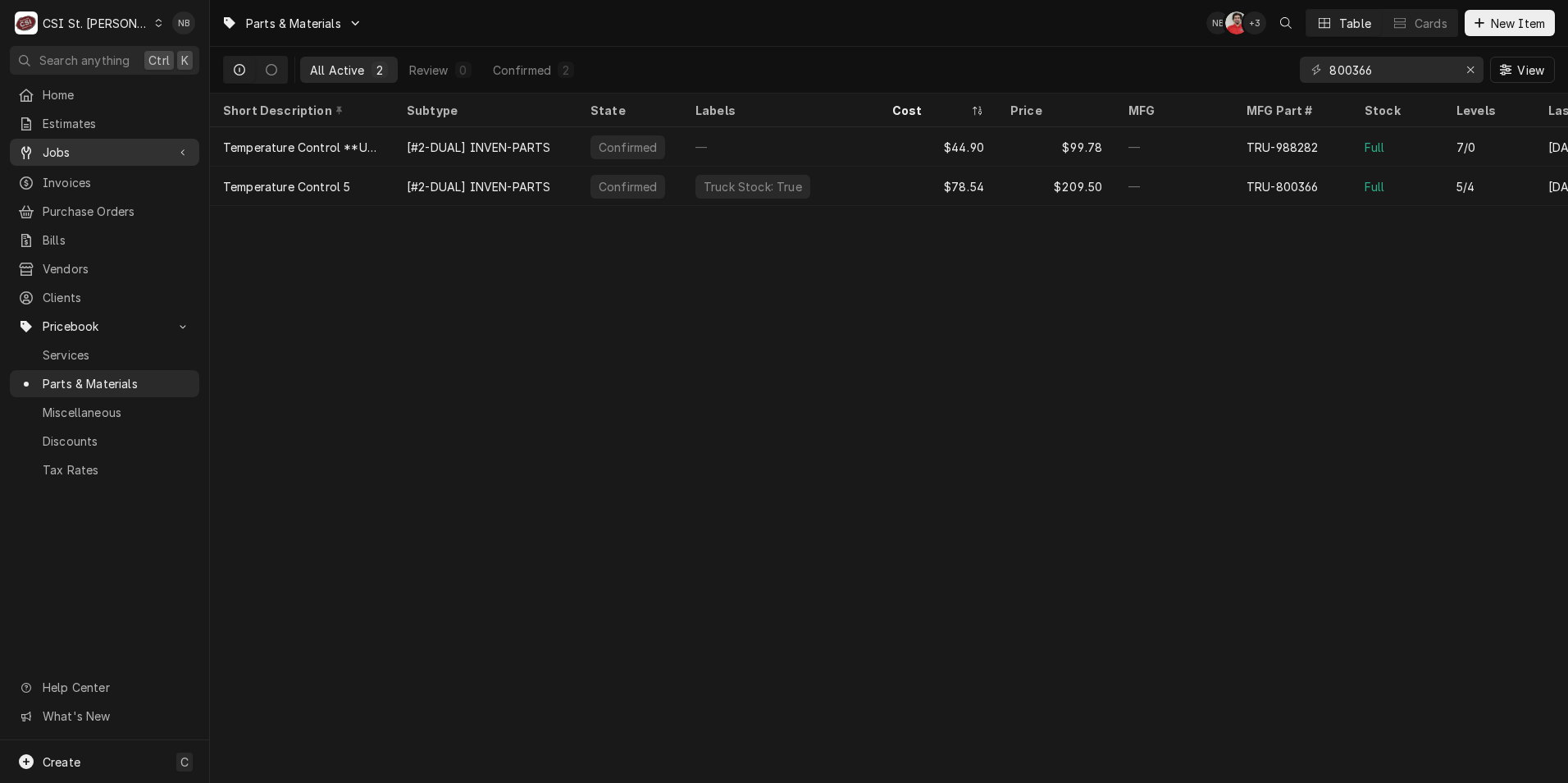
click at [135, 156] on div "Jobs" at bounding box center [105, 152] width 183 height 21
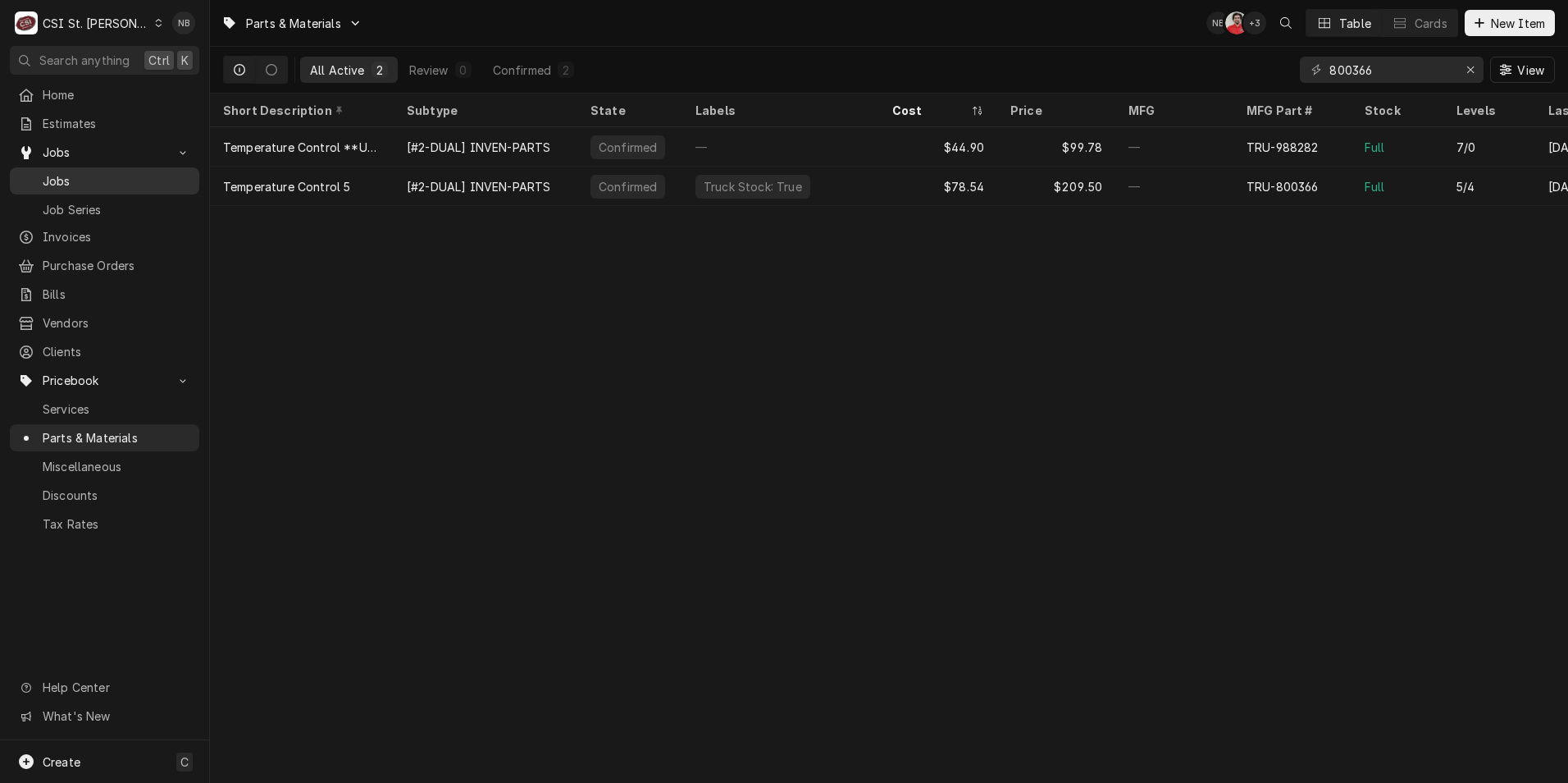
click at [136, 183] on span "Jobs" at bounding box center [117, 181] width 148 height 17
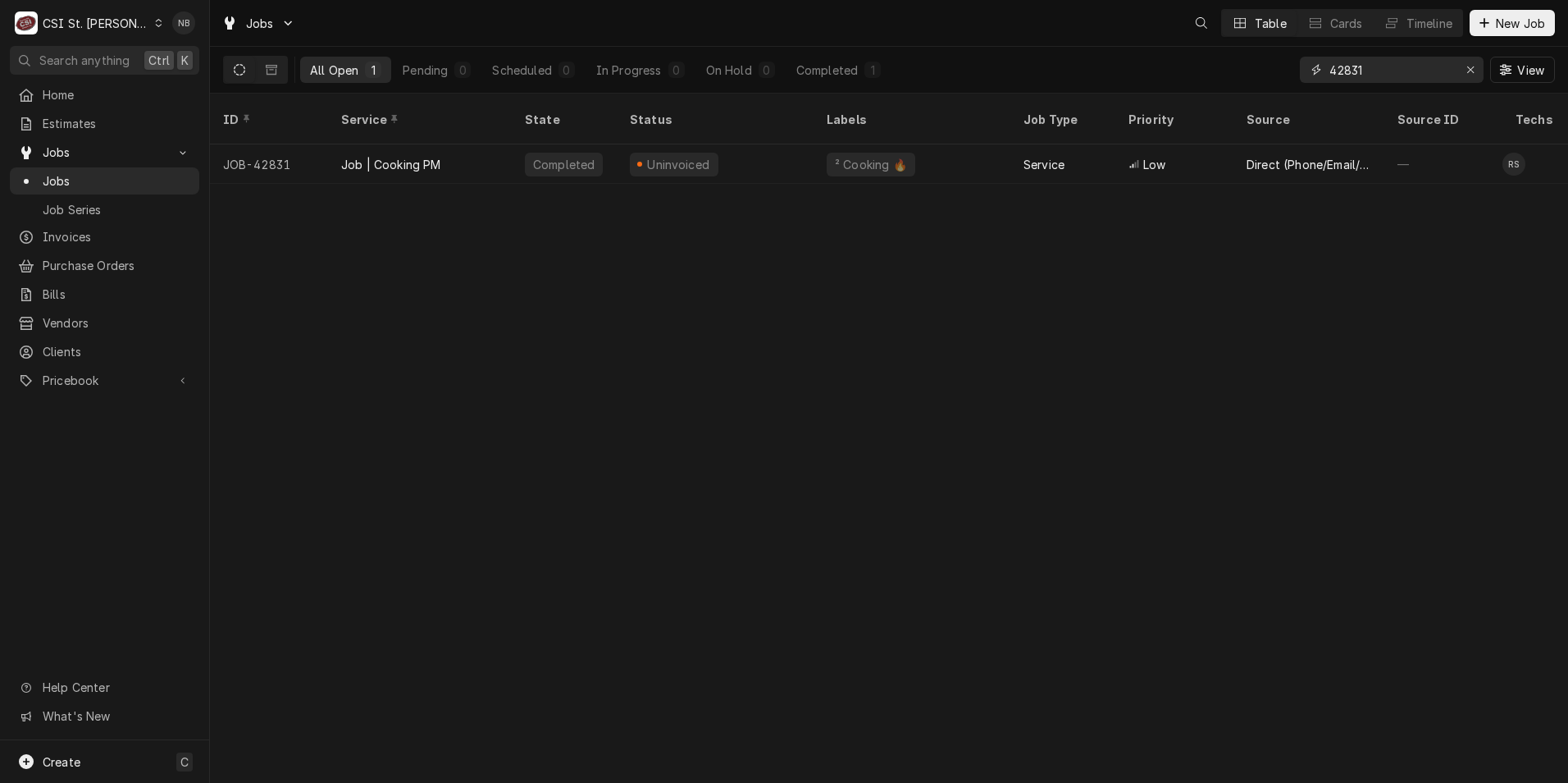
drag, startPoint x: 1393, startPoint y: 62, endPoint x: 1311, endPoint y: 65, distance: 82.1
click at [1312, 65] on div "42831" at bounding box center [1392, 69] width 184 height 26
type input "41981"
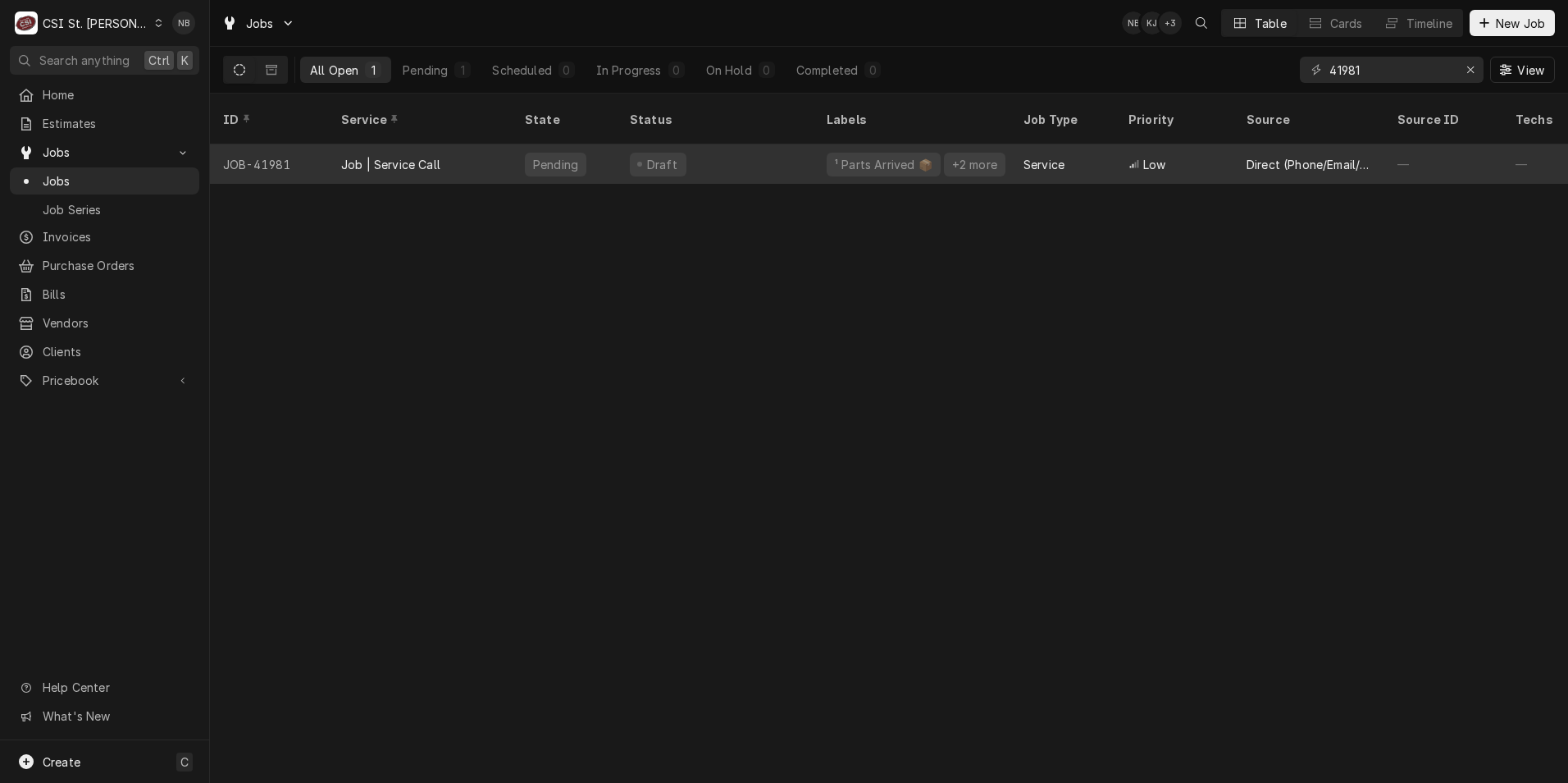
click at [749, 145] on div "Draft" at bounding box center [715, 164] width 197 height 39
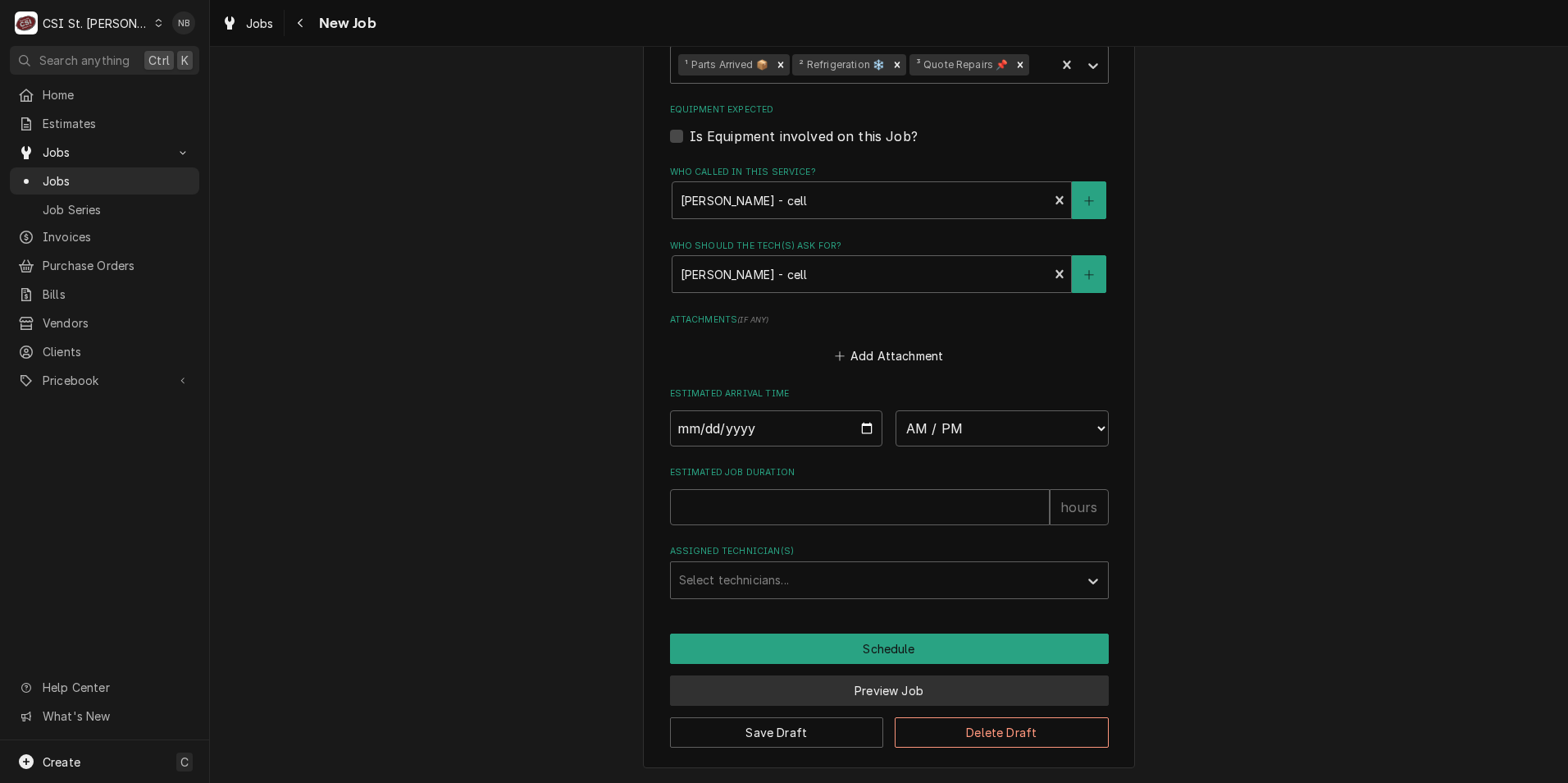
click at [852, 697] on button "Preview Job" at bounding box center [889, 691] width 439 height 30
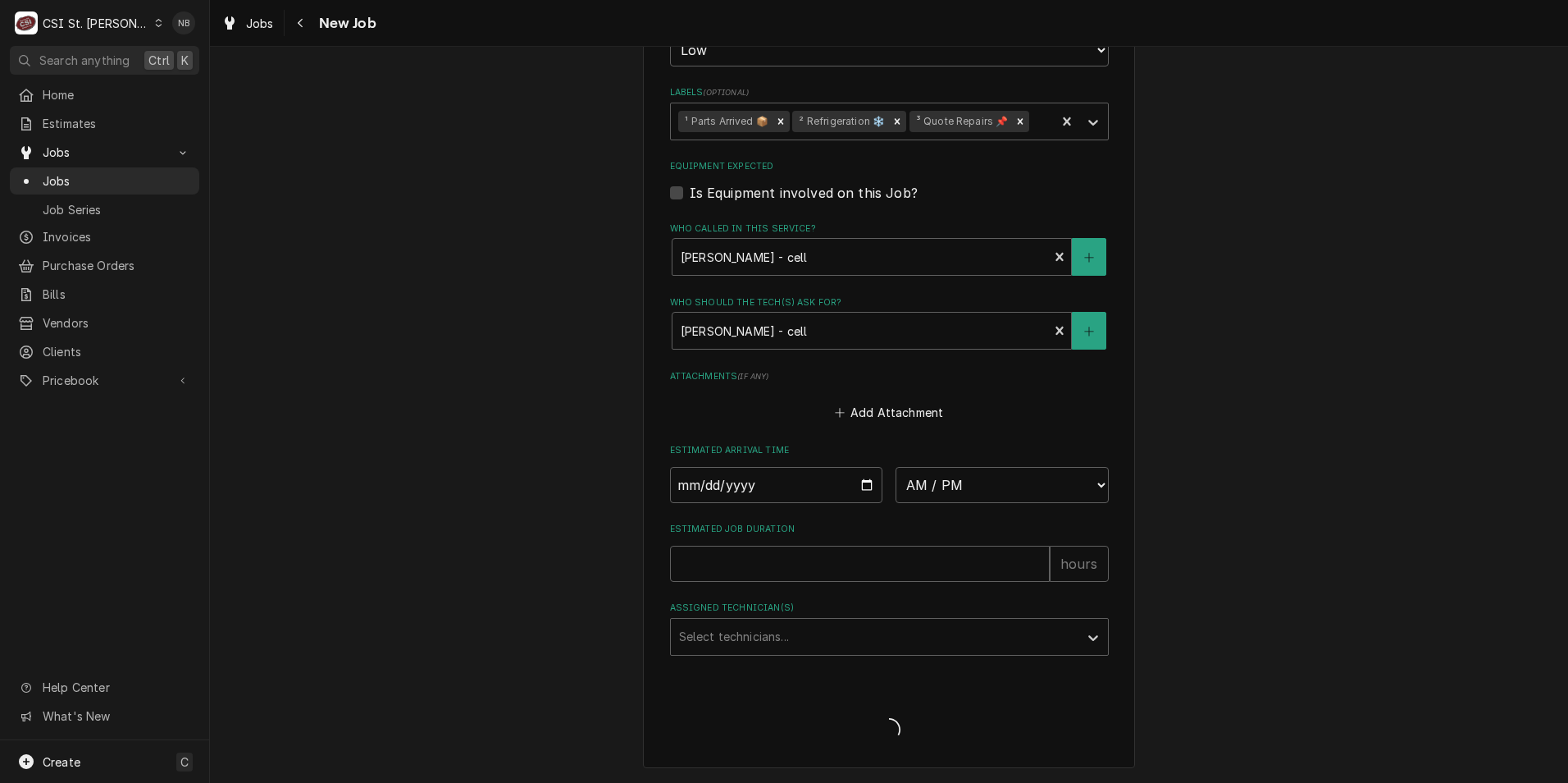
scroll to position [1016, 0]
type textarea "x"
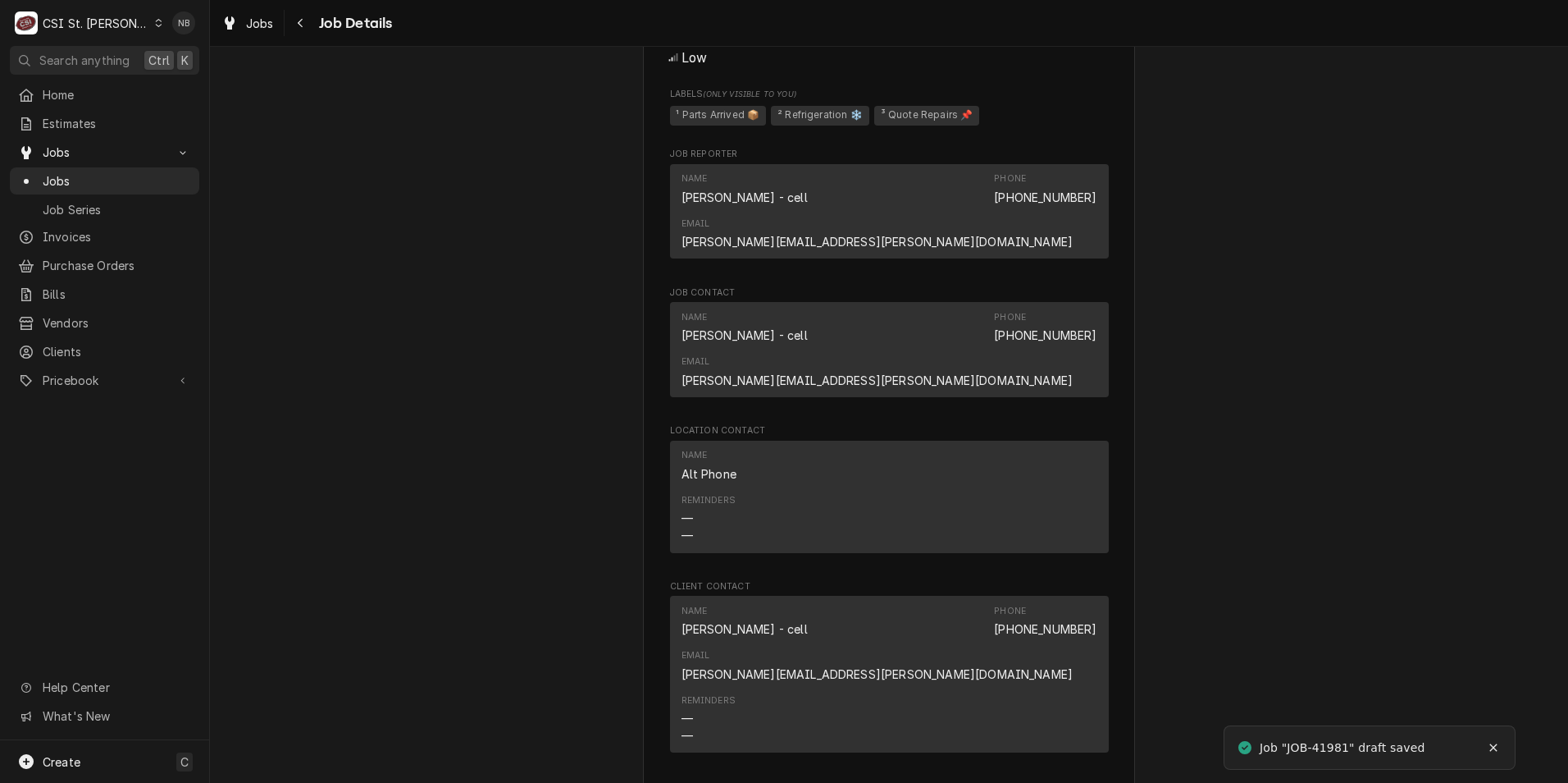
scroll to position [1070, 0]
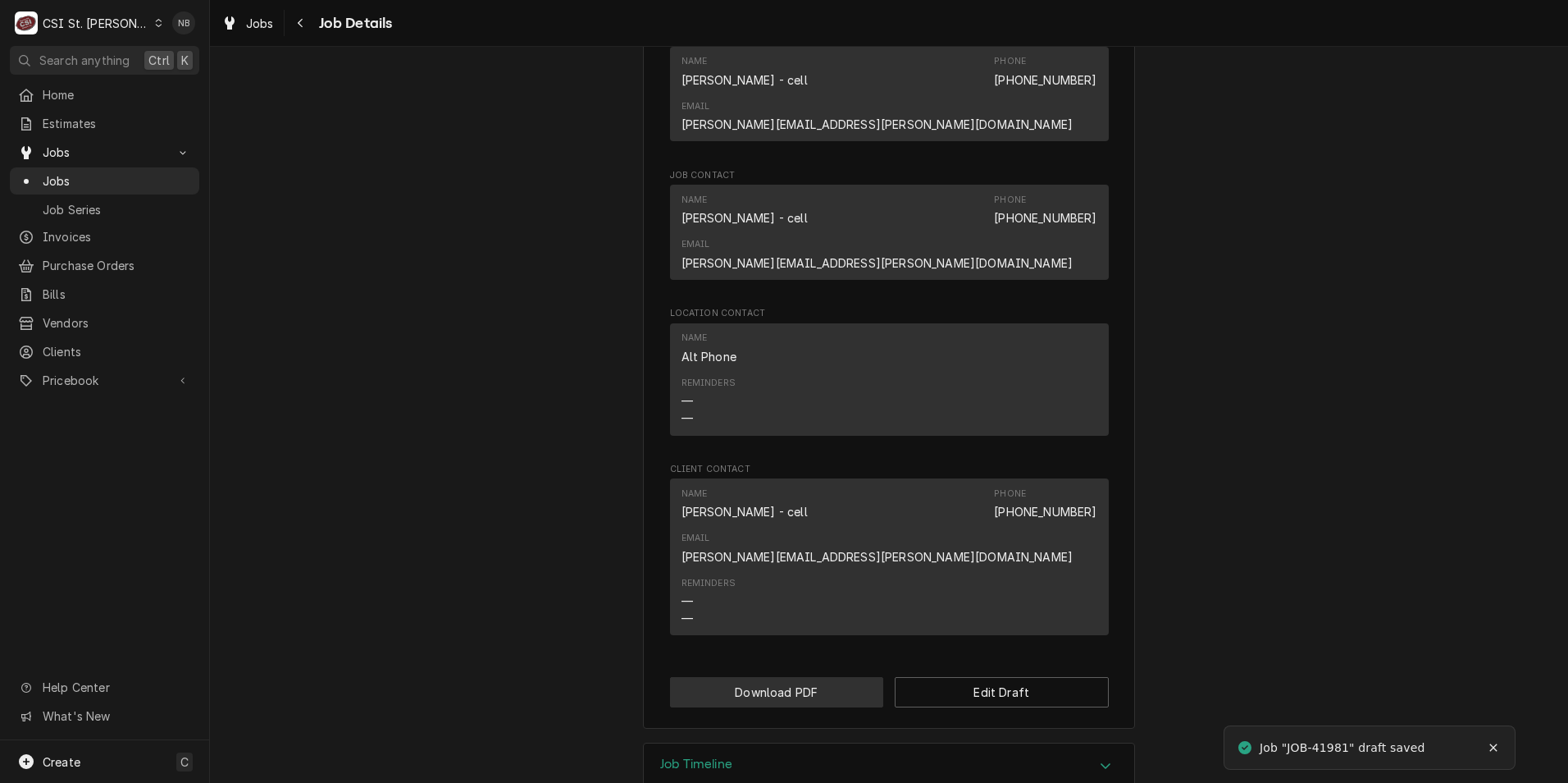
click at [777, 677] on button "Download PDF" at bounding box center [777, 692] width 214 height 30
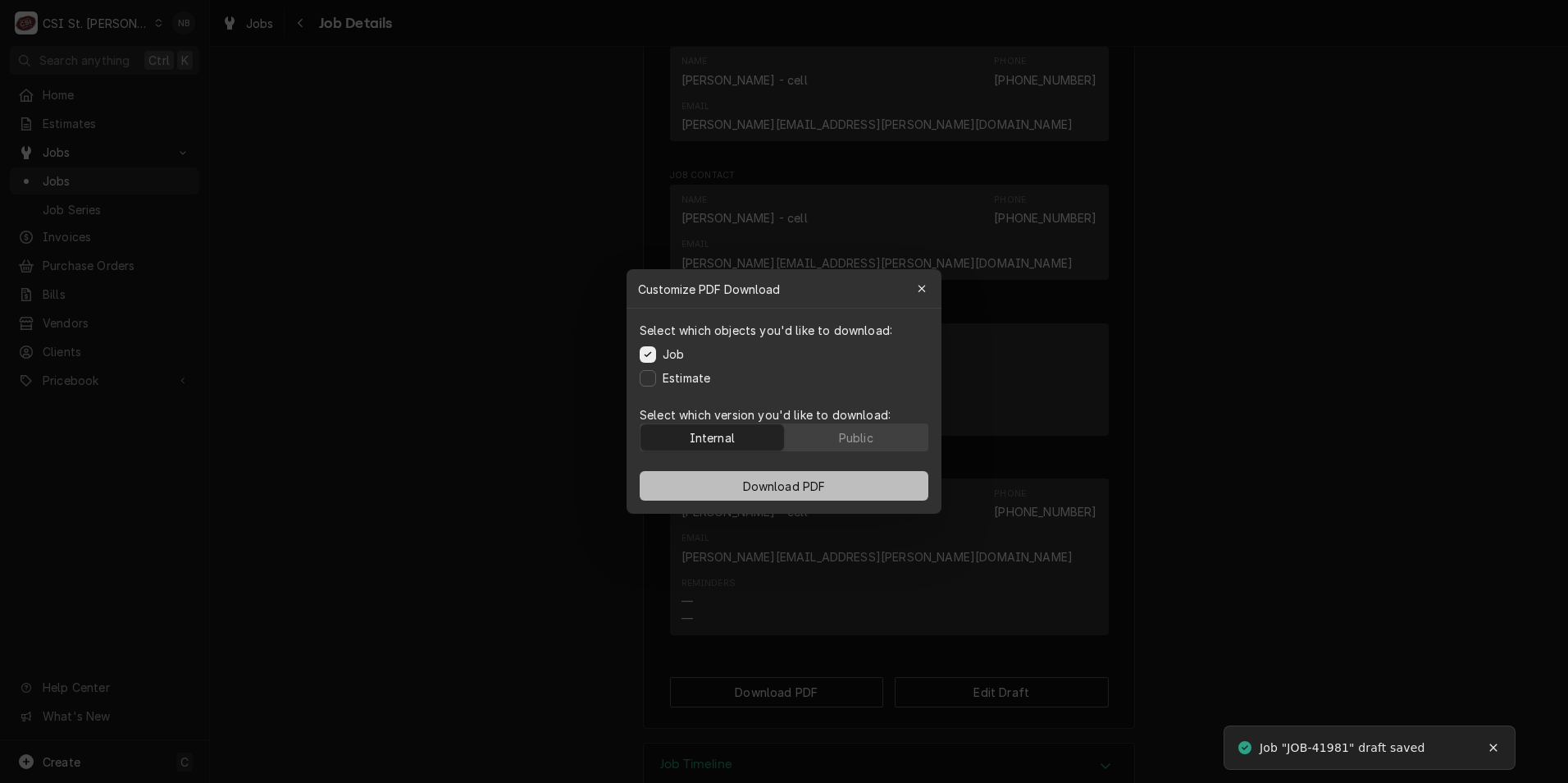
click at [776, 485] on span "Download PDF" at bounding box center [784, 485] width 89 height 17
